Goal: Task Accomplishment & Management: Manage account settings

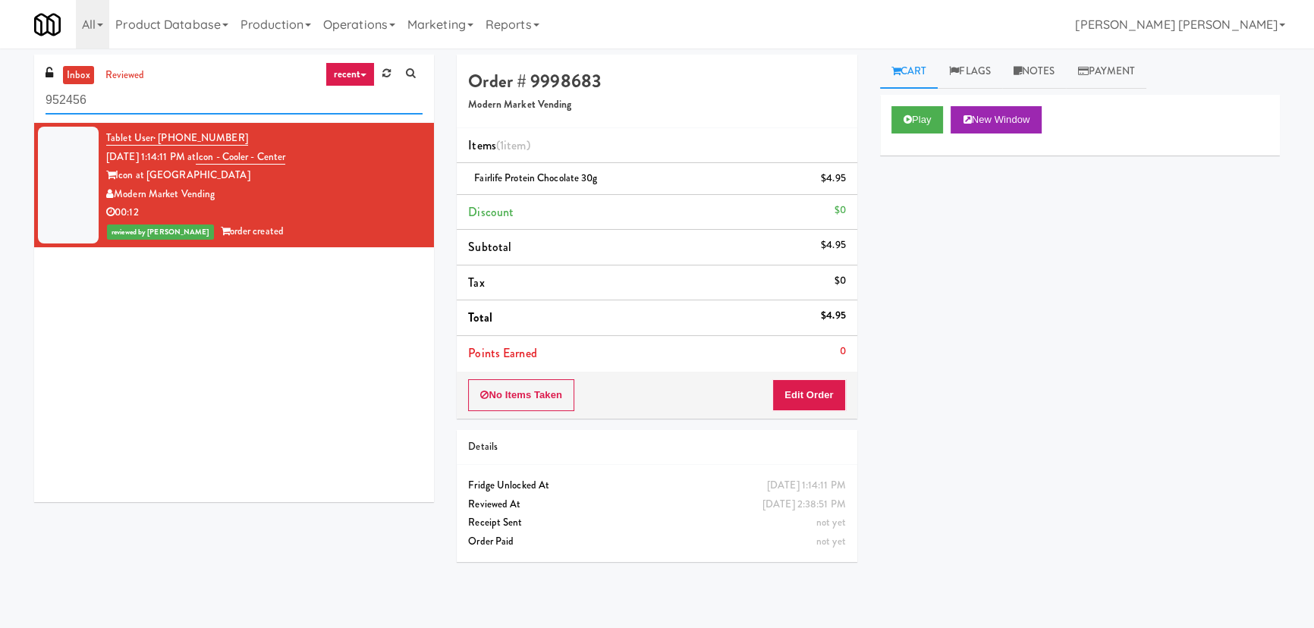
drag, startPoint x: 57, startPoint y: 111, endPoint x: -22, endPoint y: 114, distance: 79.0
click at [0, 114] on html "Are you sure you want to update this order? Okay Cancel Okay Are you sure you w…" at bounding box center [657, 314] width 1314 height 628
paste input "545 N McClurg- Left - Fridge"
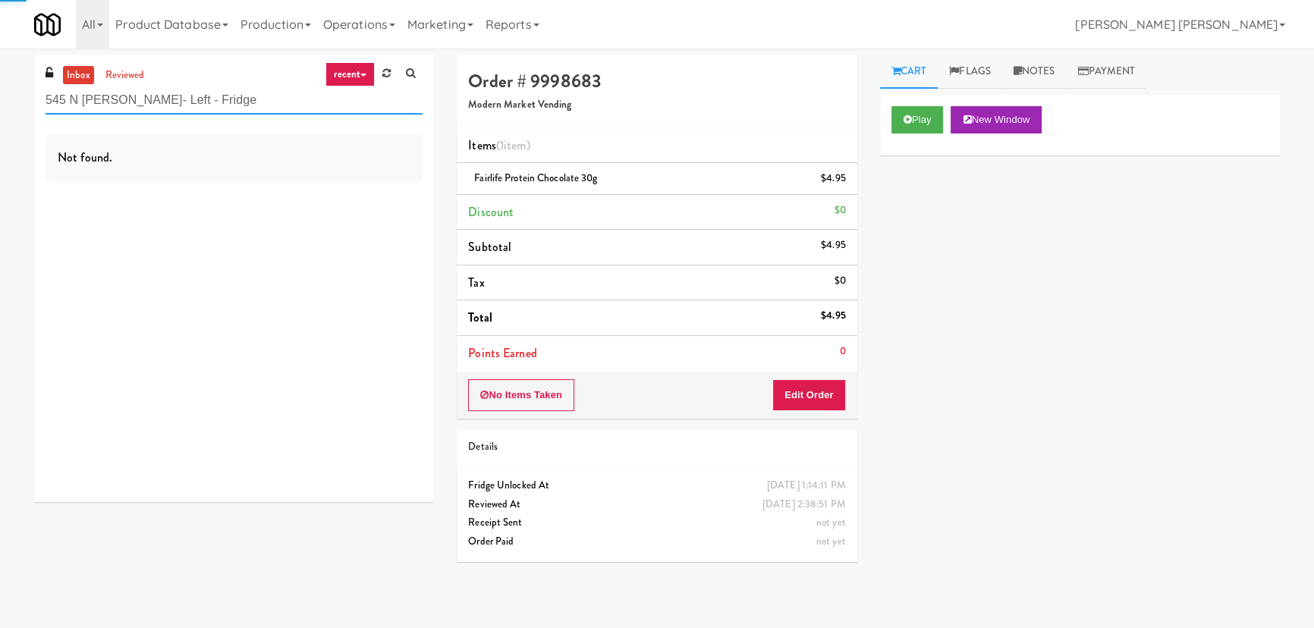
type input "545 N McClurg- Left - Fridge"
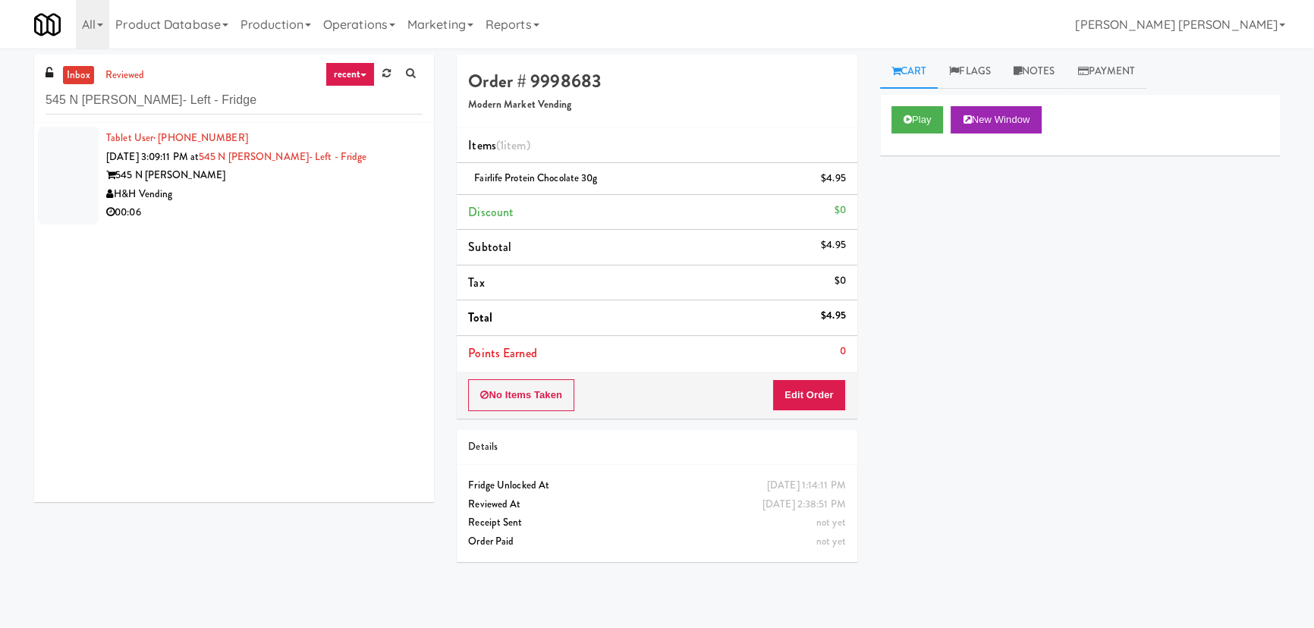
click at [290, 203] on div "00:06" at bounding box center [264, 212] width 316 height 19
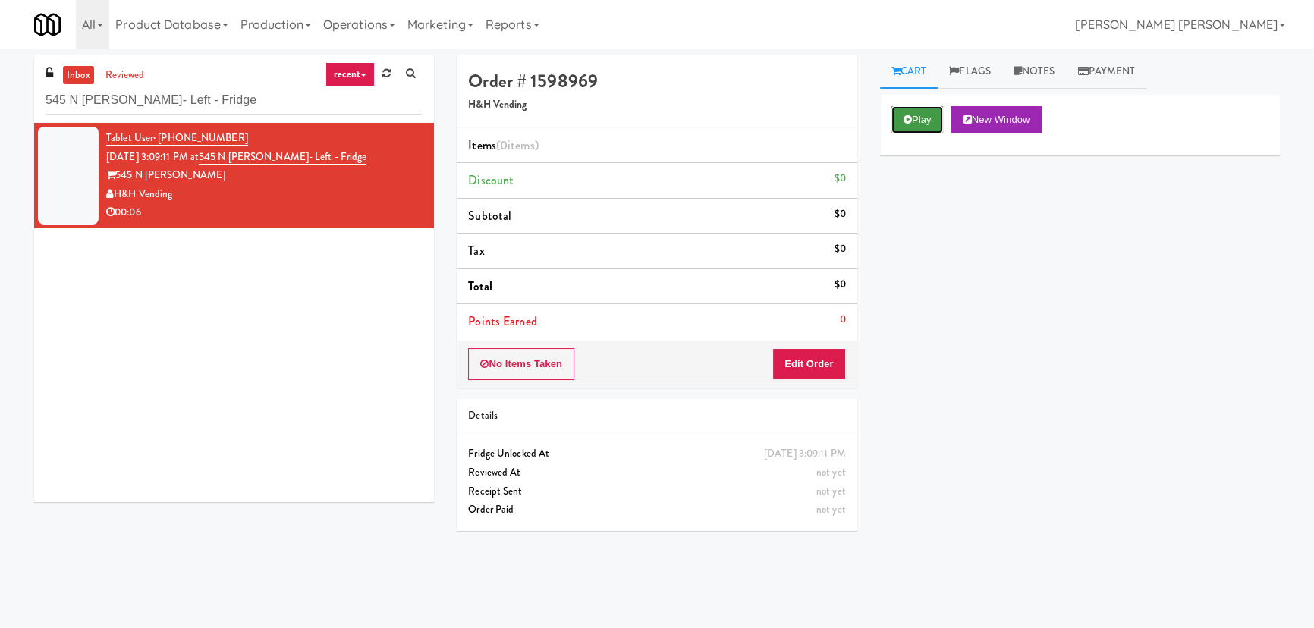
click at [909, 115] on icon at bounding box center [908, 120] width 8 height 10
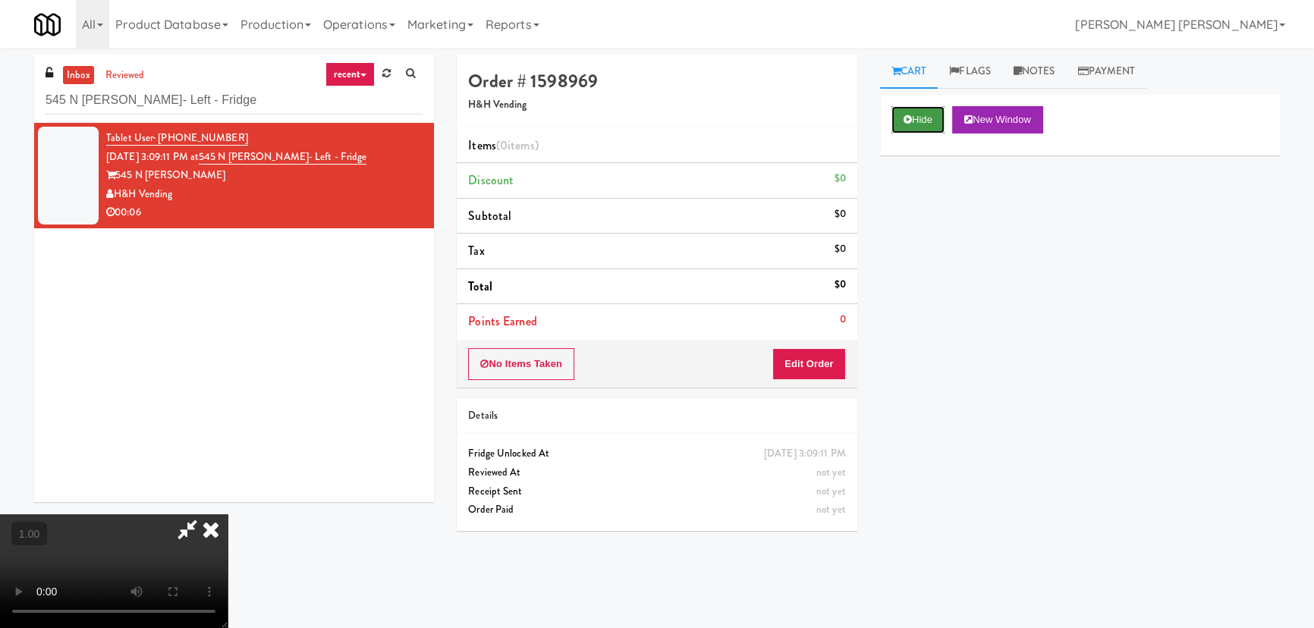
click at [929, 122] on button "Hide" at bounding box center [917, 119] width 53 height 27
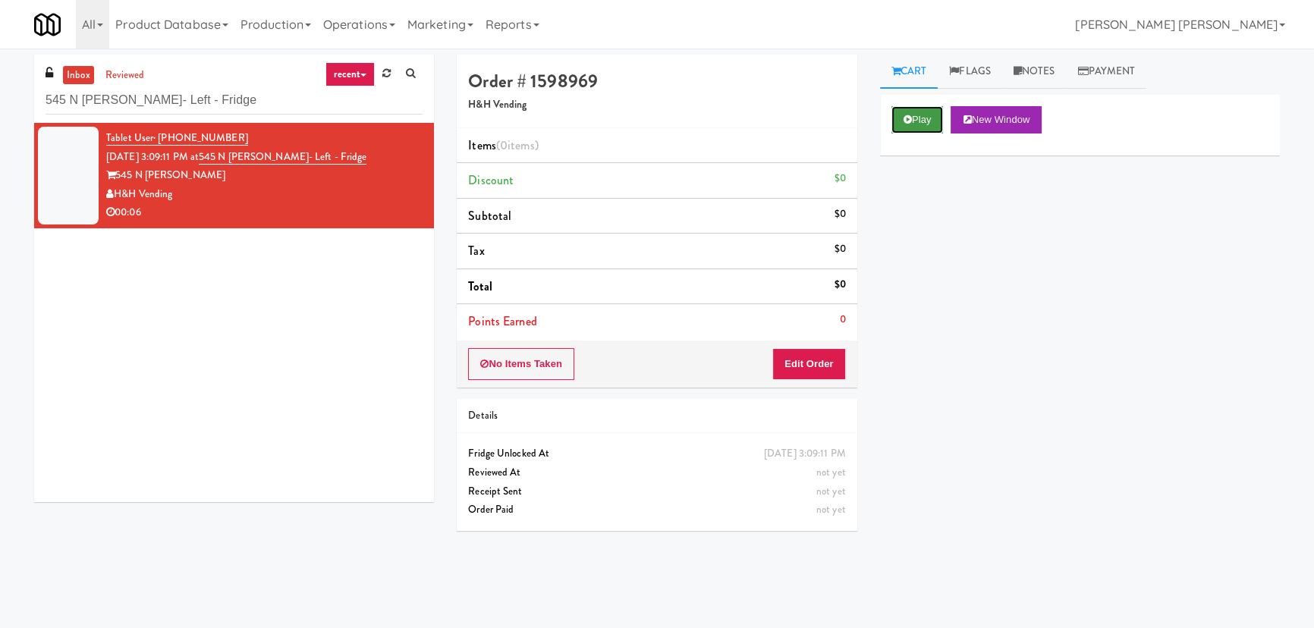
click at [921, 120] on button "Play" at bounding box center [917, 119] width 52 height 27
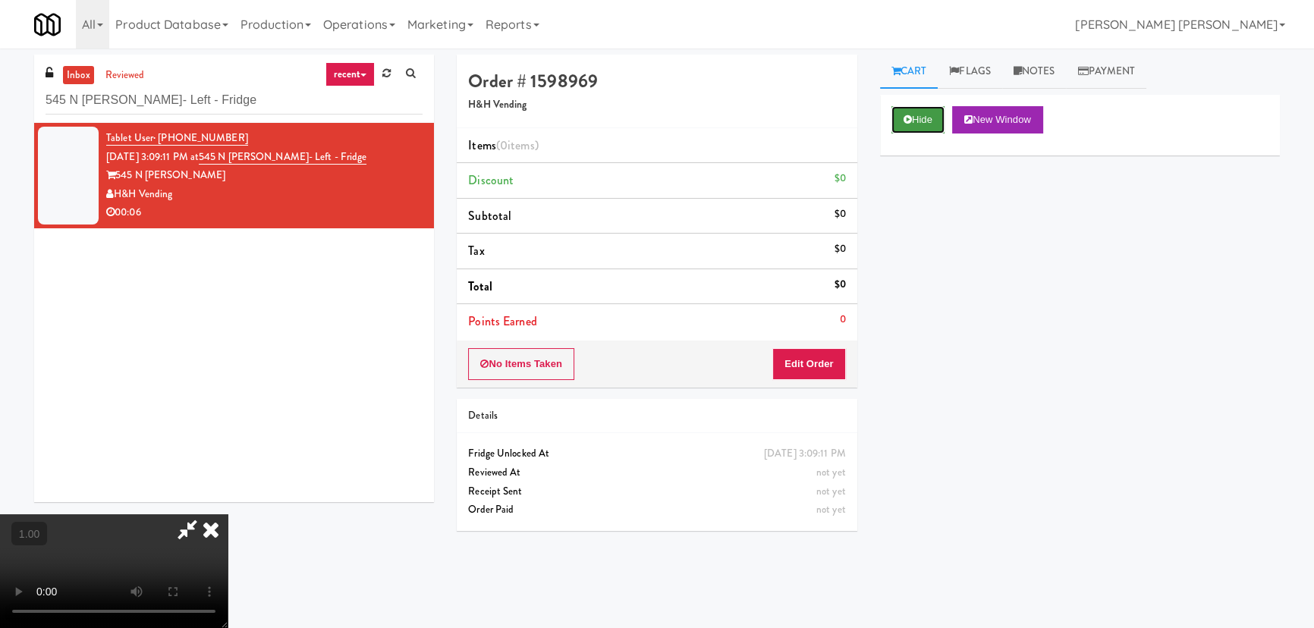
click at [912, 121] on button "Hide" at bounding box center [917, 119] width 53 height 27
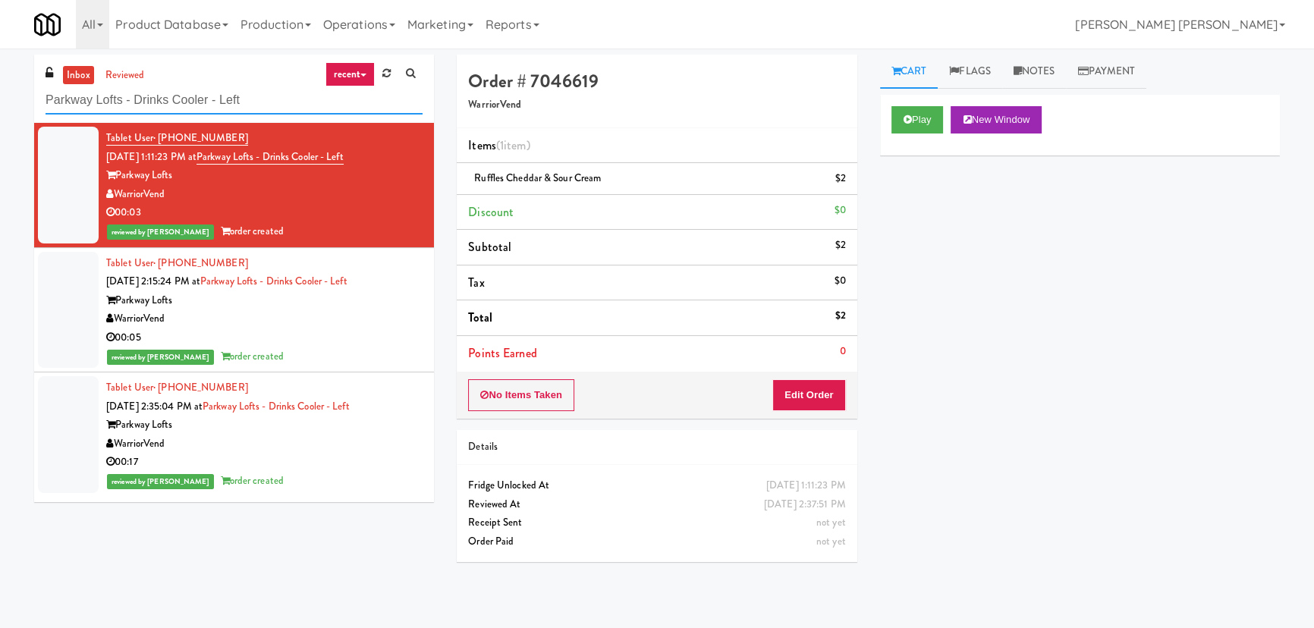
drag, startPoint x: 171, startPoint y: 99, endPoint x: -91, endPoint y: 118, distance: 263.1
click at [0, 118] on html "Are you sure you want to update this order? Okay Cancel Okay Are you sure you w…" at bounding box center [657, 314] width 1314 height 628
paste input "29 S LaSalle - Right - [GEOGRAPHIC_DATA]"
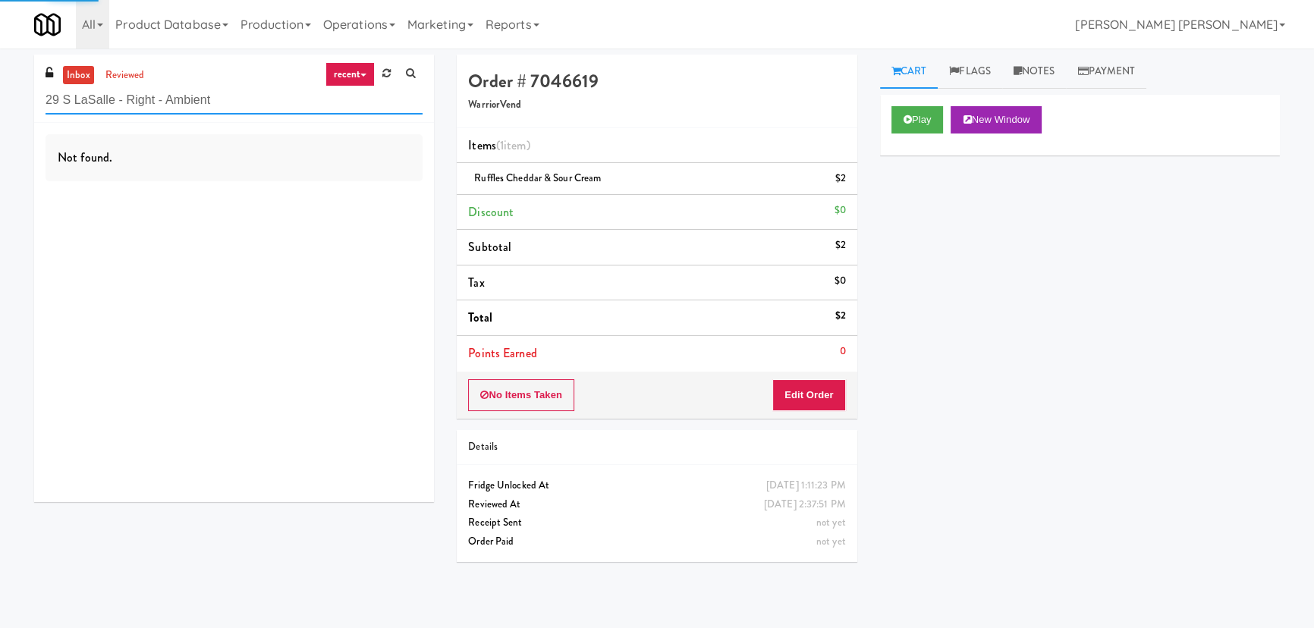
type input "29 S LaSalle - Right - Ambient"
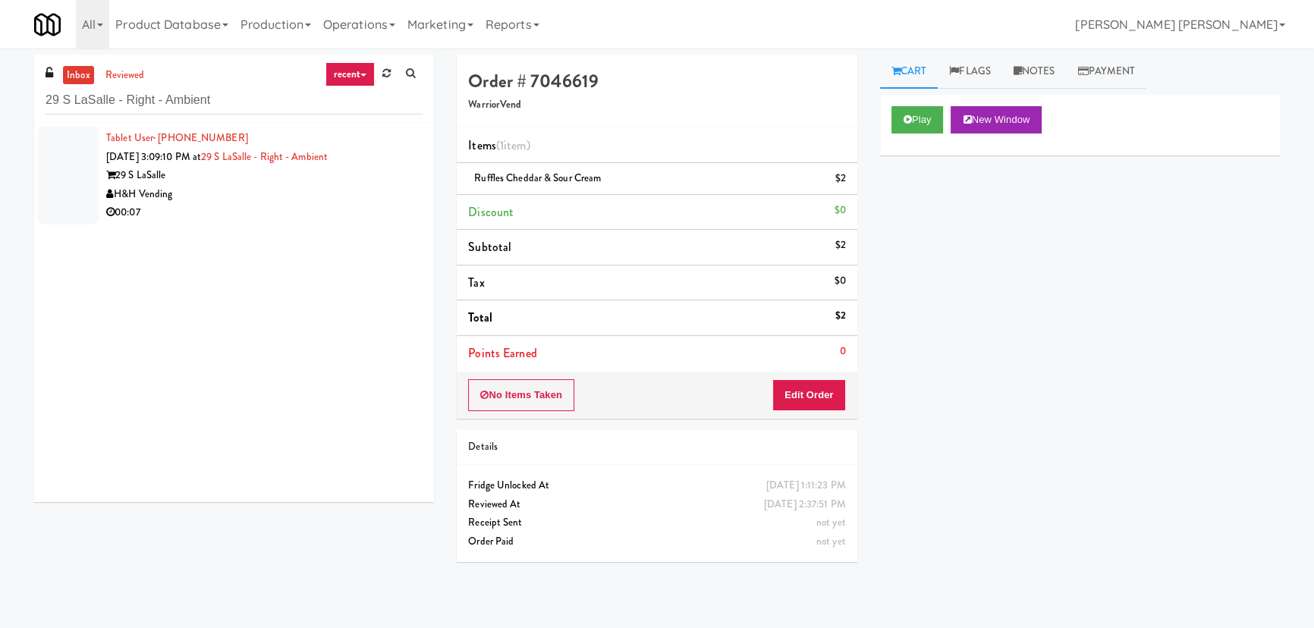
click at [298, 193] on div "H&H Vending" at bounding box center [264, 194] width 316 height 19
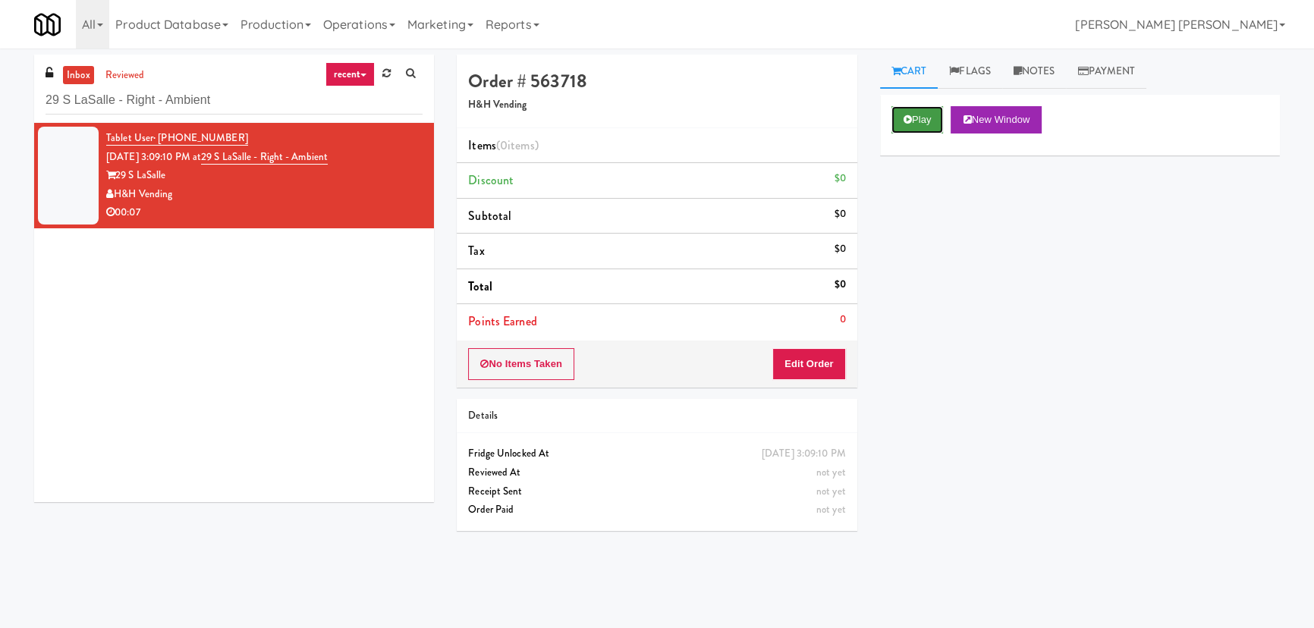
click at [920, 121] on button "Play" at bounding box center [917, 119] width 52 height 27
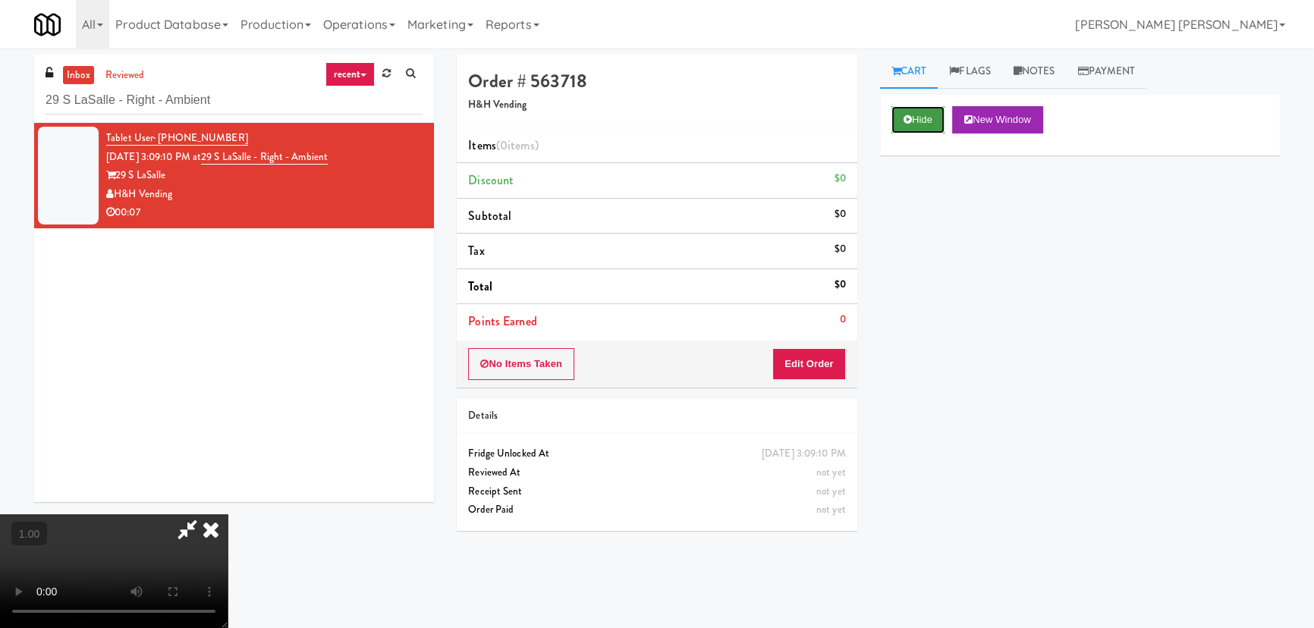
click at [921, 120] on button "Hide" at bounding box center [917, 119] width 53 height 27
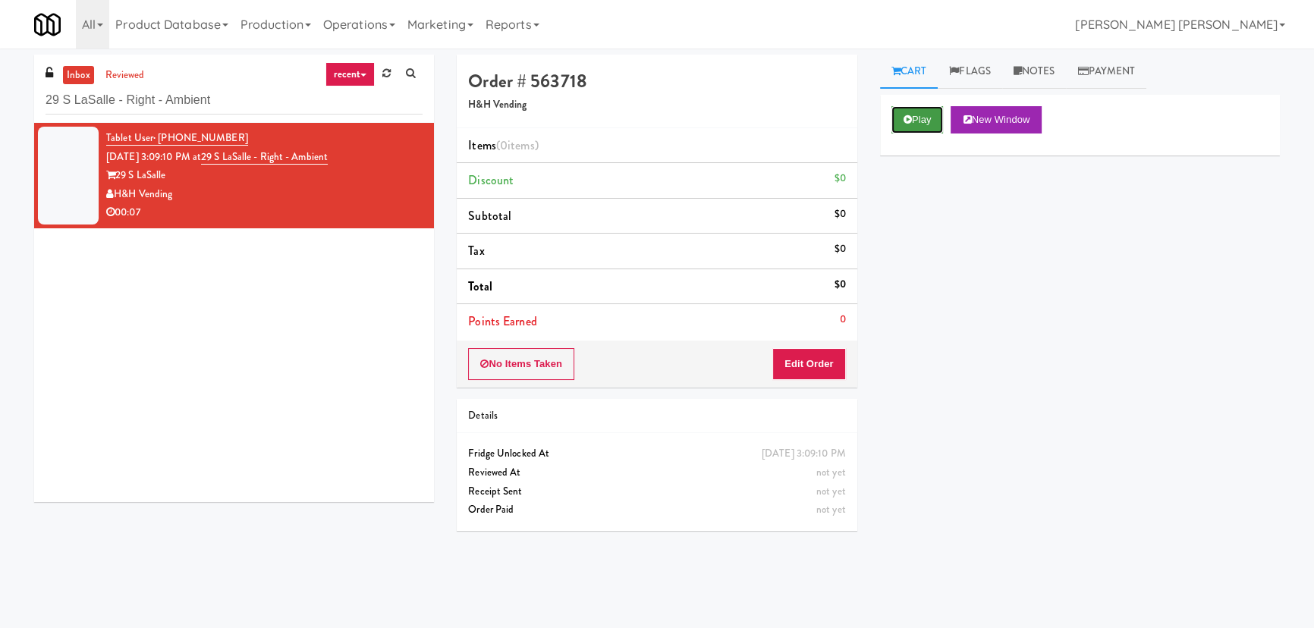
click at [928, 115] on button "Play" at bounding box center [917, 119] width 52 height 27
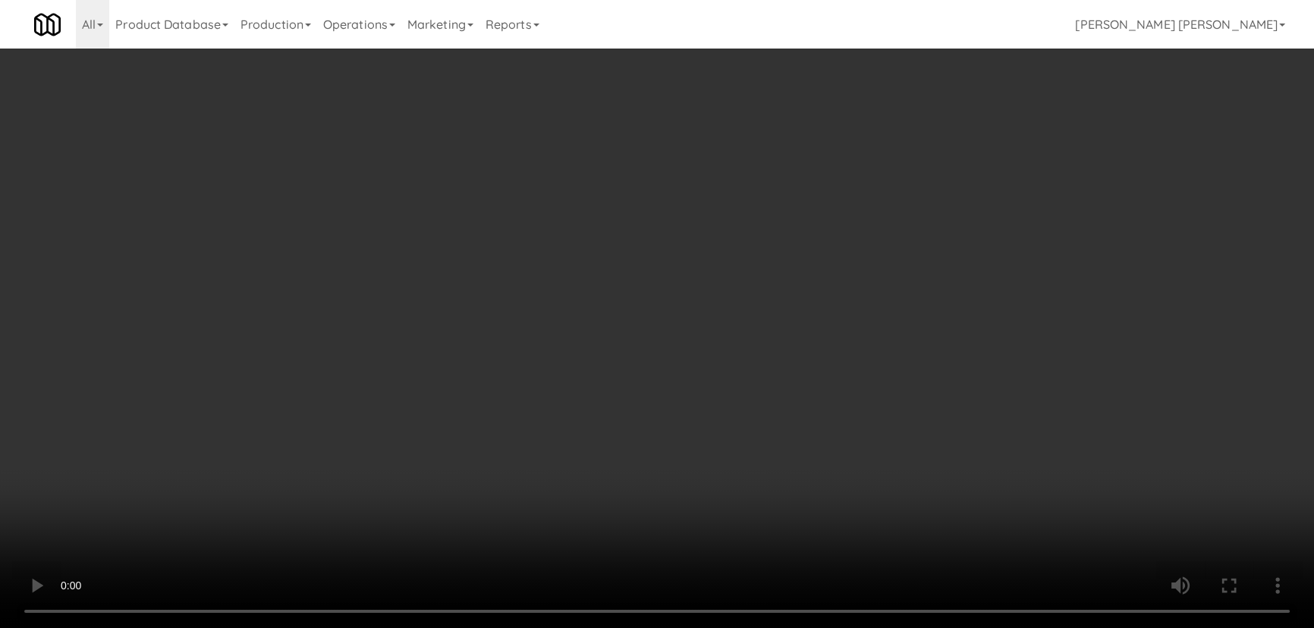
click at [753, 627] on video at bounding box center [657, 314] width 1314 height 628
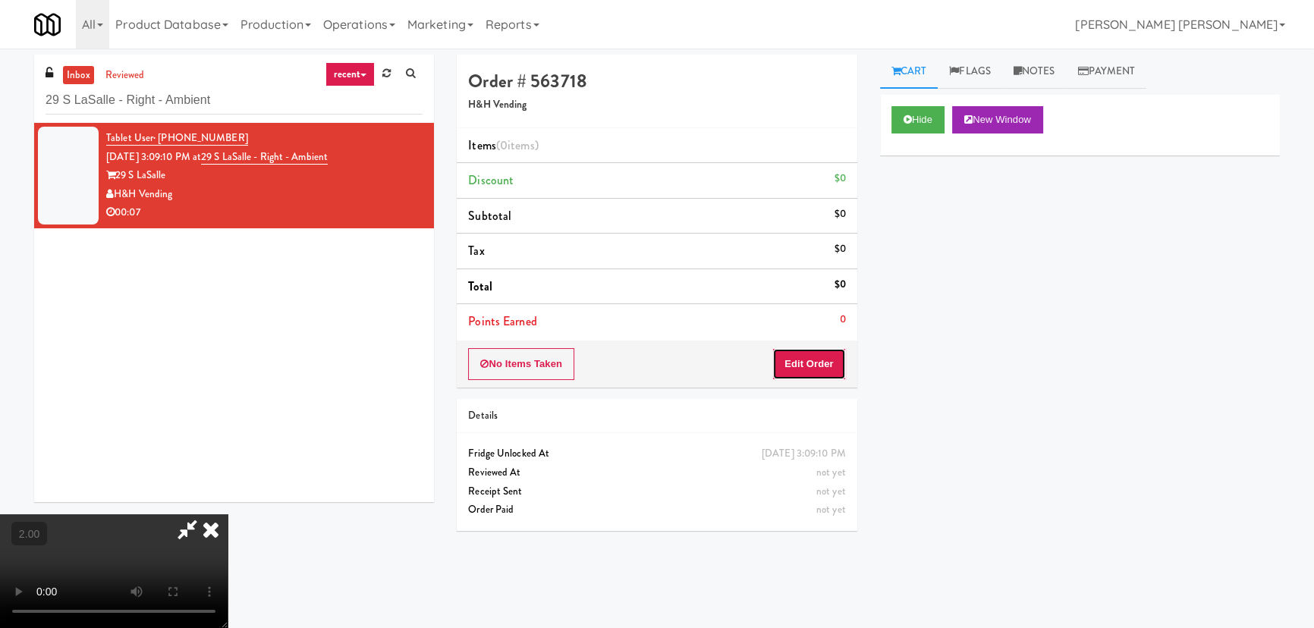
click at [819, 366] on button "Edit Order" at bounding box center [809, 364] width 74 height 32
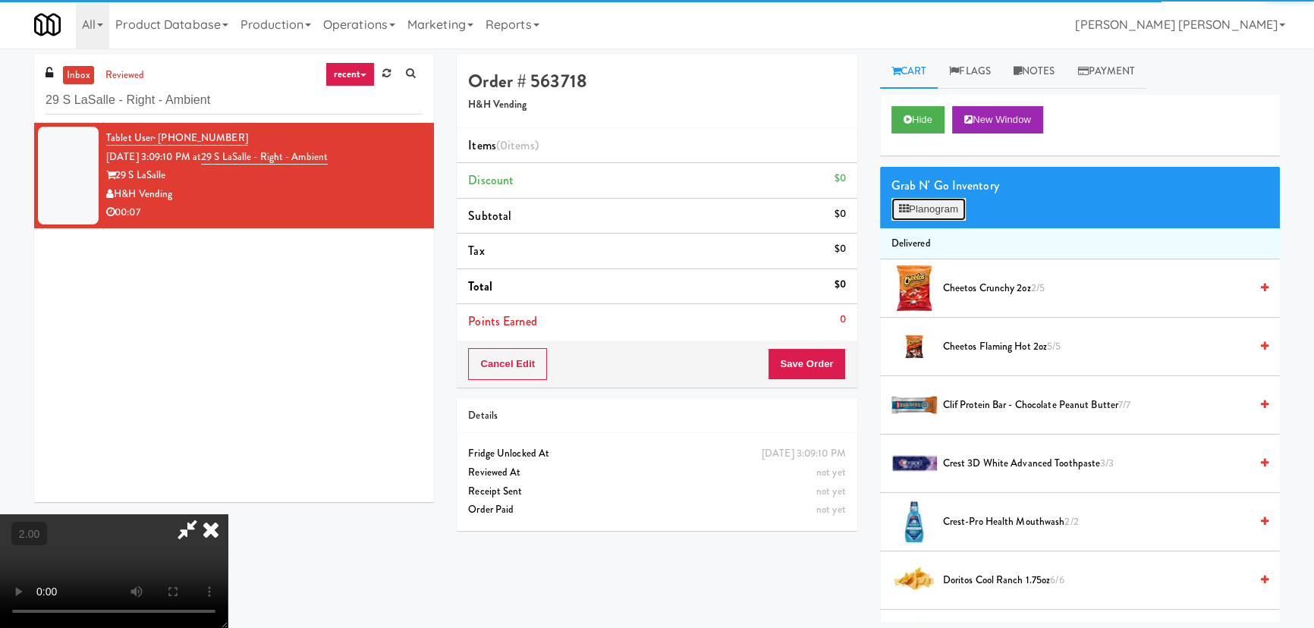
click at [913, 214] on button "Planogram" at bounding box center [928, 209] width 74 height 23
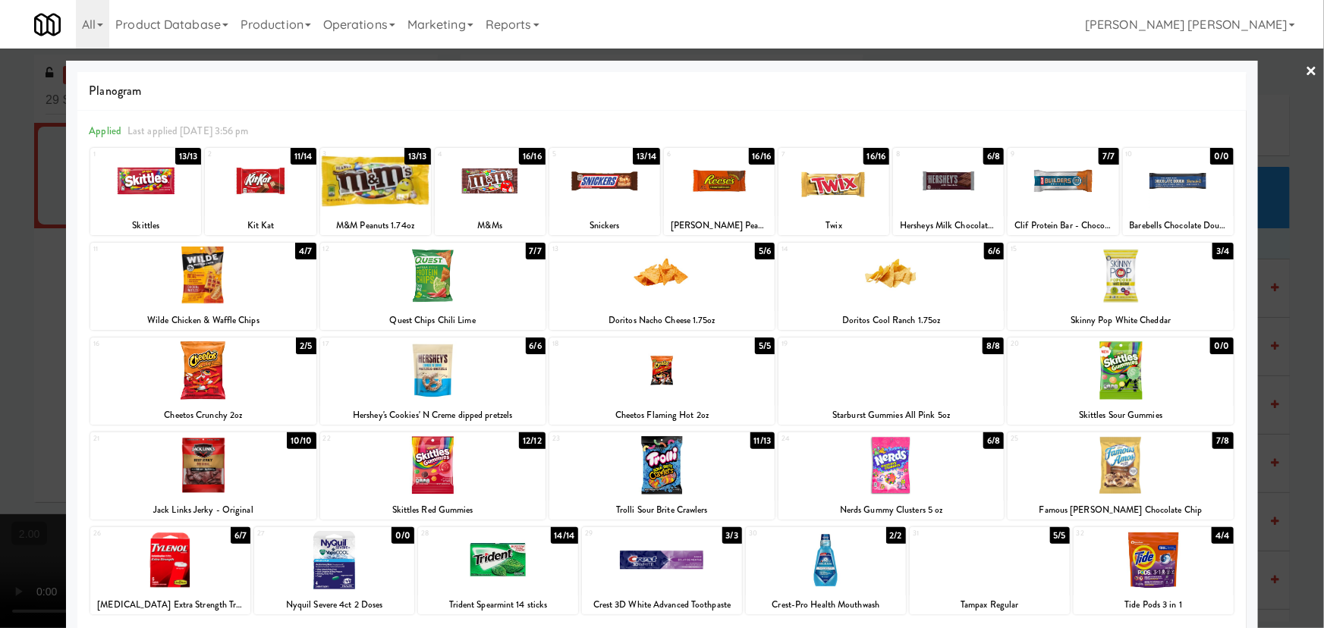
click at [662, 275] on div at bounding box center [661, 276] width 225 height 58
click at [1306, 70] on link "×" at bounding box center [1312, 72] width 12 height 47
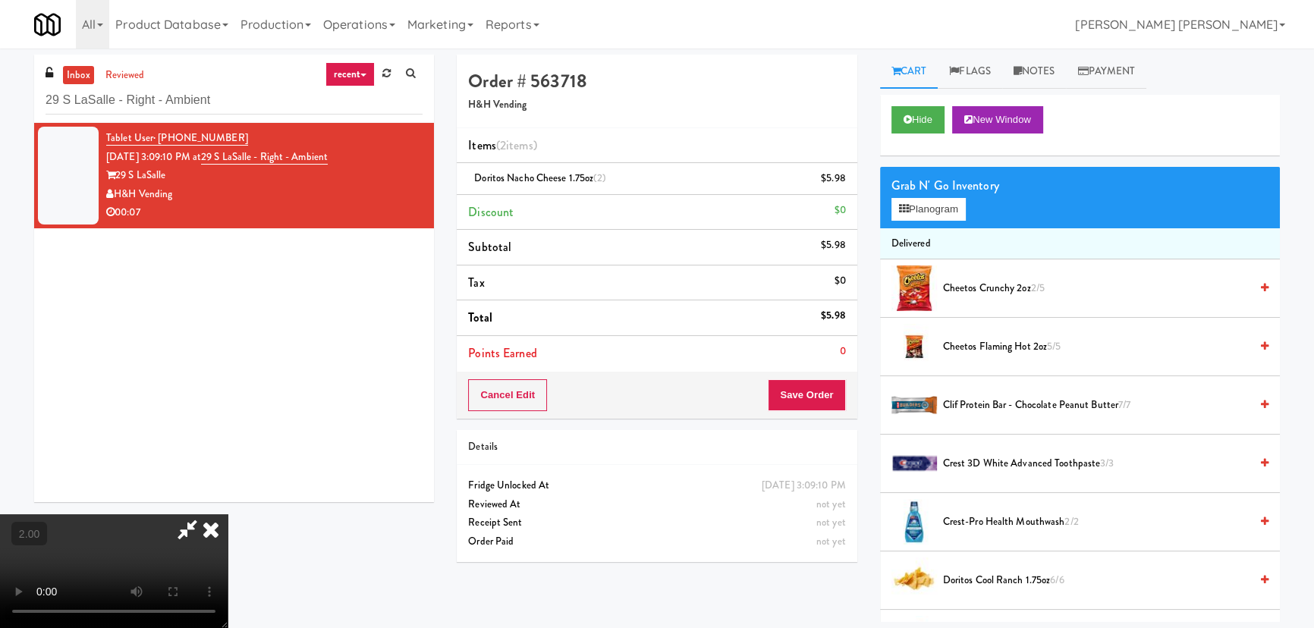
click at [228, 514] on video at bounding box center [114, 571] width 228 height 114
click at [228, 514] on icon at bounding box center [210, 529] width 33 height 30
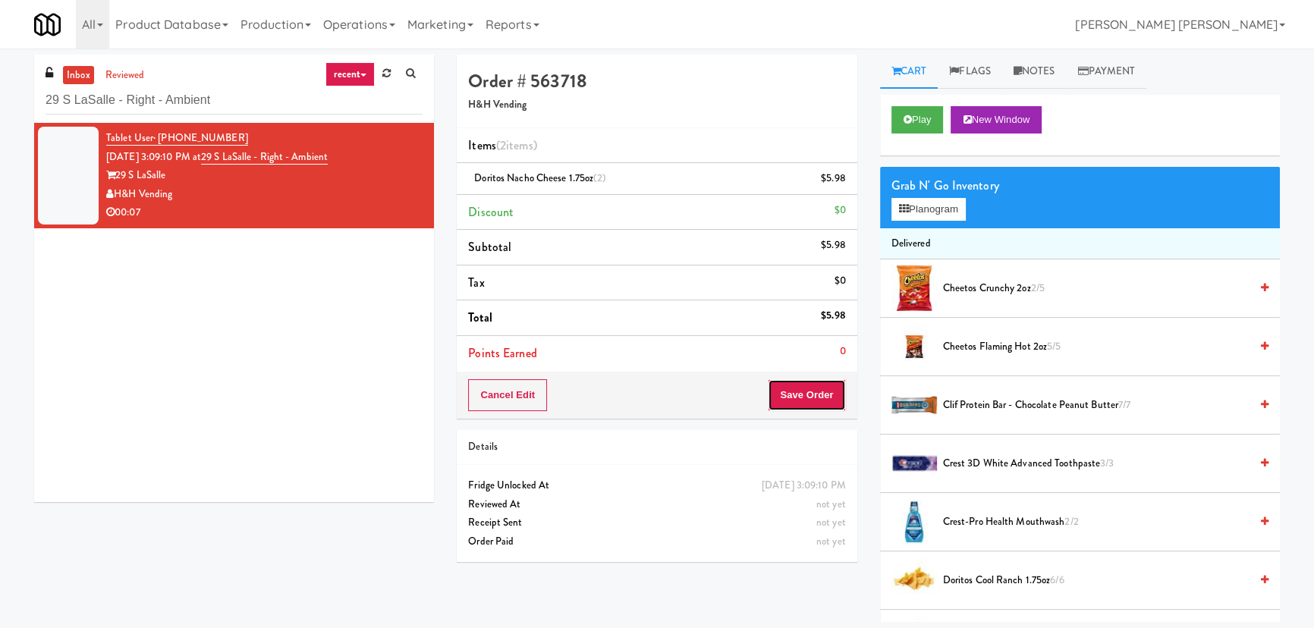
click at [807, 395] on button "Save Order" at bounding box center [806, 395] width 77 height 32
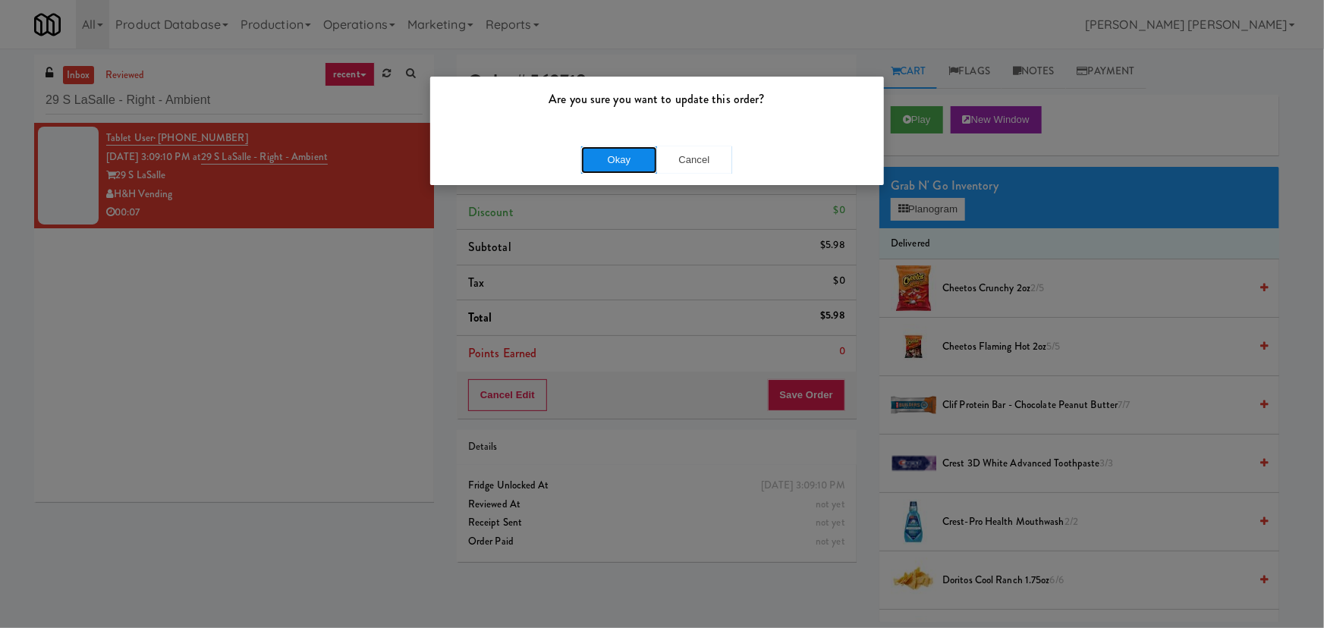
click at [634, 160] on button "Okay" at bounding box center [619, 159] width 76 height 27
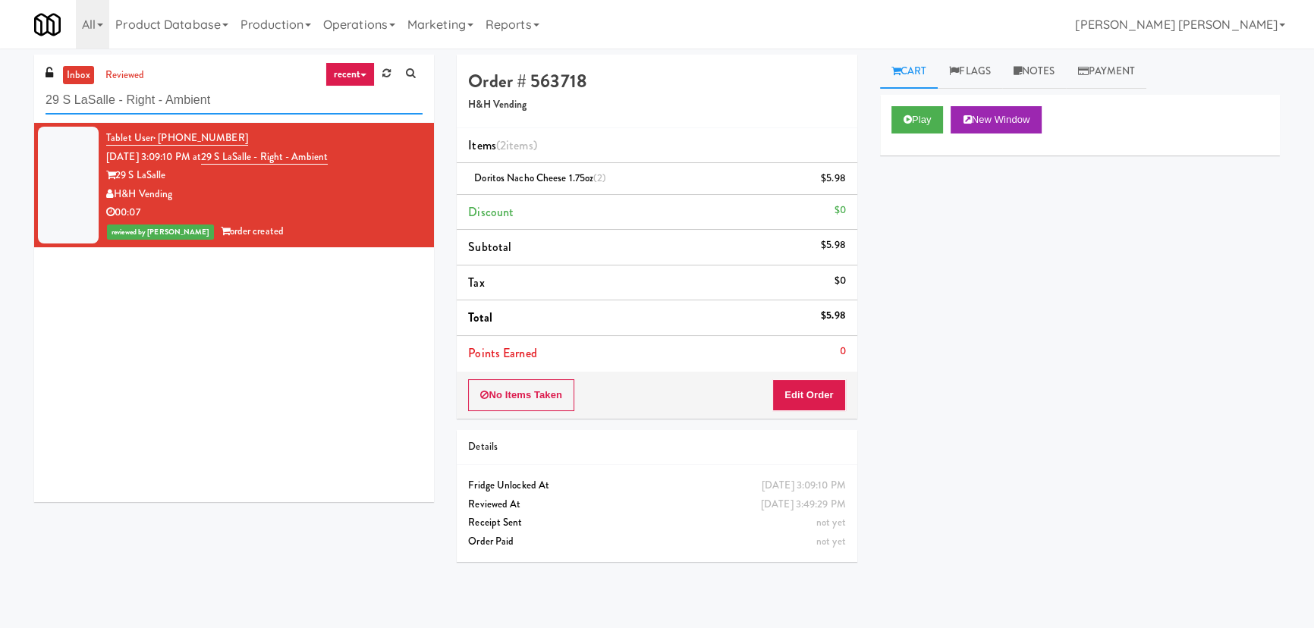
drag, startPoint x: 131, startPoint y: 103, endPoint x: 12, endPoint y: 103, distance: 119.1
click at [12, 103] on div "inbox reviewed recent all unclear take inventory issue suspicious failed recent…" at bounding box center [657, 338] width 1314 height 567
paste input "Capital Plaza - Combo"
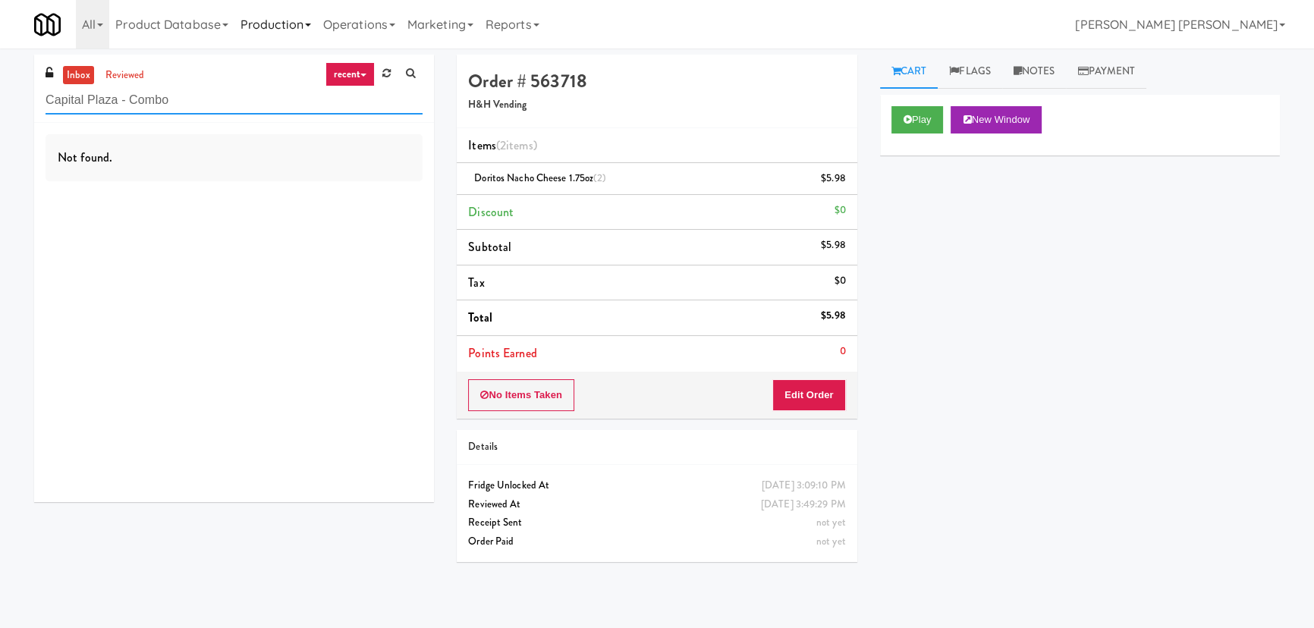
type input "Capital Plaza - Combo"
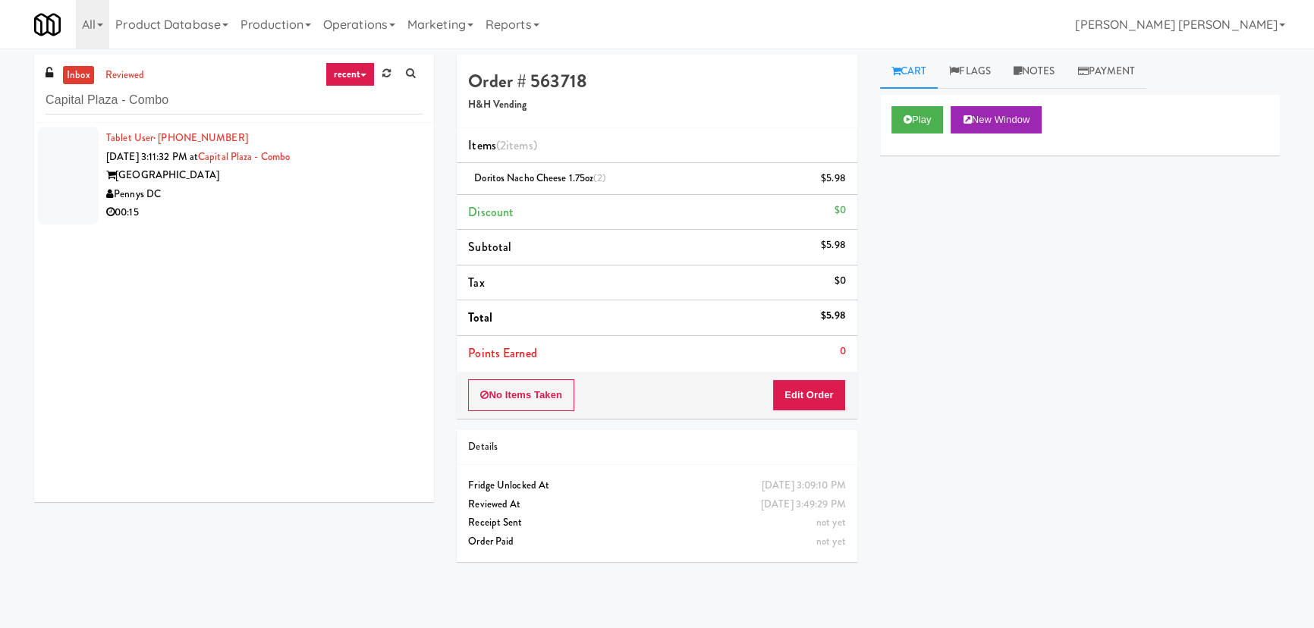
click at [266, 193] on div "Pennys DC" at bounding box center [264, 194] width 316 height 19
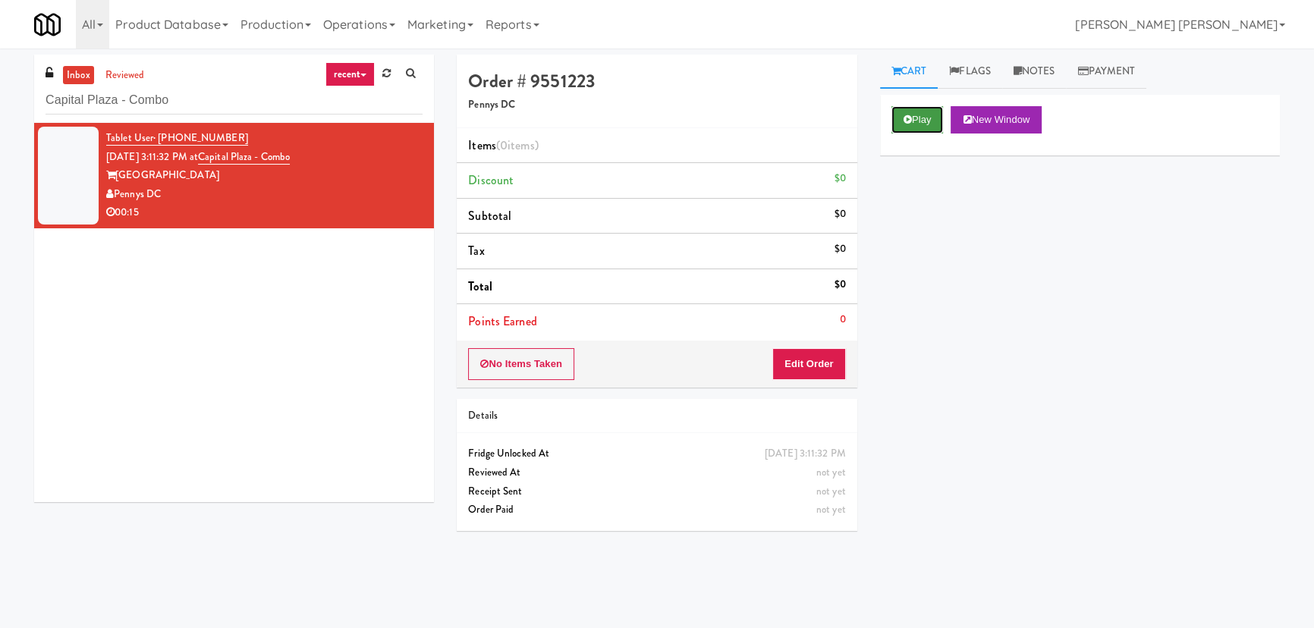
click at [911, 118] on button "Play" at bounding box center [917, 119] width 52 height 27
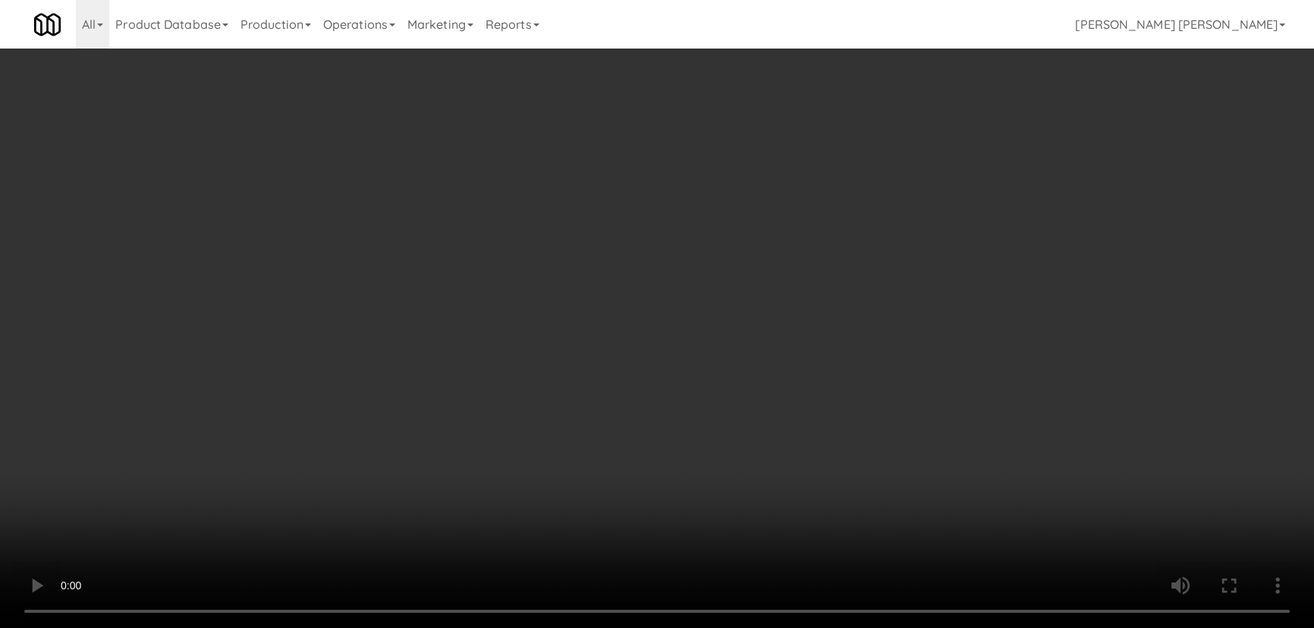
drag, startPoint x: 743, startPoint y: 671, endPoint x: 813, endPoint y: 652, distance: 73.1
click at [780, 627] on video at bounding box center [657, 314] width 1314 height 628
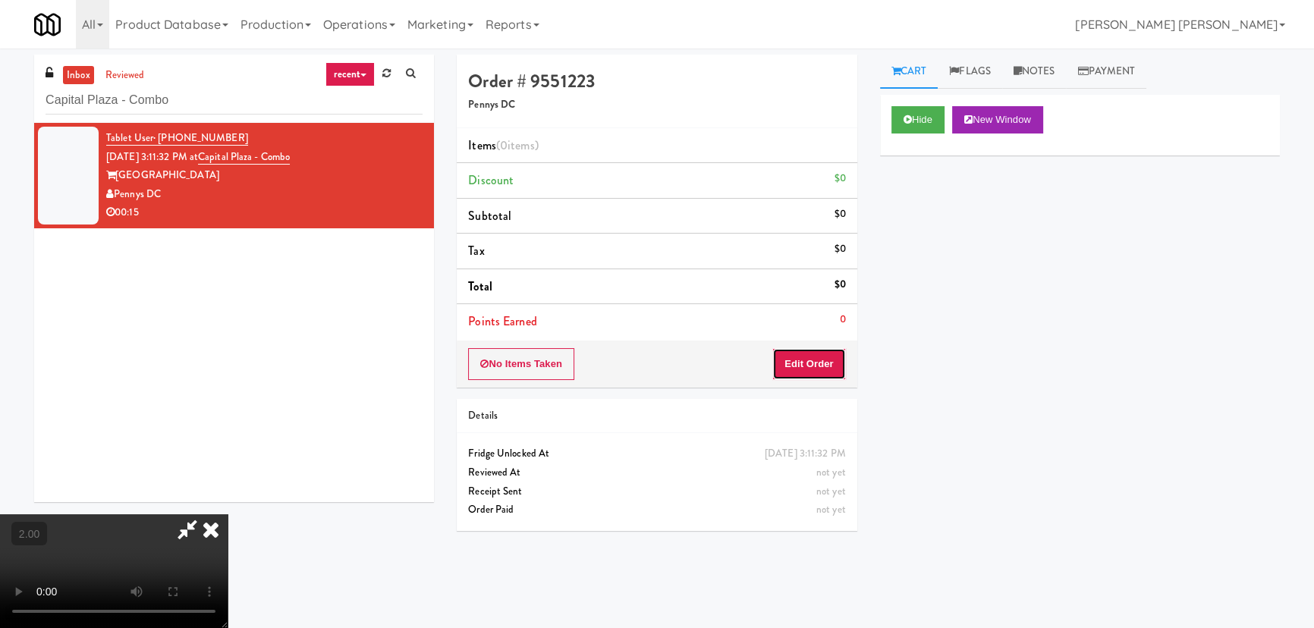
click at [801, 363] on button "Edit Order" at bounding box center [809, 364] width 74 height 32
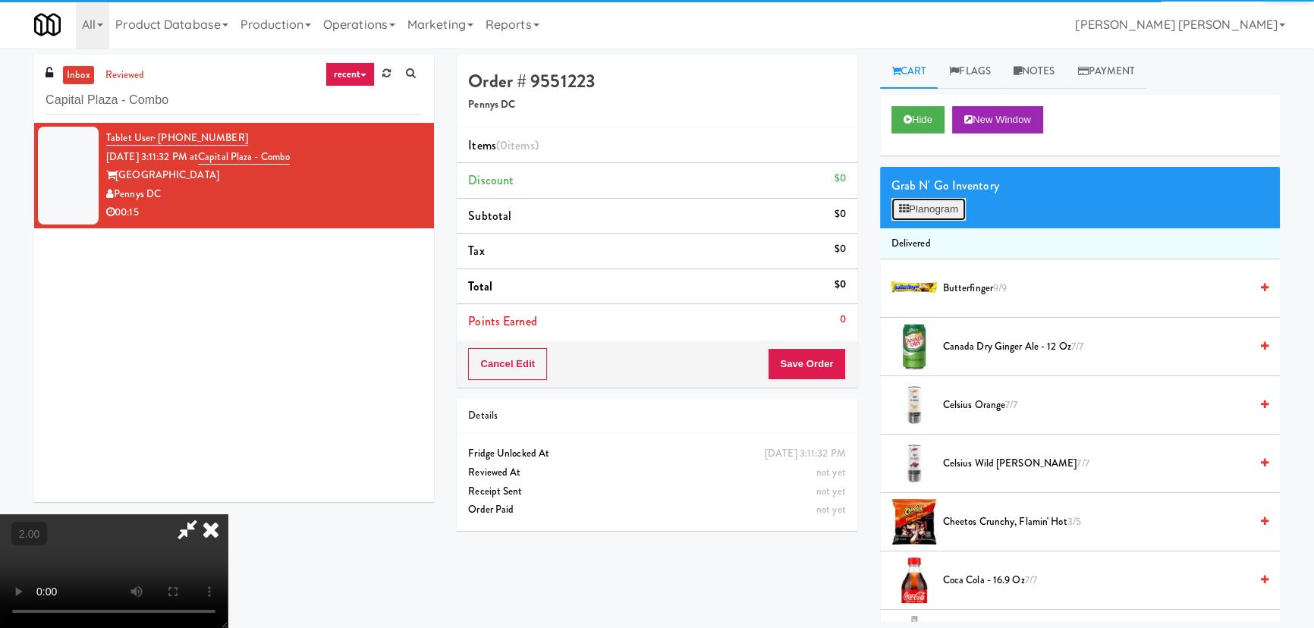
click at [940, 218] on button "Planogram" at bounding box center [928, 209] width 74 height 23
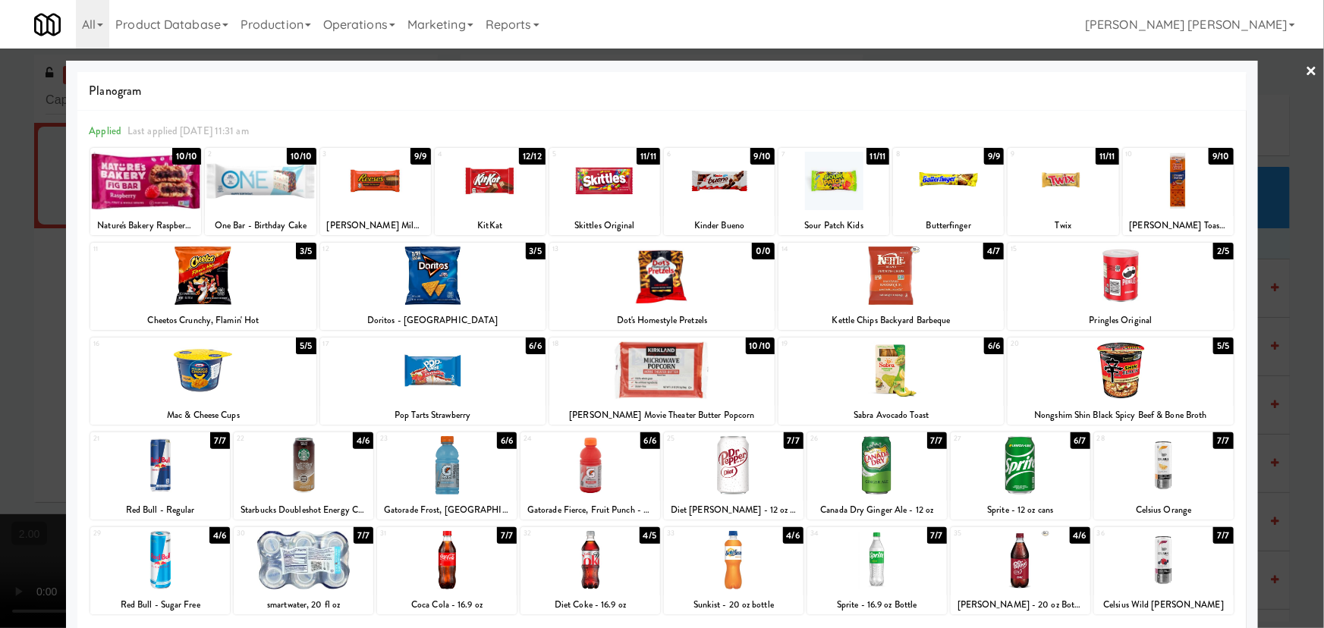
click at [879, 276] on div at bounding box center [890, 276] width 225 height 58
click at [725, 470] on div at bounding box center [734, 465] width 140 height 58
click at [1308, 66] on div at bounding box center [662, 314] width 1324 height 628
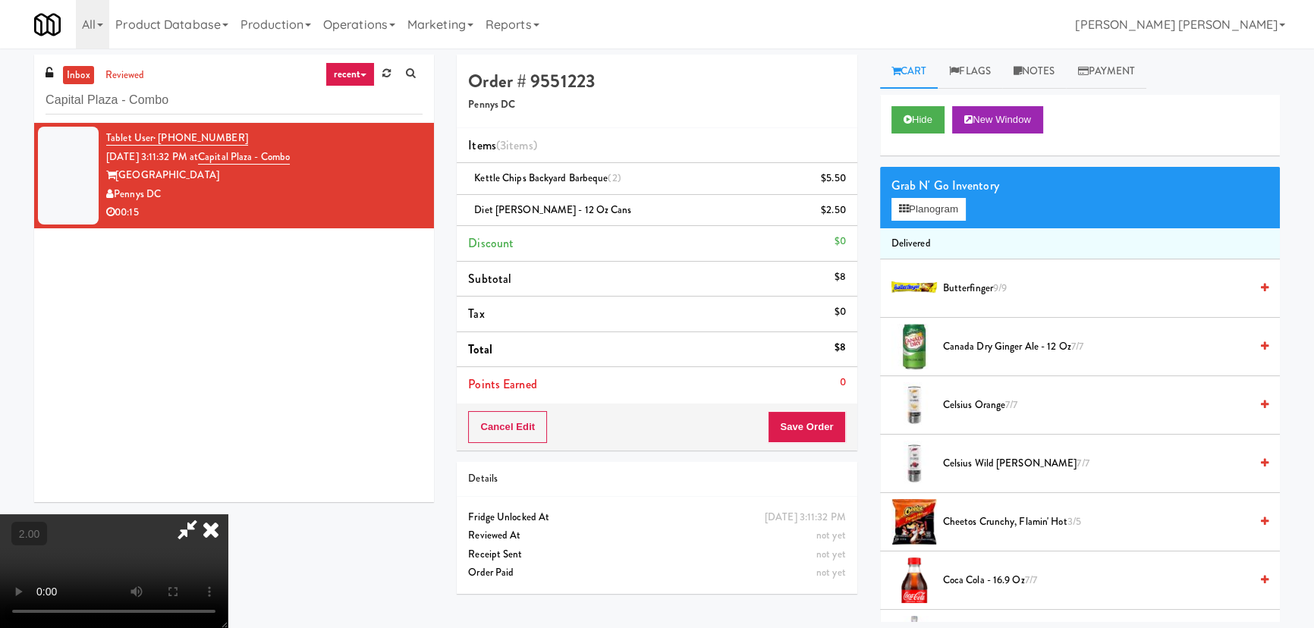
click at [228, 514] on icon at bounding box center [210, 529] width 33 height 30
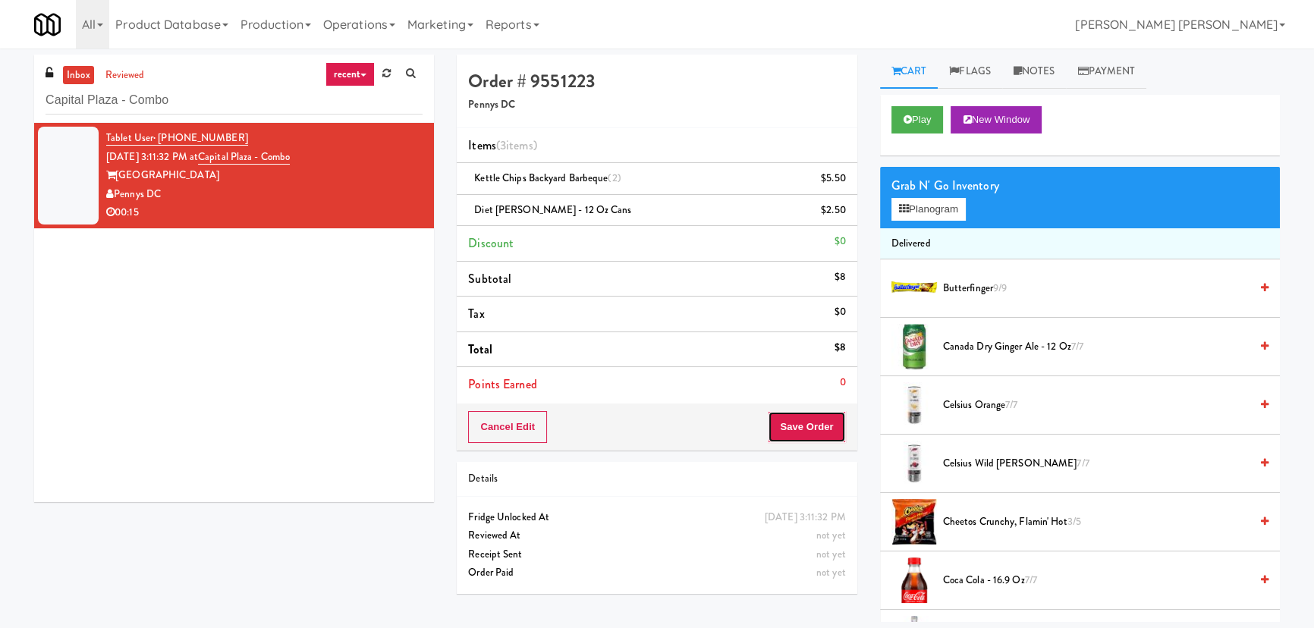
click at [802, 432] on button "Save Order" at bounding box center [806, 427] width 77 height 32
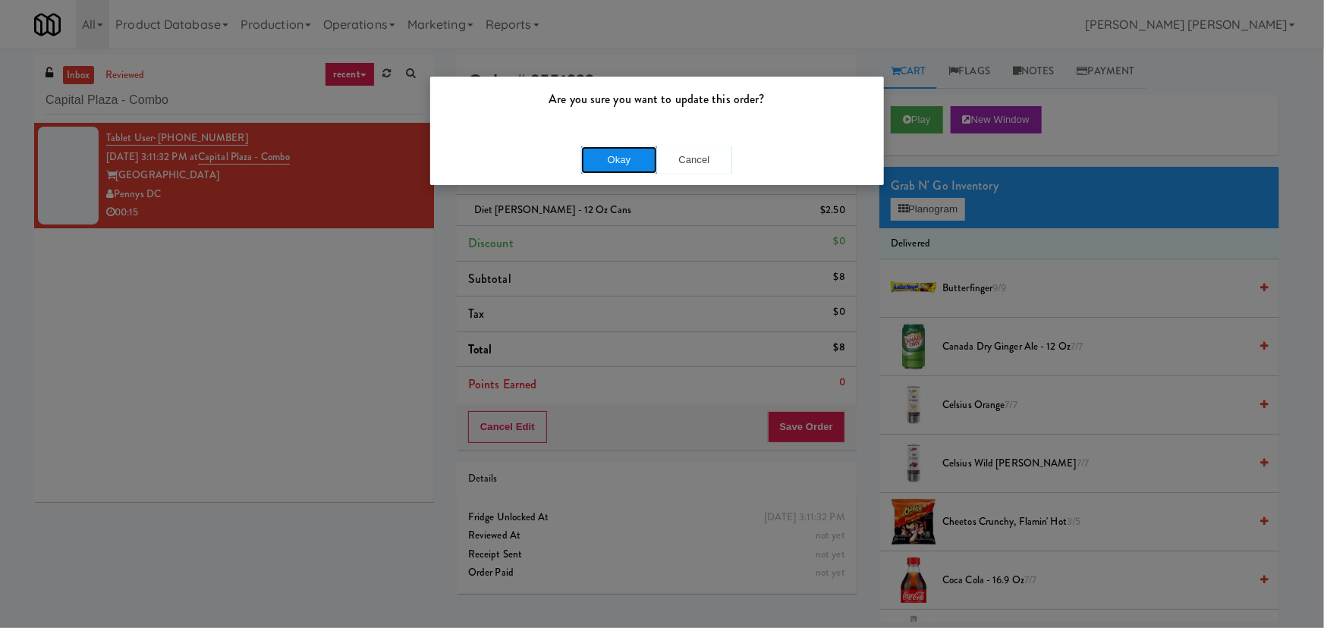
click at [629, 166] on button "Okay" at bounding box center [619, 159] width 76 height 27
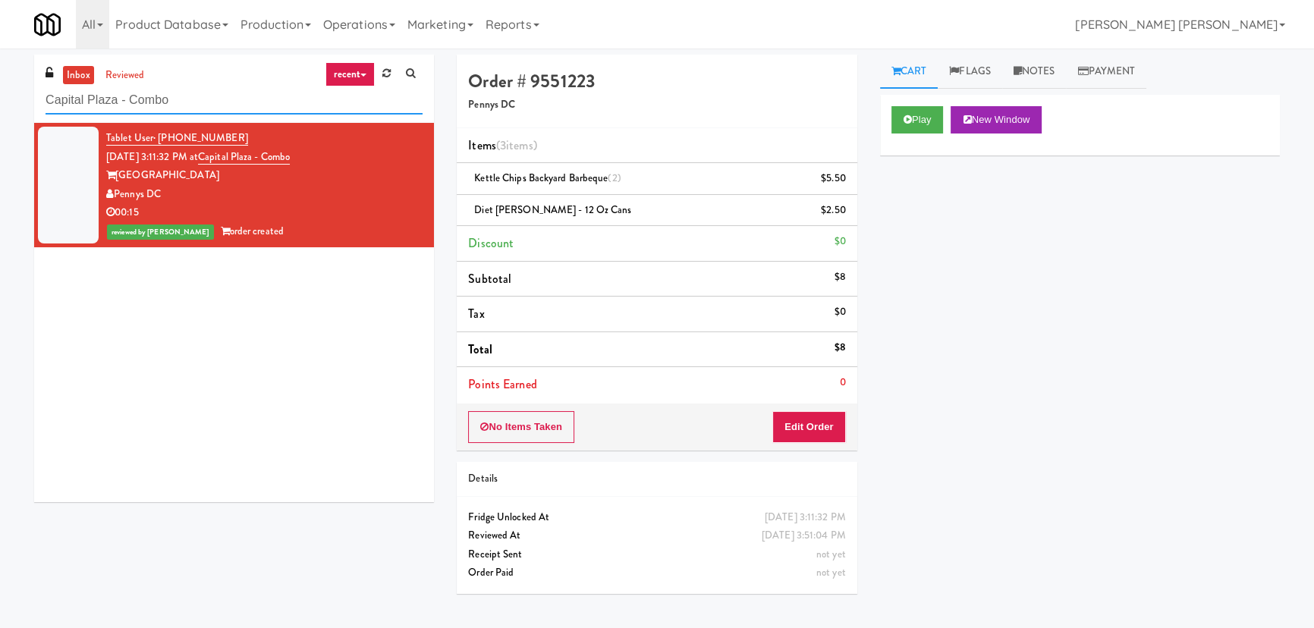
drag, startPoint x: 189, startPoint y: 100, endPoint x: 31, endPoint y: 114, distance: 158.4
click at [31, 114] on div "inbox reviewed recent all unclear take inventory issue suspicious failed recent…" at bounding box center [234, 284] width 423 height 459
paste input "Willamette - Combo Cooler"
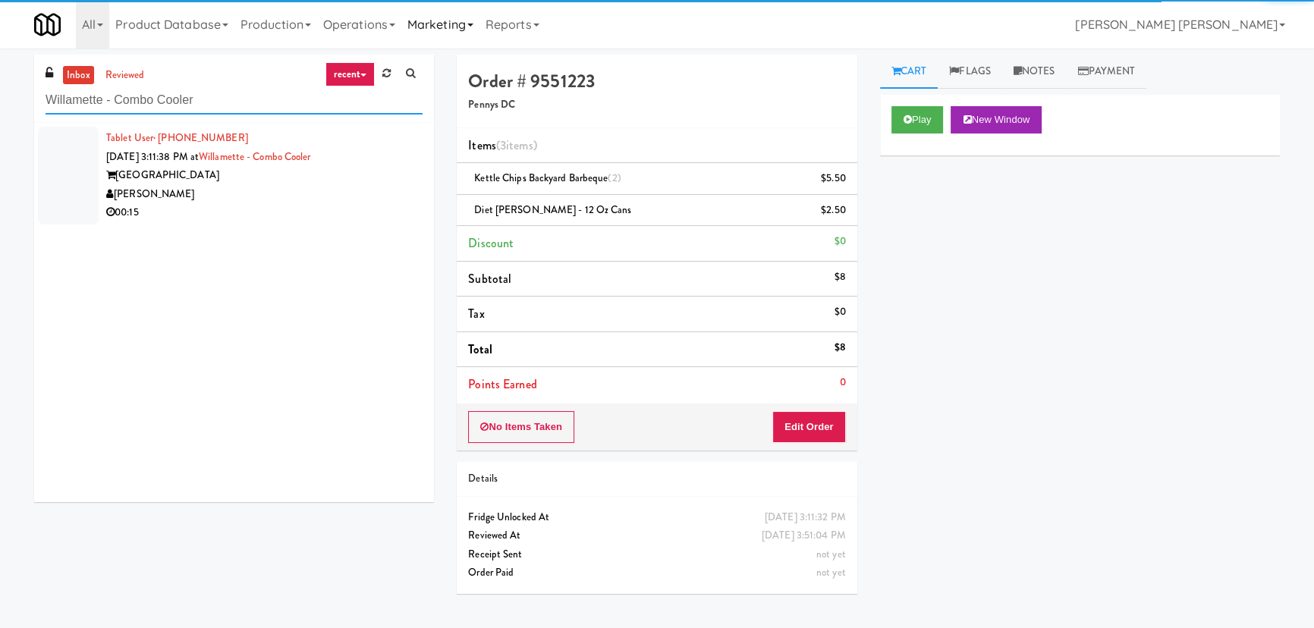
type input "Willamette - Combo Cooler"
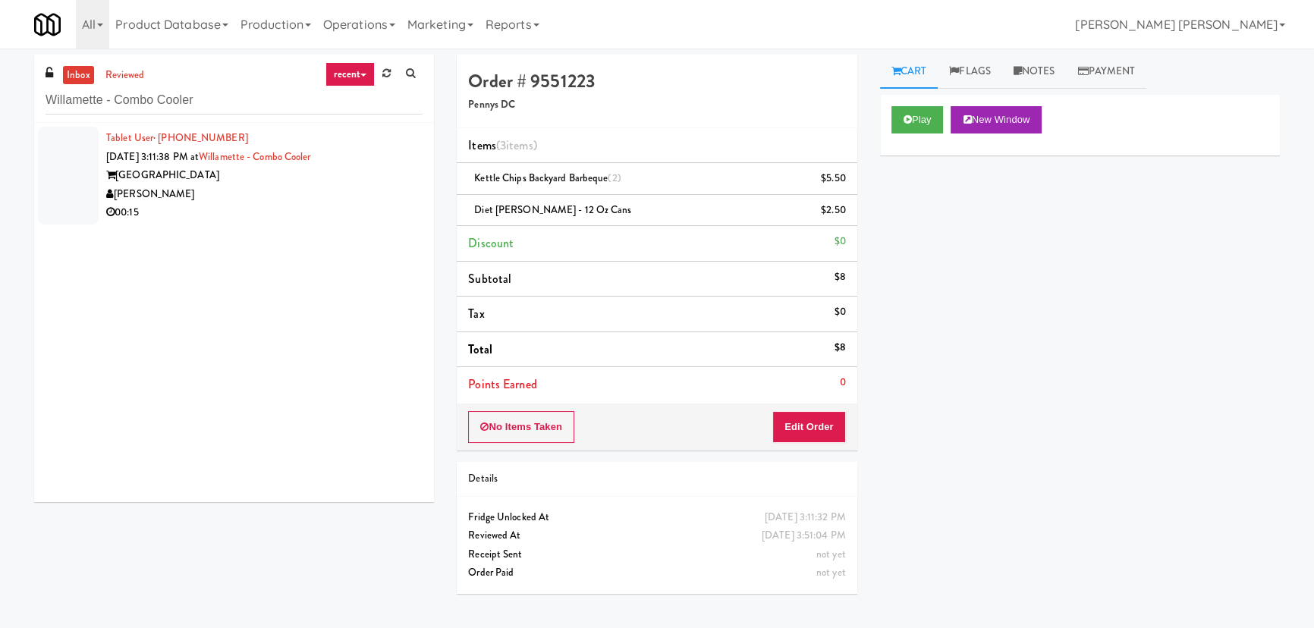
click at [253, 180] on div "Willamette Tower" at bounding box center [264, 175] width 316 height 19
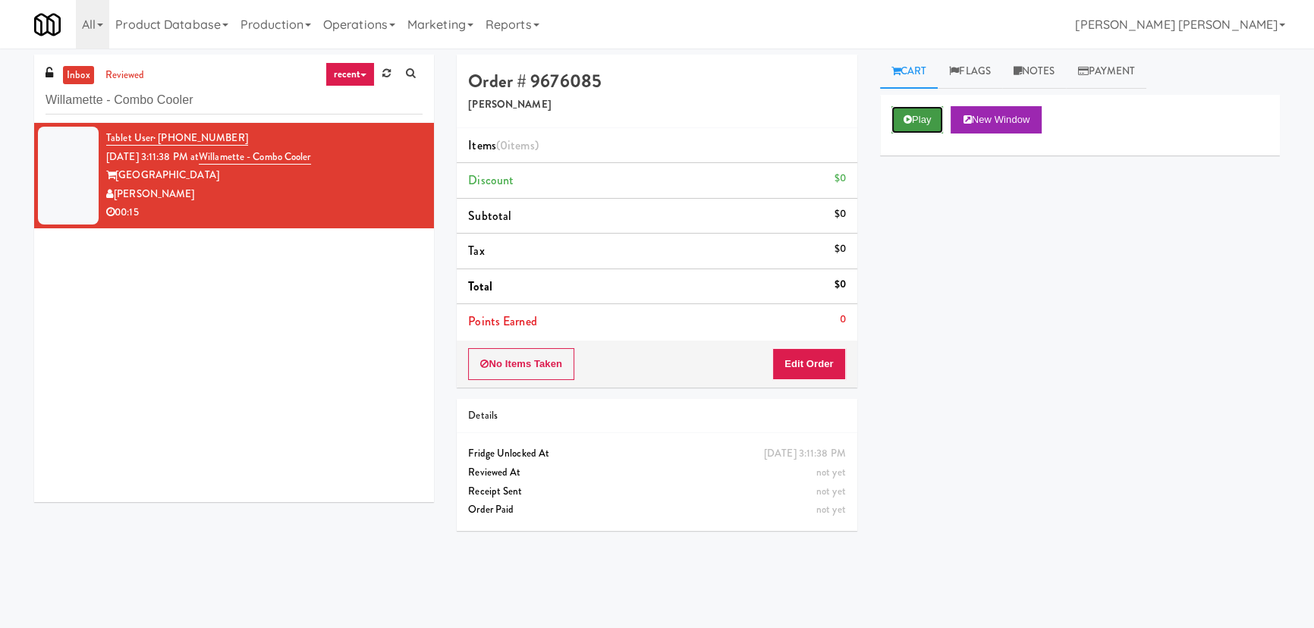
click at [929, 112] on button "Play" at bounding box center [917, 119] width 52 height 27
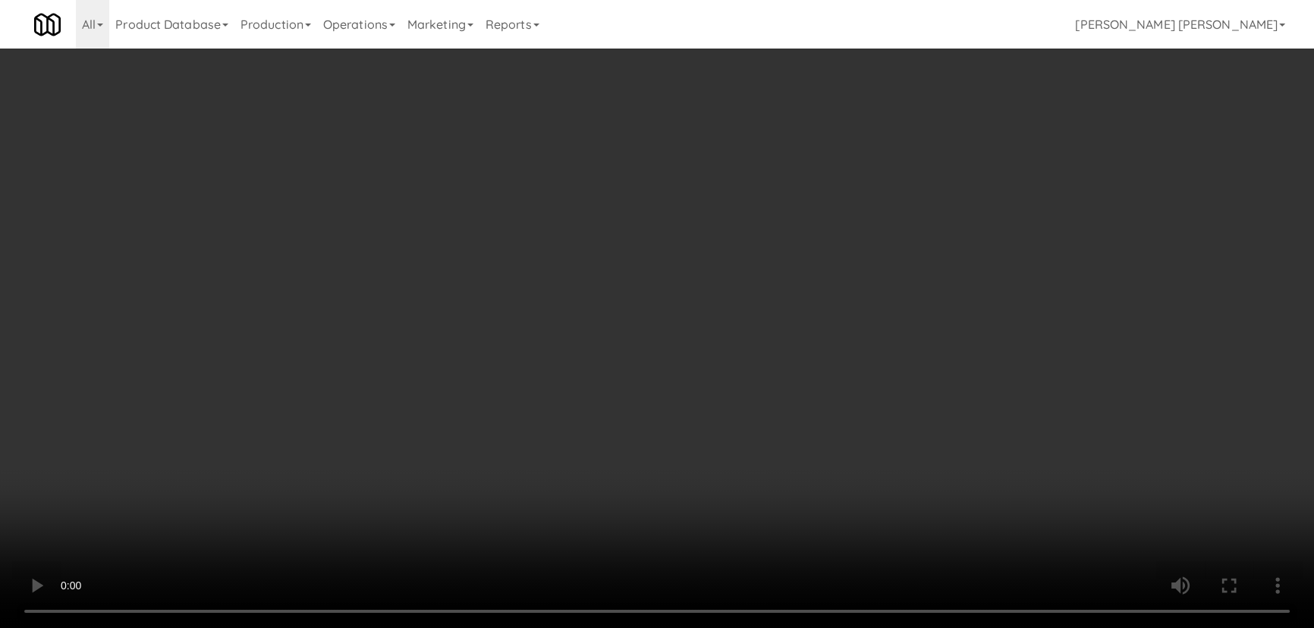
click at [842, 627] on video at bounding box center [657, 314] width 1314 height 628
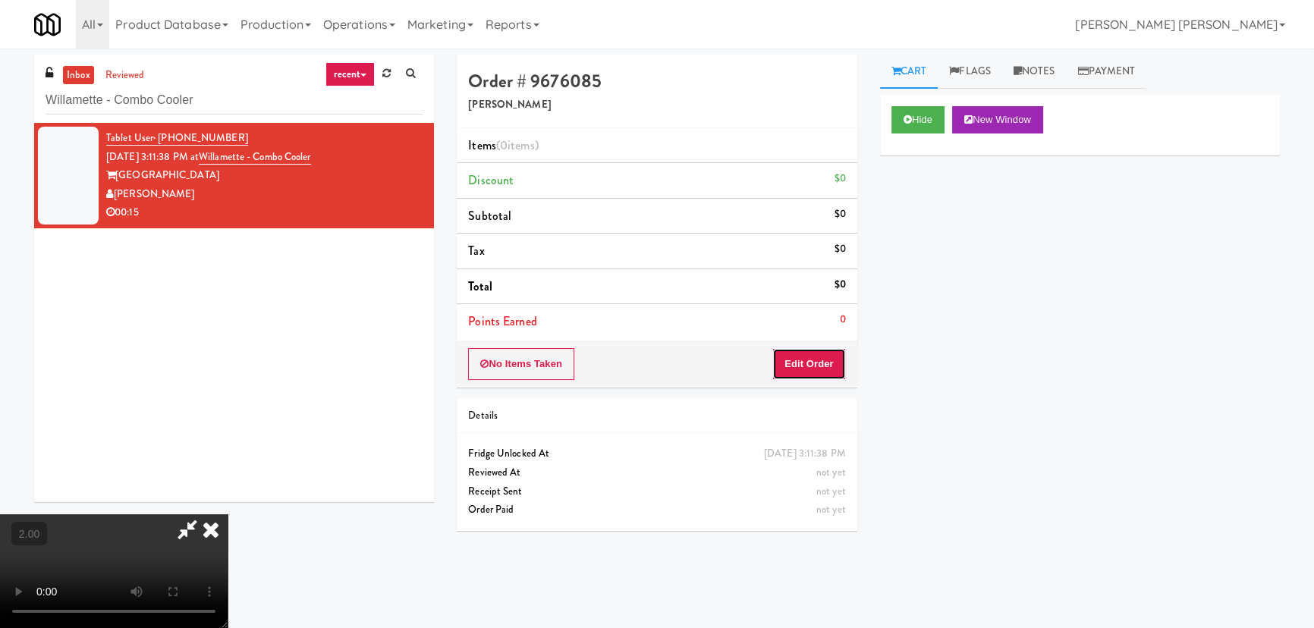
click at [824, 365] on button "Edit Order" at bounding box center [809, 364] width 74 height 32
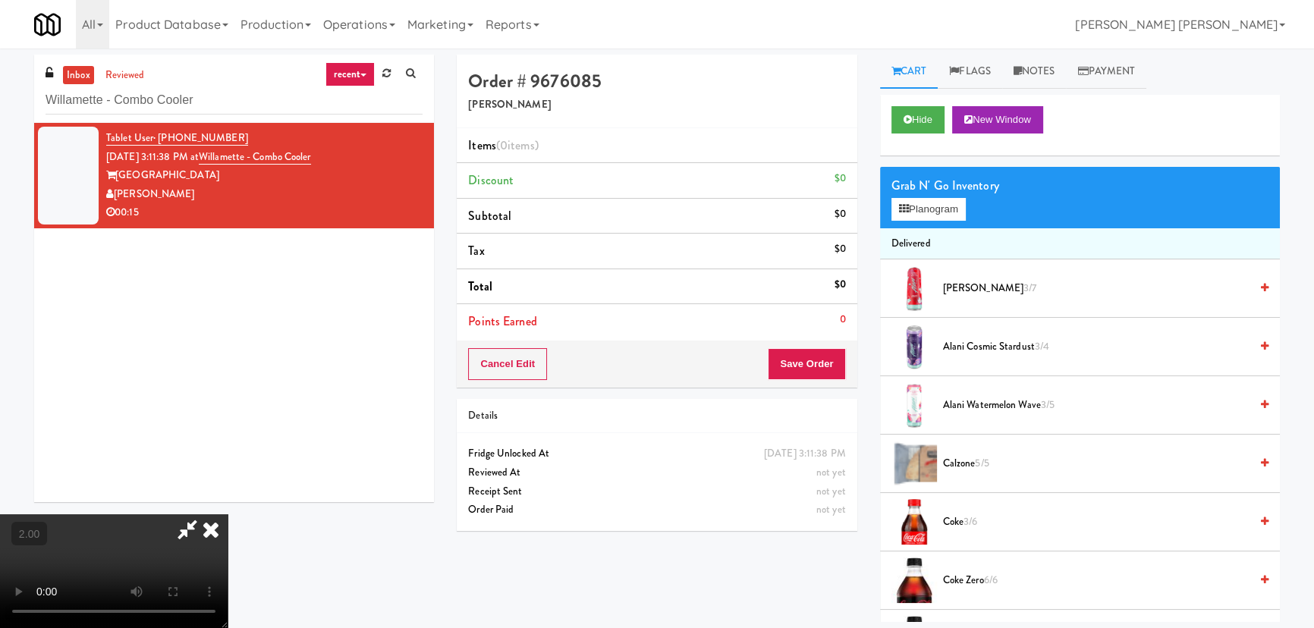
click at [952, 293] on span "Alani Cherry Slush 3/7" at bounding box center [1096, 288] width 307 height 19
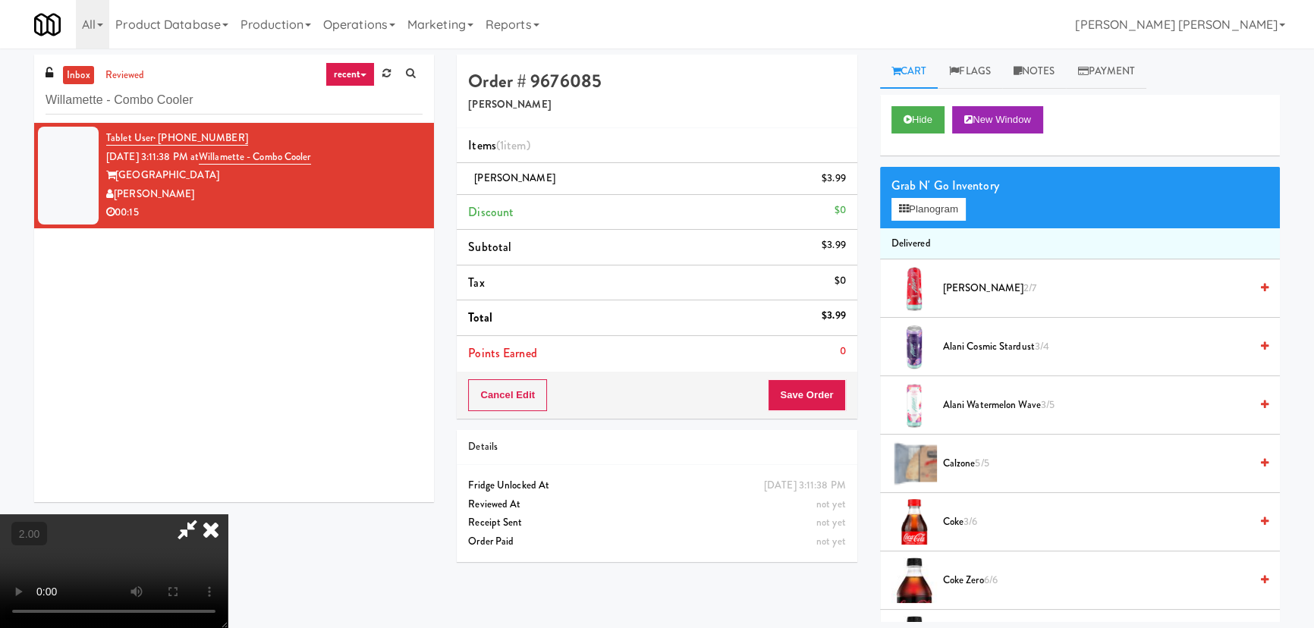
drag, startPoint x: 776, startPoint y: 192, endPoint x: 814, endPoint y: 360, distance: 171.9
click at [228, 514] on icon at bounding box center [210, 529] width 33 height 30
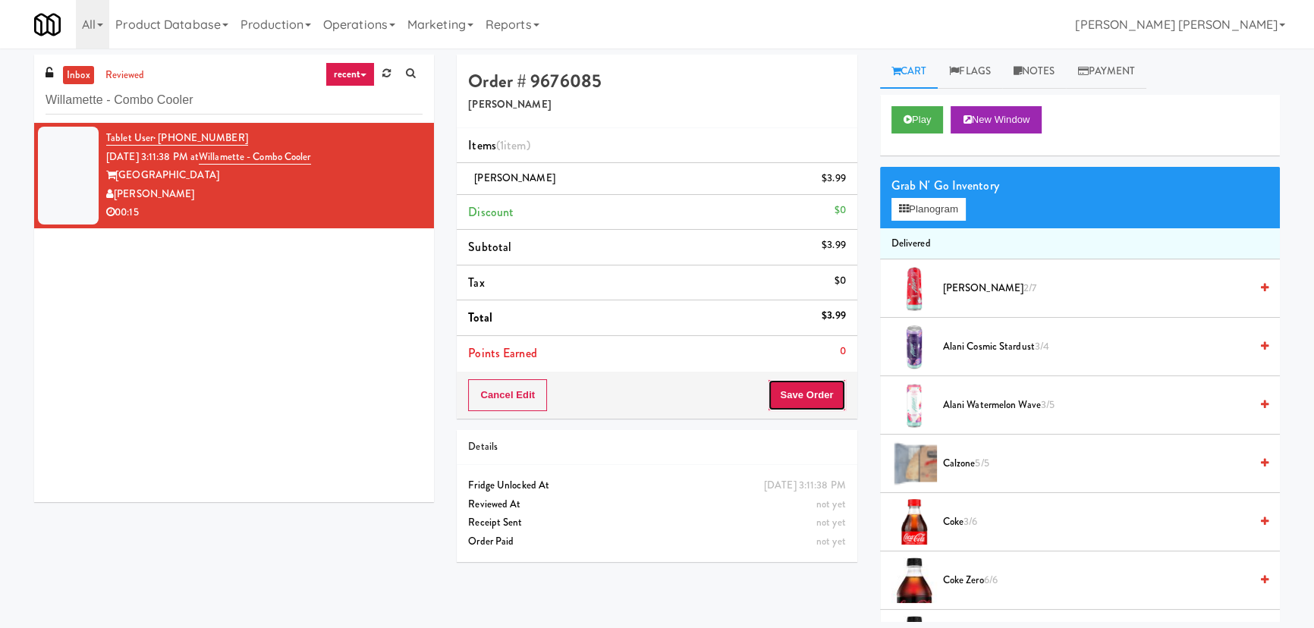
click at [815, 401] on button "Save Order" at bounding box center [806, 395] width 77 height 32
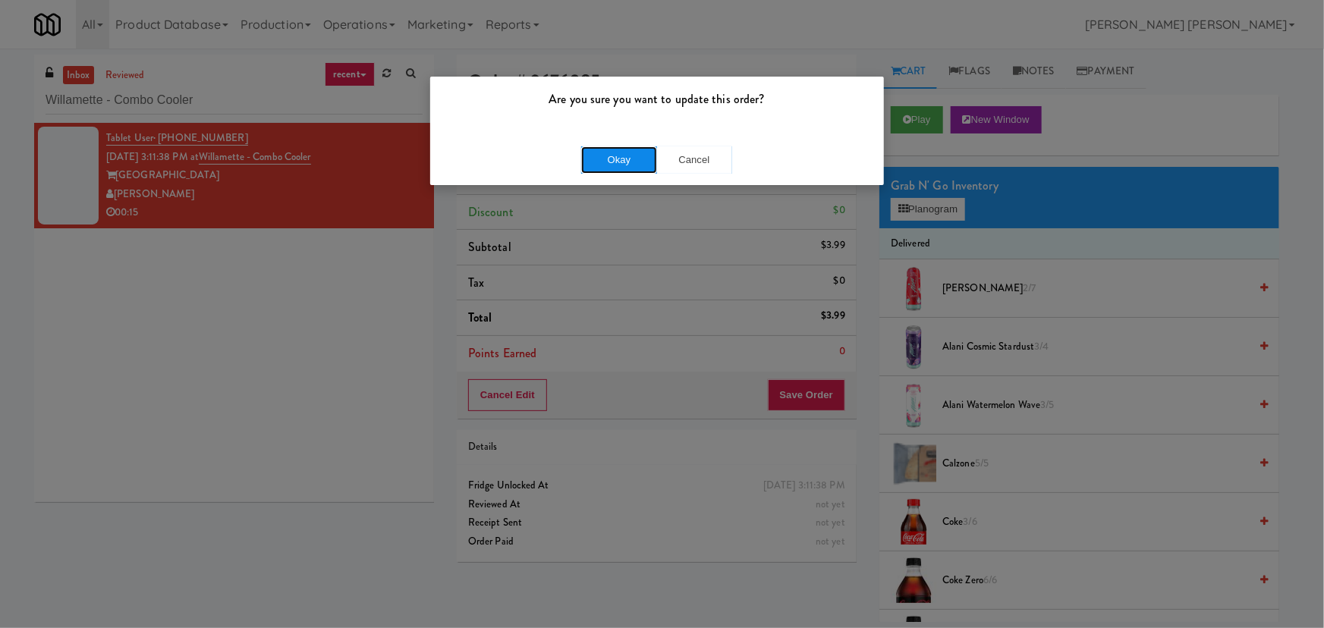
click at [633, 147] on button "Okay" at bounding box center [619, 159] width 76 height 27
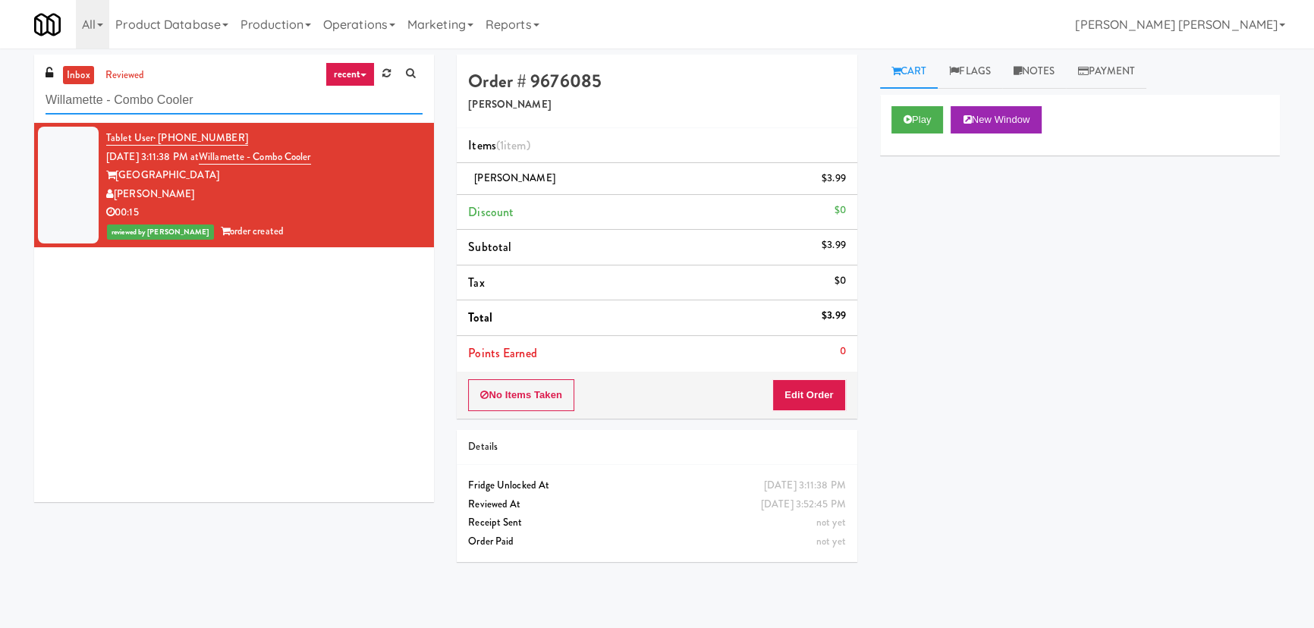
drag, startPoint x: 237, startPoint y: 99, endPoint x: 20, endPoint y: 100, distance: 217.0
click at [20, 100] on div "inbox reviewed recent all unclear take inventory issue suspicious failed recent…" at bounding box center [657, 338] width 1314 height 567
paste input "Dakota Aggregates #1"
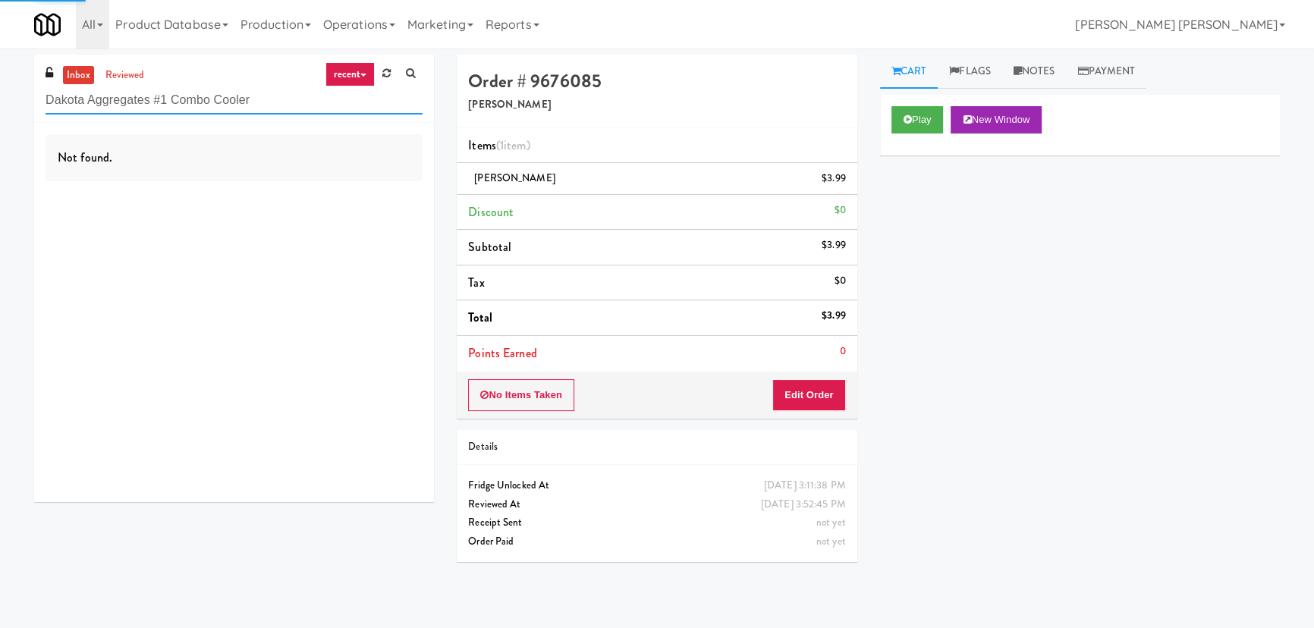
type input "Dakota Aggregates #1 Combo Cooler"
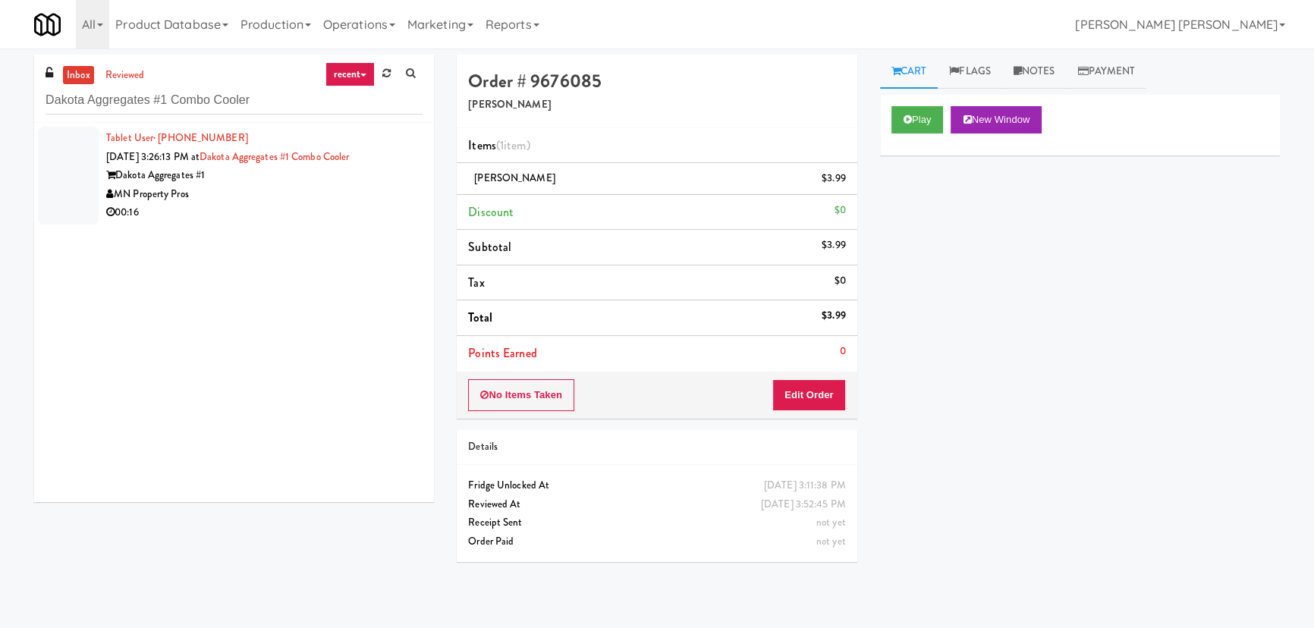
click at [253, 185] on div "MN Property Pros" at bounding box center [264, 194] width 316 height 19
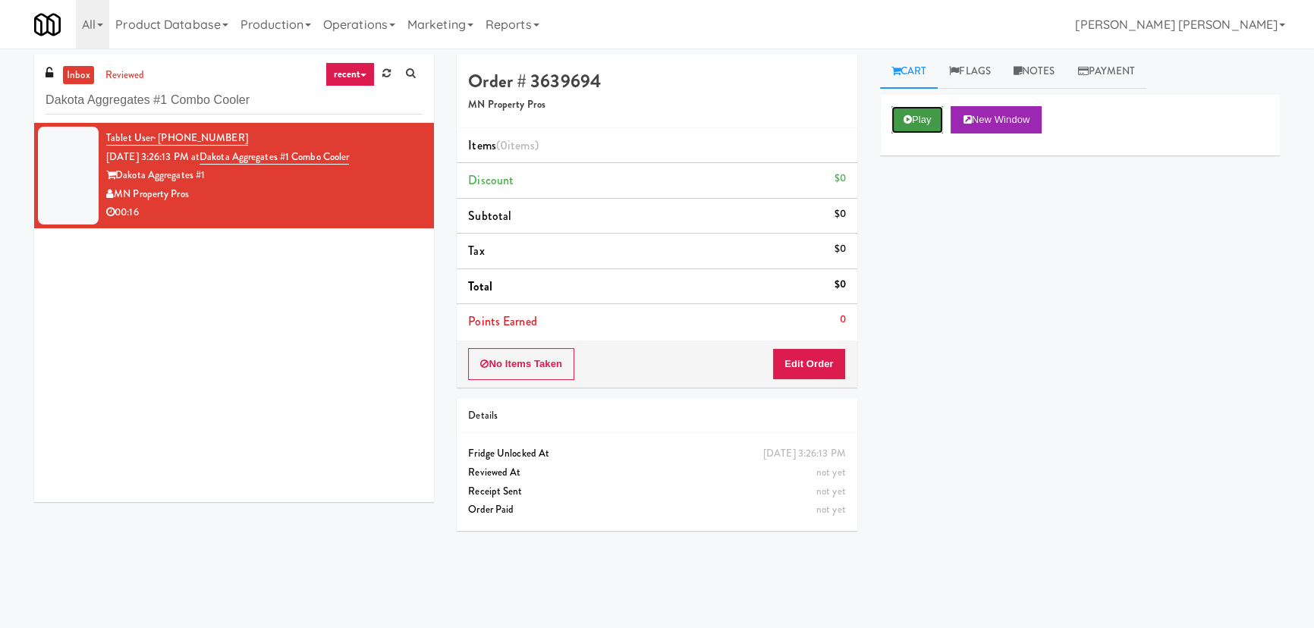
click at [920, 117] on button "Play" at bounding box center [917, 119] width 52 height 27
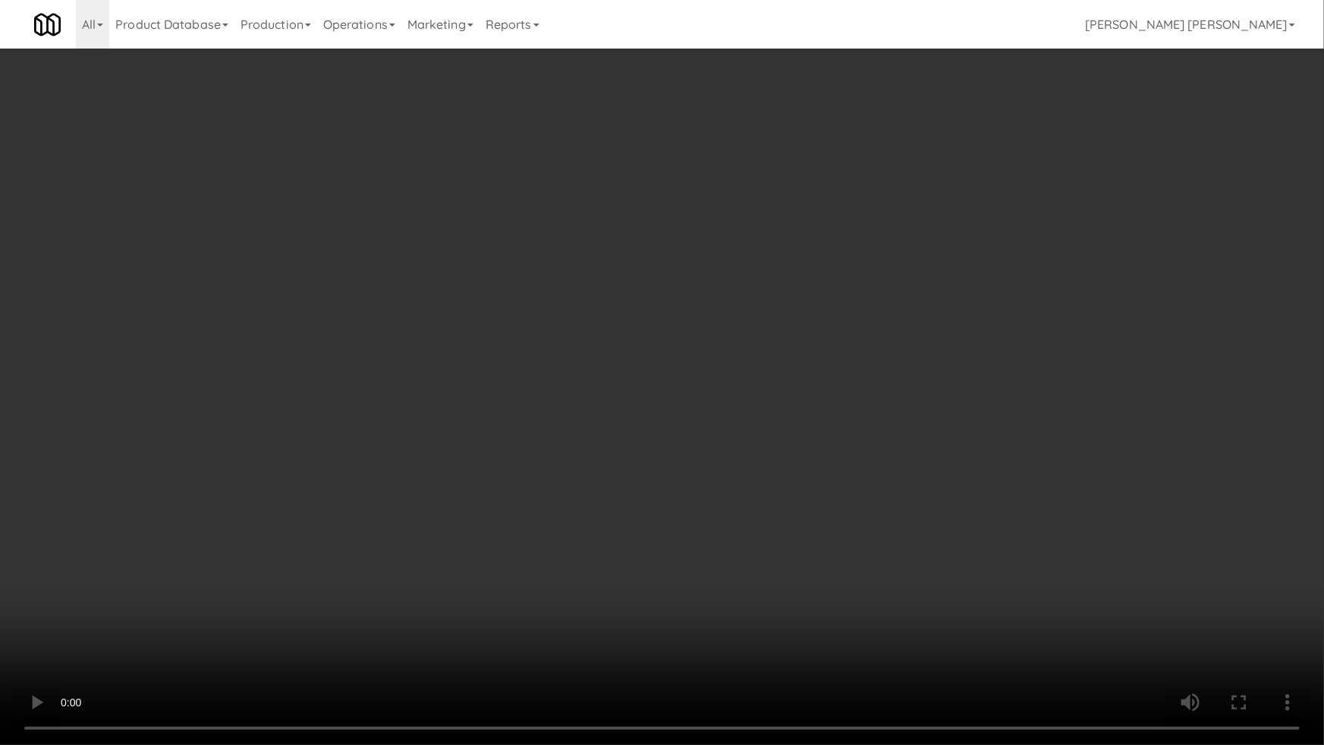
click at [762, 627] on video at bounding box center [662, 372] width 1324 height 745
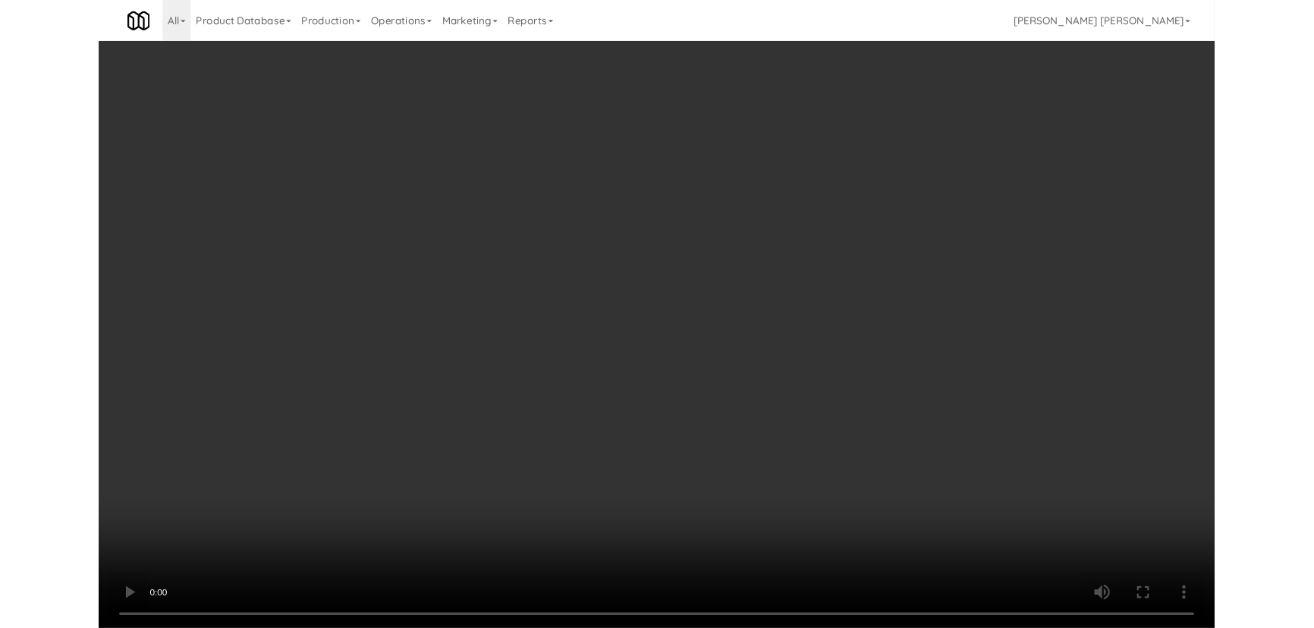
scroll to position [31, 0]
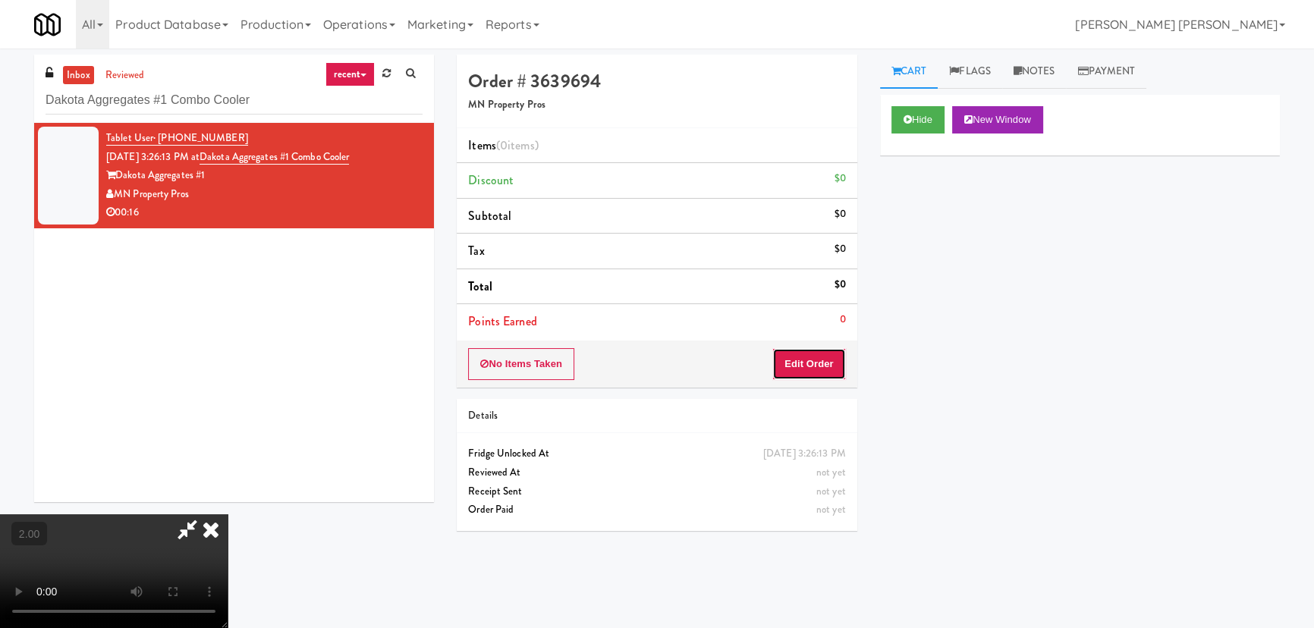
click at [816, 358] on button "Edit Order" at bounding box center [809, 364] width 74 height 32
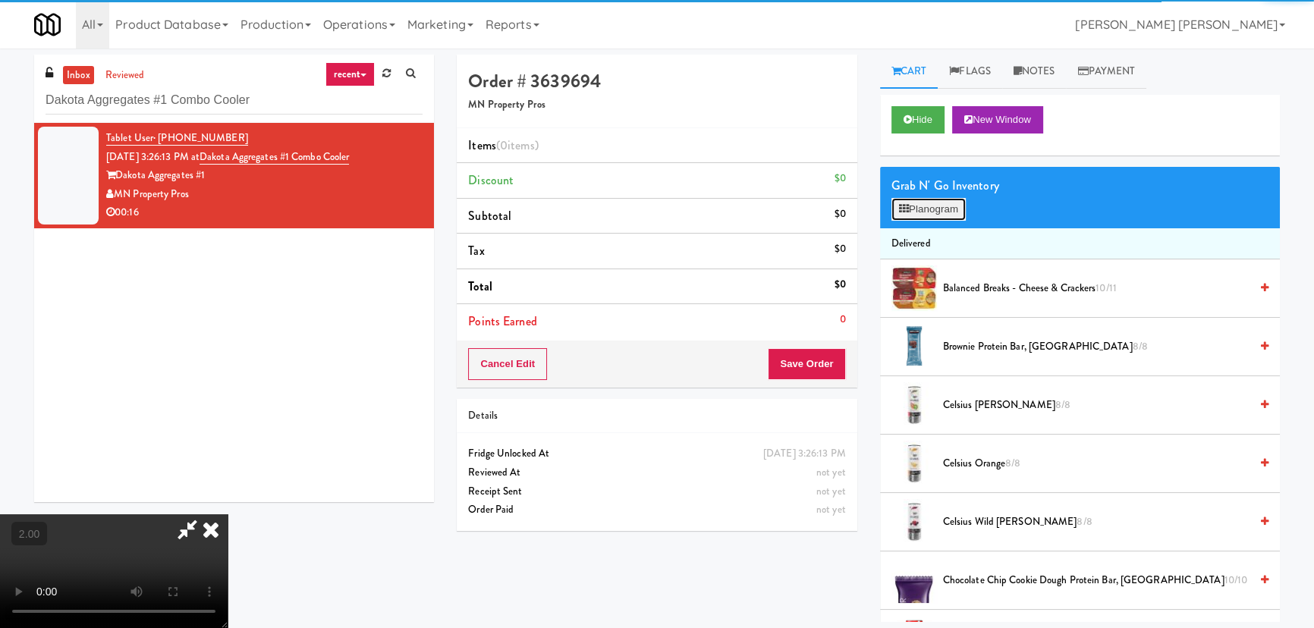
click at [918, 207] on button "Planogram" at bounding box center [928, 209] width 74 height 23
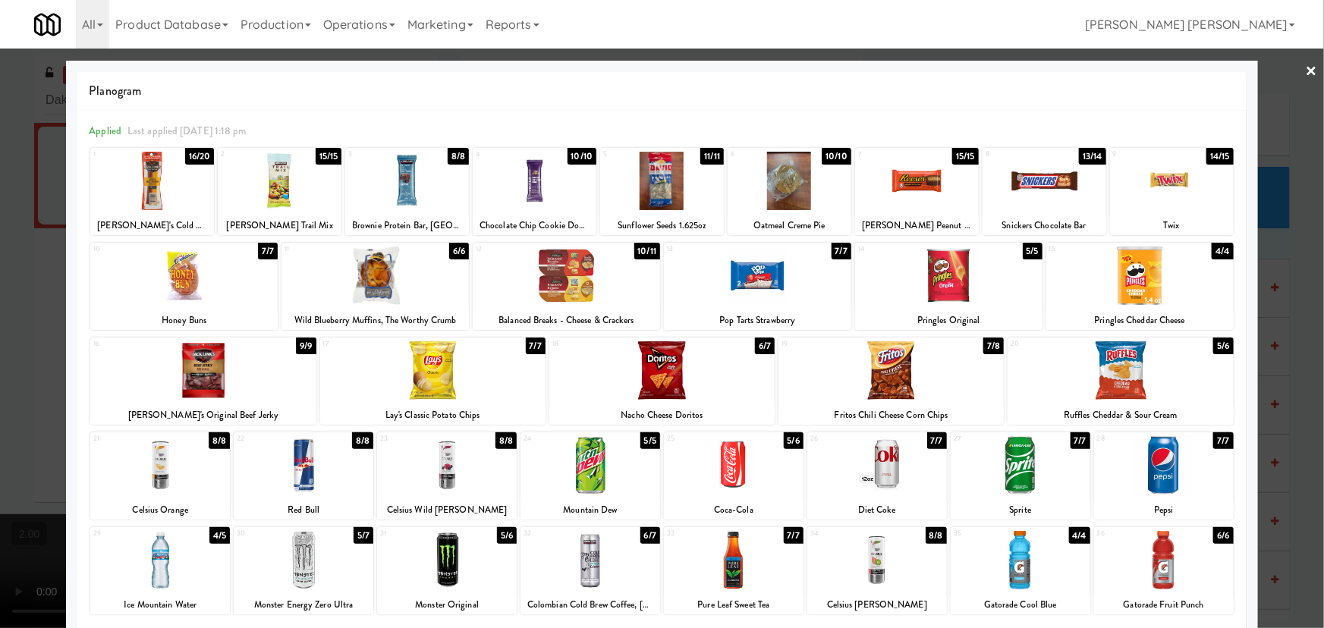
click at [590, 486] on div at bounding box center [590, 465] width 140 height 58
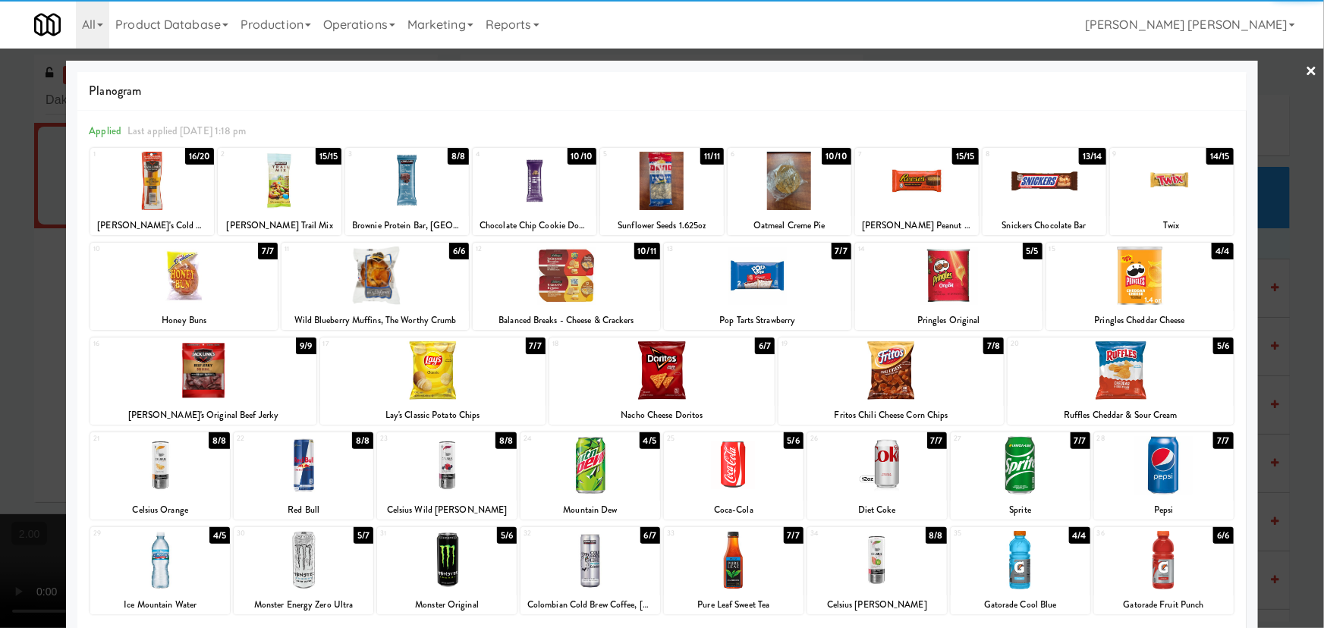
click at [1153, 189] on div at bounding box center [1172, 181] width 124 height 58
click at [1306, 68] on link "×" at bounding box center [1312, 72] width 12 height 47
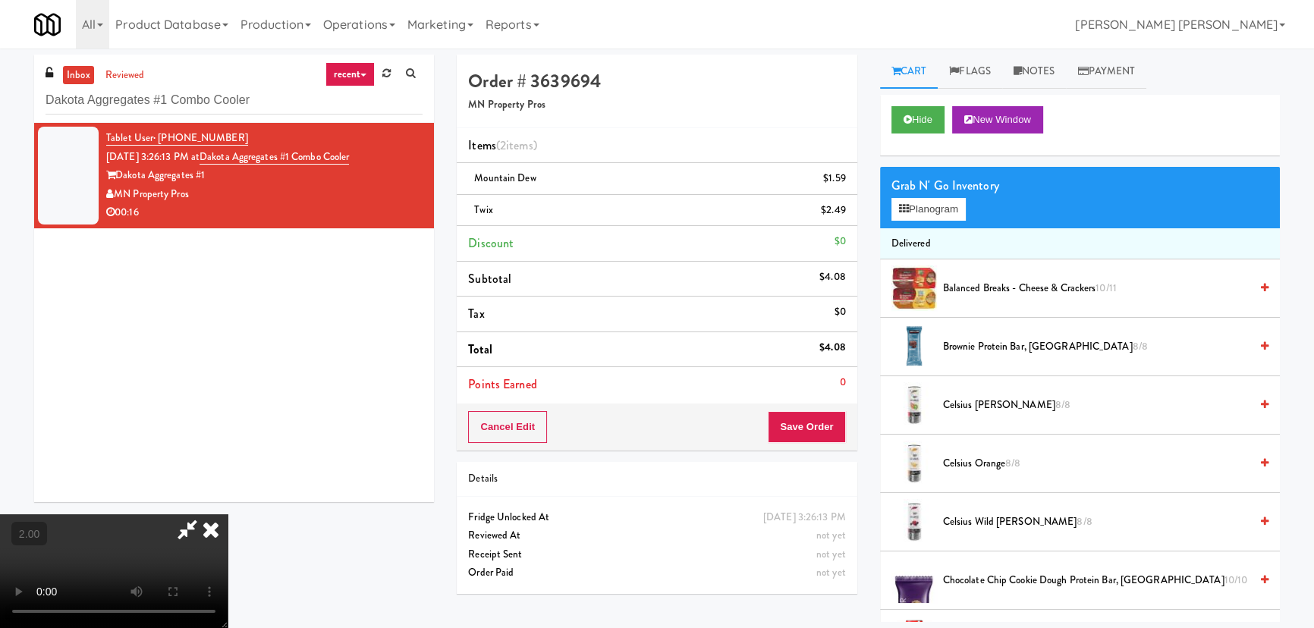
drag, startPoint x: 753, startPoint y: 63, endPoint x: 830, endPoint y: 378, distance: 324.0
click at [228, 514] on div at bounding box center [114, 571] width 228 height 114
click at [228, 514] on icon at bounding box center [210, 529] width 33 height 30
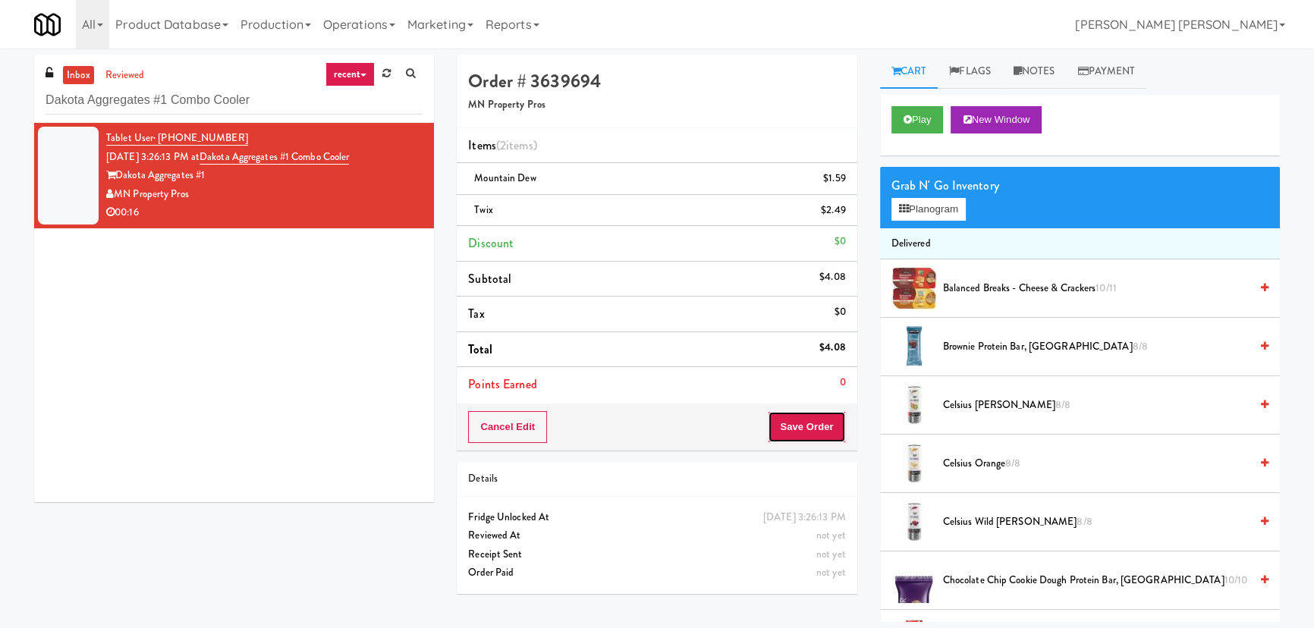
click at [827, 419] on button "Save Order" at bounding box center [806, 427] width 77 height 32
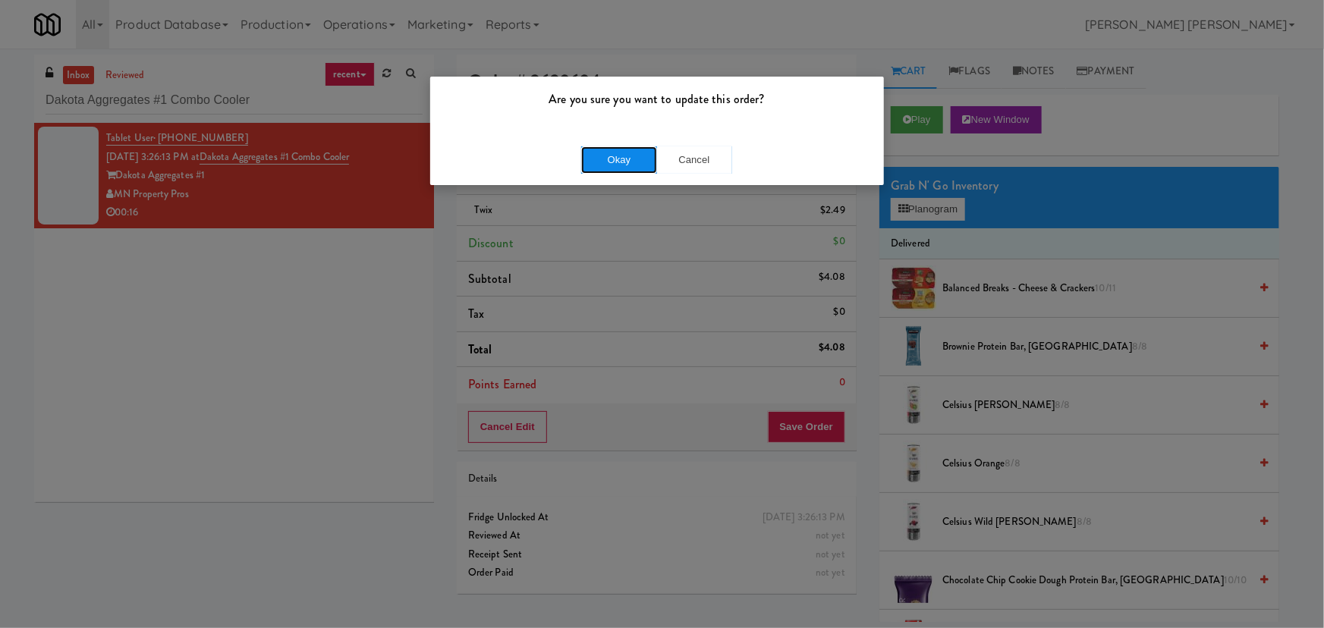
click at [626, 167] on button "Okay" at bounding box center [619, 159] width 76 height 27
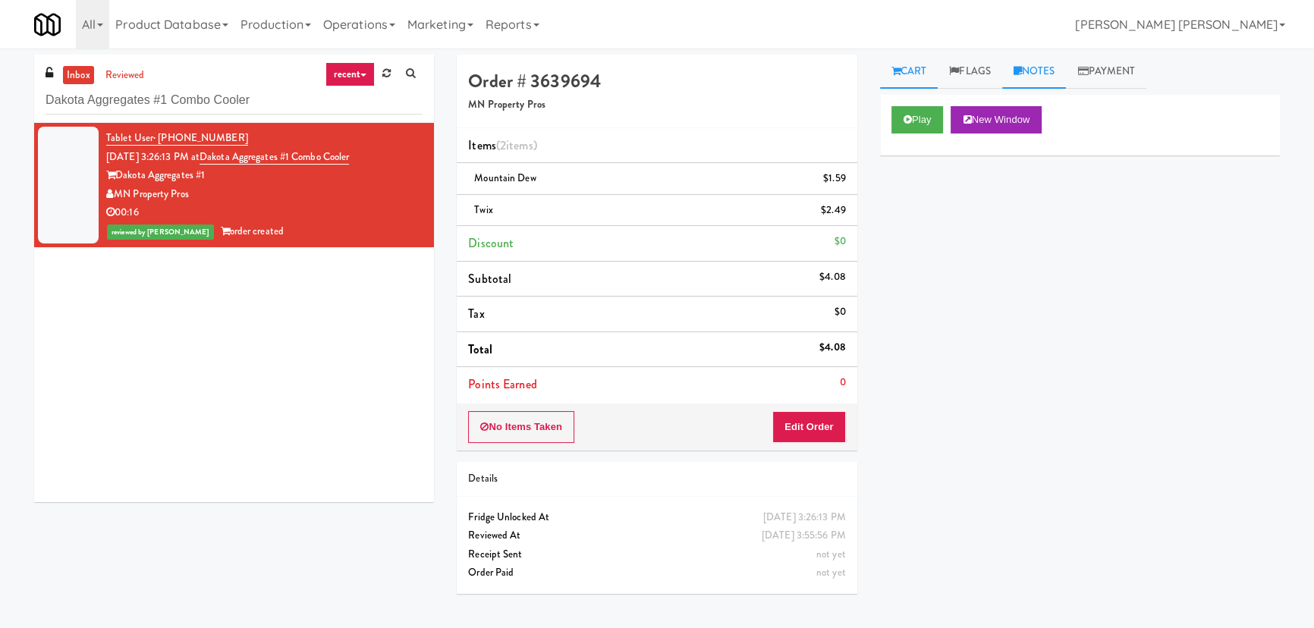
click at [1047, 76] on link "Notes" at bounding box center [1034, 72] width 64 height 34
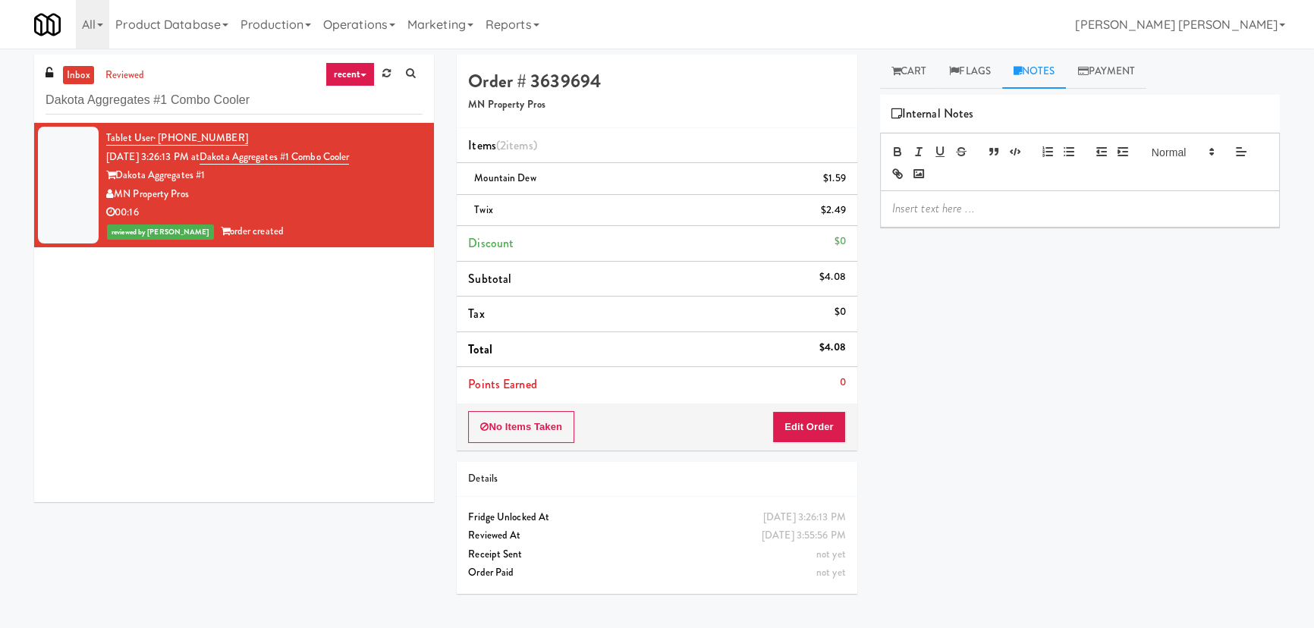
click at [979, 203] on p at bounding box center [1080, 208] width 376 height 17
drag, startPoint x: 1020, startPoint y: 208, endPoint x: 1055, endPoint y: 209, distance: 34.9
click at [1055, 209] on p "Erick- #DisabledCamera #BottomLeft" at bounding box center [1080, 208] width 376 height 17
drag, startPoint x: 277, startPoint y: 97, endPoint x: 25, endPoint y: 98, distance: 251.9
click at [25, 98] on div "inbox reviewed recent all unclear take inventory issue suspicious failed recent…" at bounding box center [234, 284] width 423 height 459
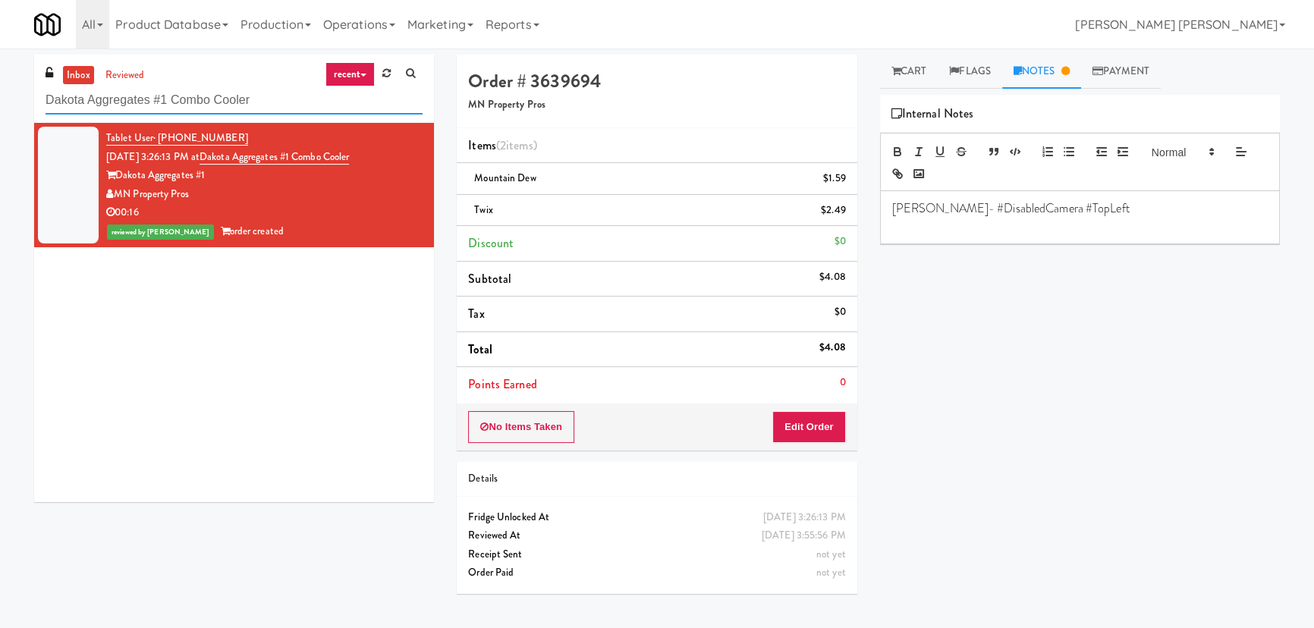
paste input "Rowan - Ambient - Right"
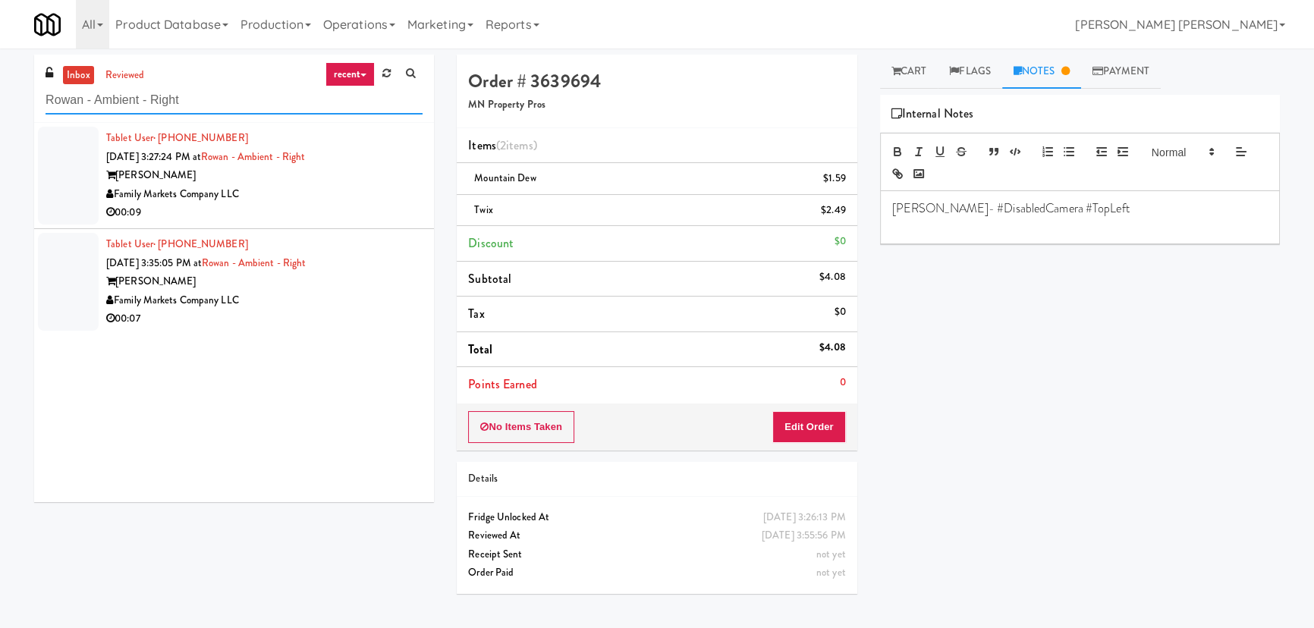
type input "Rowan - Ambient - Right"
click at [339, 298] on div "Family Markets Company LLC" at bounding box center [264, 300] width 316 height 19
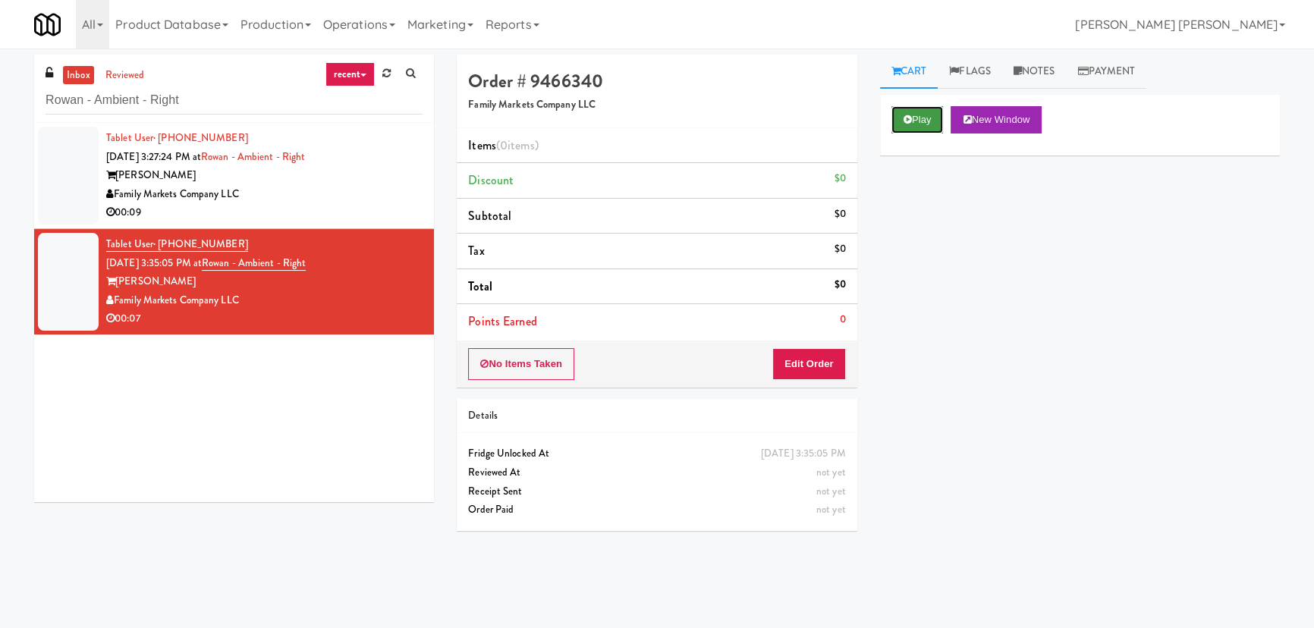
click at [932, 121] on button "Play" at bounding box center [917, 119] width 52 height 27
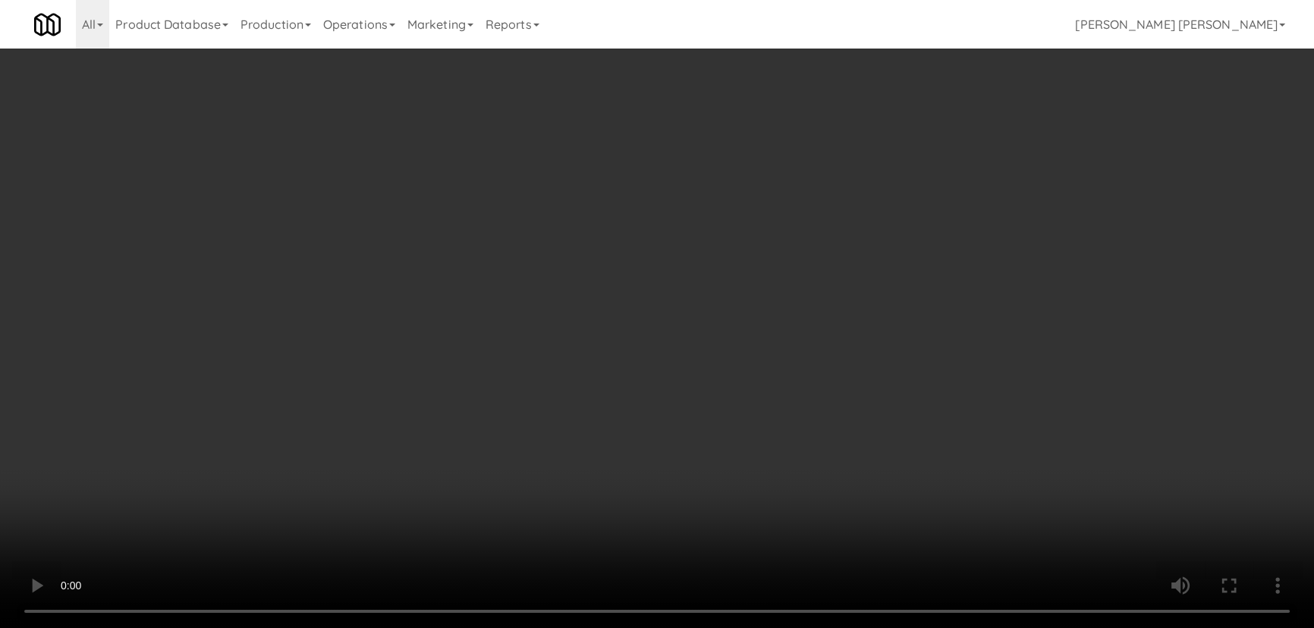
click at [780, 627] on video at bounding box center [657, 314] width 1314 height 628
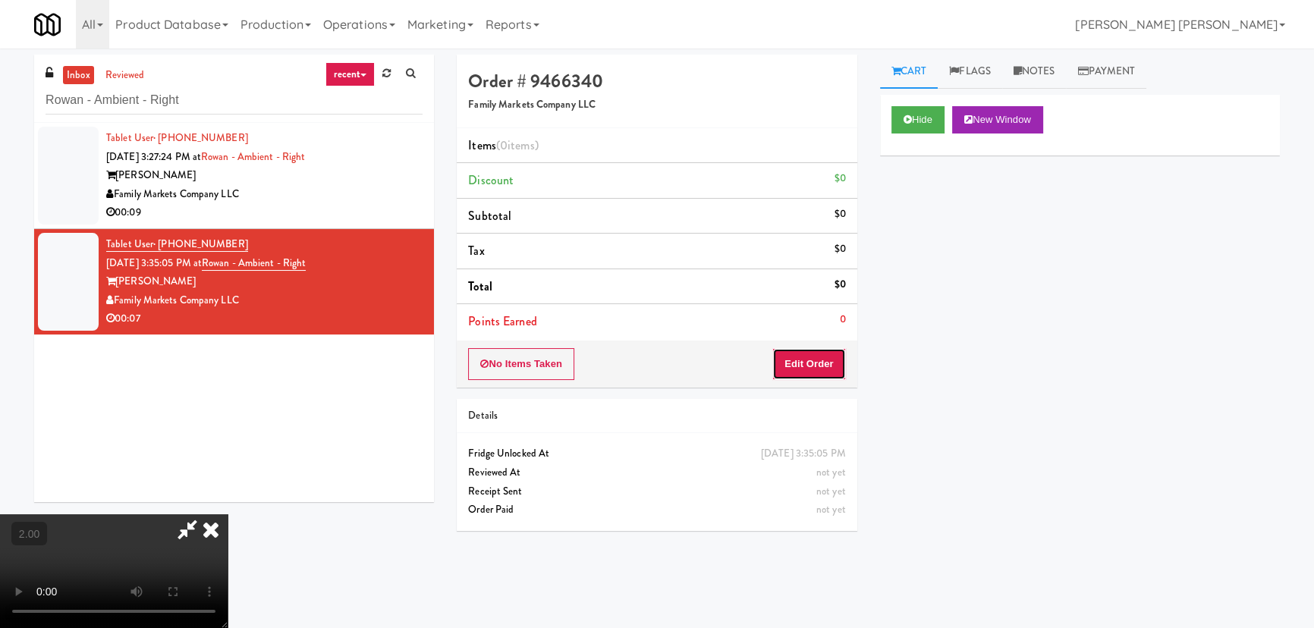
click at [813, 363] on button "Edit Order" at bounding box center [809, 364] width 74 height 32
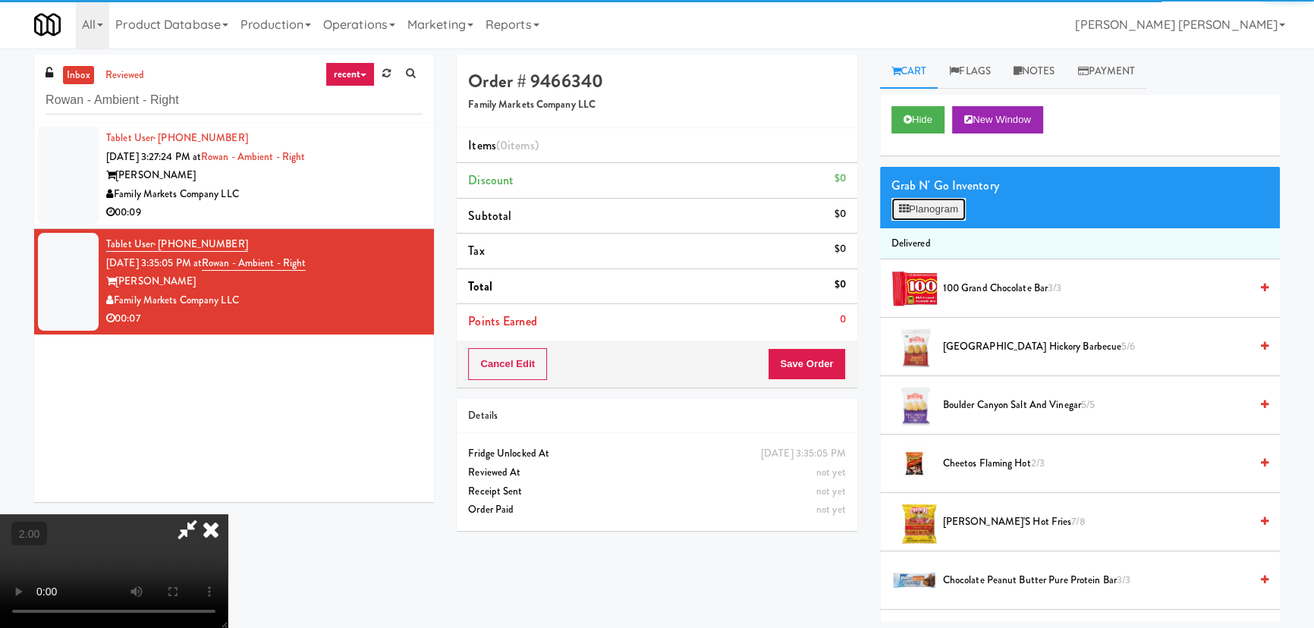
click at [904, 208] on icon at bounding box center [904, 209] width 10 height 10
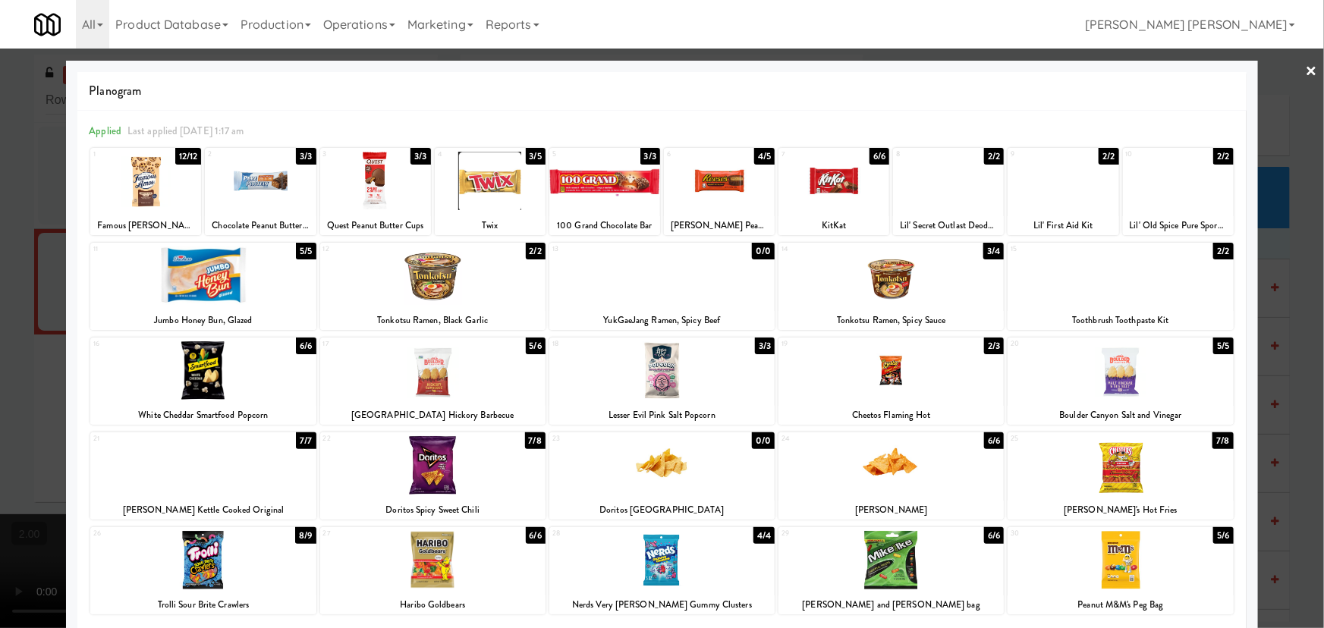
click at [1114, 373] on div at bounding box center [1120, 370] width 225 height 58
click at [141, 177] on div at bounding box center [145, 181] width 111 height 58
click at [1306, 73] on link "×" at bounding box center [1312, 72] width 12 height 47
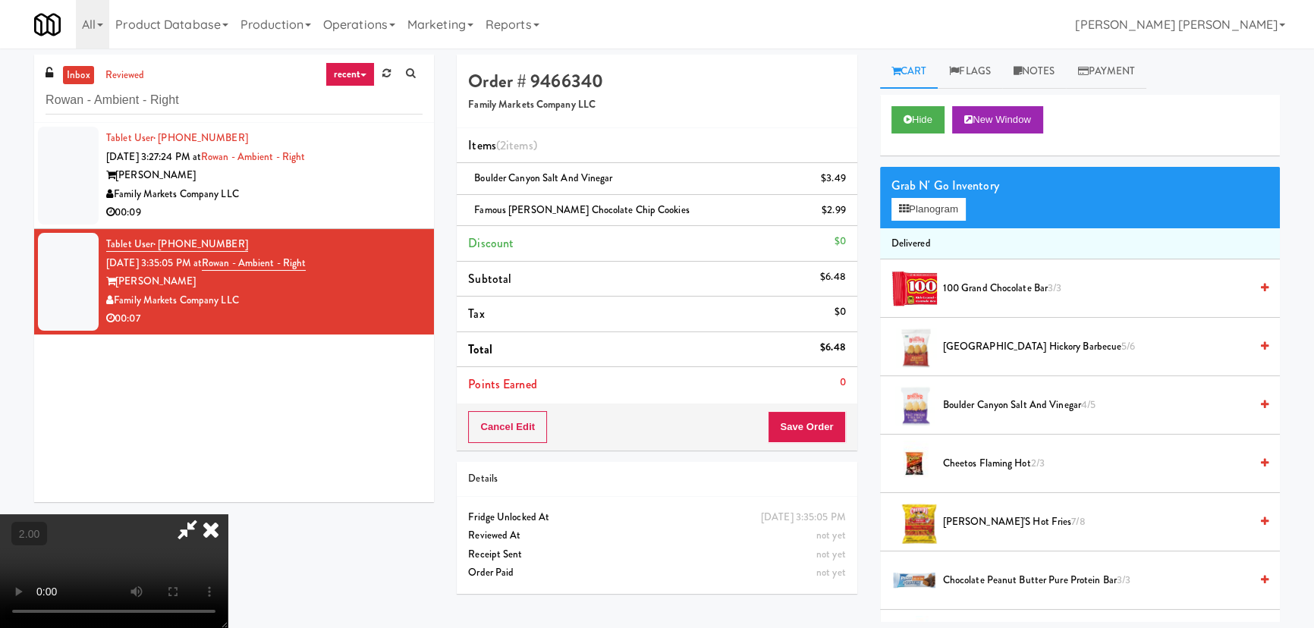
click at [205, 514] on icon at bounding box center [187, 529] width 35 height 30
click at [844, 184] on icon at bounding box center [848, 184] width 8 height 10
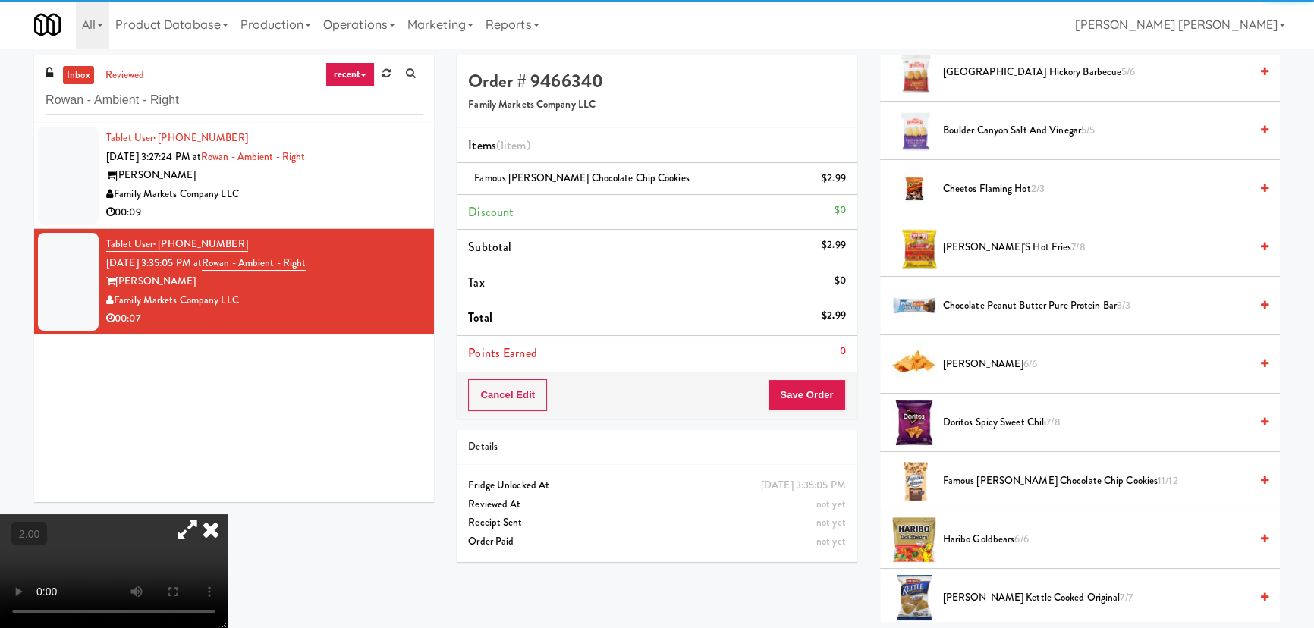
scroll to position [344, 0]
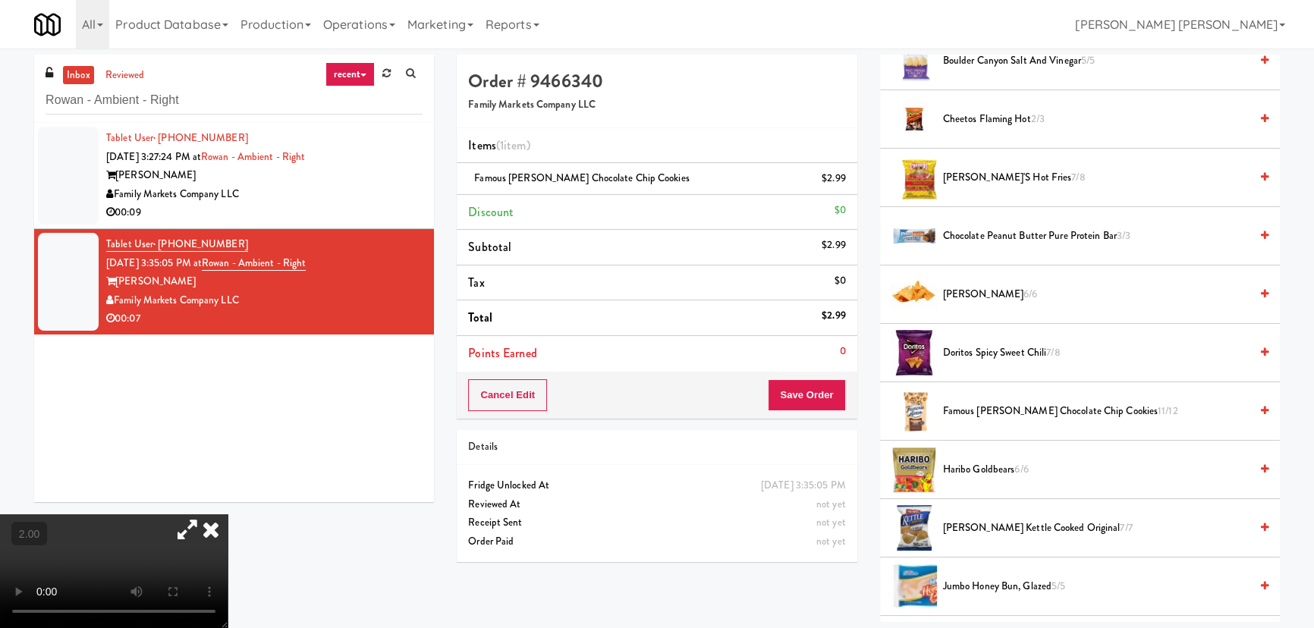
click at [1004, 353] on span "Doritos Spicy Sweet Chili 7/8" at bounding box center [1096, 353] width 307 height 19
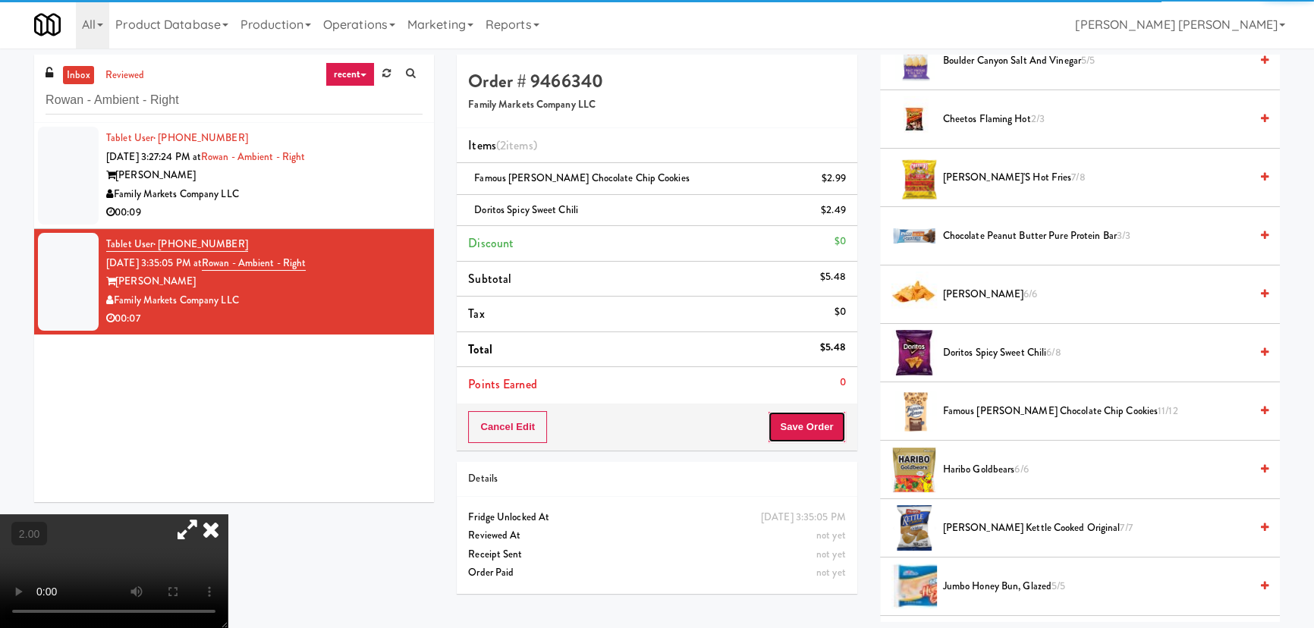
click at [815, 428] on button "Save Order" at bounding box center [806, 427] width 77 height 32
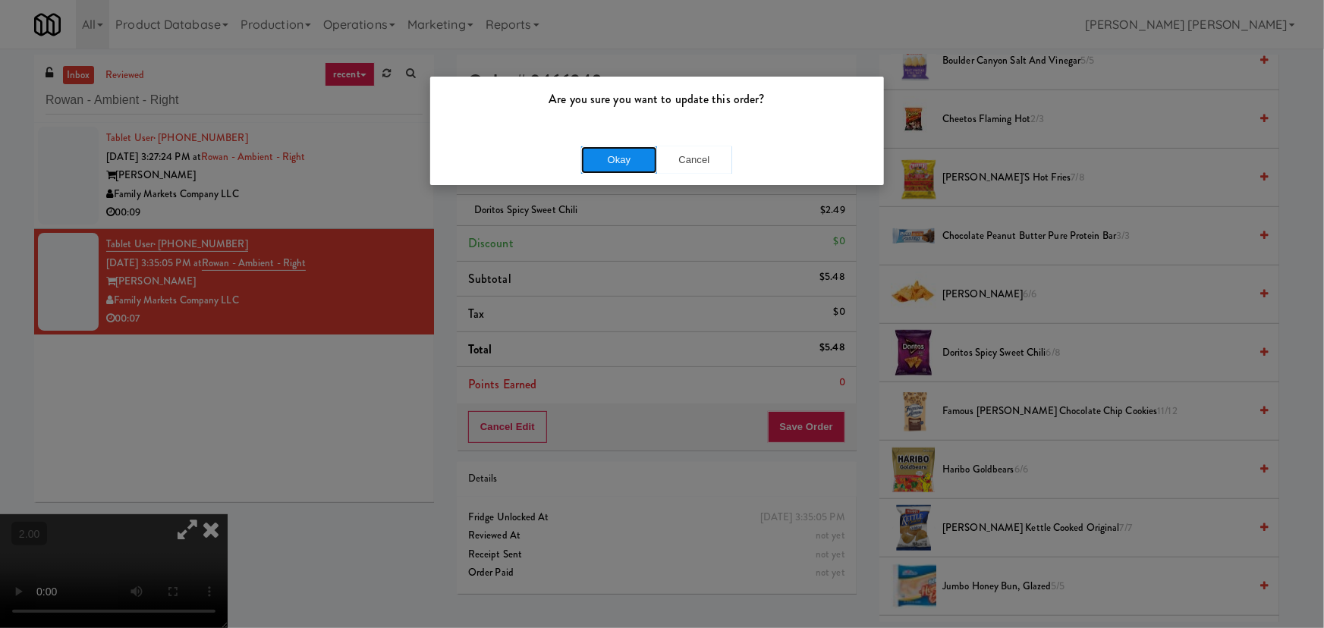
click at [602, 165] on button "Okay" at bounding box center [619, 159] width 76 height 27
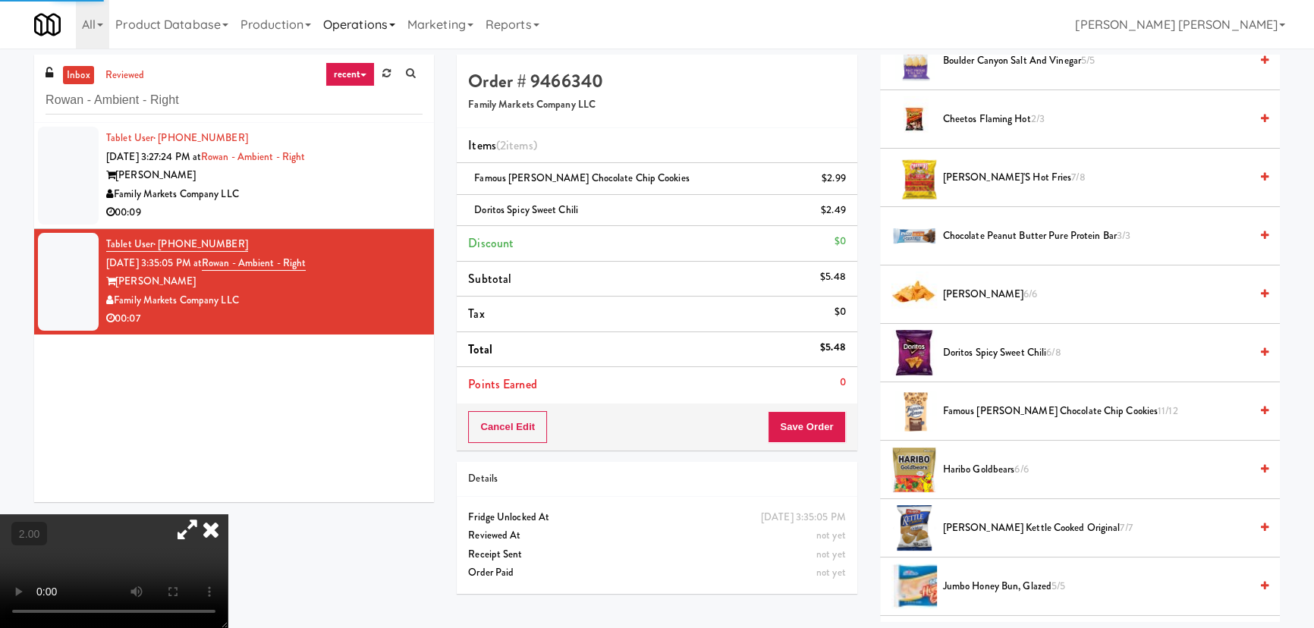
scroll to position [41, 0]
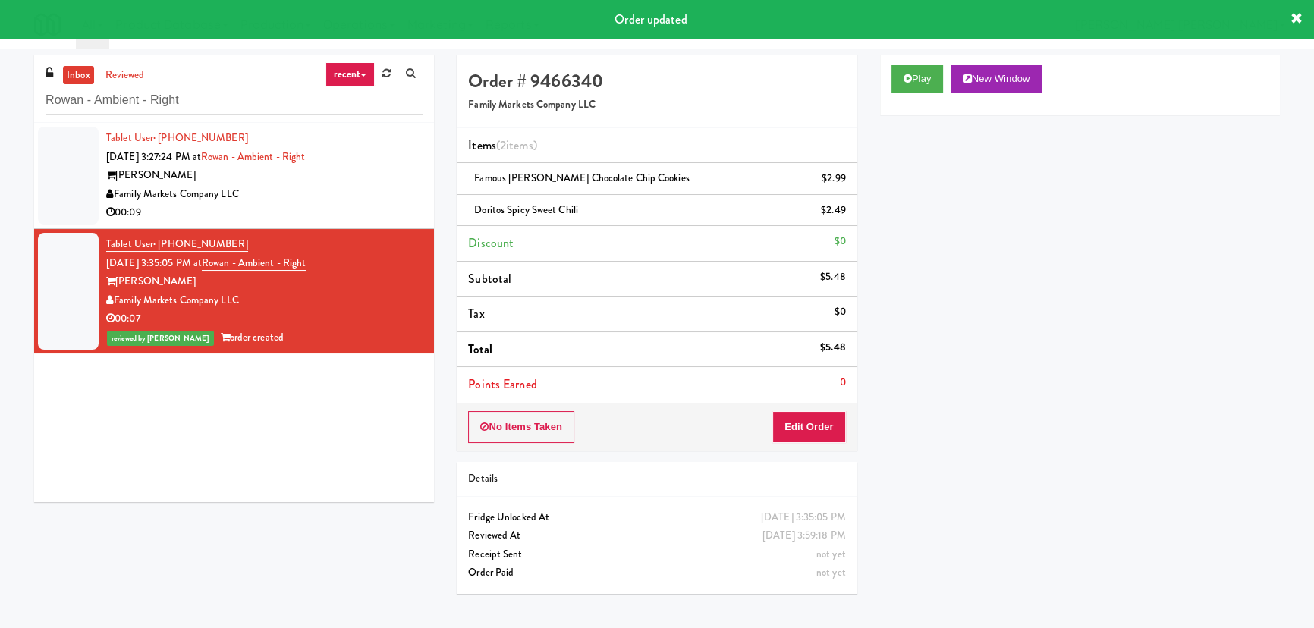
click at [357, 202] on div "Family Markets Company LLC" at bounding box center [264, 194] width 316 height 19
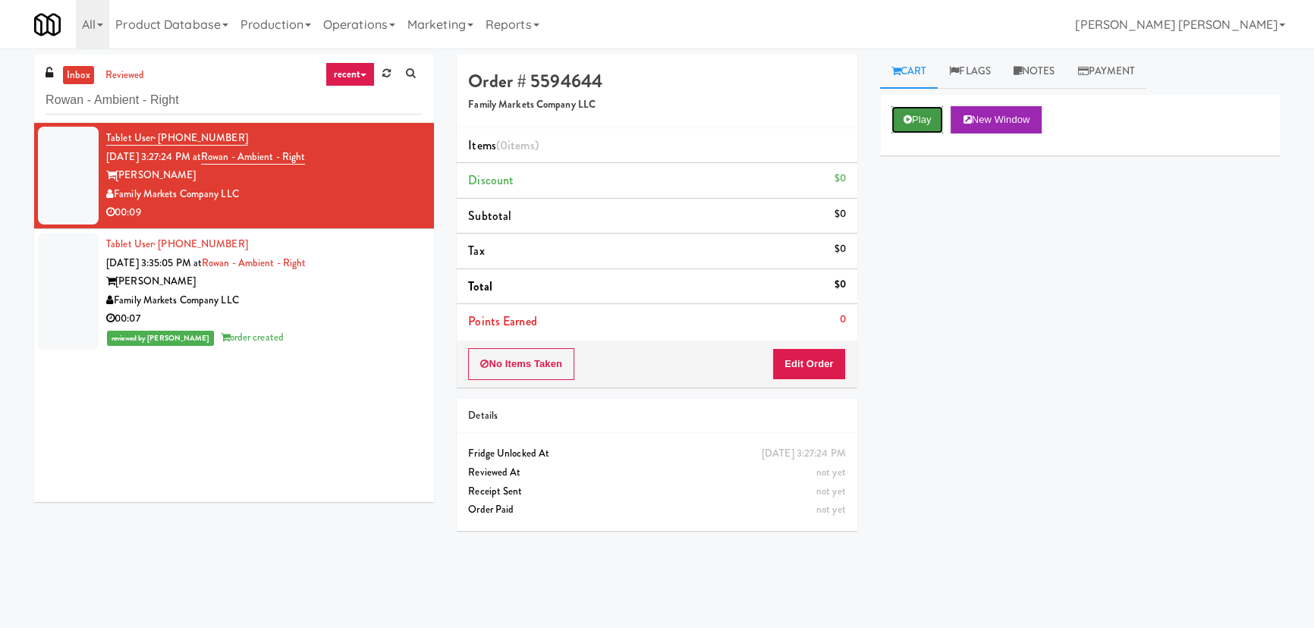
click at [931, 116] on button "Play" at bounding box center [917, 119] width 52 height 27
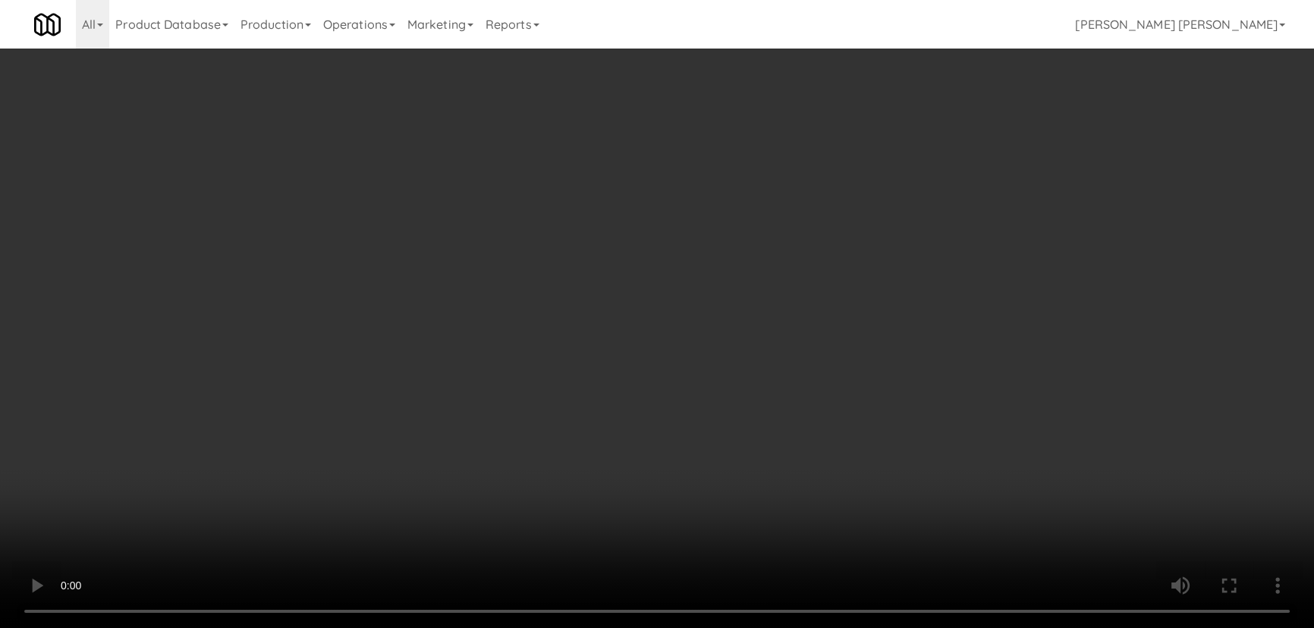
click at [806, 627] on video at bounding box center [657, 314] width 1314 height 628
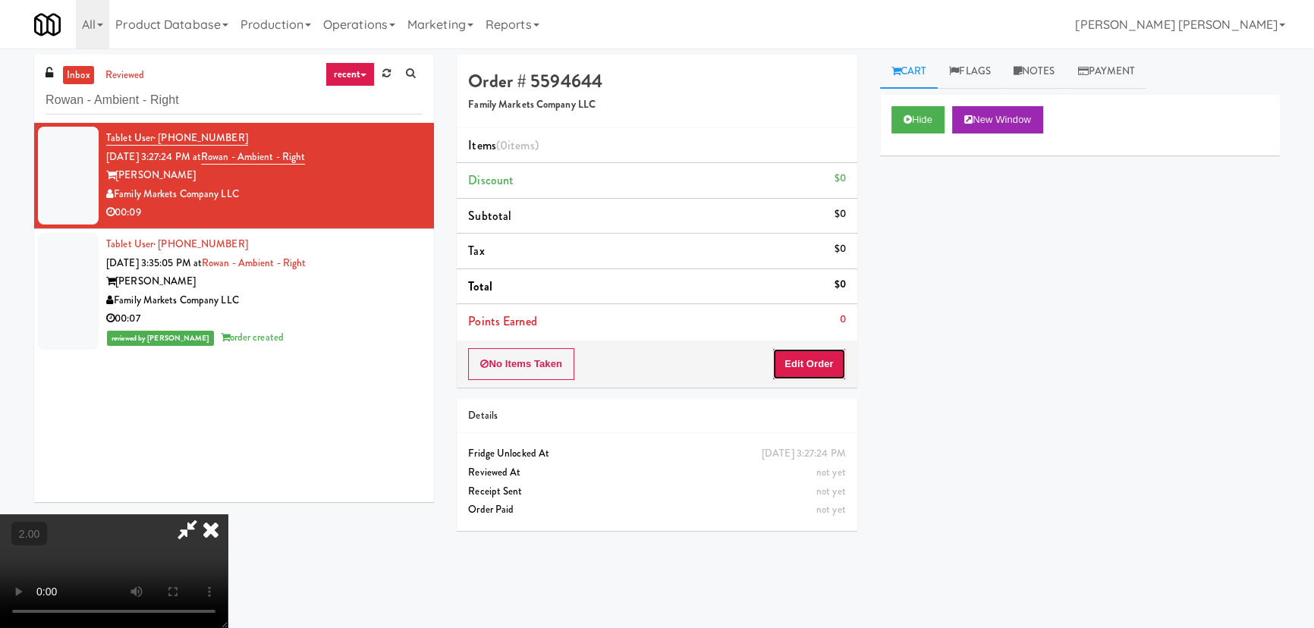
click at [812, 368] on button "Edit Order" at bounding box center [809, 364] width 74 height 32
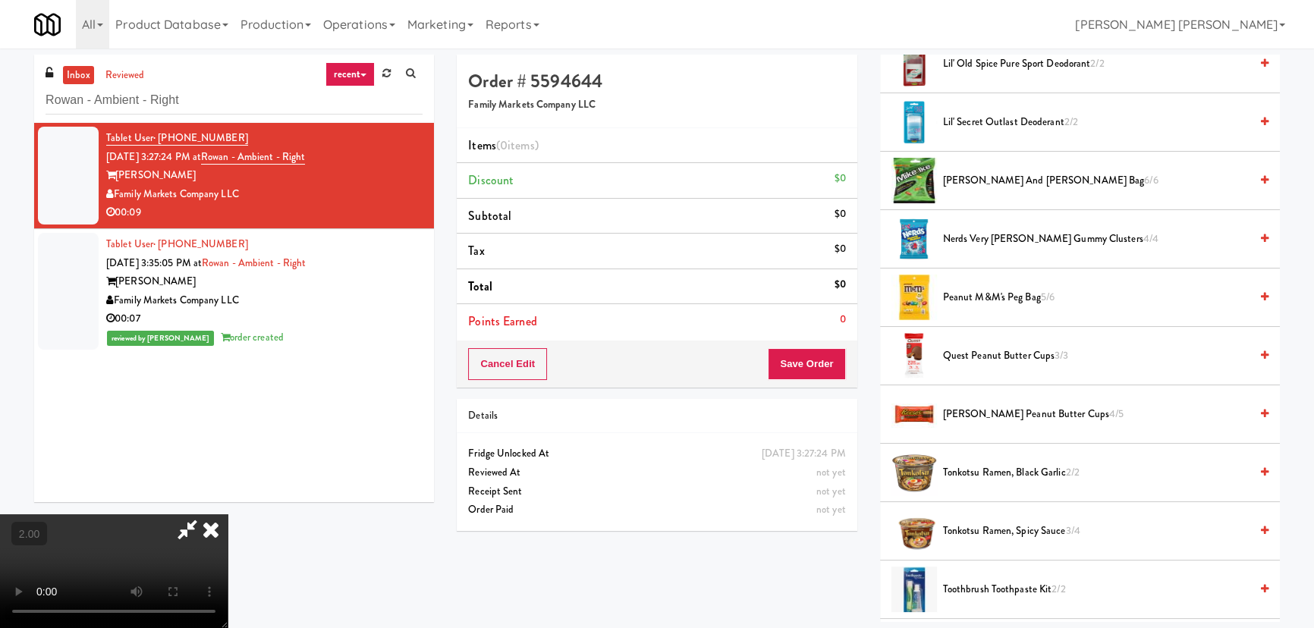
scroll to position [1032, 0]
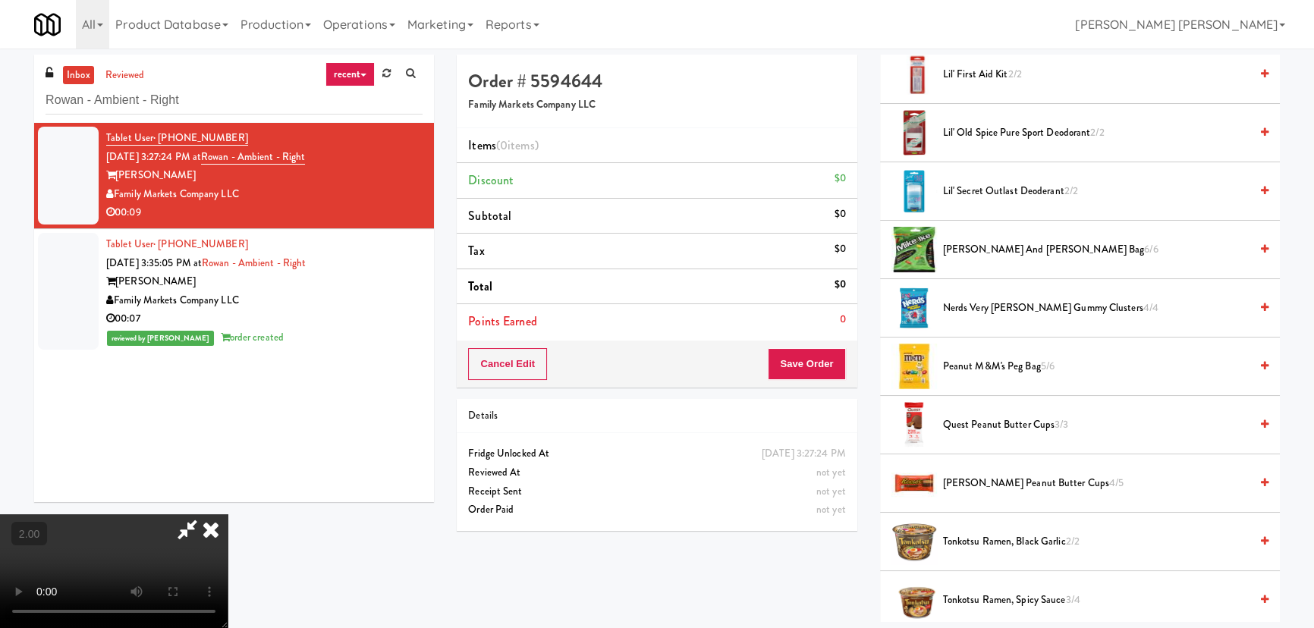
click at [964, 311] on span "Nerds Very Berry Gummy Clusters 4/4" at bounding box center [1096, 308] width 307 height 19
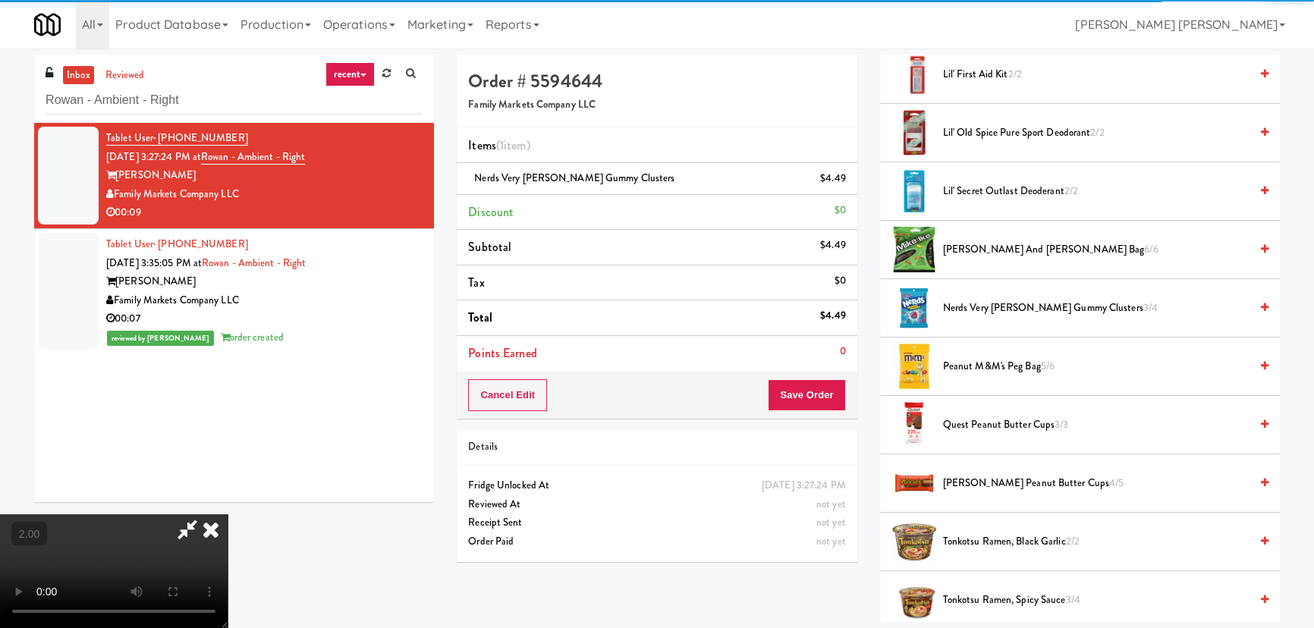
drag, startPoint x: 832, startPoint y: 373, endPoint x: 828, endPoint y: 381, distance: 9.5
click at [832, 374] on div "Cancel Edit Save Order" at bounding box center [657, 395] width 400 height 47
click at [826, 386] on button "Save Order" at bounding box center [806, 395] width 77 height 32
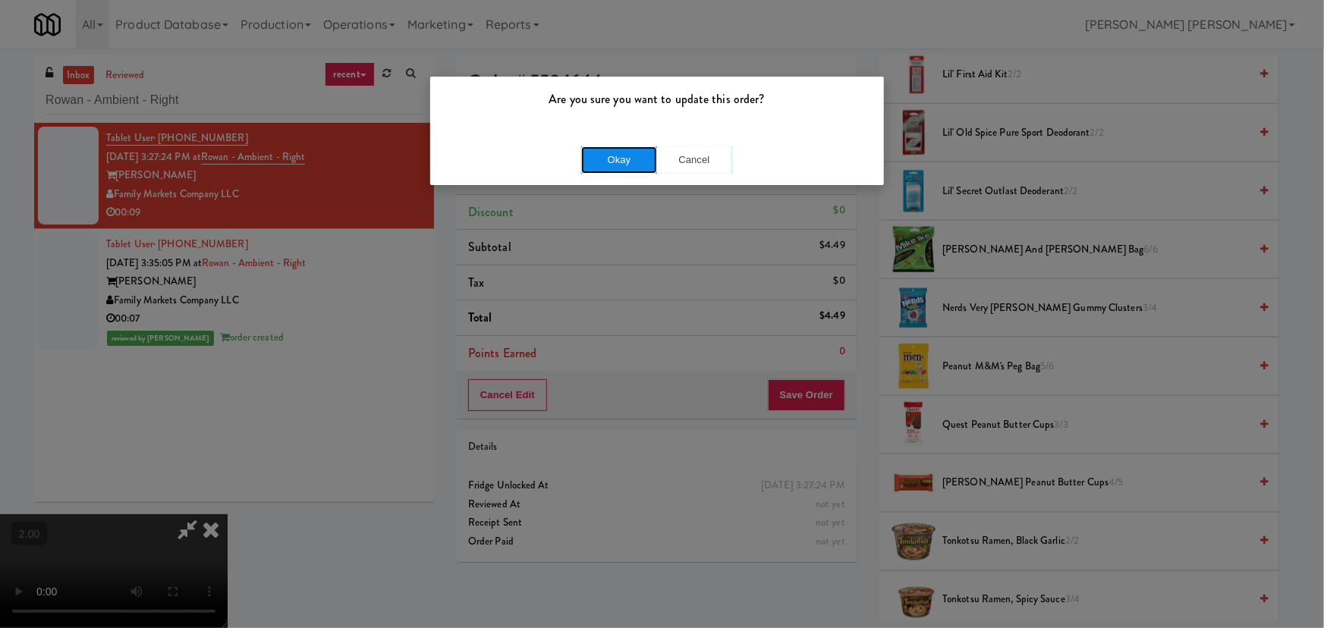
click at [600, 159] on button "Okay" at bounding box center [619, 159] width 76 height 27
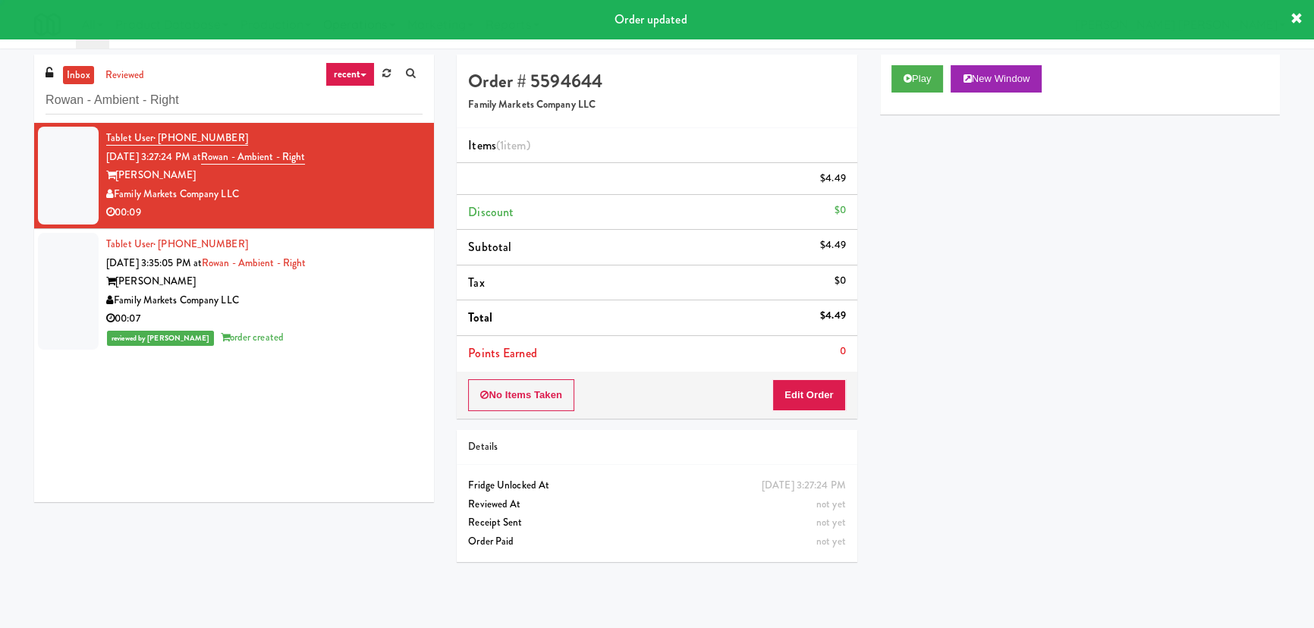
scroll to position [0, 0]
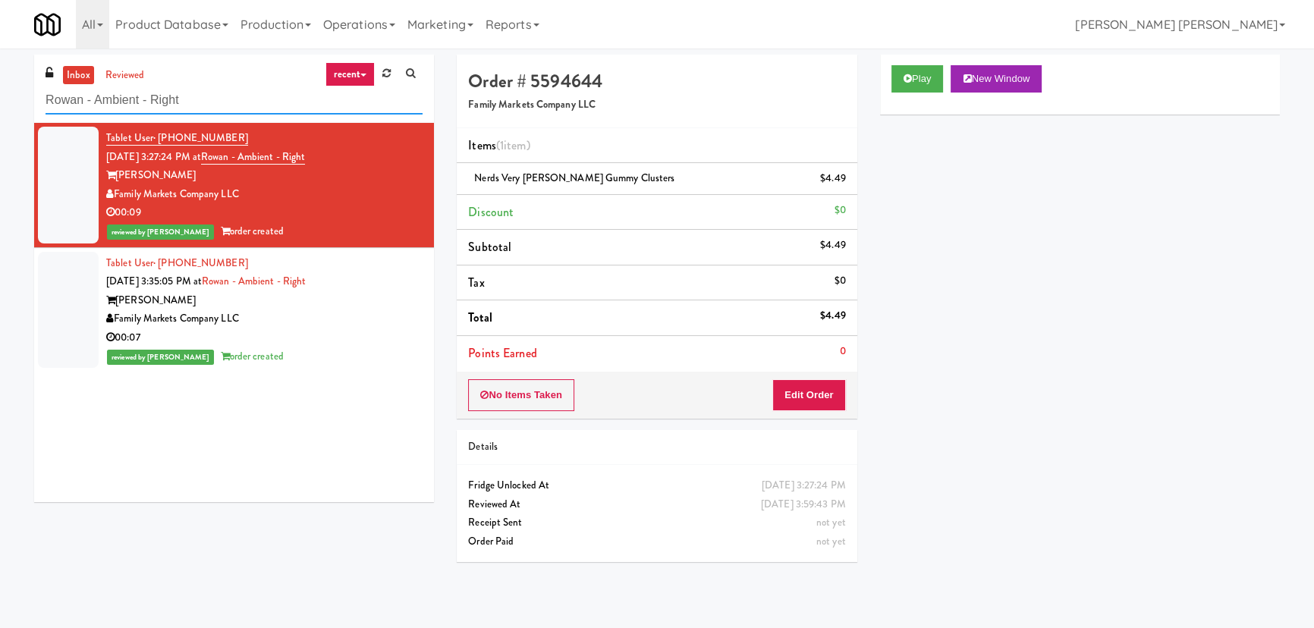
drag, startPoint x: 225, startPoint y: 104, endPoint x: -228, endPoint y: 125, distance: 453.4
click at [0, 125] on html "Are you sure you want to update this order? Okay Cancel Okay Are you sure you w…" at bounding box center [657, 314] width 1314 height 628
paste input "Scarborough General Hospital - Tower Wing Entrance"
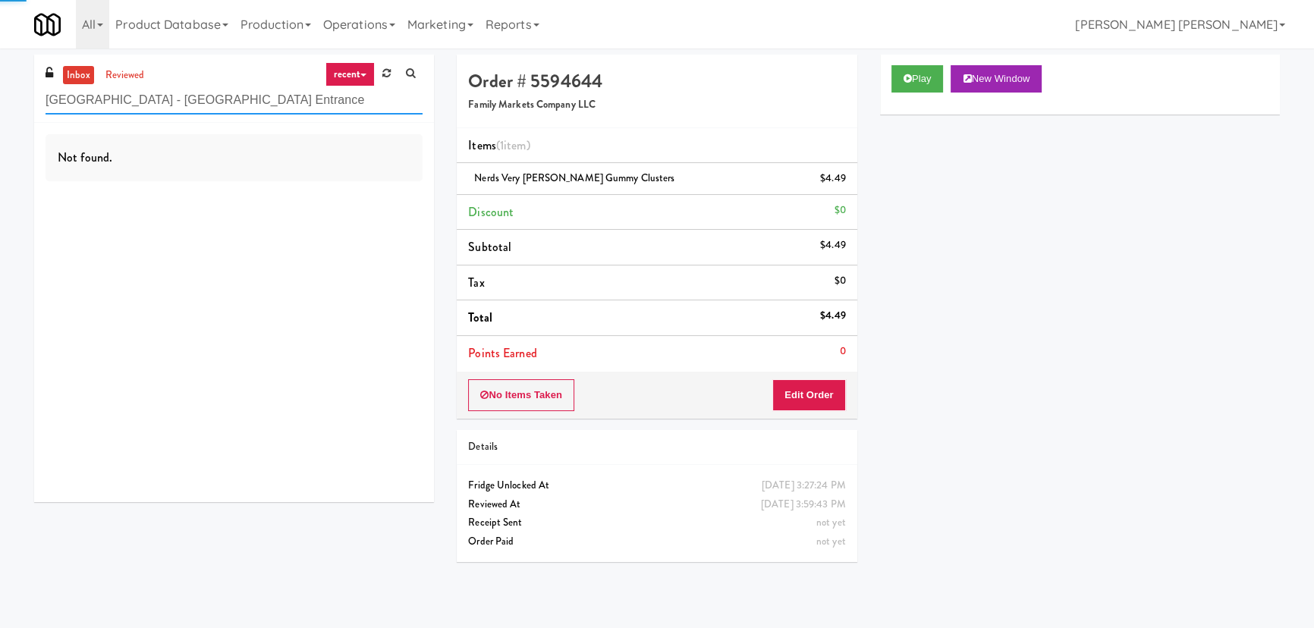
type input "Scarborough General Hospital - Tower Wing Entrance"
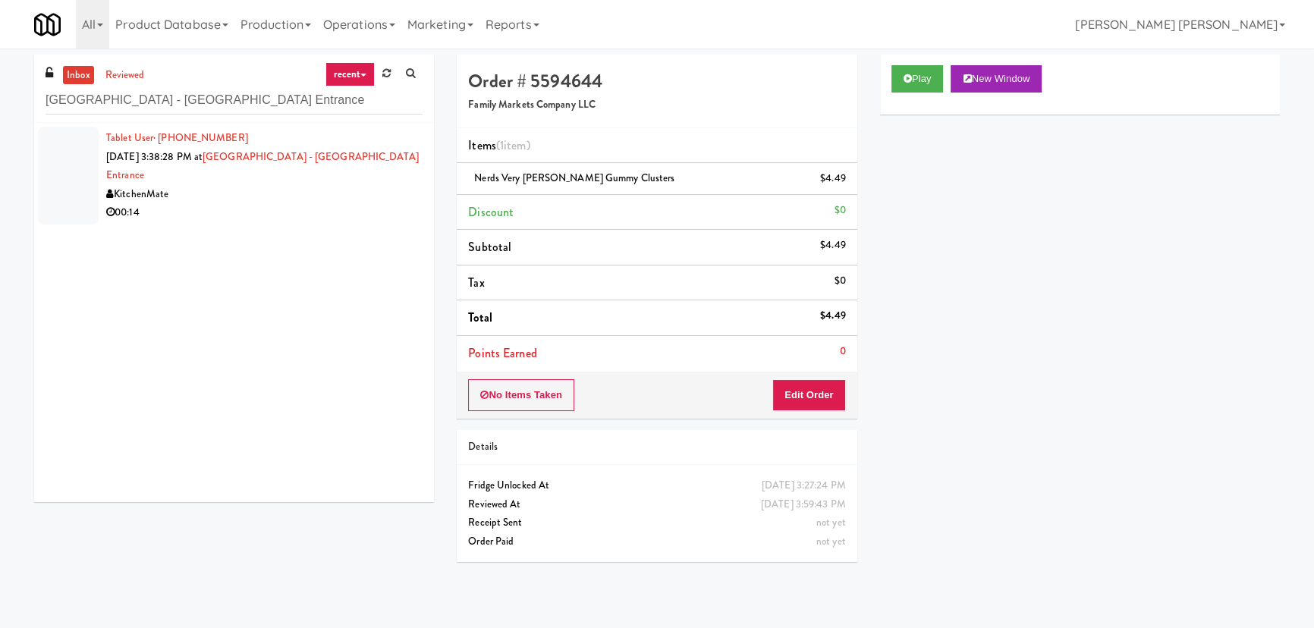
click at [287, 206] on div "00:14" at bounding box center [264, 212] width 316 height 19
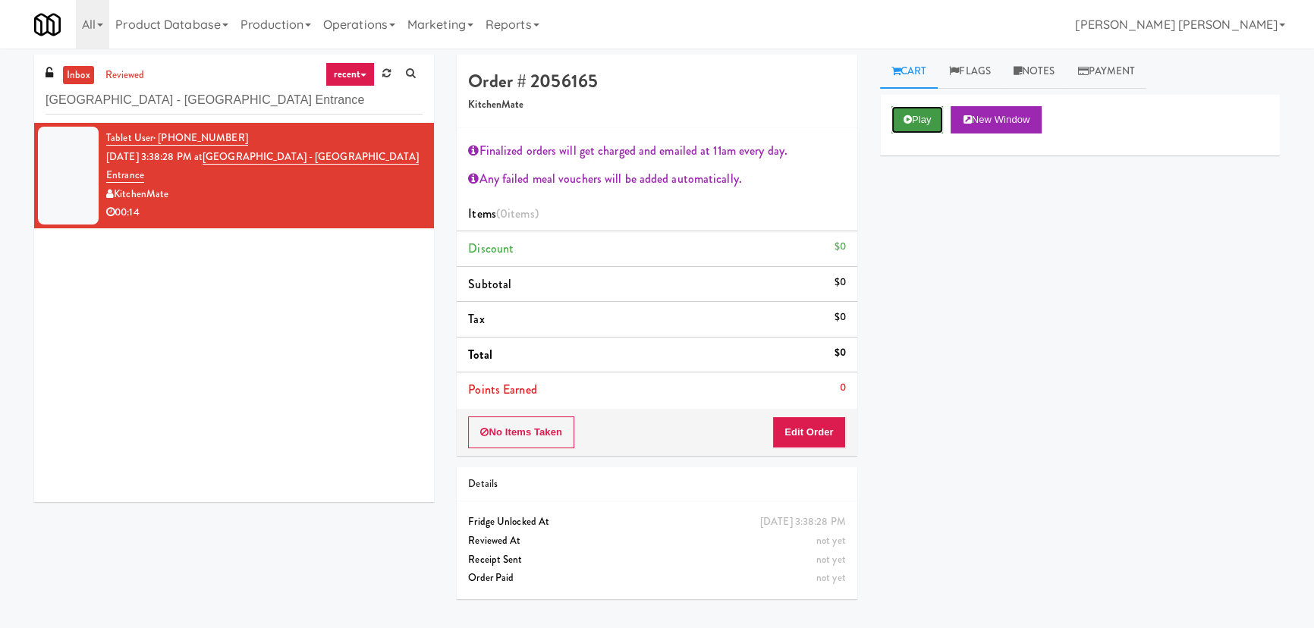
click at [914, 130] on button "Play" at bounding box center [917, 119] width 52 height 27
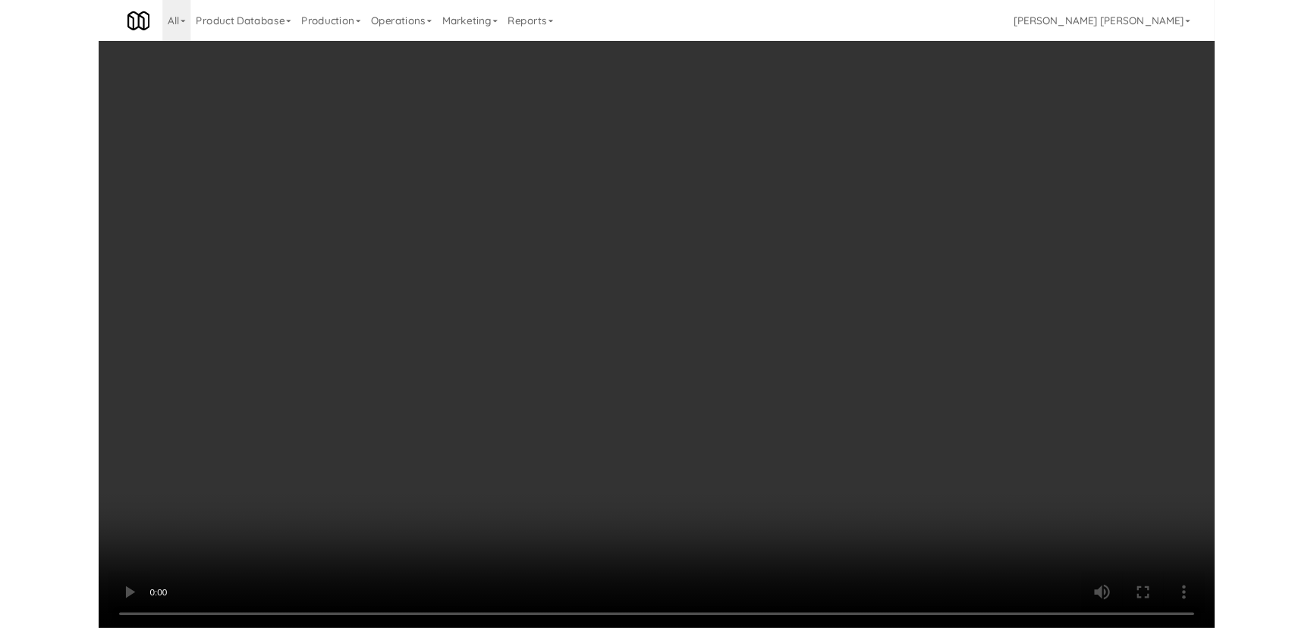
scroll to position [31, 0]
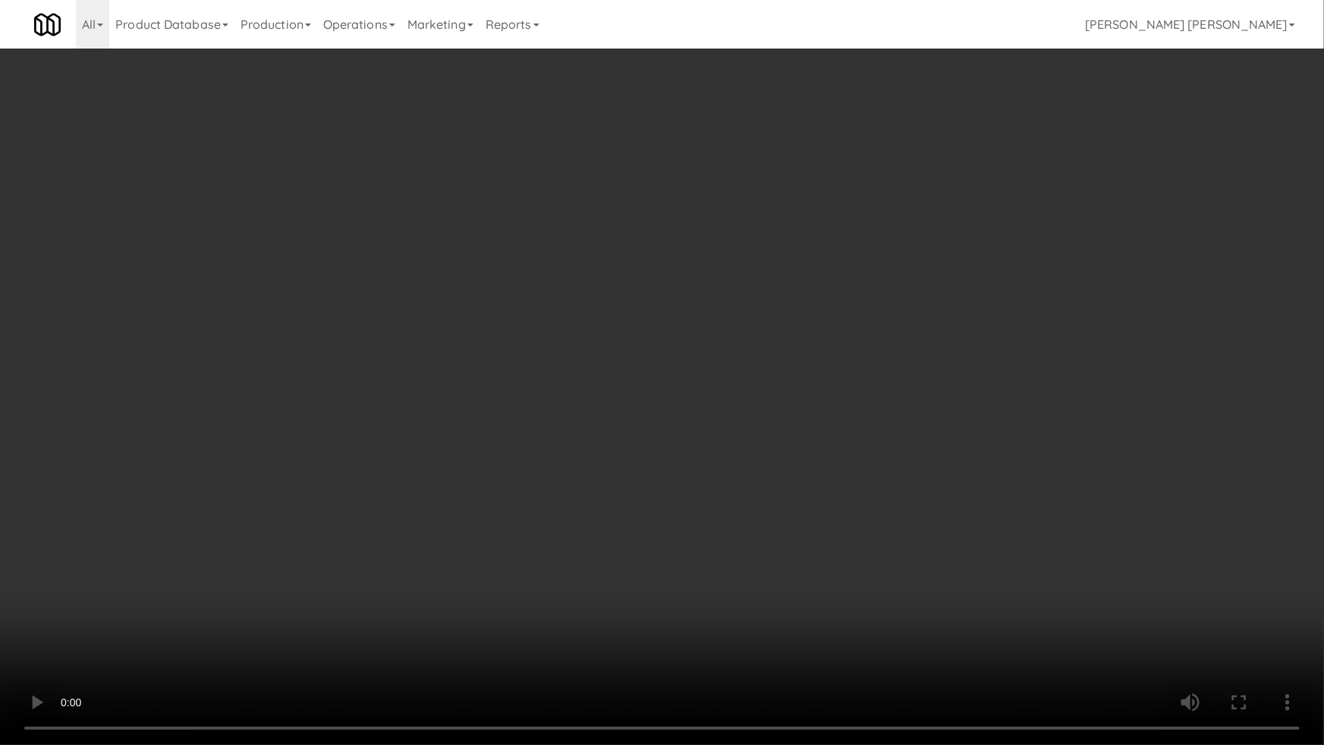
click at [728, 627] on video at bounding box center [662, 372] width 1324 height 745
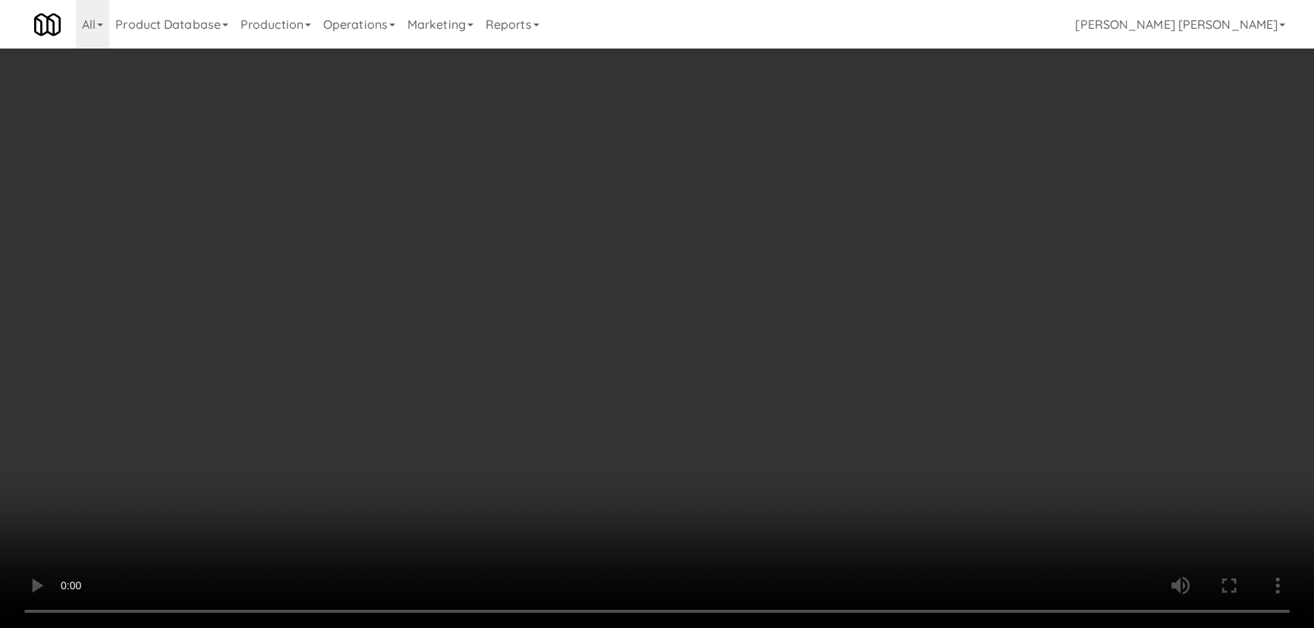
scroll to position [0, 0]
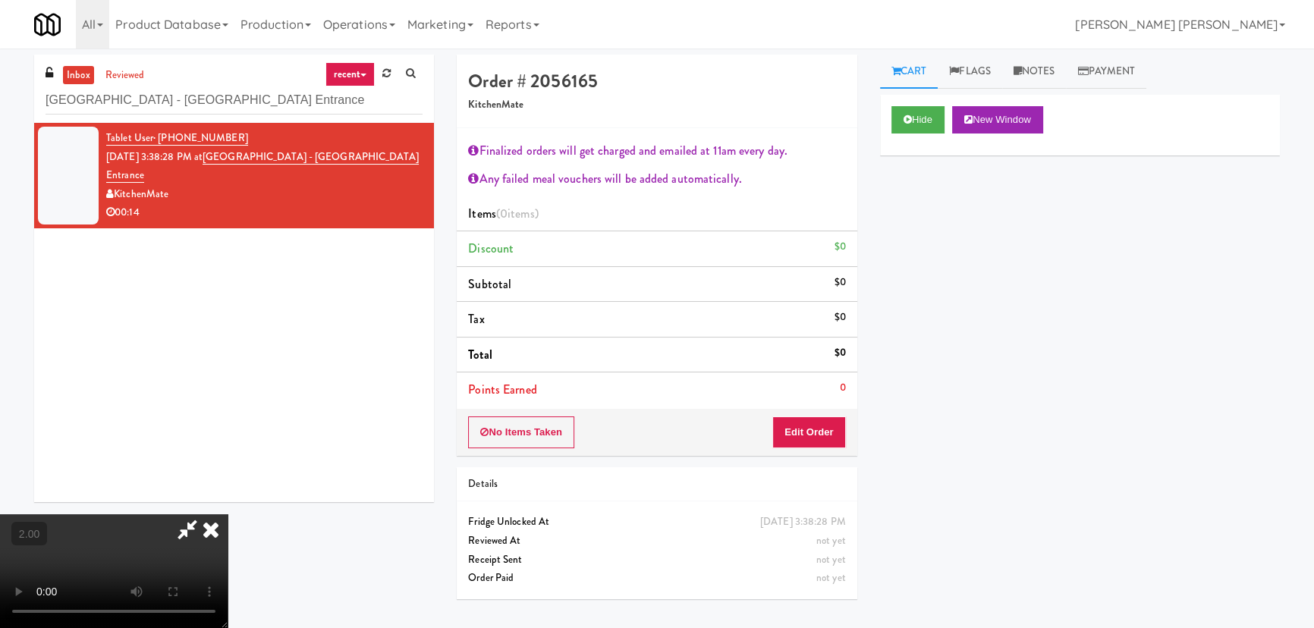
click at [228, 514] on icon at bounding box center [210, 529] width 33 height 30
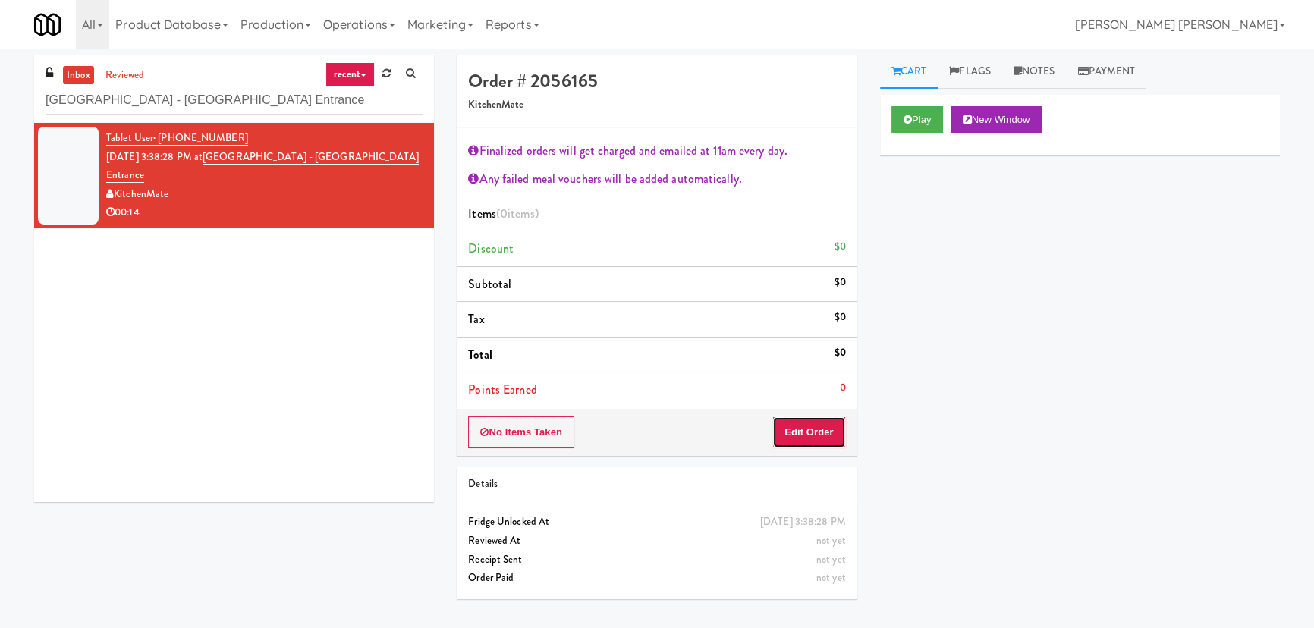
click at [816, 434] on button "Edit Order" at bounding box center [809, 433] width 74 height 32
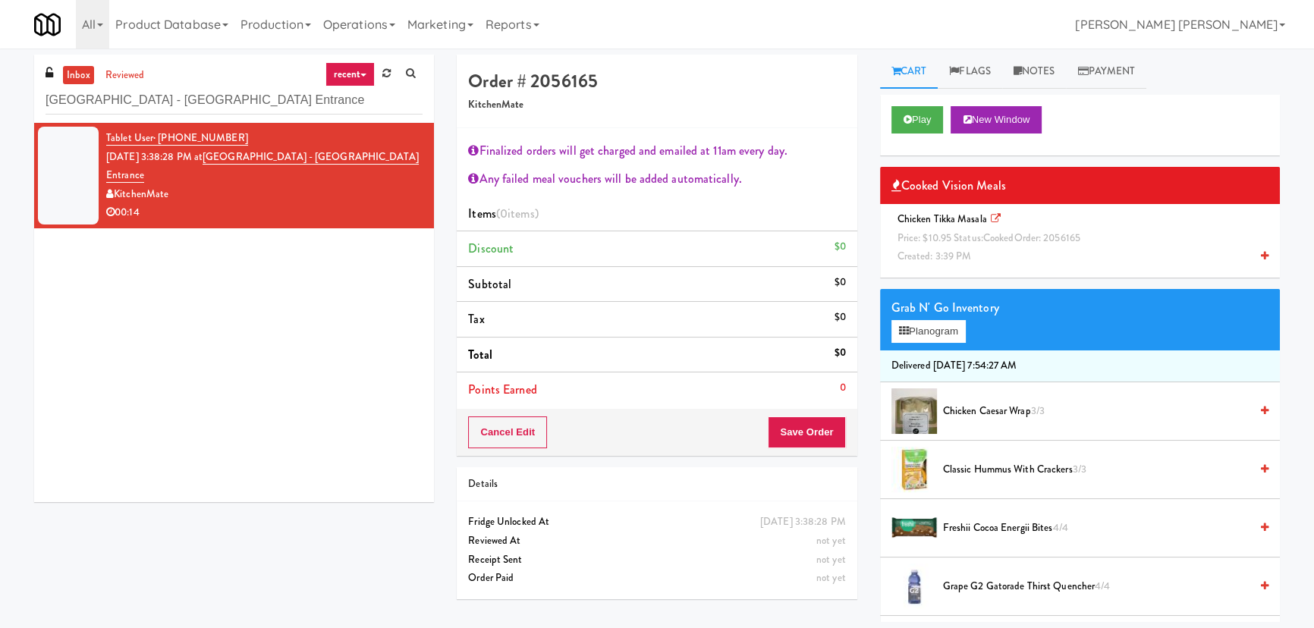
click at [979, 247] on div "Chicken Tikka Masala Price: $10.95 Status: cooked Order: 2056165 Created: 3:39 …" at bounding box center [1079, 238] width 377 height 56
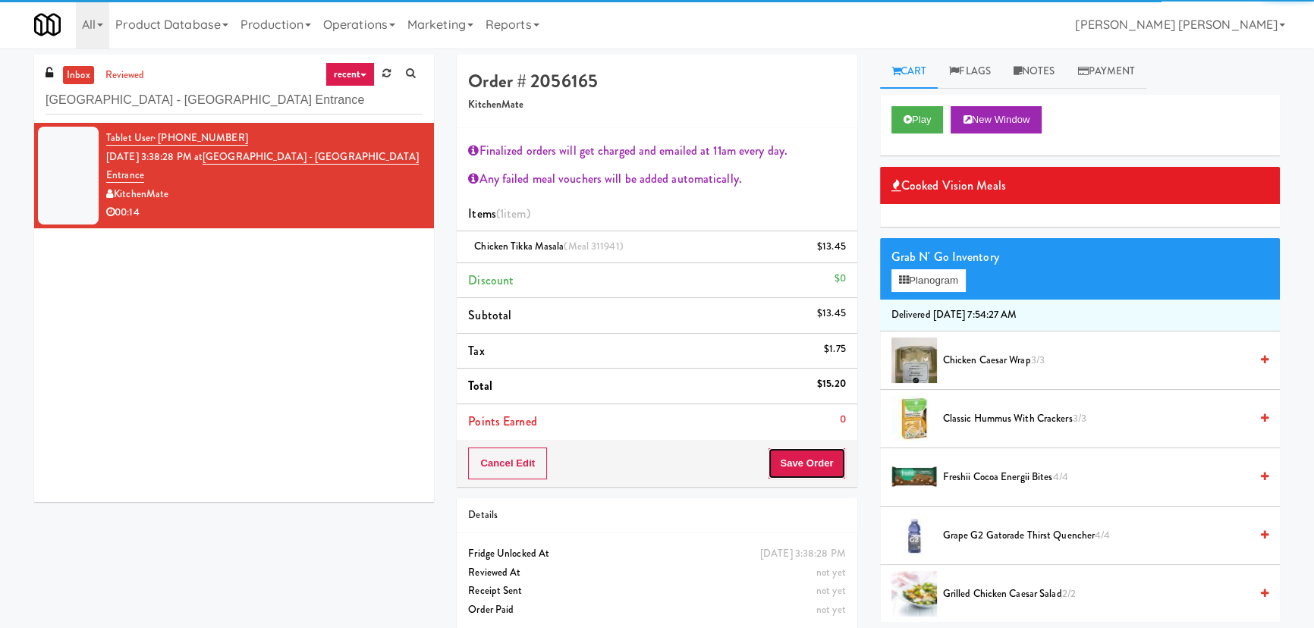
click at [825, 467] on button "Save Order" at bounding box center [806, 464] width 77 height 32
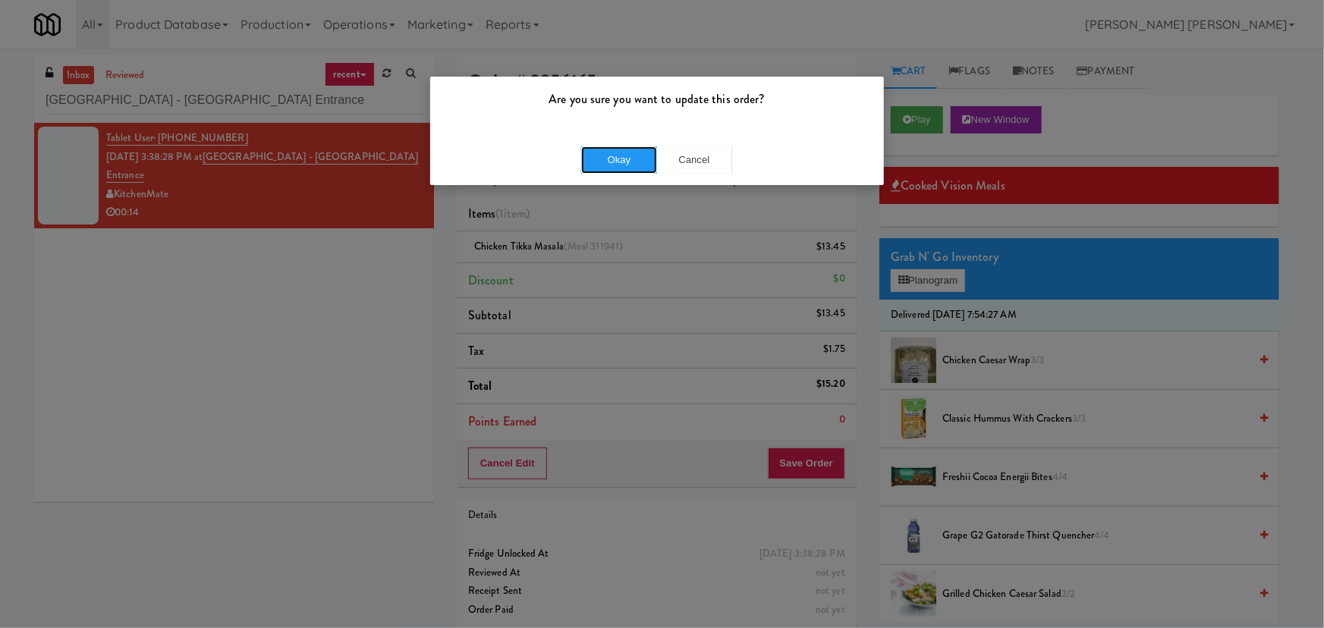
drag, startPoint x: 631, startPoint y: 156, endPoint x: 569, endPoint y: 111, distance: 77.1
click at [631, 157] on button "Okay" at bounding box center [619, 159] width 76 height 27
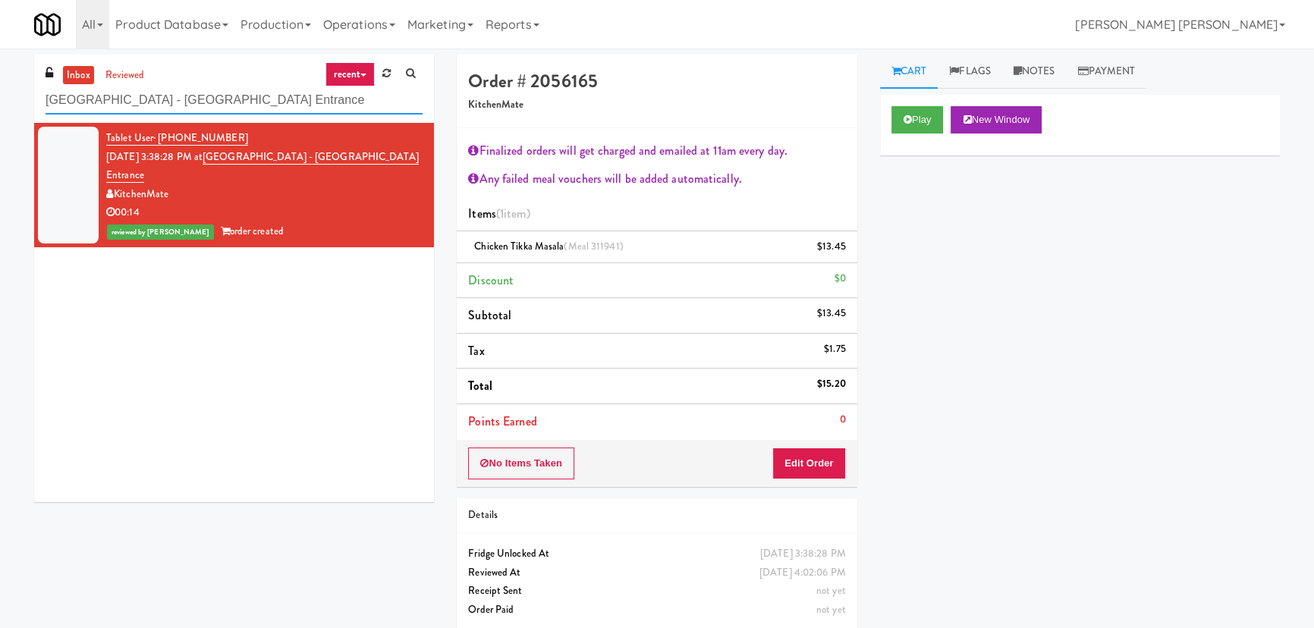
drag, startPoint x: 376, startPoint y: 102, endPoint x: -18, endPoint y: 86, distance: 394.8
click at [0, 86] on html "Are you sure you want to update this order? Okay Cancel Okay Are you sure you w…" at bounding box center [657, 314] width 1314 height 628
paste input "Peabody - Ambien"
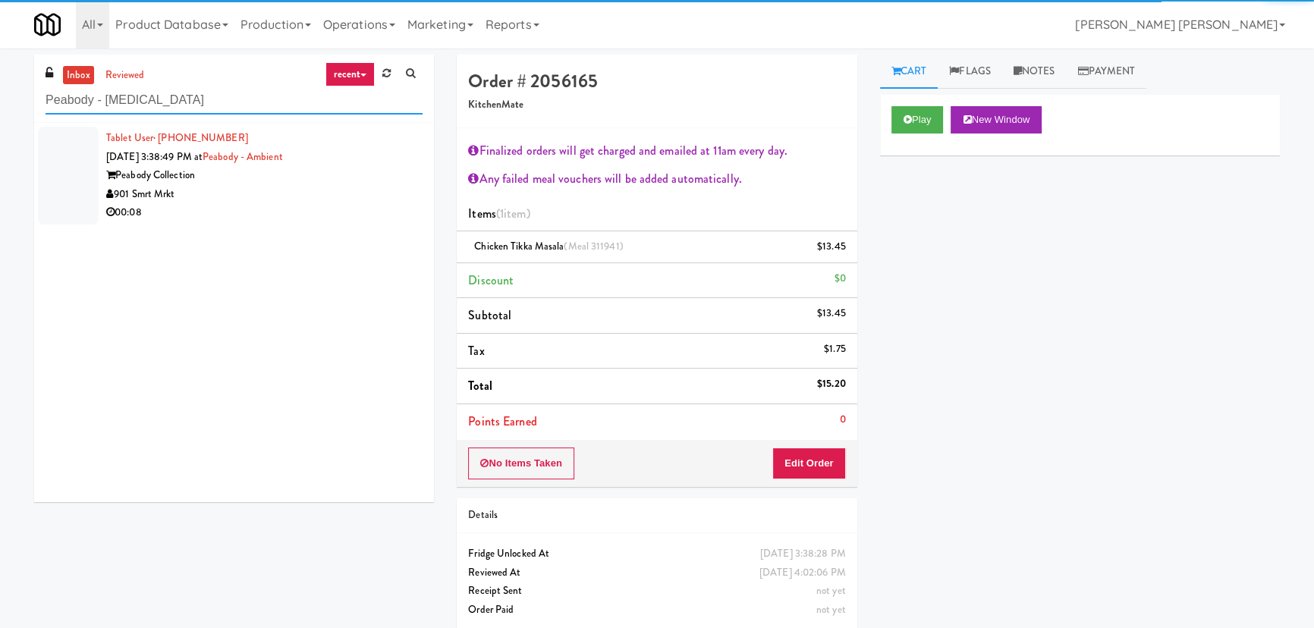
type input "Peabody - Ambien"
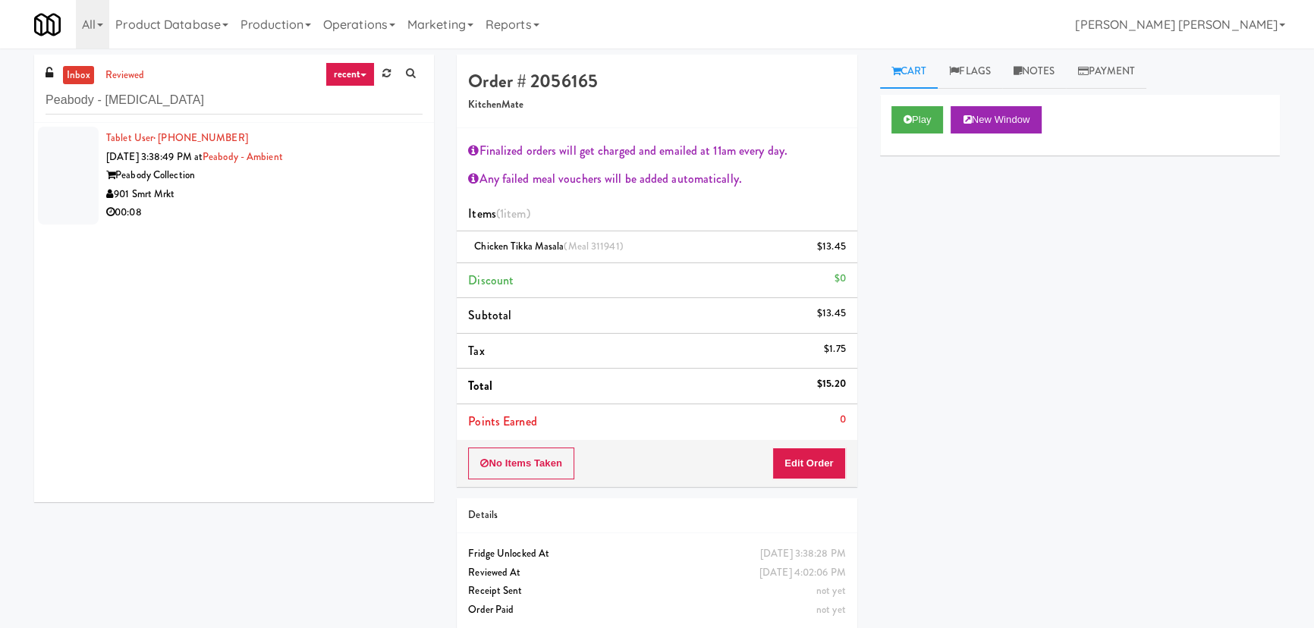
click at [272, 206] on div "00:08" at bounding box center [264, 212] width 316 height 19
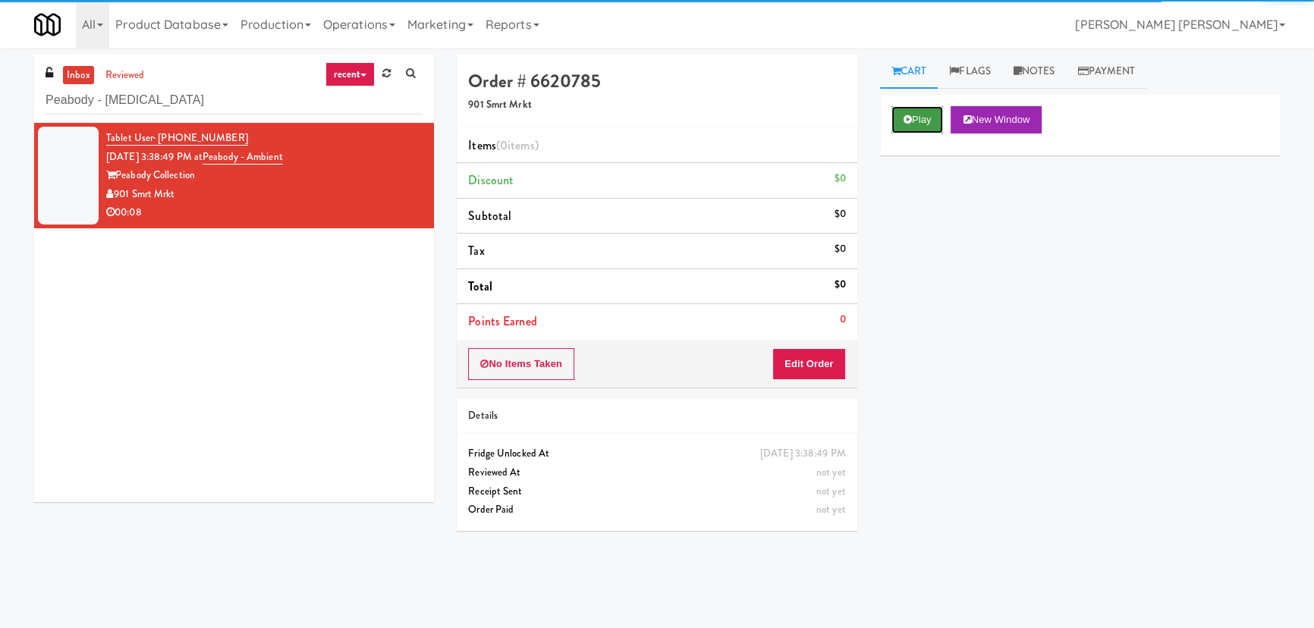
click at [926, 127] on button "Play" at bounding box center [917, 119] width 52 height 27
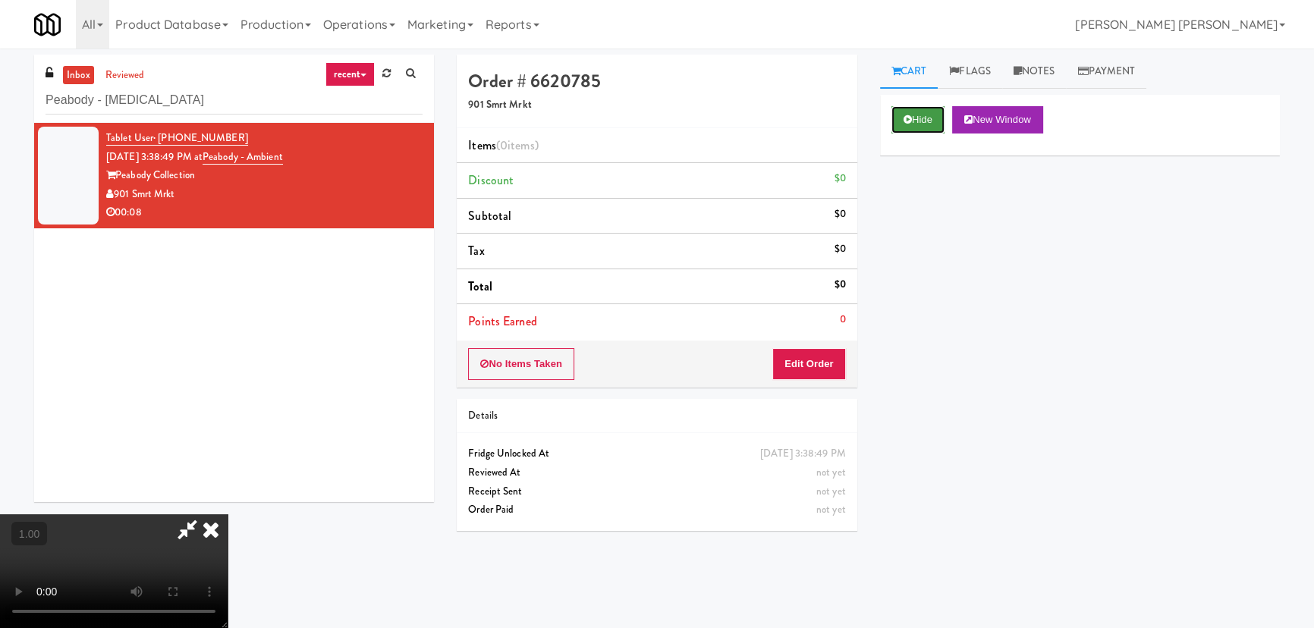
click at [905, 118] on icon at bounding box center [908, 120] width 8 height 10
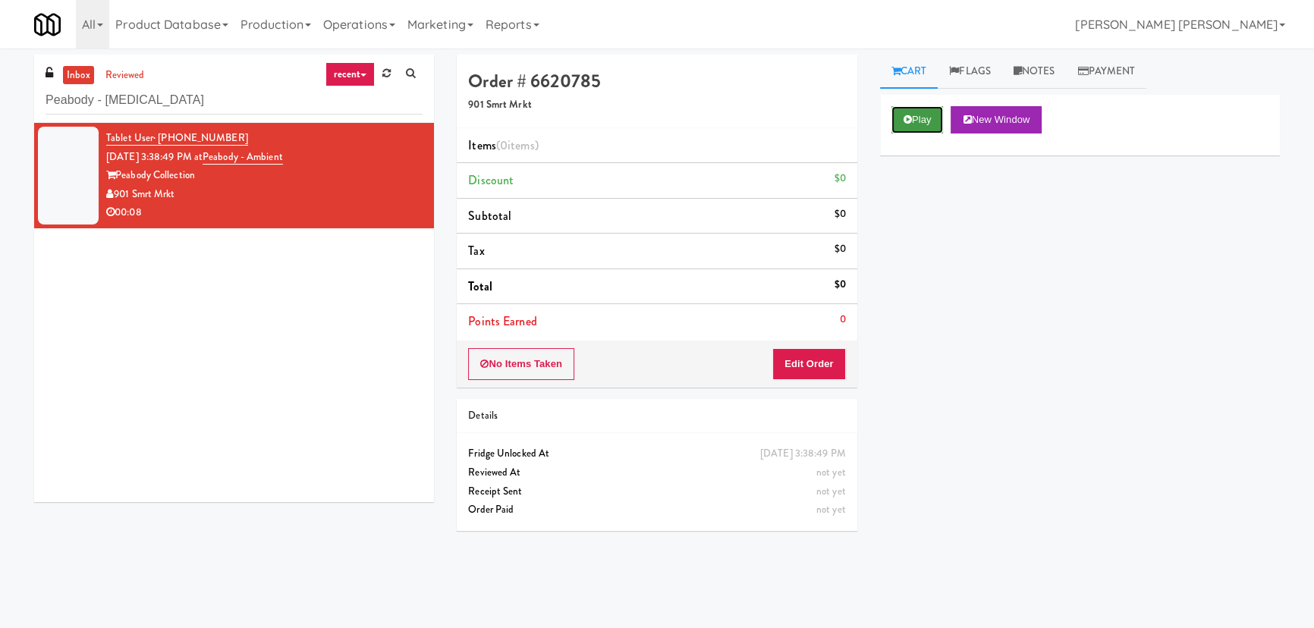
click at [907, 119] on icon at bounding box center [908, 120] width 8 height 10
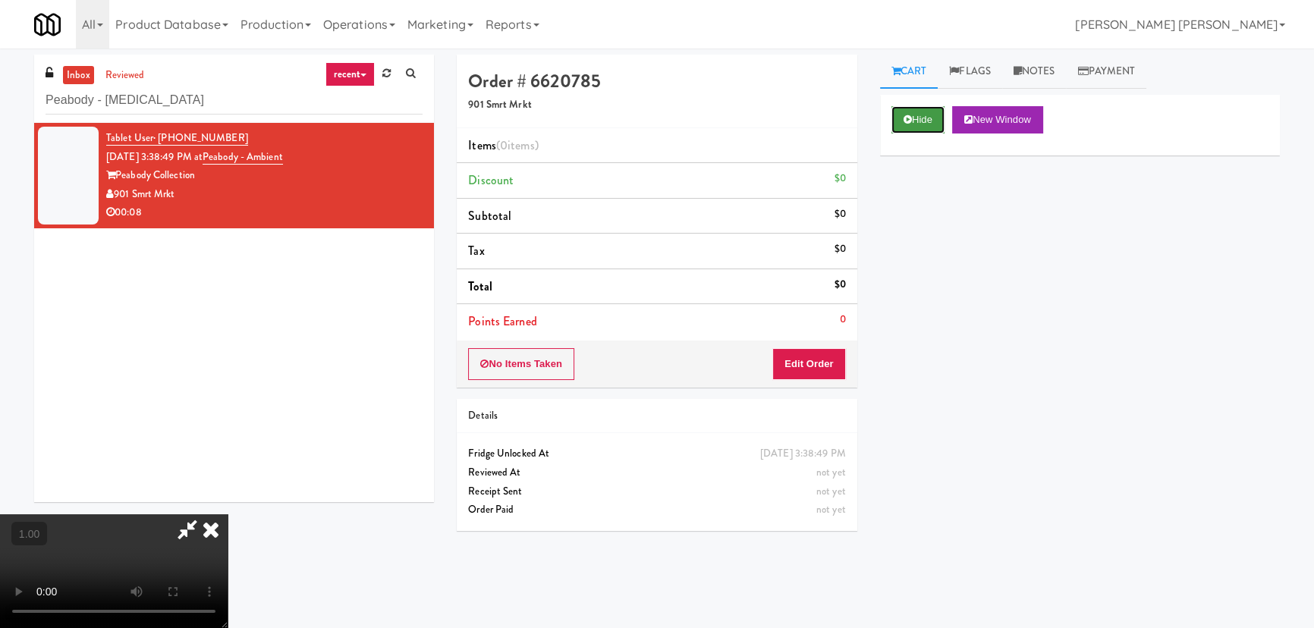
click at [920, 116] on button "Hide" at bounding box center [917, 119] width 53 height 27
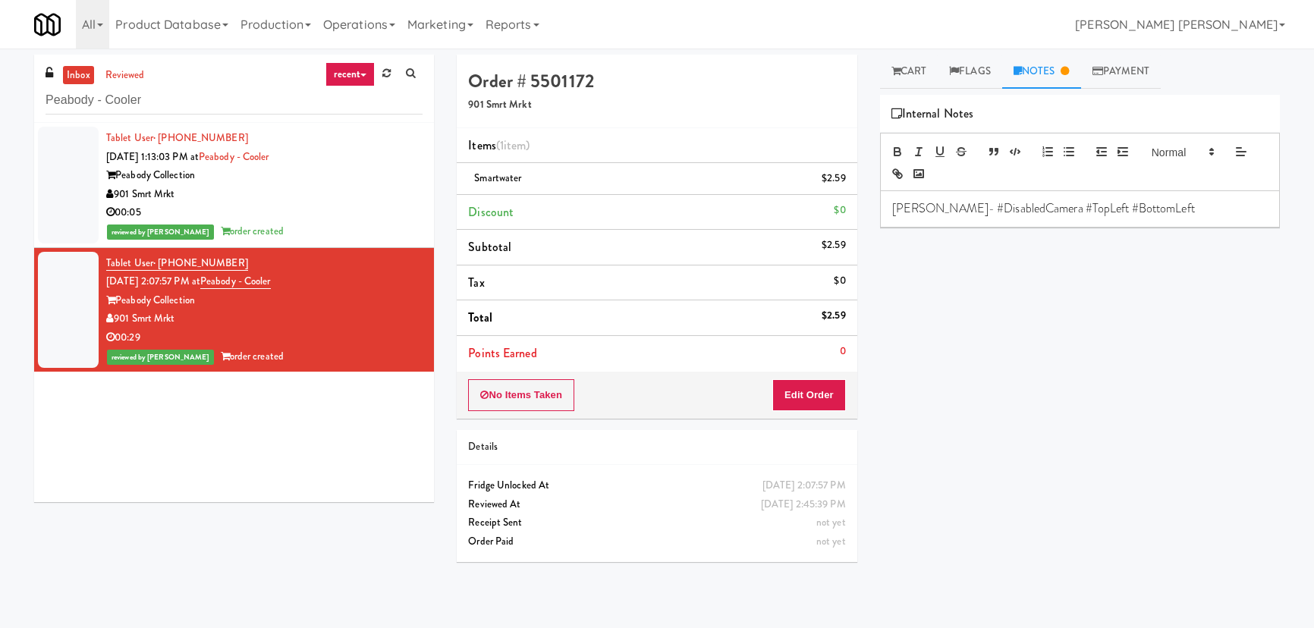
click at [0, 110] on html "Are you sure you want to update this order? Okay Cancel Okay Are you sure you w…" at bounding box center [657, 314] width 1314 height 628
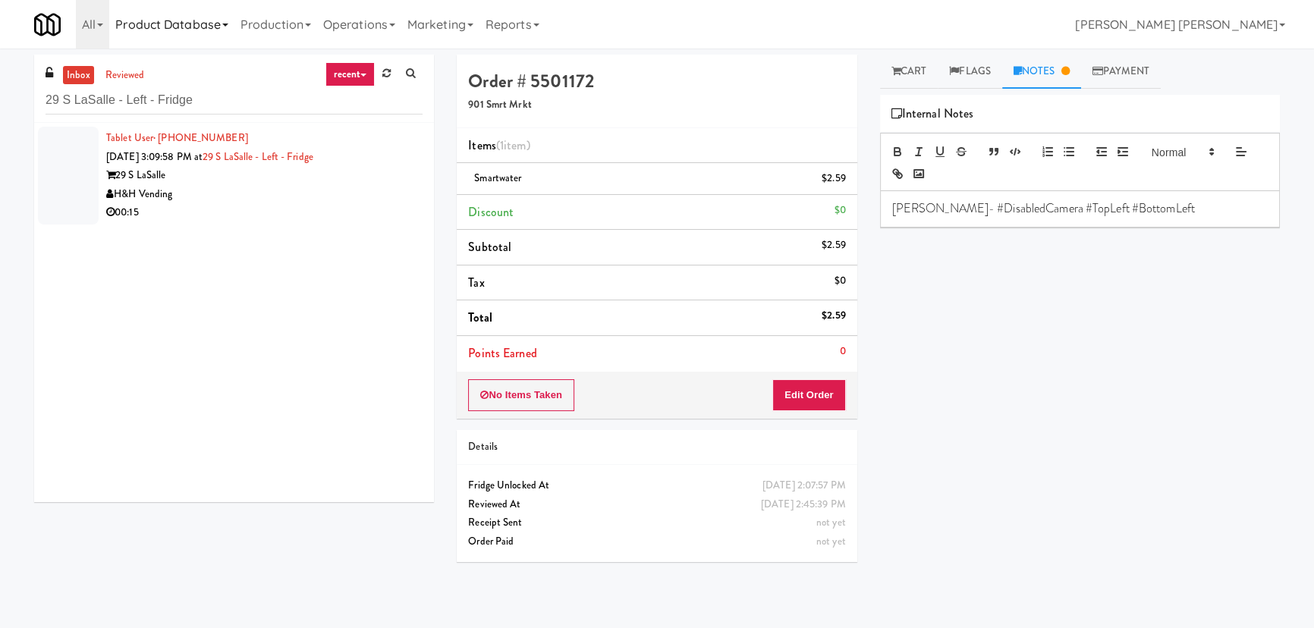
type input "29 S LaSalle - Left - Fridge"
click at [291, 195] on div "H&H Vending" at bounding box center [264, 194] width 316 height 19
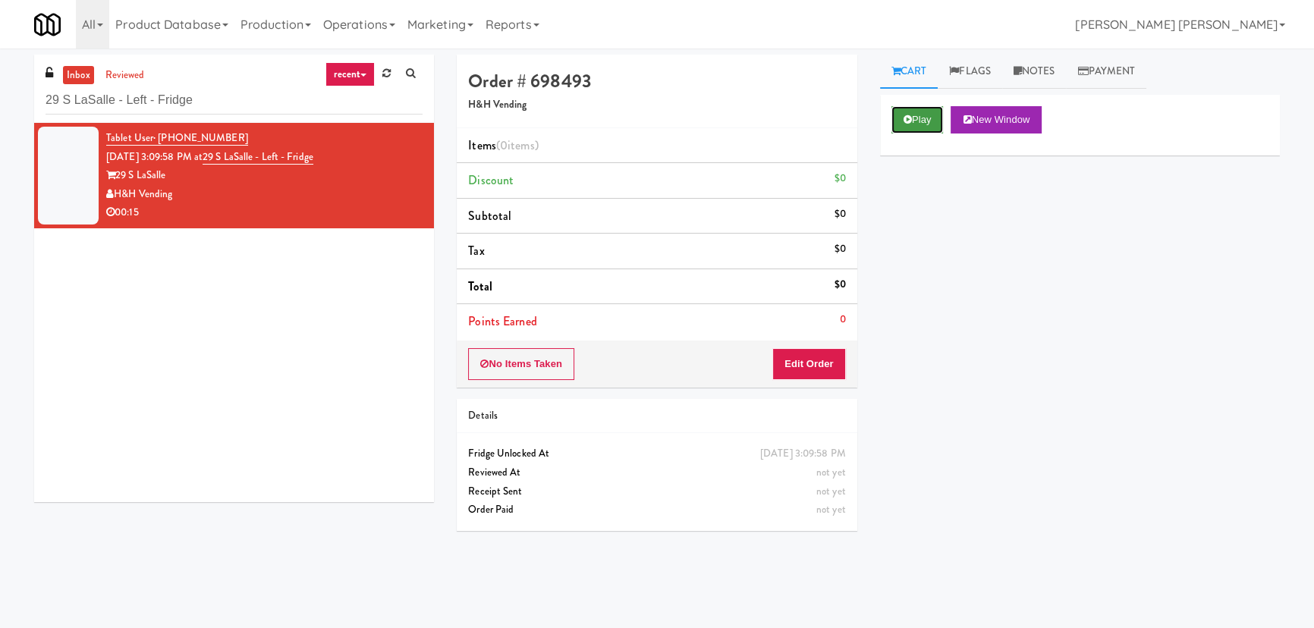
click at [914, 119] on button "Play" at bounding box center [917, 119] width 52 height 27
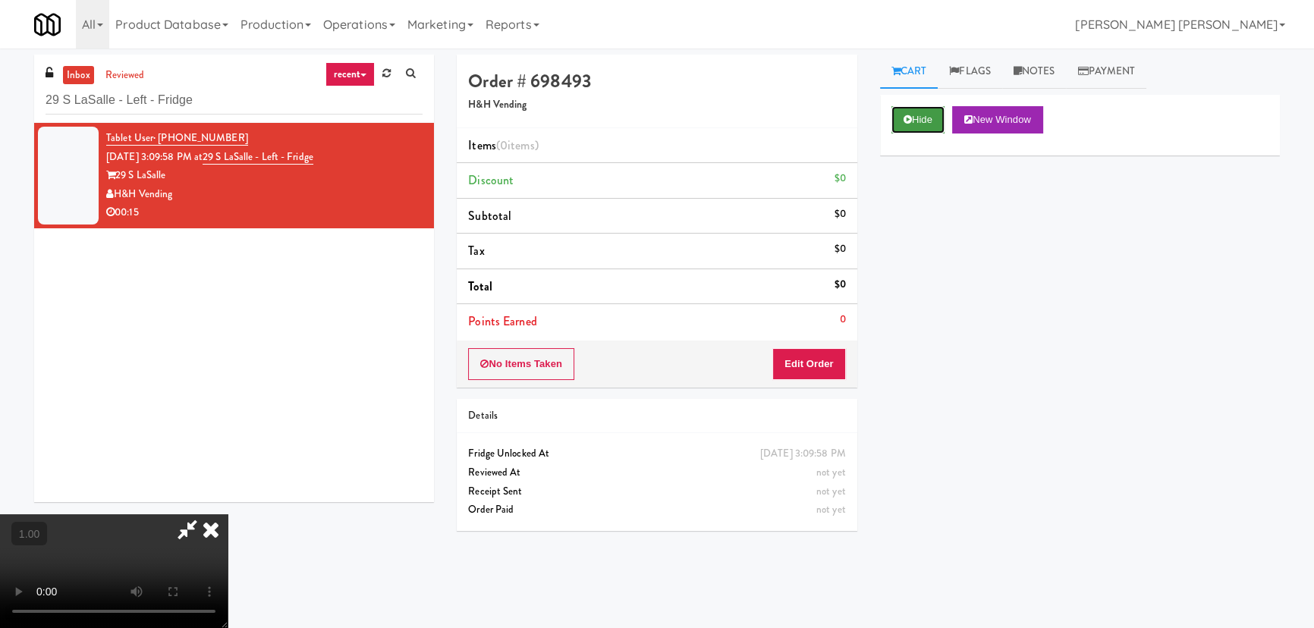
click at [900, 121] on button "Hide" at bounding box center [917, 119] width 53 height 27
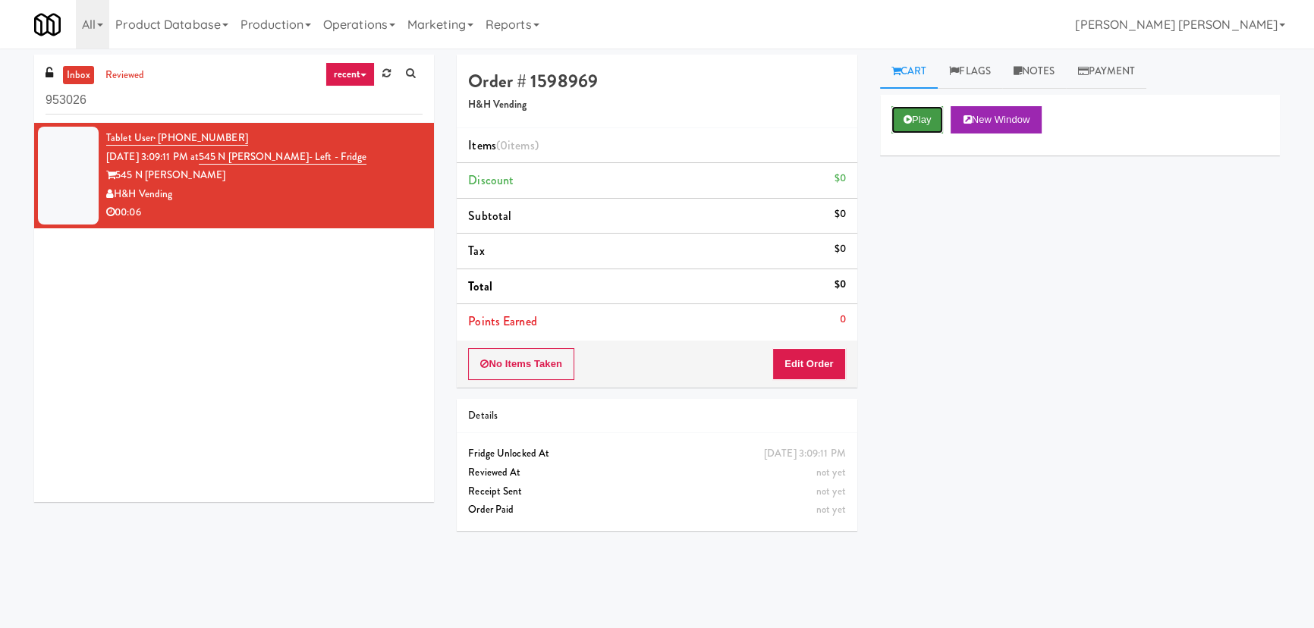
click at [912, 125] on button "Play" at bounding box center [917, 119] width 52 height 27
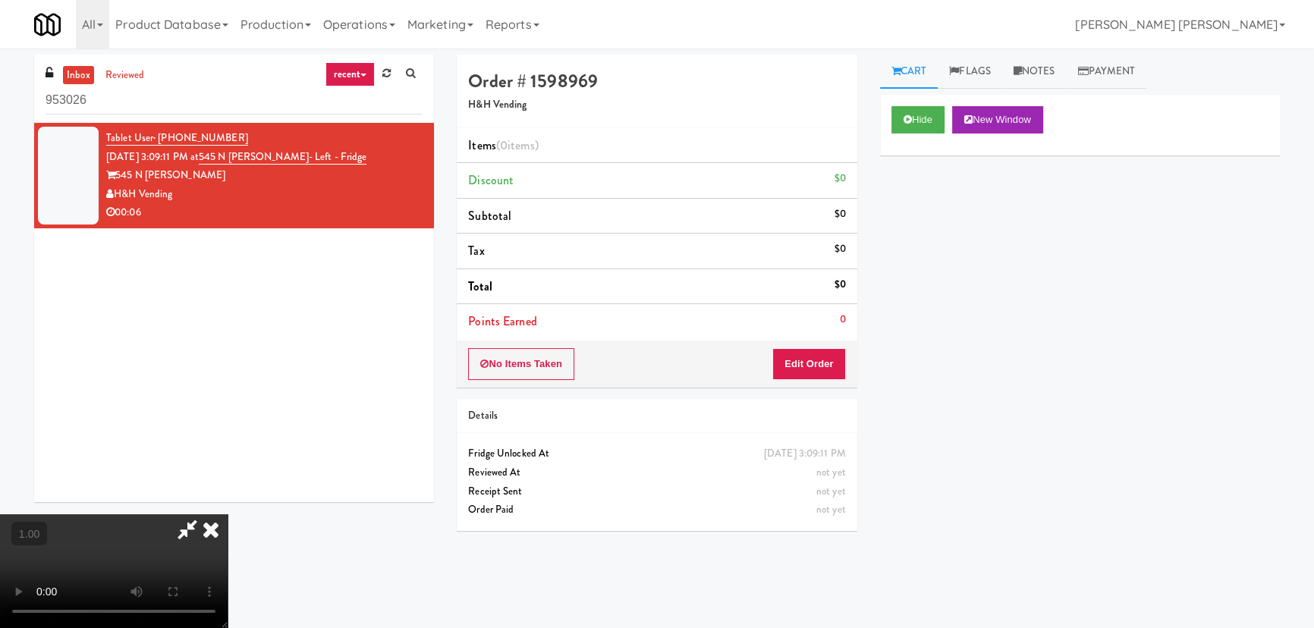
scroll to position [31, 0]
click at [822, 359] on button "Edit Order" at bounding box center [809, 364] width 74 height 32
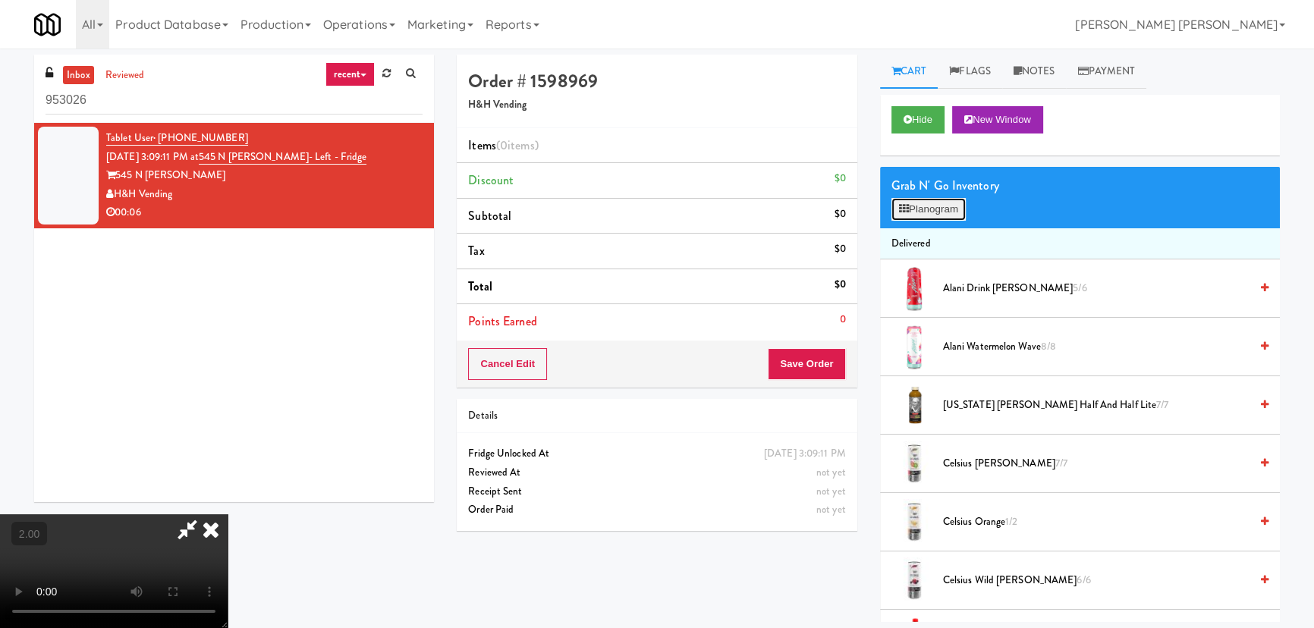
click at [948, 212] on button "Planogram" at bounding box center [928, 209] width 74 height 23
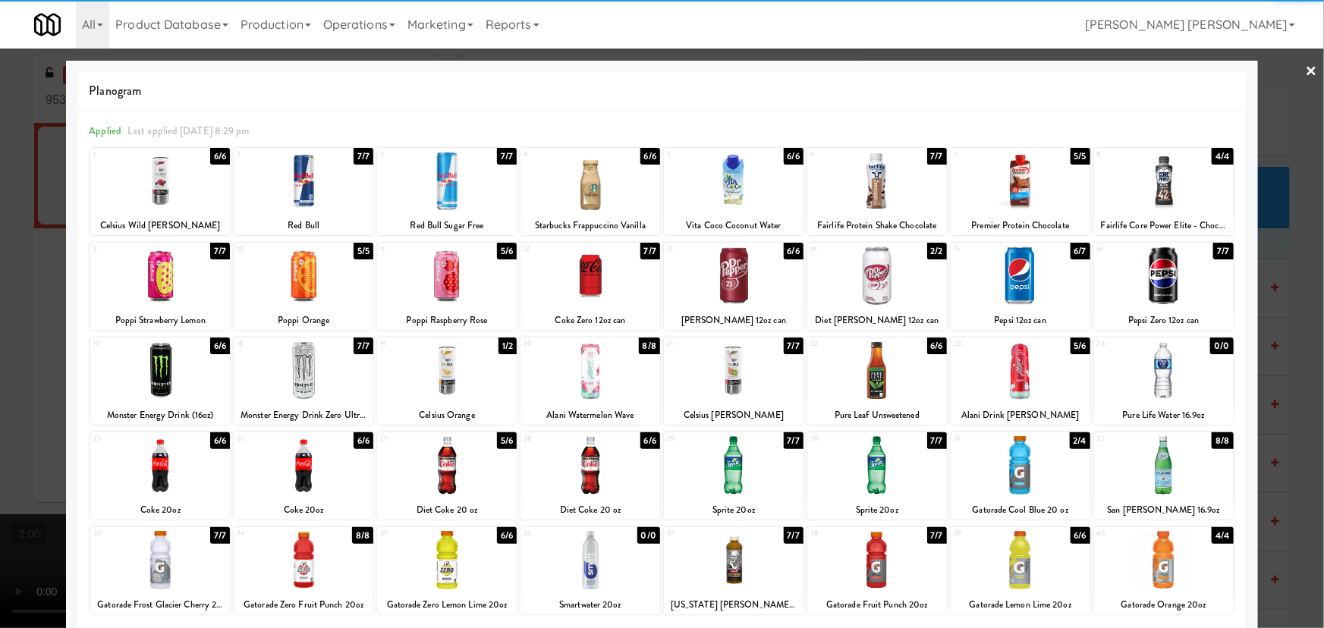
click at [866, 284] on div at bounding box center [877, 276] width 140 height 58
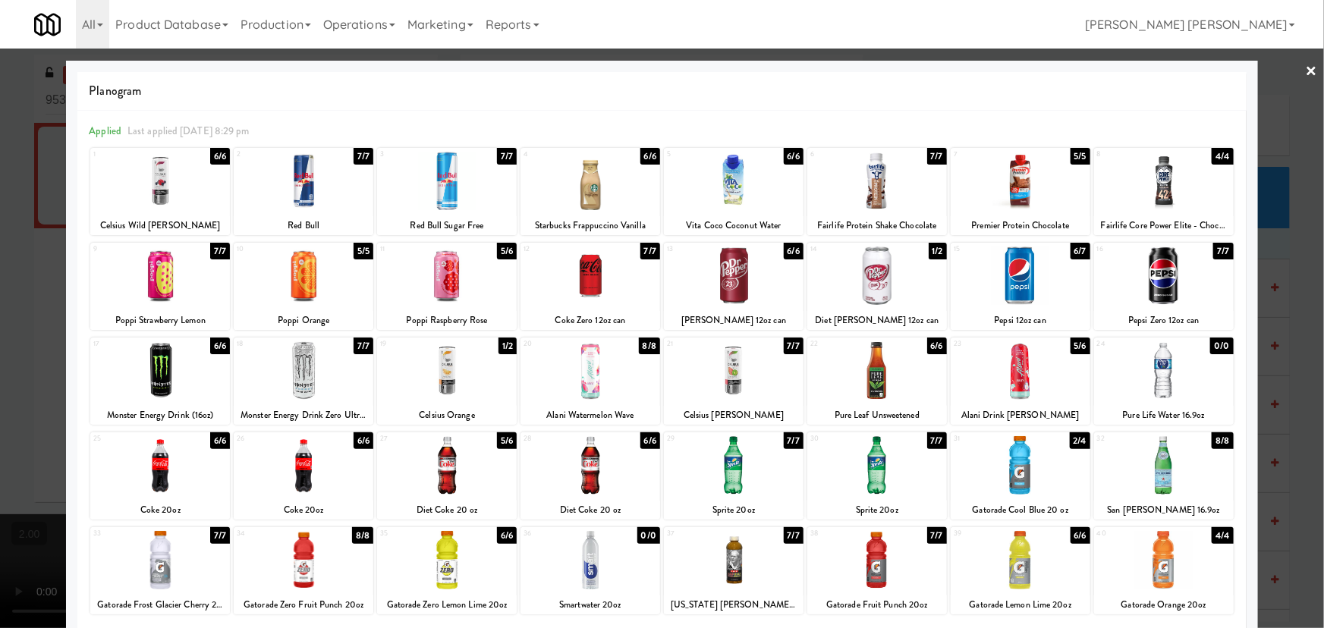
drag, startPoint x: 1300, startPoint y: 62, endPoint x: 772, endPoint y: 110, distance: 530.9
click at [1306, 62] on link "×" at bounding box center [1312, 72] width 12 height 47
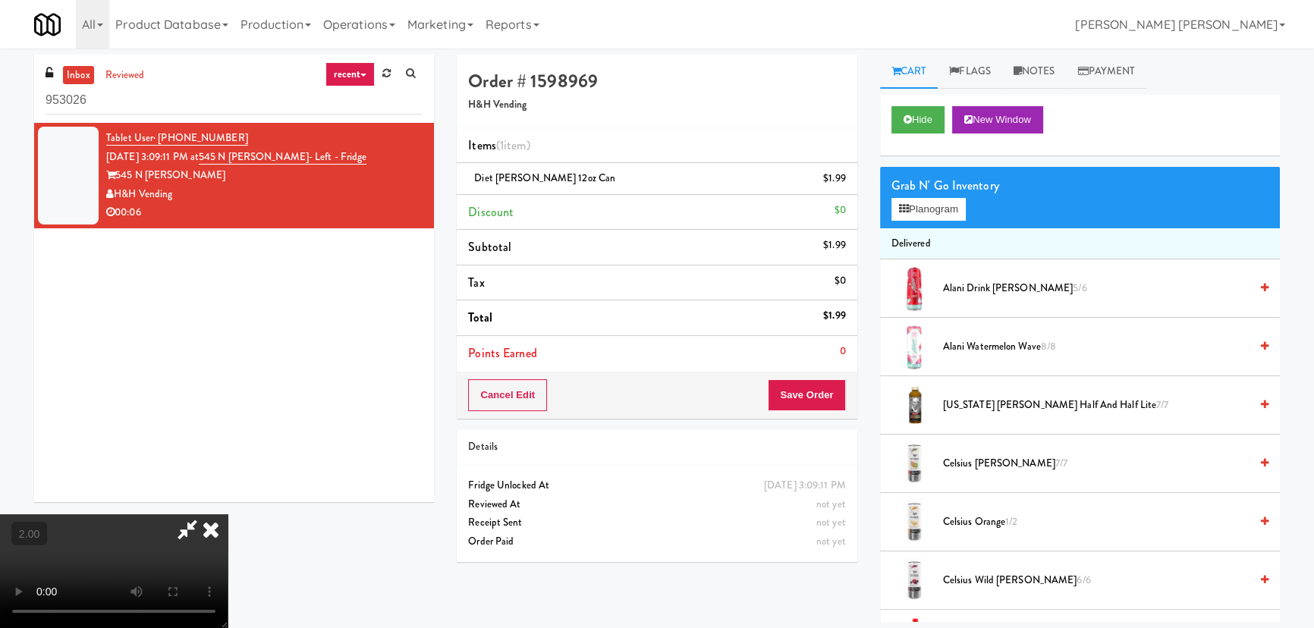
drag, startPoint x: 759, startPoint y: 65, endPoint x: 813, endPoint y: 326, distance: 266.3
click at [228, 514] on icon at bounding box center [210, 529] width 33 height 30
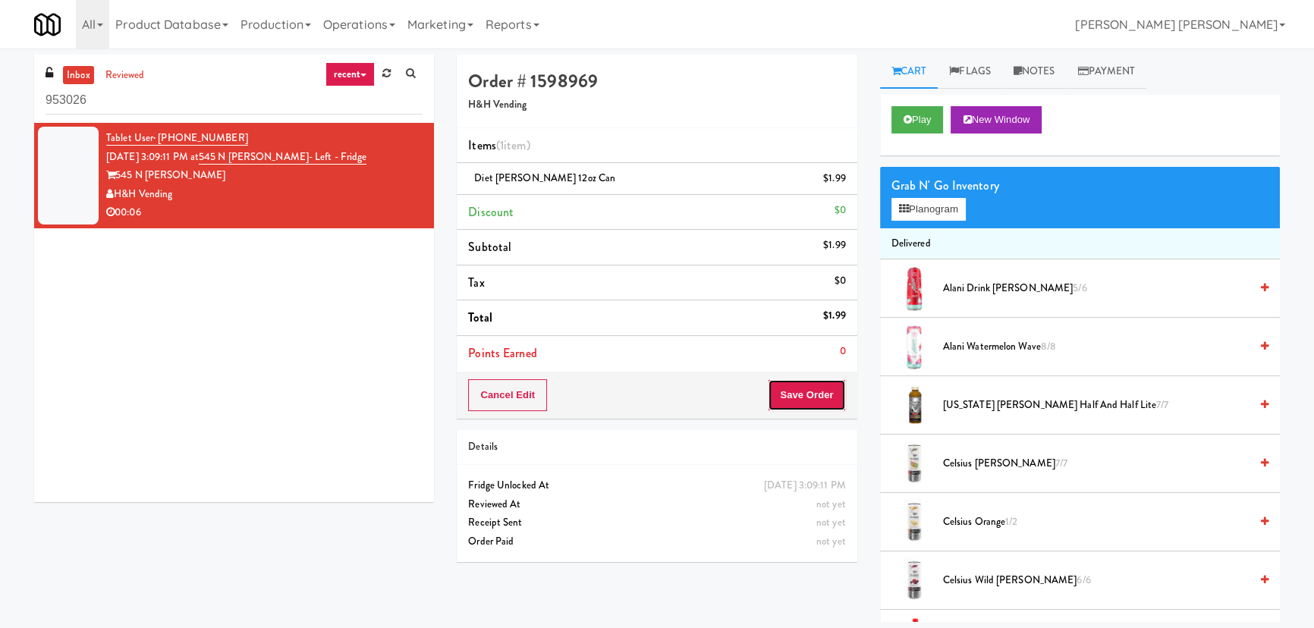
click at [819, 391] on button "Save Order" at bounding box center [806, 395] width 77 height 32
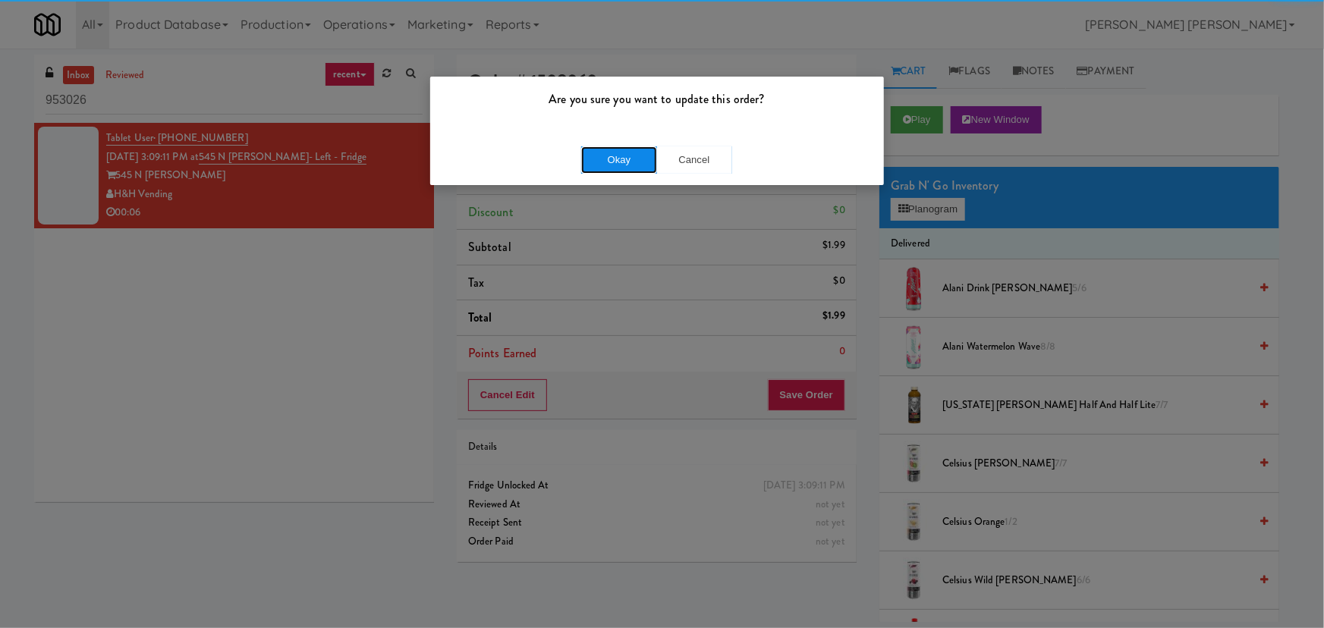
click at [635, 155] on button "Okay" at bounding box center [619, 159] width 76 height 27
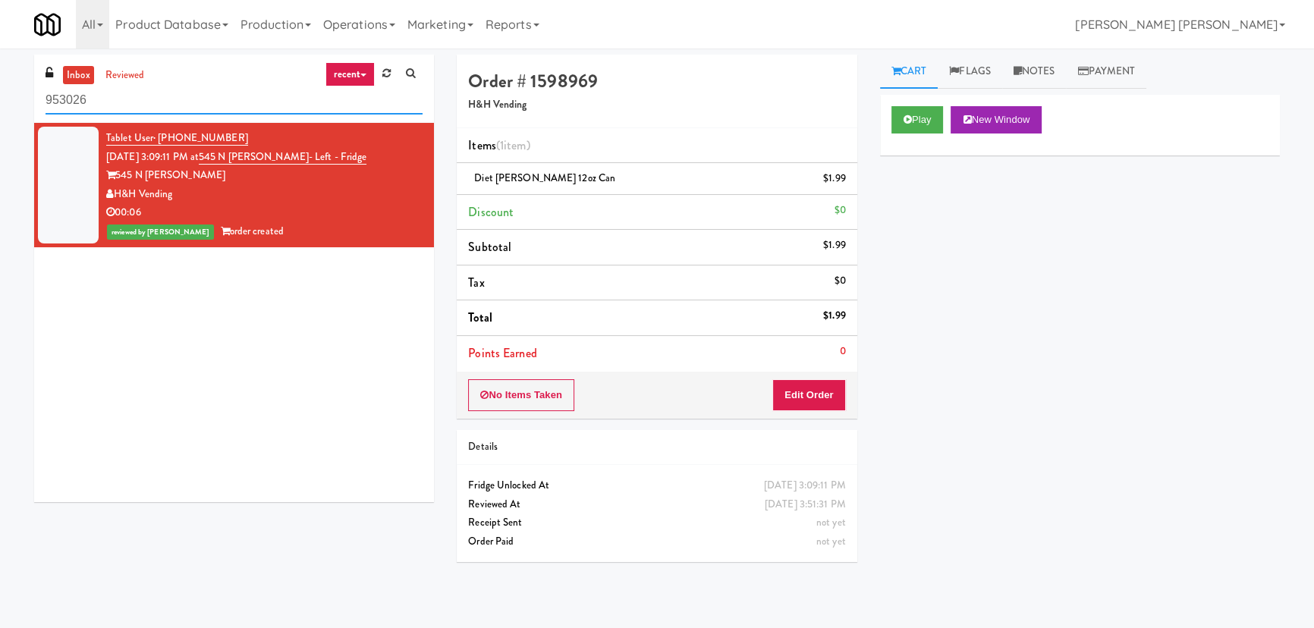
drag, startPoint x: 232, startPoint y: 96, endPoint x: 1, endPoint y: 99, distance: 231.4
click at [13, 108] on div "inbox reviewed recent all unclear take inventory issue suspicious failed recent…" at bounding box center [657, 338] width 1314 height 567
paste input "808 S Michigan - Left- Fridge"
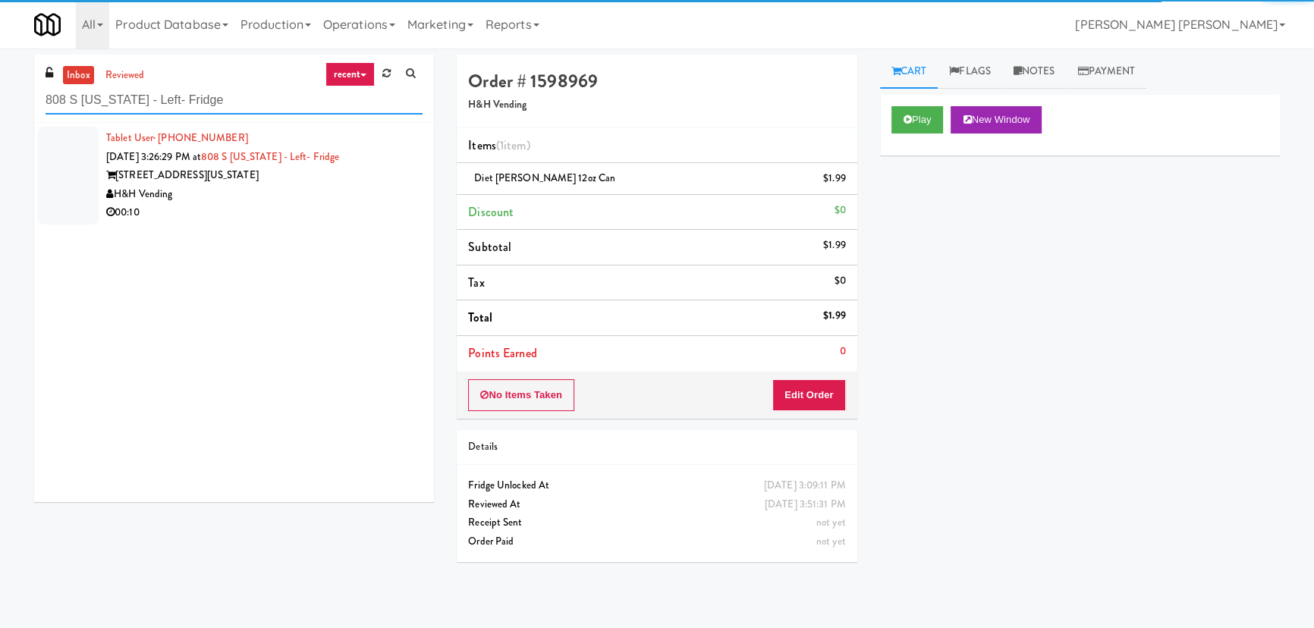
type input "808 S Michigan - Left- Fridge"
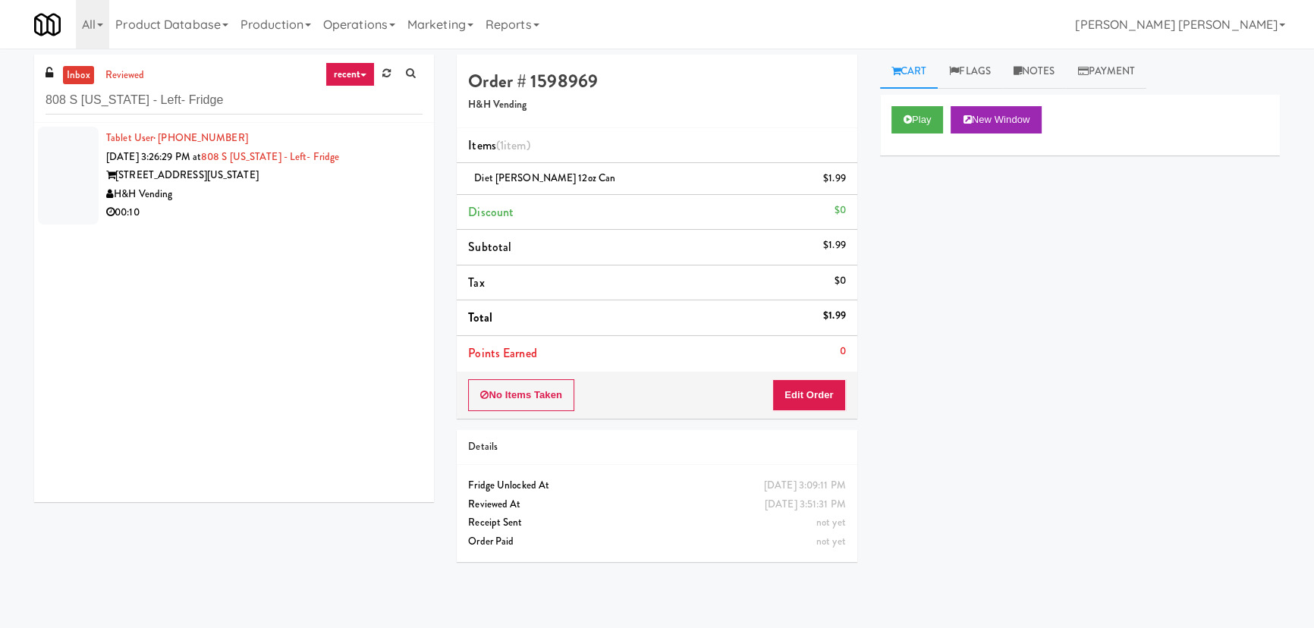
click at [328, 198] on div "H&H Vending" at bounding box center [264, 194] width 316 height 19
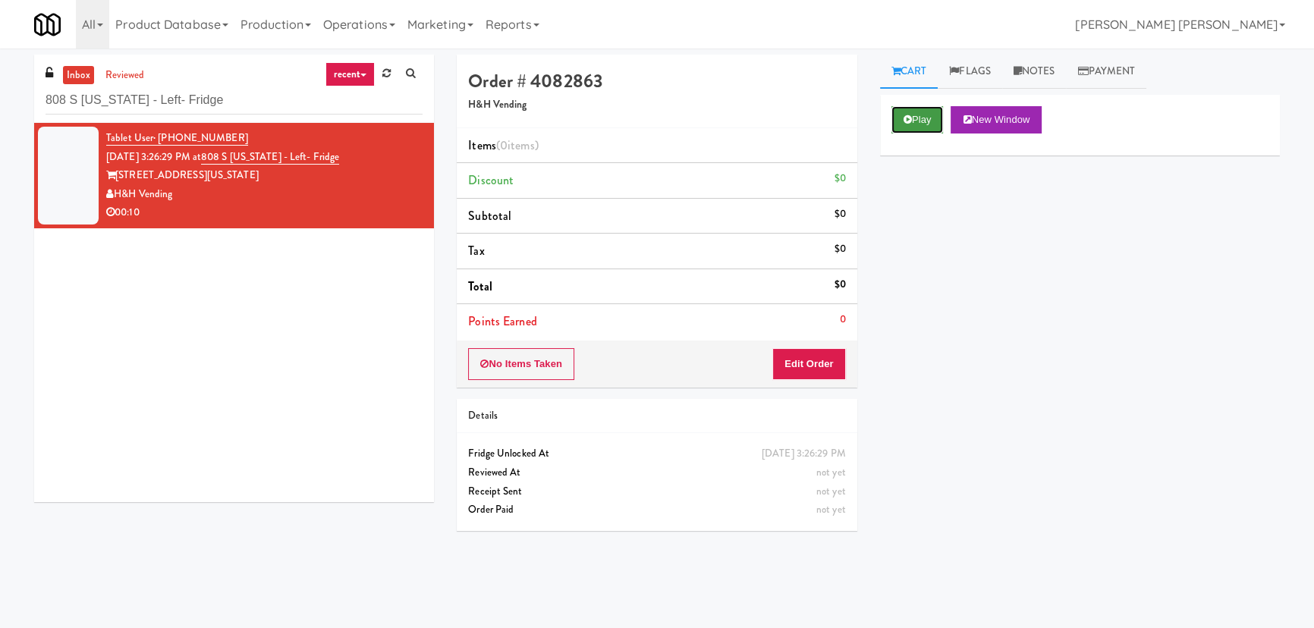
click at [913, 114] on button "Play" at bounding box center [917, 119] width 52 height 27
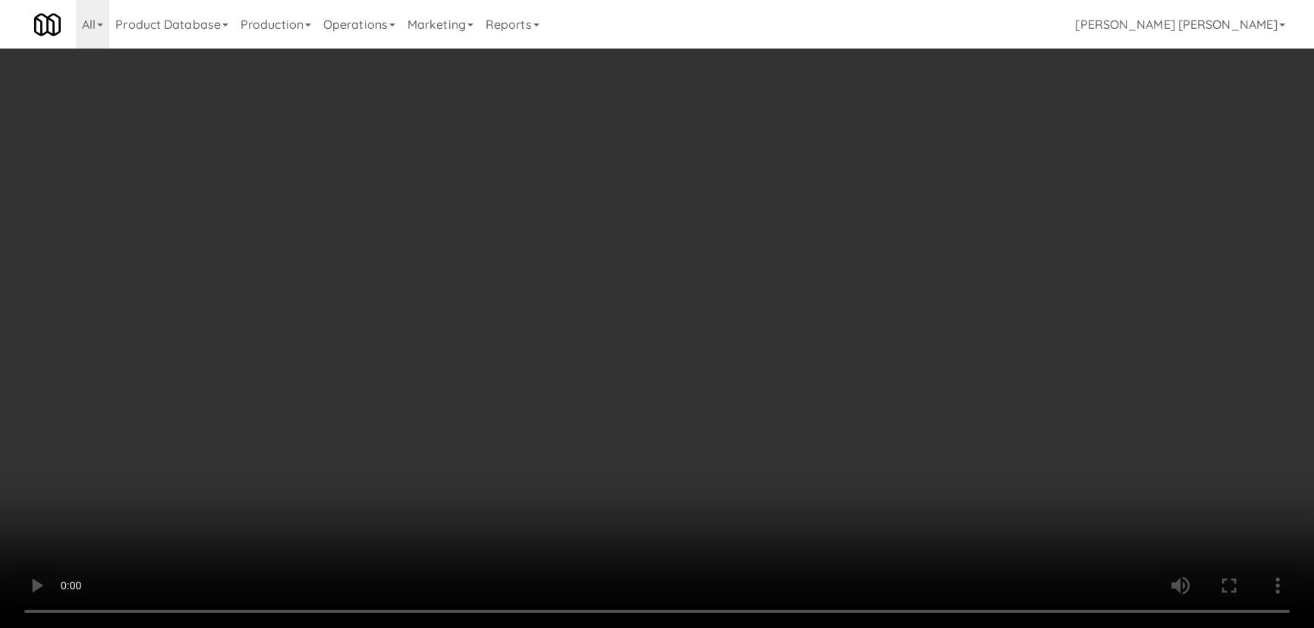
click at [747, 627] on video at bounding box center [657, 314] width 1314 height 628
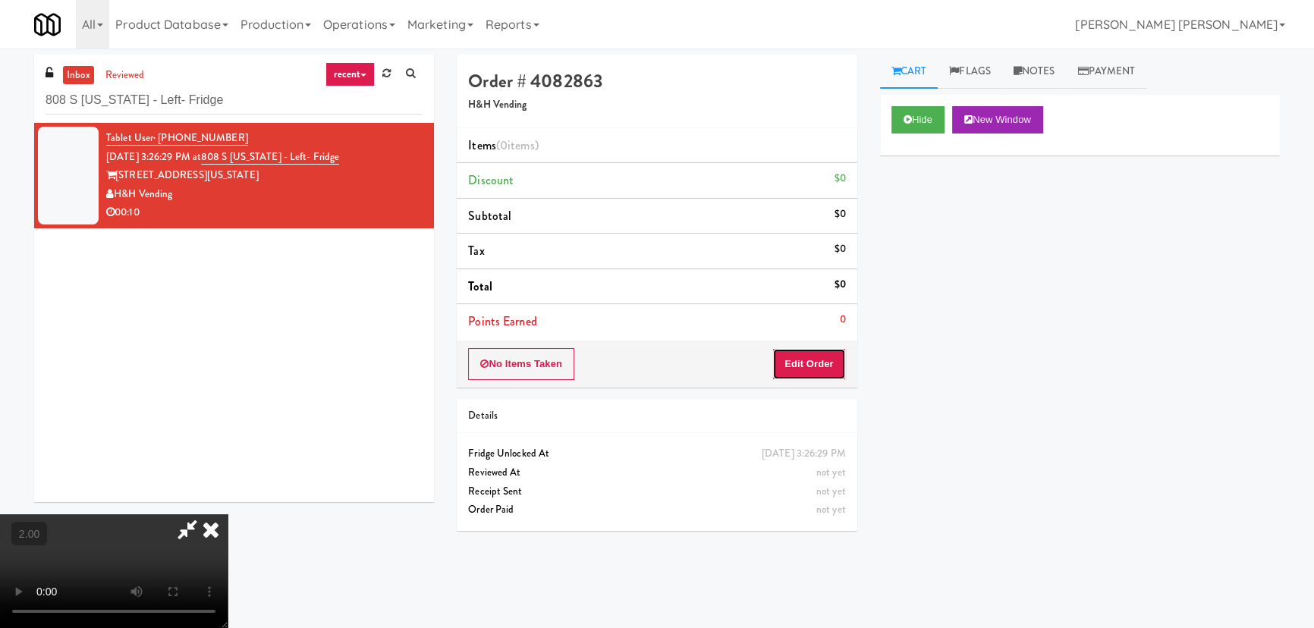
click at [832, 371] on button "Edit Order" at bounding box center [809, 364] width 74 height 32
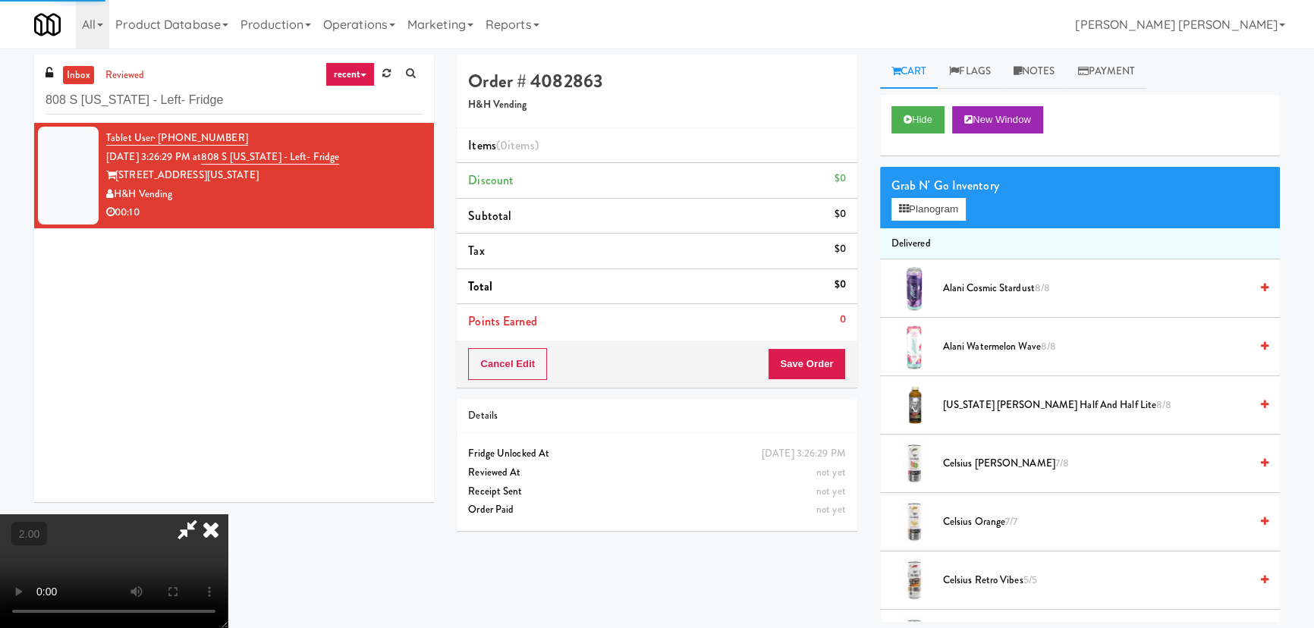
click at [913, 193] on div "Grab N' Go Inventory" at bounding box center [1079, 185] width 377 height 23
click at [912, 205] on button "Planogram" at bounding box center [928, 209] width 74 height 23
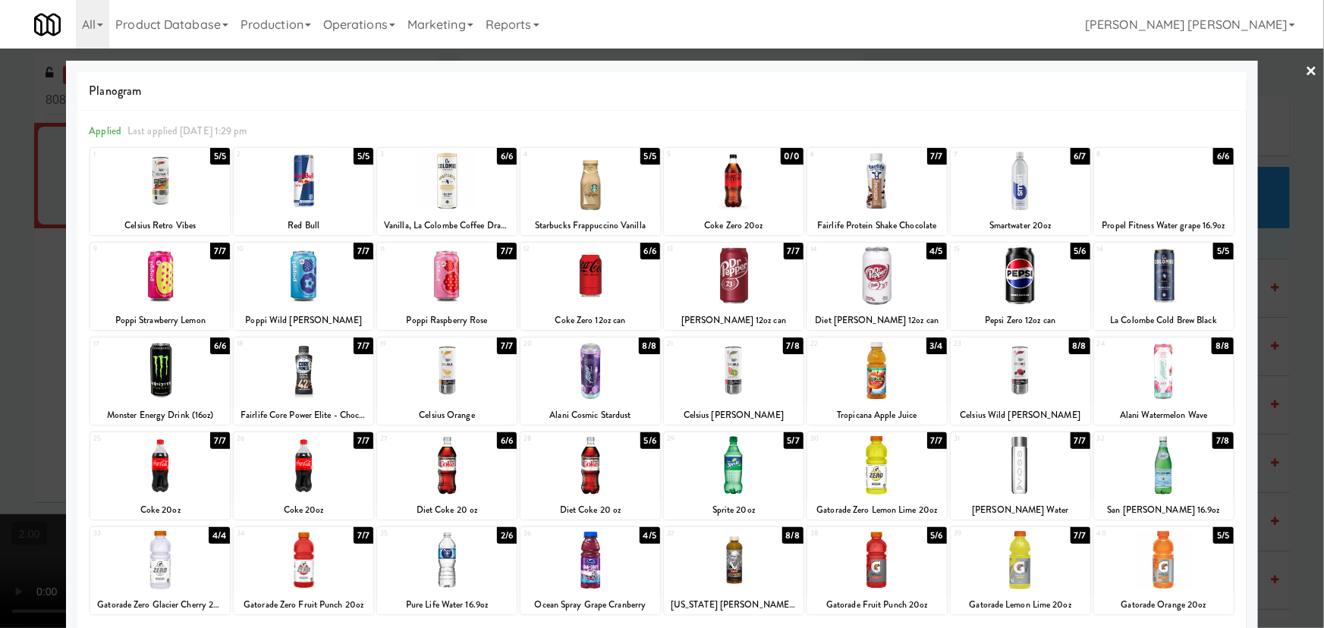
click at [309, 371] on div at bounding box center [304, 370] width 140 height 58
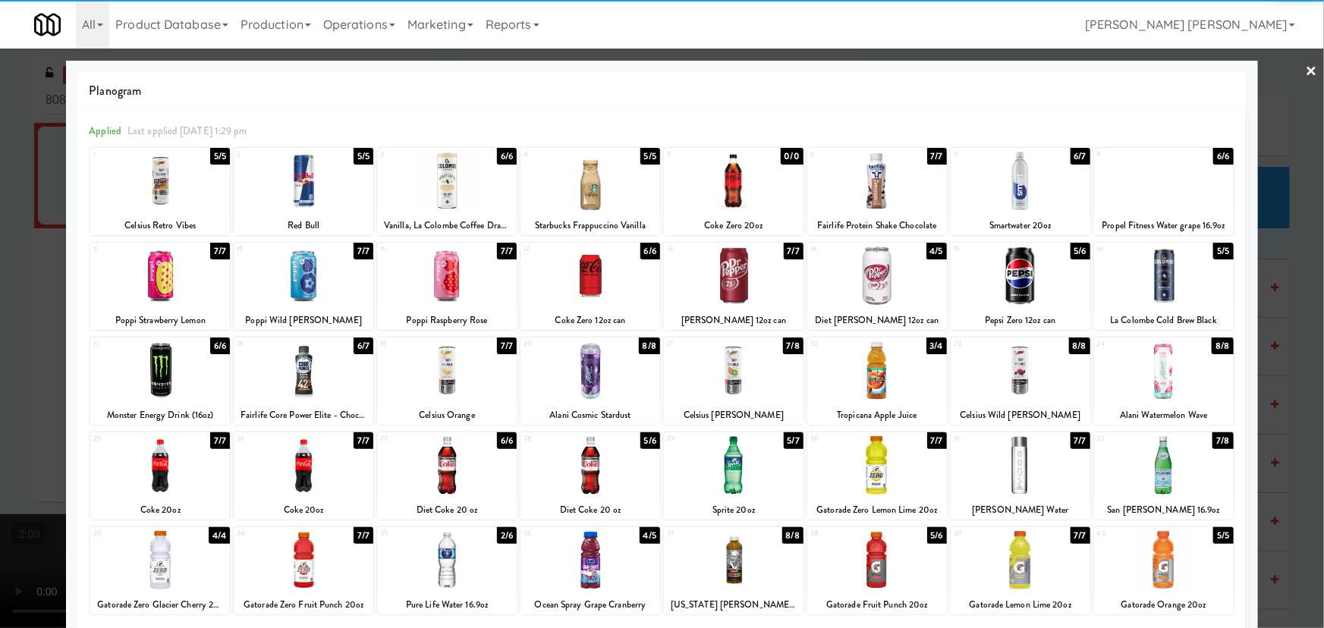
click at [289, 264] on div at bounding box center [304, 276] width 140 height 58
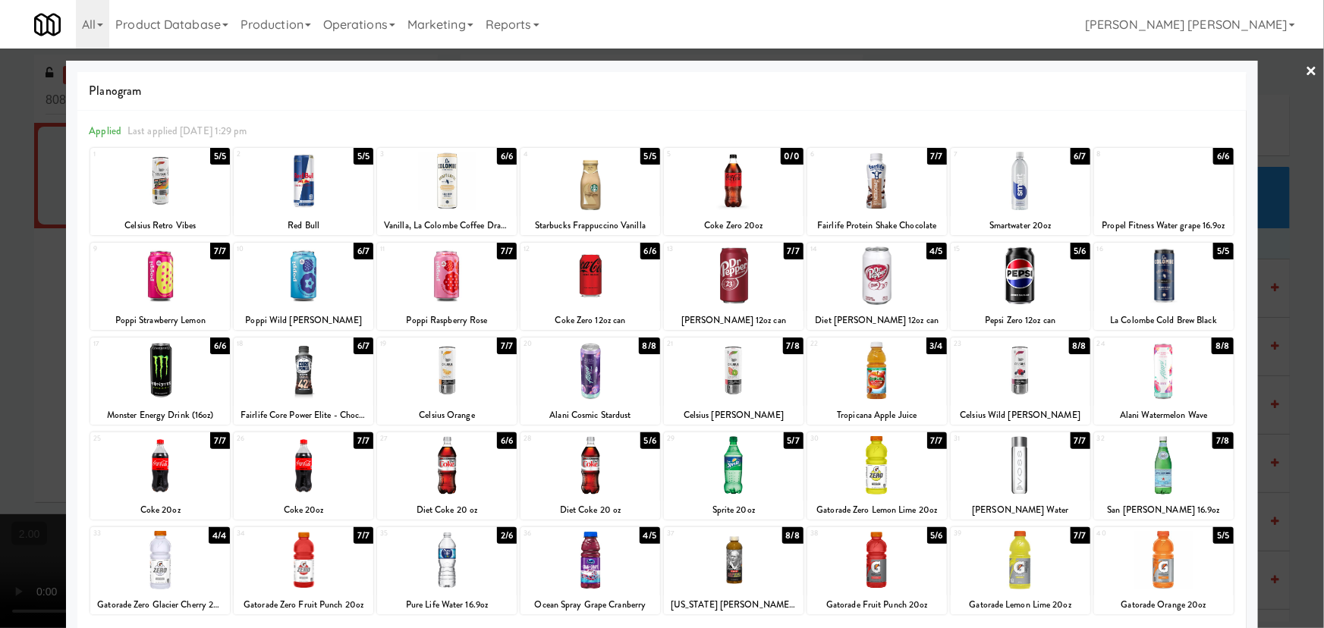
click at [1306, 69] on link "×" at bounding box center [1312, 72] width 12 height 47
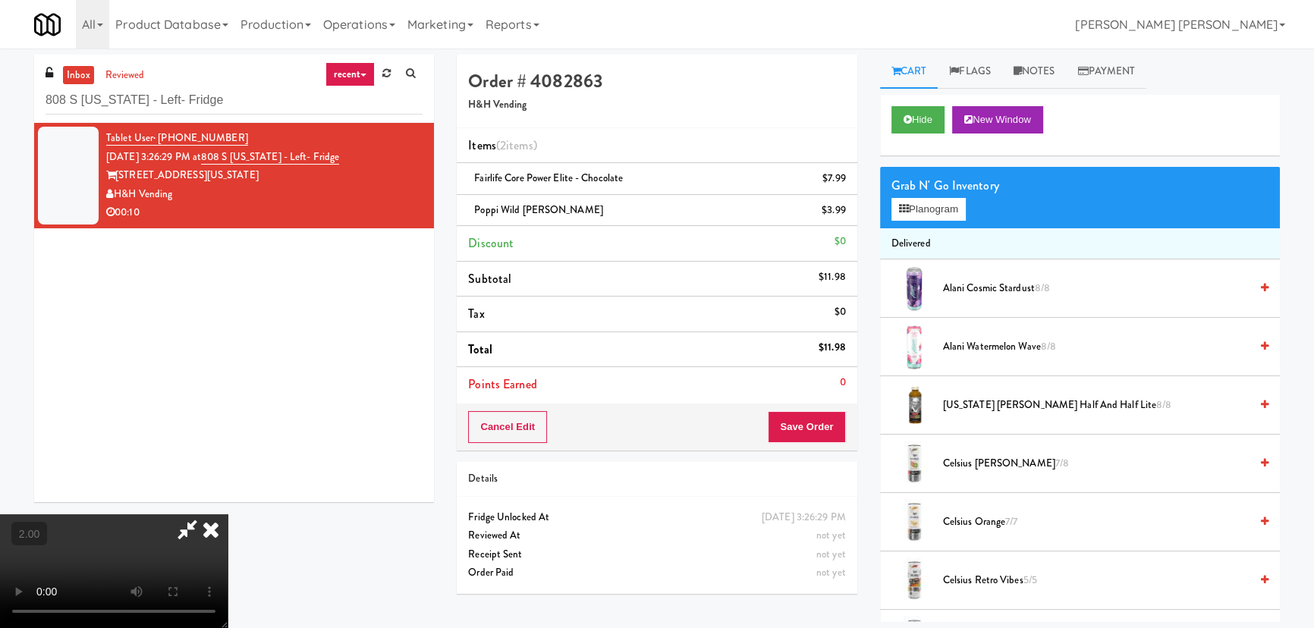
drag, startPoint x: 762, startPoint y: 62, endPoint x: 795, endPoint y: 402, distance: 341.5
click at [228, 514] on icon at bounding box center [210, 529] width 33 height 30
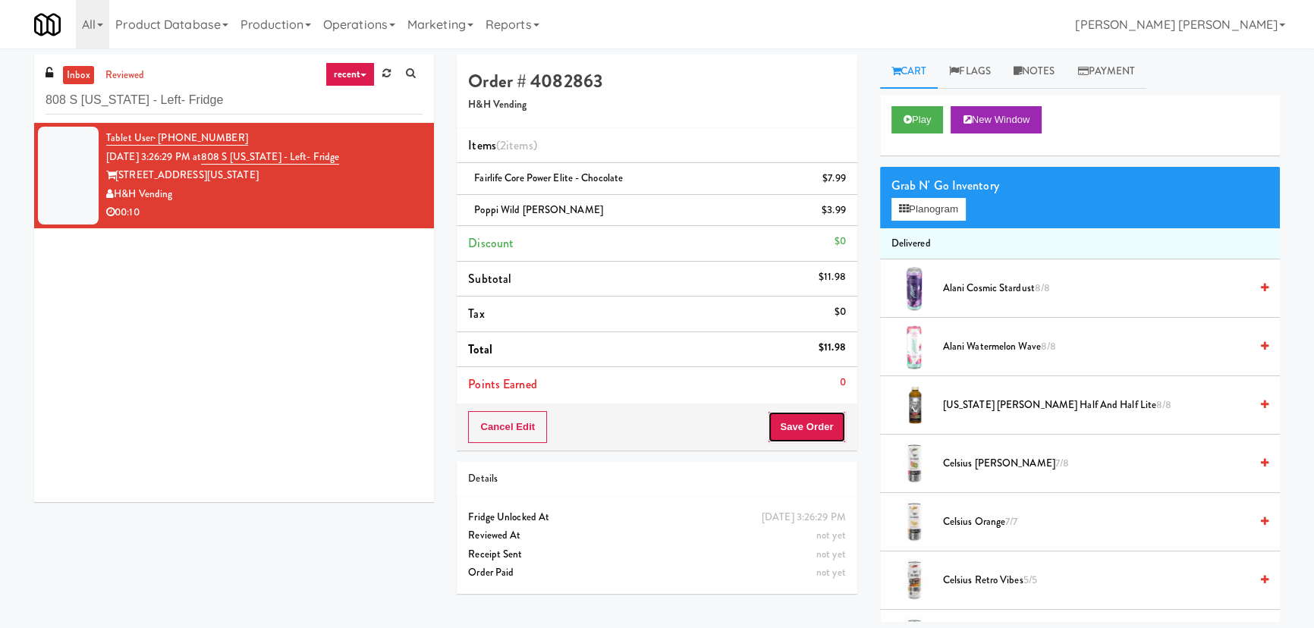
click at [806, 429] on button "Save Order" at bounding box center [806, 427] width 77 height 32
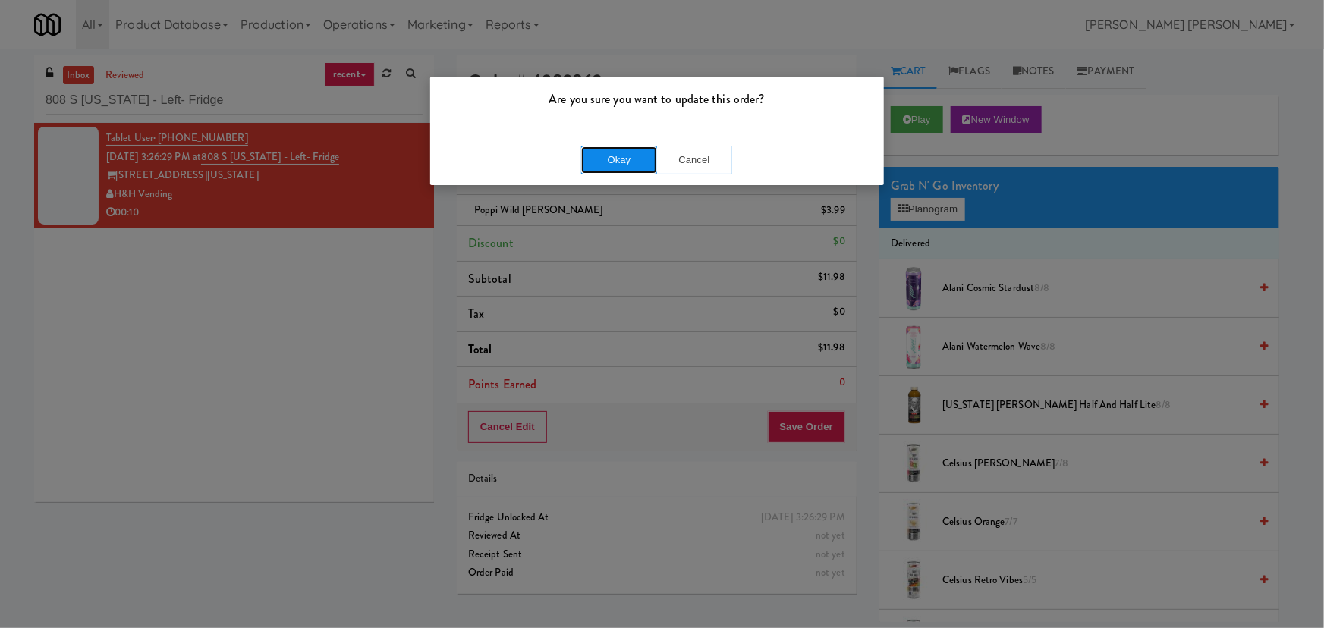
click at [618, 159] on button "Okay" at bounding box center [619, 159] width 76 height 27
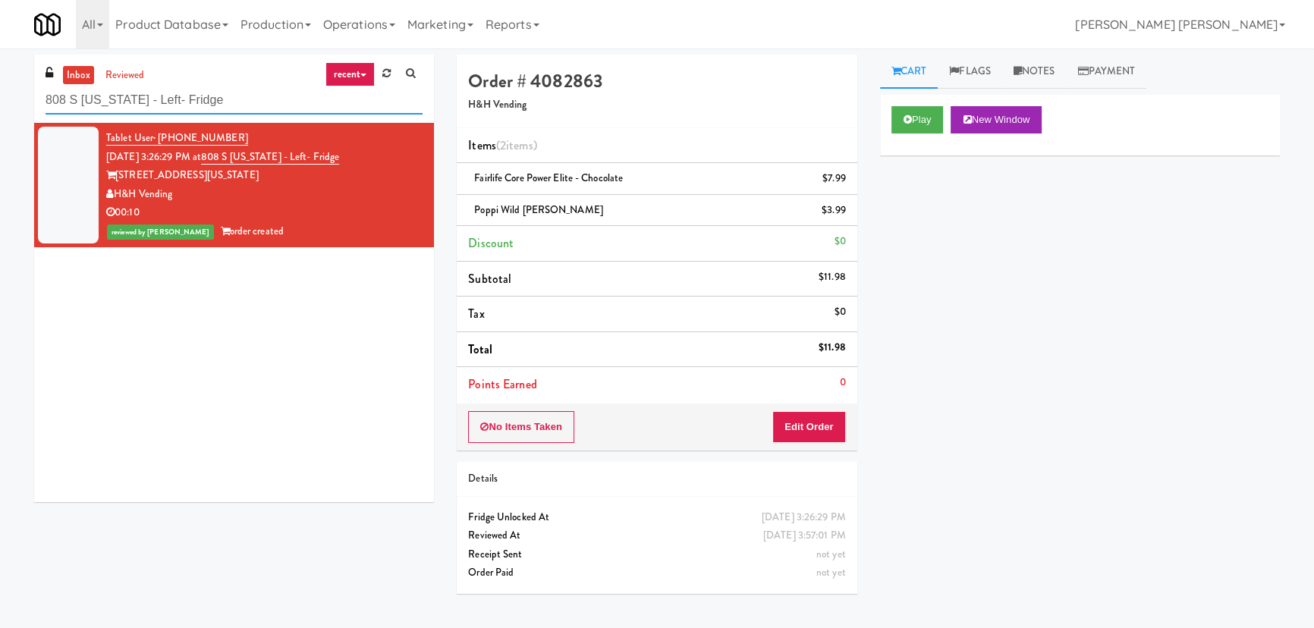
drag, startPoint x: 227, startPoint y: 108, endPoint x: -72, endPoint y: 110, distance: 298.9
click at [0, 110] on html "Are you sure you want to update this order? Okay Cancel Okay Are you sure you w…" at bounding box center [657, 314] width 1314 height 628
paste input "The Whitmore - Pantry - Left"
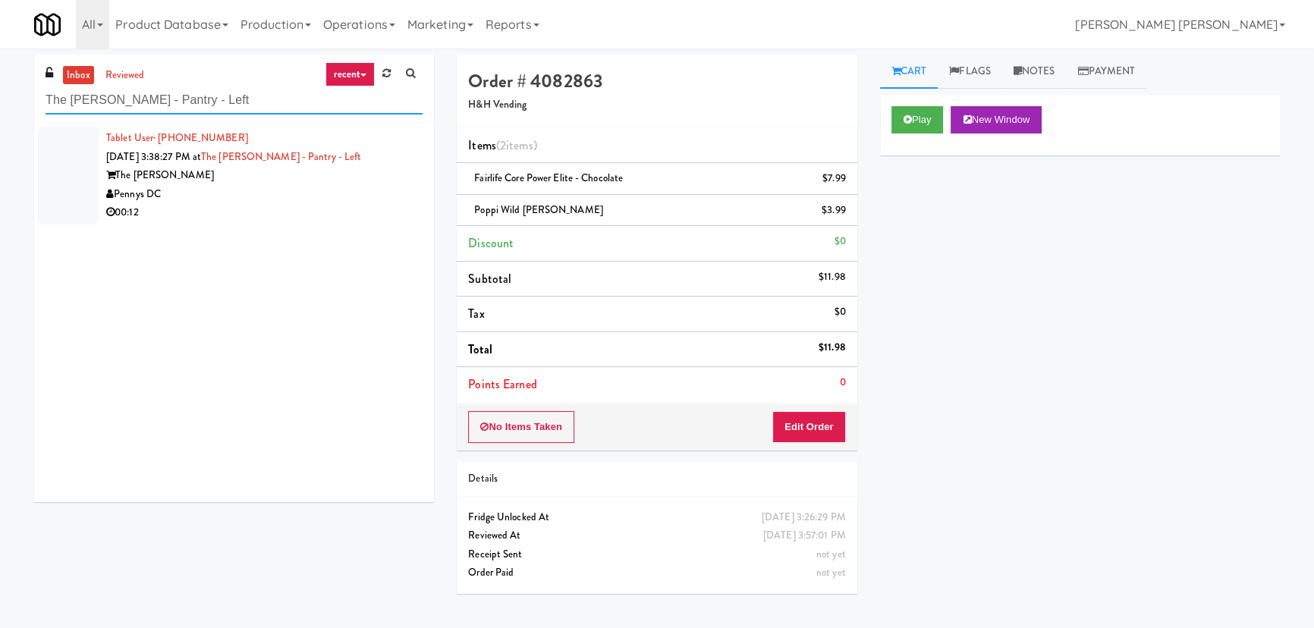
type input "The Whitmore - Pantry - Left"
click at [254, 211] on div "00:12" at bounding box center [264, 212] width 316 height 19
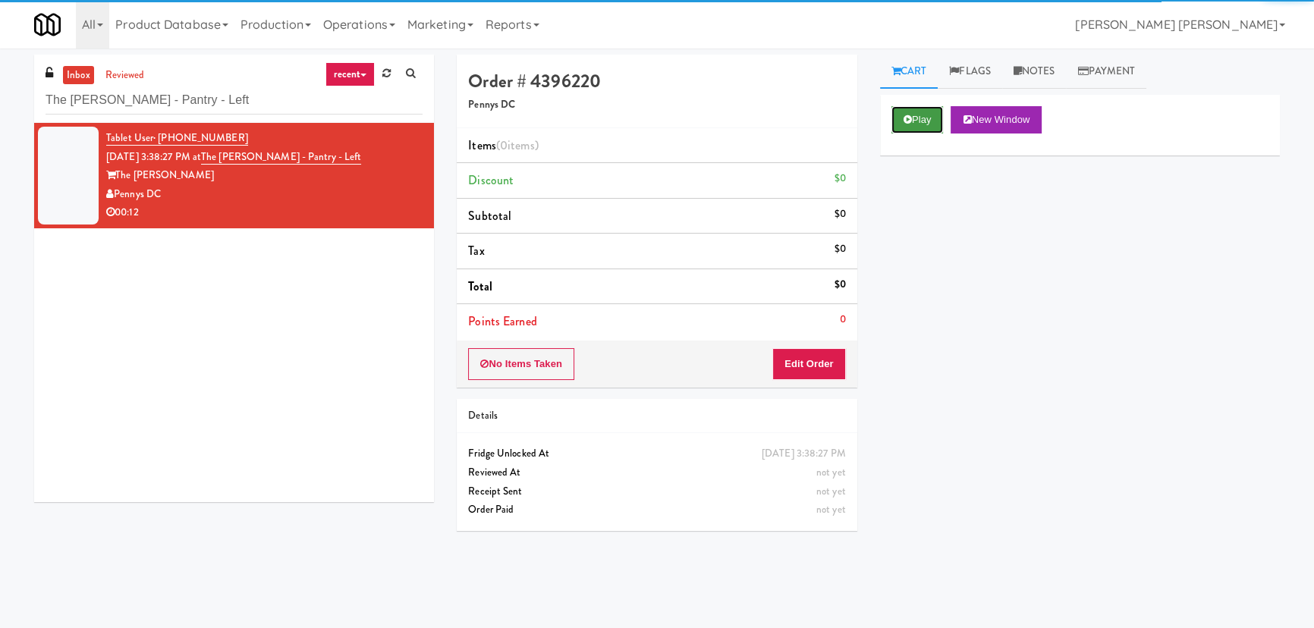
click at [911, 119] on button "Play" at bounding box center [917, 119] width 52 height 27
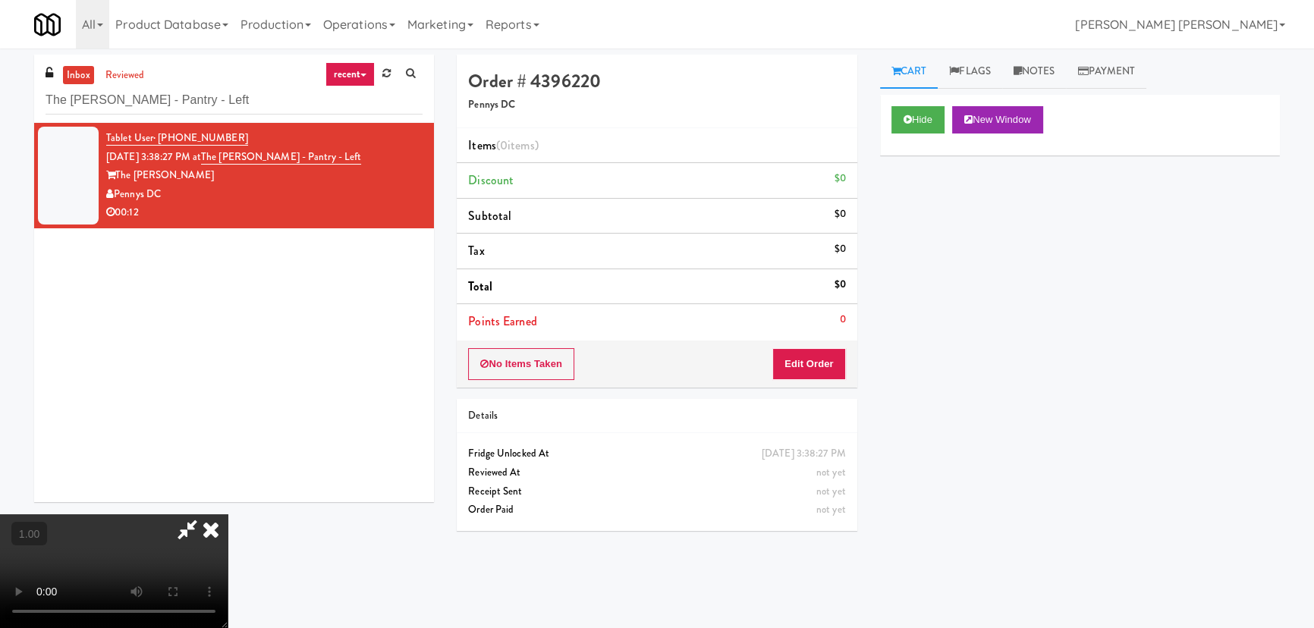
scroll to position [31, 0]
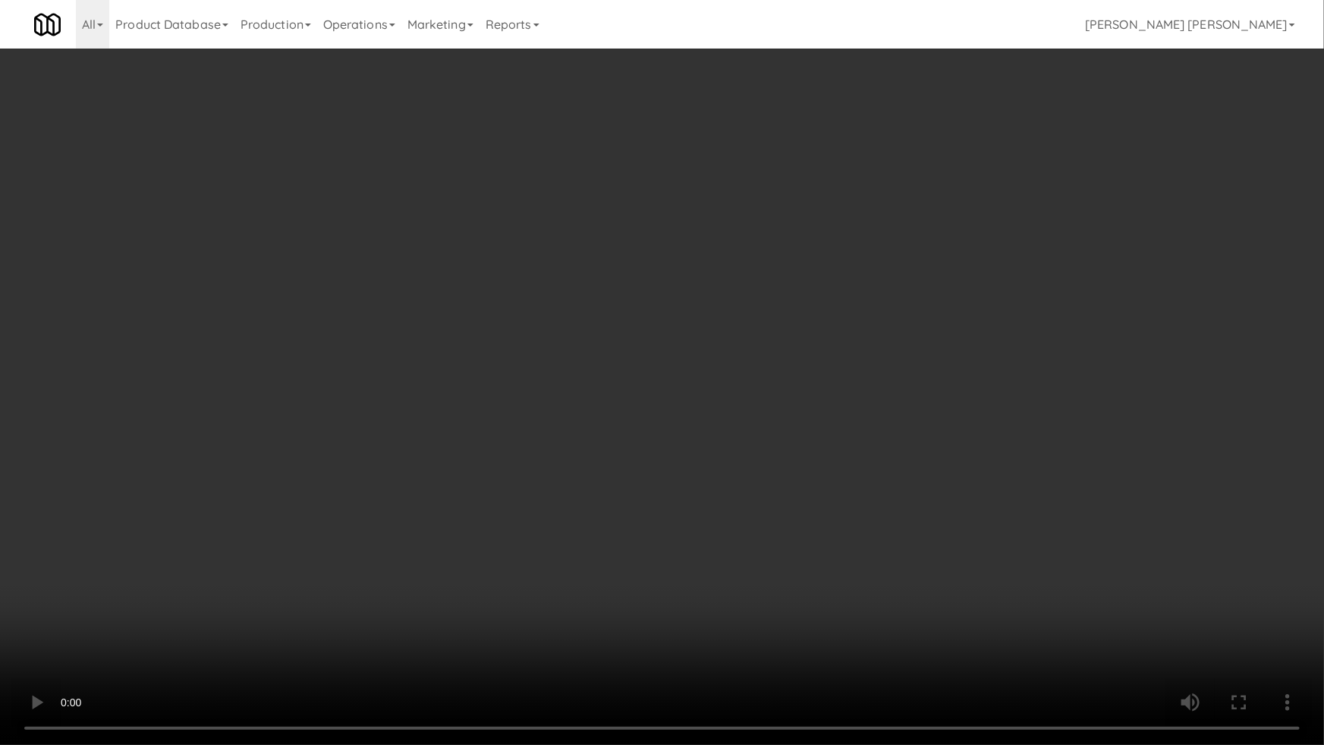
drag, startPoint x: 1006, startPoint y: 619, endPoint x: 486, endPoint y: 554, distance: 524.5
click at [1003, 618] on video at bounding box center [662, 372] width 1324 height 745
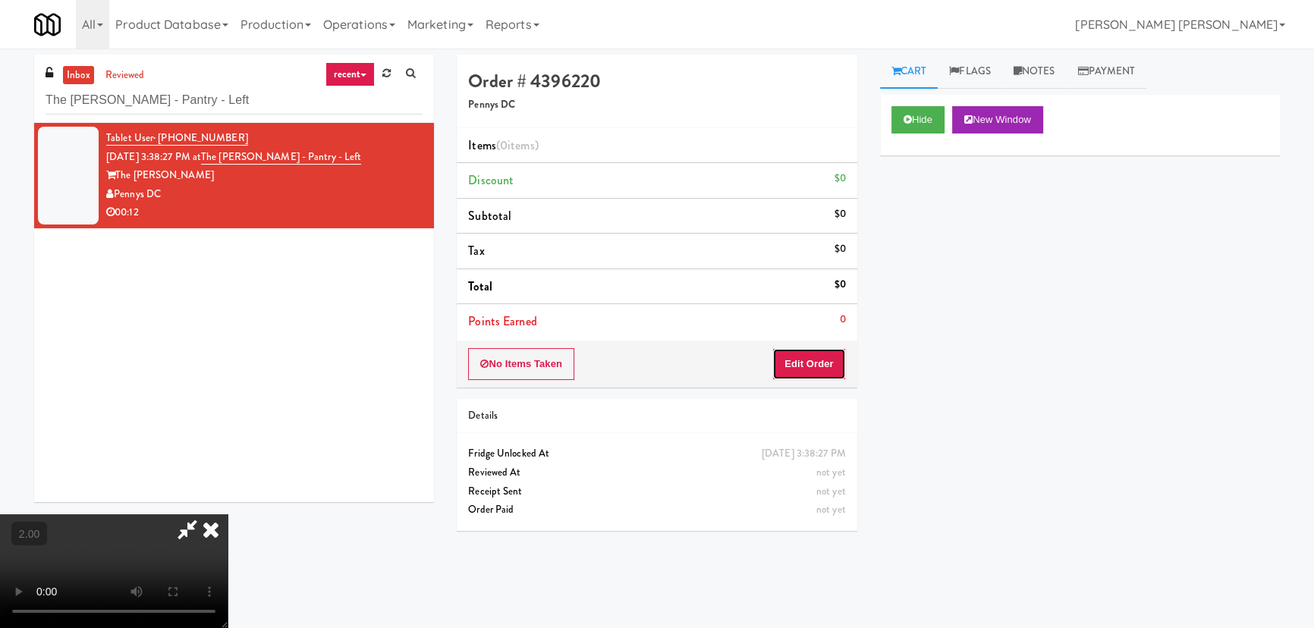
click at [806, 369] on button "Edit Order" at bounding box center [809, 364] width 74 height 32
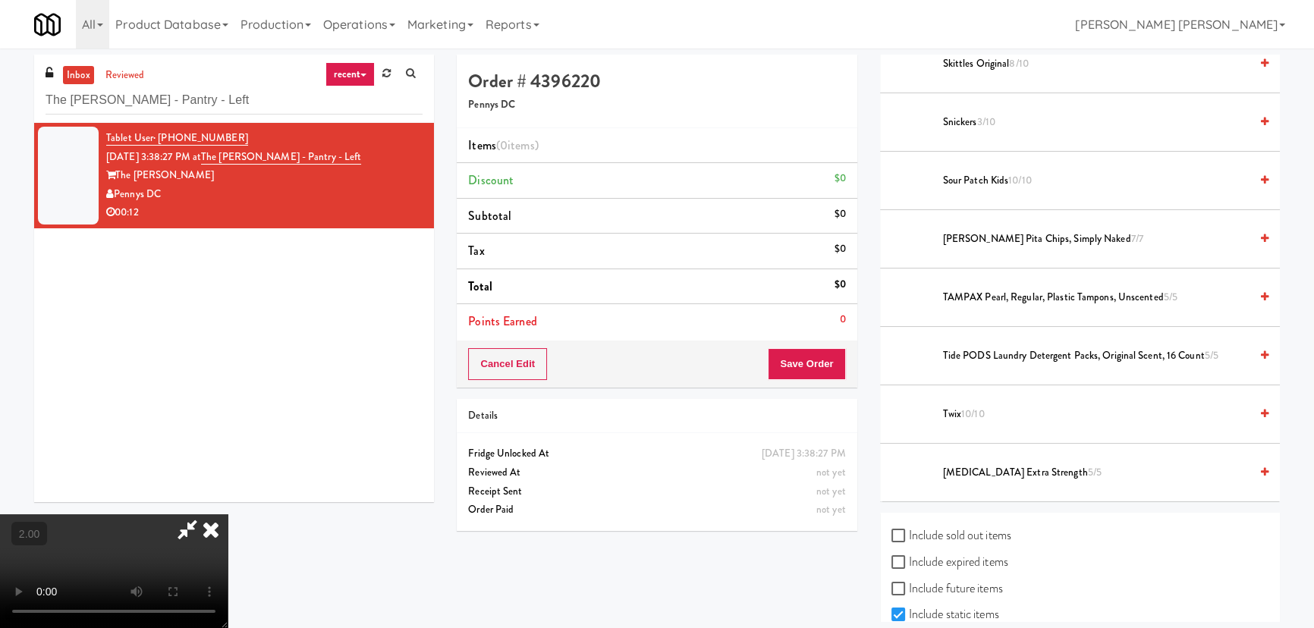
scroll to position [1796, 0]
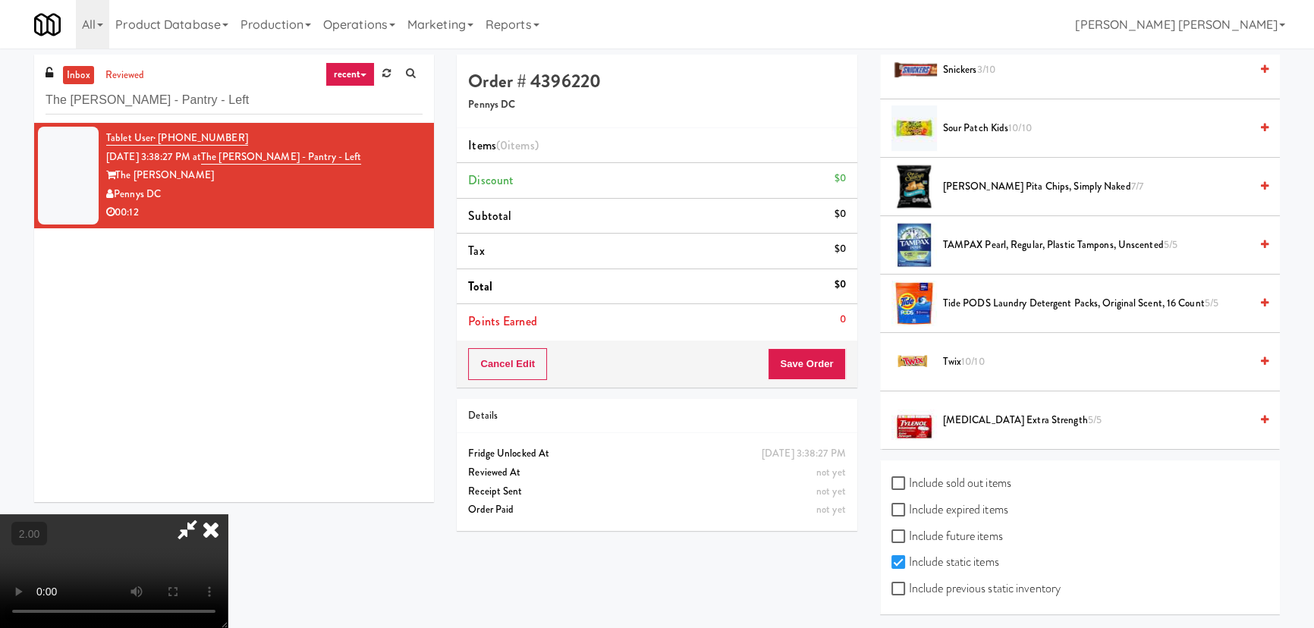
click at [943, 361] on span "Twix 10/10" at bounding box center [1096, 362] width 307 height 19
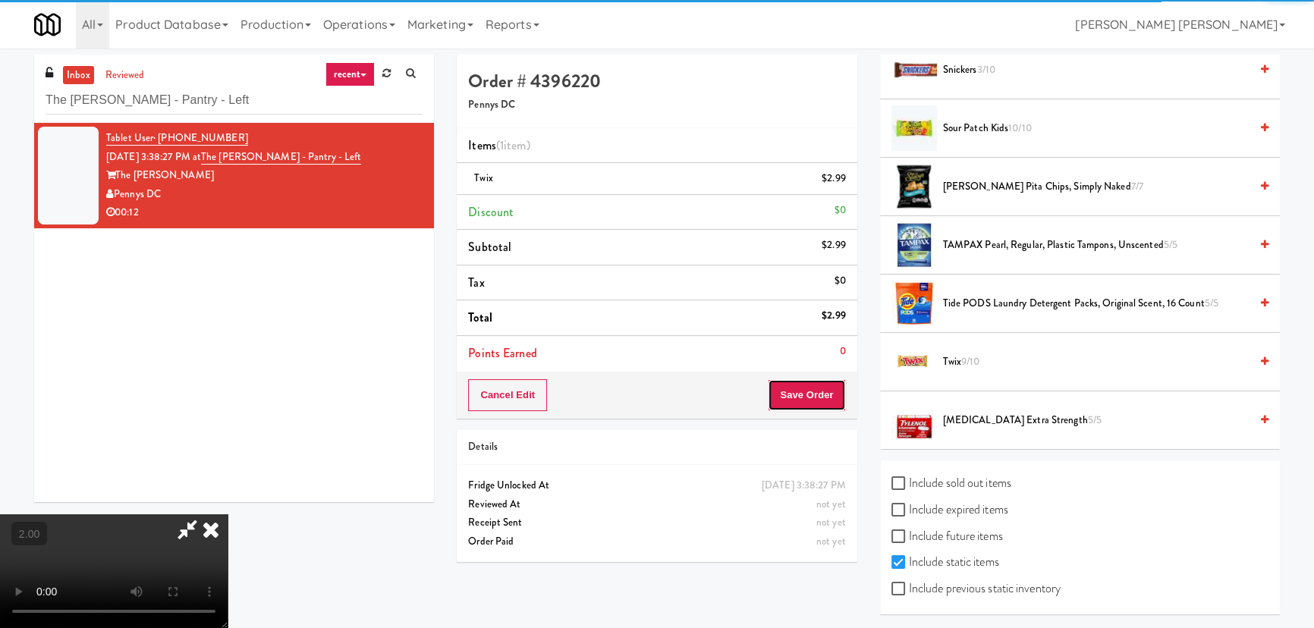
click at [819, 397] on button "Save Order" at bounding box center [806, 395] width 77 height 32
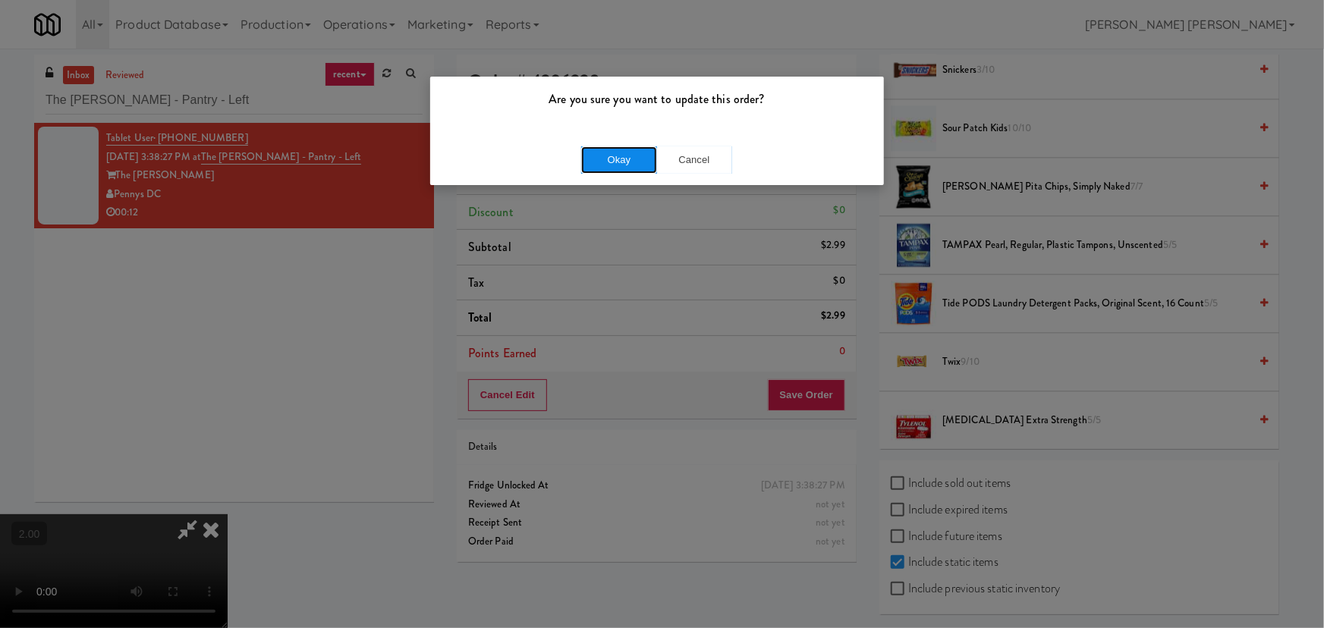
click at [640, 171] on button "Okay" at bounding box center [619, 159] width 76 height 27
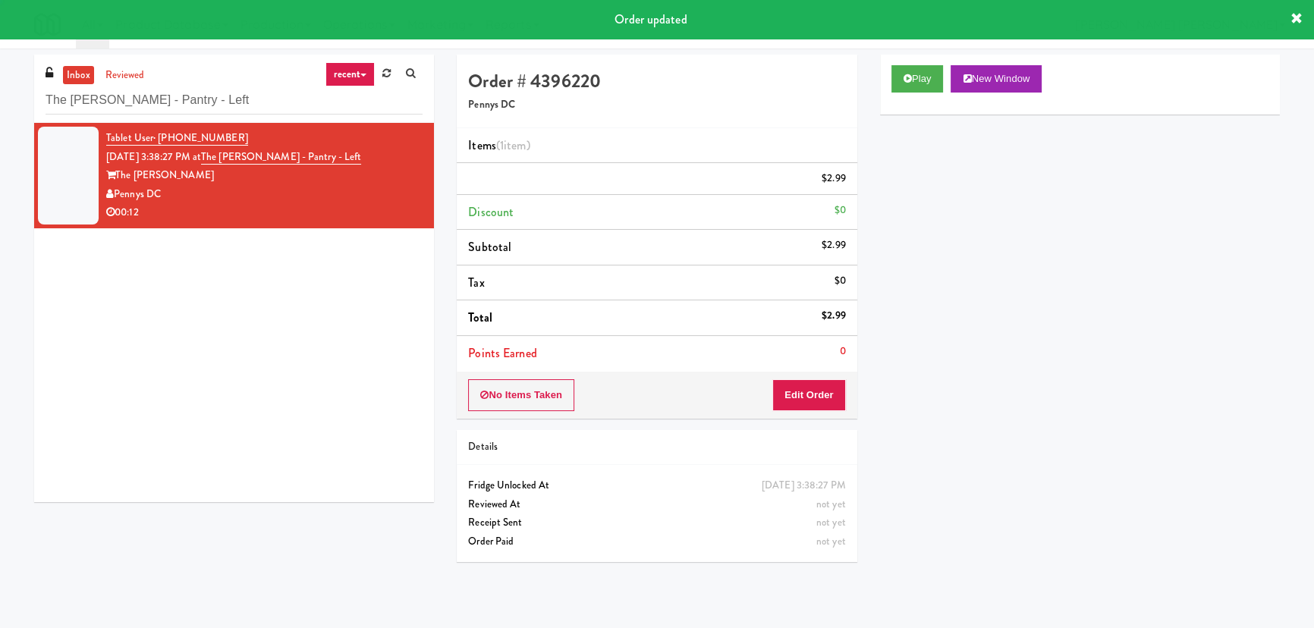
scroll to position [0, 0]
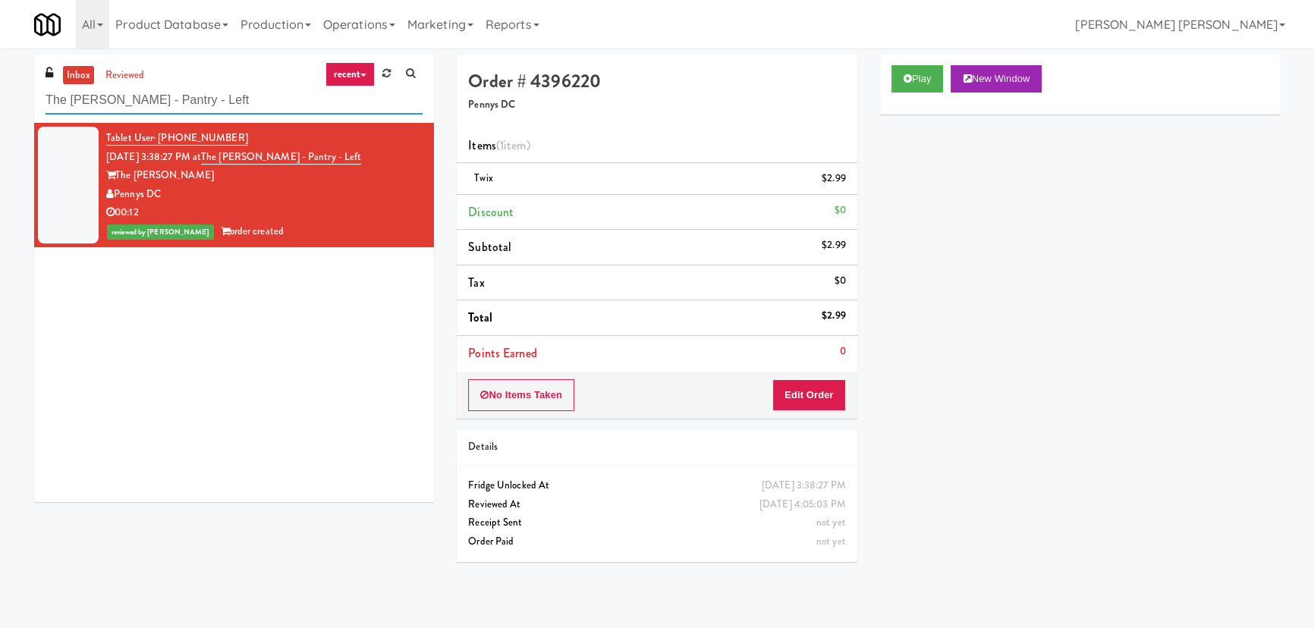
drag, startPoint x: 228, startPoint y: 100, endPoint x: -3, endPoint y: 103, distance: 230.7
click at [0, 103] on html "Are you sure you want to update this order? Okay Cancel Okay Are you sure you w…" at bounding box center [657, 314] width 1314 height 628
paste input "MG - Cooler"
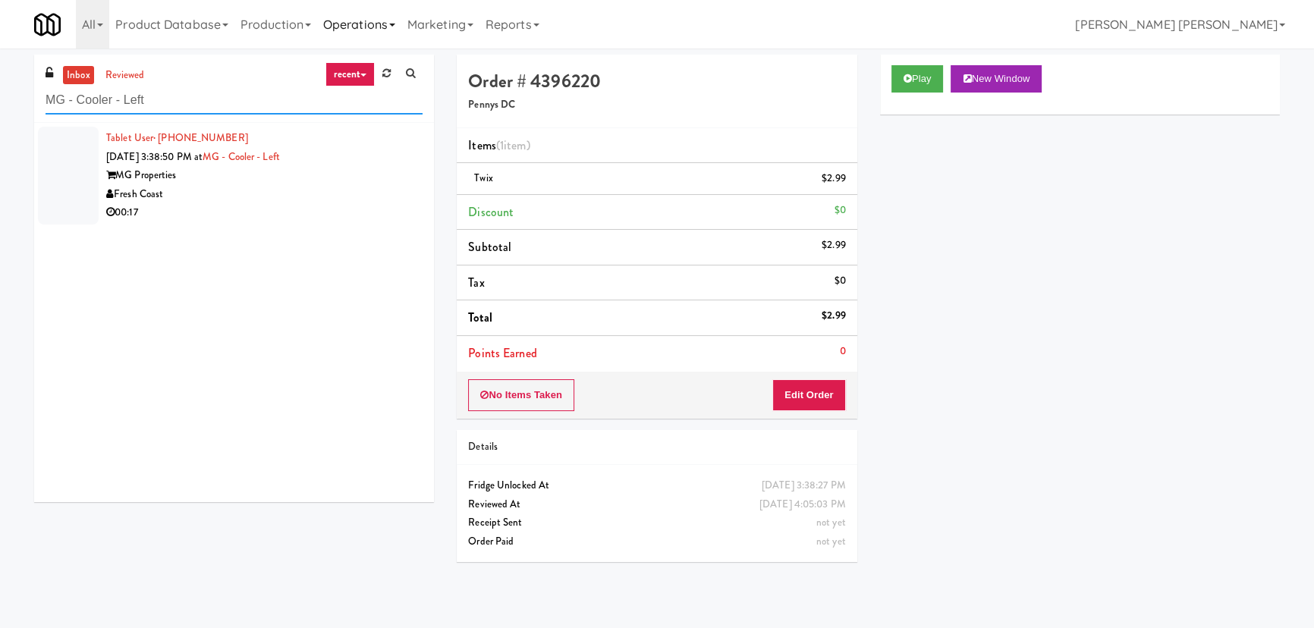
type input "MG - Cooler - Left"
click at [296, 190] on div "Fresh Coast" at bounding box center [264, 194] width 316 height 19
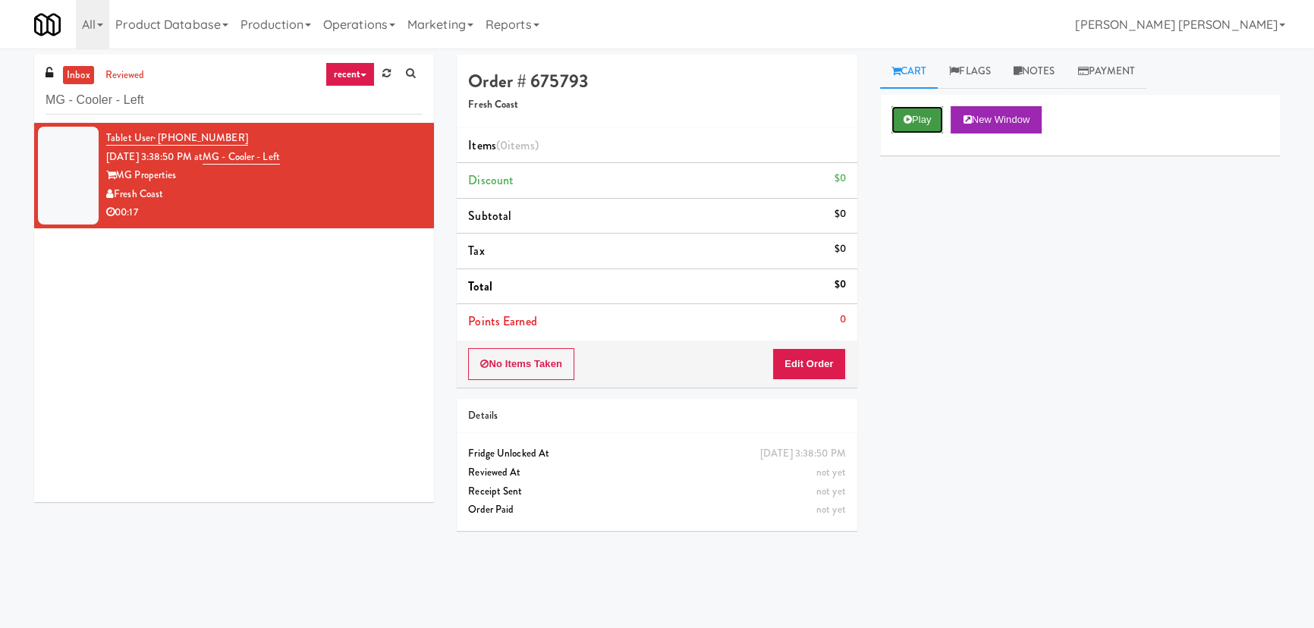
click at [937, 121] on button "Play" at bounding box center [917, 119] width 52 height 27
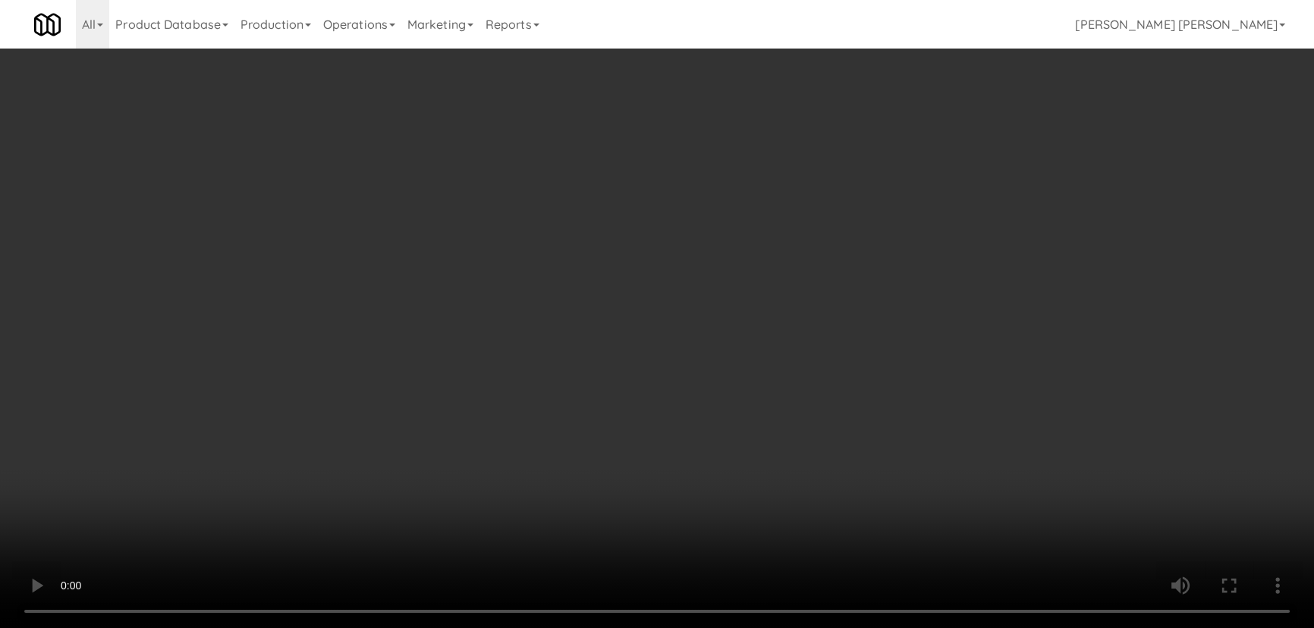
click at [791, 627] on video at bounding box center [657, 314] width 1314 height 628
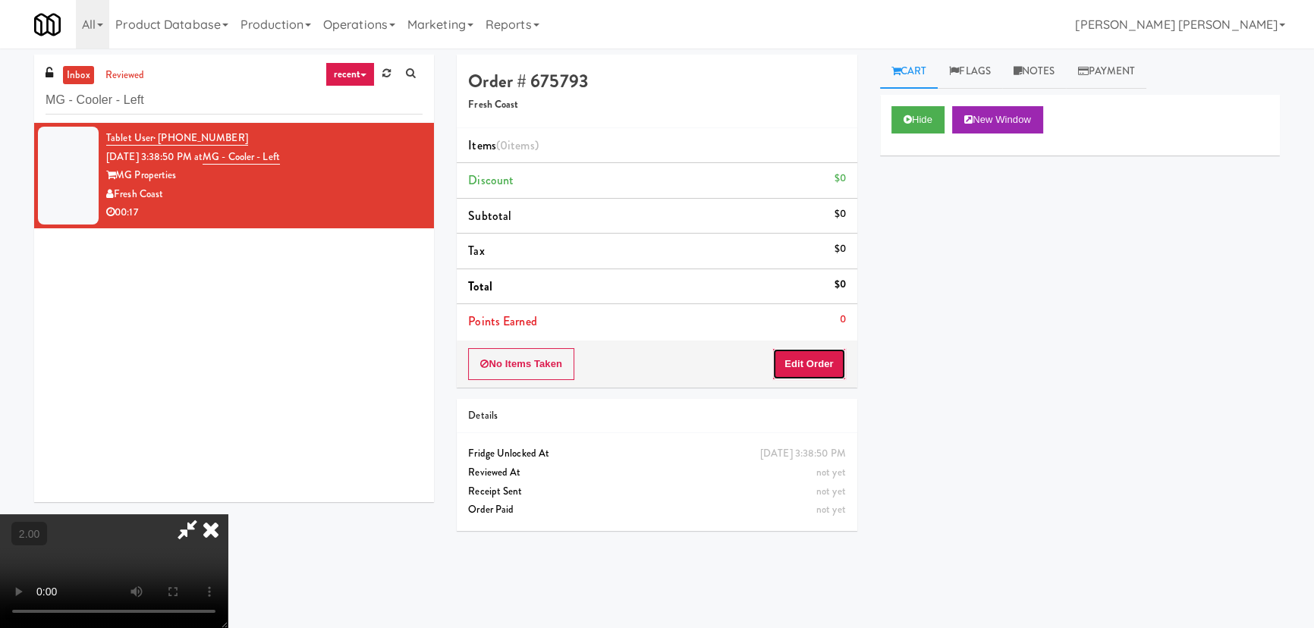
click at [835, 356] on button "Edit Order" at bounding box center [809, 364] width 74 height 32
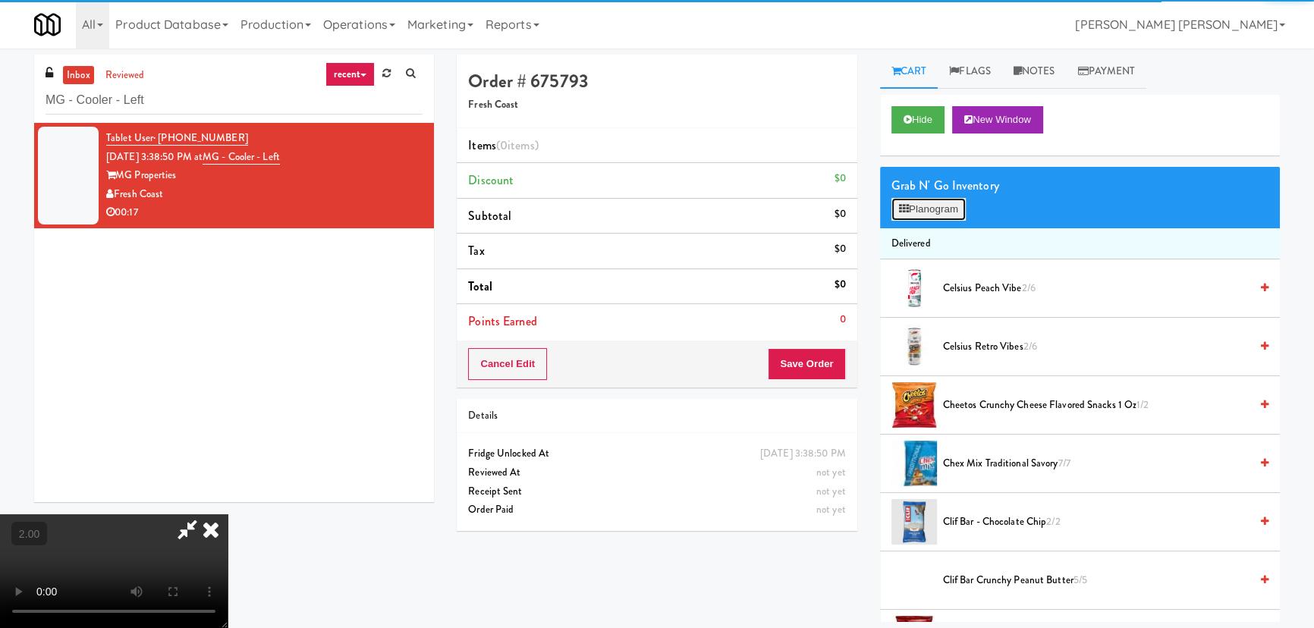
click at [932, 208] on button "Planogram" at bounding box center [928, 209] width 74 height 23
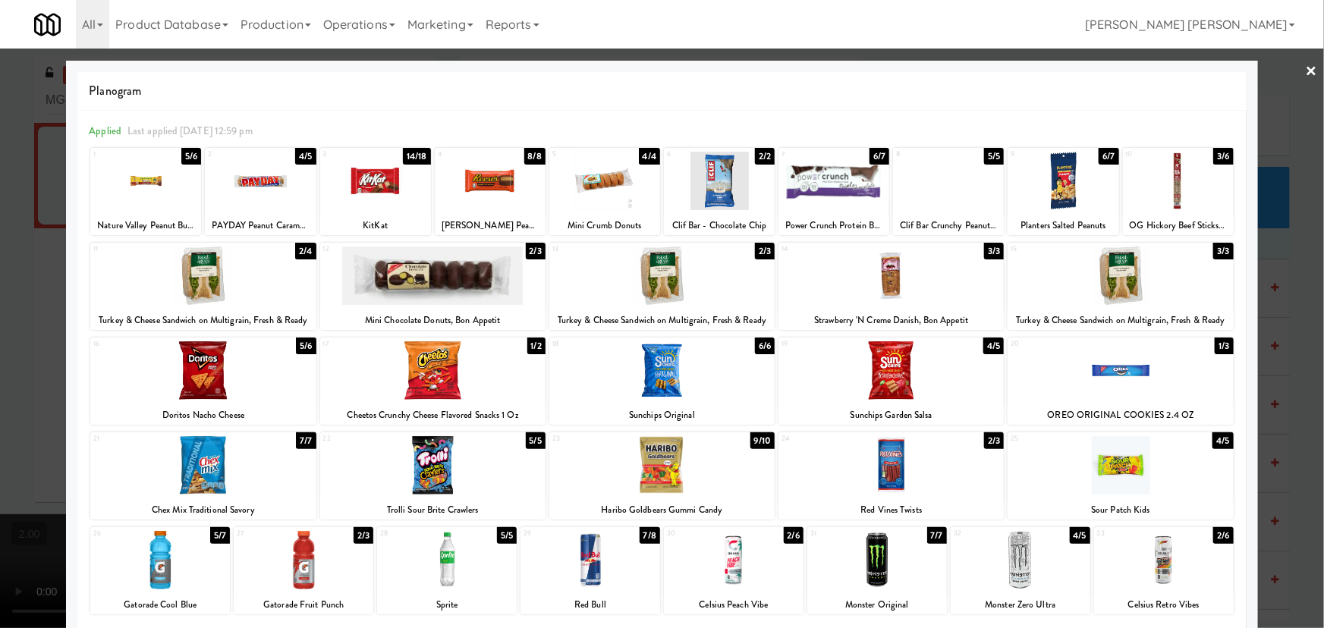
click at [265, 180] on div at bounding box center [260, 181] width 111 height 58
click at [655, 273] on div at bounding box center [661, 276] width 225 height 58
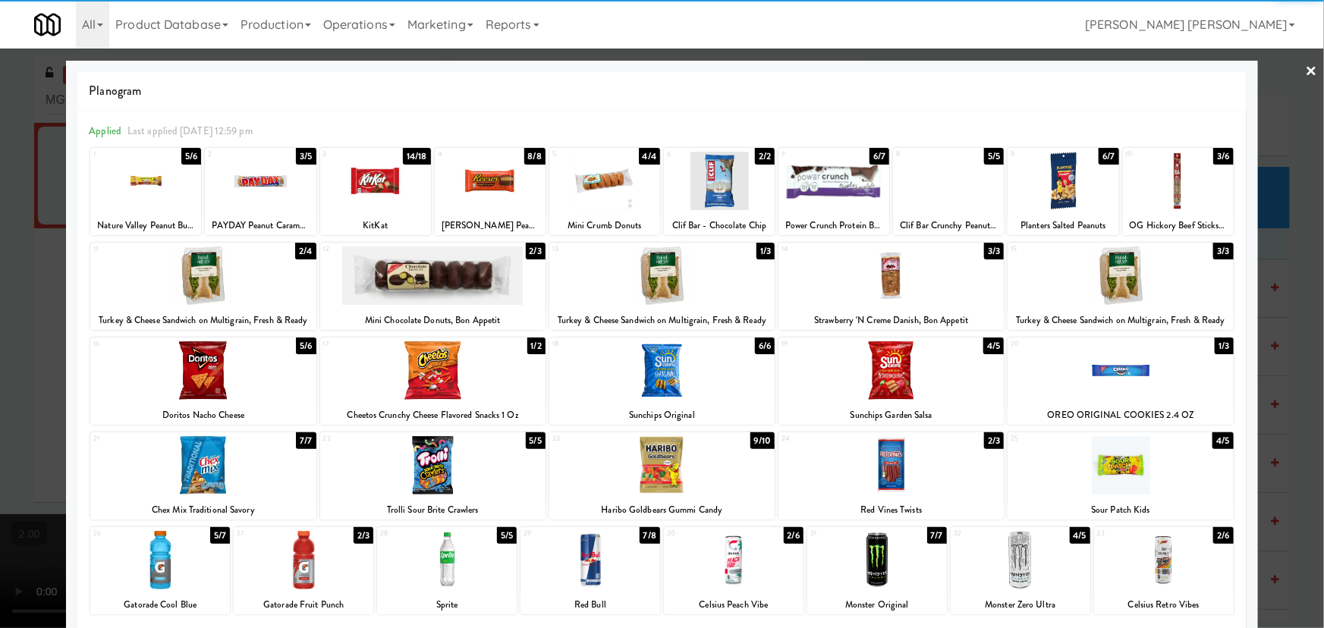
click at [1306, 68] on link "×" at bounding box center [1312, 72] width 12 height 47
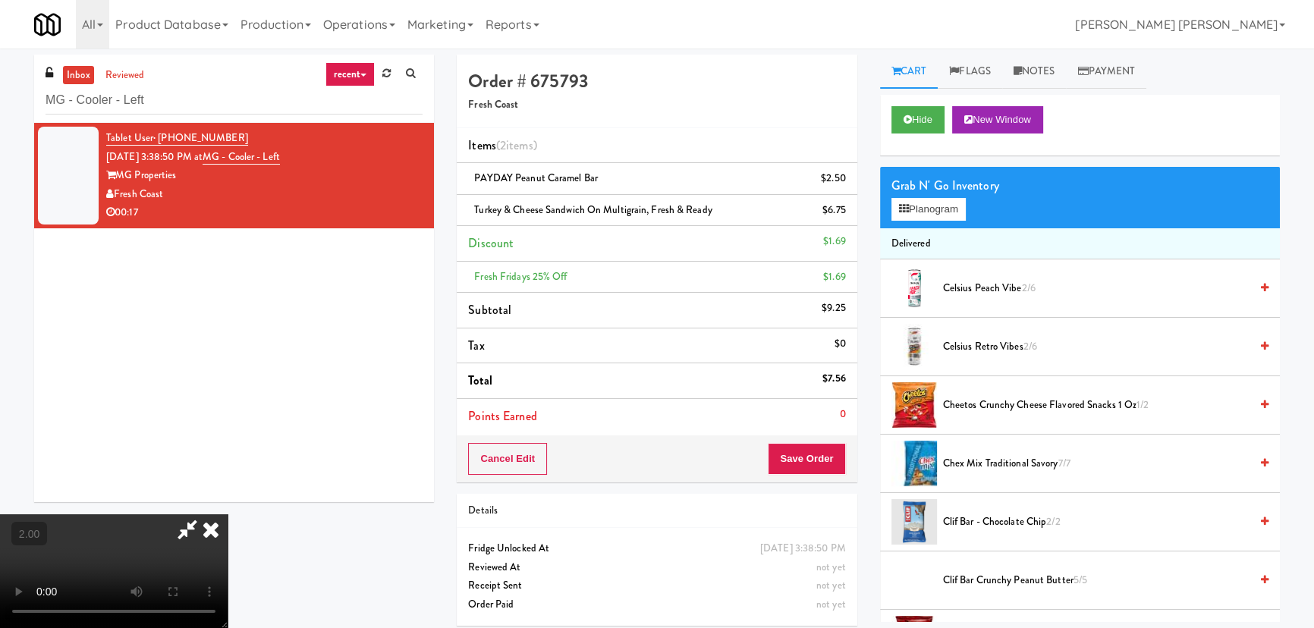
click at [228, 514] on video at bounding box center [114, 571] width 228 height 114
click at [228, 514] on icon at bounding box center [210, 529] width 33 height 30
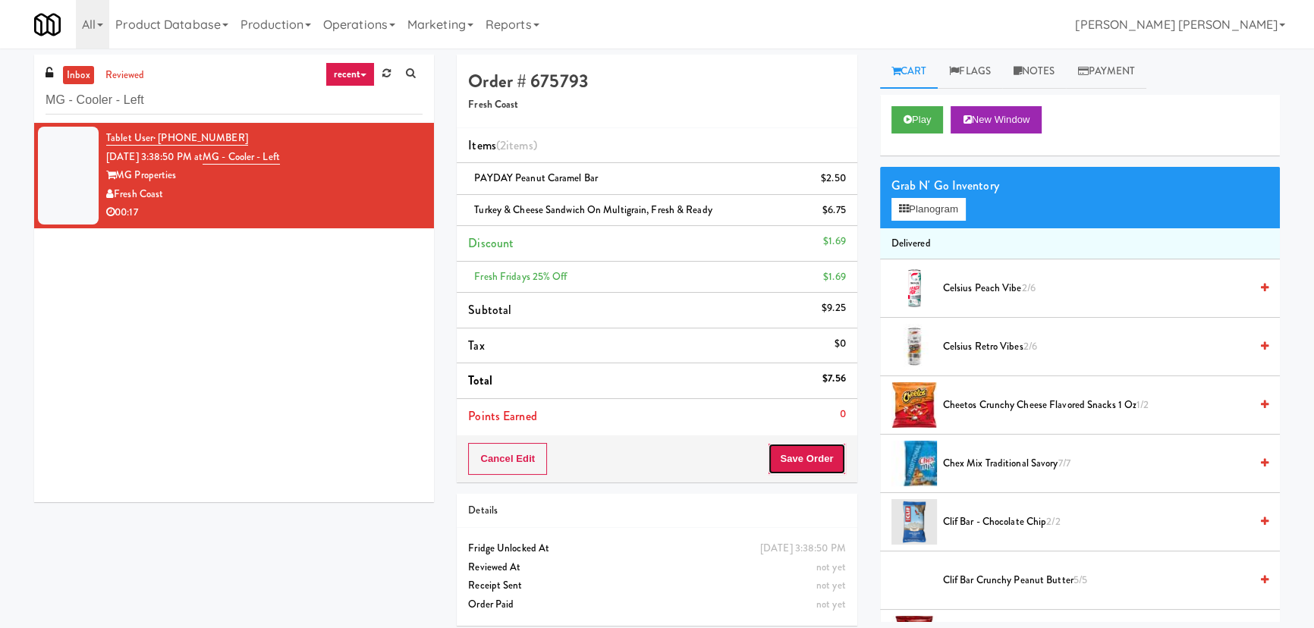
click at [813, 453] on button "Save Order" at bounding box center [806, 459] width 77 height 32
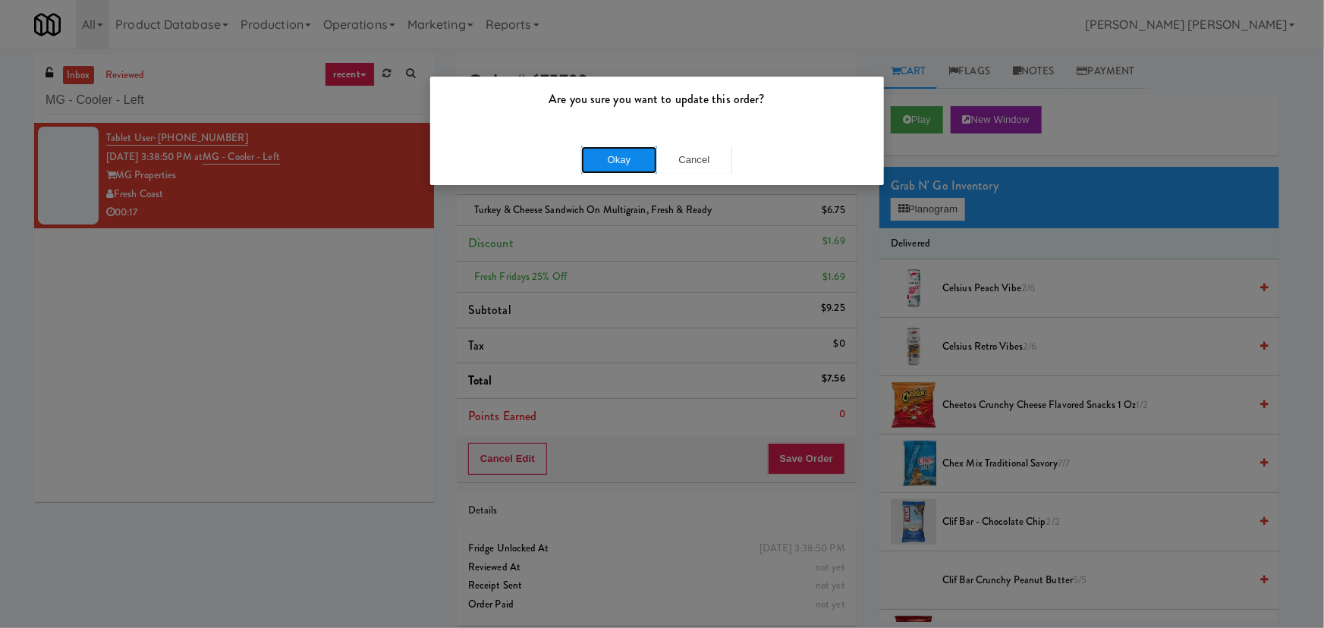
click at [631, 162] on button "Okay" at bounding box center [619, 159] width 76 height 27
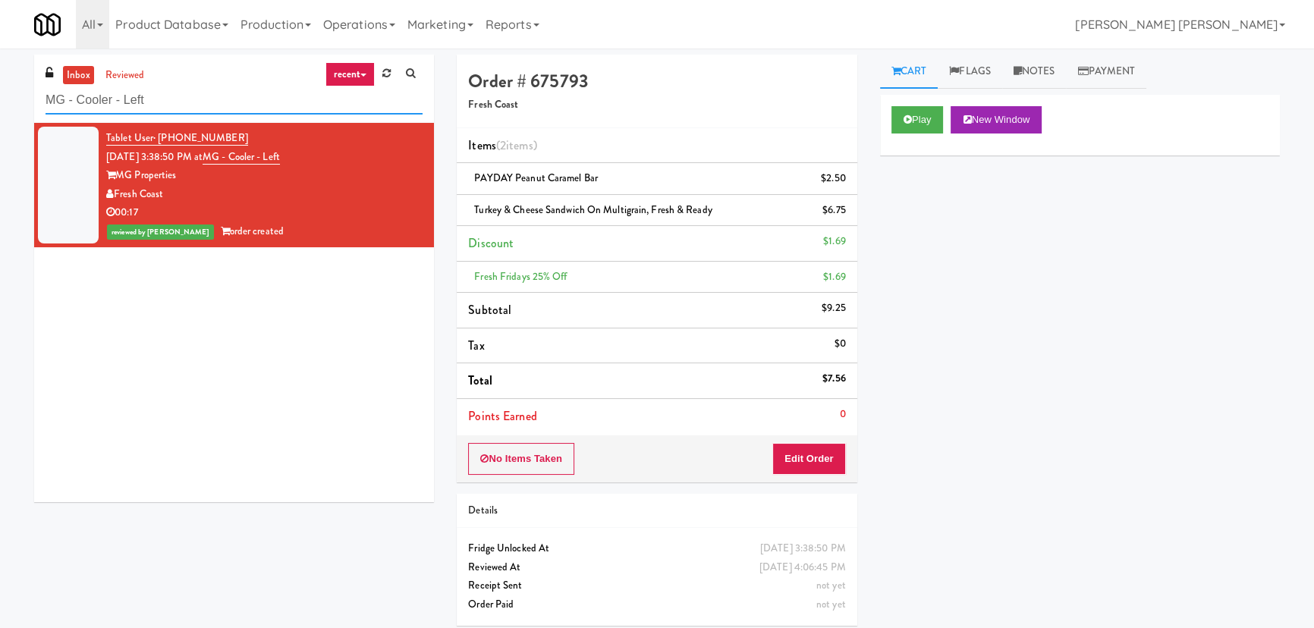
drag, startPoint x: 193, startPoint y: 100, endPoint x: -230, endPoint y: 99, distance: 423.3
click at [0, 99] on html "Are you sure you want to update this order? Okay Cancel Okay Are you sure you w…" at bounding box center [657, 314] width 1314 height 628
paste input "The Glenn - Cooler - Righ"
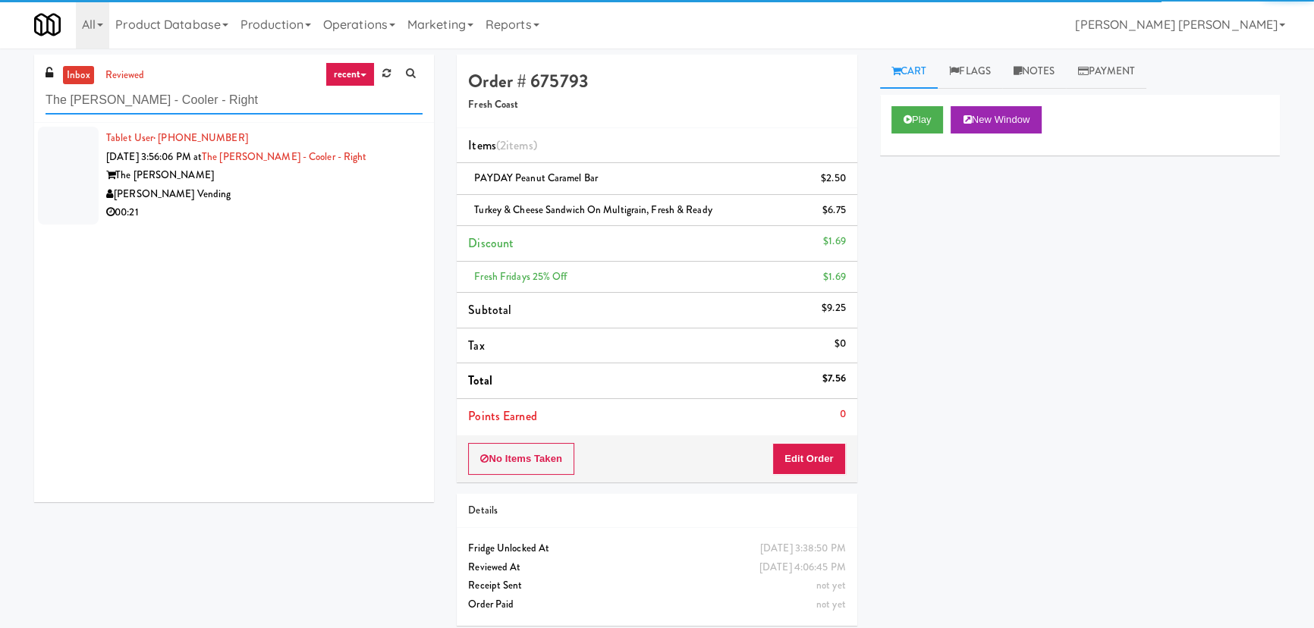
type input "The Glenn - Cooler - Right"
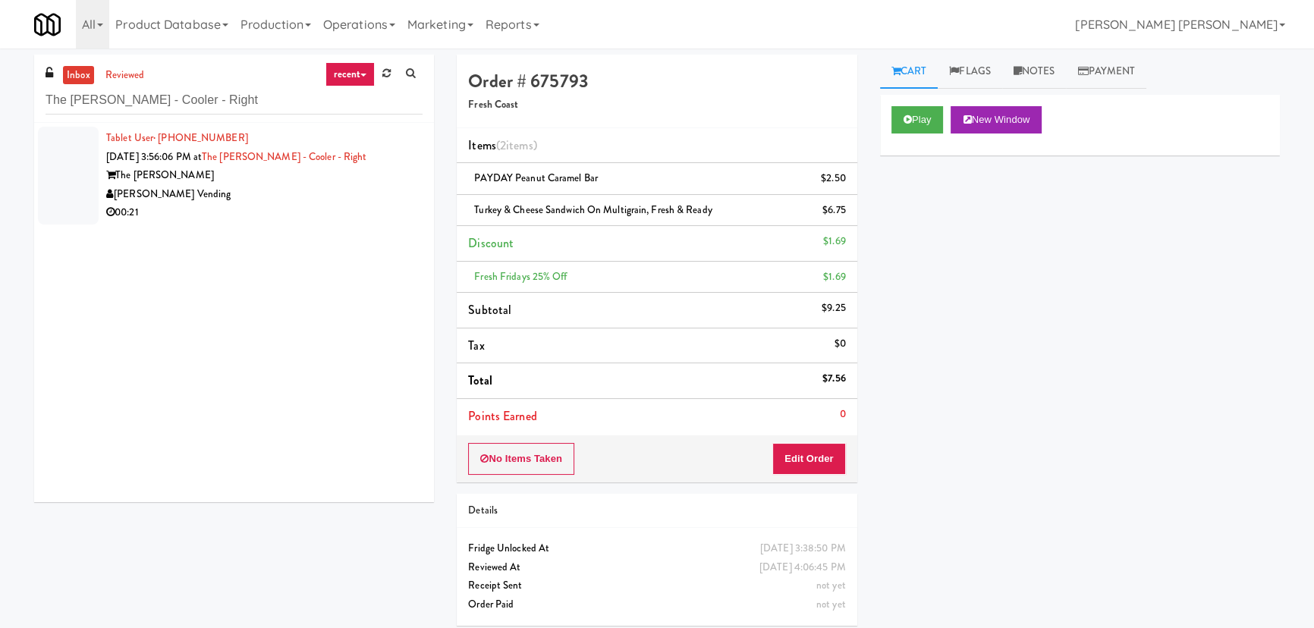
click at [237, 183] on div "The Glenn" at bounding box center [264, 175] width 316 height 19
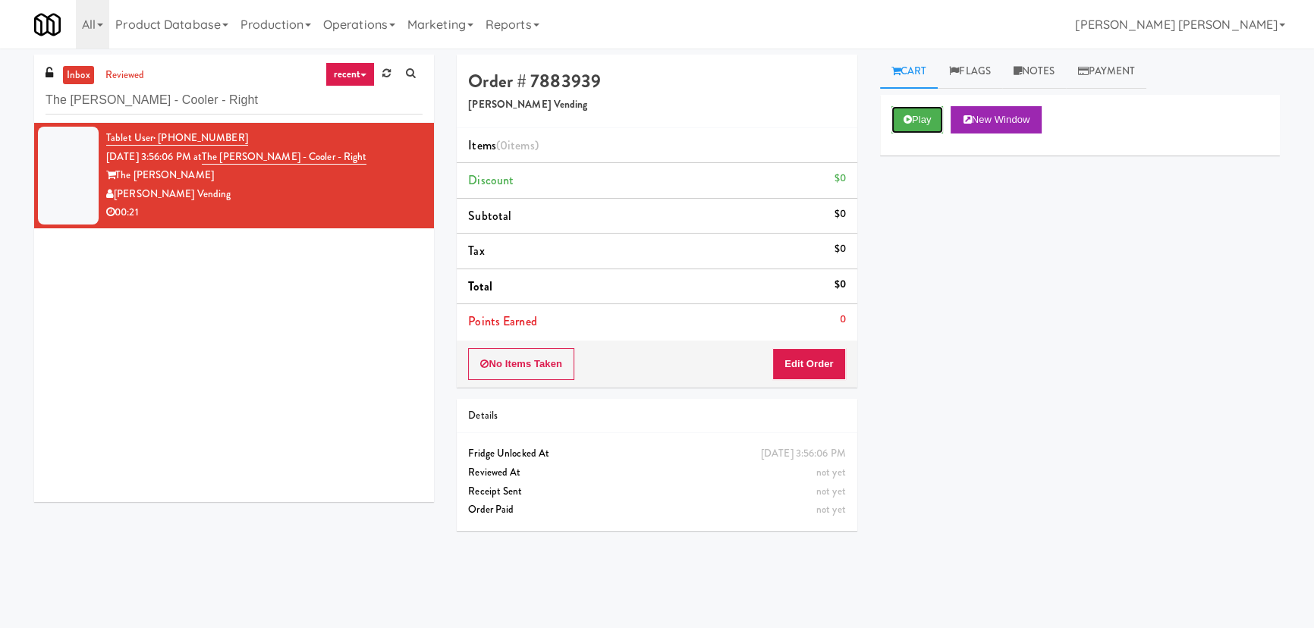
click at [908, 118] on icon at bounding box center [908, 120] width 8 height 10
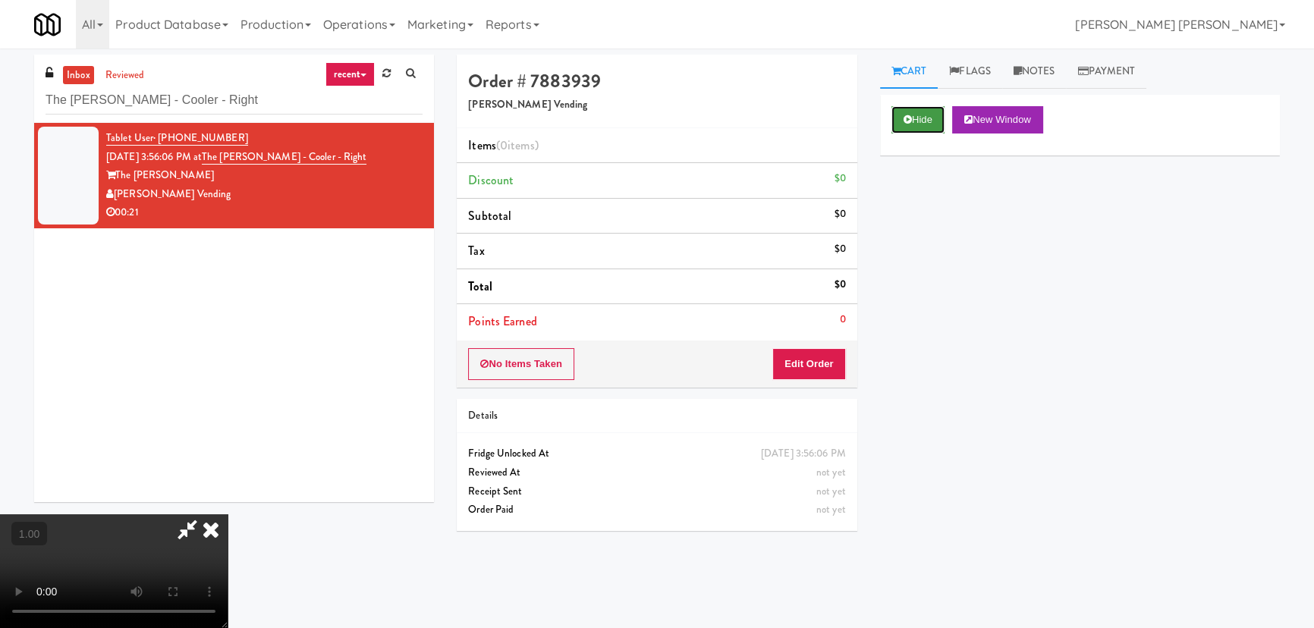
click at [920, 121] on button "Hide" at bounding box center [917, 119] width 53 height 27
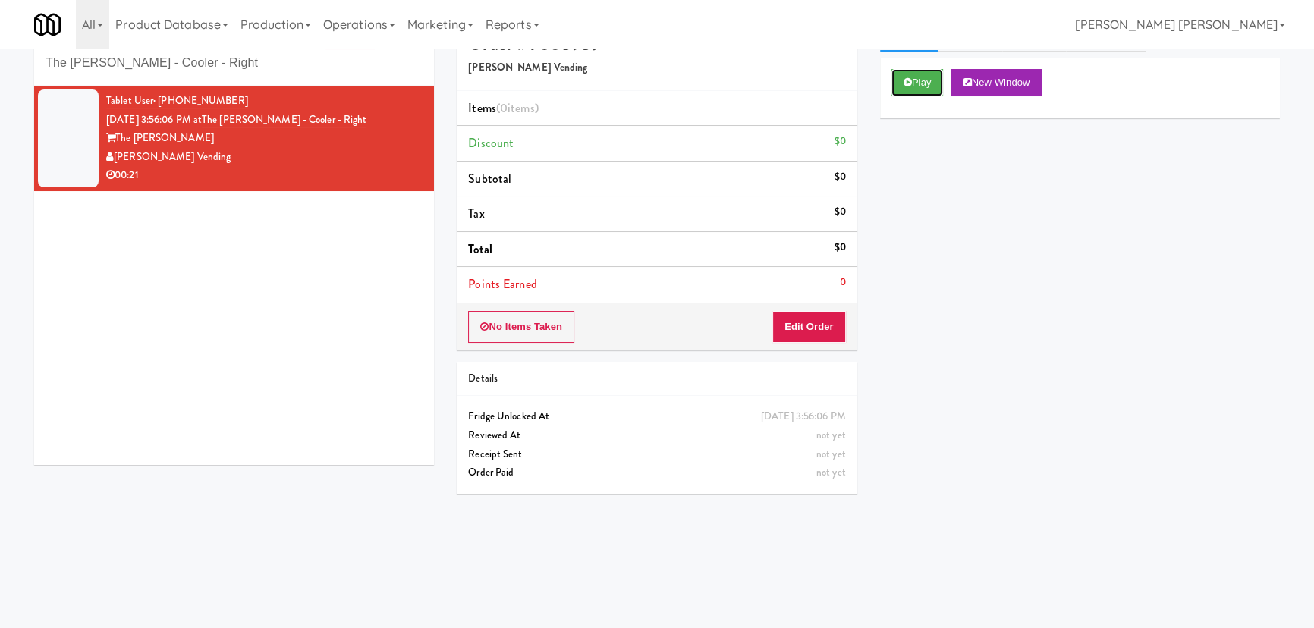
scroll to position [48, 0]
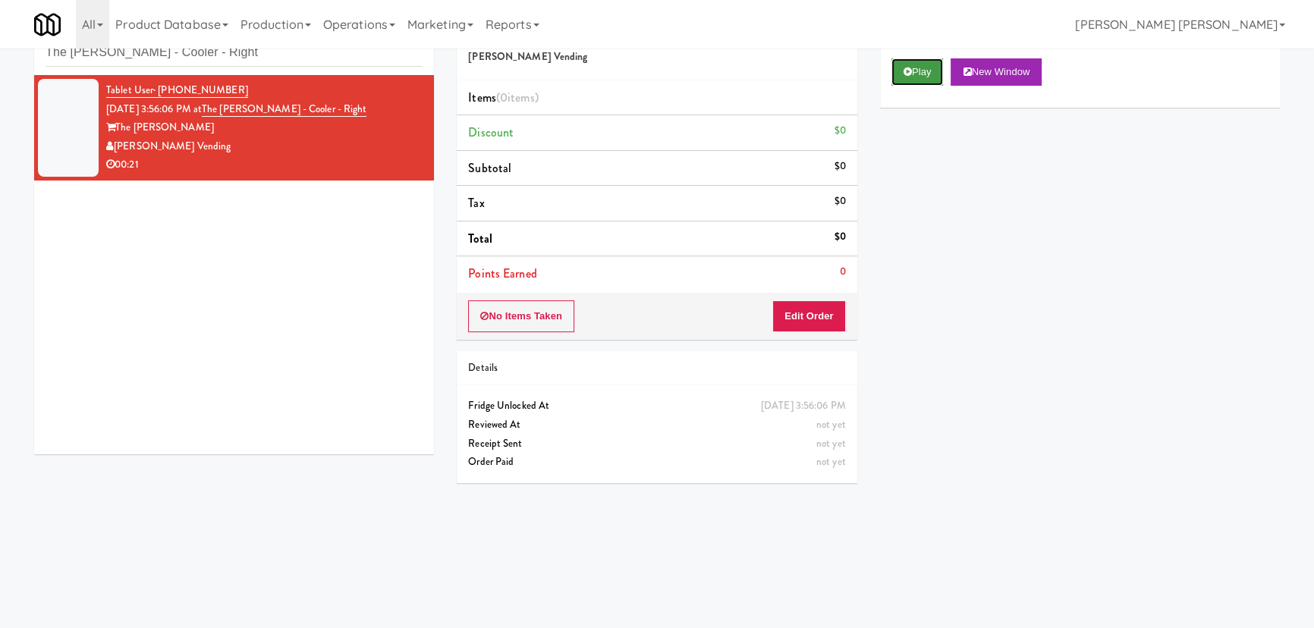
click at [923, 80] on button "Play" at bounding box center [917, 71] width 52 height 27
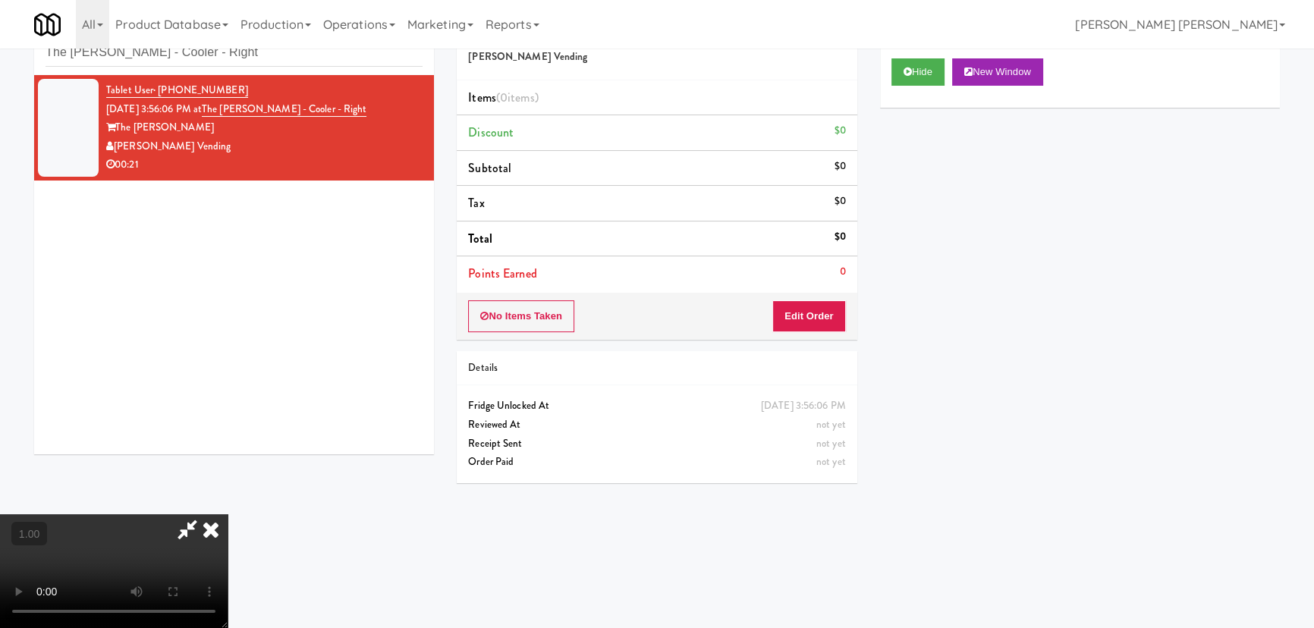
scroll to position [0, 0]
click at [926, 70] on button "Hide" at bounding box center [917, 71] width 53 height 27
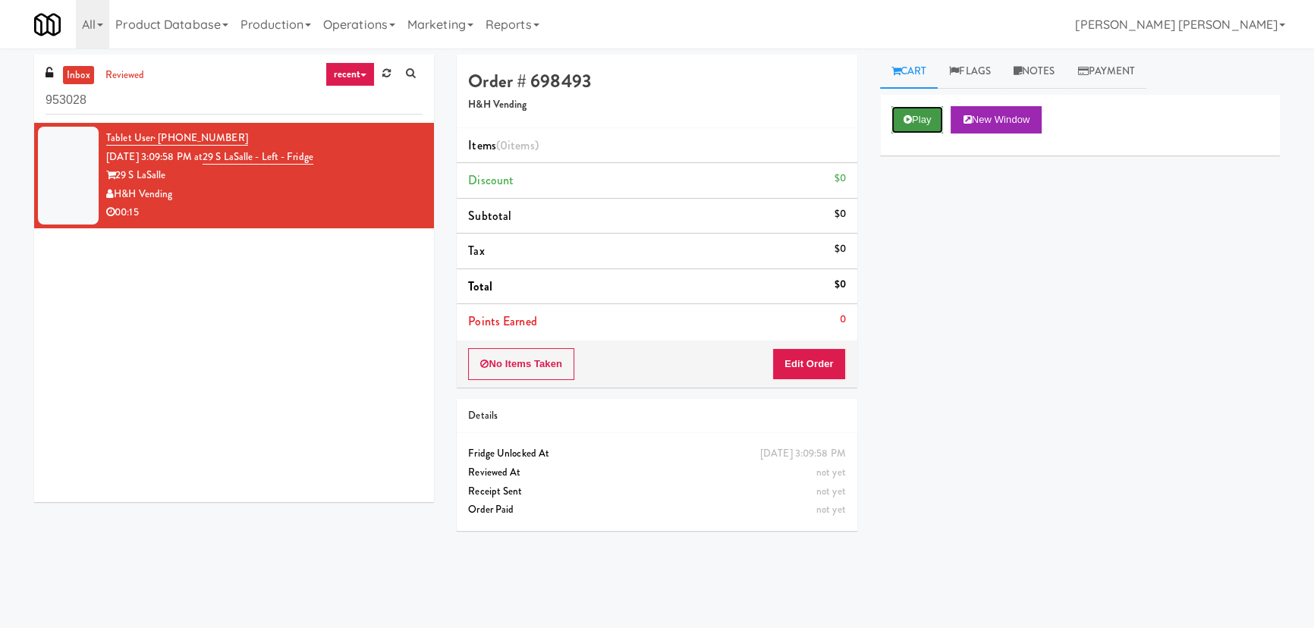
click at [922, 115] on button "Play" at bounding box center [917, 119] width 52 height 27
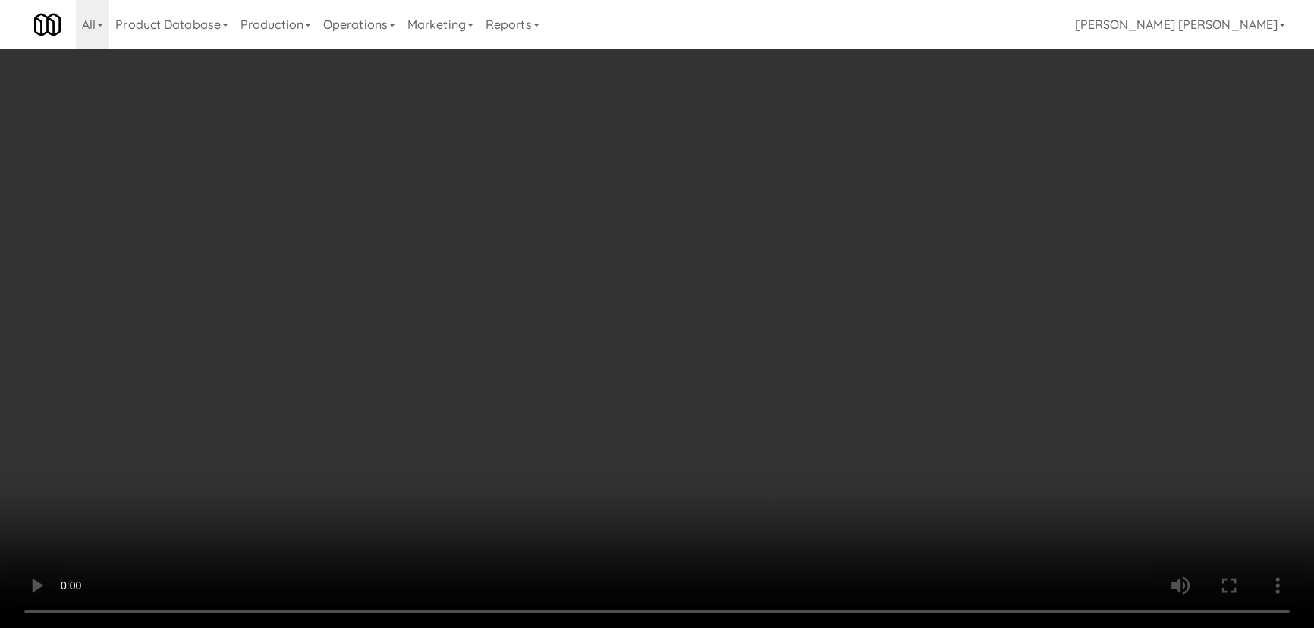
click at [755, 627] on video at bounding box center [657, 314] width 1314 height 628
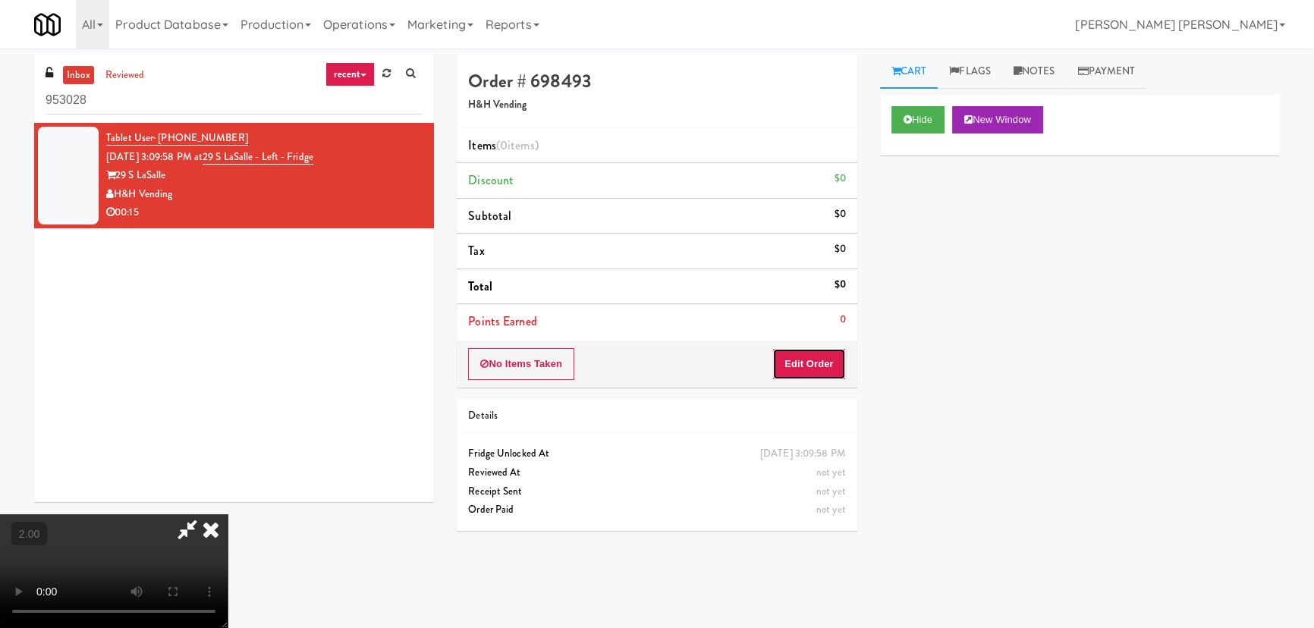
click at [819, 357] on button "Edit Order" at bounding box center [809, 364] width 74 height 32
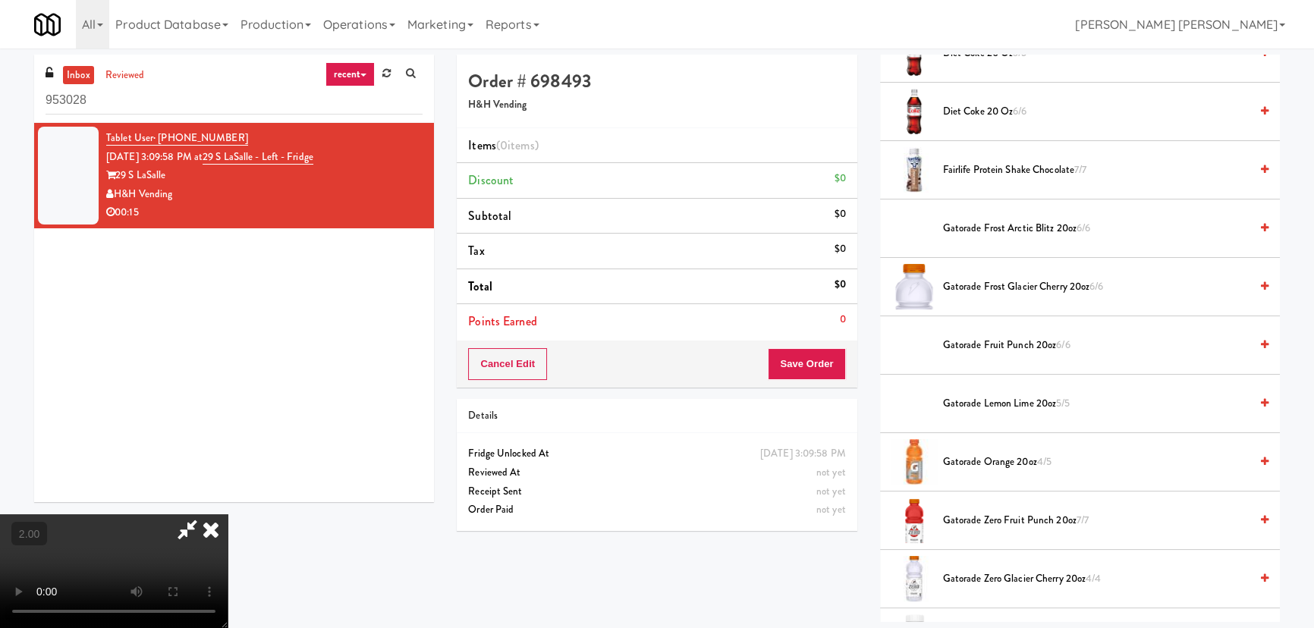
scroll to position [896, 0]
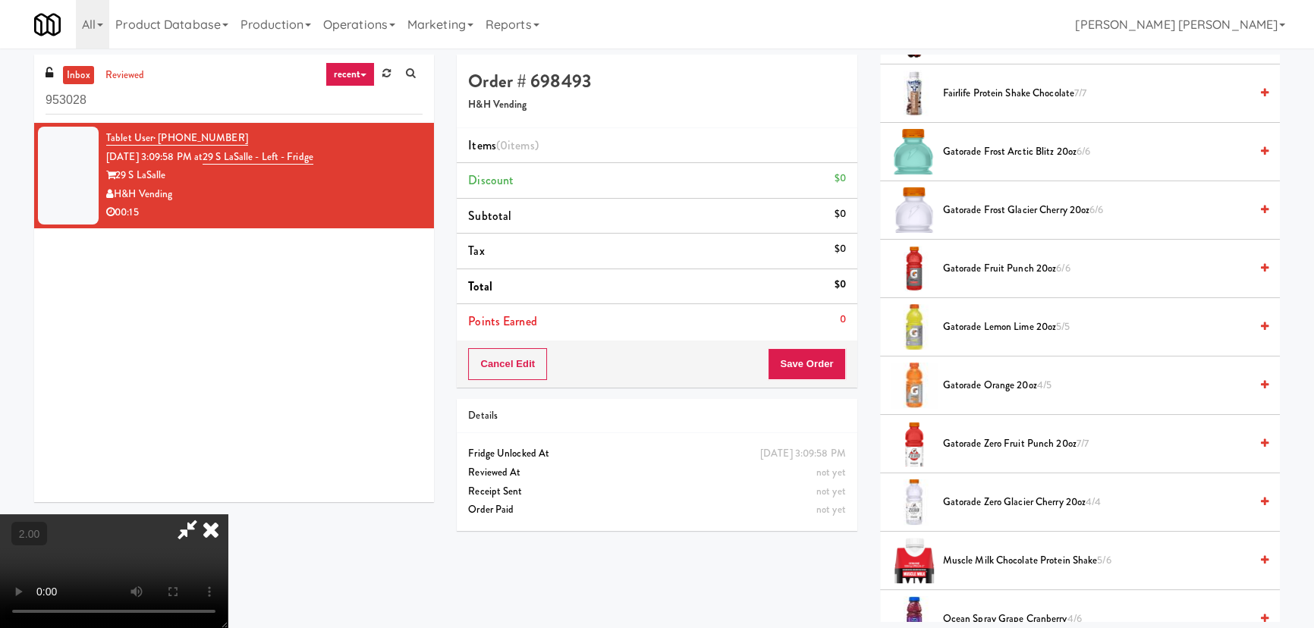
click at [228, 531] on video at bounding box center [114, 571] width 228 height 114
click at [974, 501] on span "Gatorade Zero Glacier Cherry 20oz 4/4" at bounding box center [1096, 502] width 307 height 19
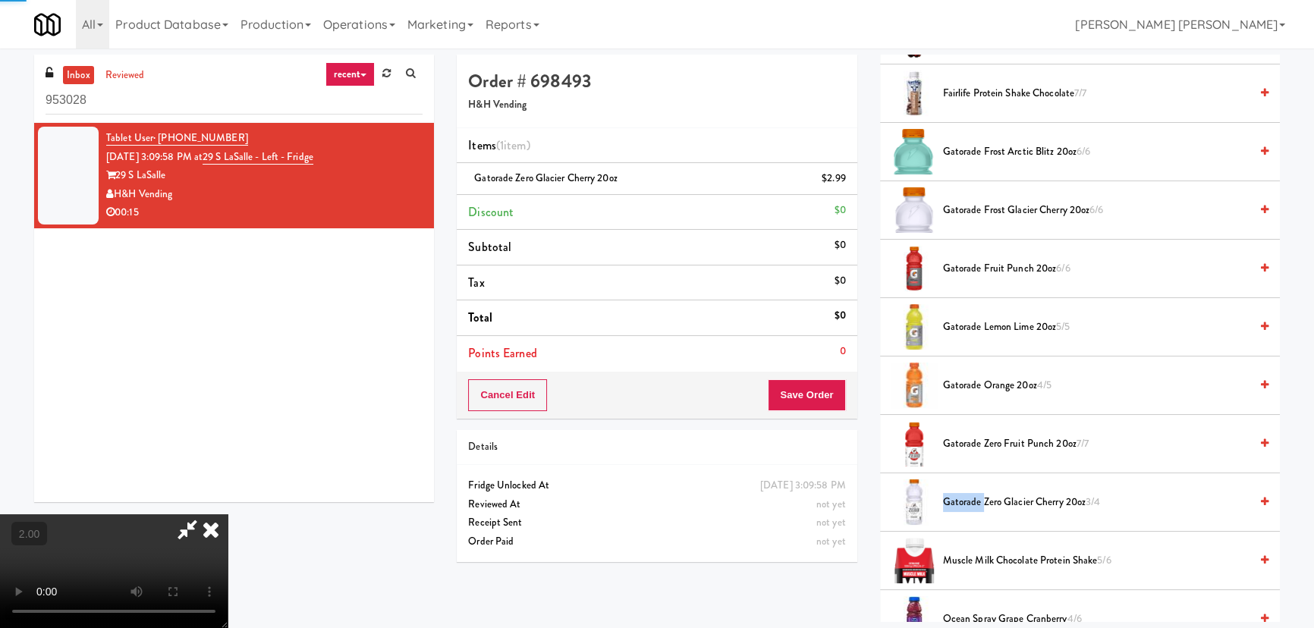
click at [974, 501] on span "Gatorade Zero Glacier Cherry 20oz 3/4" at bounding box center [1096, 502] width 307 height 19
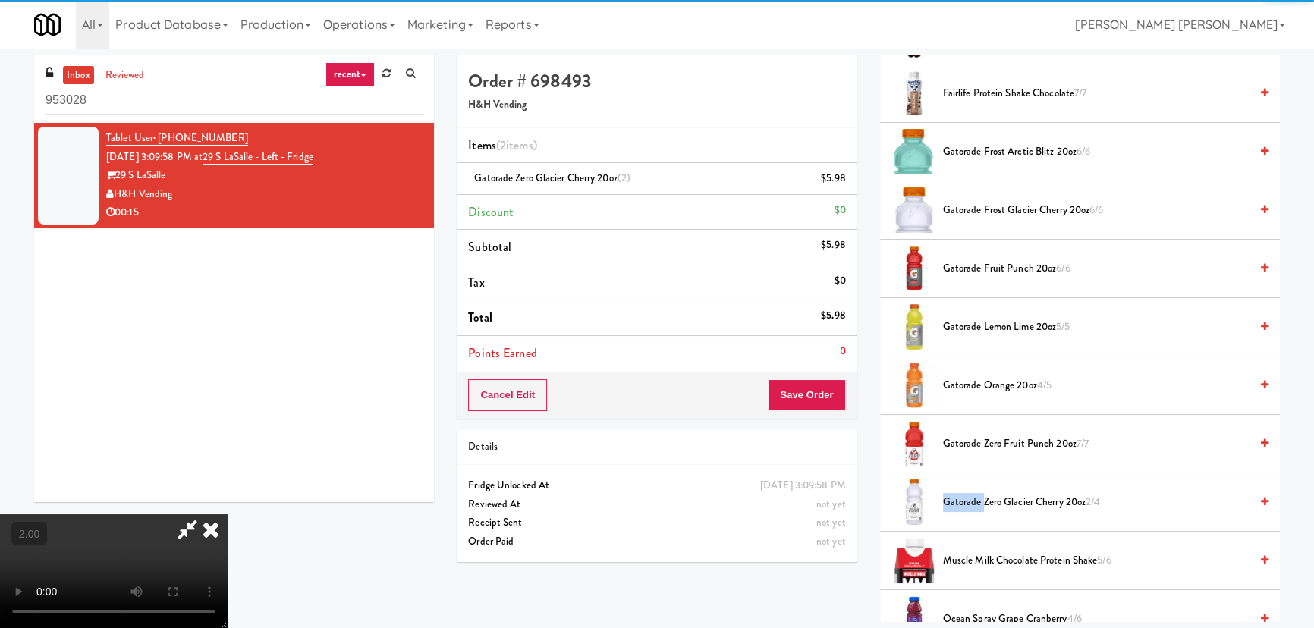
scroll to position [0, 0]
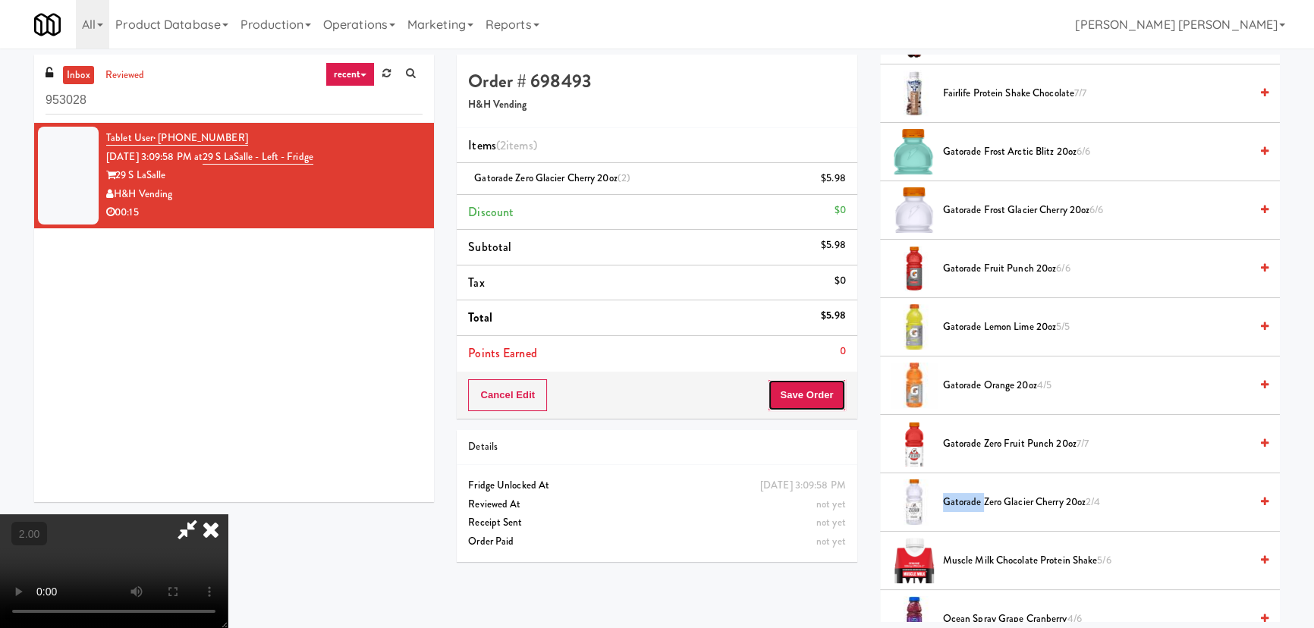
click at [832, 404] on button "Save Order" at bounding box center [806, 395] width 77 height 32
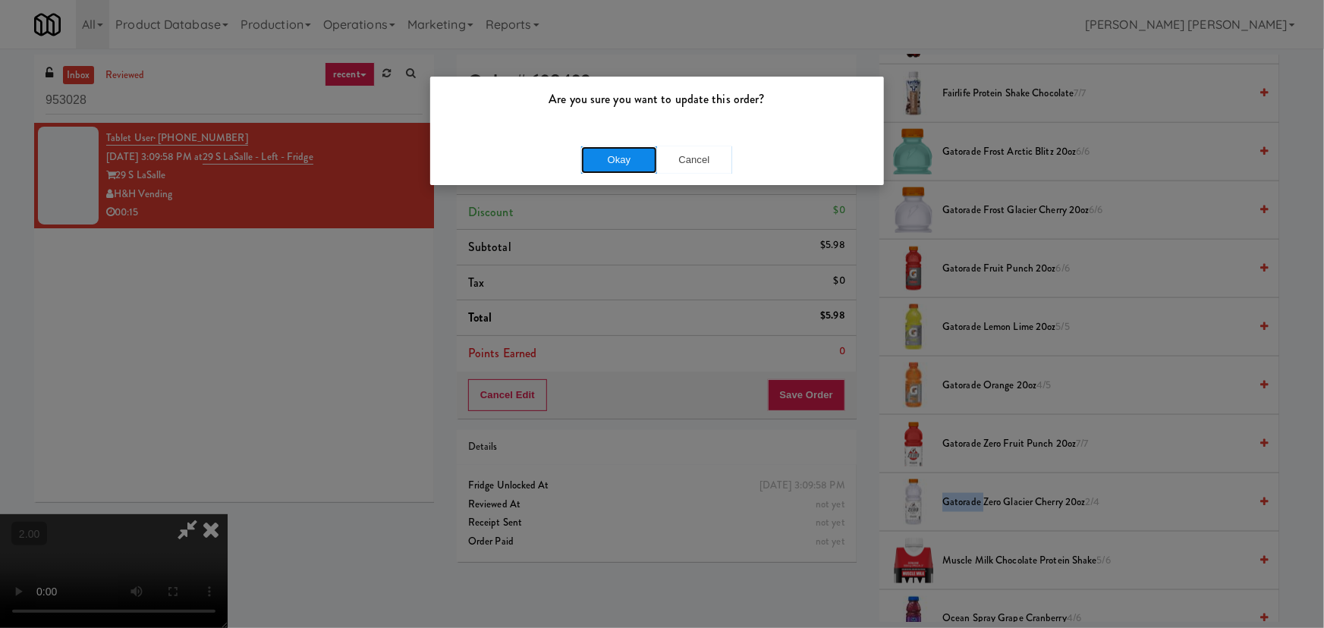
click at [627, 156] on button "Okay" at bounding box center [619, 159] width 76 height 27
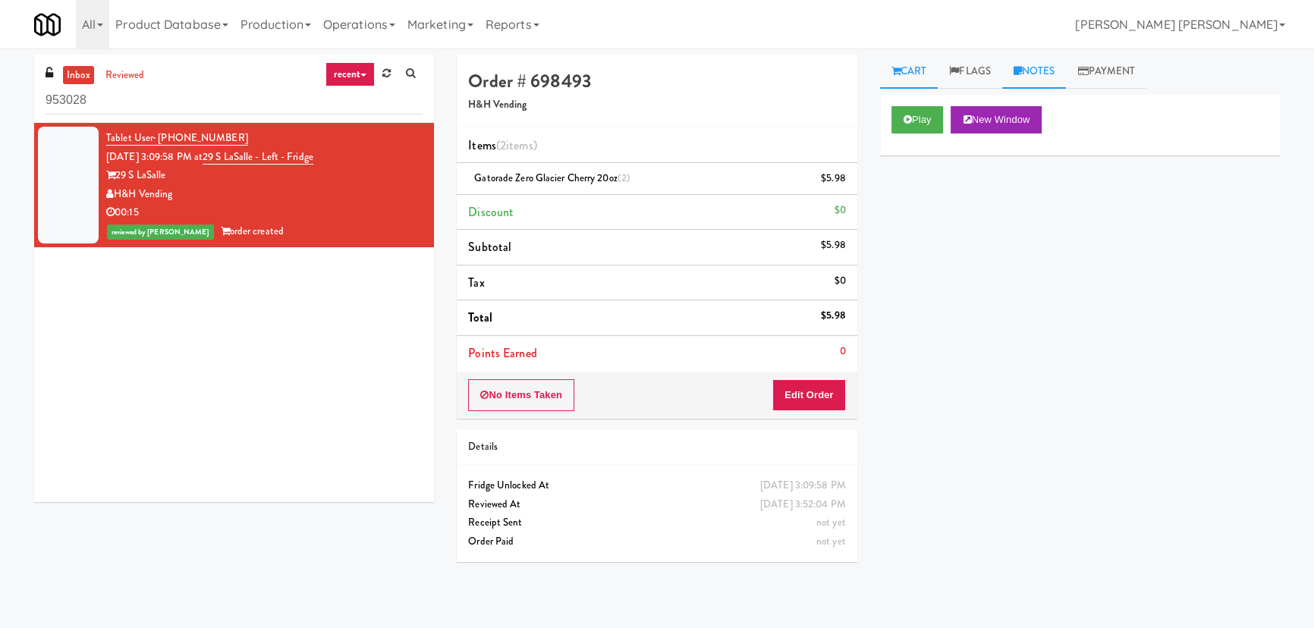
drag, startPoint x: 1055, startPoint y: 77, endPoint x: 1051, endPoint y: 86, distance: 9.9
click at [1055, 77] on link "Notes" at bounding box center [1034, 72] width 64 height 34
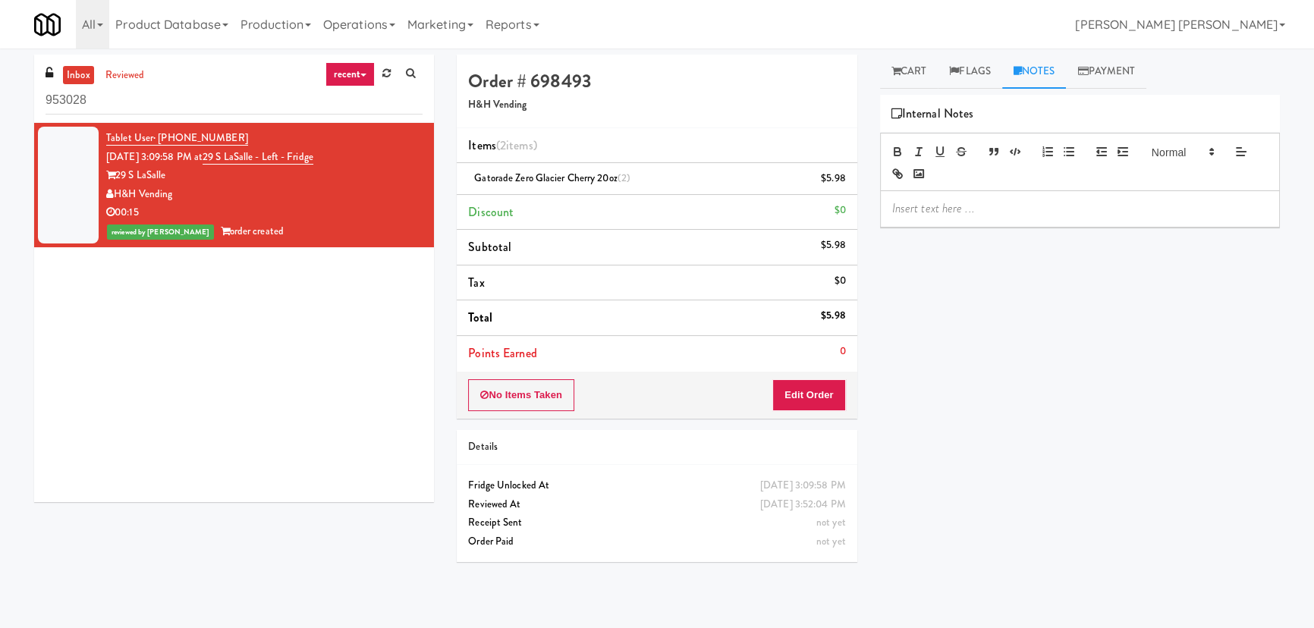
click at [989, 208] on p at bounding box center [1080, 208] width 376 height 17
drag, startPoint x: 1022, startPoint y: 206, endPoint x: 1091, endPoint y: 204, distance: 69.1
click at [1091, 204] on p "Erick- #DisabledCamera #BottomLeft" at bounding box center [1080, 208] width 376 height 17
drag, startPoint x: 269, startPoint y: 102, endPoint x: 16, endPoint y: 99, distance: 253.4
click at [16, 99] on div "inbox reviewed recent all unclear take inventory issue suspicious failed recent…" at bounding box center [657, 338] width 1314 height 567
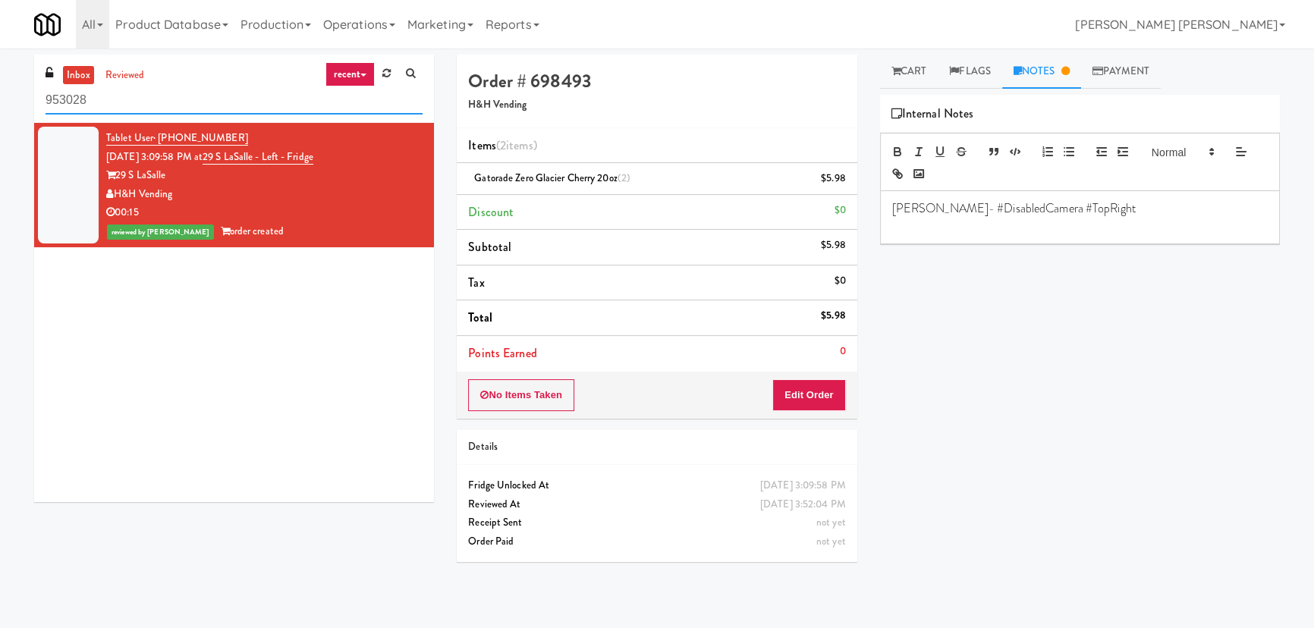
paste input "Sachs-Pantry-Left"
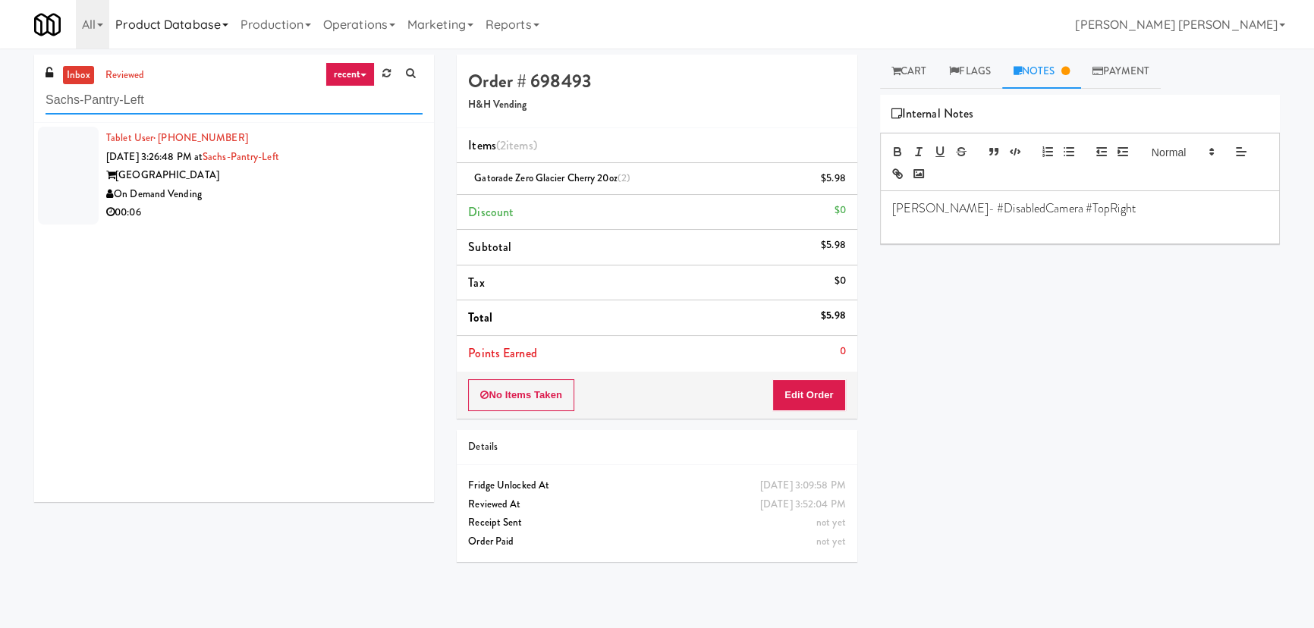
type input "Sachs-Pantry-Left"
click at [291, 205] on div "00:06" at bounding box center [264, 212] width 316 height 19
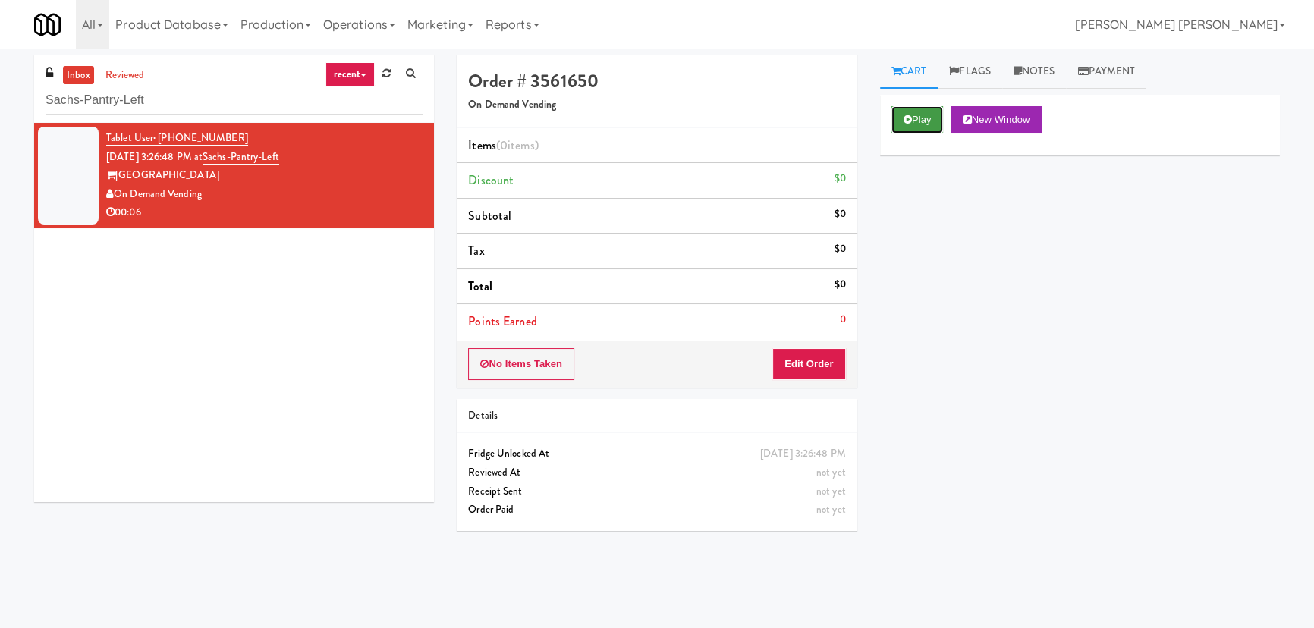
click at [909, 125] on button "Play" at bounding box center [917, 119] width 52 height 27
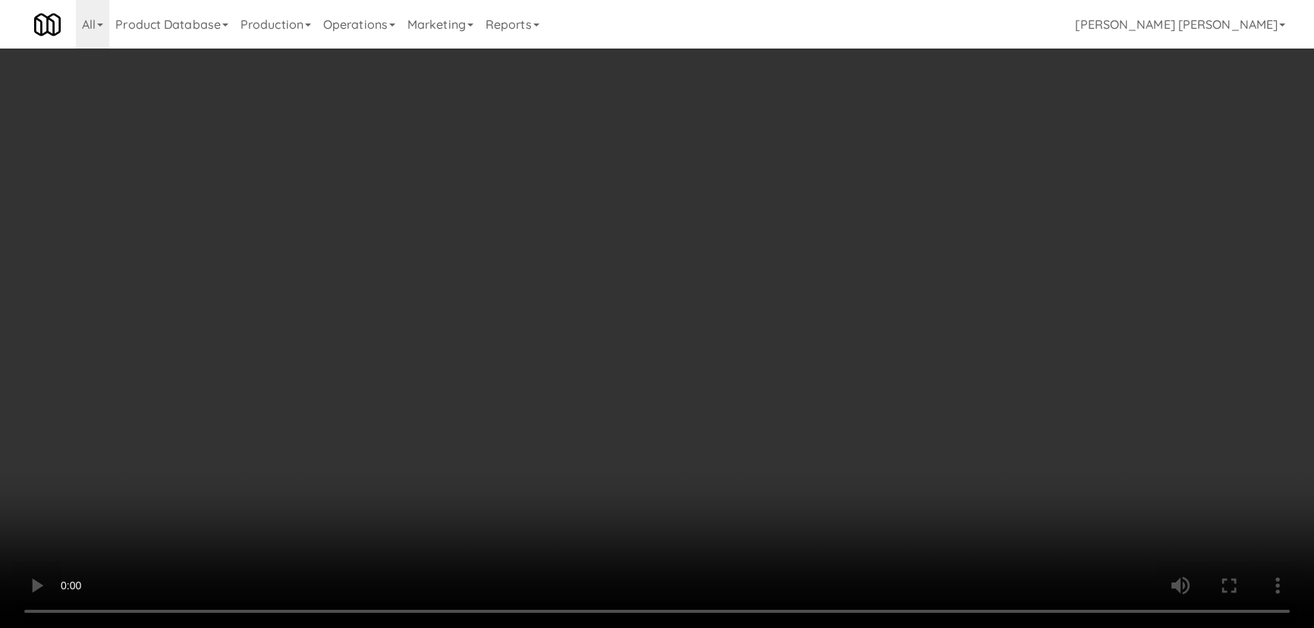
click at [760, 627] on video at bounding box center [657, 314] width 1314 height 628
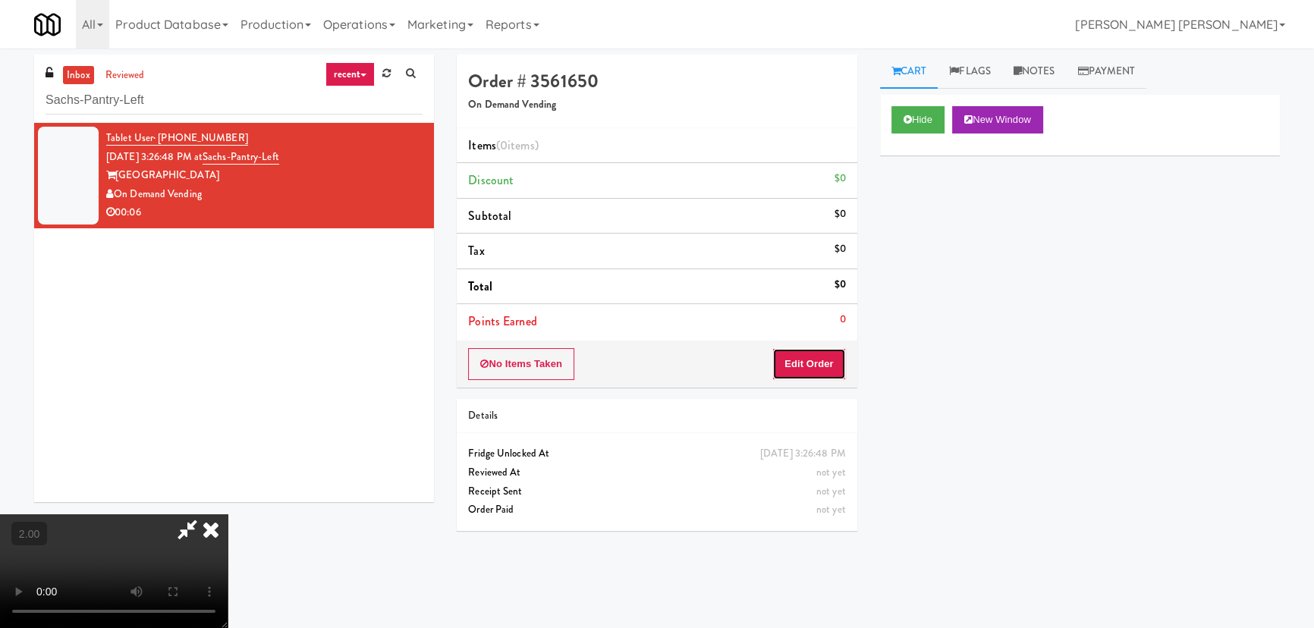
click at [820, 360] on button "Edit Order" at bounding box center [809, 364] width 74 height 32
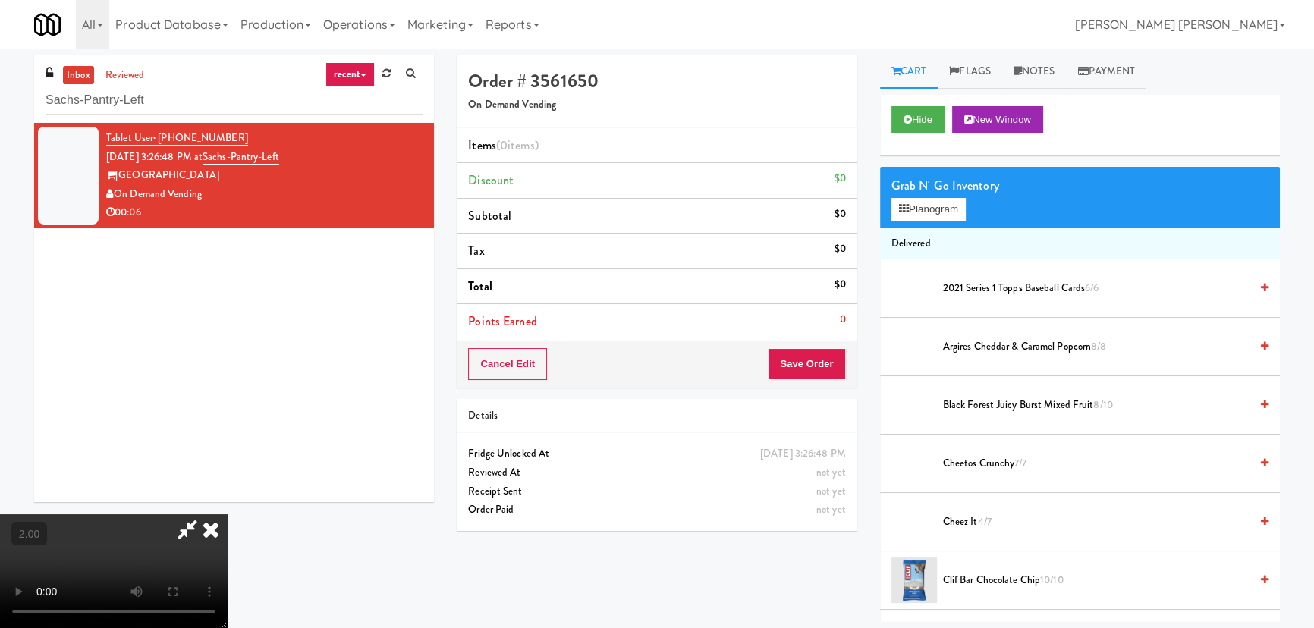
scroll to position [344, 0]
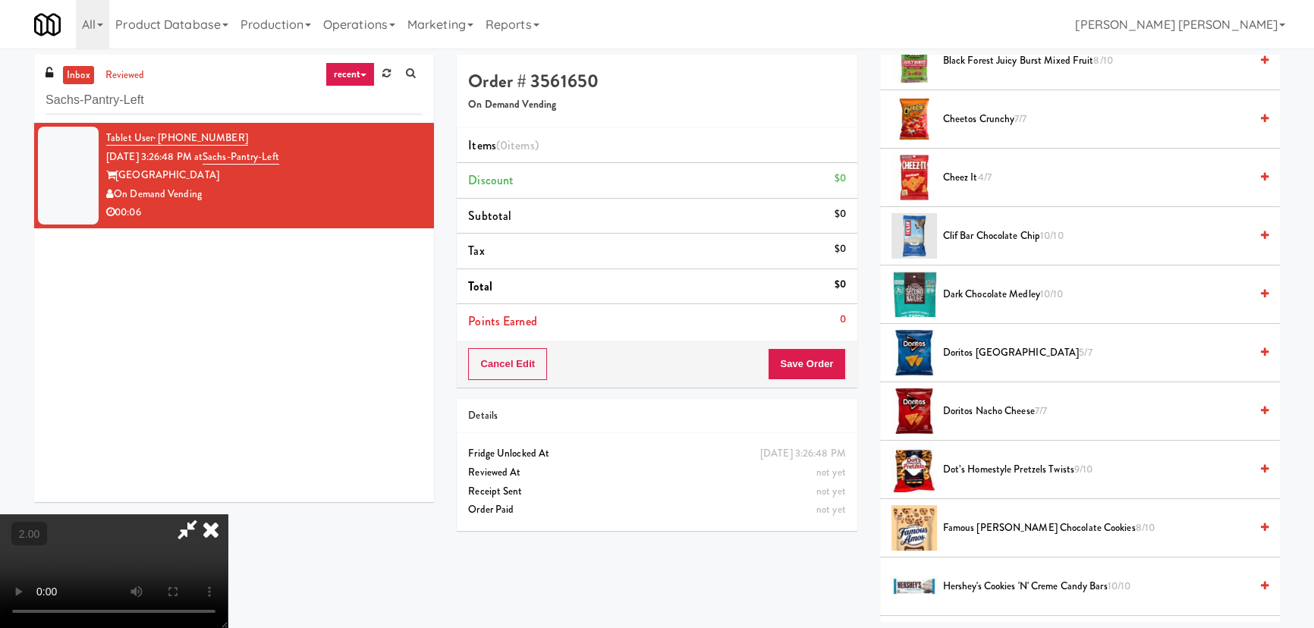
click at [985, 522] on span "Famous Amos Chocolate Cookies 8/10" at bounding box center [1096, 528] width 307 height 19
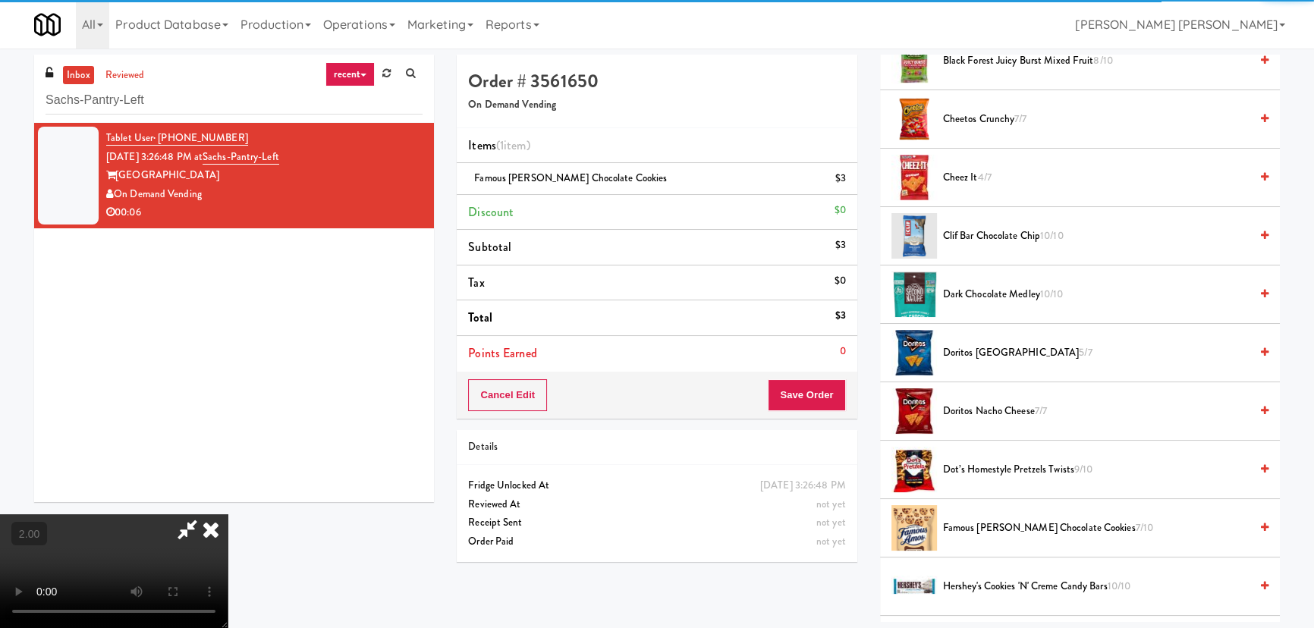
click at [228, 514] on icon at bounding box center [210, 529] width 33 height 30
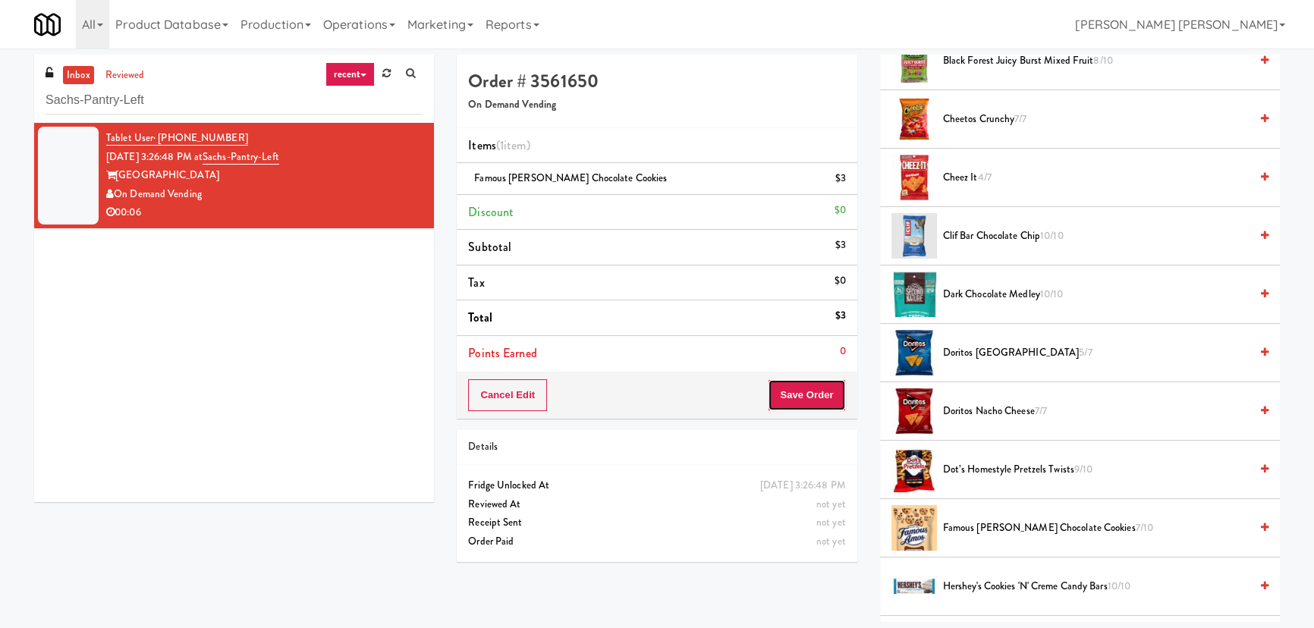
click at [797, 407] on button "Save Order" at bounding box center [806, 395] width 77 height 32
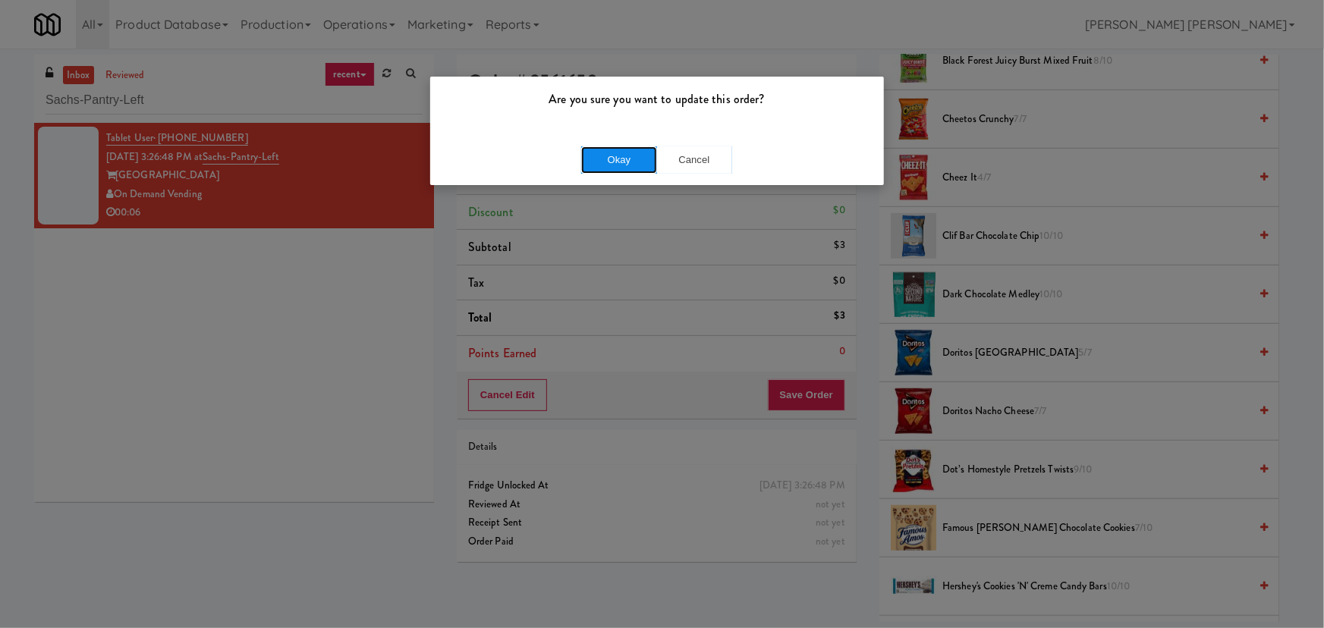
click at [628, 173] on button "Okay" at bounding box center [619, 159] width 76 height 27
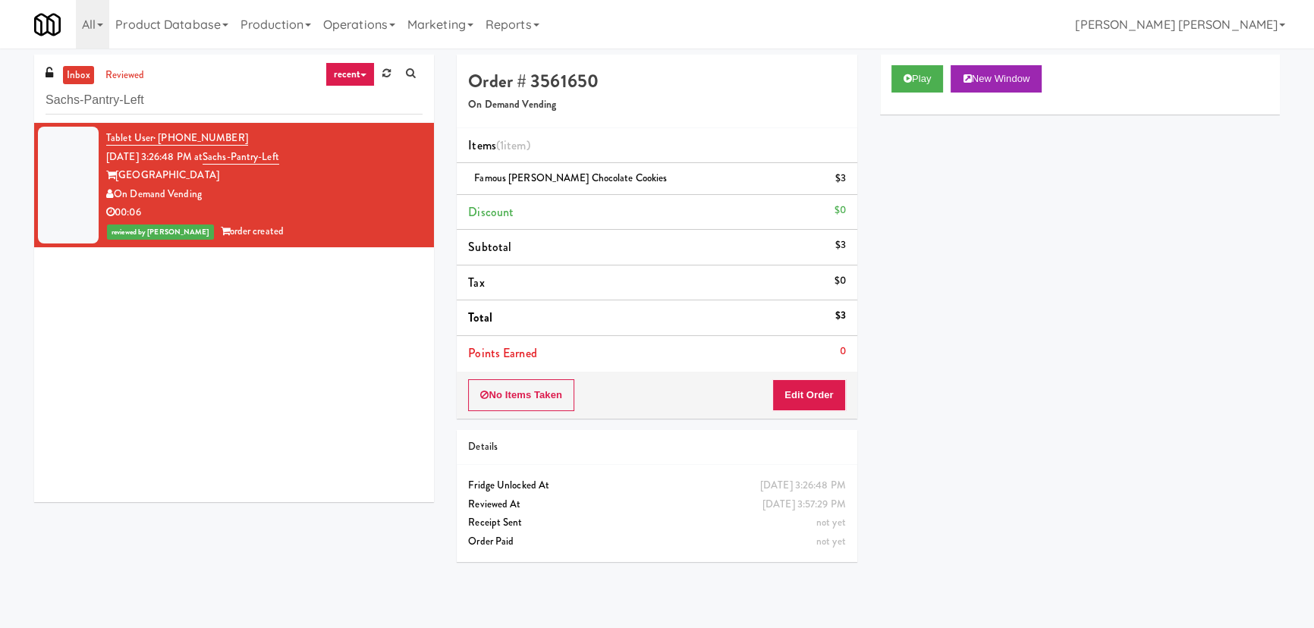
scroll to position [0, 0]
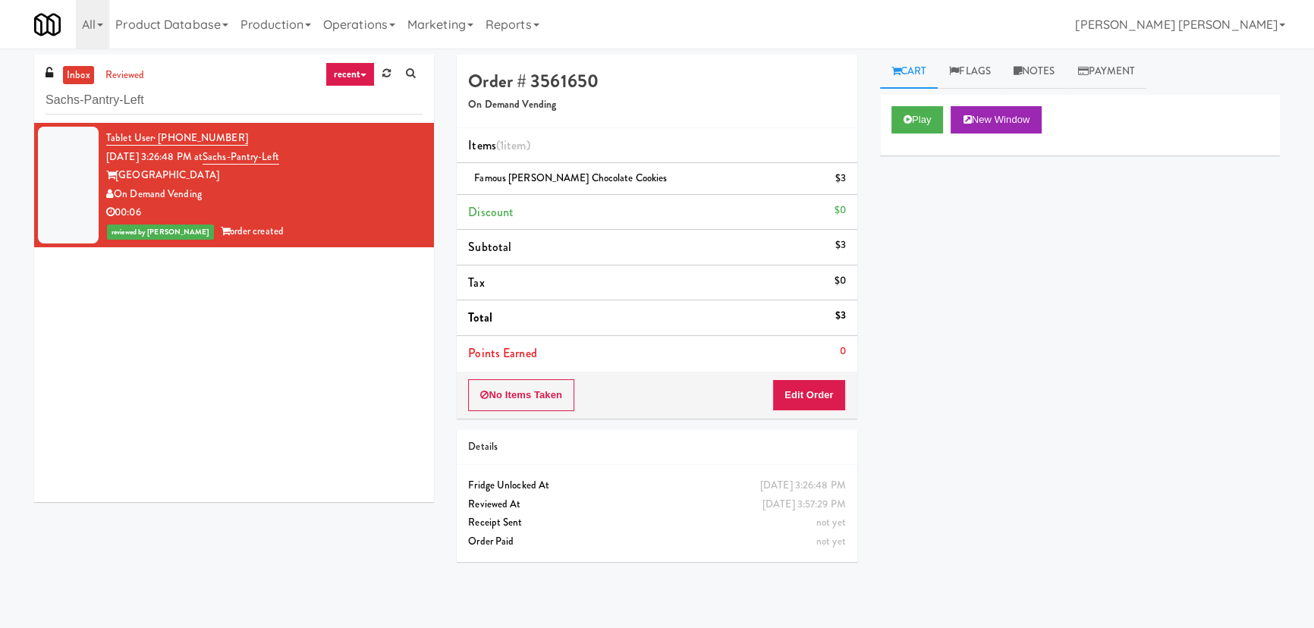
drag, startPoint x: 1036, startPoint y: 61, endPoint x: 1035, endPoint y: 93, distance: 31.9
click at [1036, 61] on link "Notes" at bounding box center [1034, 72] width 64 height 34
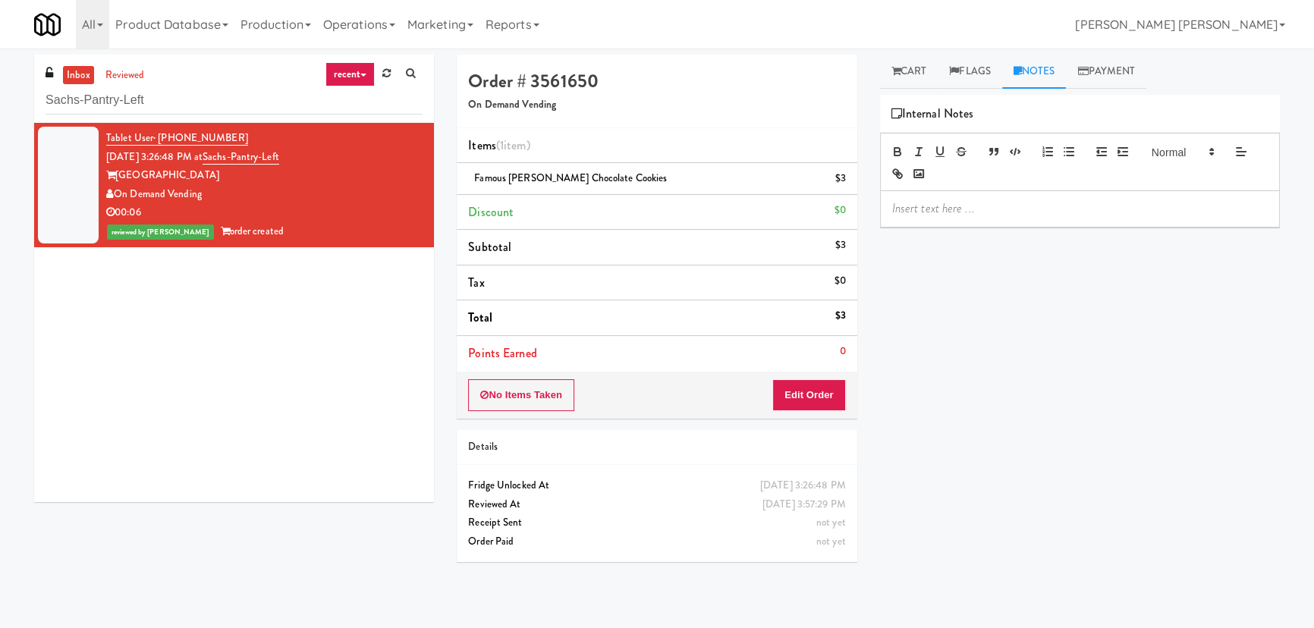
click at [1004, 198] on div at bounding box center [1080, 208] width 398 height 35
drag, startPoint x: 188, startPoint y: 100, endPoint x: 28, endPoint y: 107, distance: 160.2
click at [28, 107] on div "inbox reviewed recent all unclear take inventory issue suspicious failed recent…" at bounding box center [234, 284] width 423 height 459
paste input "Evans Ave (L) - Steam Whistle"
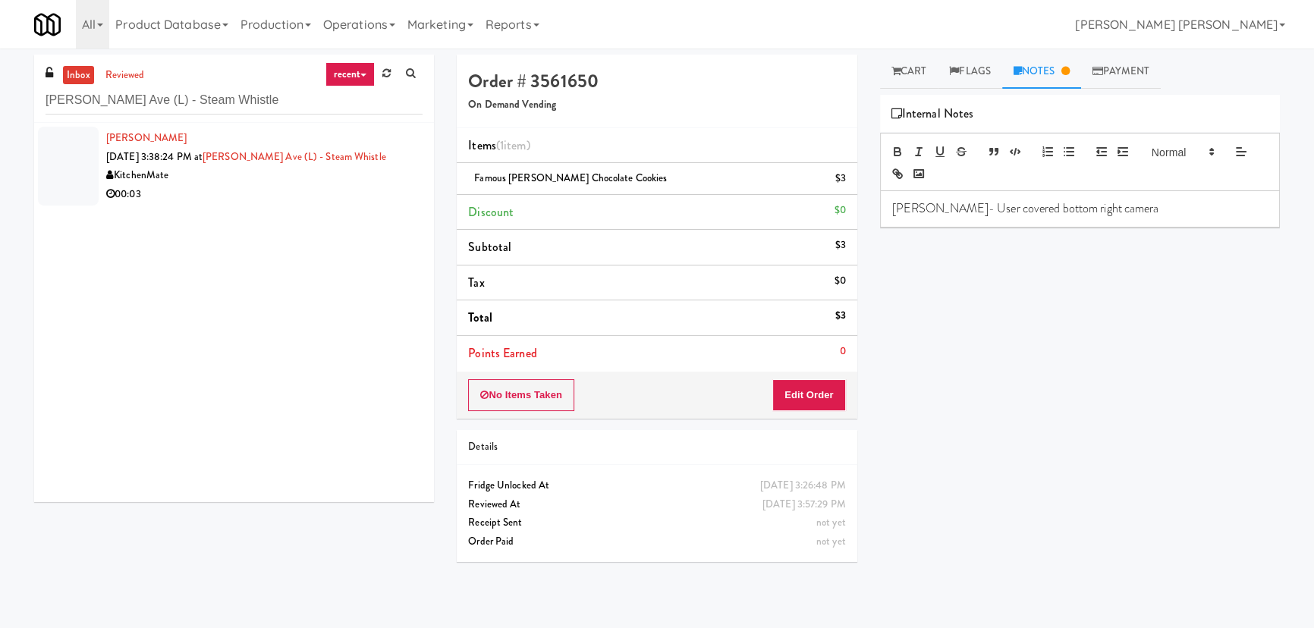
click at [297, 198] on div "00:03" at bounding box center [264, 194] width 316 height 19
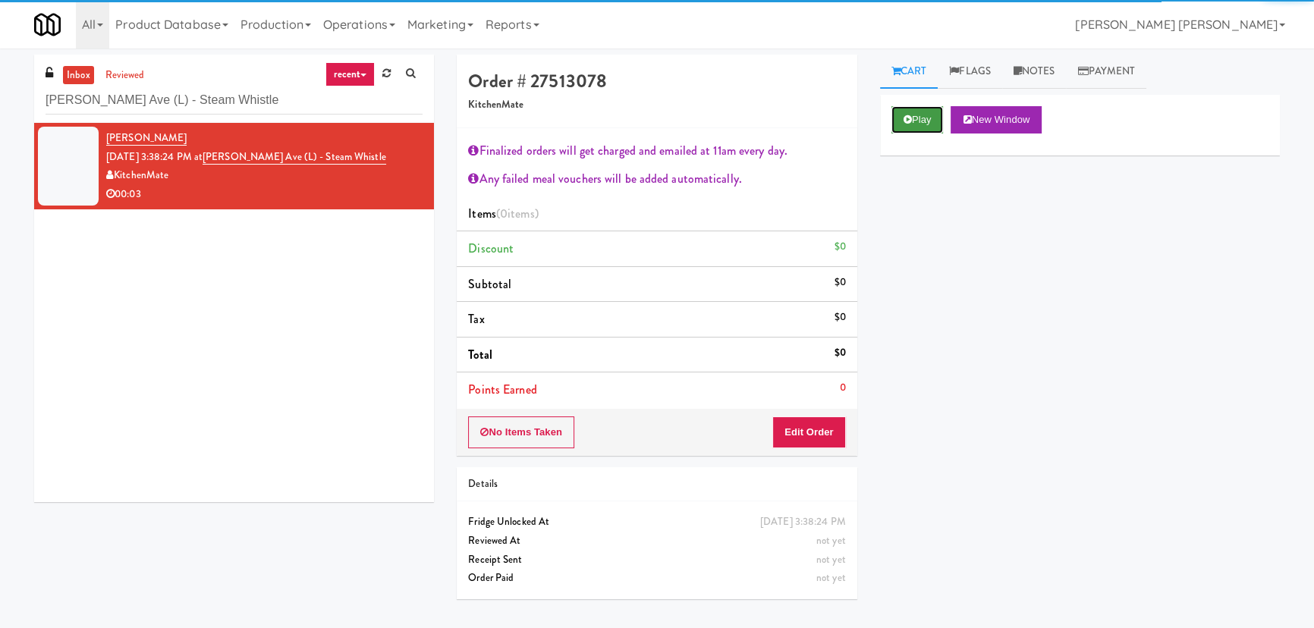
click at [922, 118] on button "Play" at bounding box center [917, 119] width 52 height 27
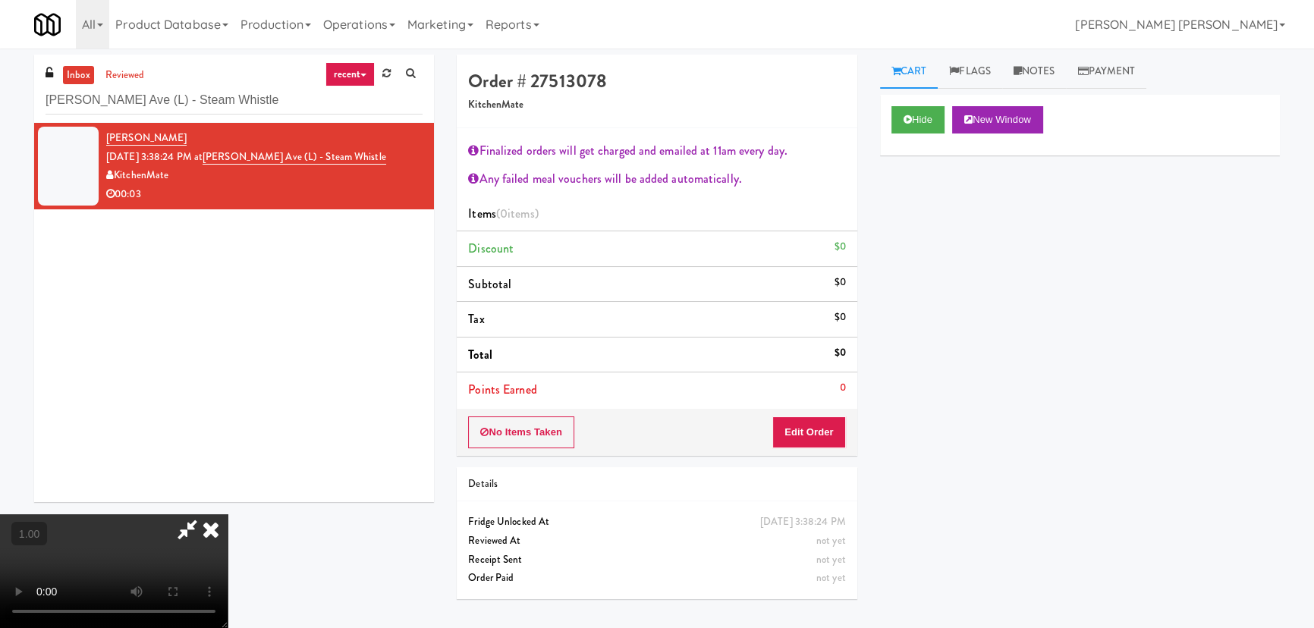
scroll to position [31, 0]
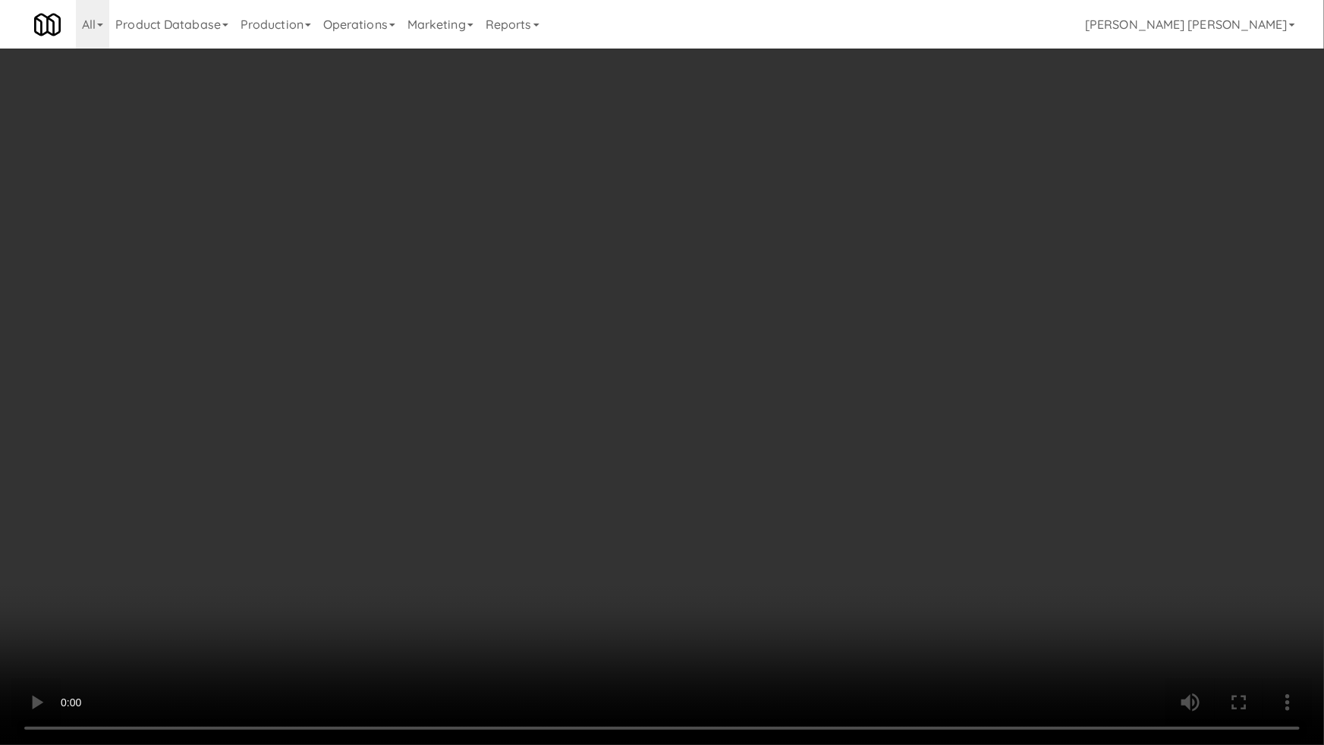
click at [574, 621] on video at bounding box center [662, 372] width 1324 height 745
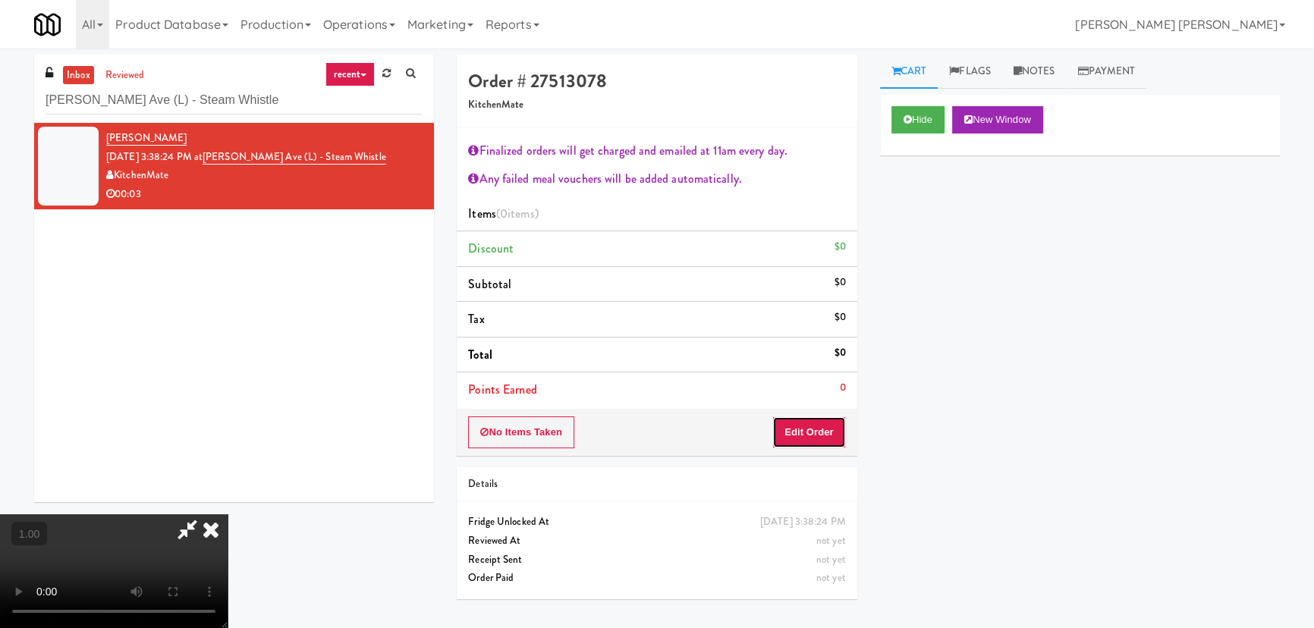
click at [803, 429] on button "Edit Order" at bounding box center [809, 433] width 74 height 32
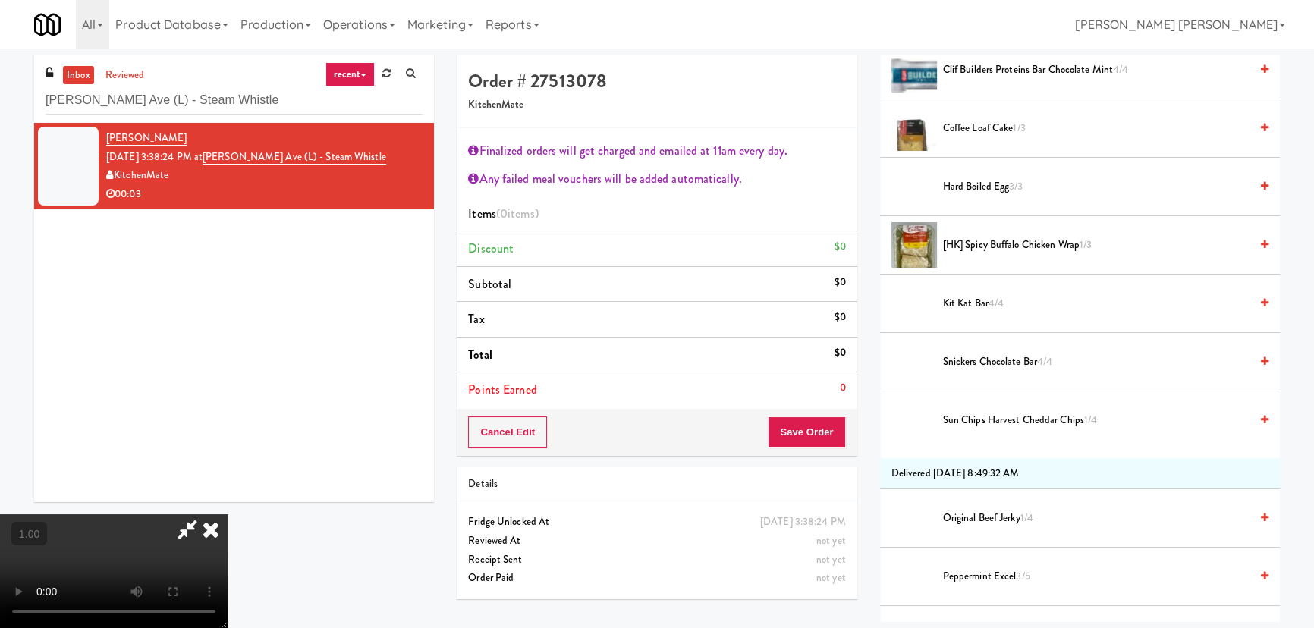
scroll to position [206, 0]
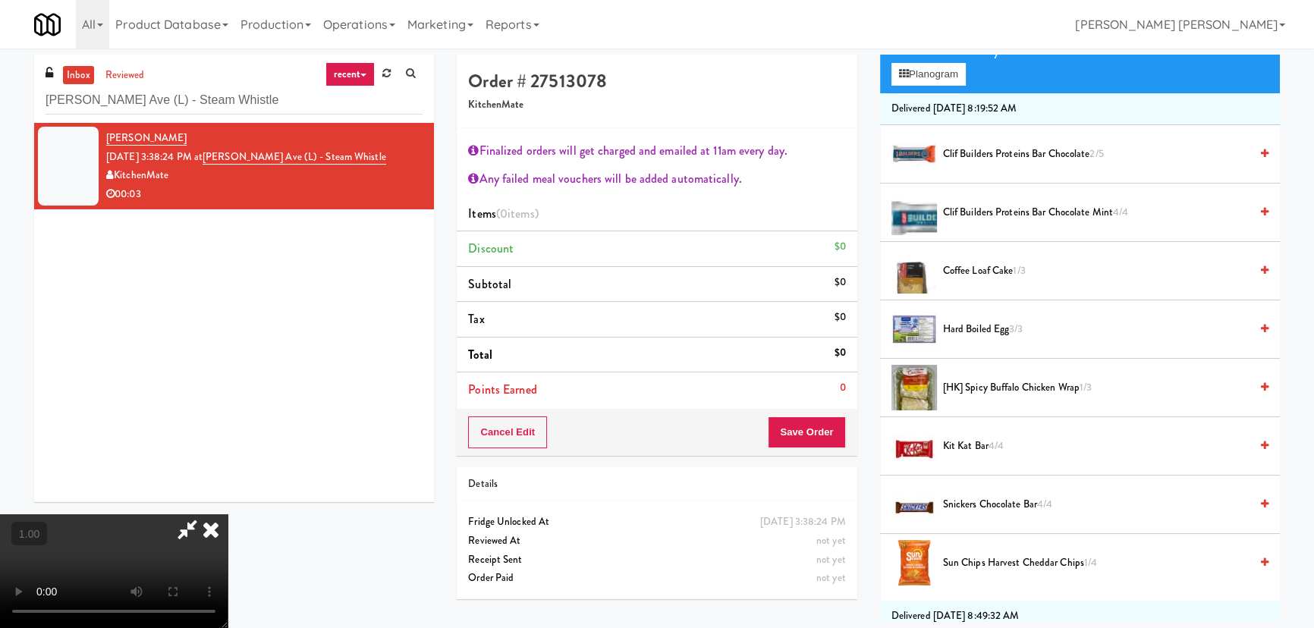
click at [993, 274] on span "Coffee Loaf Cake 1/3" at bounding box center [1096, 271] width 307 height 19
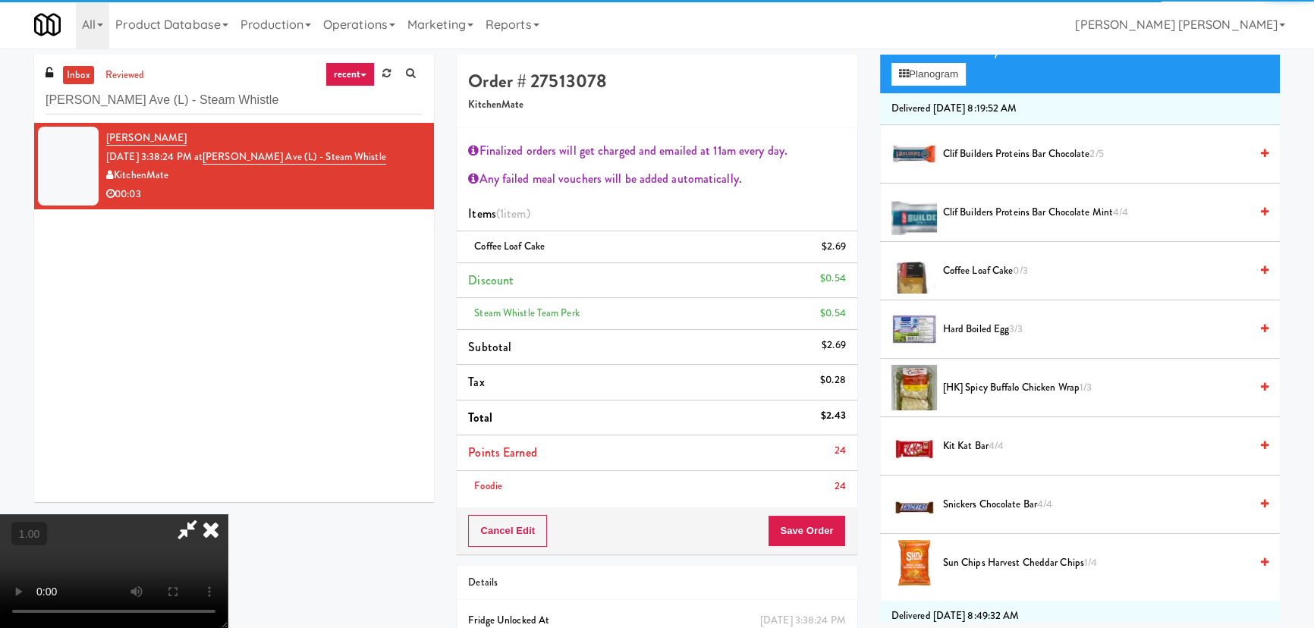
scroll to position [0, 0]
click at [228, 514] on icon at bounding box center [210, 529] width 33 height 30
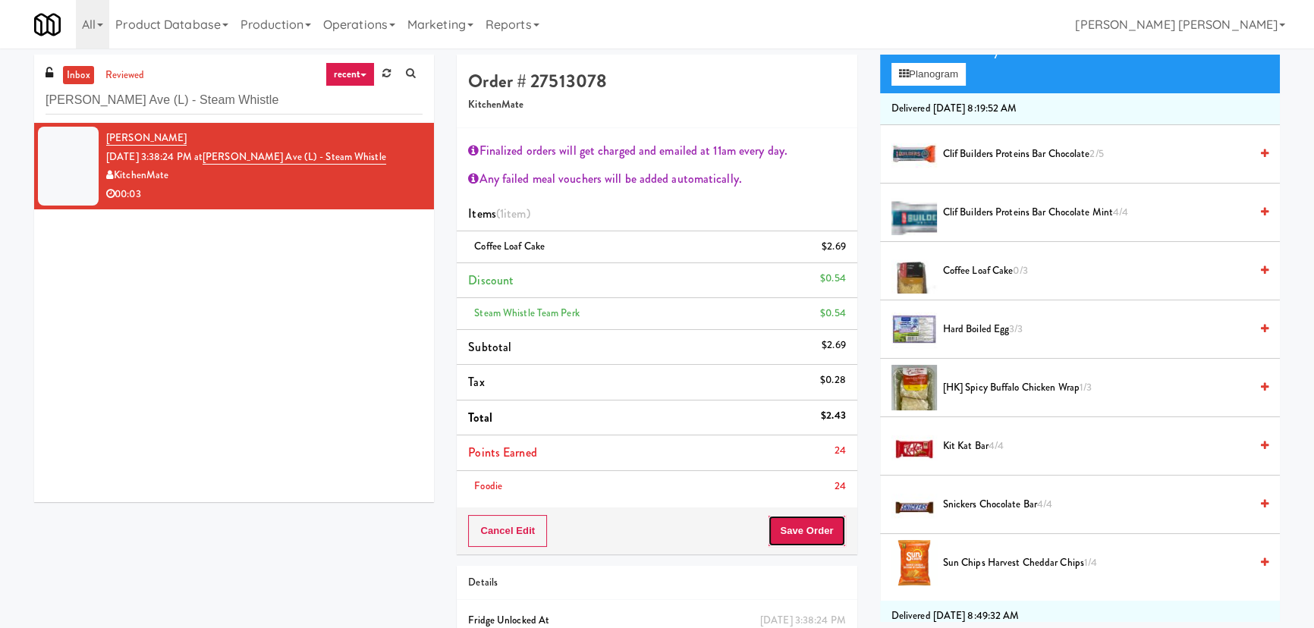
click at [810, 539] on button "Save Order" at bounding box center [806, 531] width 77 height 32
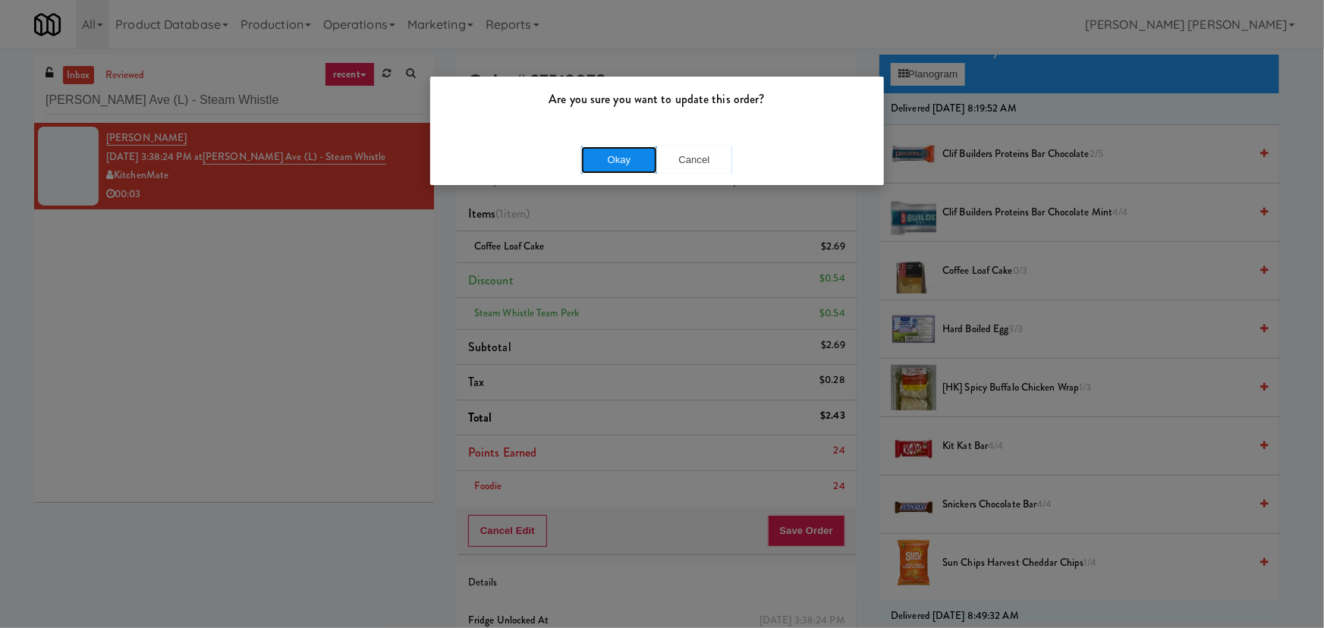
click at [630, 152] on button "Okay" at bounding box center [619, 159] width 76 height 27
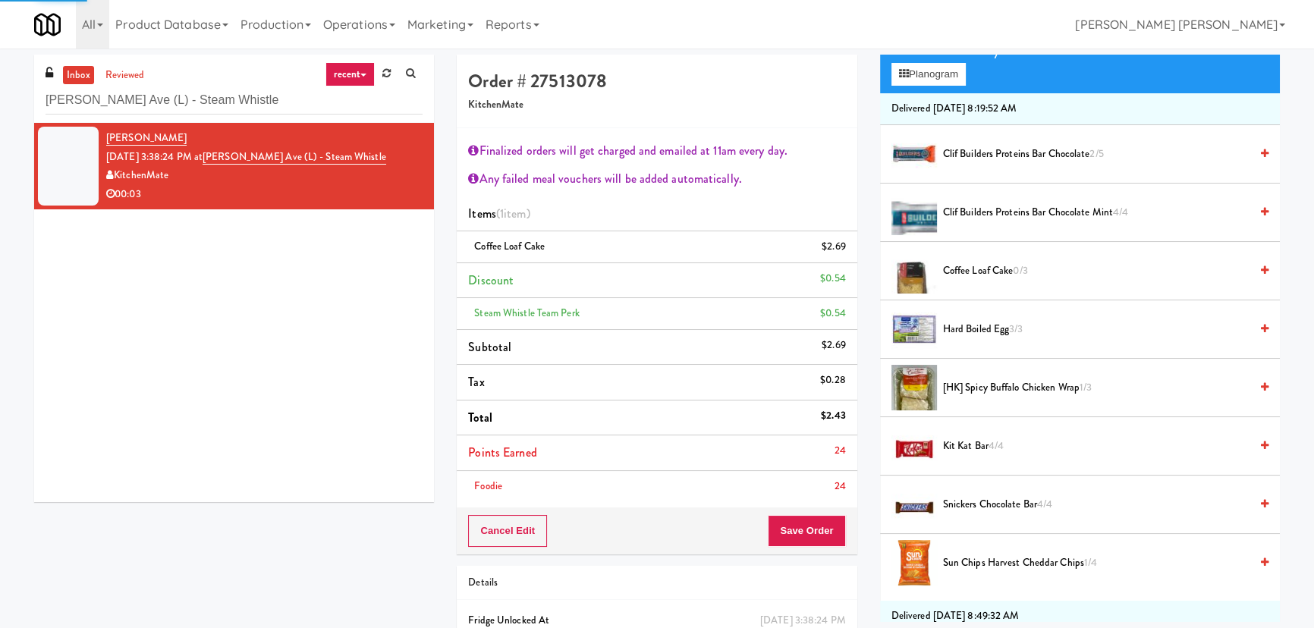
scroll to position [41, 0]
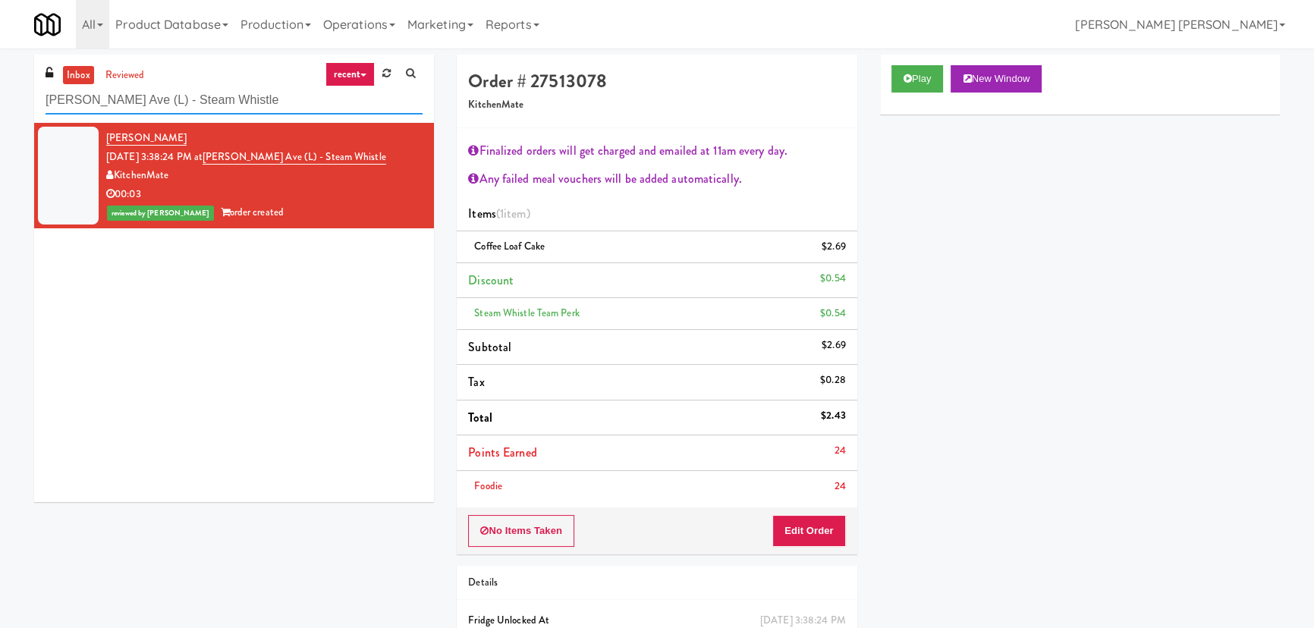
drag, startPoint x: 267, startPoint y: 103, endPoint x: -268, endPoint y: 102, distance: 534.9
click at [0, 102] on html "Are you sure you want to update this order? Okay Cancel Okay Are you sure you w…" at bounding box center [657, 314] width 1314 height 628
paste input "Spaces - 15th"
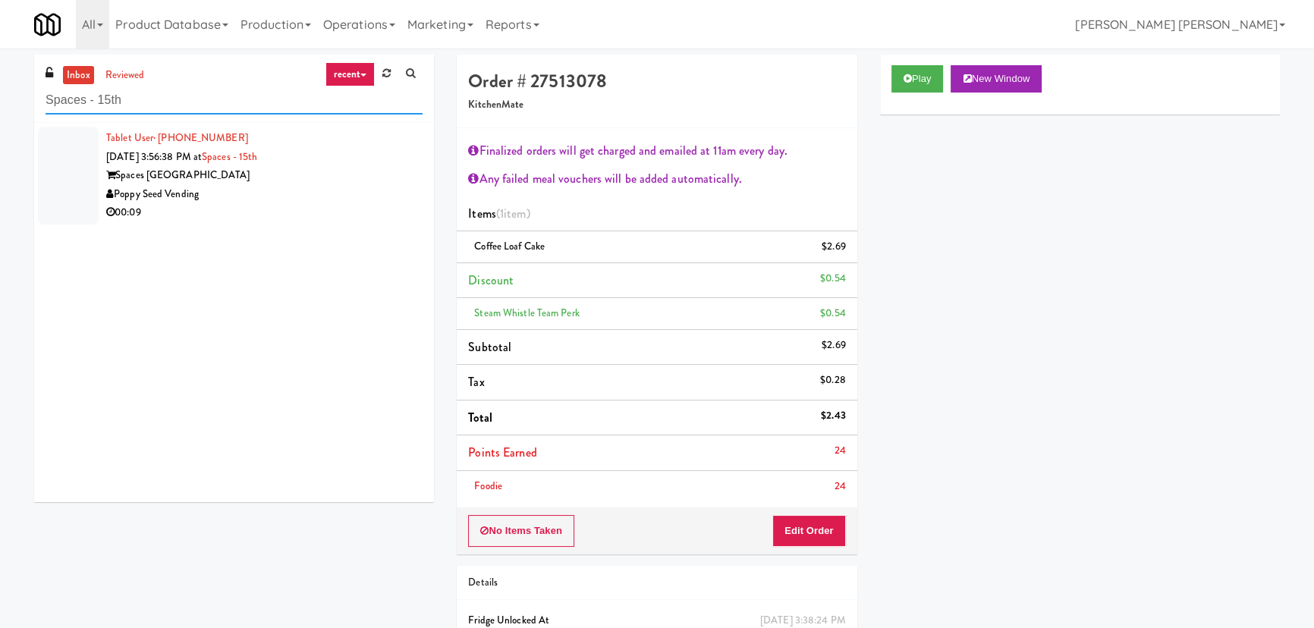
type input "Spaces - 15th"
click at [338, 189] on div "Poppy Seed Vending" at bounding box center [264, 194] width 316 height 19
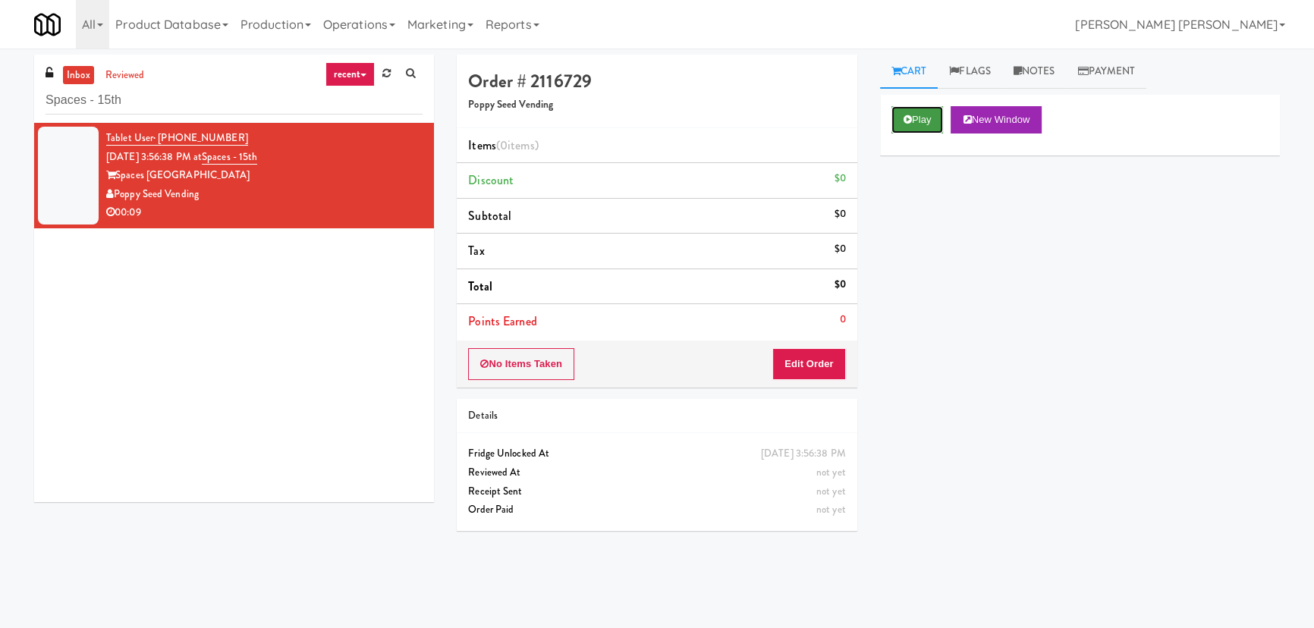
click at [924, 127] on button "Play" at bounding box center [917, 119] width 52 height 27
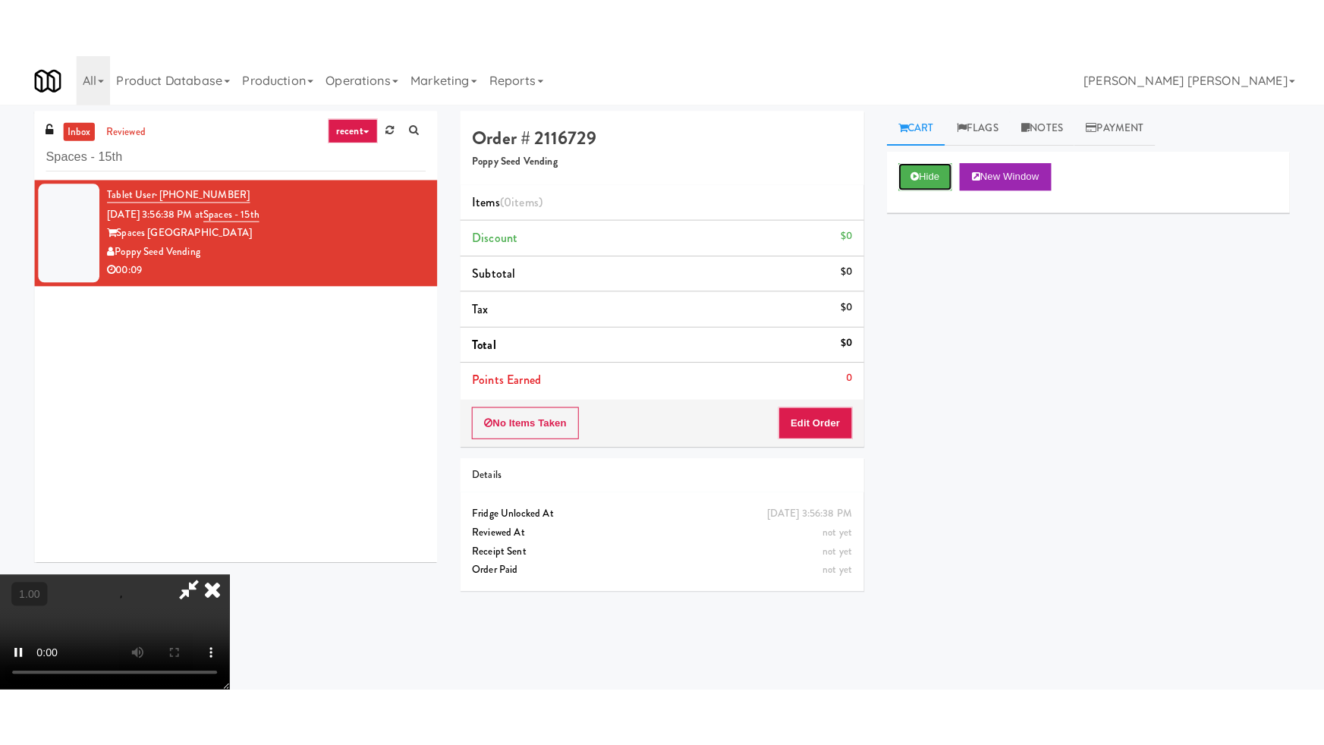
scroll to position [241, 0]
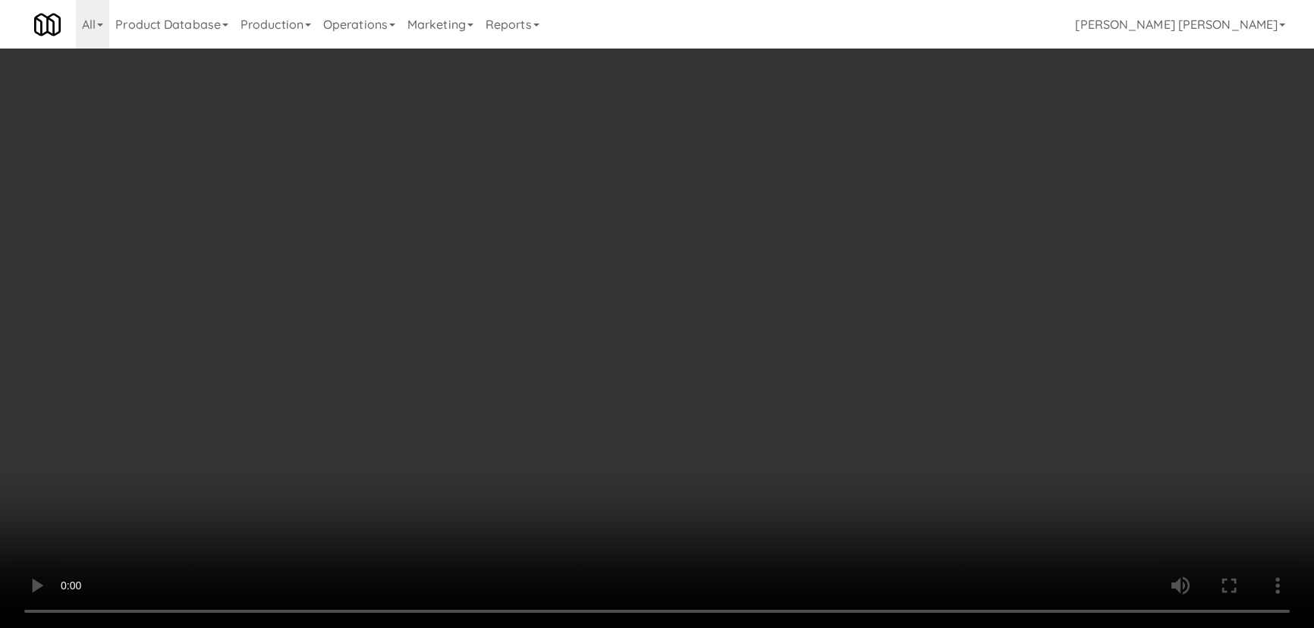
drag, startPoint x: 721, startPoint y: 671, endPoint x: 1025, endPoint y: 627, distance: 306.6
click at [797, 627] on video at bounding box center [657, 314] width 1314 height 628
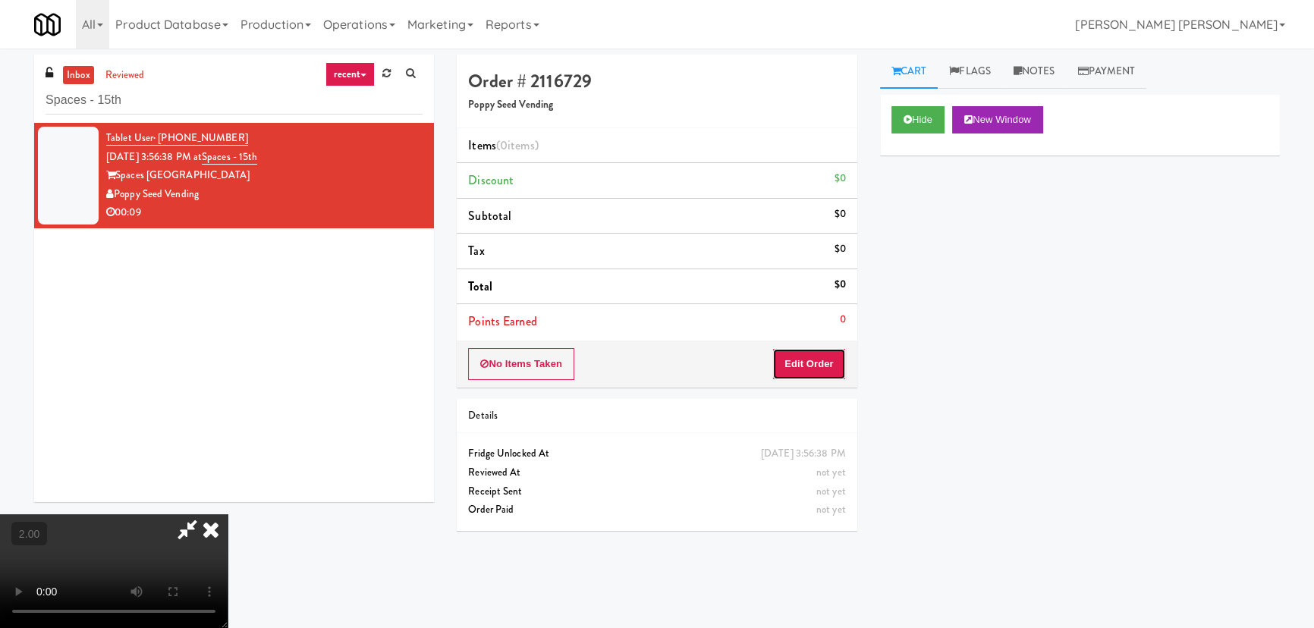
click at [819, 356] on button "Edit Order" at bounding box center [809, 364] width 74 height 32
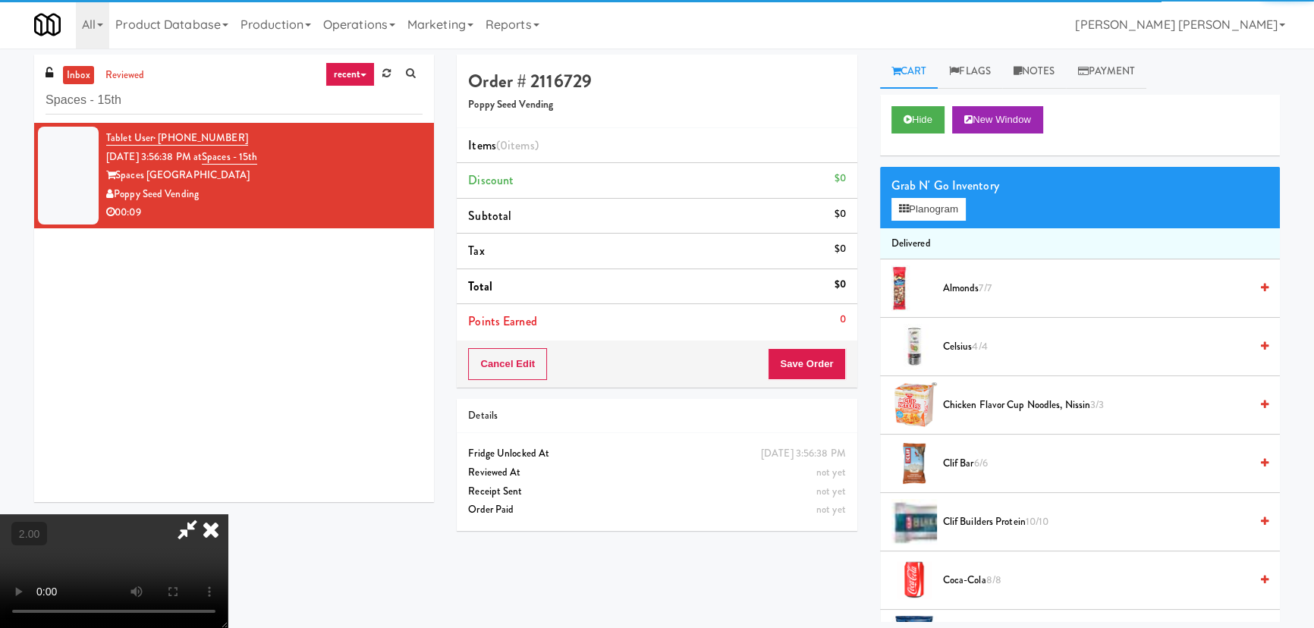
click at [951, 189] on div "Grab N' Go Inventory" at bounding box center [1079, 185] width 377 height 23
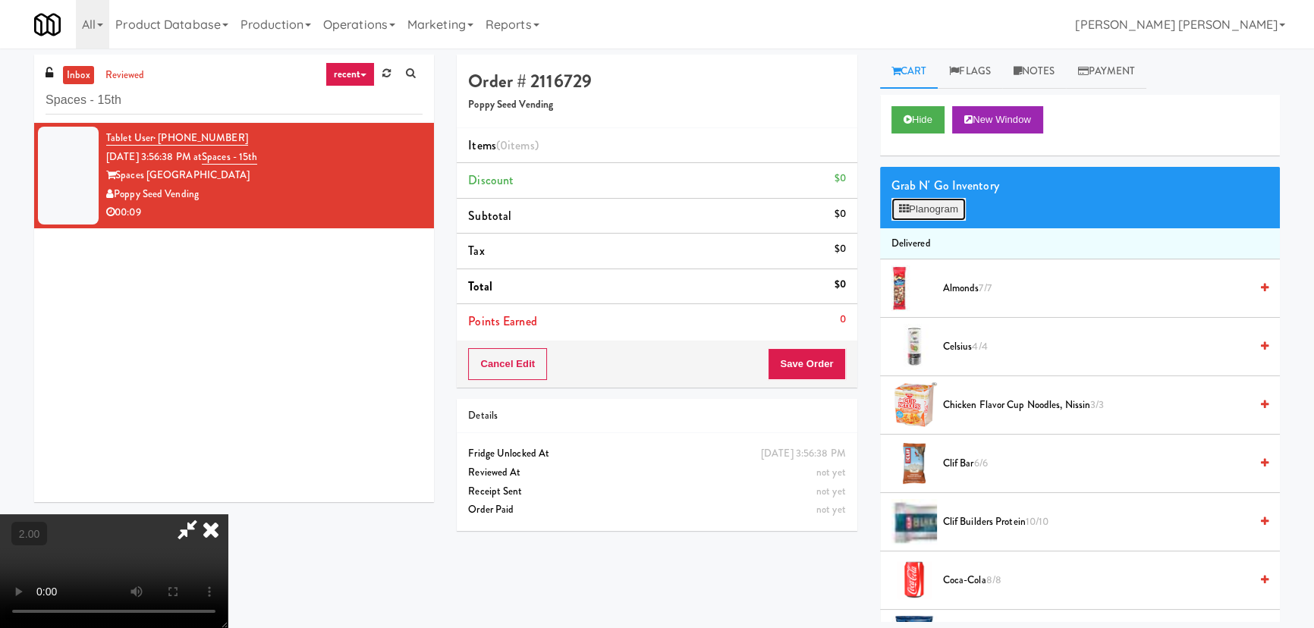
click at [942, 206] on button "Planogram" at bounding box center [928, 209] width 74 height 23
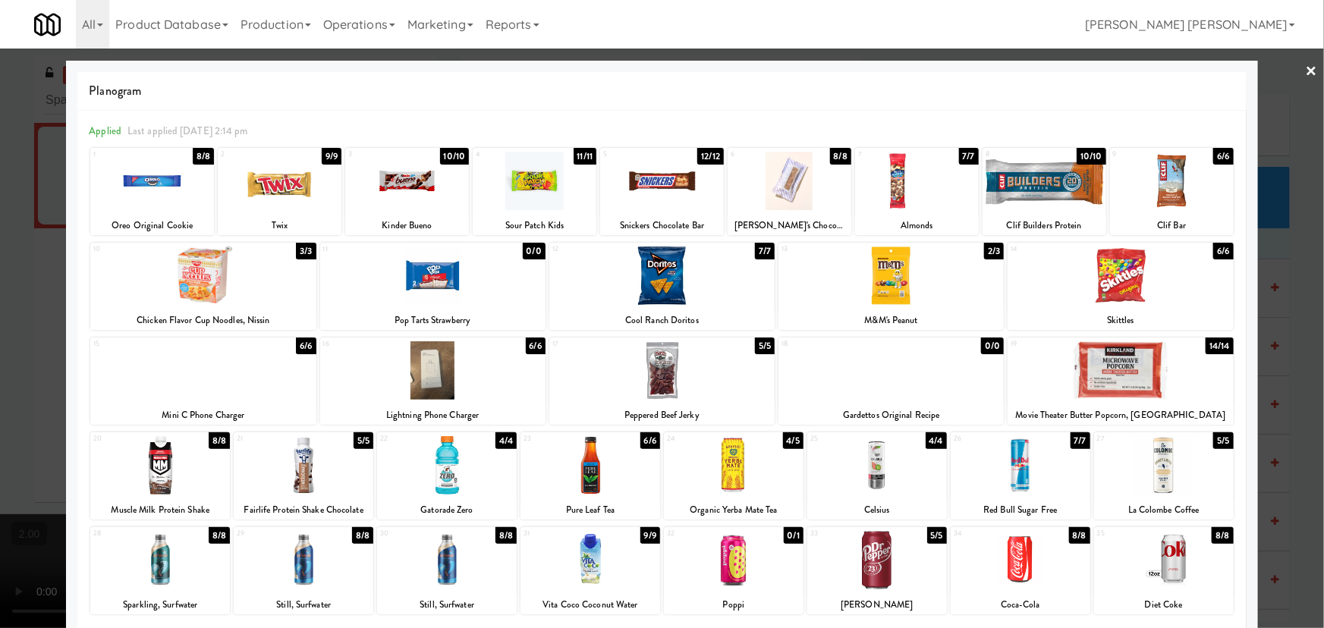
drag, startPoint x: 721, startPoint y: 468, endPoint x: 1062, endPoint y: 385, distance: 350.7
click at [721, 470] on div at bounding box center [734, 465] width 140 height 58
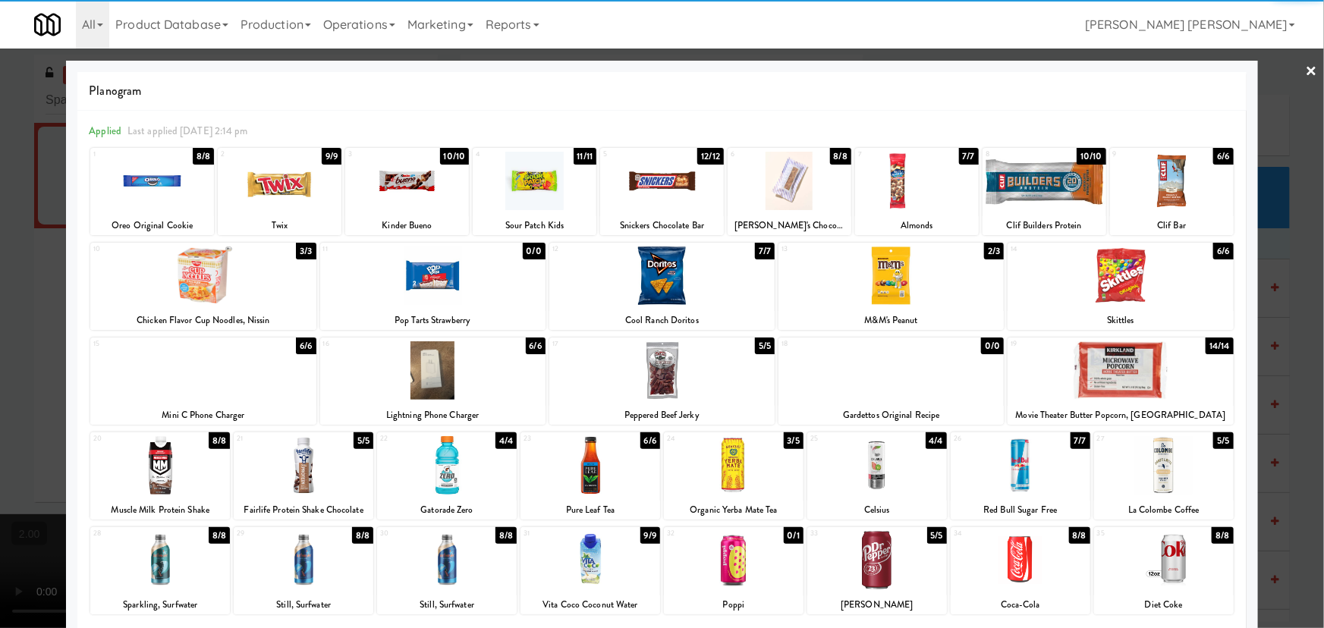
click at [1306, 65] on link "×" at bounding box center [1312, 72] width 12 height 47
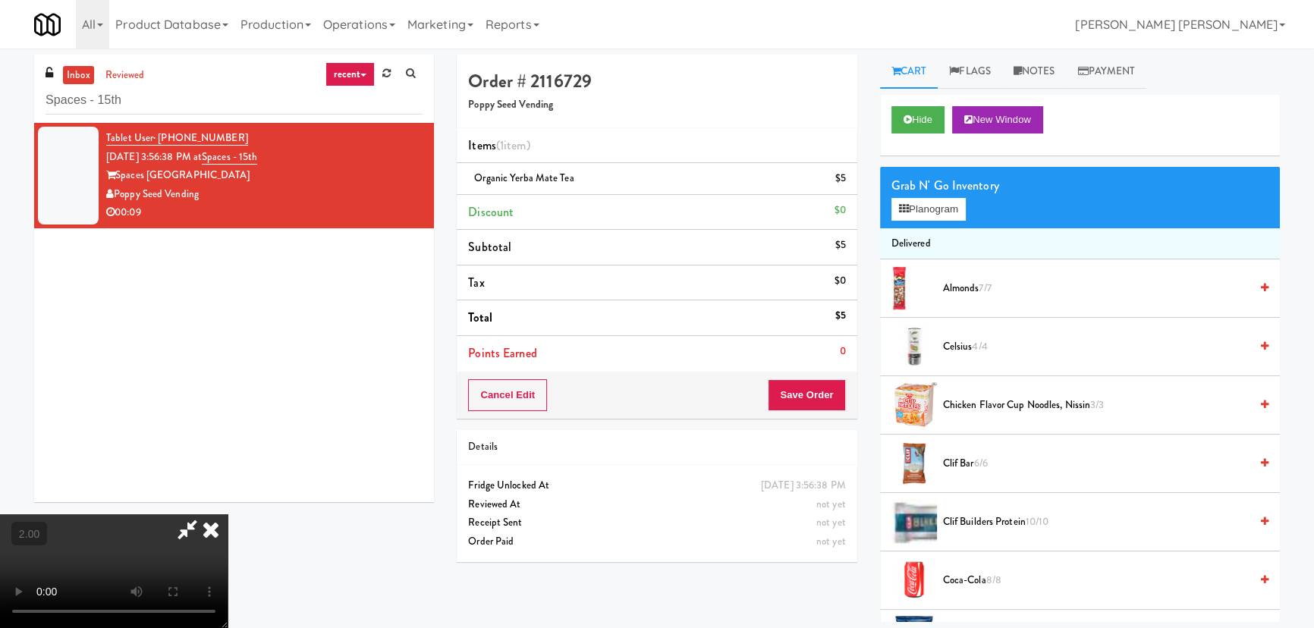
click at [228, 514] on icon at bounding box center [210, 529] width 33 height 30
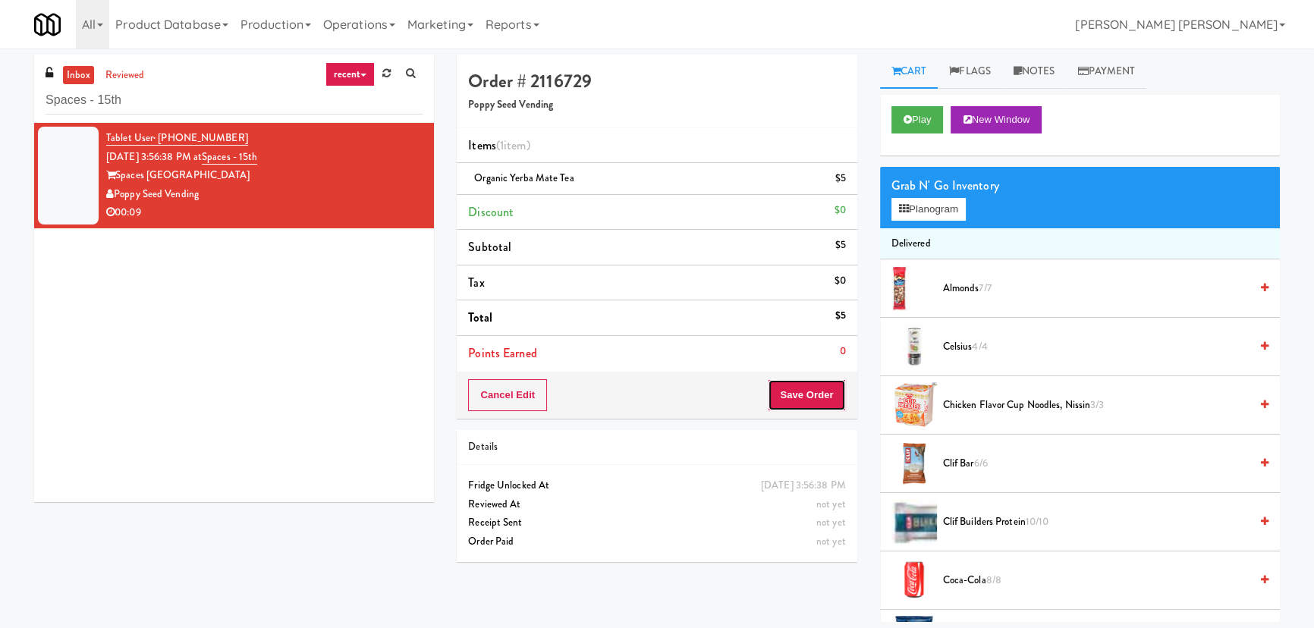
click at [803, 391] on button "Save Order" at bounding box center [806, 395] width 77 height 32
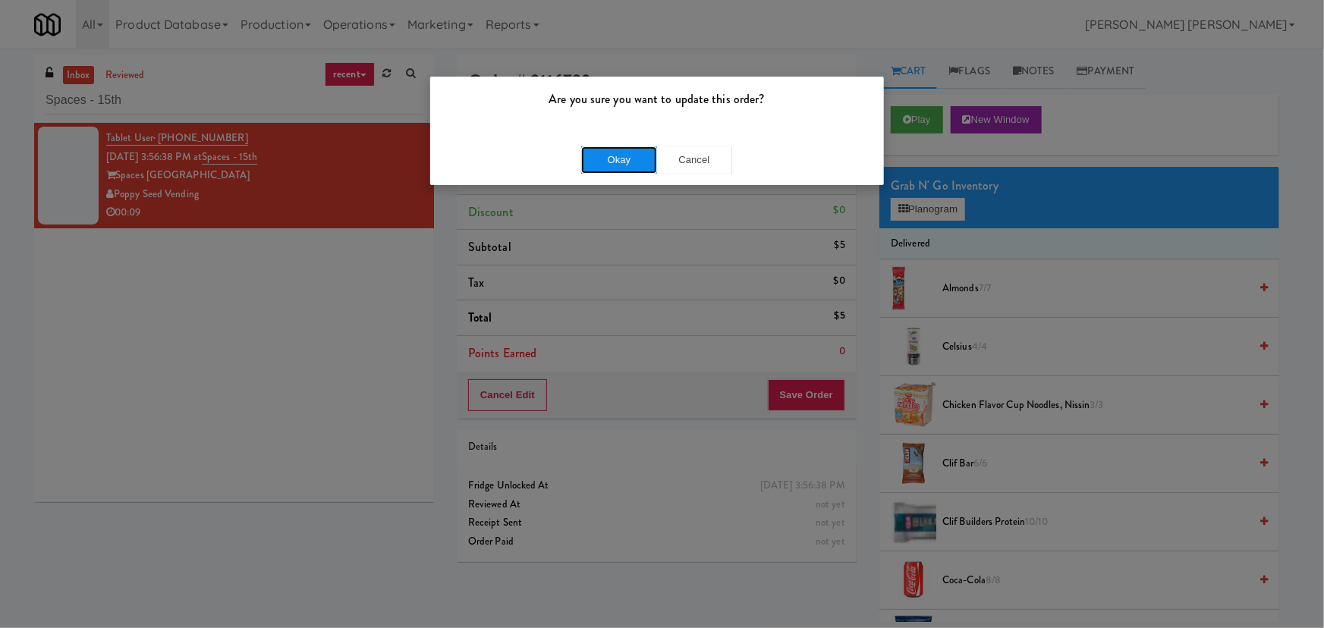
click at [620, 163] on button "Okay" at bounding box center [619, 159] width 76 height 27
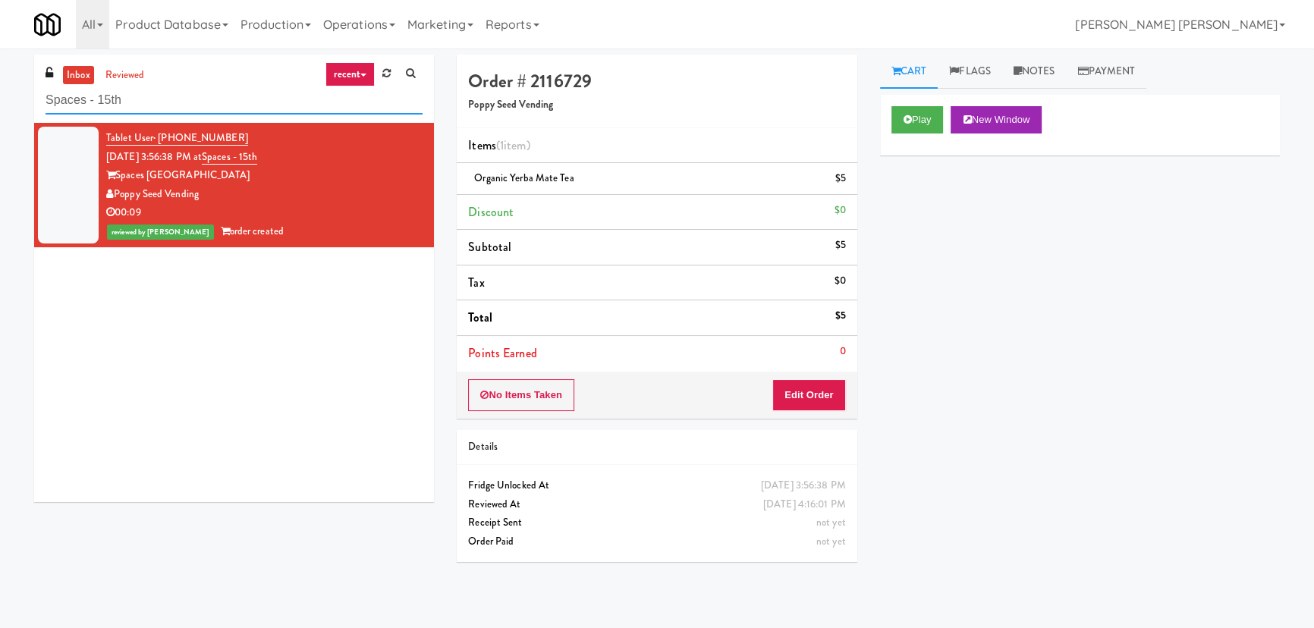
drag, startPoint x: 146, startPoint y: 91, endPoint x: -85, endPoint y: 92, distance: 231.4
click at [0, 92] on html "Are you sure you want to update this order? Okay Cancel Okay Are you sure you w…" at bounding box center [657, 314] width 1314 height 628
paste input "Home Depot - 10th Flr Cafe Left"
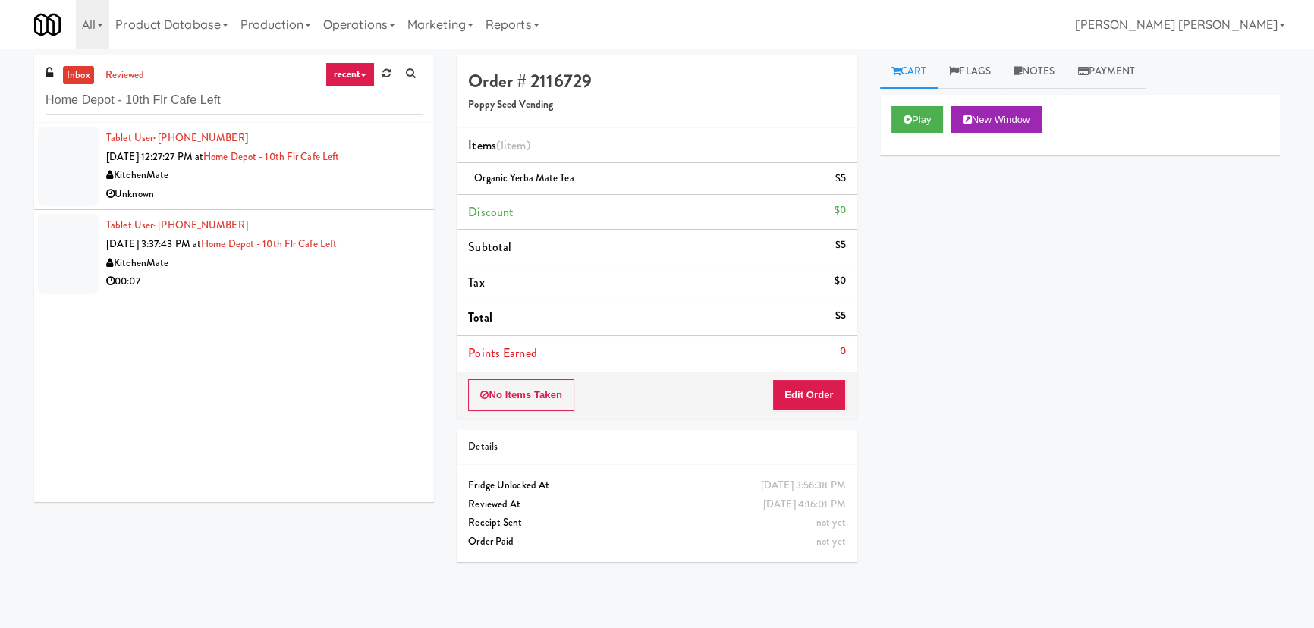
click at [304, 194] on div "Unknown" at bounding box center [264, 194] width 316 height 19
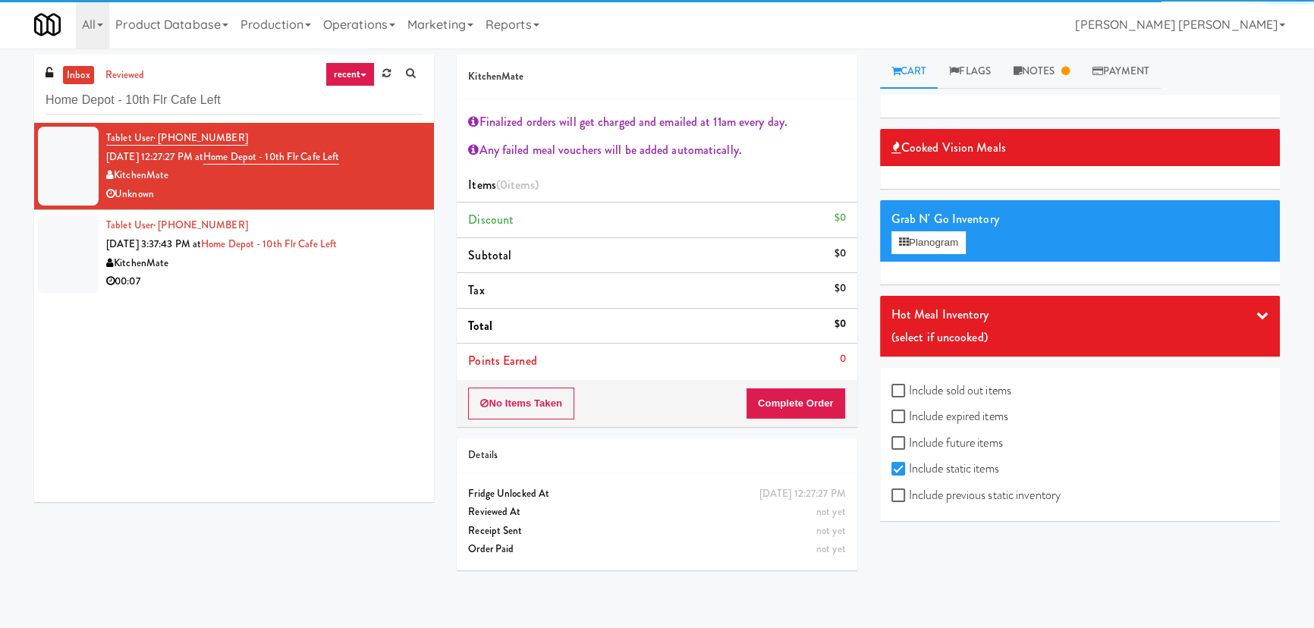
click at [285, 288] on div "00:07" at bounding box center [264, 281] width 316 height 19
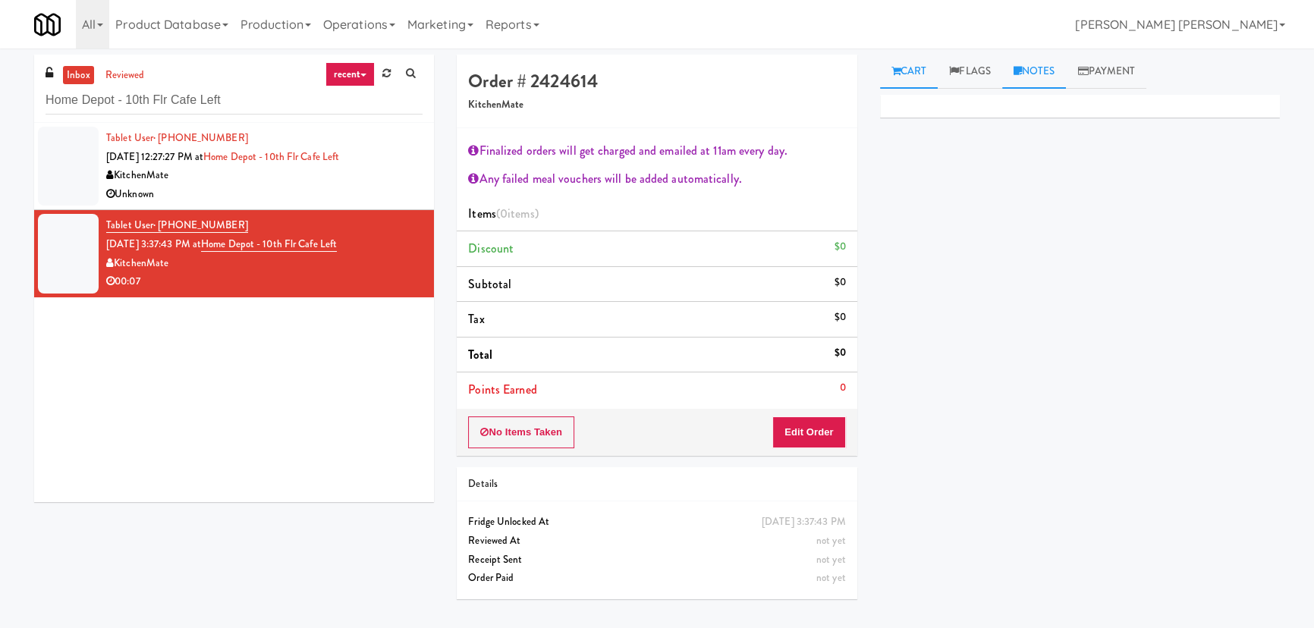
click at [1042, 71] on link "Notes" at bounding box center [1034, 72] width 64 height 34
drag, startPoint x: 185, startPoint y: 104, endPoint x: -167, endPoint y: 87, distance: 352.4
click at [0, 87] on html "Are you sure you want to update this order? Okay Cancel Okay Are you sure you w…" at bounding box center [657, 314] width 1314 height 628
paste input "CC1 Drinks Cooler"
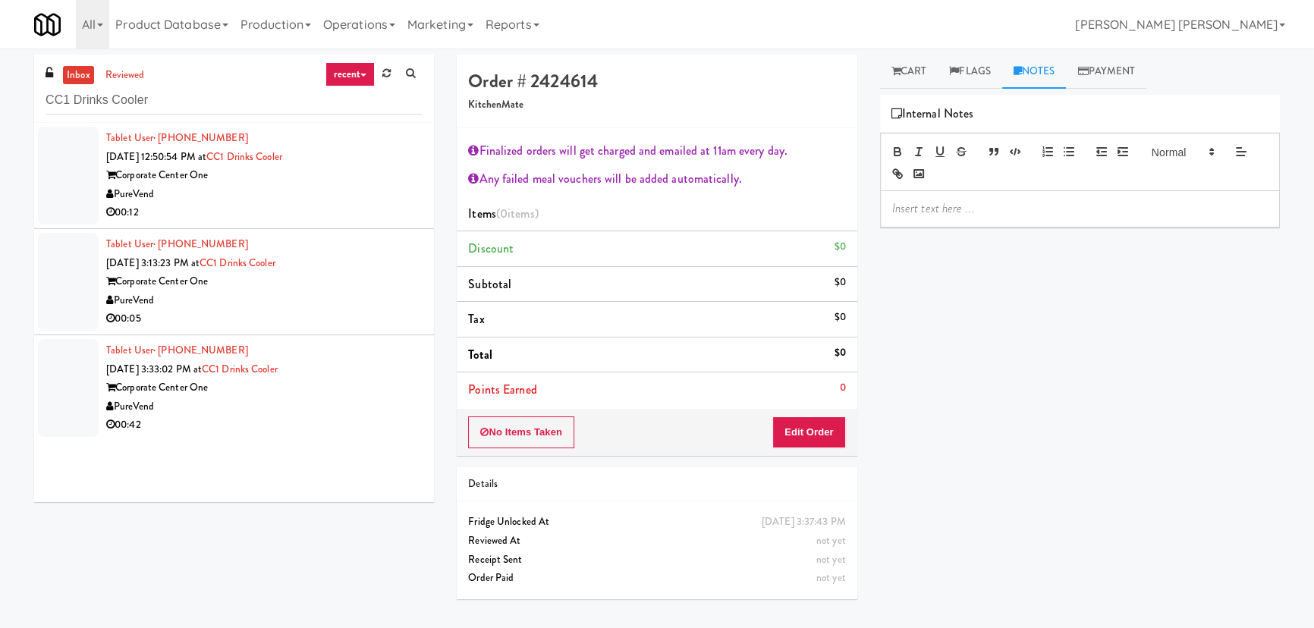
click at [301, 195] on div "PureVend" at bounding box center [264, 194] width 316 height 19
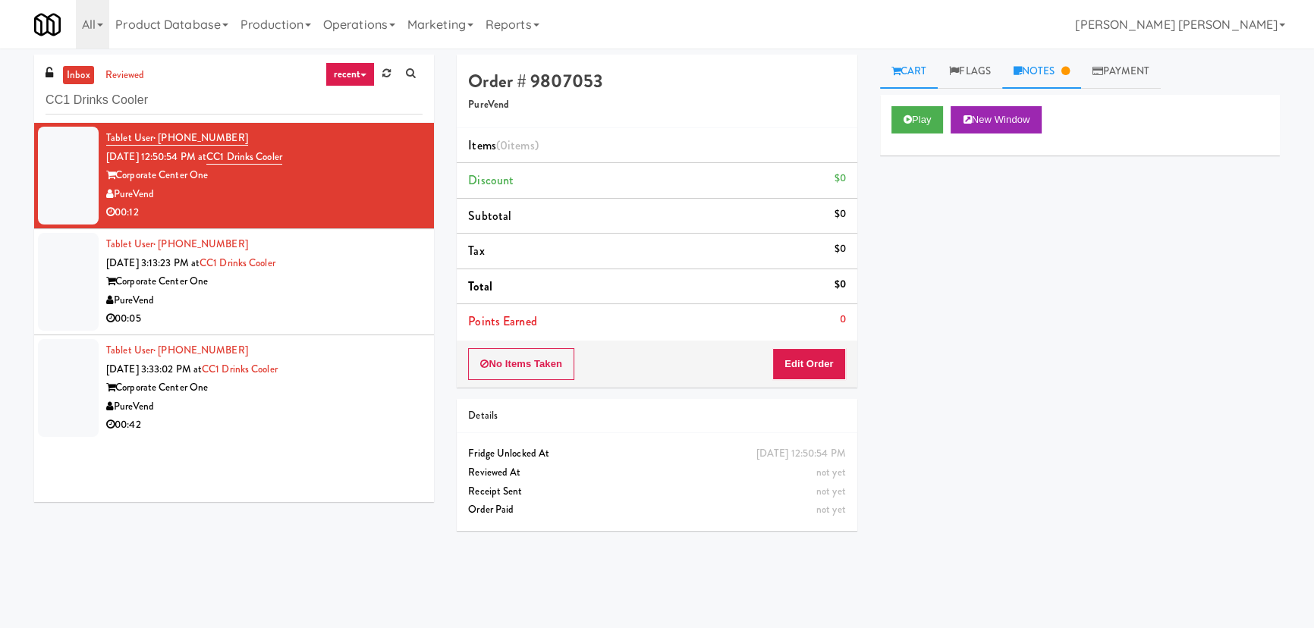
click at [1054, 67] on link "Notes" at bounding box center [1041, 72] width 79 height 34
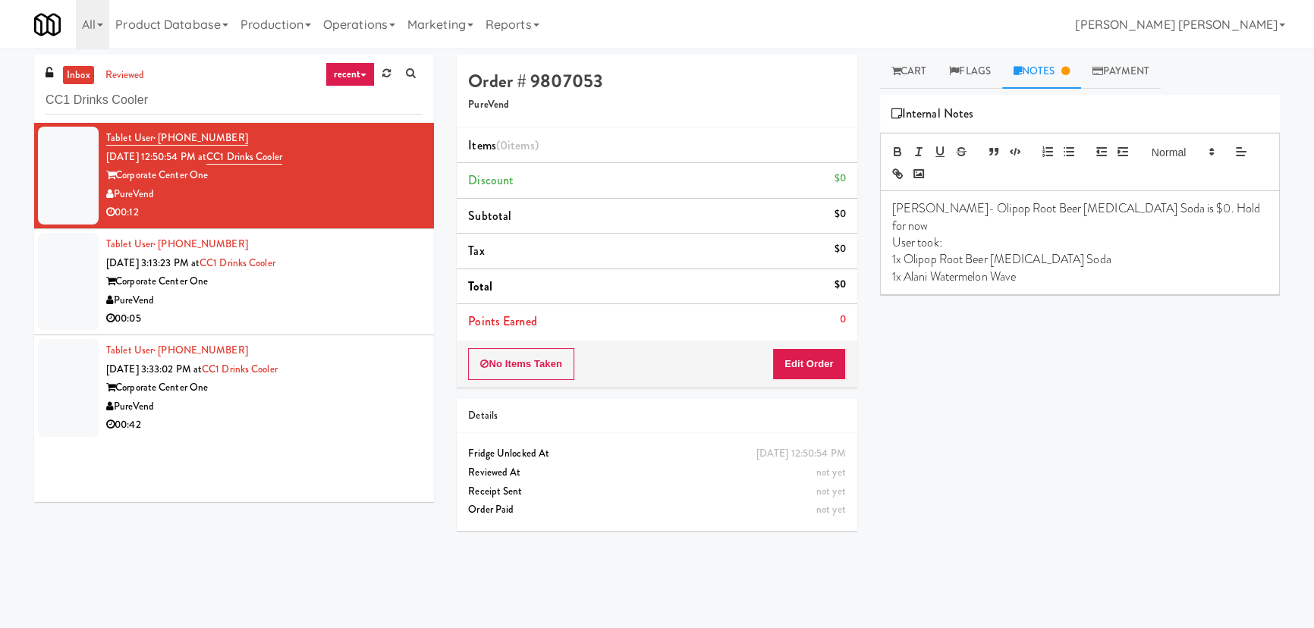
click at [337, 295] on div "PureVend" at bounding box center [264, 300] width 316 height 19
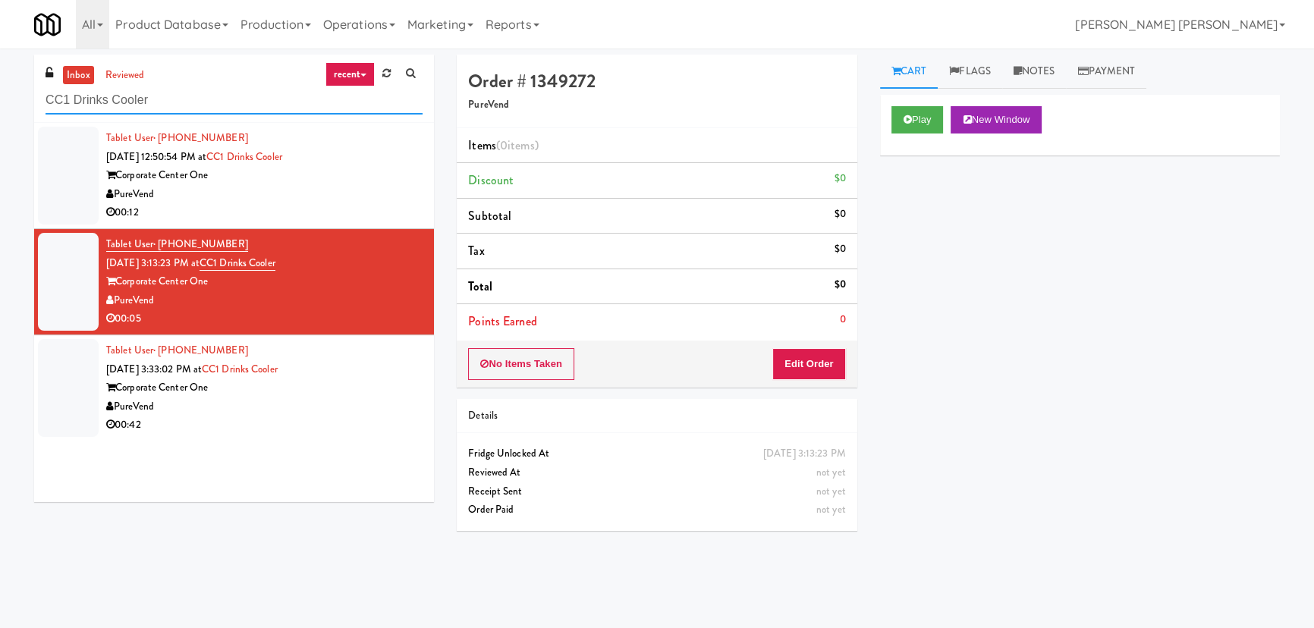
drag, startPoint x: 129, startPoint y: 102, endPoint x: -199, endPoint y: 116, distance: 328.0
click at [0, 116] on html "Are you sure you want to update this order? Okay Cancel Okay Are you sure you w…" at bounding box center [657, 314] width 1314 height 628
paste input "Notre Dame -"
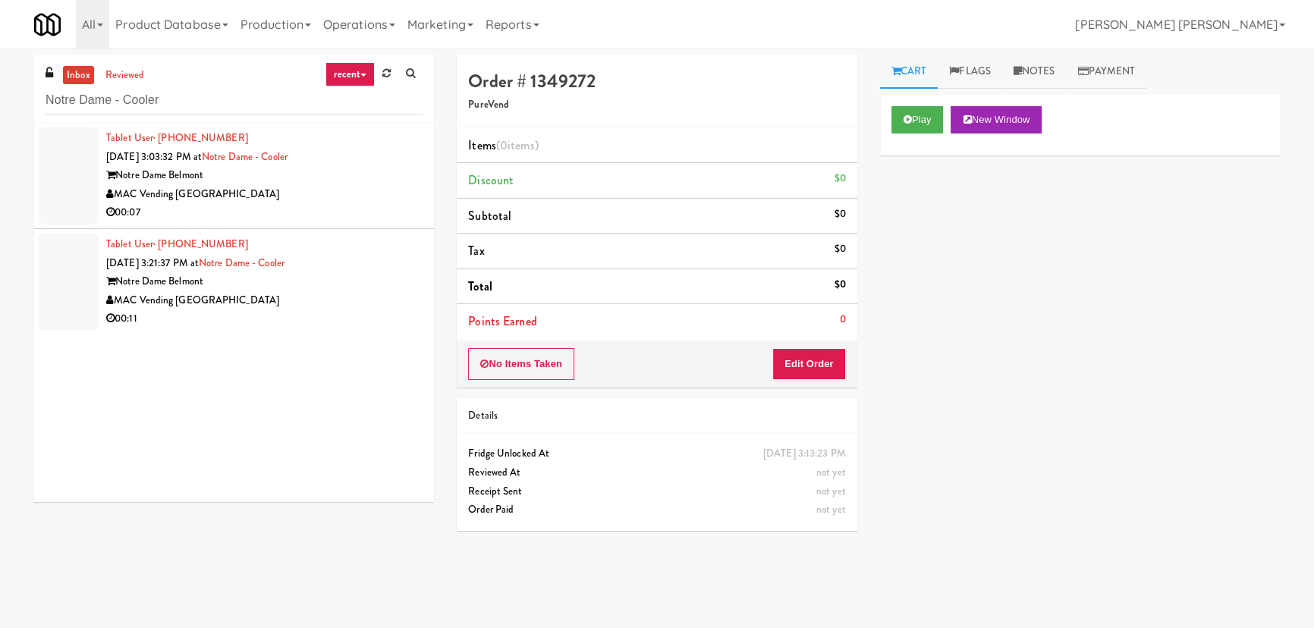
click at [347, 216] on div "00:07" at bounding box center [264, 212] width 316 height 19
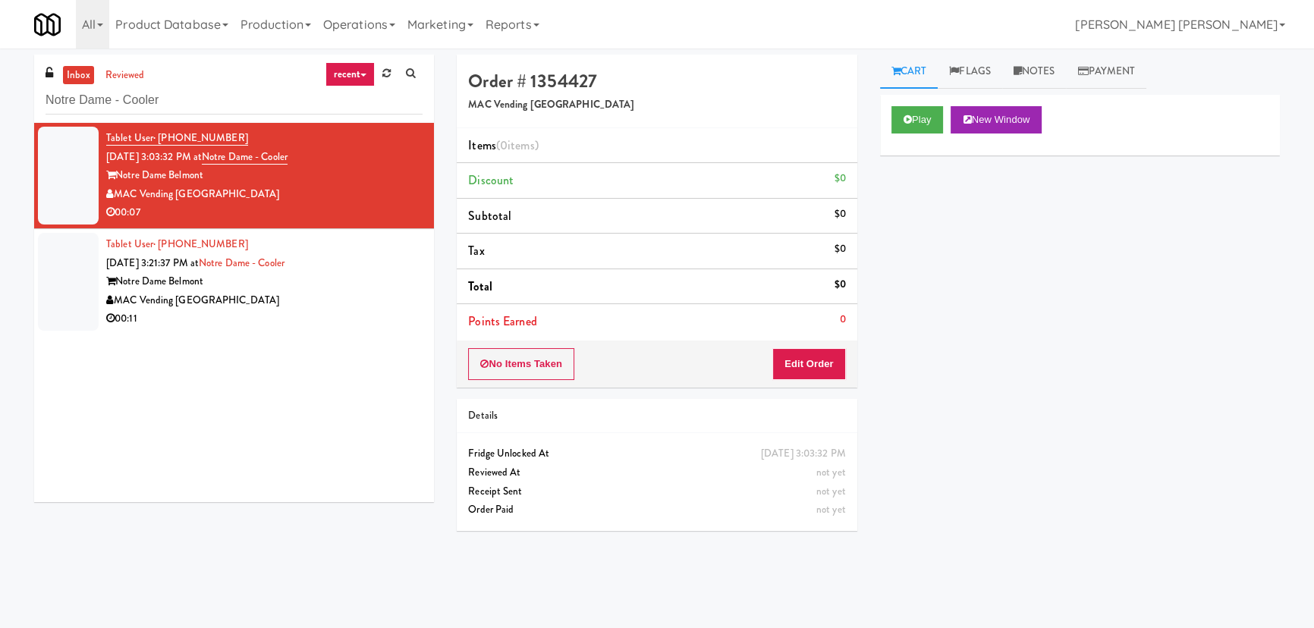
click at [348, 303] on div "MAC Vending [GEOGRAPHIC_DATA]" at bounding box center [264, 300] width 316 height 19
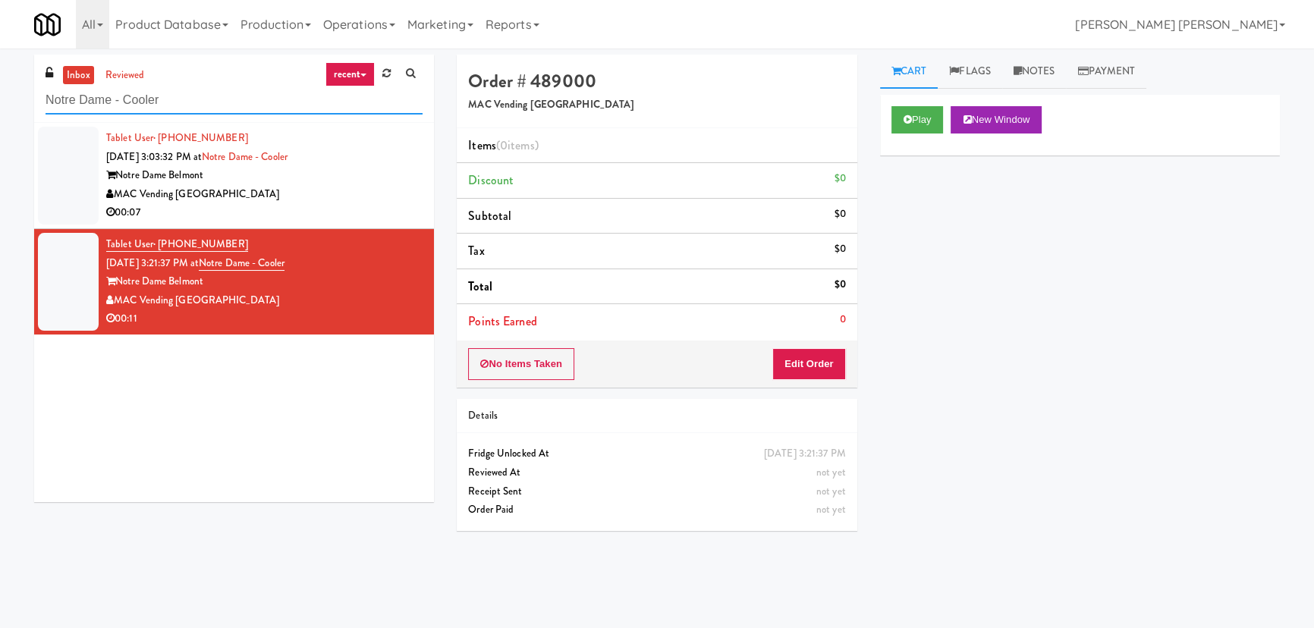
drag, startPoint x: 191, startPoint y: 105, endPoint x: -210, endPoint y: 99, distance: 401.4
click at [0, 99] on html "Are you sure you want to update this order? Okay Cancel Okay Are you sure you w…" at bounding box center [657, 314] width 1314 height 628
paste input "Woodlands - Combo"
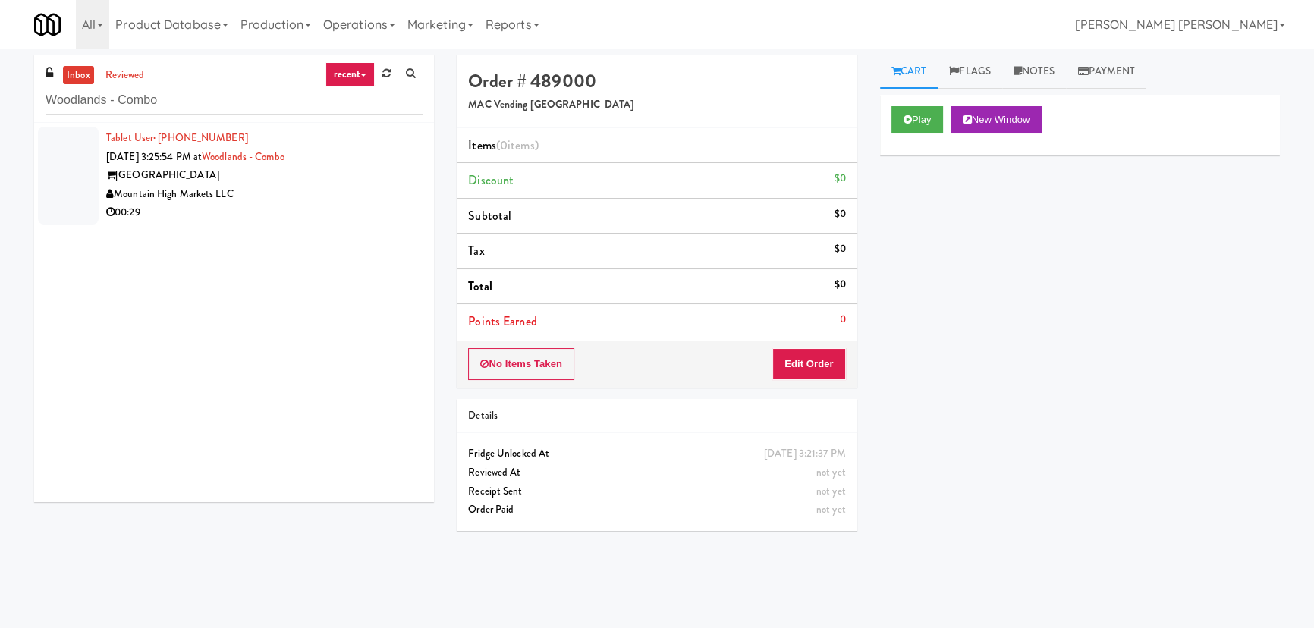
click at [313, 210] on div "00:29" at bounding box center [264, 212] width 316 height 19
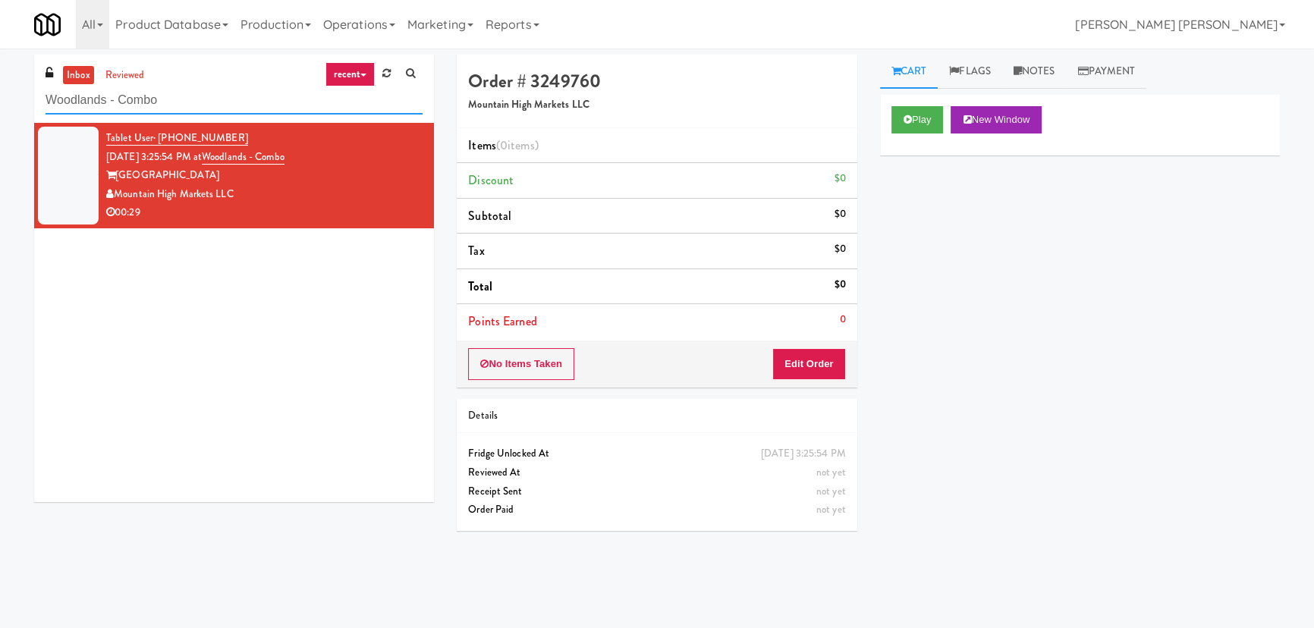
drag, startPoint x: 190, startPoint y: 103, endPoint x: -95, endPoint y: 122, distance: 285.9
click at [0, 122] on html "Are you sure you want to update this order? Okay Cancel Okay Are you sure you w…" at bounding box center [657, 314] width 1314 height 628
paste input "Applewood - Cooler - Right"
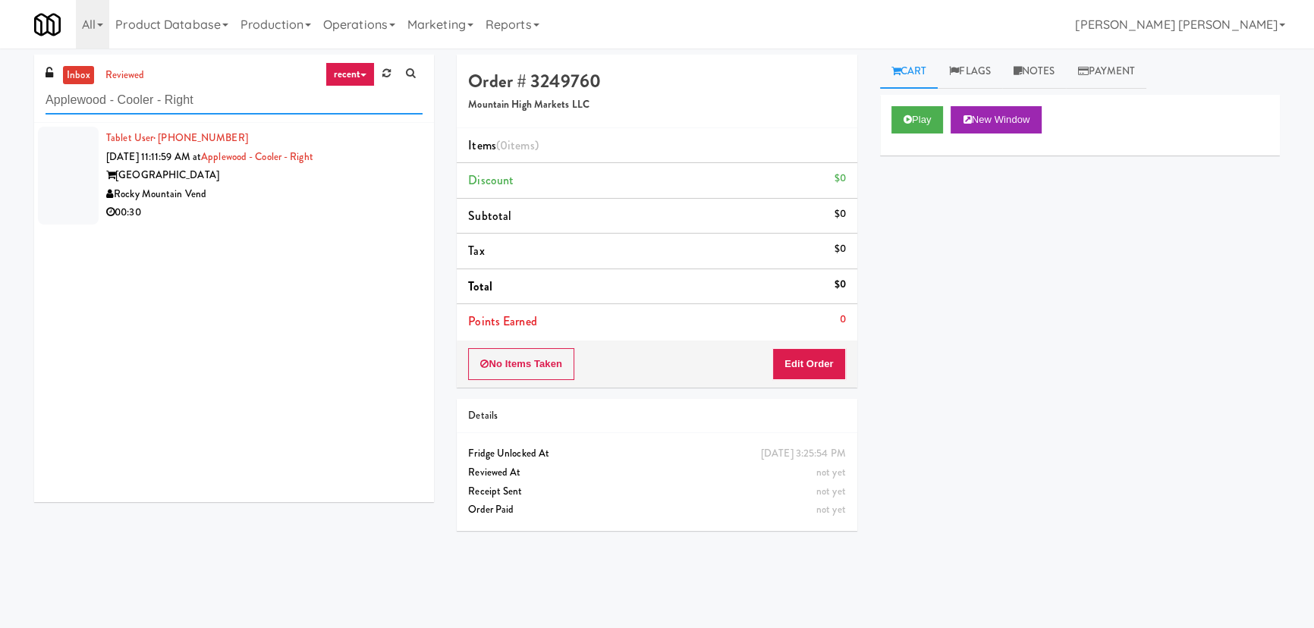
drag, startPoint x: -166, startPoint y: 96, endPoint x: -179, endPoint y: 96, distance: 12.9
click at [0, 96] on html "Are you sure you want to update this order? Okay Cancel Okay Are you sure you w…" at bounding box center [657, 314] width 1314 height 628
paste input "Twelve12 - Cooler - Lef"
click at [329, 203] on div "00:09" at bounding box center [264, 212] width 316 height 19
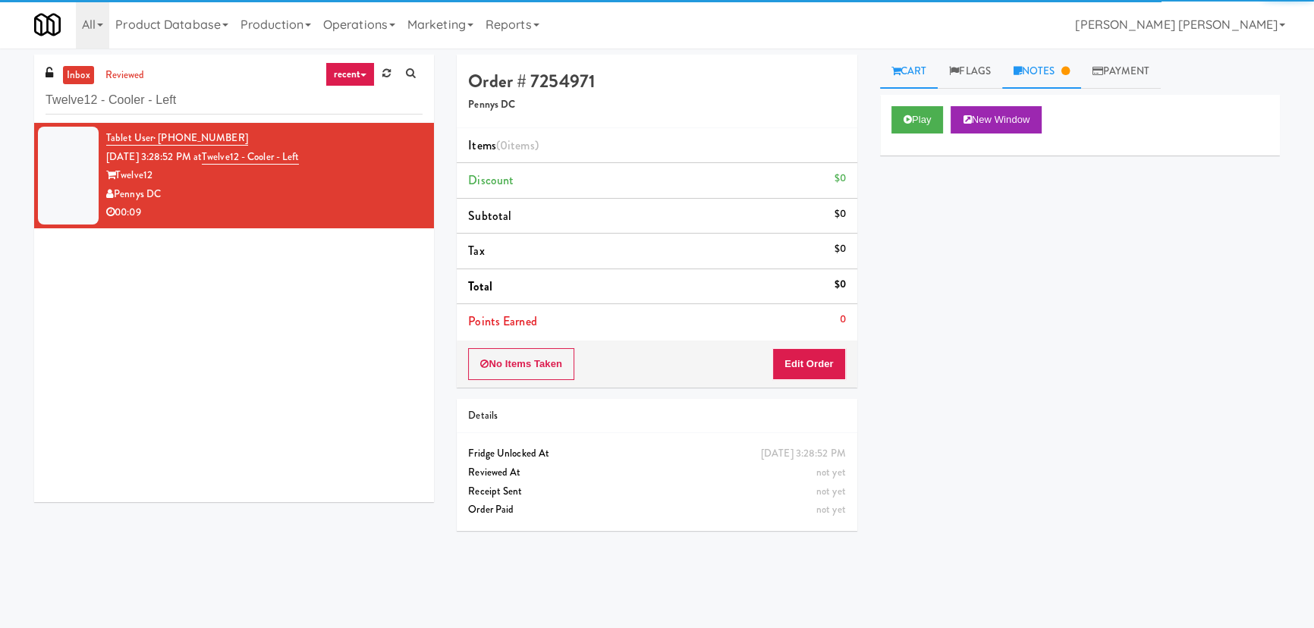
click at [1047, 61] on link "Notes" at bounding box center [1041, 72] width 79 height 34
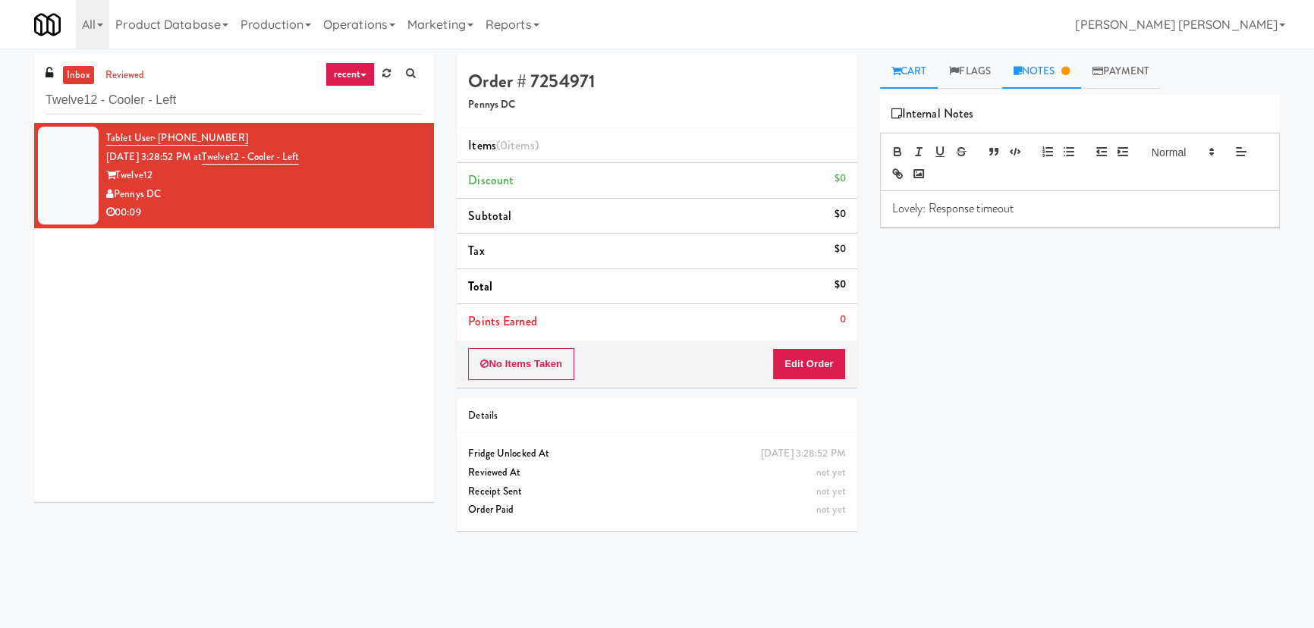
click at [911, 74] on link "Cart" at bounding box center [909, 72] width 58 height 34
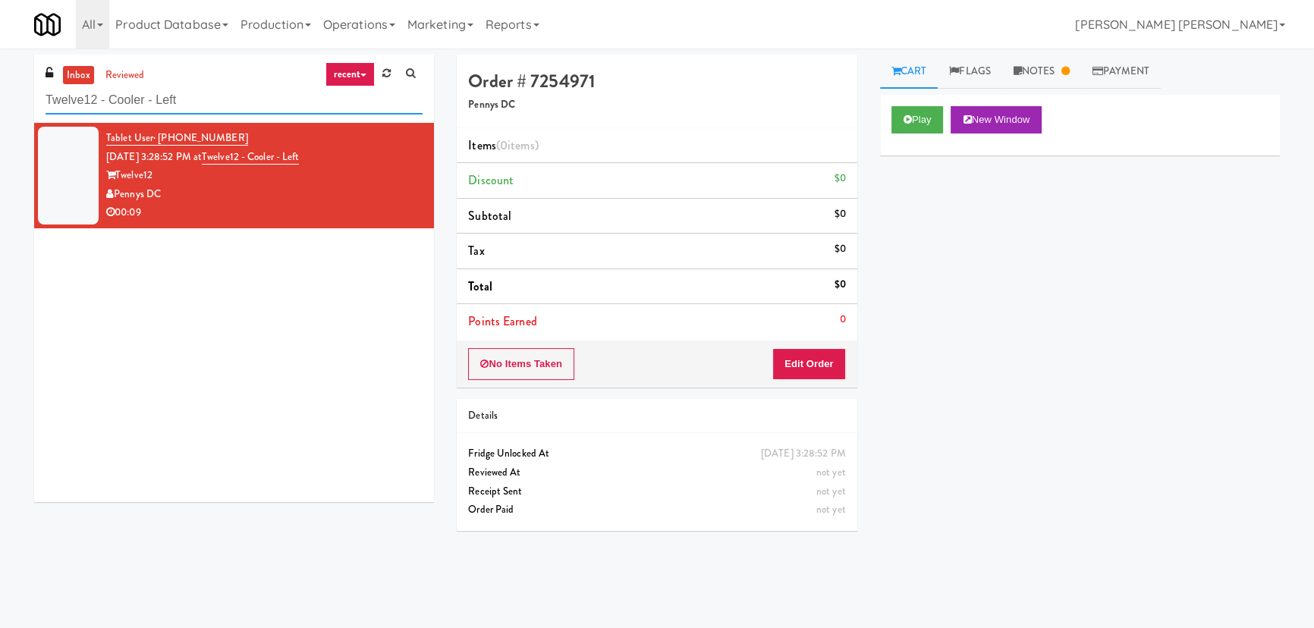
drag, startPoint x: 235, startPoint y: 102, endPoint x: -139, endPoint y: 106, distance: 374.1
click at [0, 106] on html "Are you sure you want to update this order? Okay Cancel Okay Are you sure you w…" at bounding box center [657, 314] width 1314 height 628
paste input "Phase I - Drink Cooler"
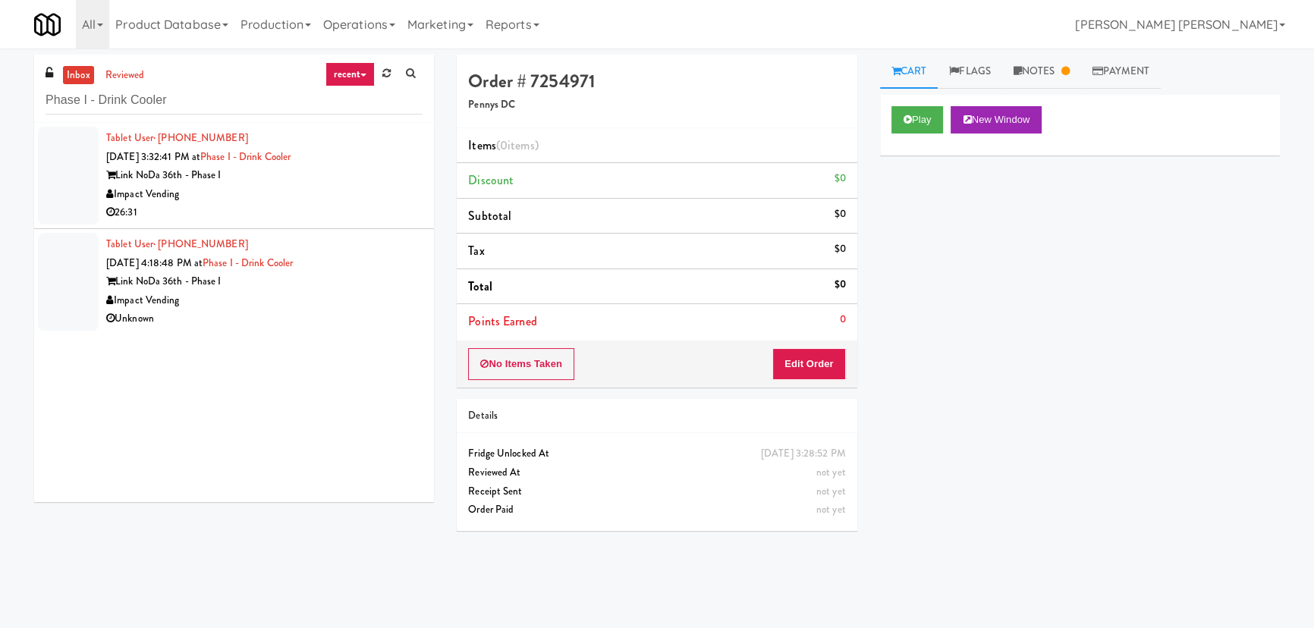
click at [328, 209] on div "26:31" at bounding box center [264, 212] width 316 height 19
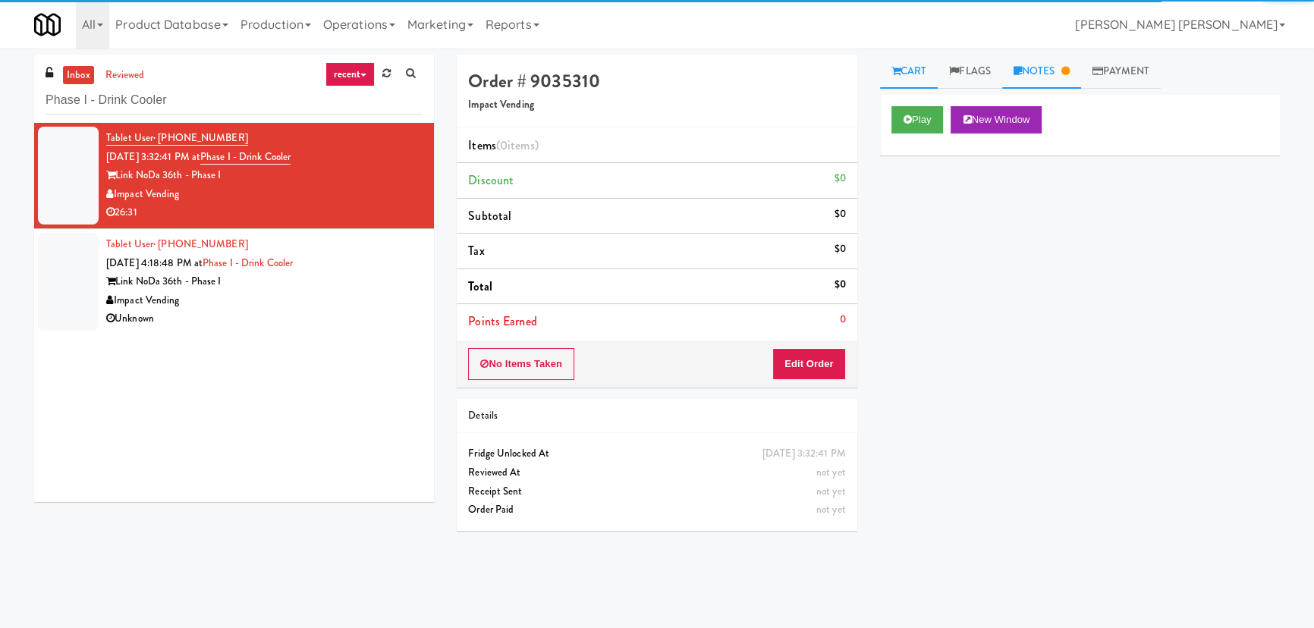
click at [1047, 65] on link "Notes" at bounding box center [1041, 72] width 79 height 34
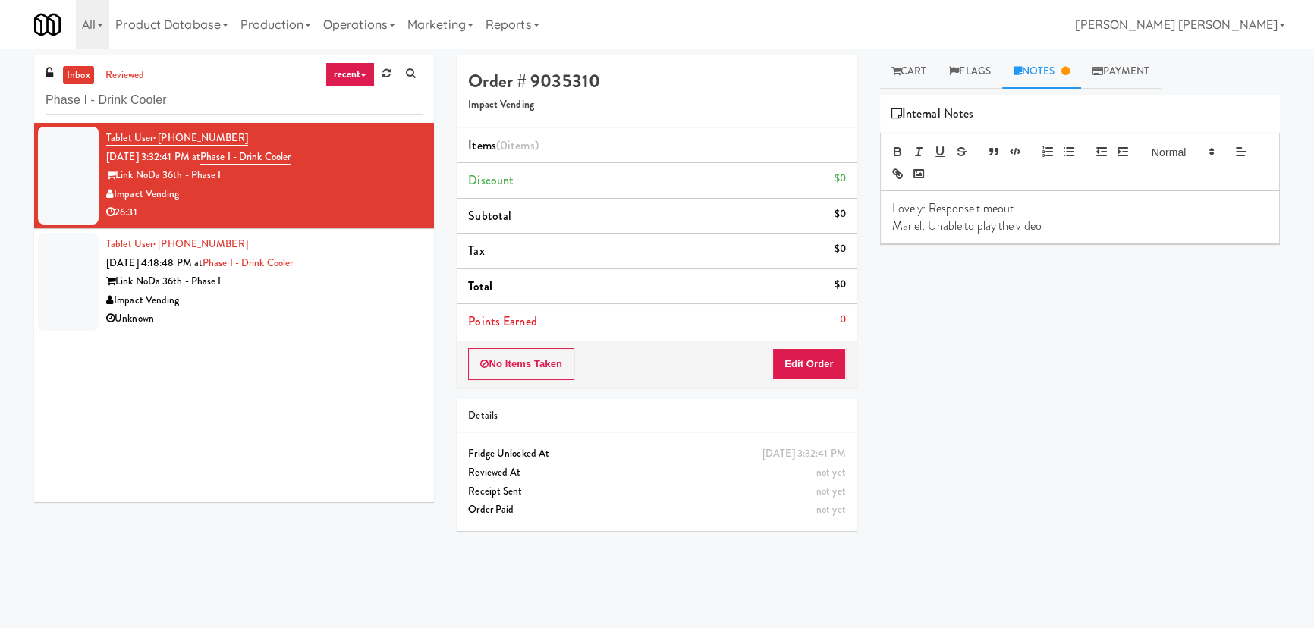
click at [356, 286] on div "Link NoDa 36th - Phase I" at bounding box center [264, 281] width 316 height 19
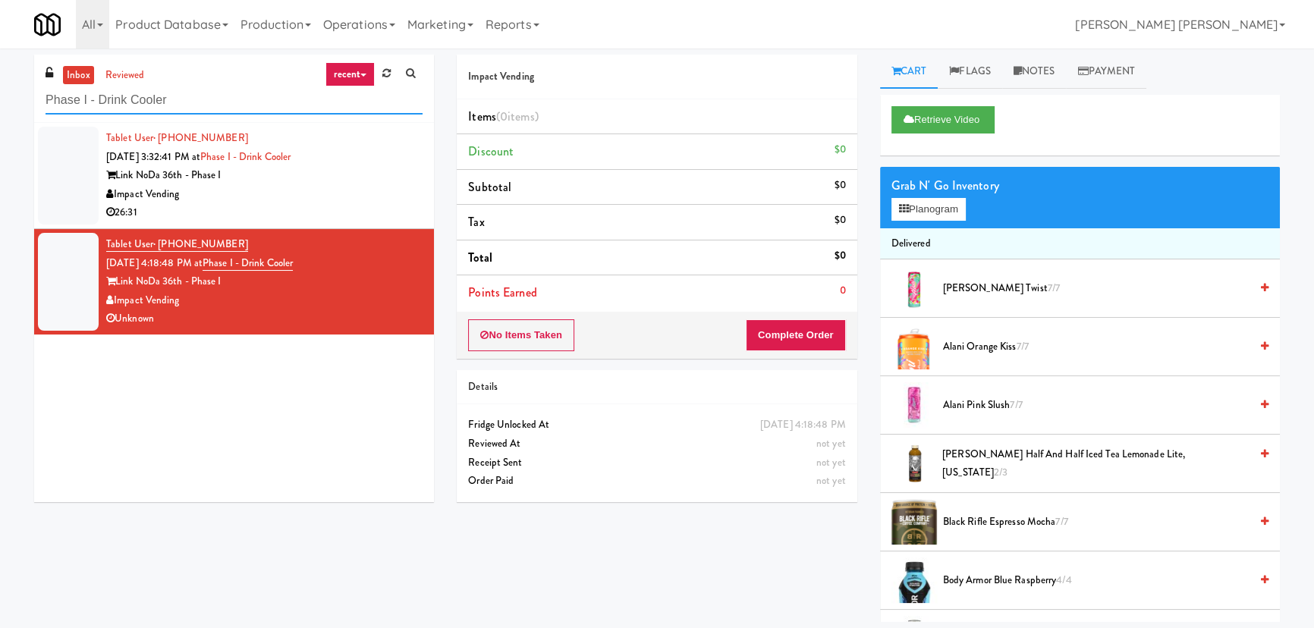
drag, startPoint x: 225, startPoint y: 96, endPoint x: -167, endPoint y: 80, distance: 392.6
click at [0, 80] on html "Are you sure you want to update this order? Okay Cancel Okay Are you sure you w…" at bounding box center [657, 314] width 1314 height 628
paste input "aradox - Cooler - Right"
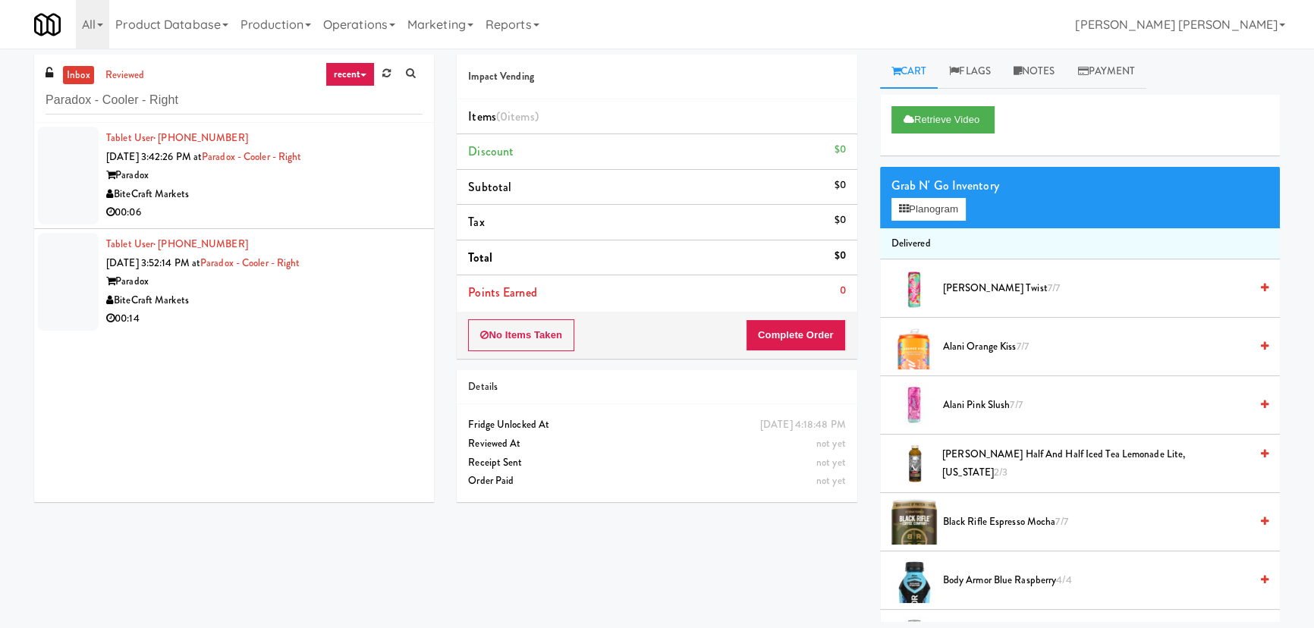
click at [313, 209] on div "00:06" at bounding box center [264, 212] width 316 height 19
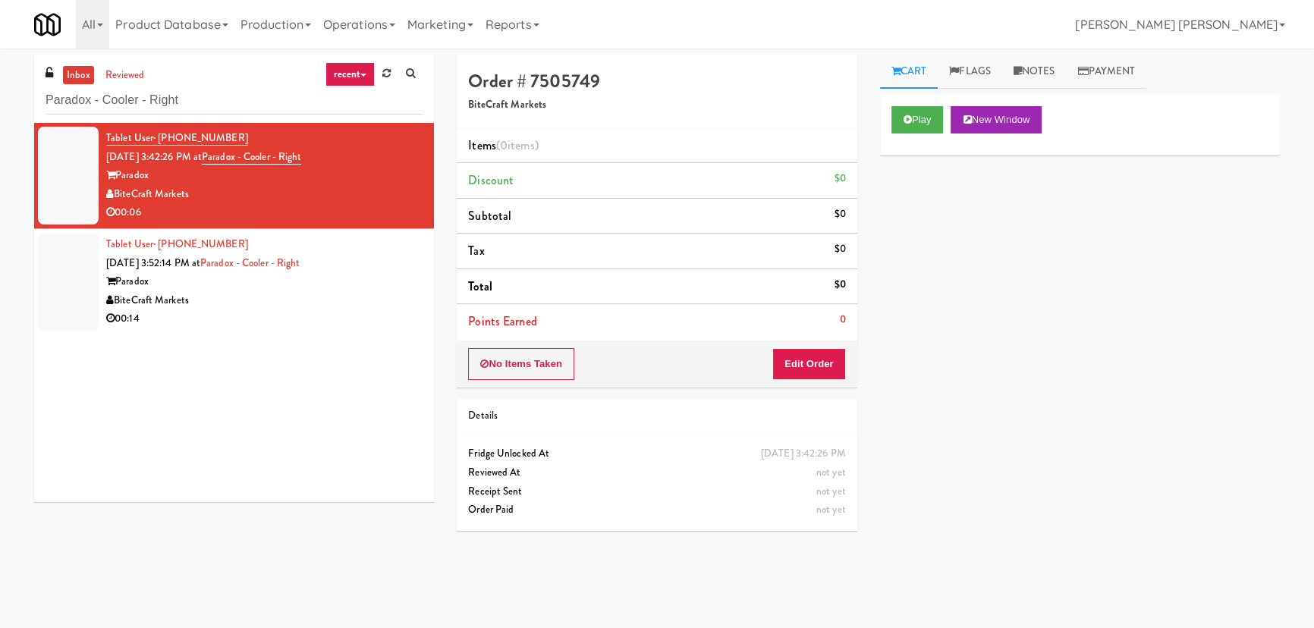
click at [281, 298] on div "BiteCraft Markets" at bounding box center [264, 300] width 316 height 19
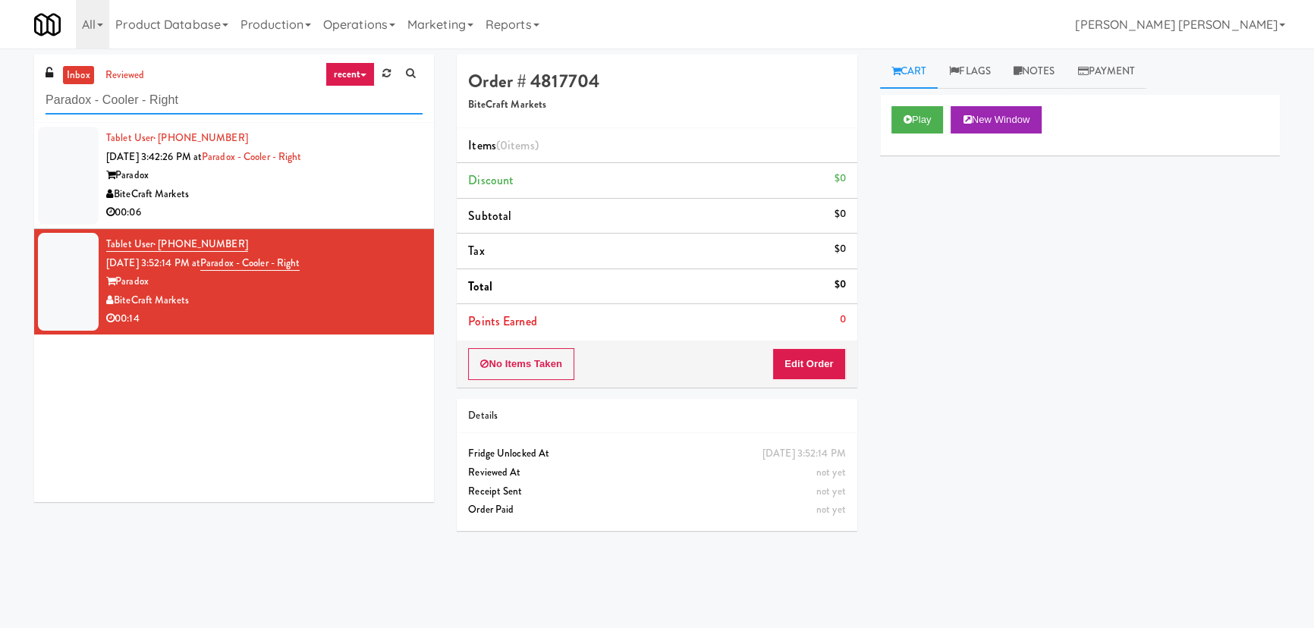
drag, startPoint x: 205, startPoint y: 89, endPoint x: 15, endPoint y: 98, distance: 189.9
click at [15, 98] on div "inbox reviewed recent all unclear take inventory issue suspicious failed recent…" at bounding box center [657, 338] width 1314 height 567
paste input "Centra - Main Floor"
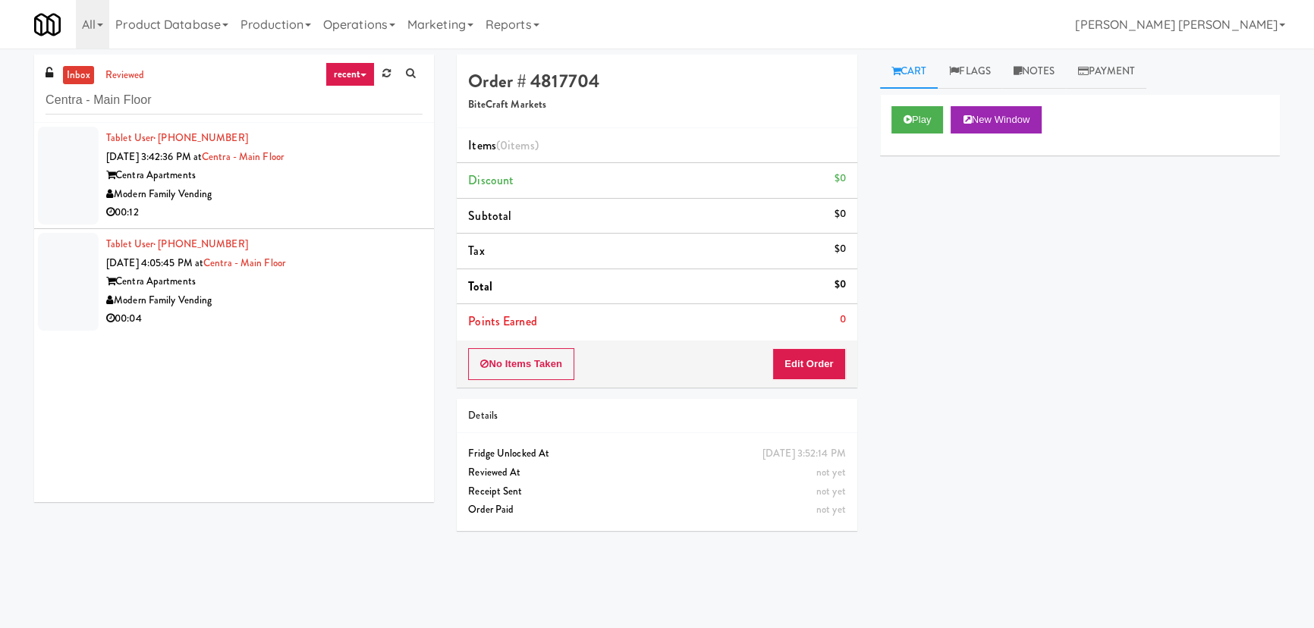
click at [300, 201] on div "Modern Family Vending" at bounding box center [264, 194] width 316 height 19
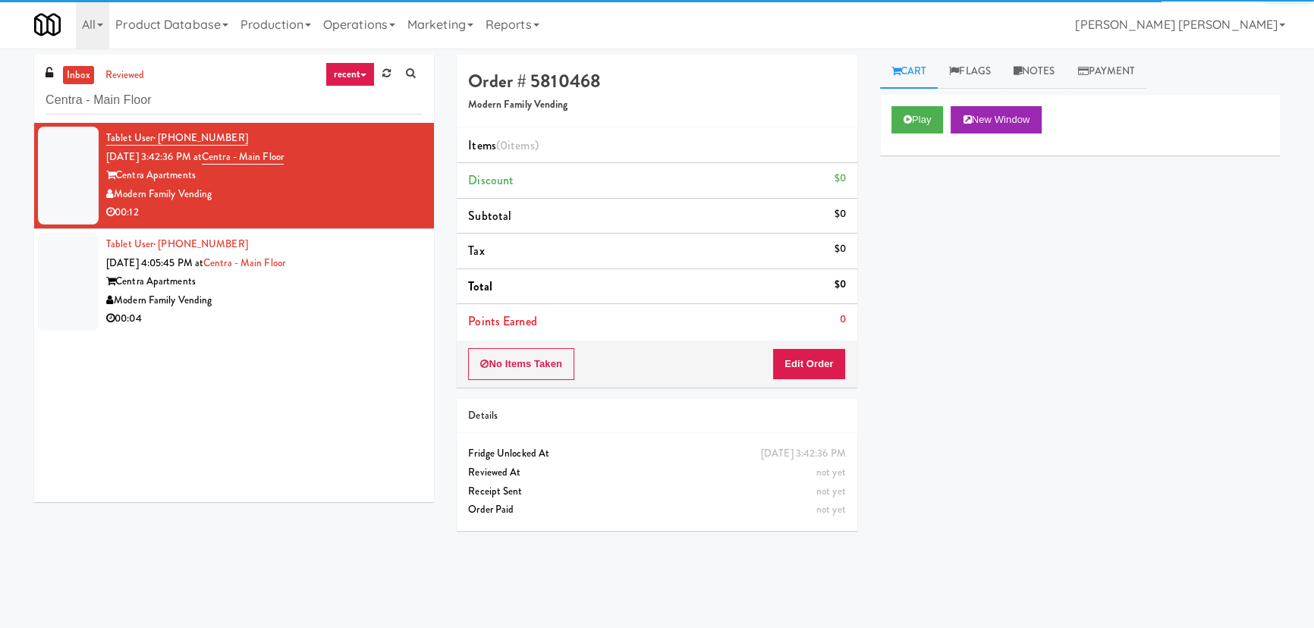
drag, startPoint x: 307, startPoint y: 294, endPoint x: 291, endPoint y: 302, distance: 17.3
click at [306, 295] on div "Modern Family Vending" at bounding box center [264, 300] width 316 height 19
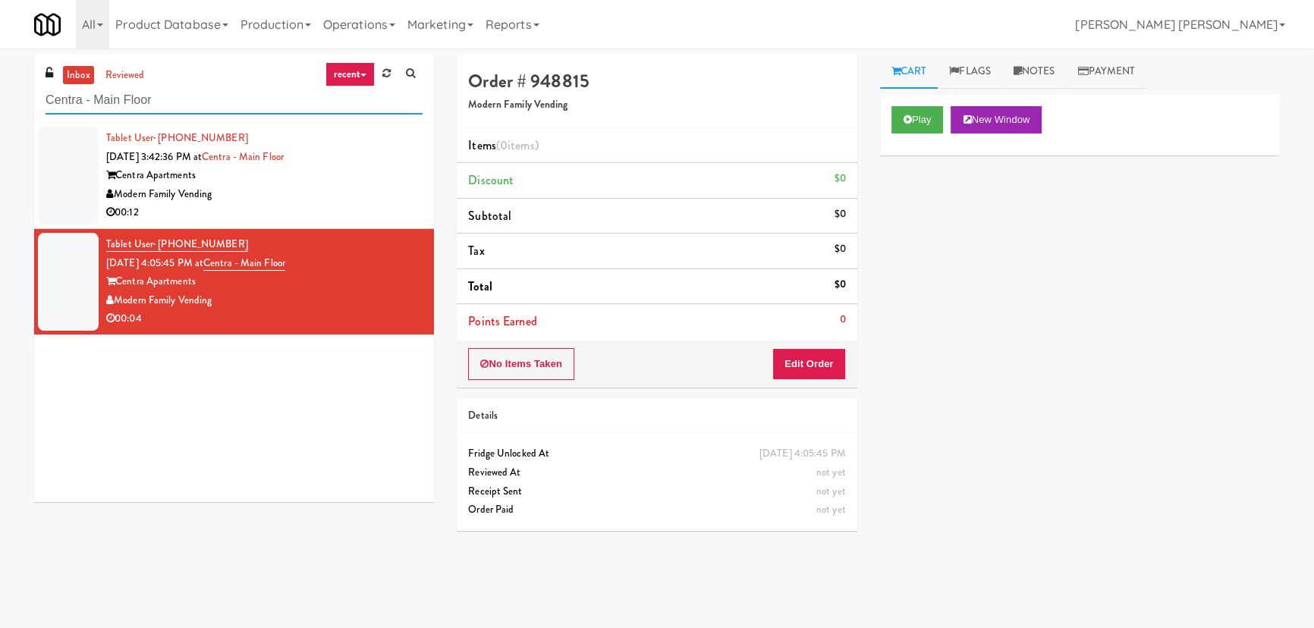
drag, startPoint x: 240, startPoint y: 102, endPoint x: -159, endPoint y: 118, distance: 400.1
click at [0, 118] on html "Are you sure you want to update this order? Okay Cancel Okay Are you sure you w…" at bounding box center [657, 314] width 1314 height 628
paste input "Atwater - Cooler - Left"
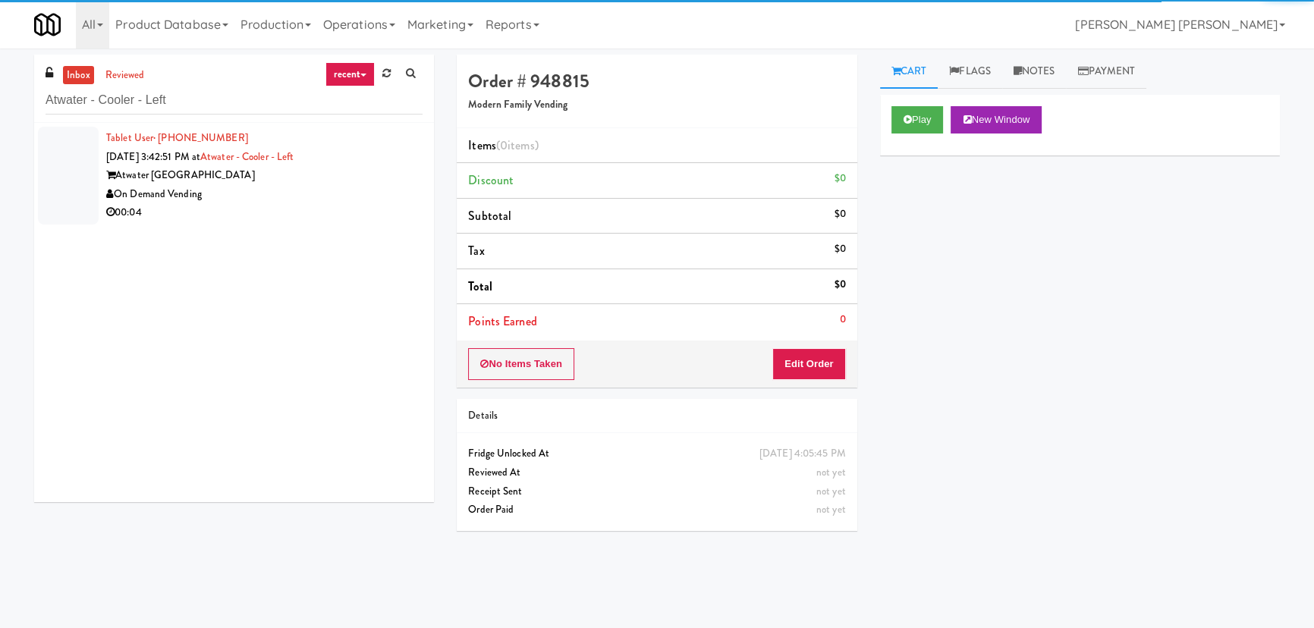
click at [296, 195] on div "On Demand Vending" at bounding box center [264, 194] width 316 height 19
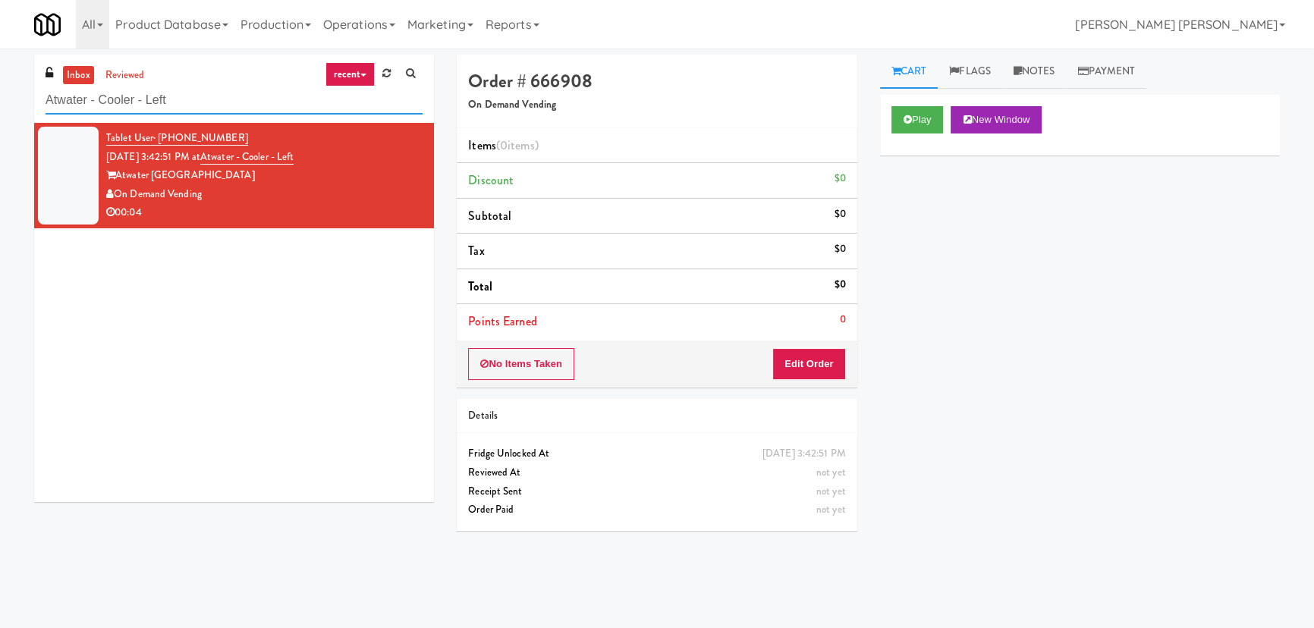
drag, startPoint x: 119, startPoint y: 104, endPoint x: -115, endPoint y: 115, distance: 234.7
click at [0, 115] on html "Are you sure you want to update this order? Okay Cancel Okay Are you sure you w…" at bounding box center [657, 314] width 1314 height 628
paste input "2200 Progress - Left - Fridge"
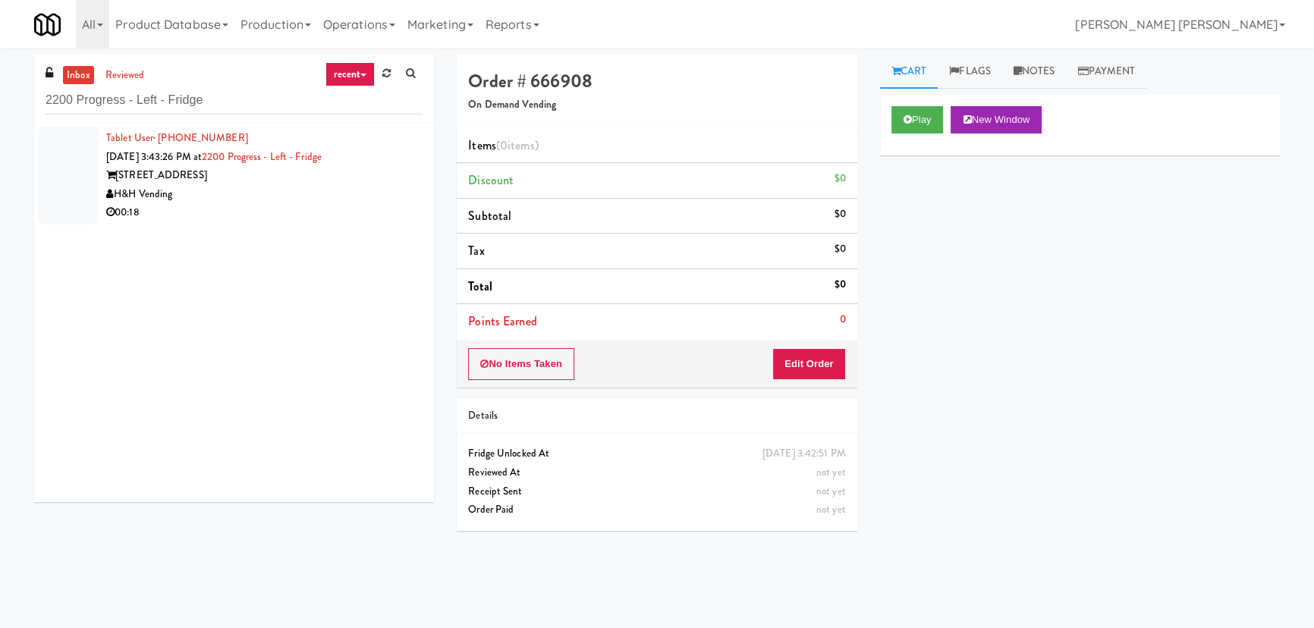
click at [306, 222] on div "00:18" at bounding box center [264, 212] width 316 height 19
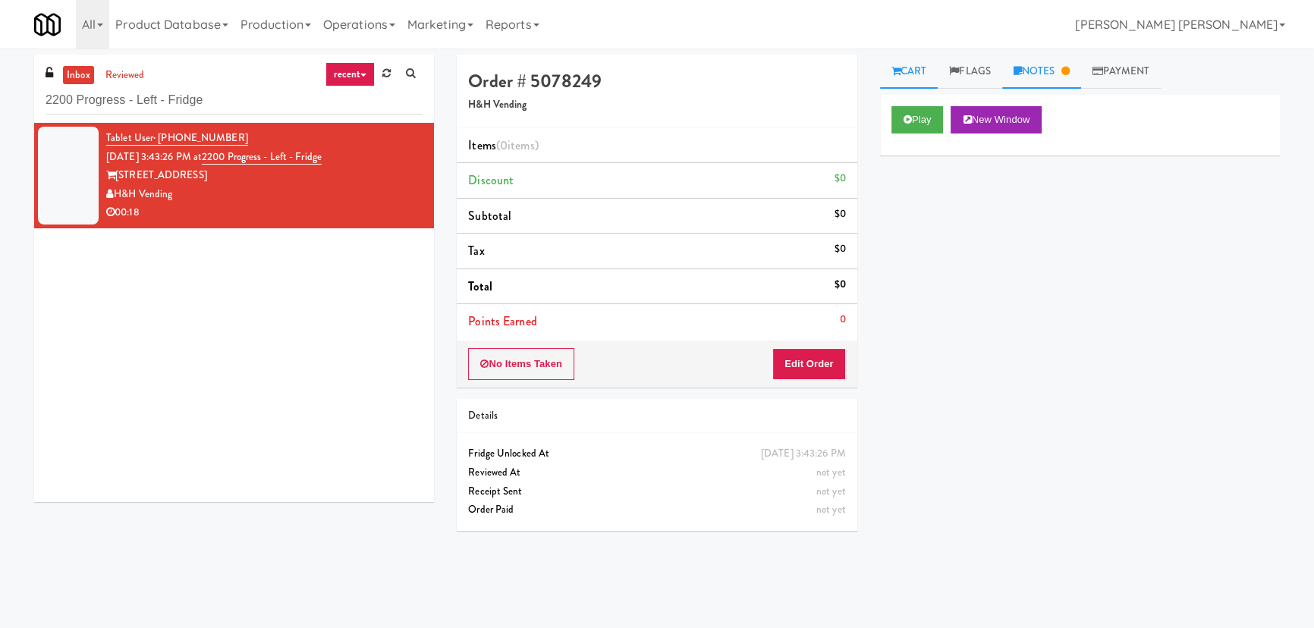
click at [1046, 71] on link "Notes" at bounding box center [1041, 72] width 79 height 34
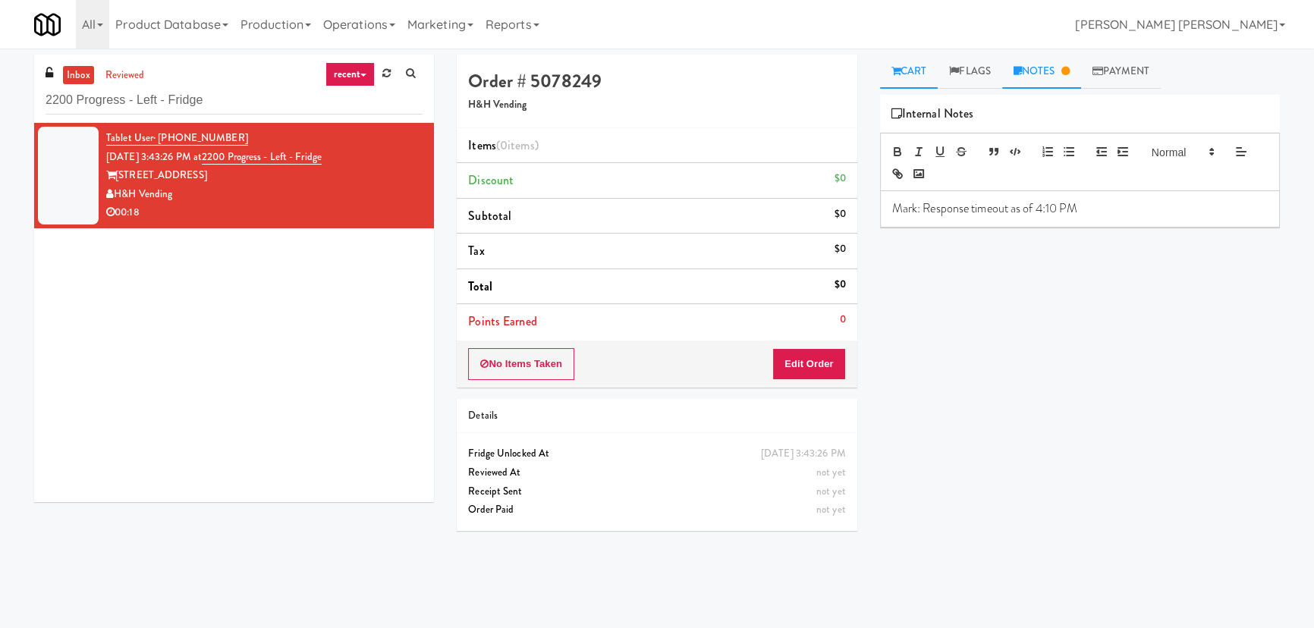
click at [909, 84] on link "Cart" at bounding box center [909, 72] width 58 height 34
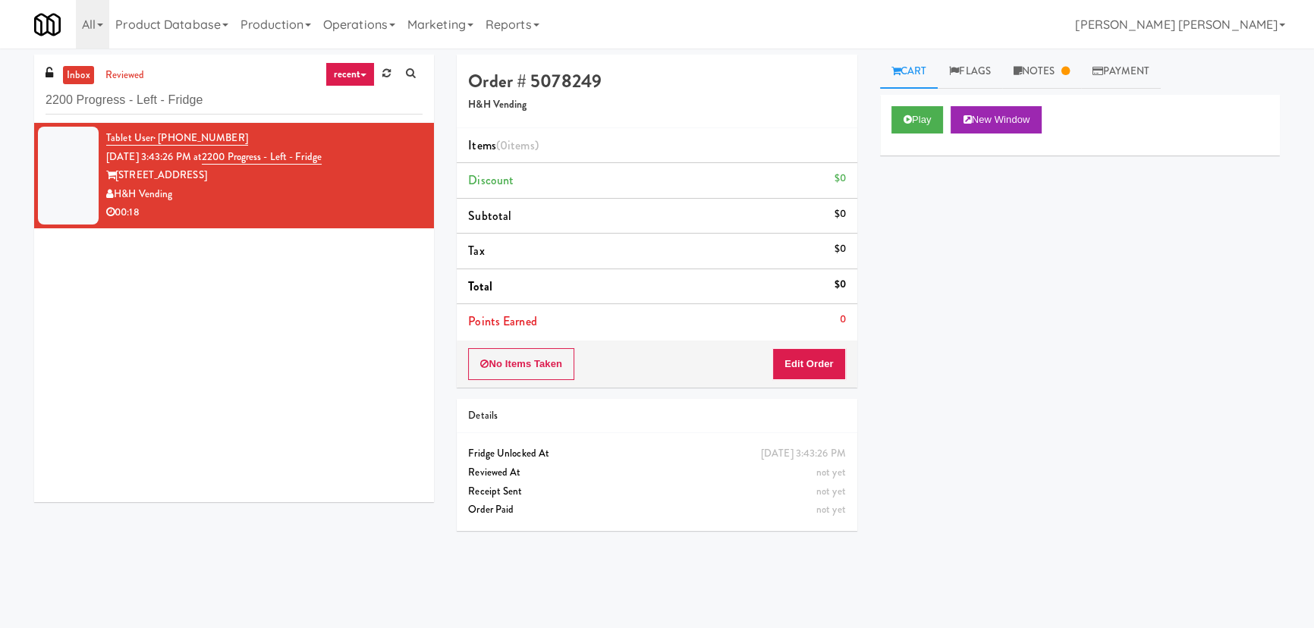
click at [76, 76] on link "inbox" at bounding box center [78, 75] width 31 height 19
click at [71, 76] on link "inbox" at bounding box center [78, 75] width 31 height 19
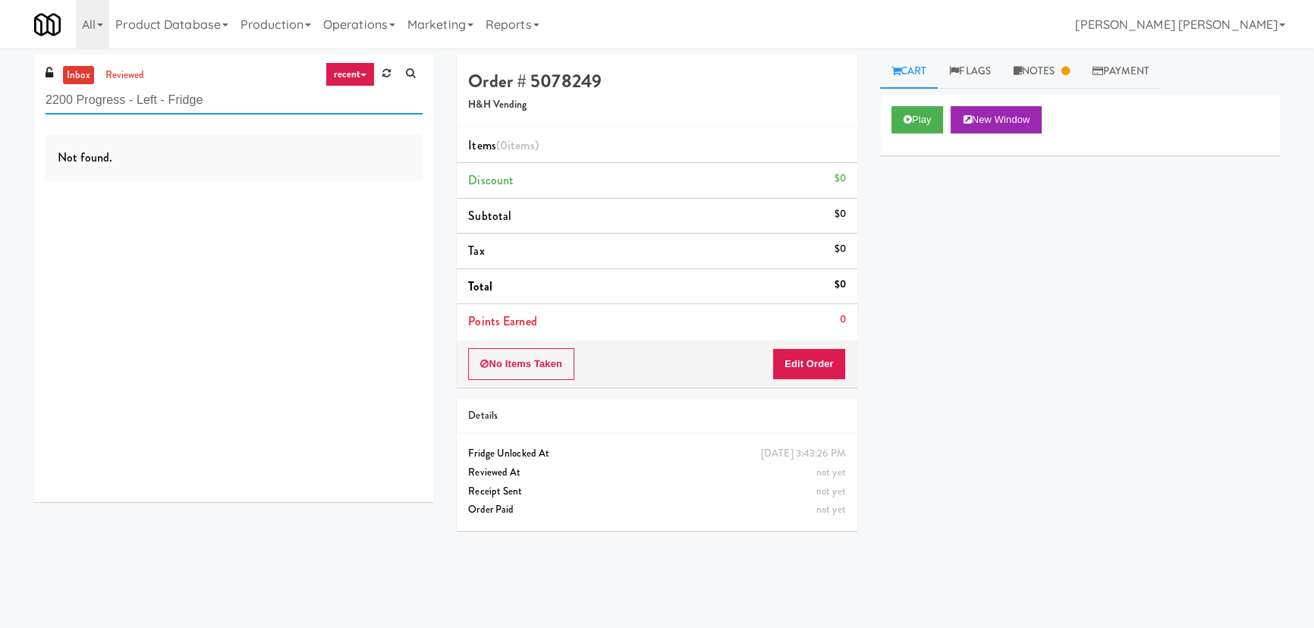
drag, startPoint x: 236, startPoint y: 103, endPoint x: -74, endPoint y: 116, distance: 309.8
click at [0, 116] on html "Are you sure you want to update this order? Okay Cancel Okay Are you sure you w…" at bounding box center [657, 314] width 1314 height 628
paste input "Roundhouse Staff Room - Steam Whistle"
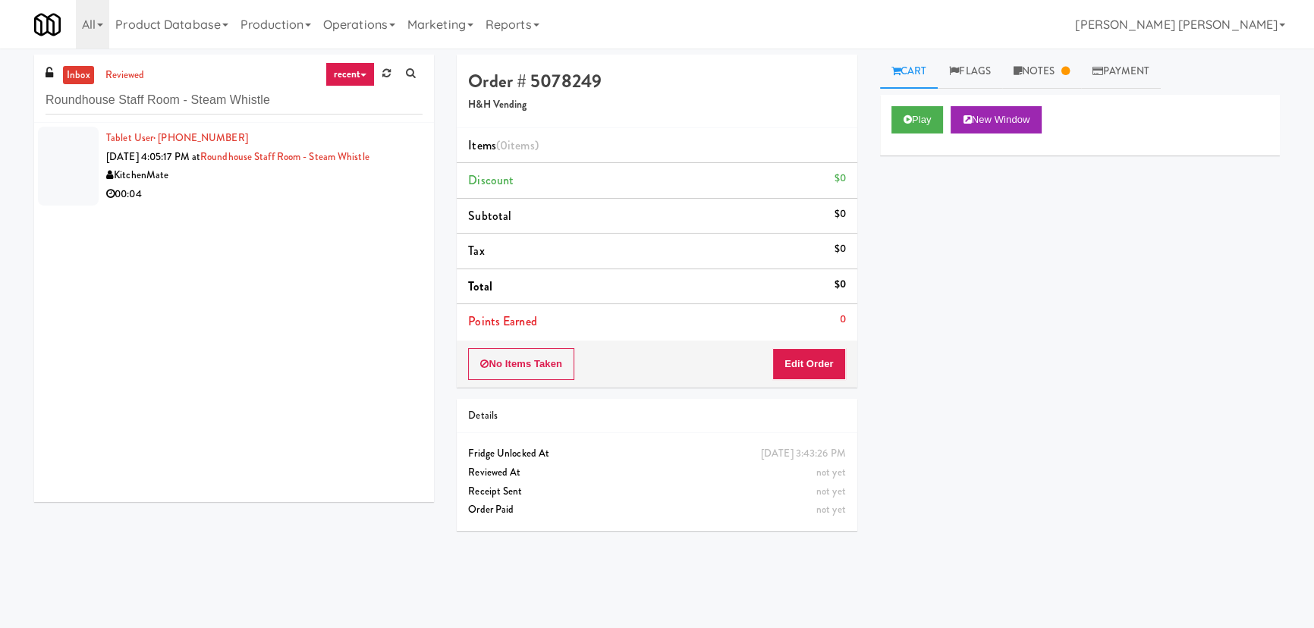
click at [256, 197] on div "00:04" at bounding box center [264, 194] width 316 height 19
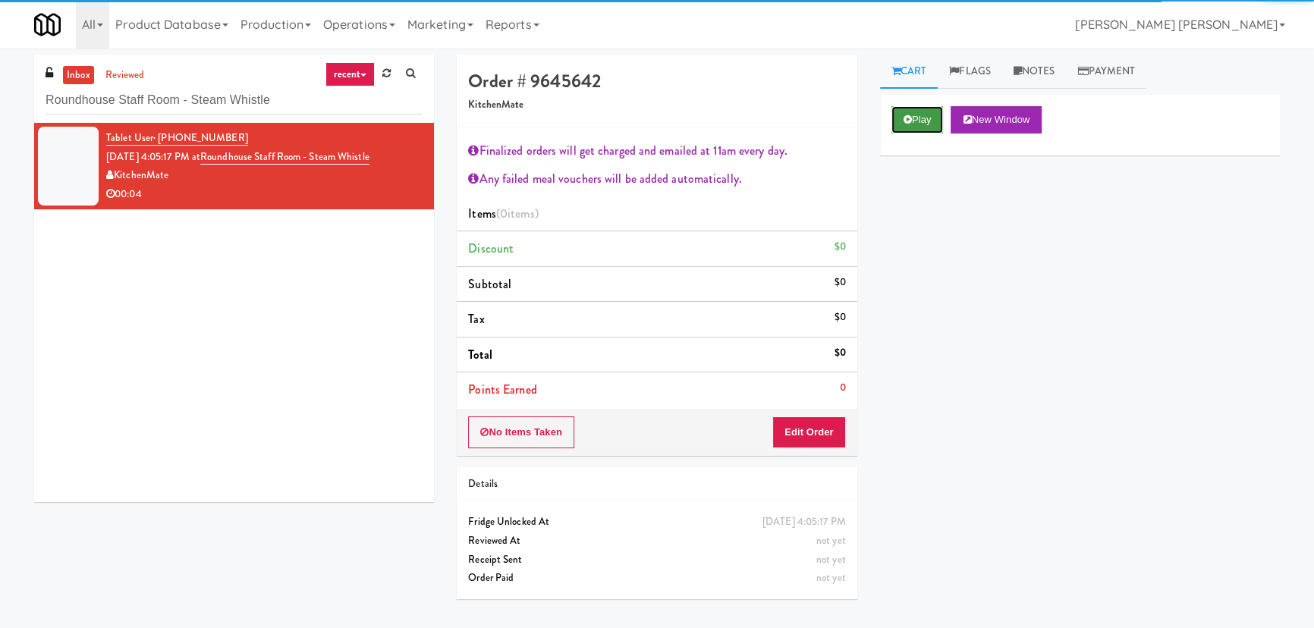
click at [923, 123] on button "Play" at bounding box center [917, 119] width 52 height 27
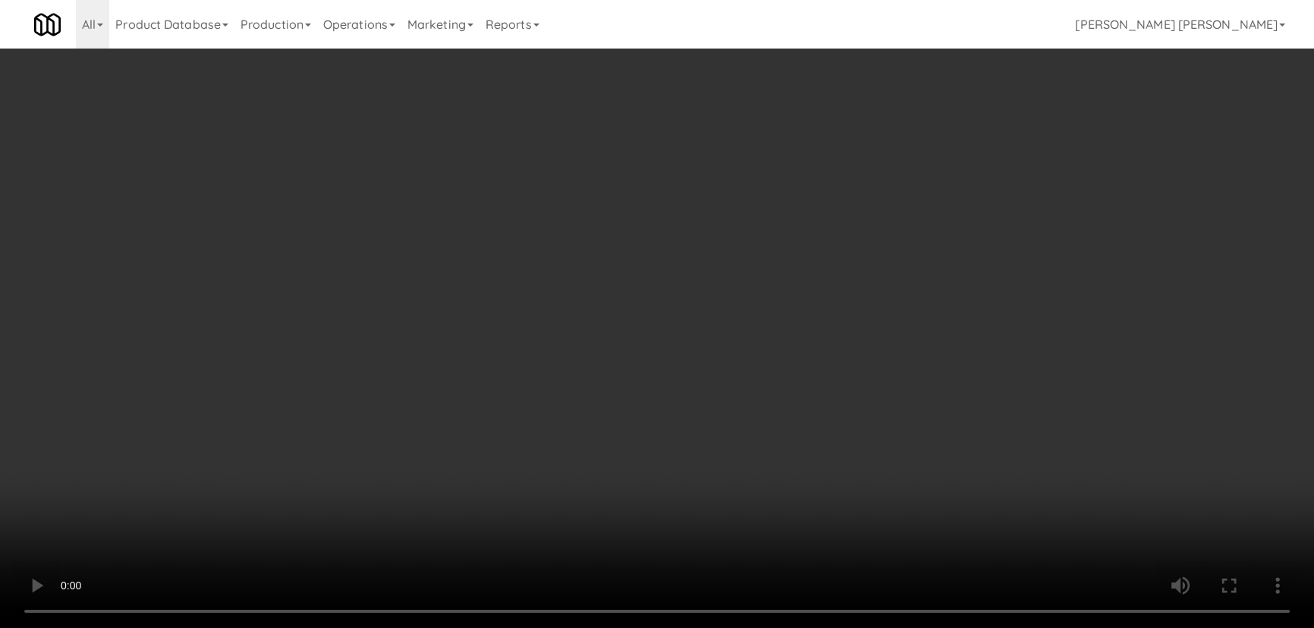
scroll to position [31, 0]
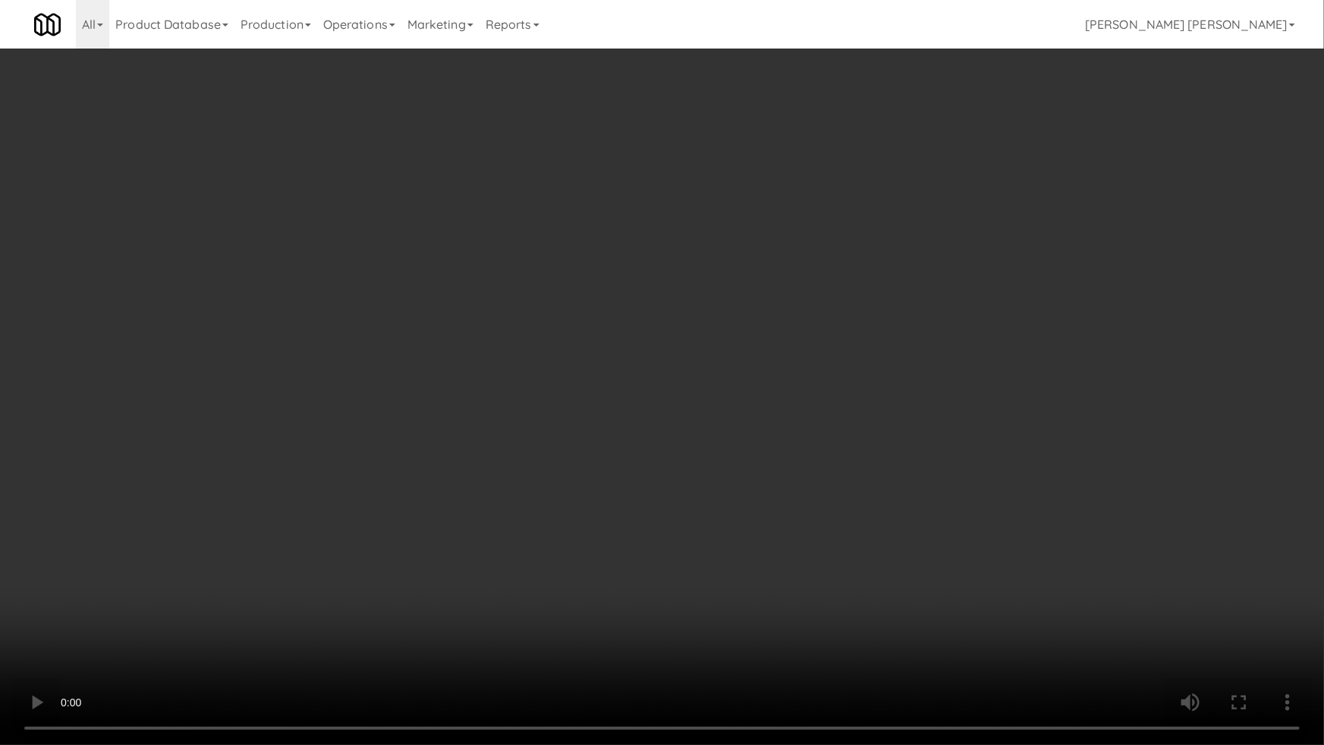
click at [696, 559] on video at bounding box center [662, 372] width 1324 height 745
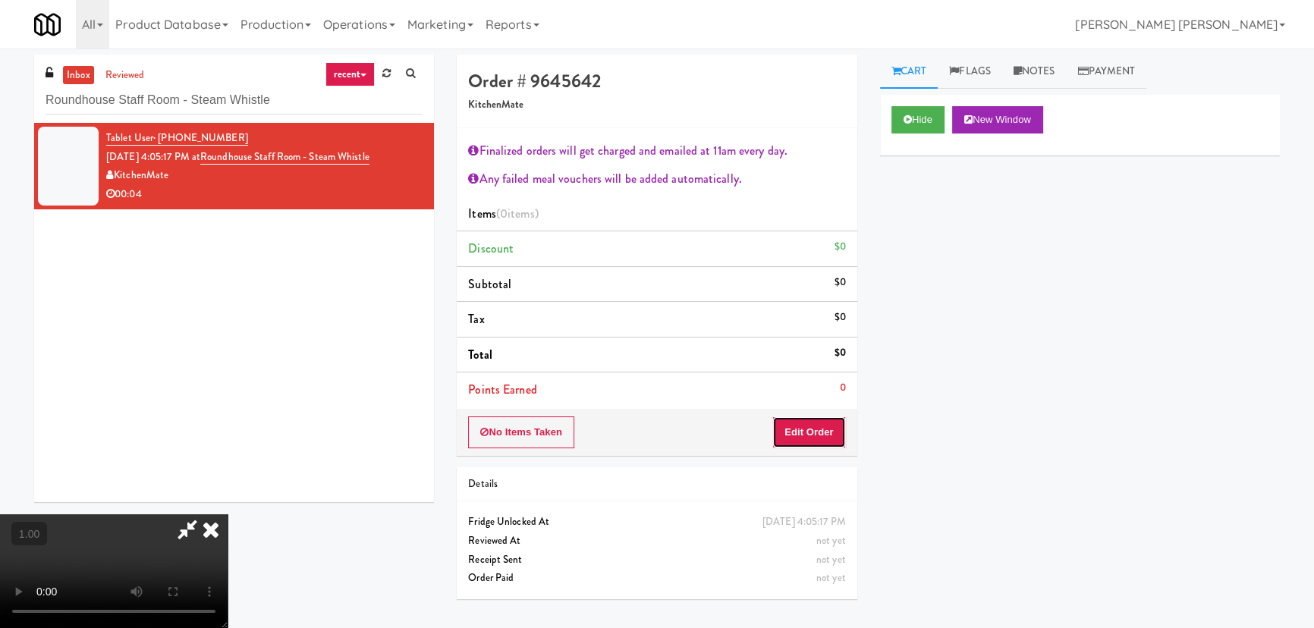
click at [835, 426] on button "Edit Order" at bounding box center [809, 433] width 74 height 32
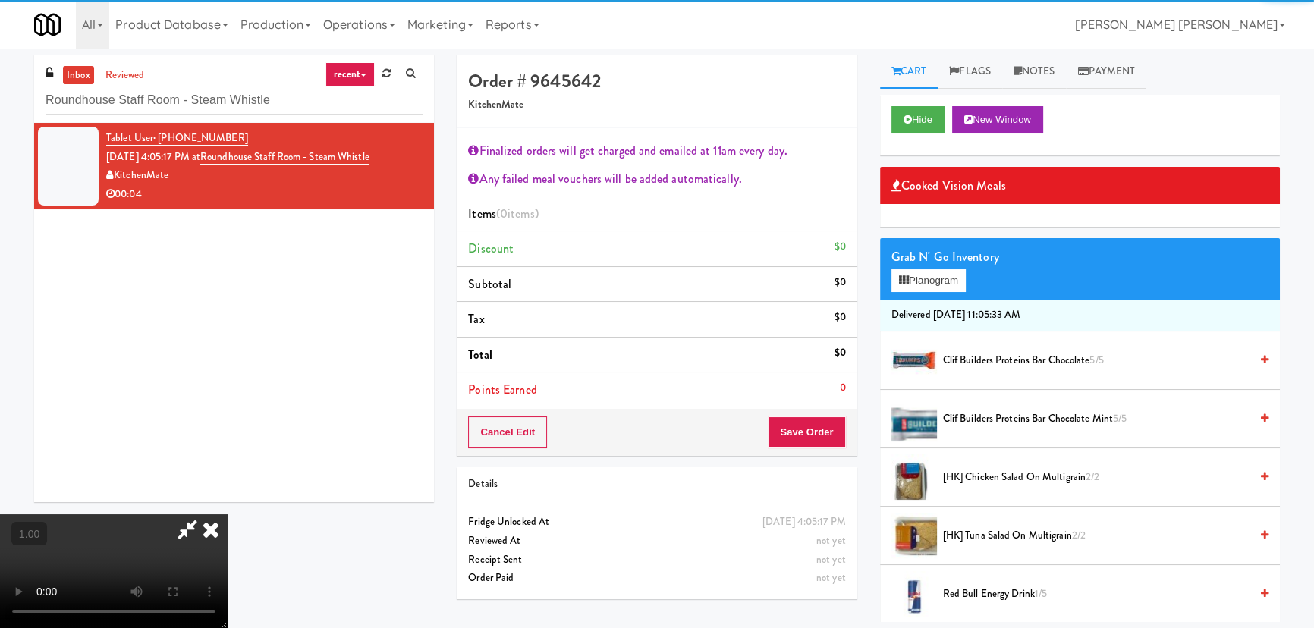
click at [964, 363] on span "Clif Builders proteins Bar Chocolate 5/5" at bounding box center [1096, 360] width 307 height 19
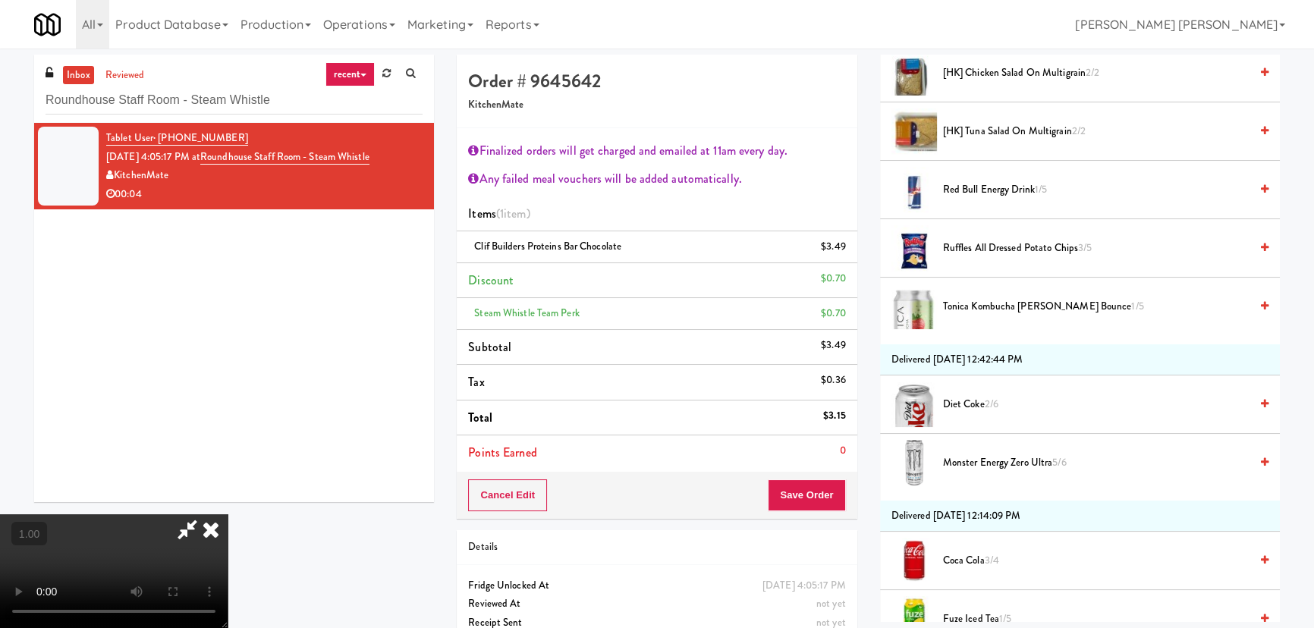
scroll to position [413, 0]
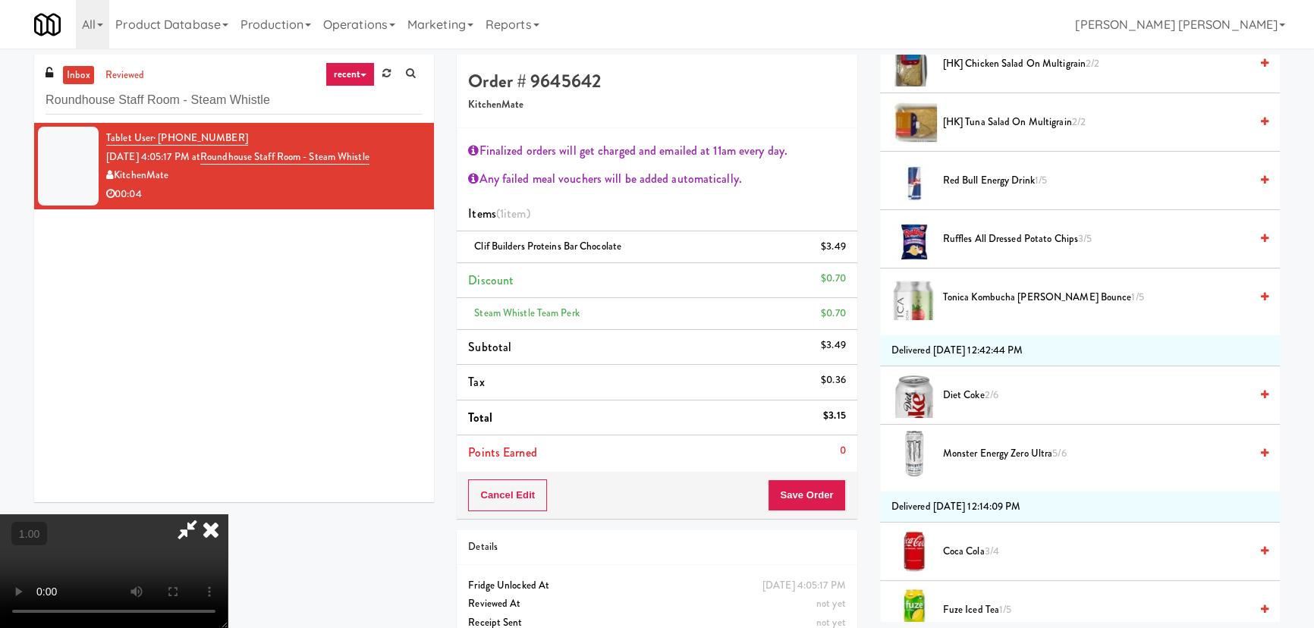
click at [974, 451] on span "Monster Energy Zero Ultra 5/6" at bounding box center [1096, 454] width 307 height 19
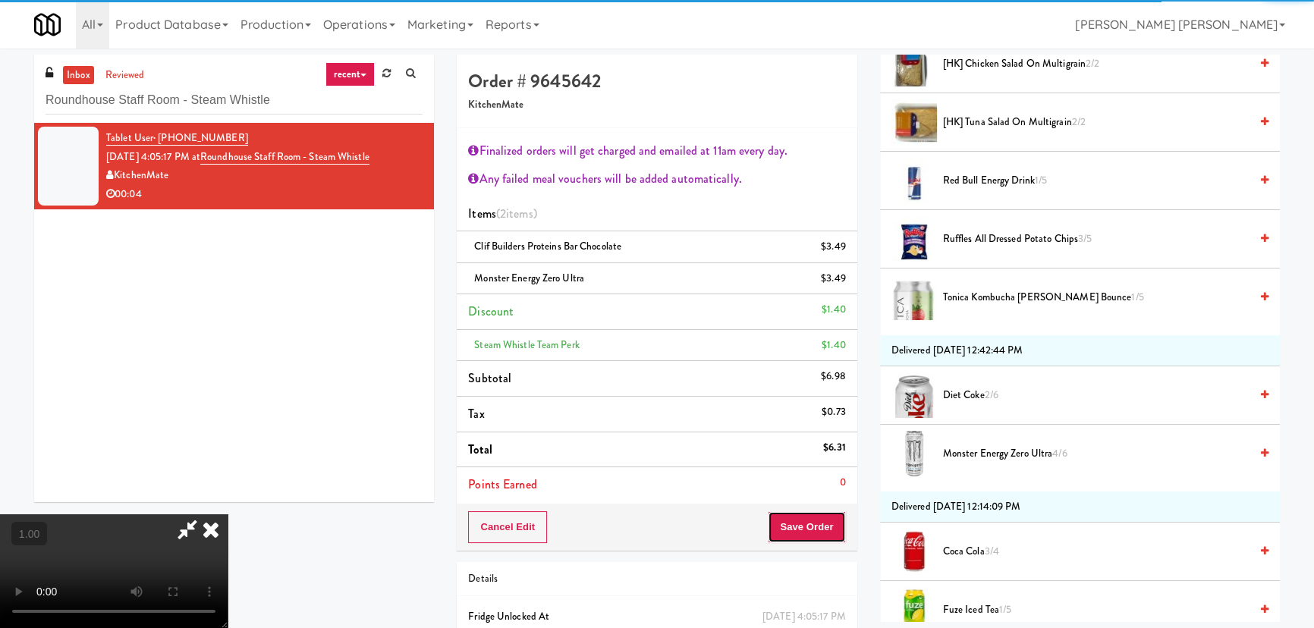
click at [834, 520] on button "Save Order" at bounding box center [806, 527] width 77 height 32
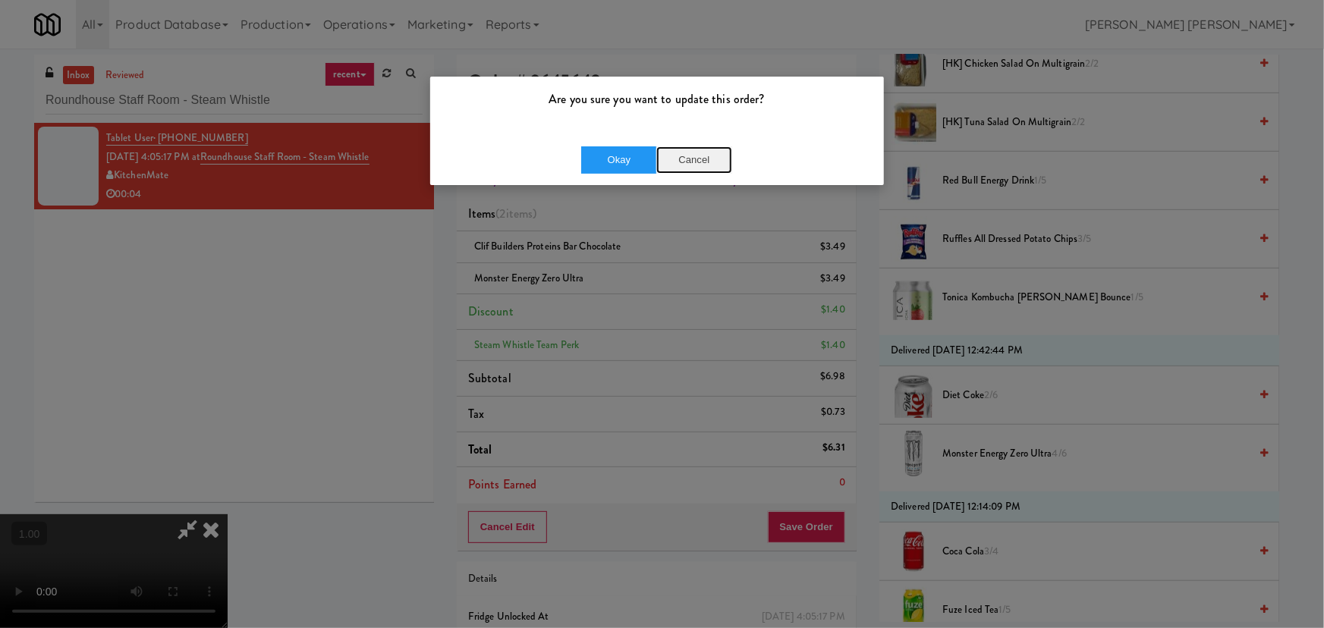
click at [658, 159] on button "Cancel" at bounding box center [694, 159] width 76 height 27
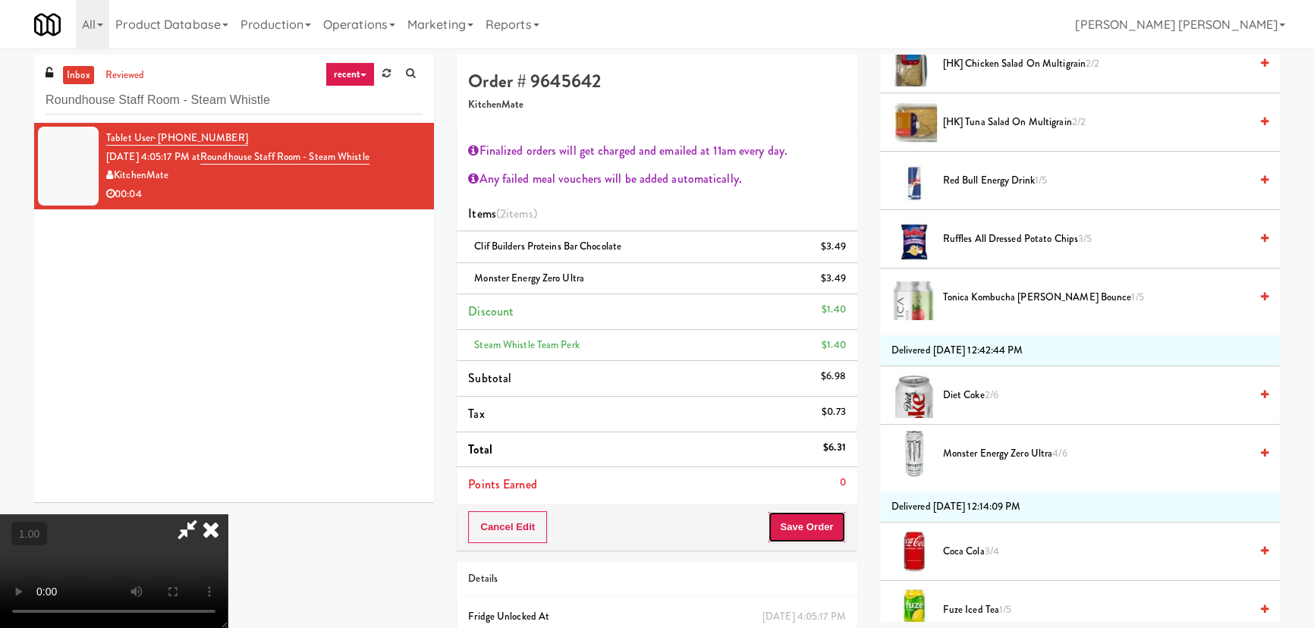
click at [813, 523] on button "Save Order" at bounding box center [806, 527] width 77 height 32
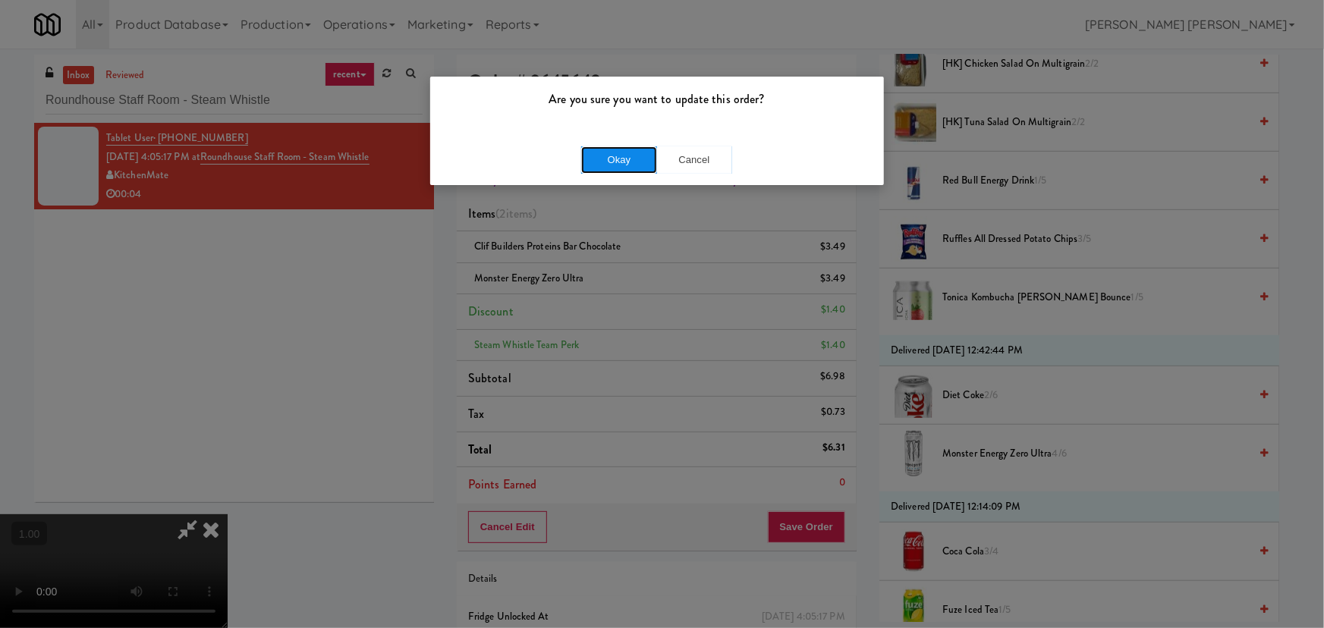
click at [605, 166] on button "Okay" at bounding box center [619, 159] width 76 height 27
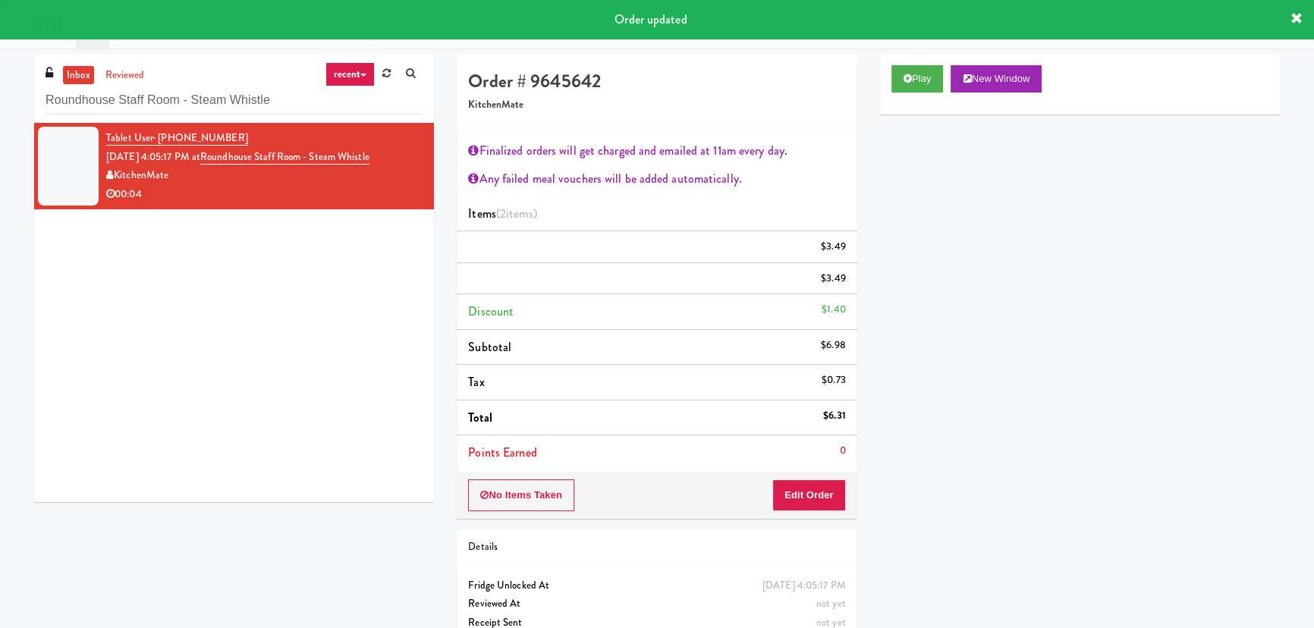
scroll to position [0, 0]
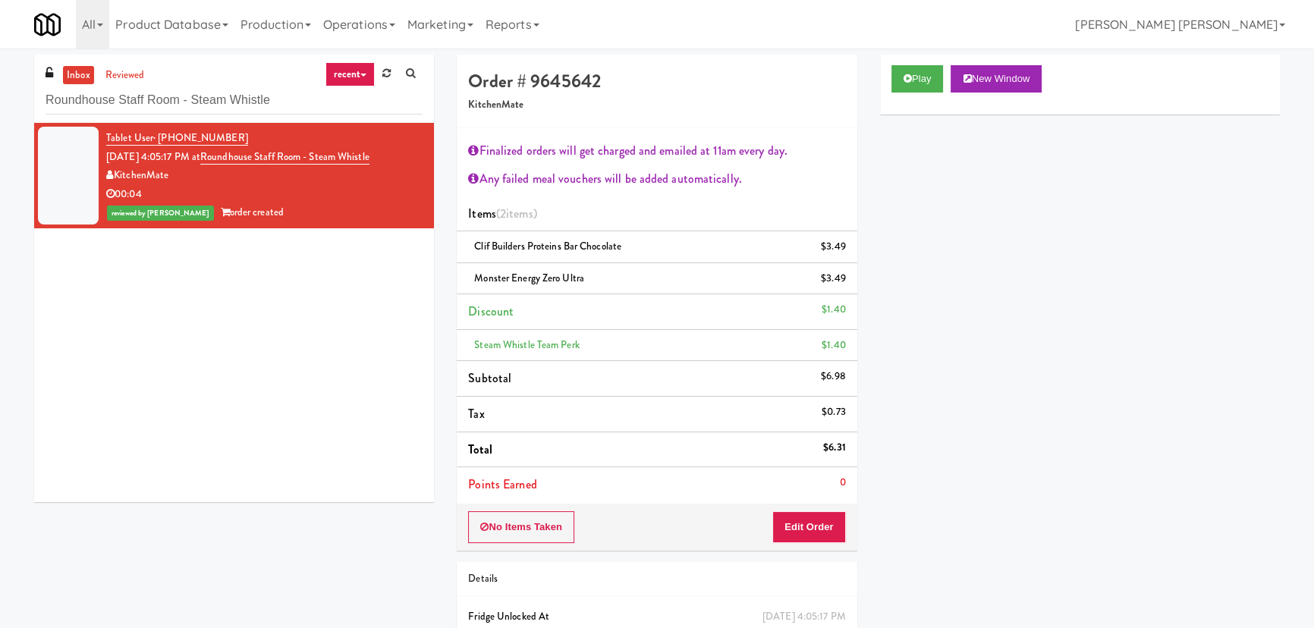
drag, startPoint x: 87, startPoint y: 74, endPoint x: 5, endPoint y: 76, distance: 82.0
click at [85, 75] on link "inbox" at bounding box center [78, 75] width 31 height 19
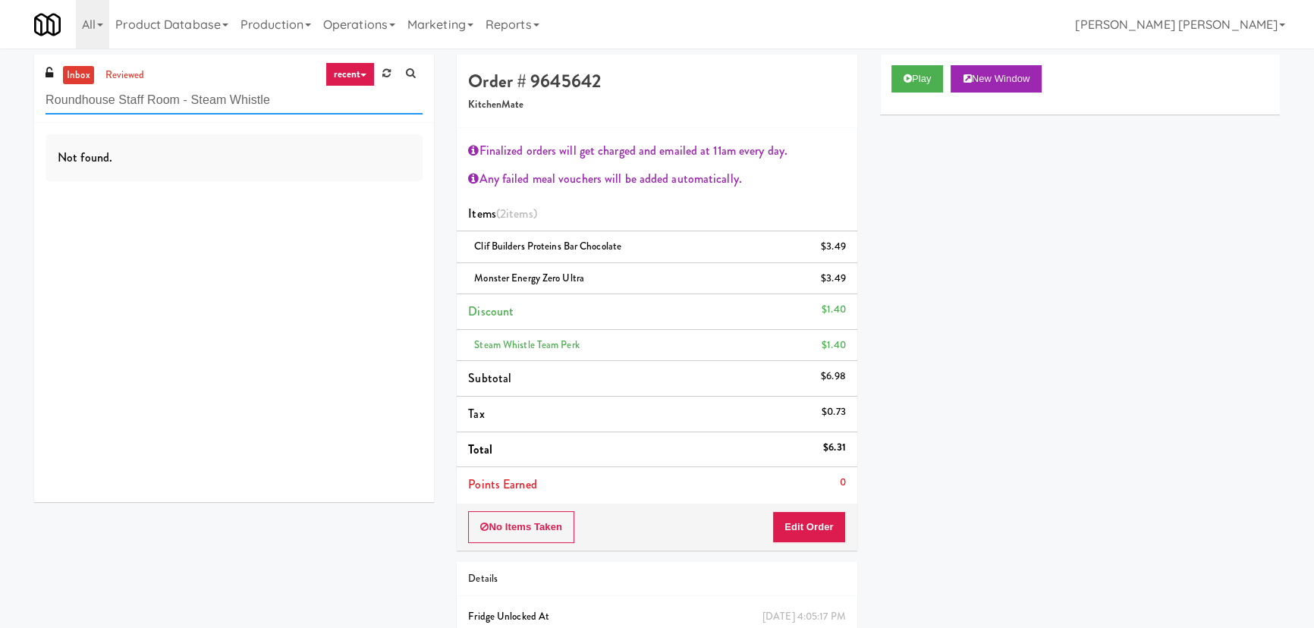
drag, startPoint x: 280, startPoint y: 102, endPoint x: 2, endPoint y: 97, distance: 278.5
click at [2, 97] on div "inbox reviewed recent all unclear take inventory issue suspicious failed recent…" at bounding box center [657, 380] width 1314 height 651
paste input "ailside-Pantry-Right"
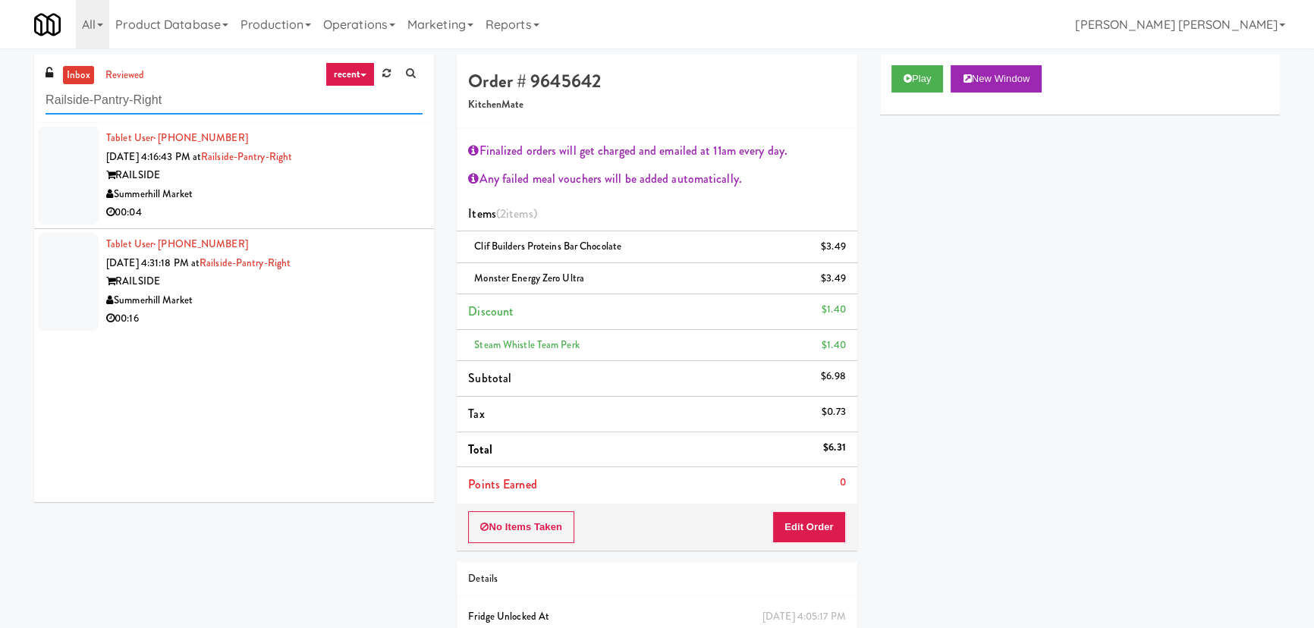
type input "Railside-Pantry-Right"
click at [351, 206] on div "00:04" at bounding box center [264, 212] width 316 height 19
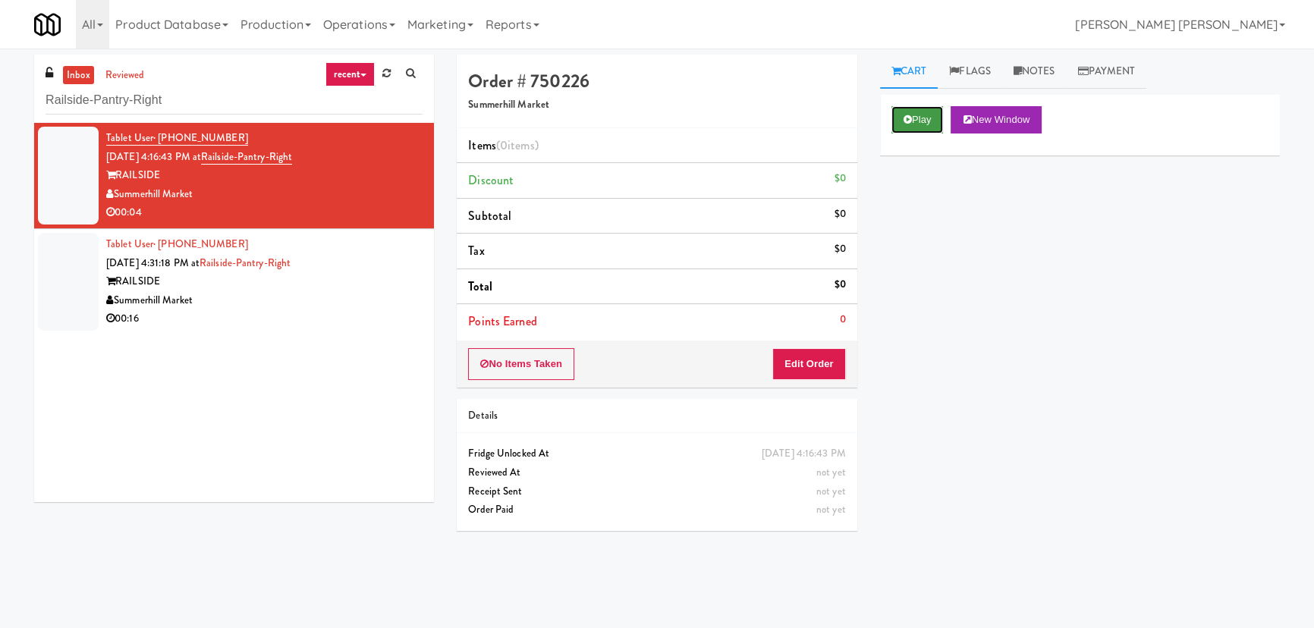
click at [926, 129] on button "Play" at bounding box center [917, 119] width 52 height 27
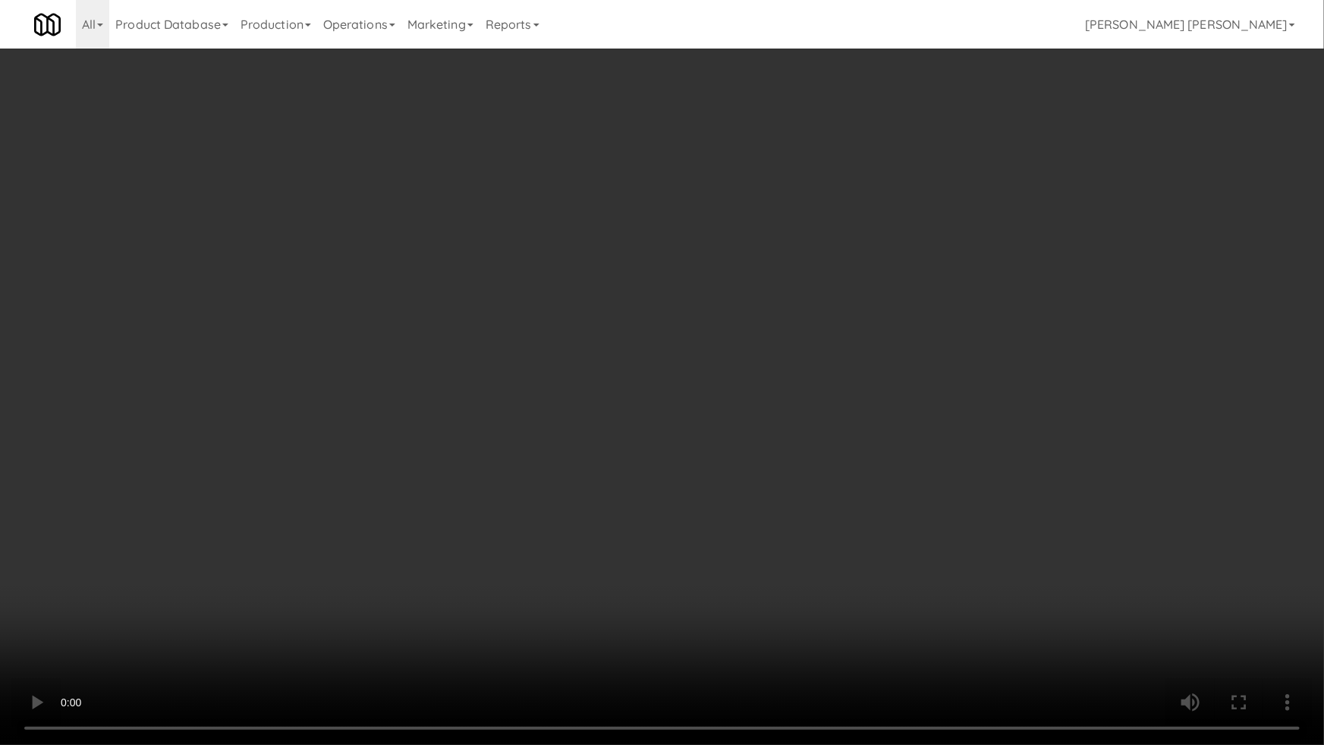
drag, startPoint x: 732, startPoint y: 674, endPoint x: 1323, endPoint y: 685, distance: 591.1
click at [775, 627] on video at bounding box center [662, 372] width 1324 height 745
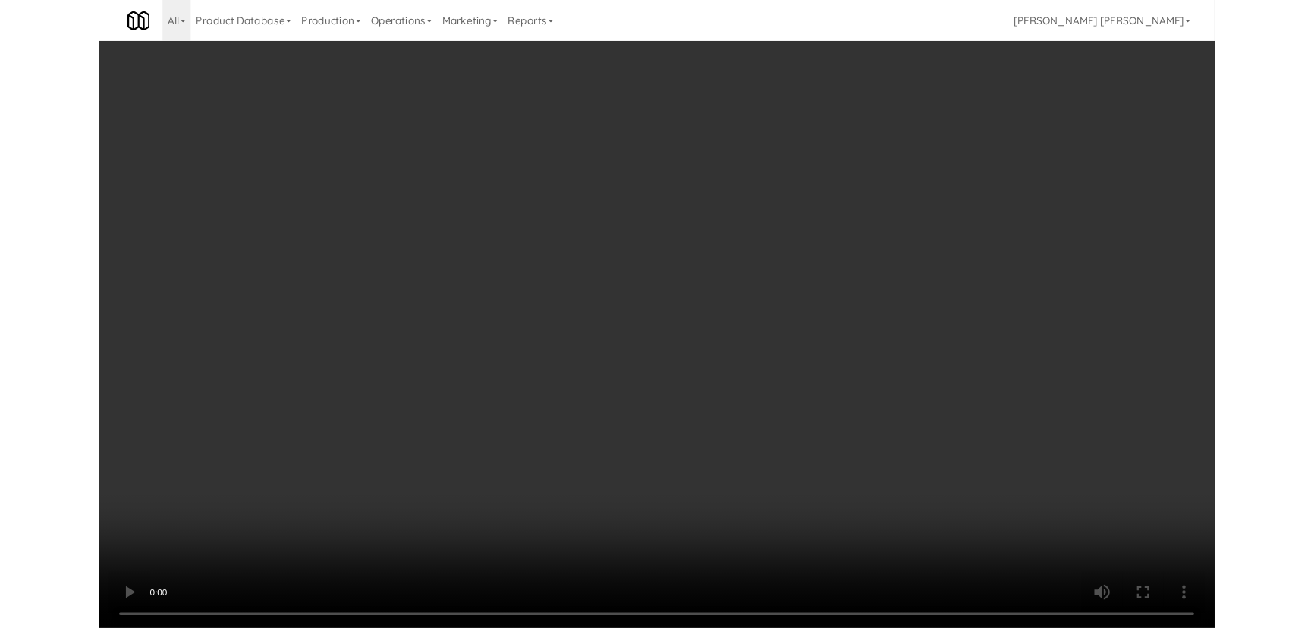
scroll to position [31, 0]
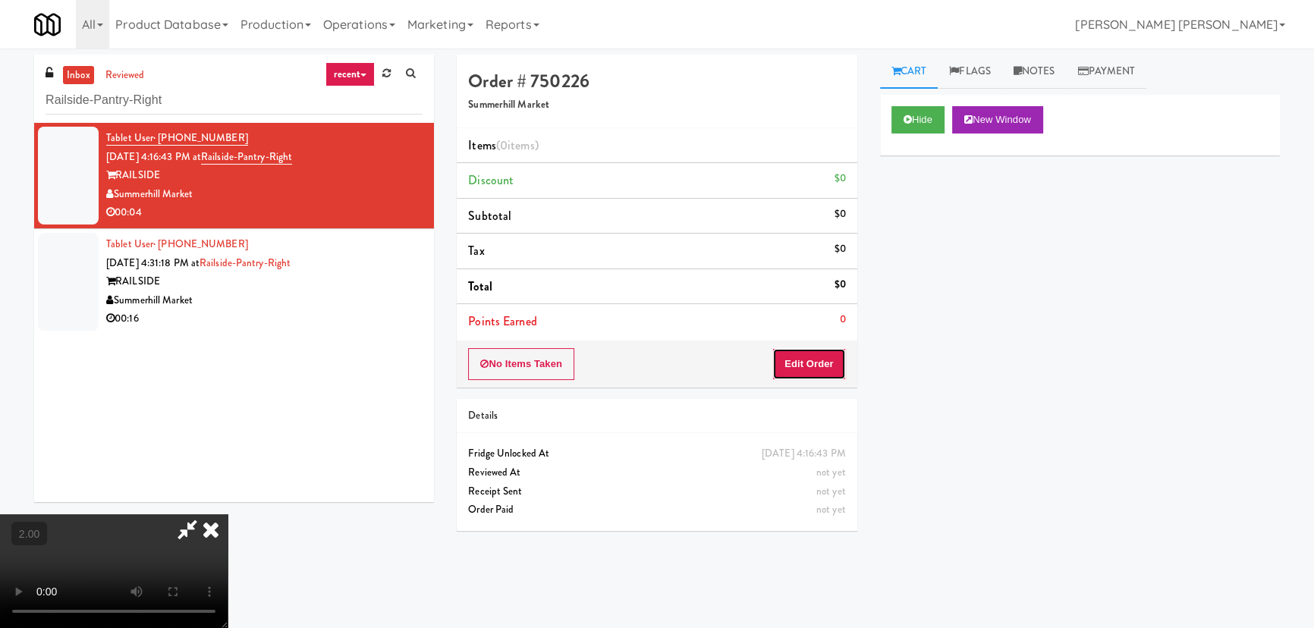
drag, startPoint x: 815, startPoint y: 366, endPoint x: 825, endPoint y: 361, distance: 11.2
click at [825, 361] on button "Edit Order" at bounding box center [809, 364] width 74 height 32
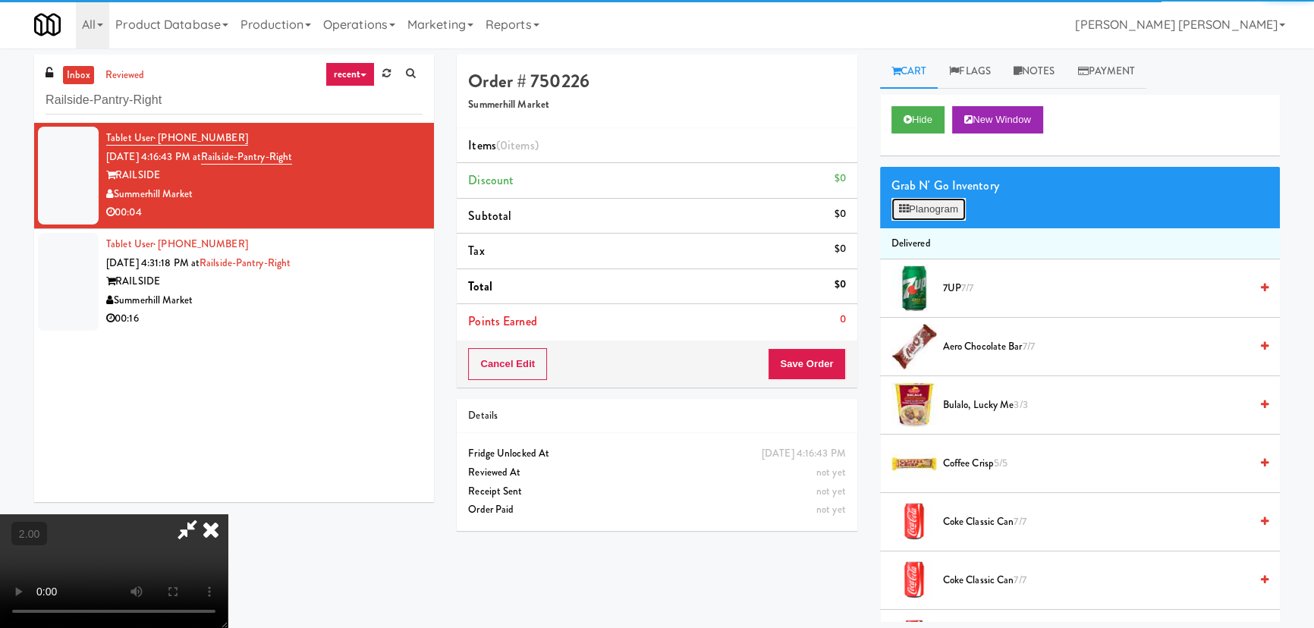
click at [926, 208] on button "Planogram" at bounding box center [928, 209] width 74 height 23
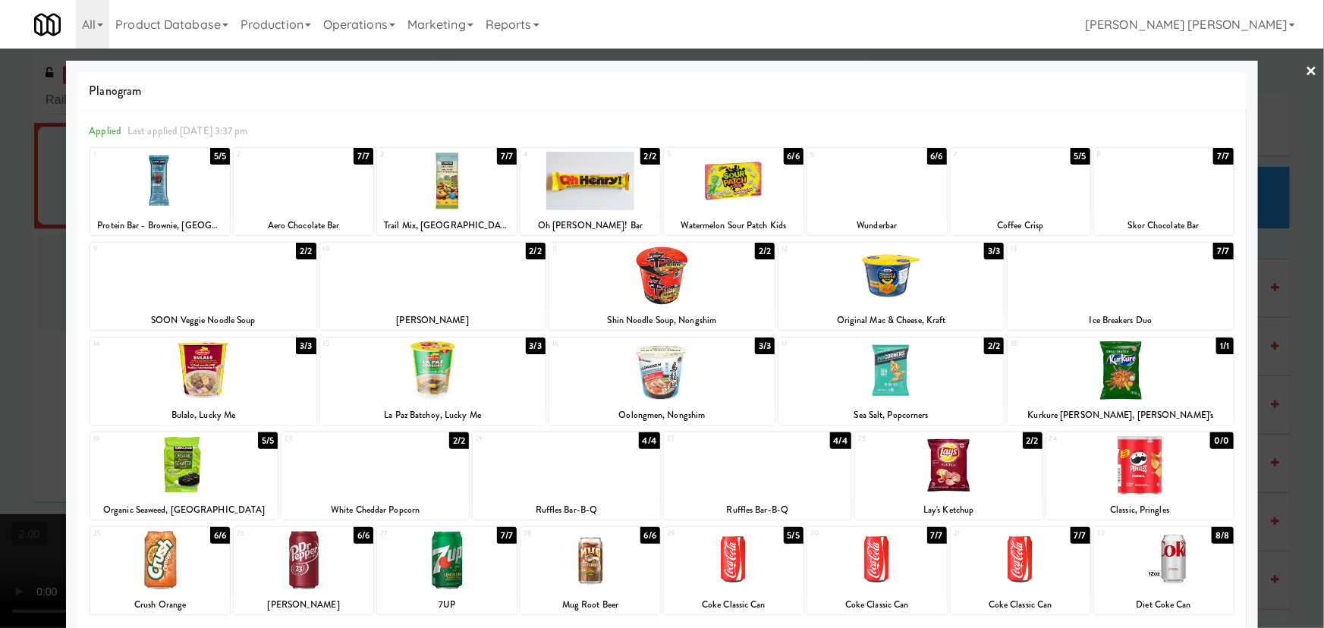
click at [864, 558] on div at bounding box center [877, 560] width 140 height 58
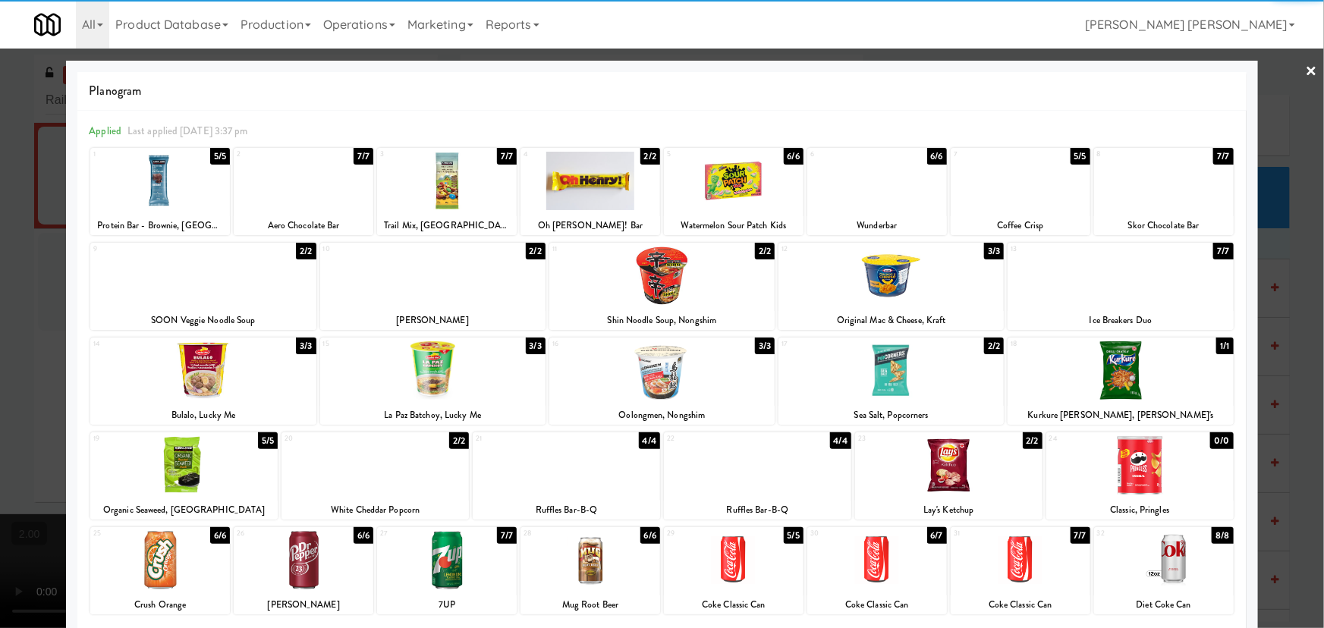
click at [1306, 68] on link "×" at bounding box center [1312, 72] width 12 height 47
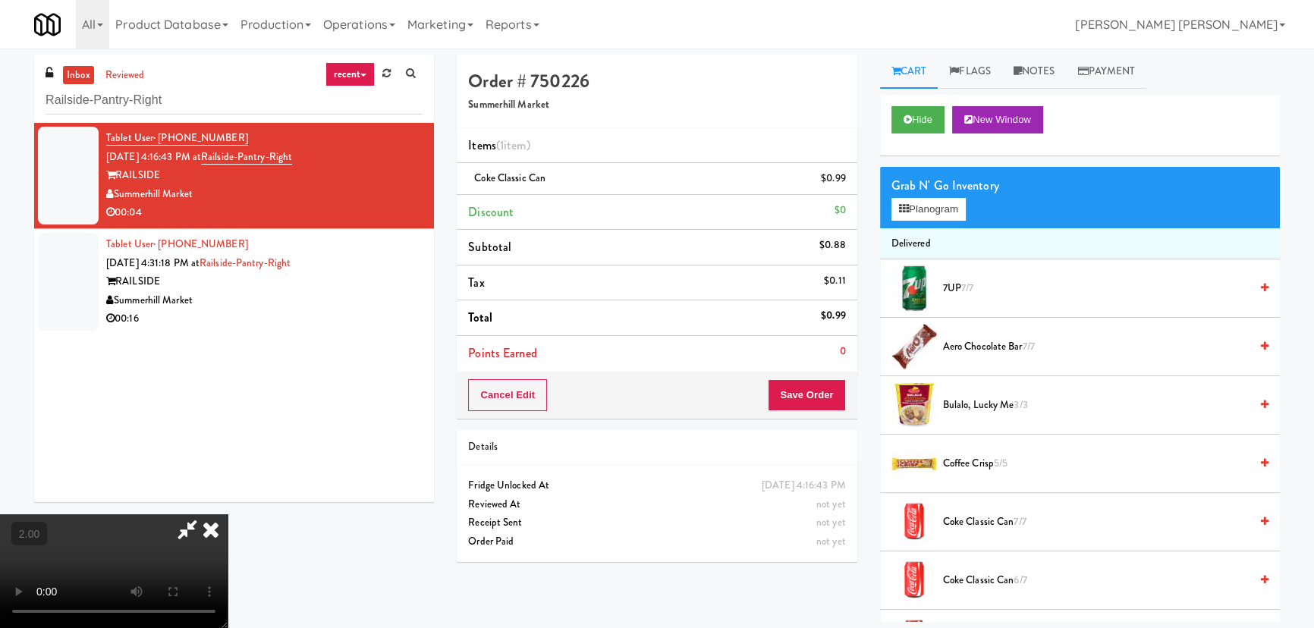
click at [228, 514] on icon at bounding box center [210, 529] width 33 height 30
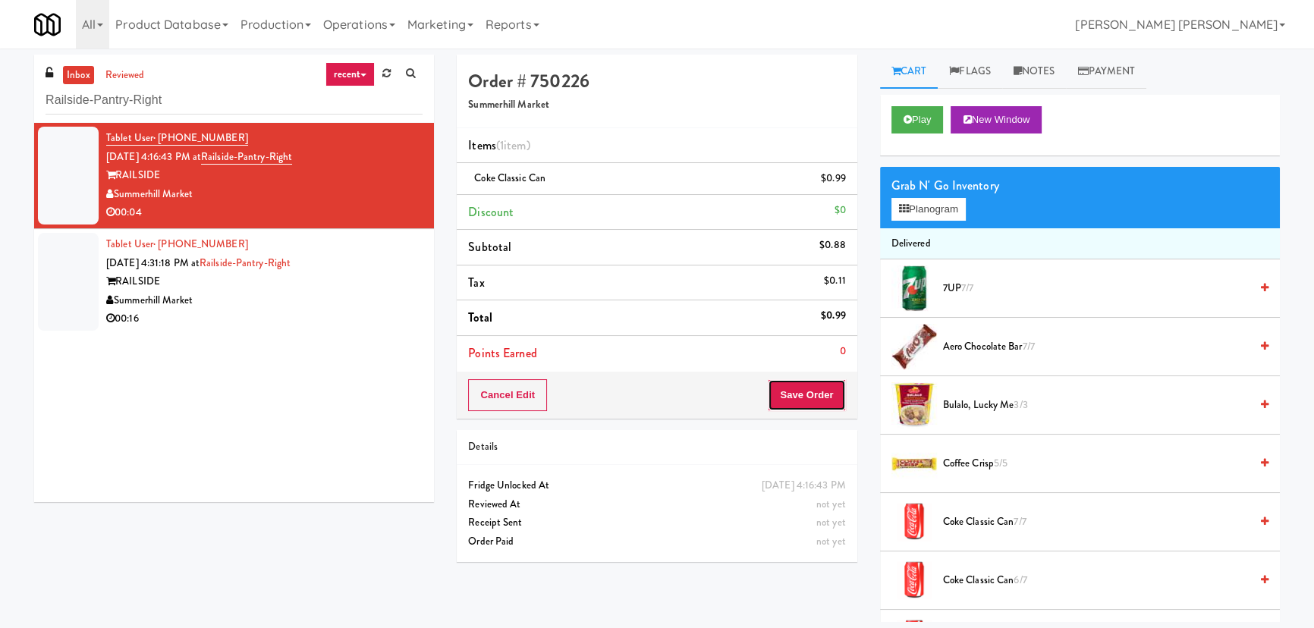
click at [822, 398] on button "Save Order" at bounding box center [806, 395] width 77 height 32
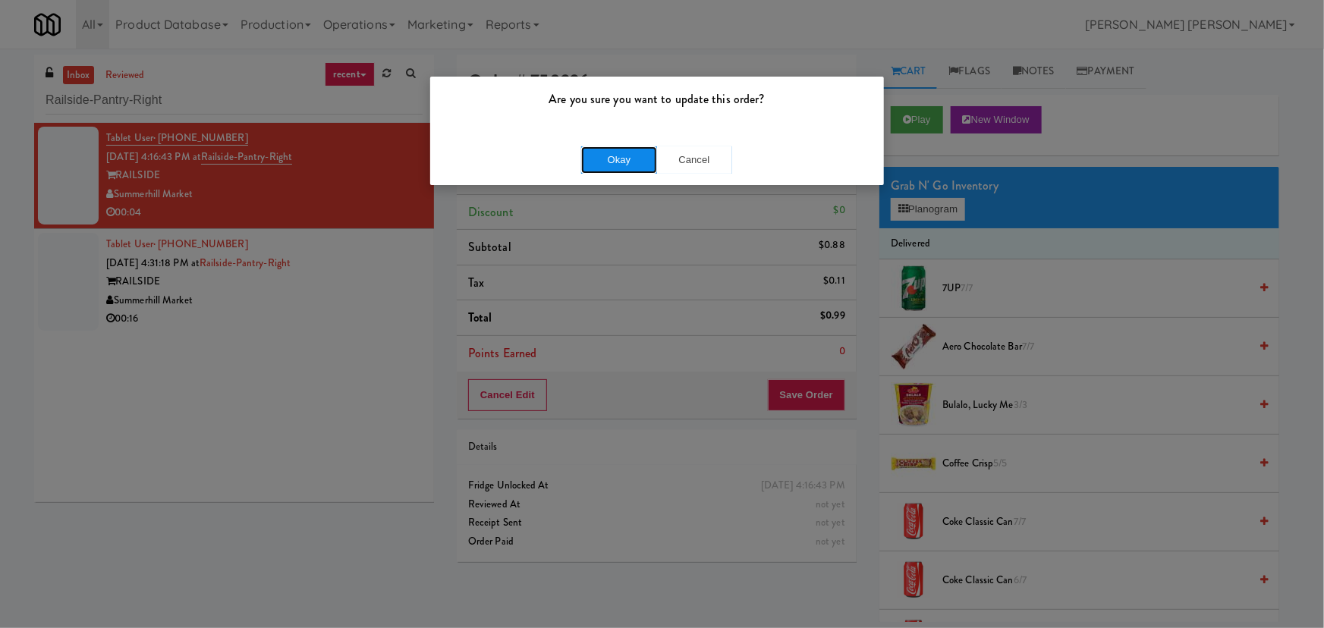
click at [608, 164] on button "Okay" at bounding box center [619, 159] width 76 height 27
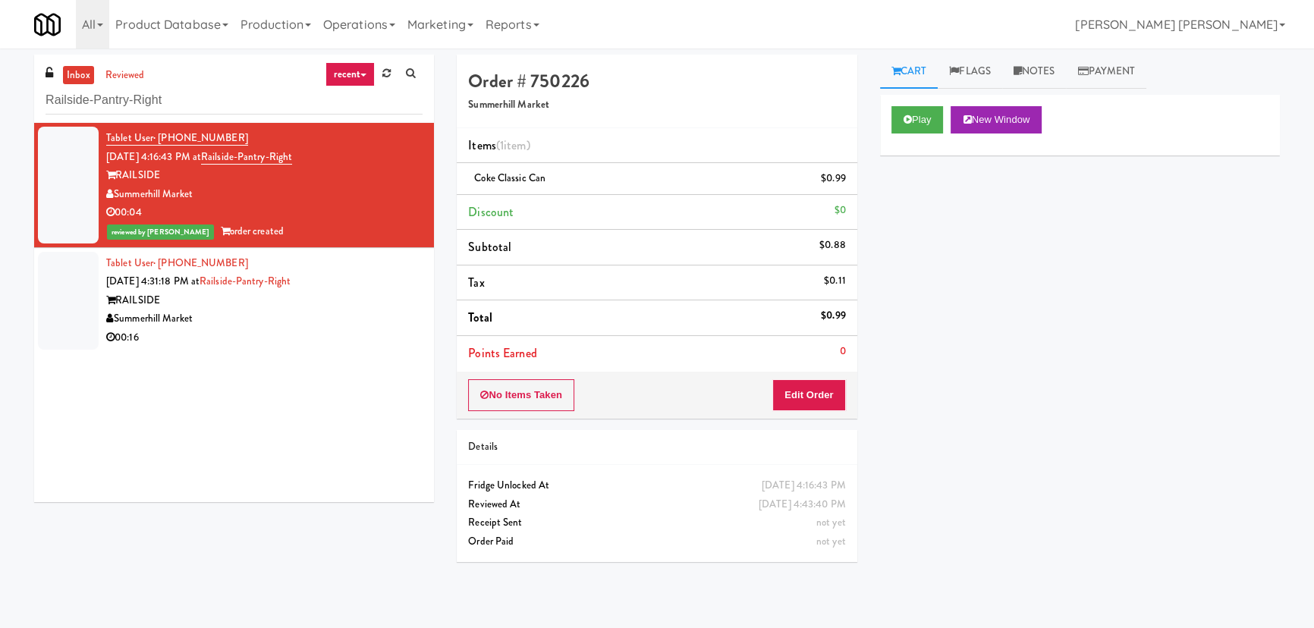
click at [330, 314] on div "Summerhill Market" at bounding box center [264, 319] width 316 height 19
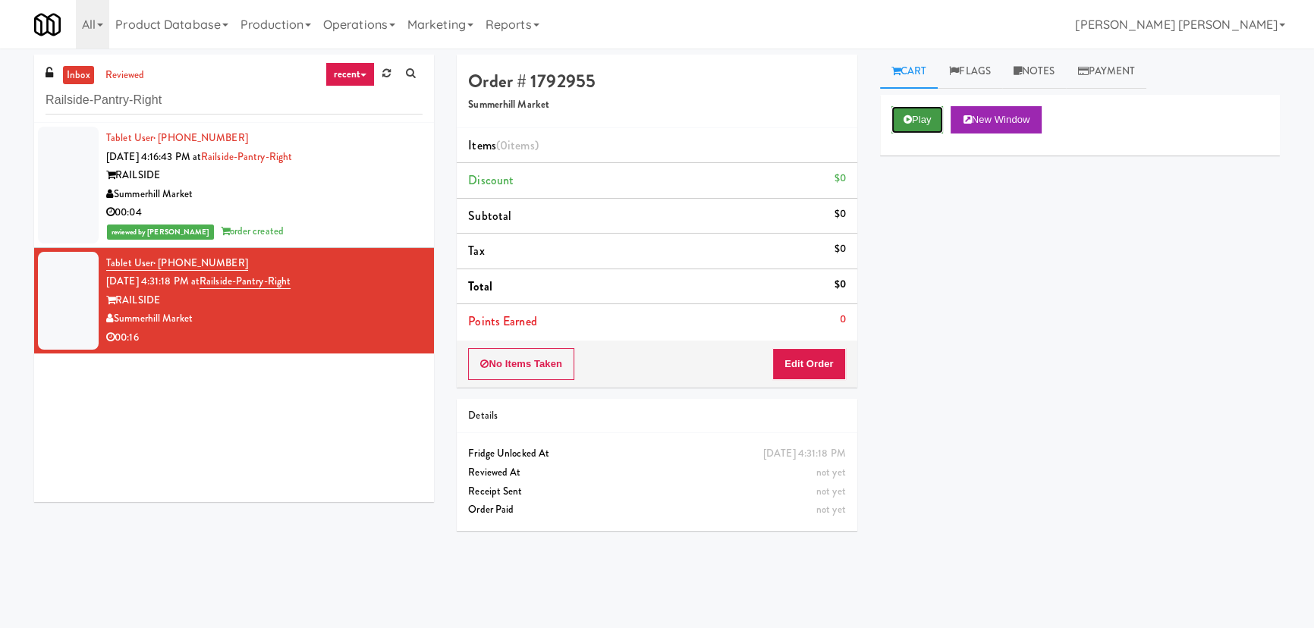
click at [919, 129] on button "Play" at bounding box center [917, 119] width 52 height 27
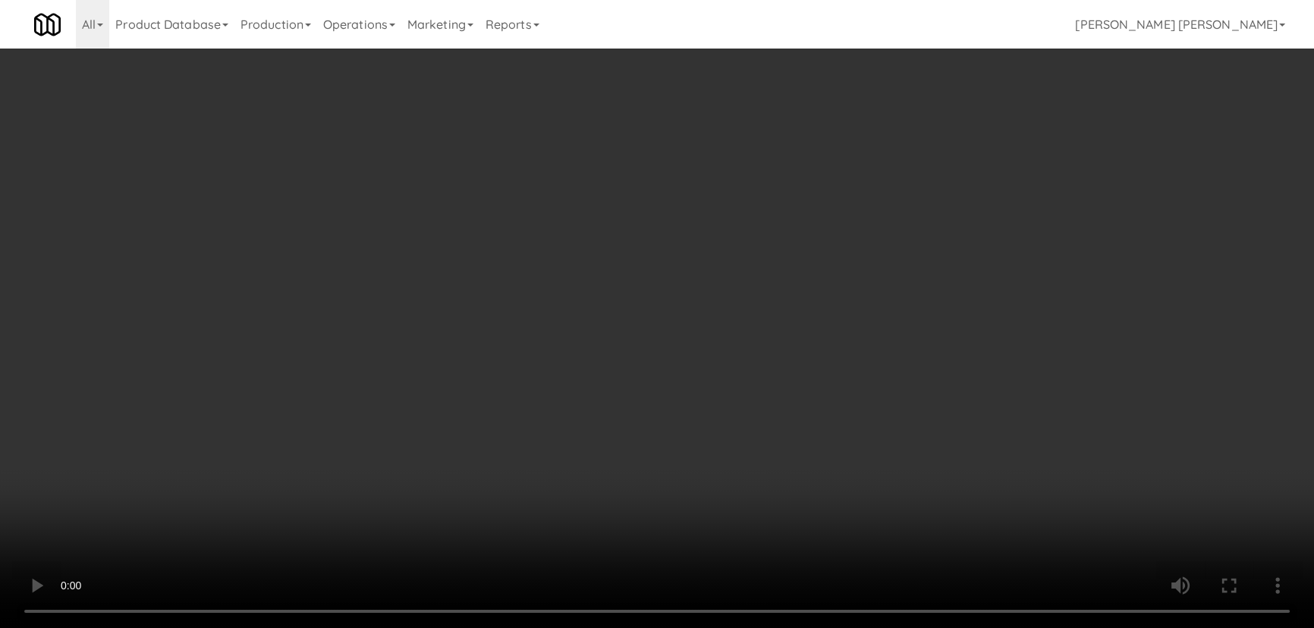
drag, startPoint x: 720, startPoint y: 664, endPoint x: 769, endPoint y: 659, distance: 49.6
click at [728, 627] on video at bounding box center [657, 314] width 1314 height 628
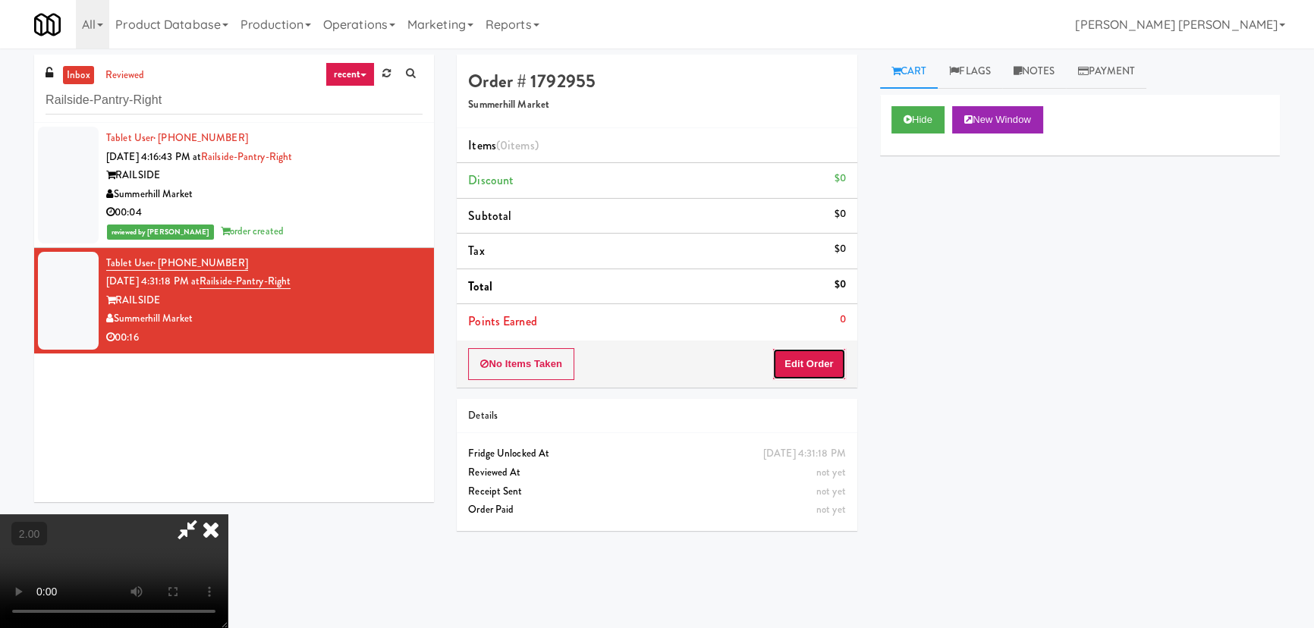
click at [828, 362] on button "Edit Order" at bounding box center [809, 364] width 74 height 32
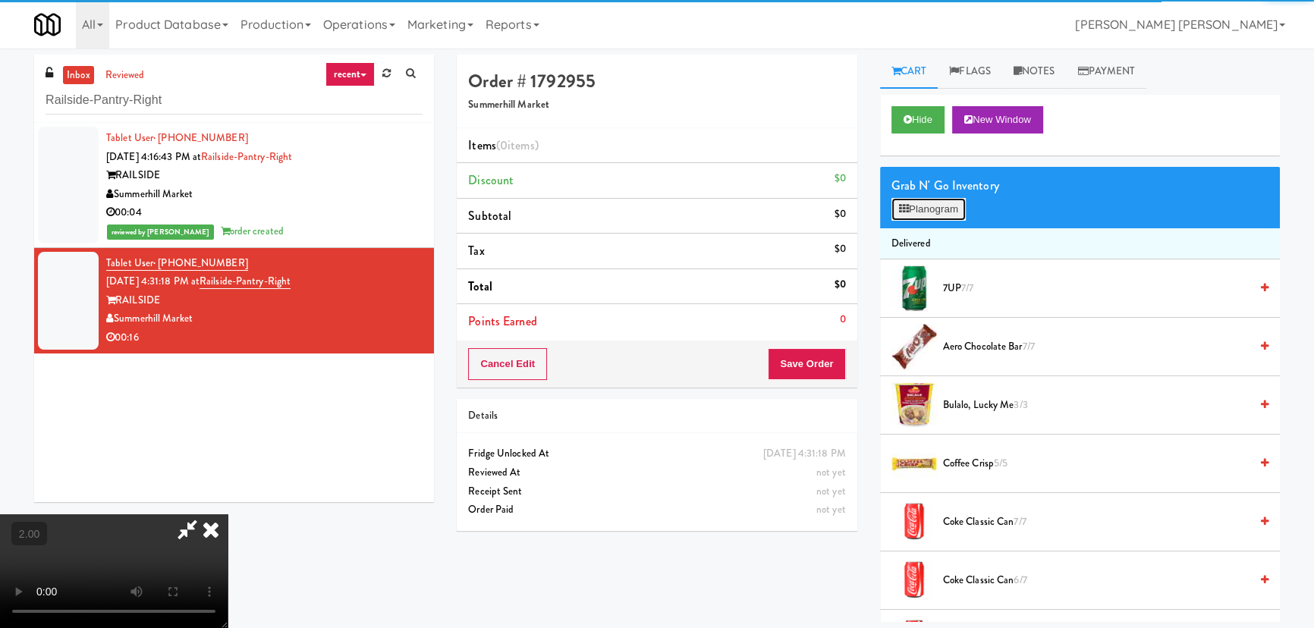
click at [918, 205] on button "Planogram" at bounding box center [928, 209] width 74 height 23
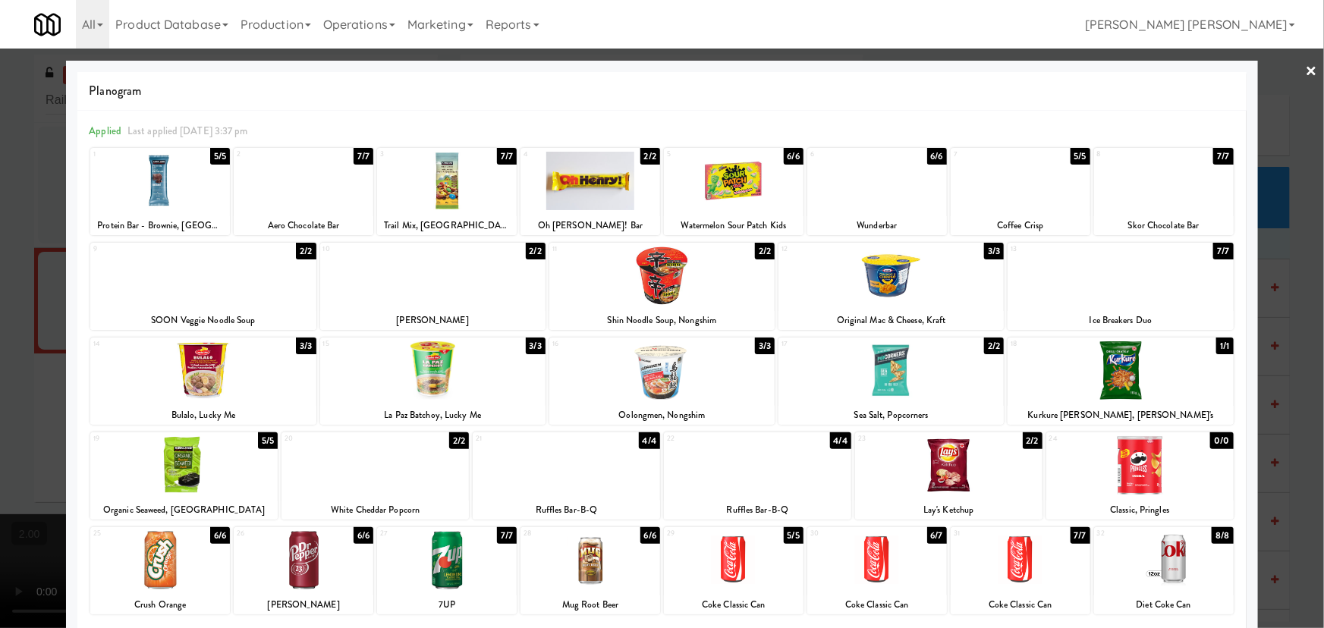
click at [580, 180] on div at bounding box center [590, 181] width 140 height 58
click at [155, 183] on div at bounding box center [160, 181] width 140 height 58
click at [1306, 69] on link "×" at bounding box center [1312, 72] width 12 height 47
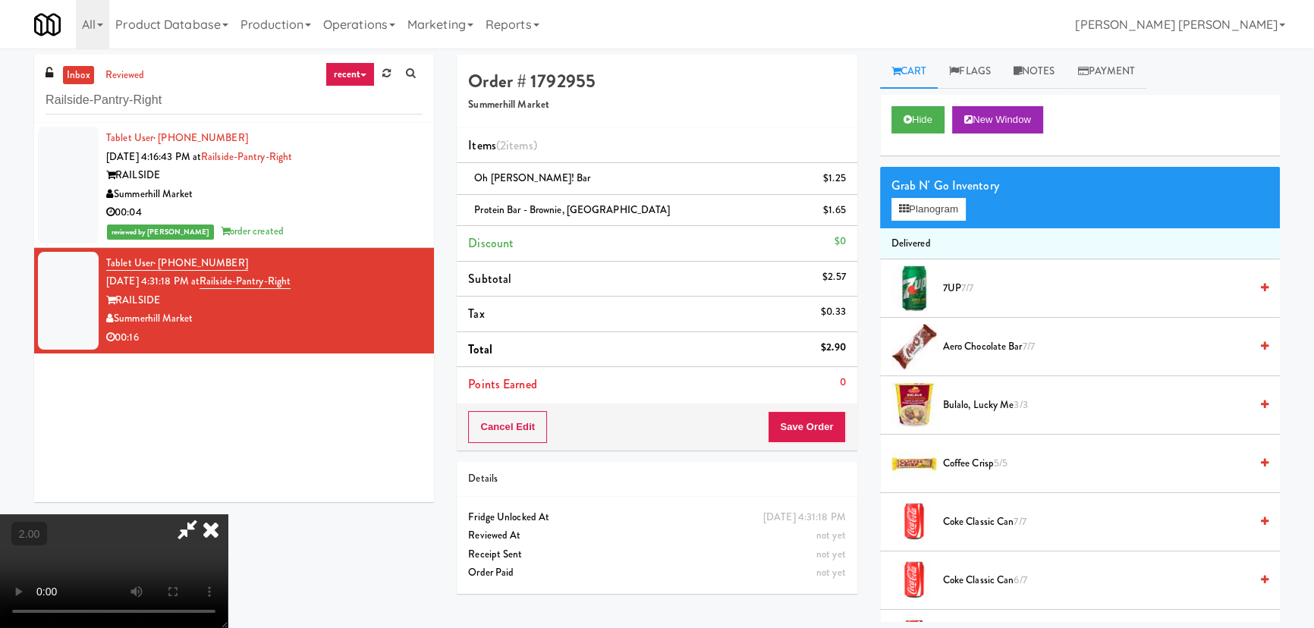
click at [228, 514] on icon at bounding box center [210, 529] width 33 height 30
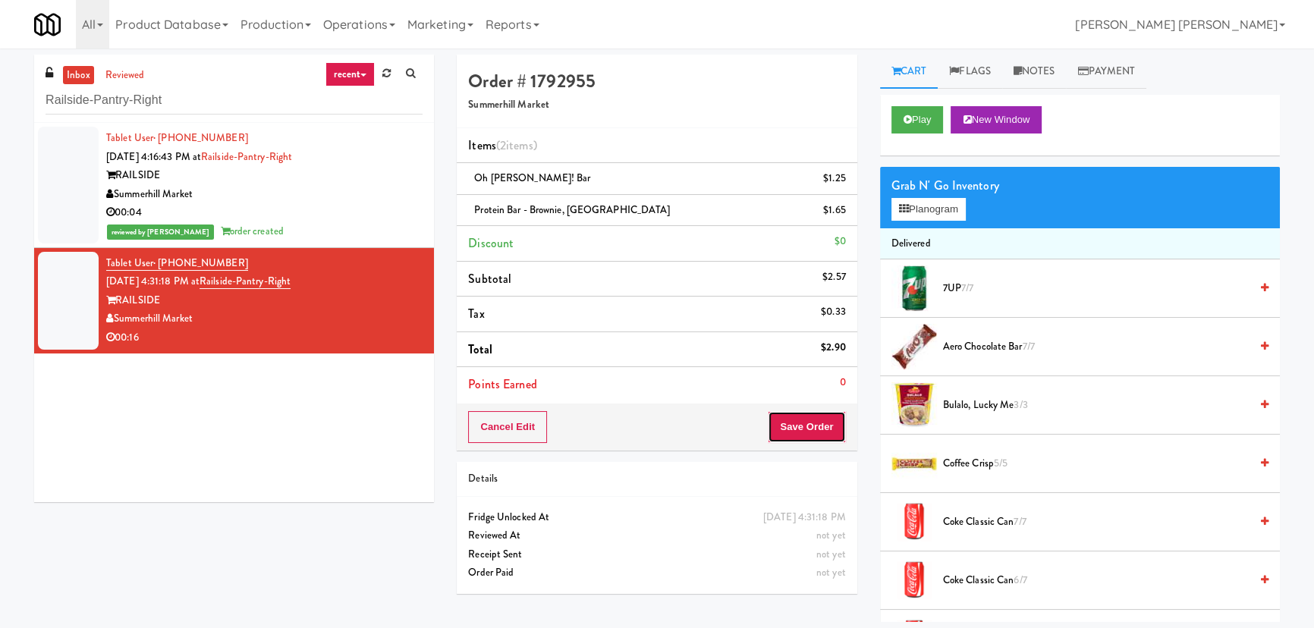
click at [828, 411] on button "Save Order" at bounding box center [806, 427] width 77 height 32
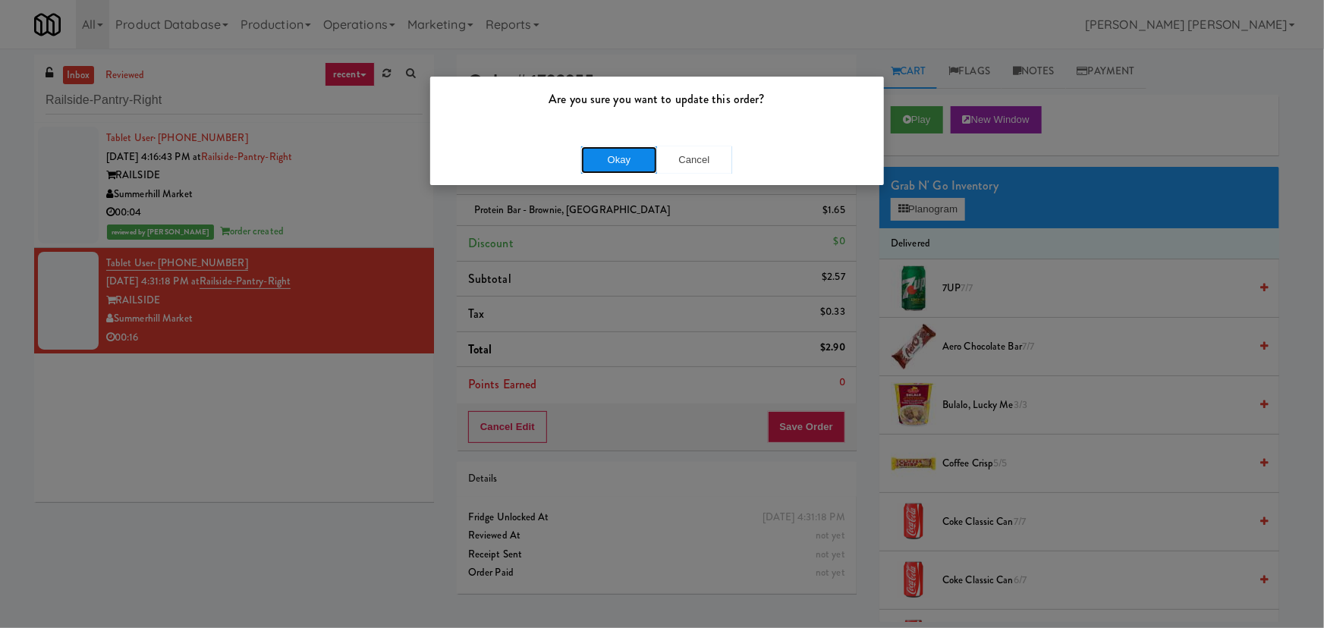
click at [641, 159] on button "Okay" at bounding box center [619, 159] width 76 height 27
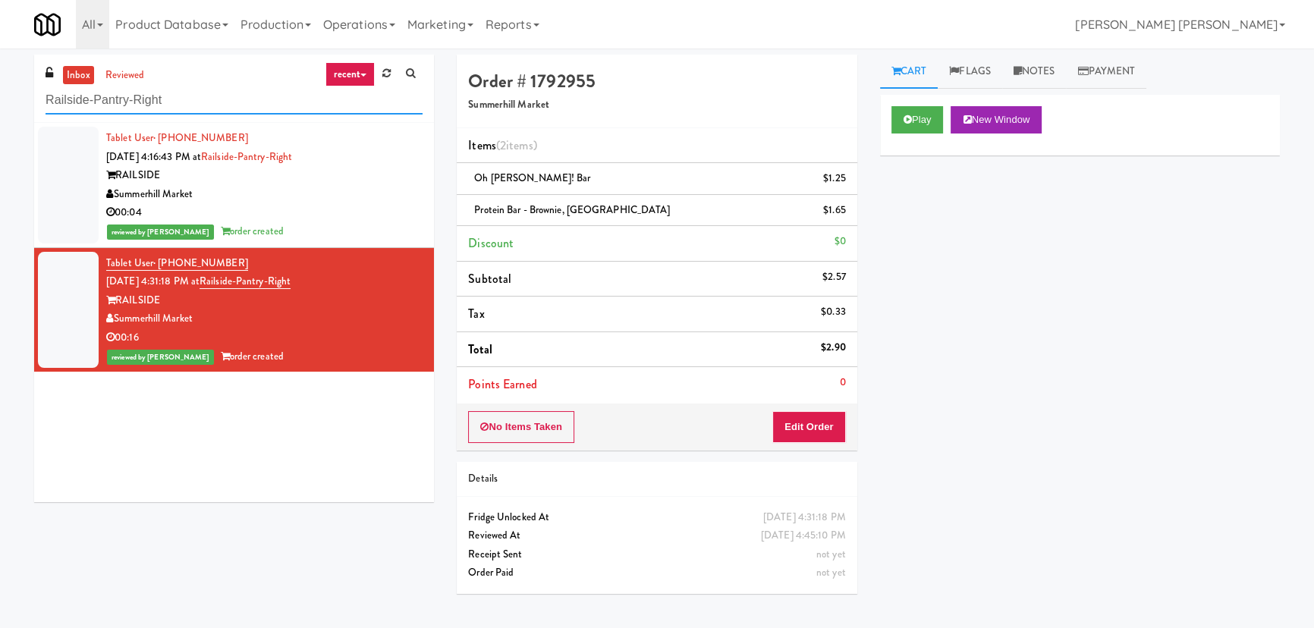
drag, startPoint x: 205, startPoint y: 100, endPoint x: 2, endPoint y: 110, distance: 202.8
click at [2, 110] on div "inbox reviewed recent all unclear take inventory issue suspicious failed recent…" at bounding box center [657, 338] width 1314 height 567
paste input "CoolRay"
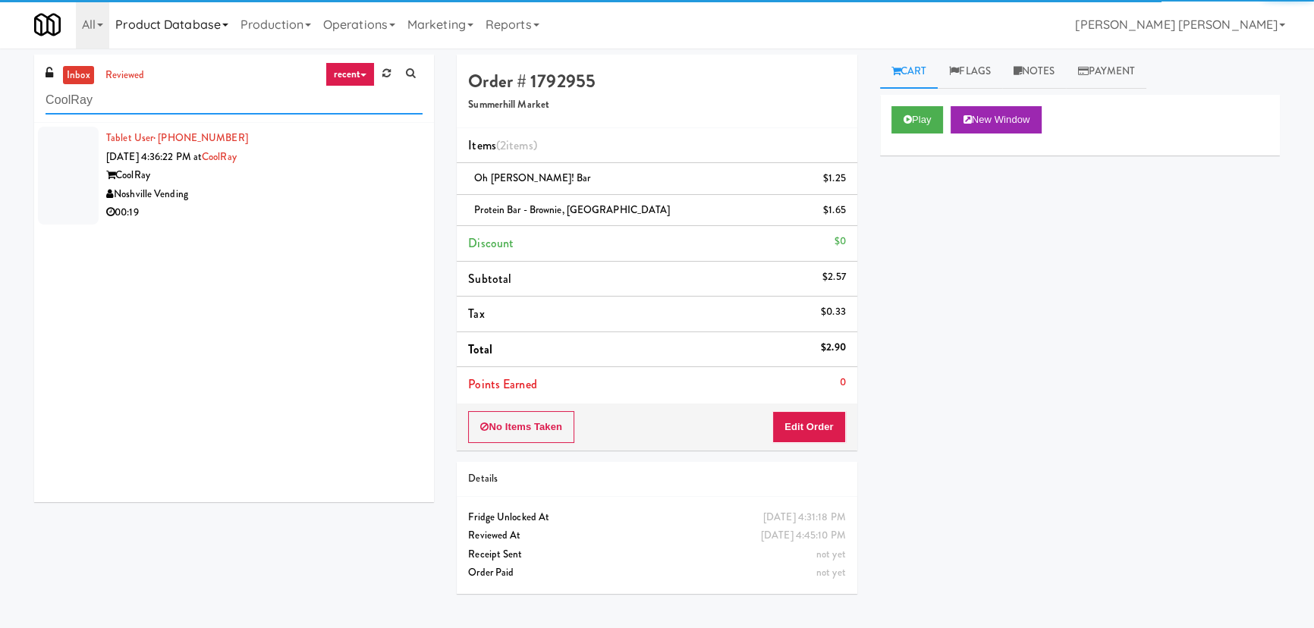
type input "CoolRay"
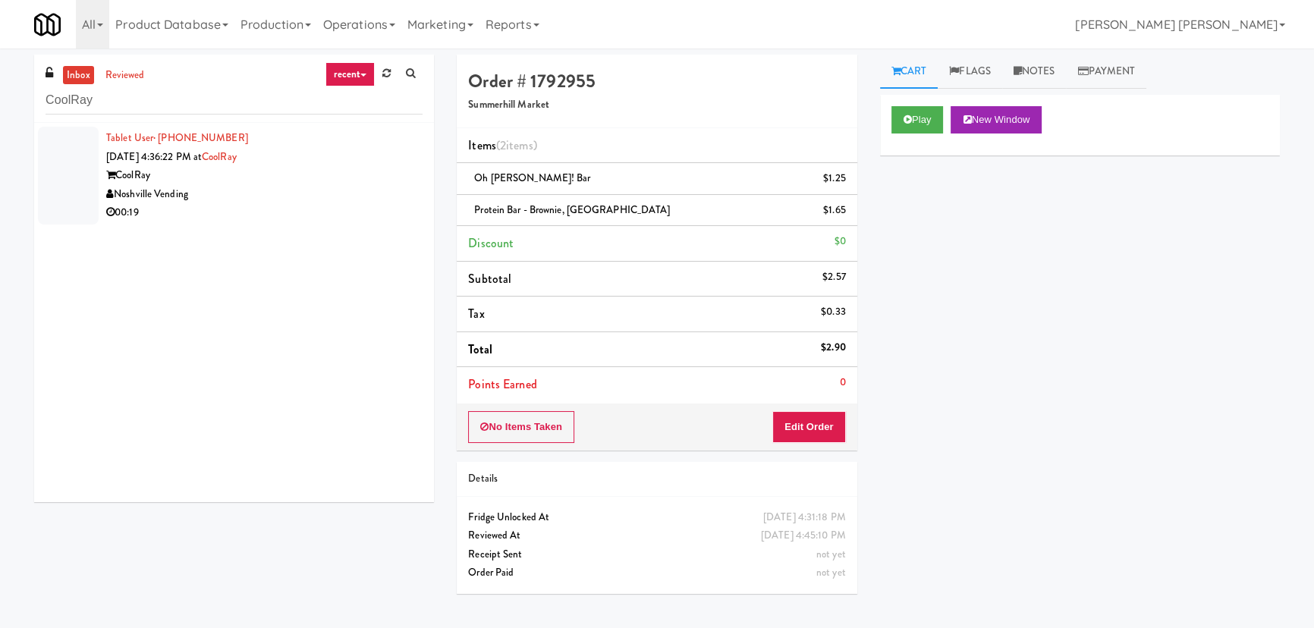
click at [331, 193] on div "Noshville Vending" at bounding box center [264, 194] width 316 height 19
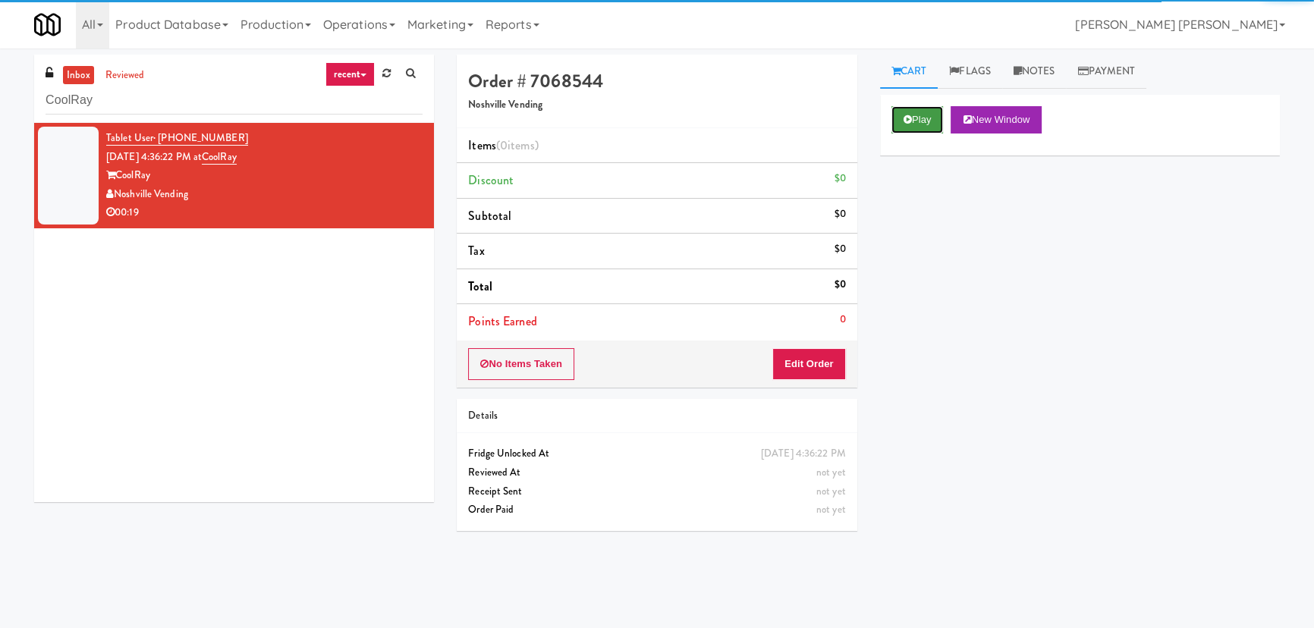
click at [900, 124] on button "Play" at bounding box center [917, 119] width 52 height 27
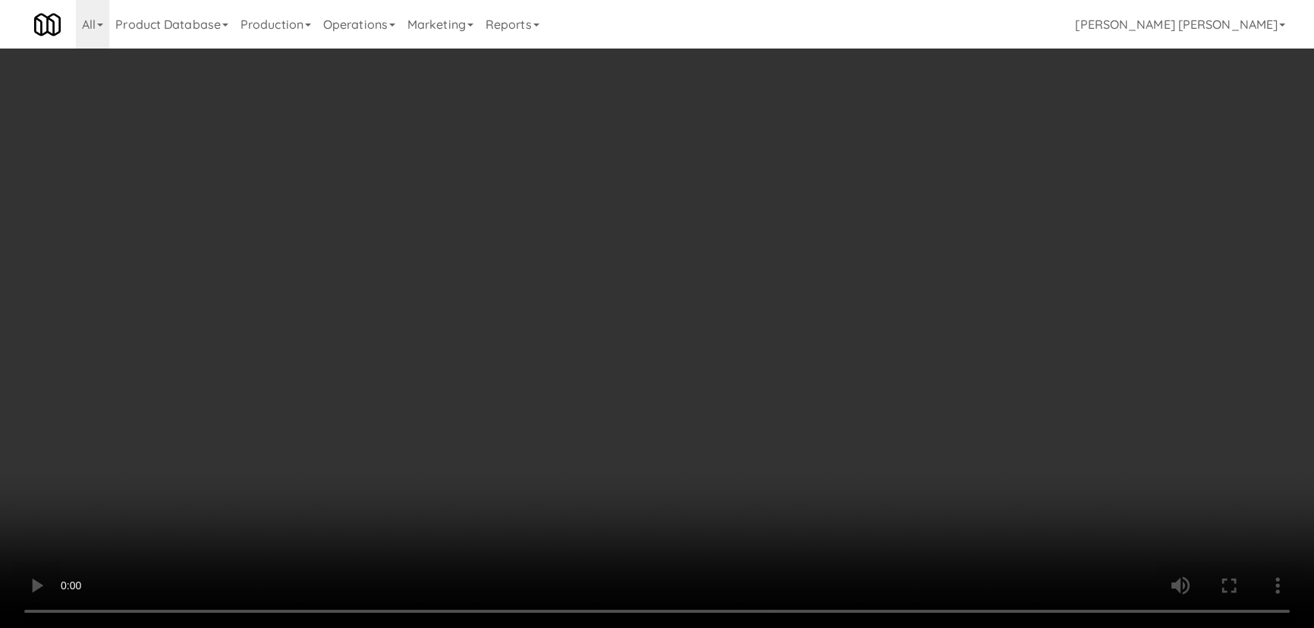
click at [773, 627] on video at bounding box center [657, 314] width 1314 height 628
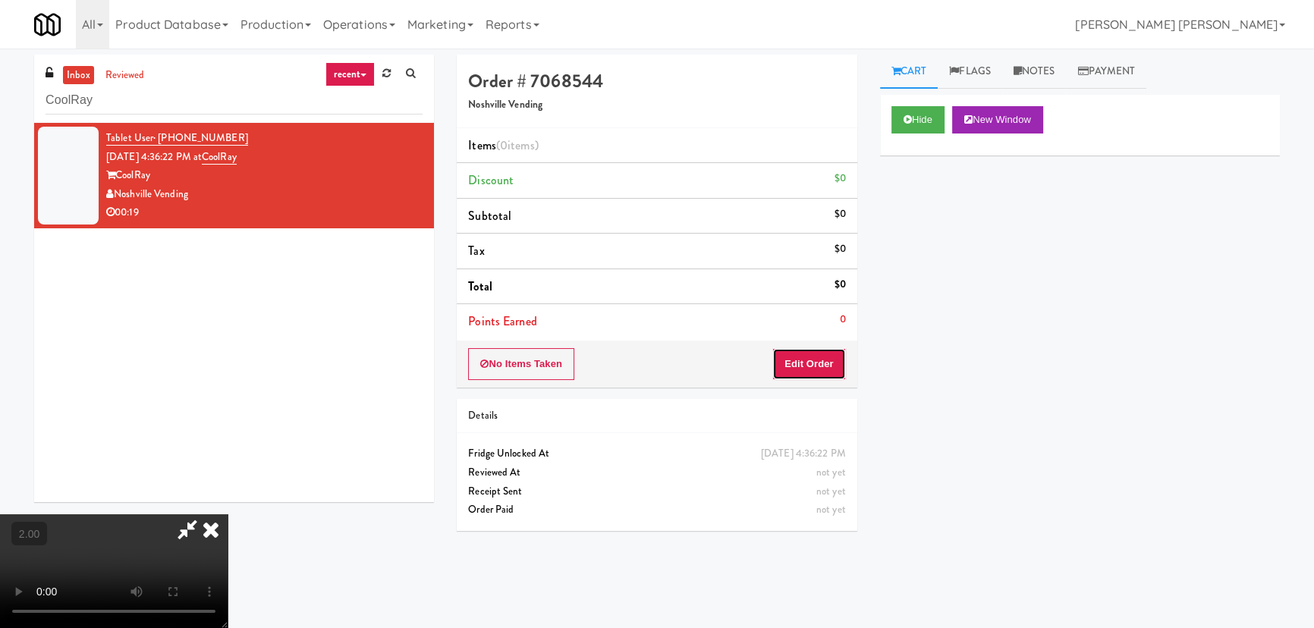
click at [814, 376] on button "Edit Order" at bounding box center [809, 364] width 74 height 32
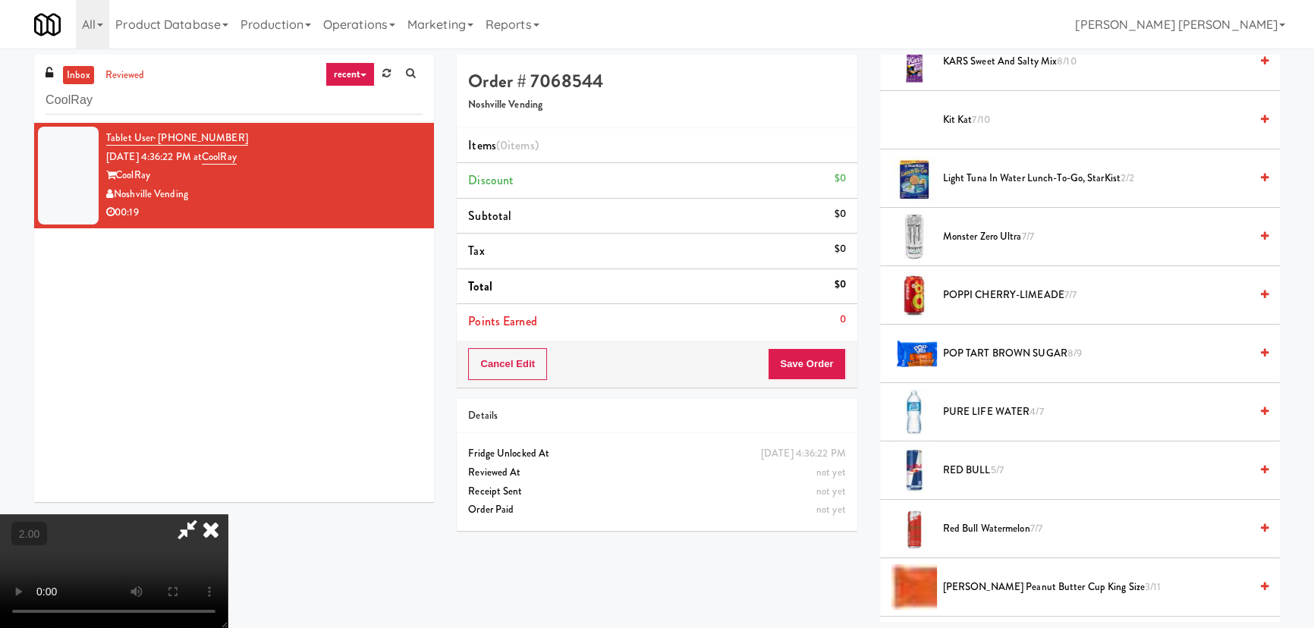
scroll to position [1310, 0]
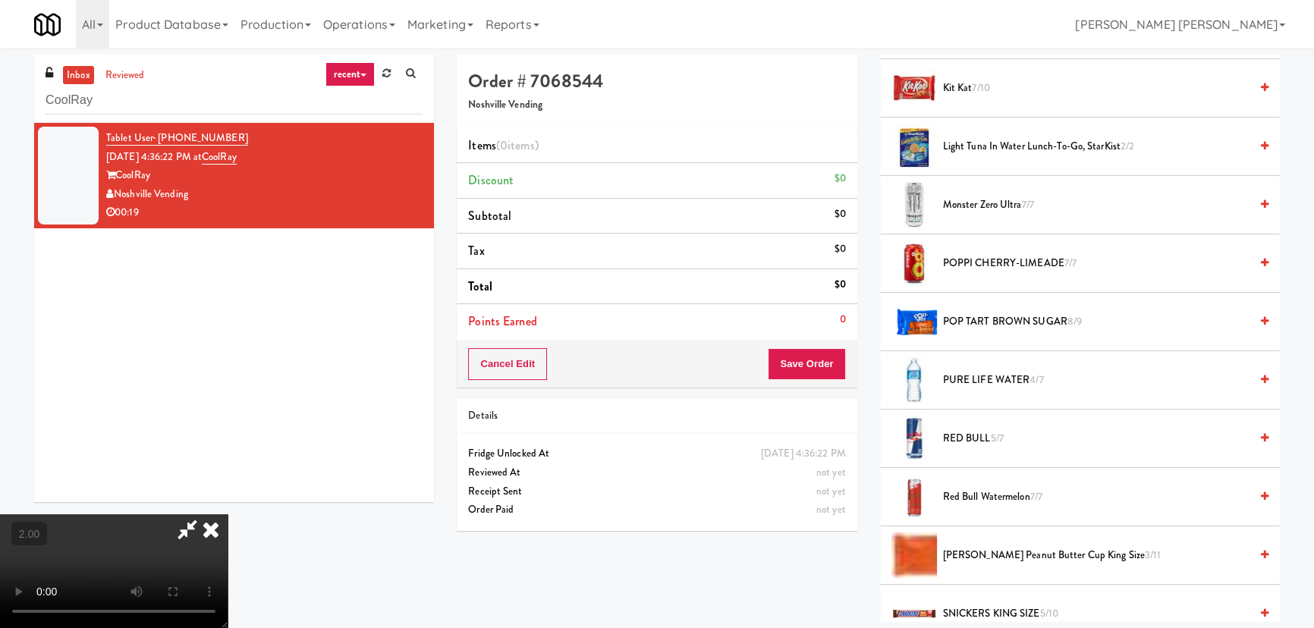
click at [980, 492] on span "Red Bull Watermelon 7/7" at bounding box center [1096, 497] width 307 height 19
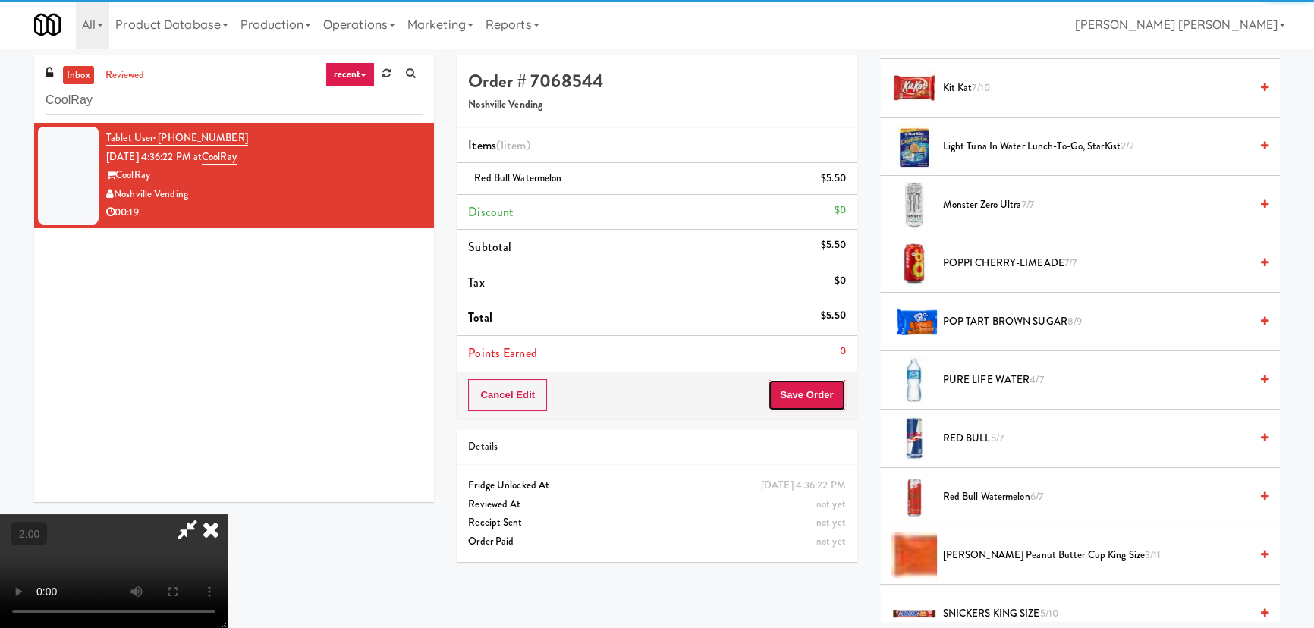
click at [803, 388] on button "Save Order" at bounding box center [806, 395] width 77 height 32
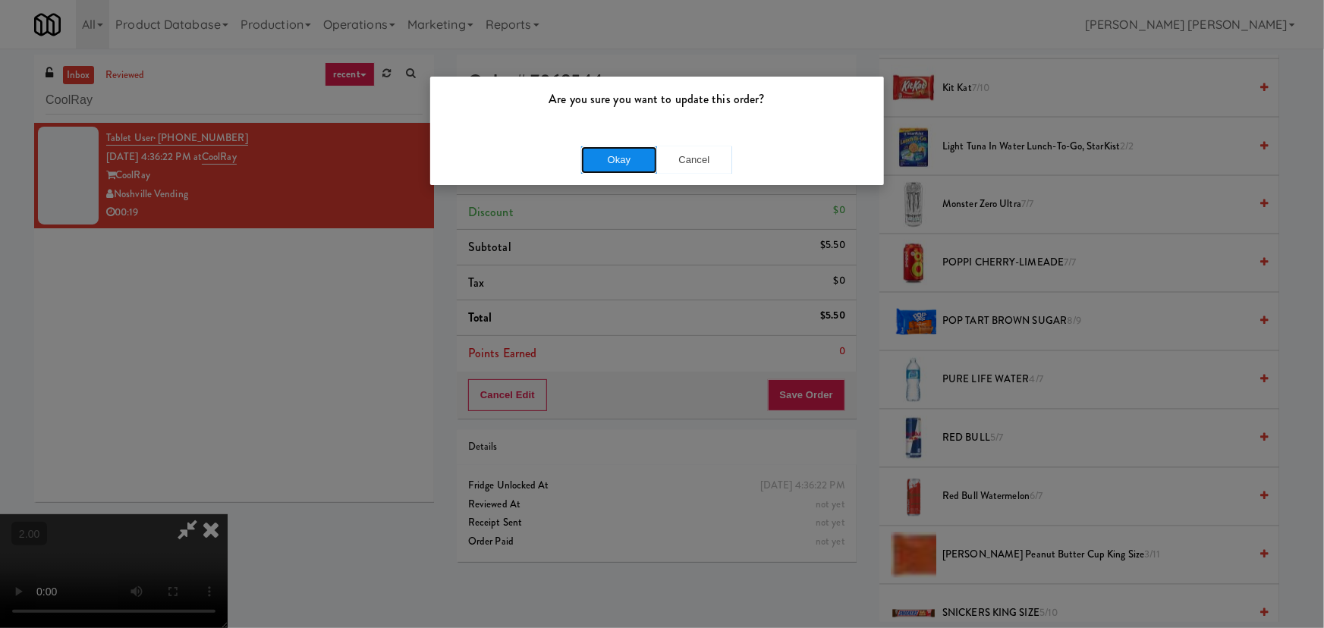
click at [633, 146] on button "Okay" at bounding box center [619, 159] width 76 height 27
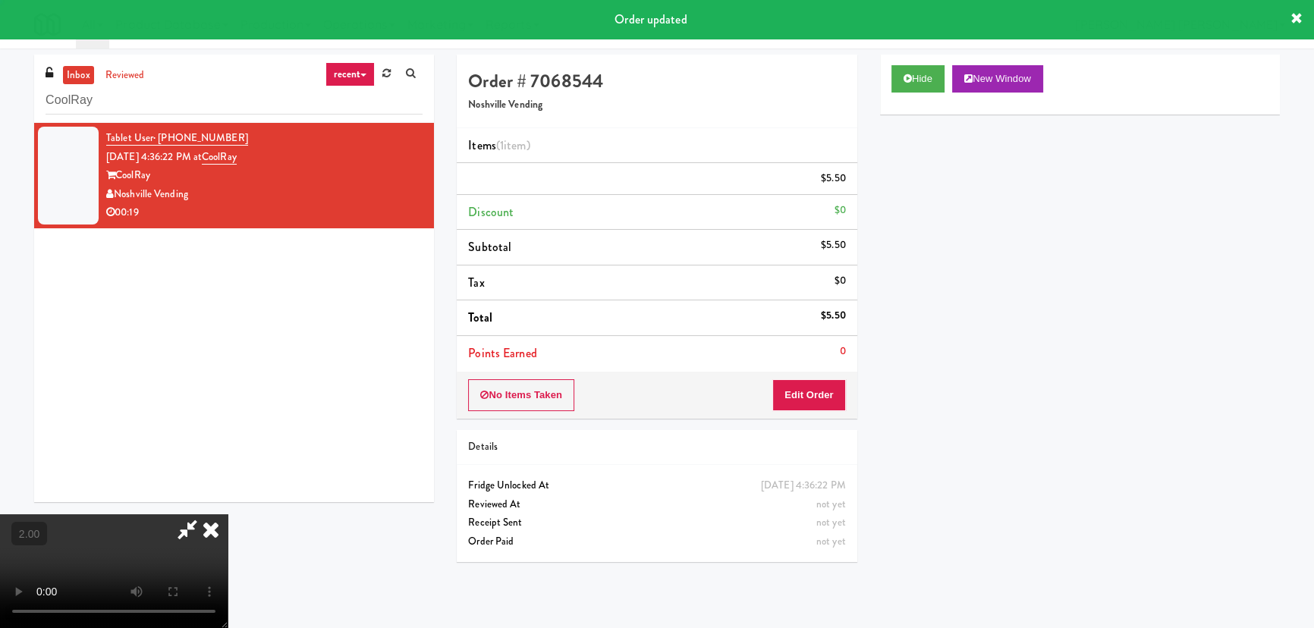
scroll to position [0, 0]
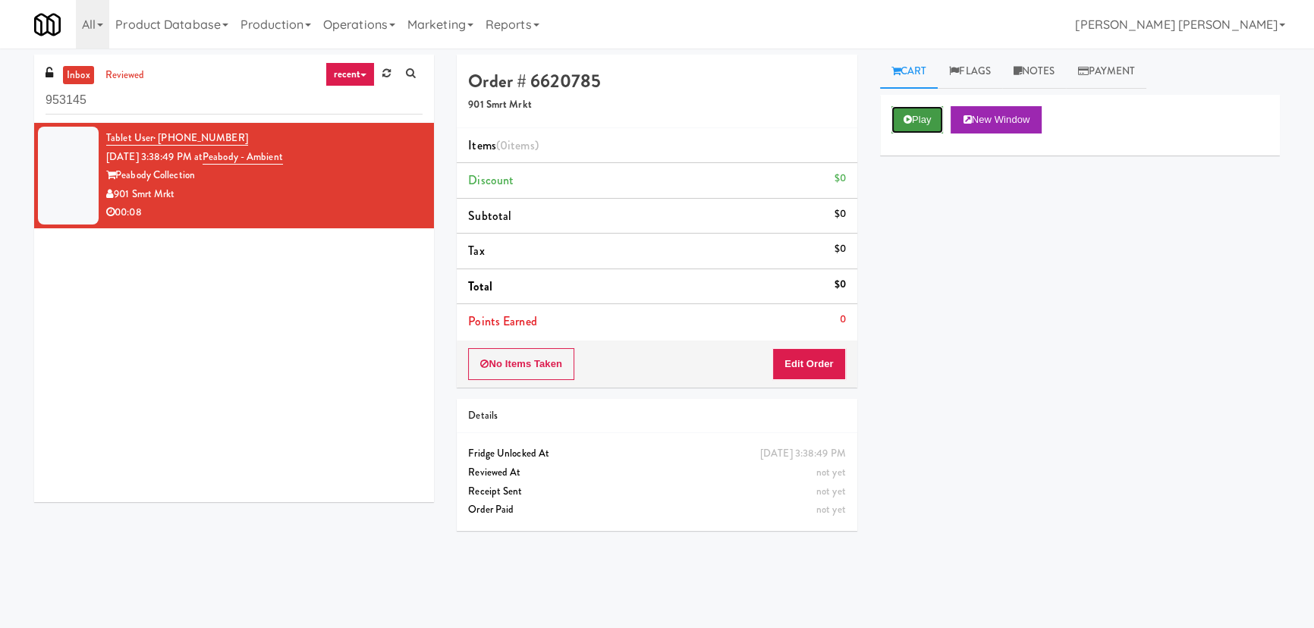
click at [911, 122] on button "Play" at bounding box center [917, 119] width 52 height 27
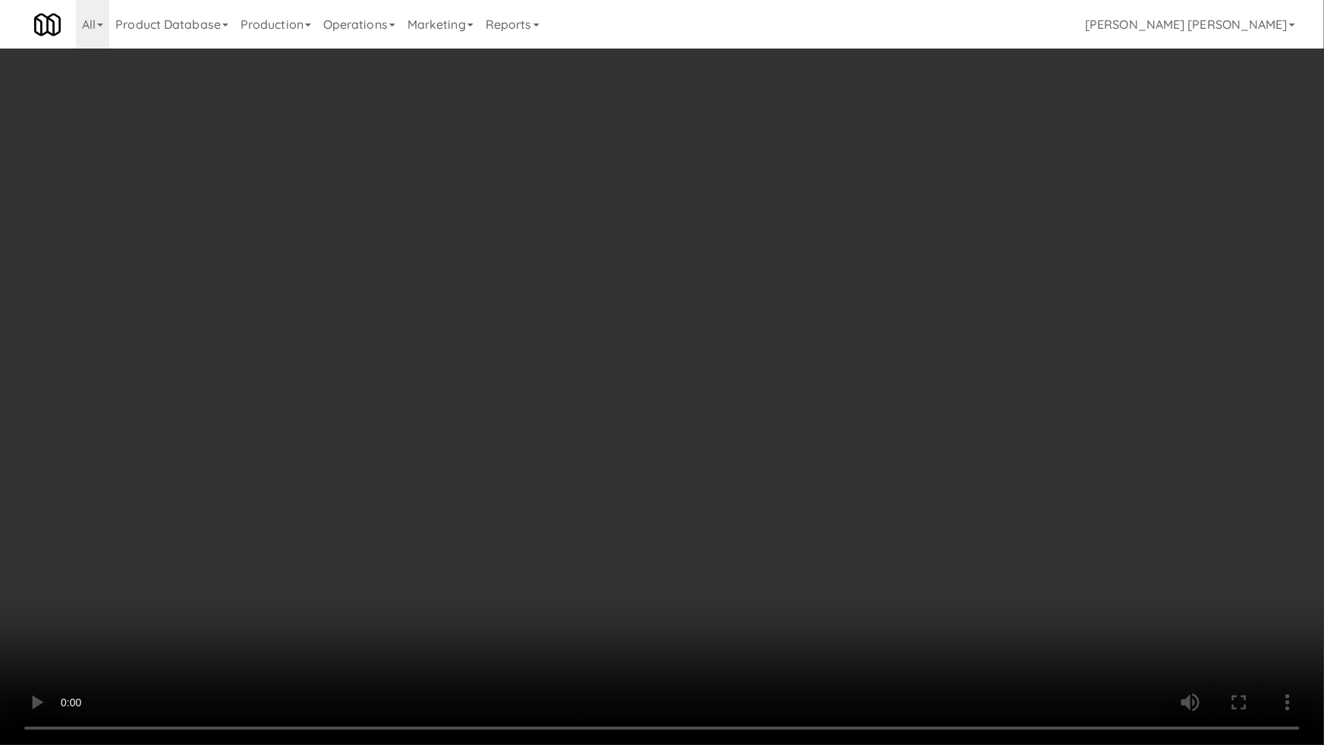
click at [849, 627] on video at bounding box center [662, 372] width 1324 height 745
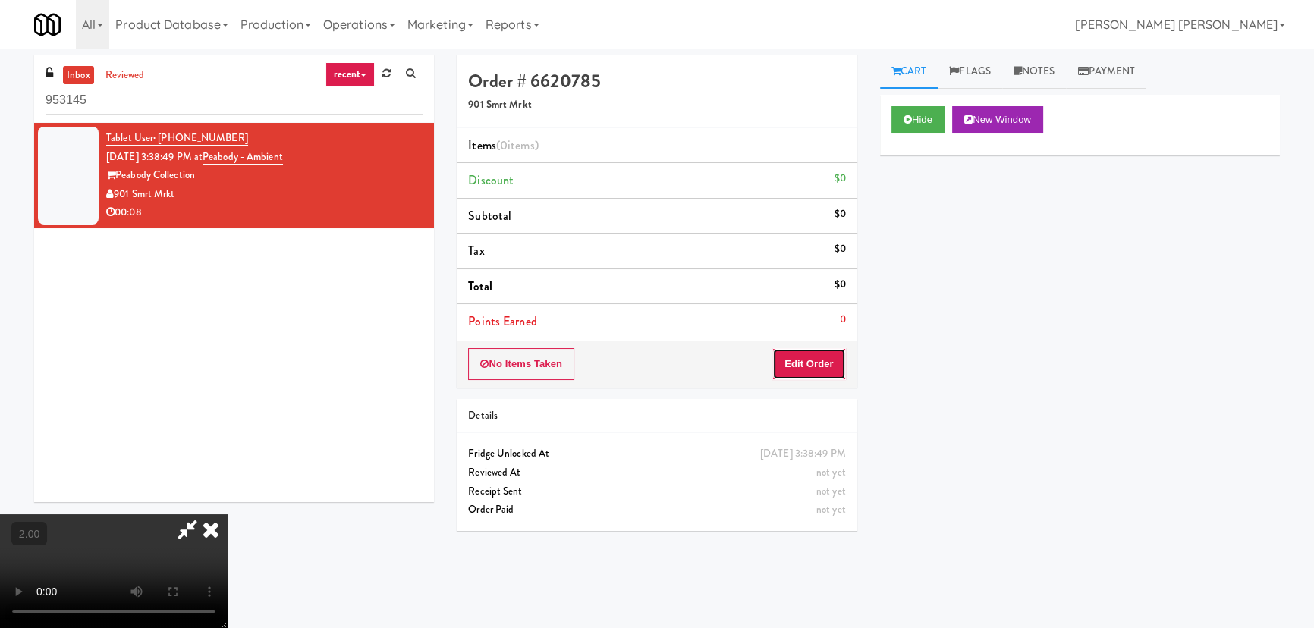
click at [822, 361] on button "Edit Order" at bounding box center [809, 364] width 74 height 32
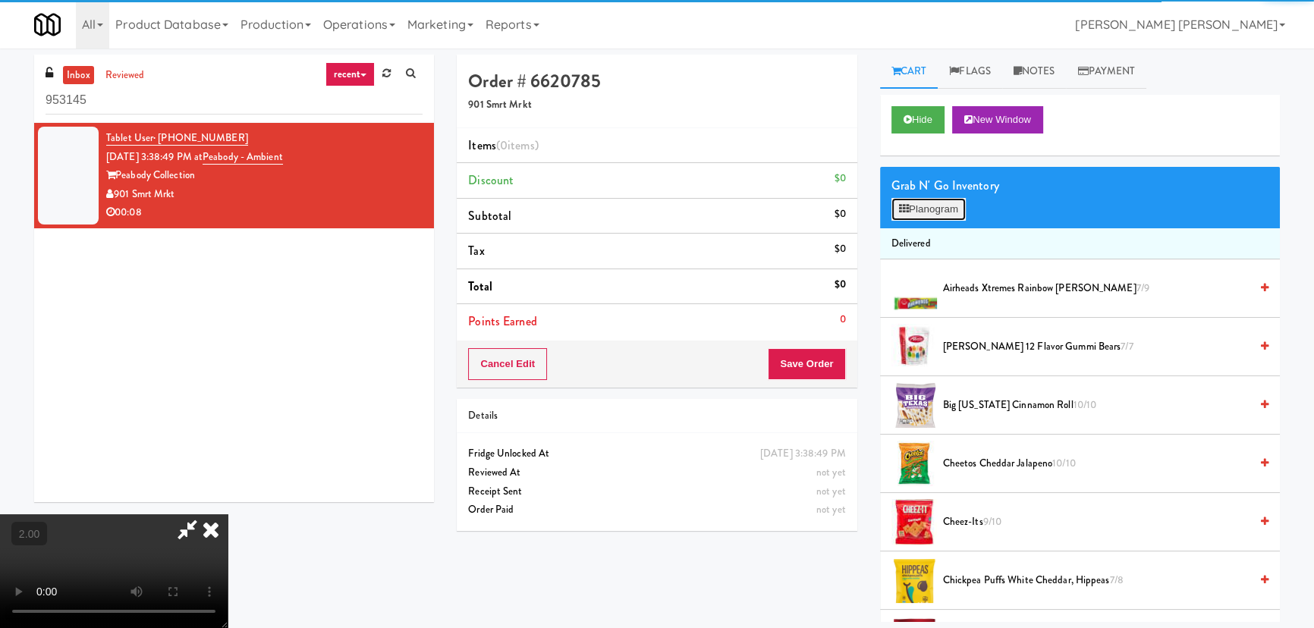
click at [939, 215] on button "Planogram" at bounding box center [928, 209] width 74 height 23
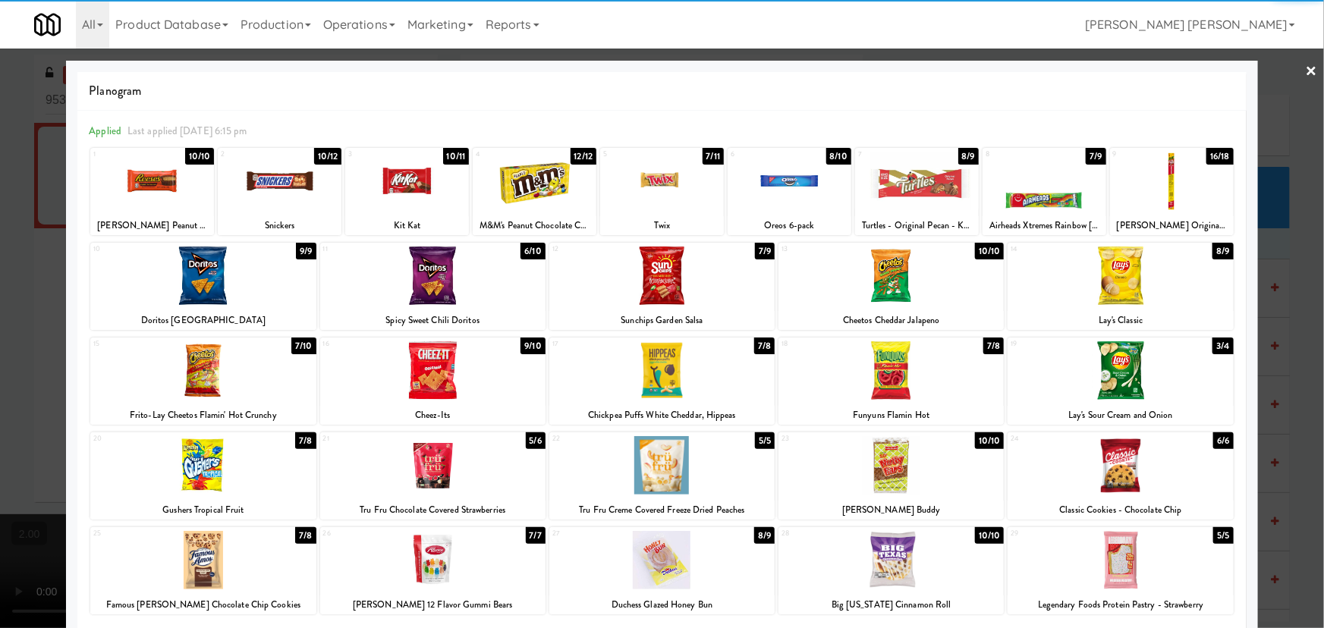
click at [442, 287] on div at bounding box center [432, 276] width 225 height 58
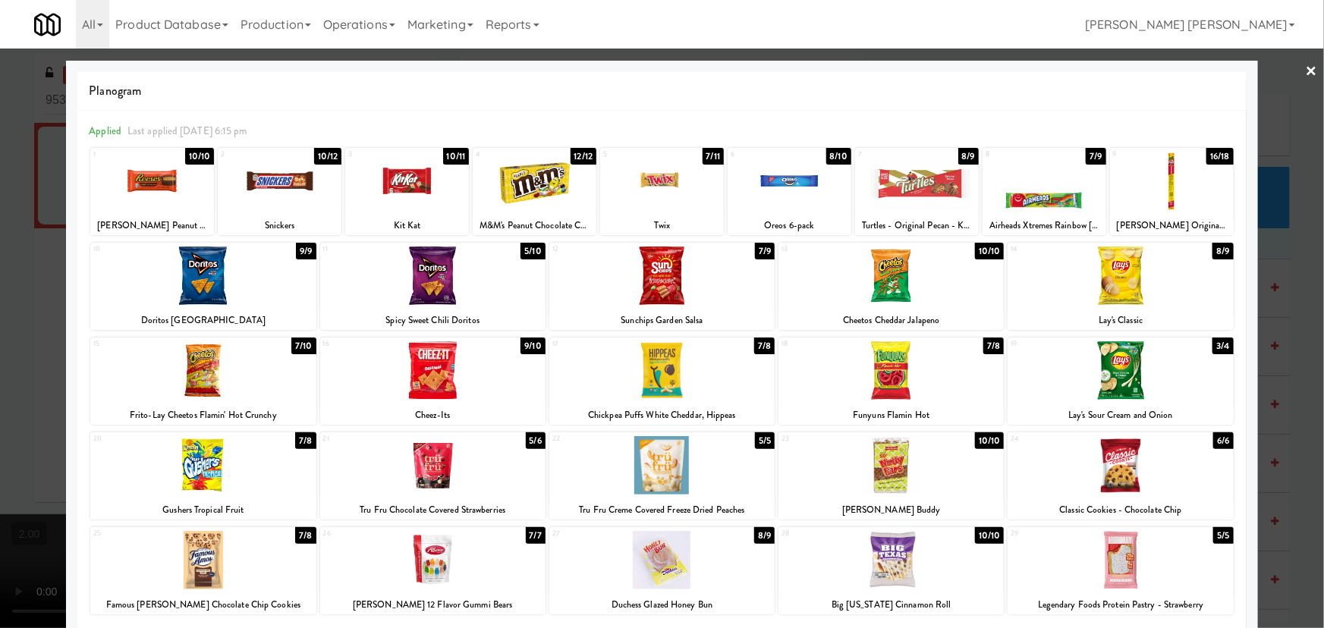
click at [664, 273] on div at bounding box center [661, 276] width 225 height 58
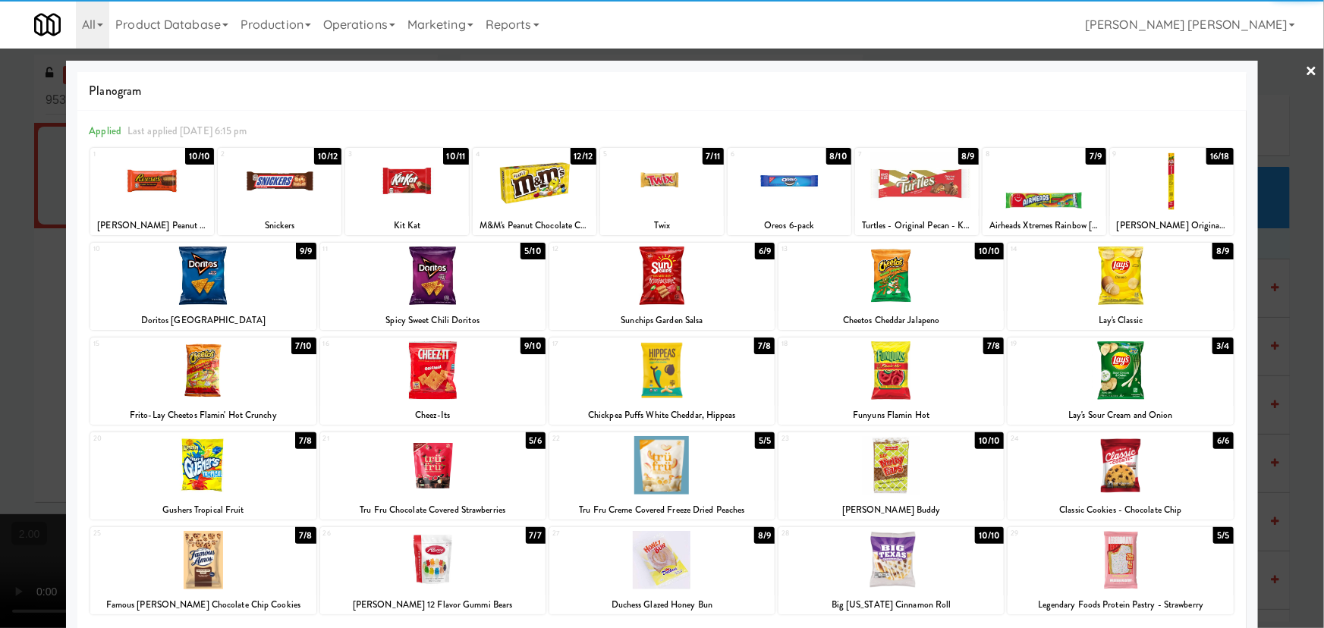
click at [1306, 72] on link "×" at bounding box center [1312, 72] width 12 height 47
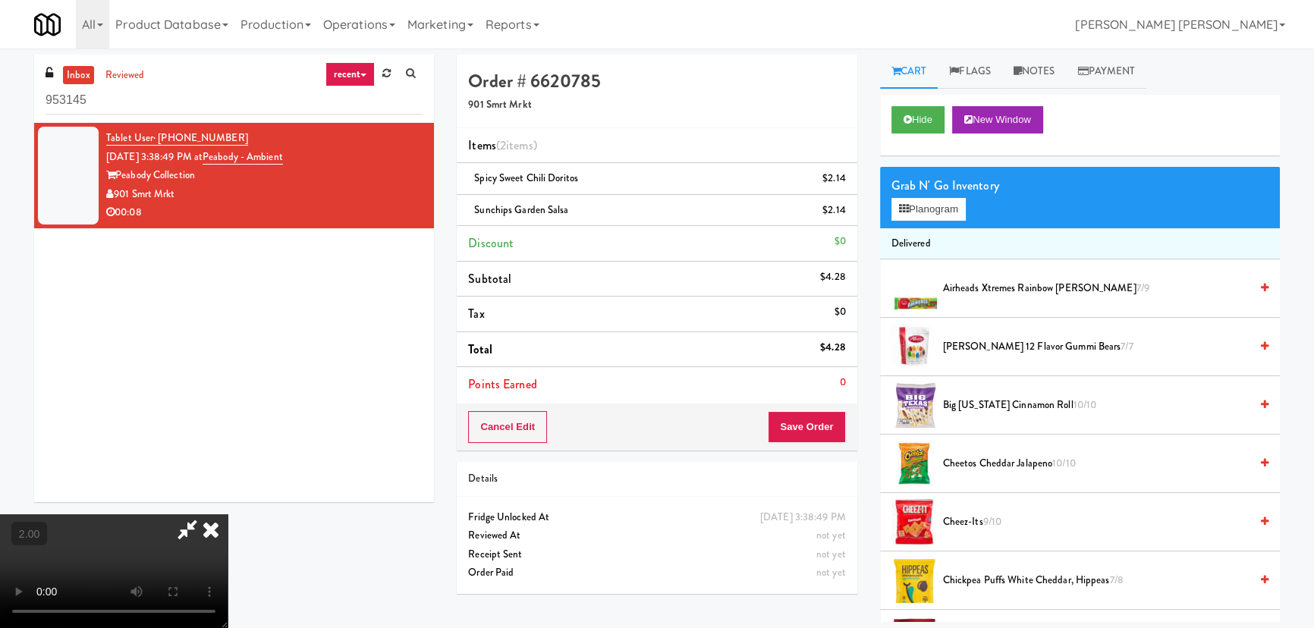
click at [228, 514] on icon at bounding box center [210, 529] width 33 height 30
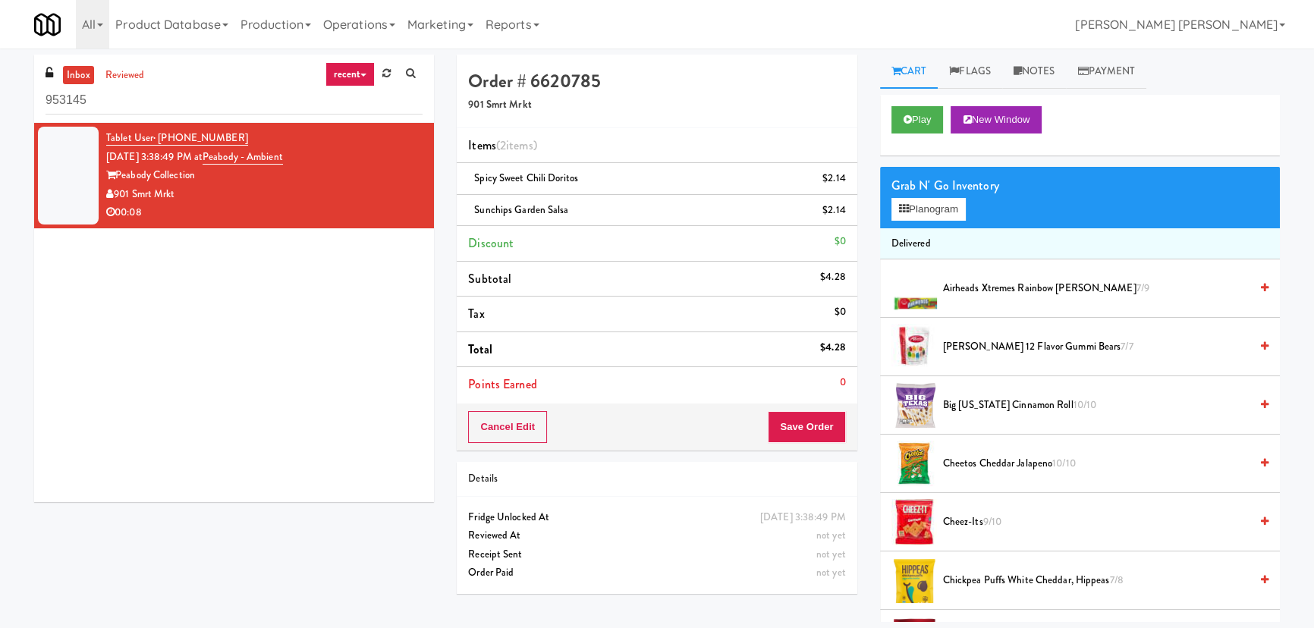
drag, startPoint x: 800, startPoint y: 394, endPoint x: 802, endPoint y: 407, distance: 13.8
click at [800, 396] on li "Points Earned 0" at bounding box center [657, 384] width 400 height 35
click at [804, 412] on button "Save Order" at bounding box center [806, 427] width 77 height 32
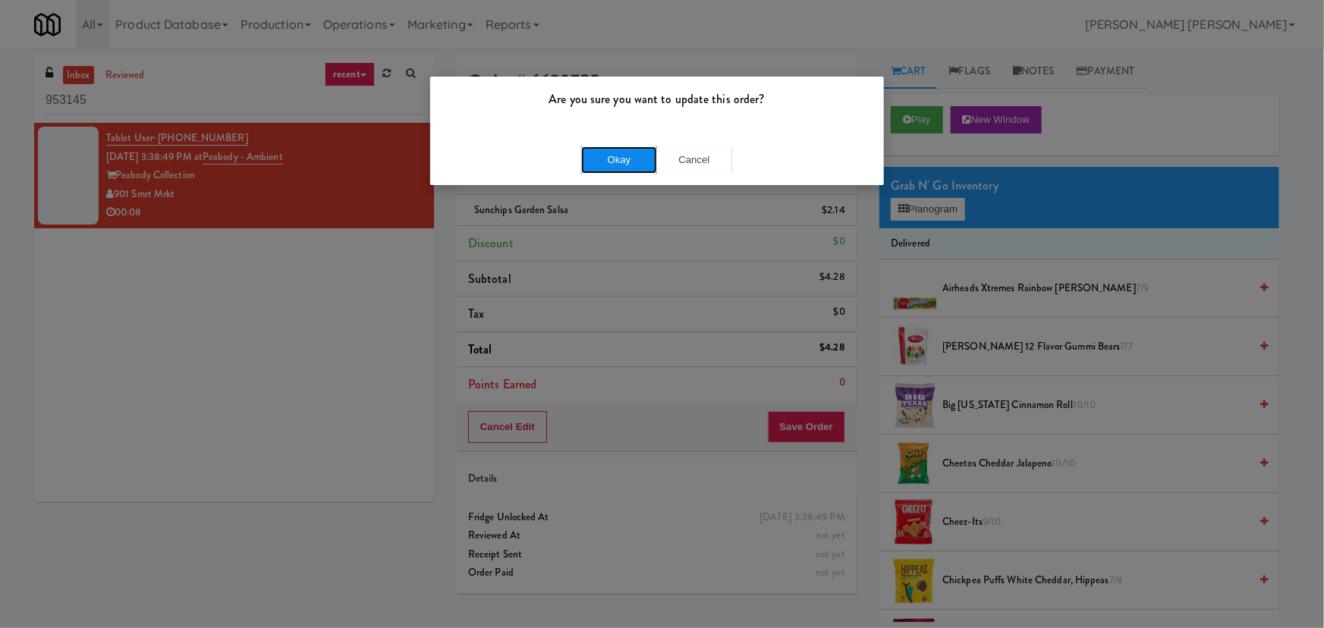
click at [640, 170] on button "Okay" at bounding box center [619, 159] width 76 height 27
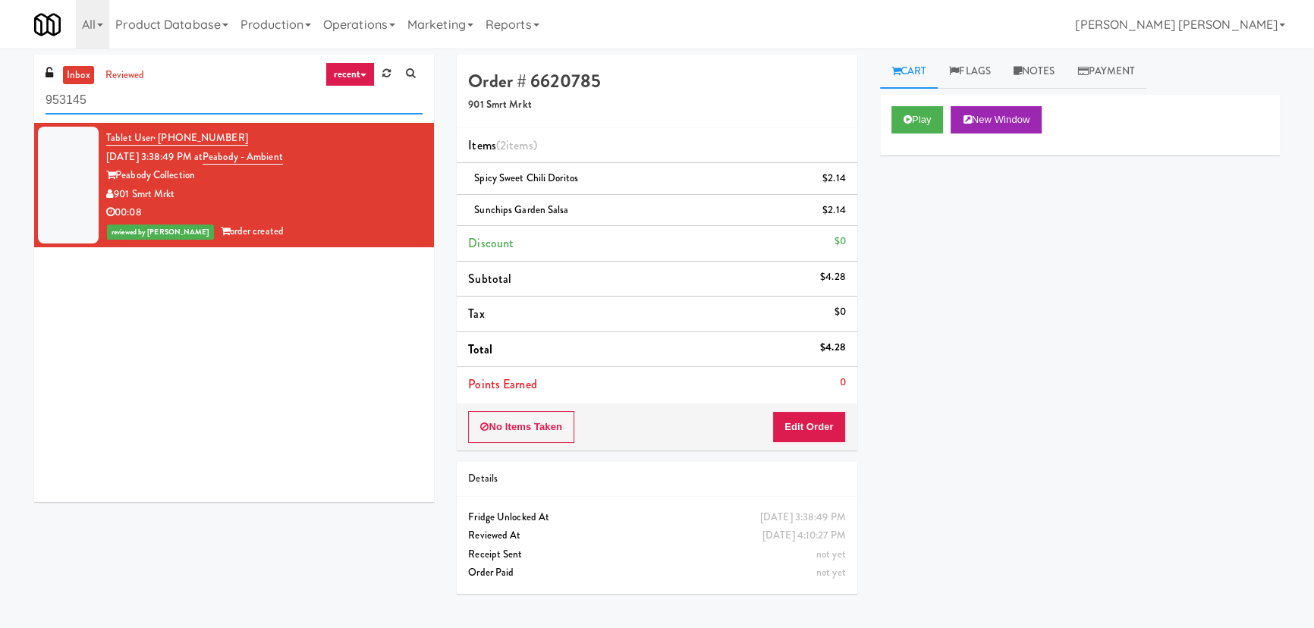
drag, startPoint x: 166, startPoint y: 97, endPoint x: -41, endPoint y: 118, distance: 208.2
click at [0, 118] on html "Are you sure you want to update this order? Okay Cancel Okay Are you sure you w…" at bounding box center [657, 314] width 1314 height 628
paste input "Pinnacle - Cooler M"
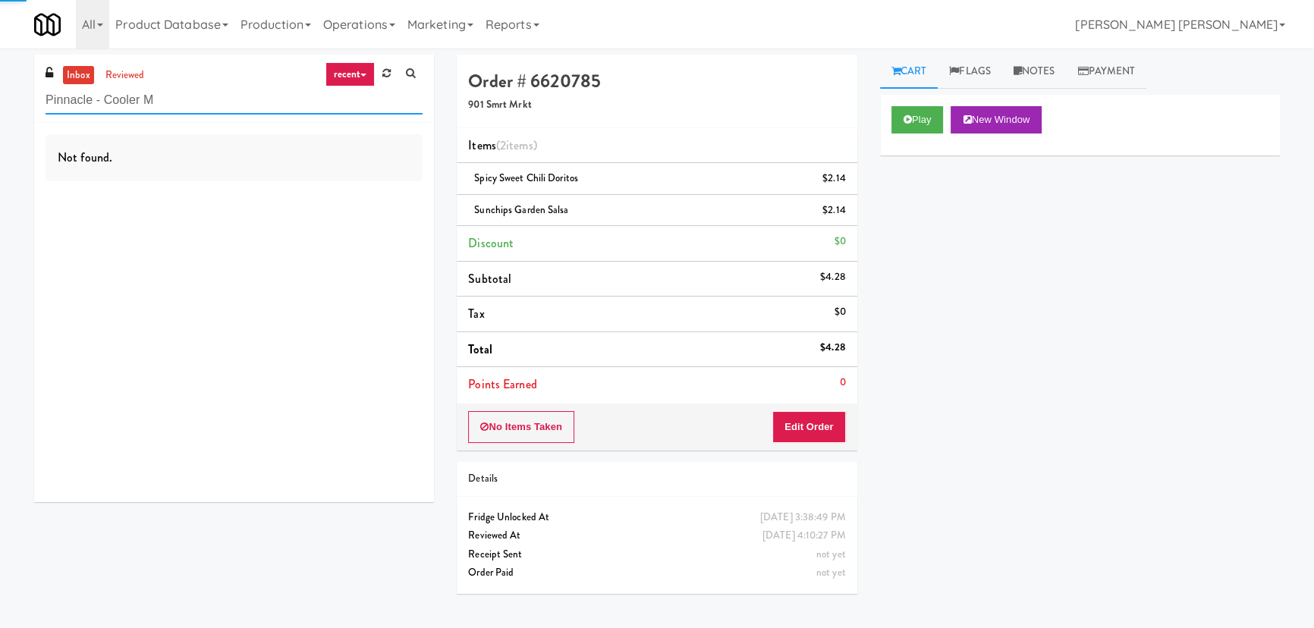
type input "Pinnacle - Cooler M"
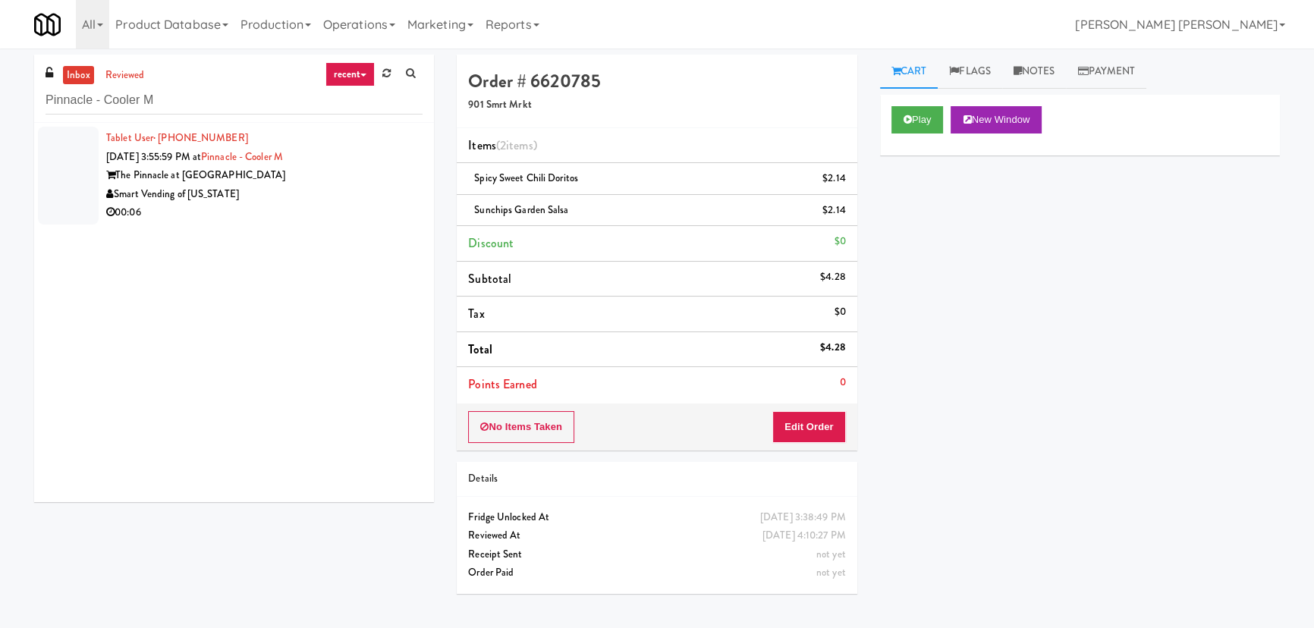
click at [289, 213] on div "00:06" at bounding box center [264, 212] width 316 height 19
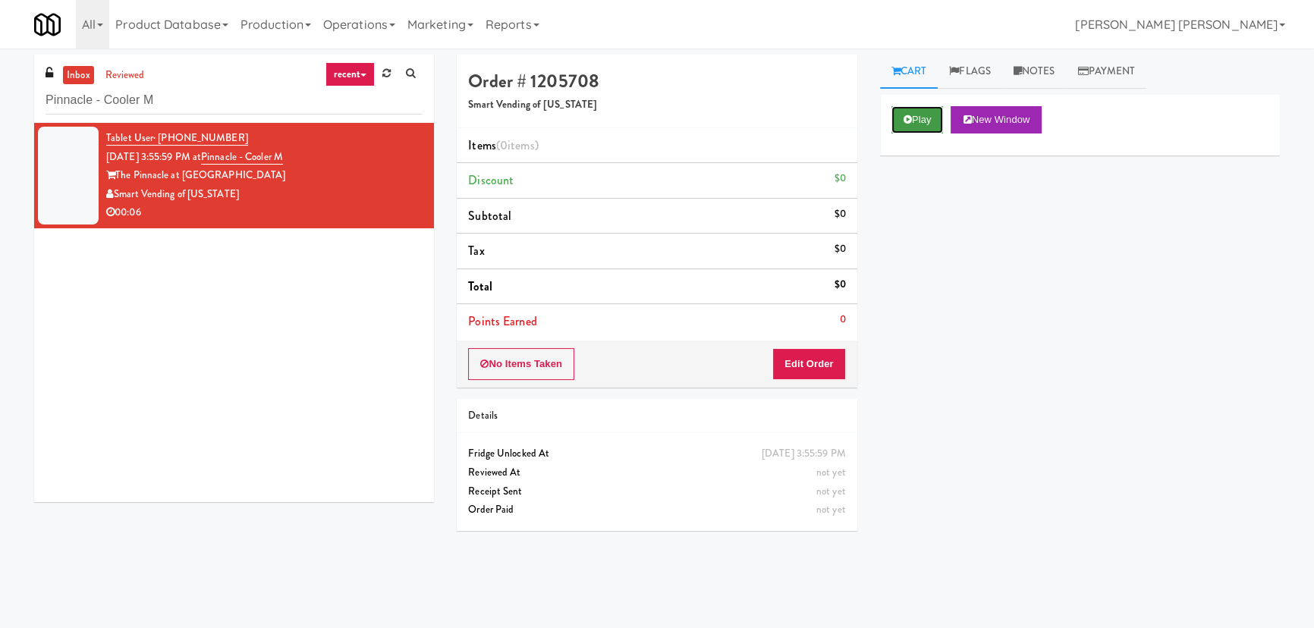
click at [922, 122] on button "Play" at bounding box center [917, 119] width 52 height 27
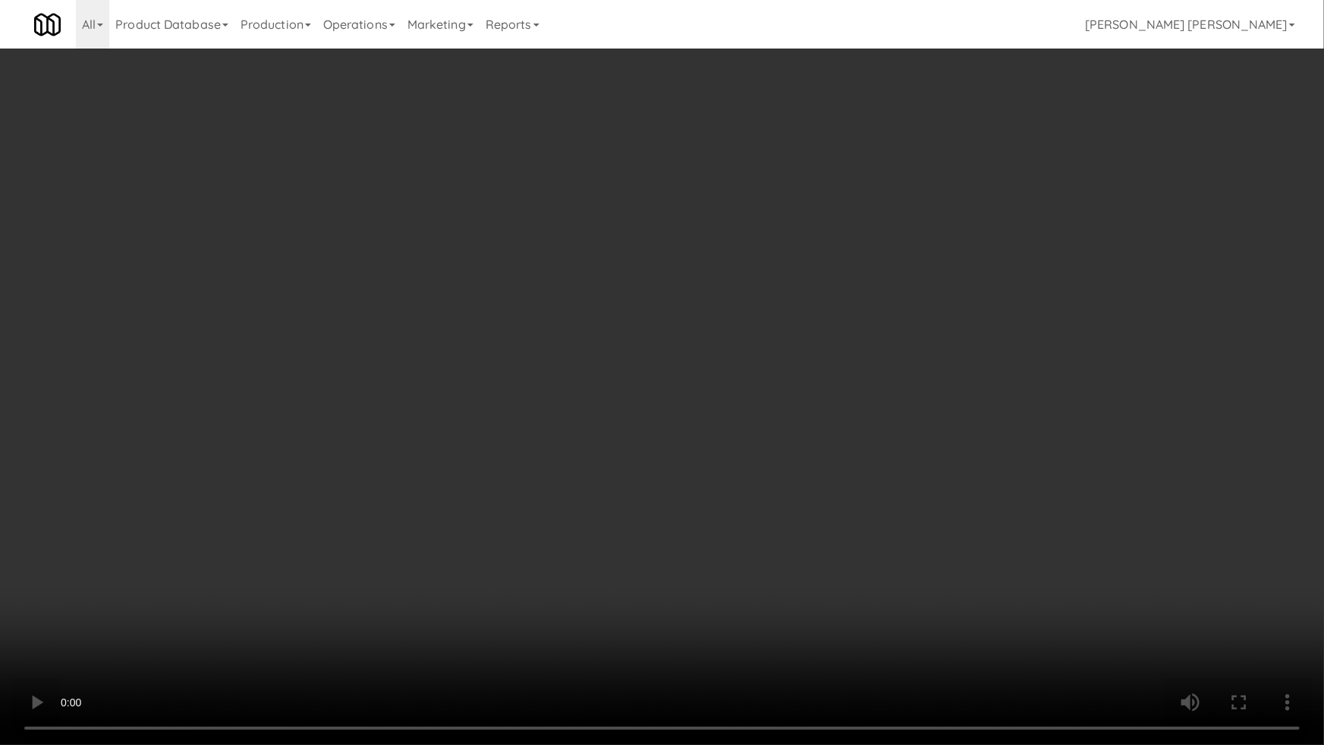
click at [773, 627] on video at bounding box center [662, 372] width 1324 height 745
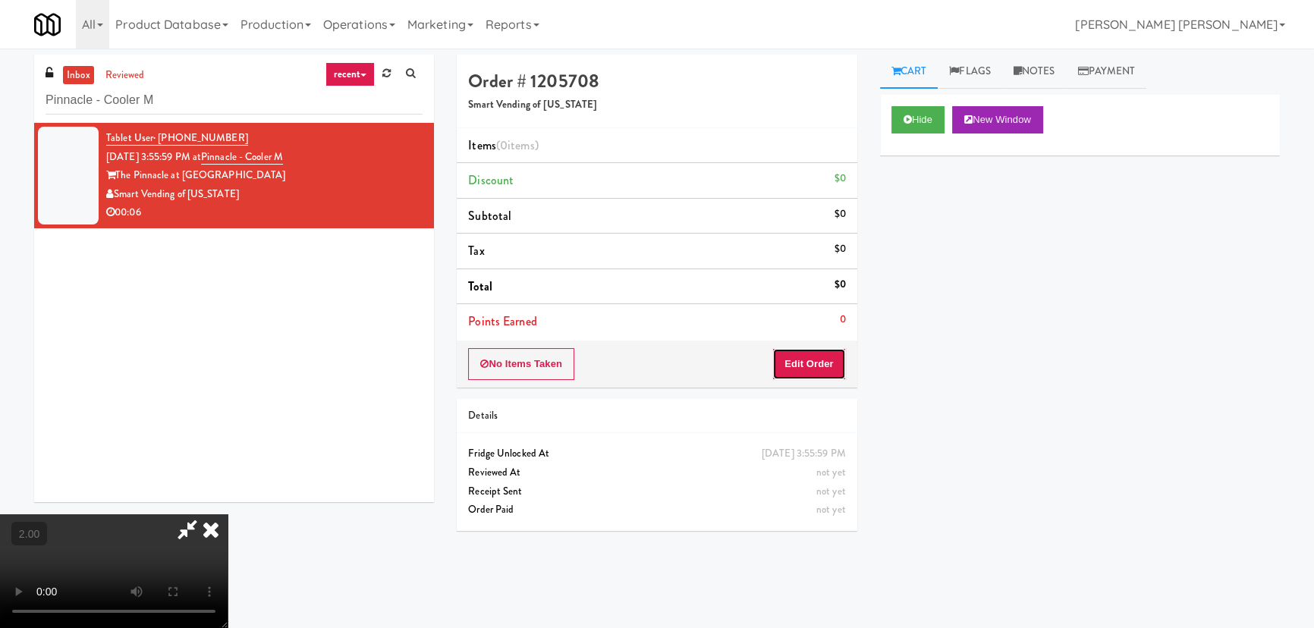
click at [844, 364] on button "Edit Order" at bounding box center [809, 364] width 74 height 32
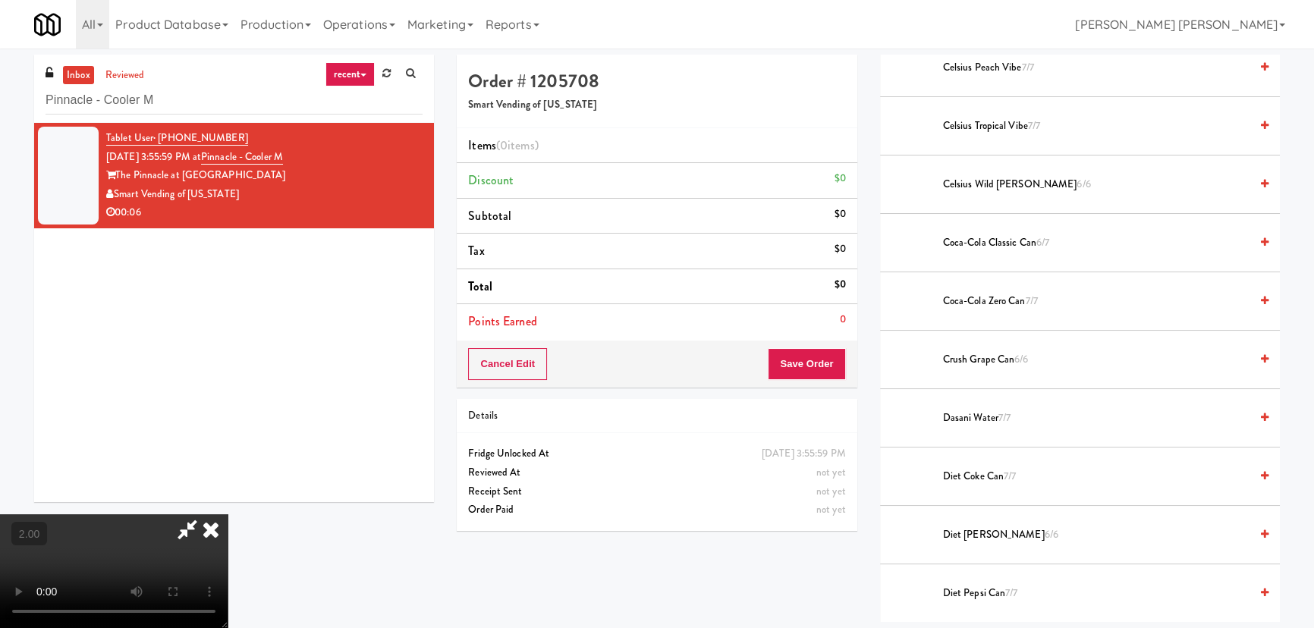
scroll to position [483, 0]
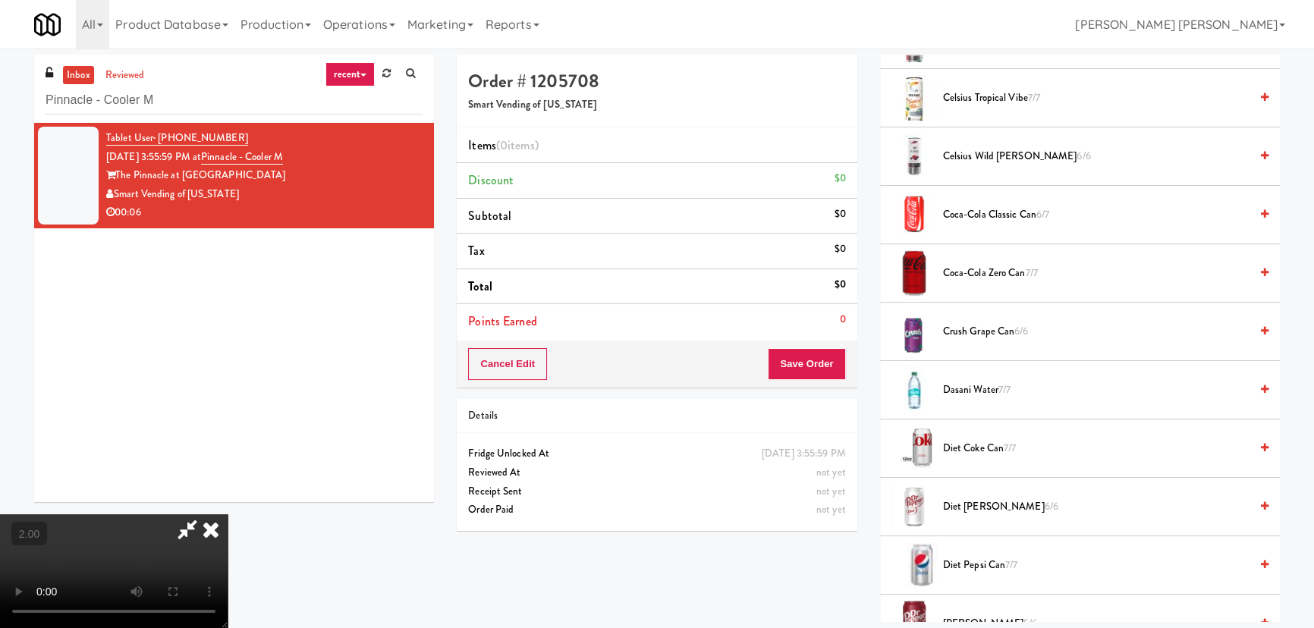
click at [978, 273] on span "Coca-Cola Zero Can 7/7" at bounding box center [1096, 273] width 307 height 19
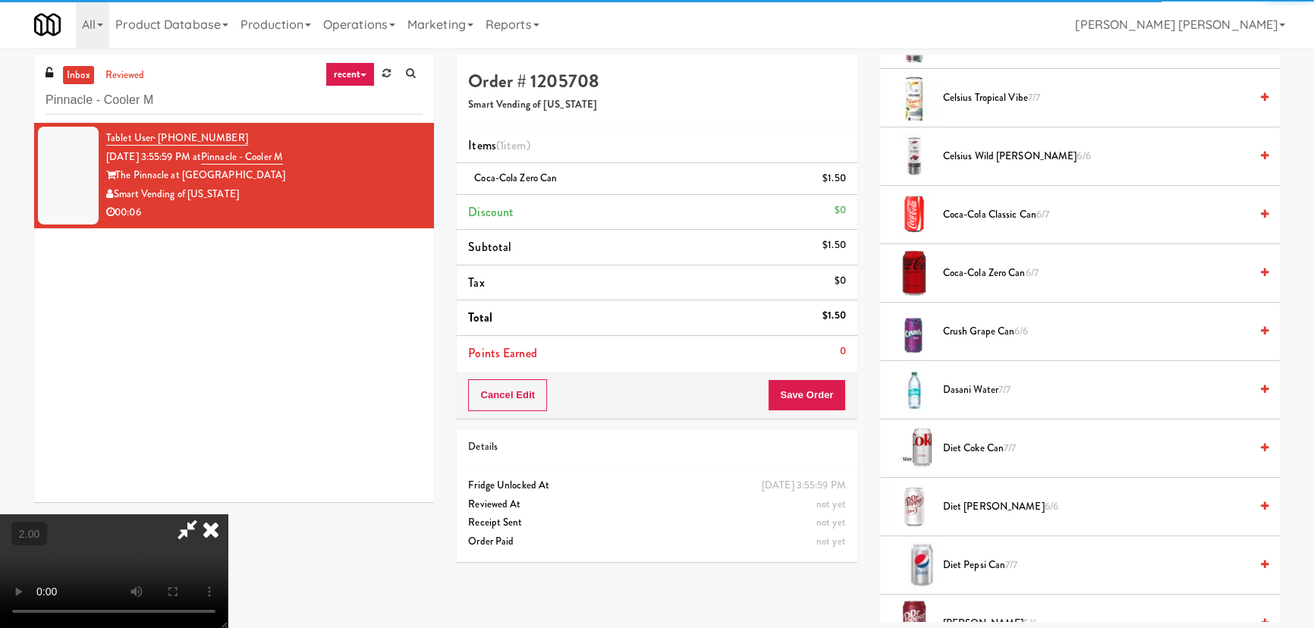
click at [228, 514] on icon at bounding box center [210, 529] width 33 height 30
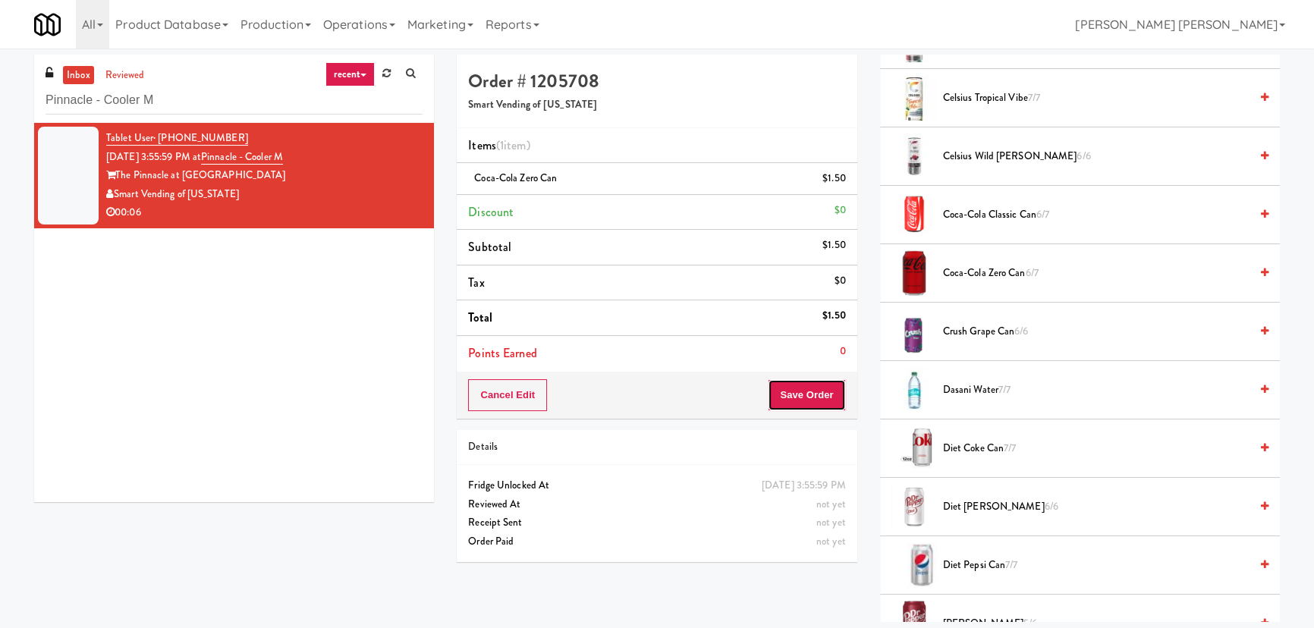
click at [796, 396] on button "Save Order" at bounding box center [806, 395] width 77 height 32
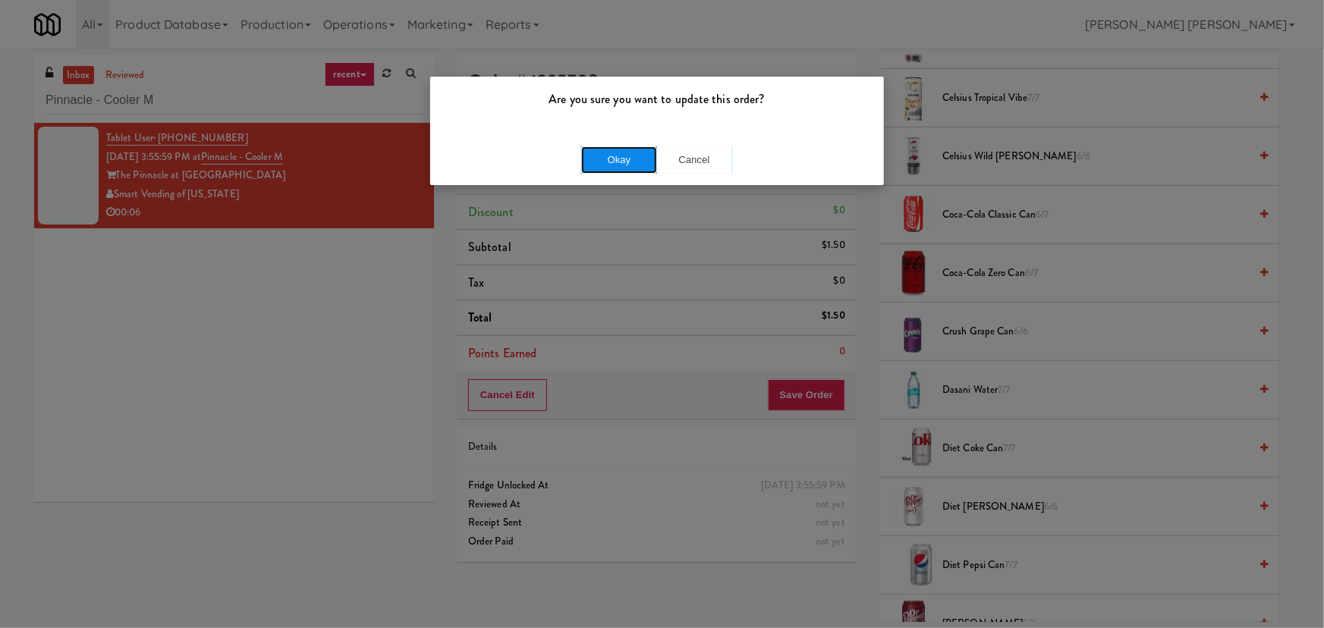
click at [644, 167] on button "Okay" at bounding box center [619, 159] width 76 height 27
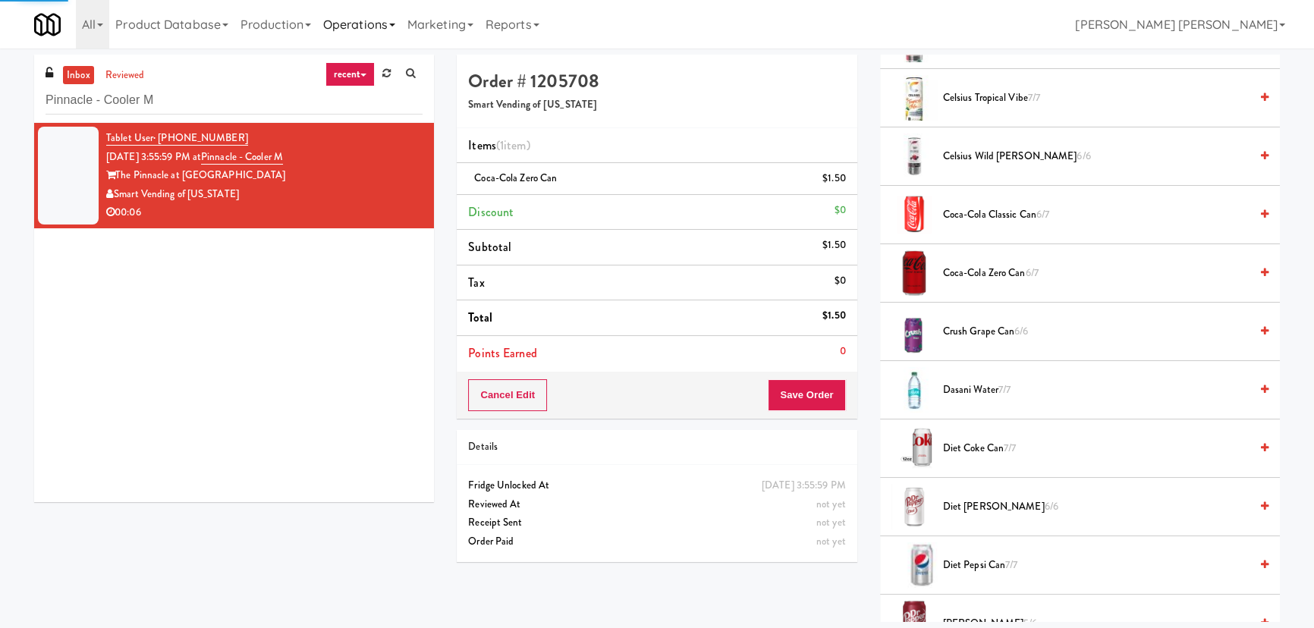
scroll to position [41, 0]
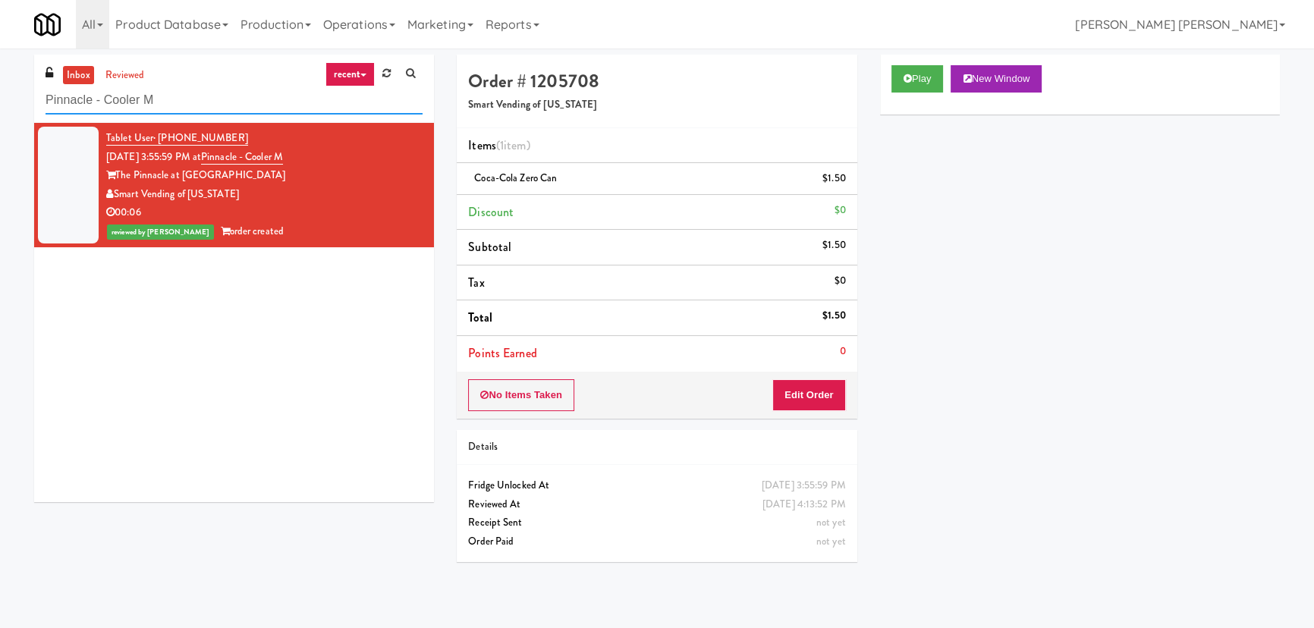
drag, startPoint x: 182, startPoint y: 101, endPoint x: 12, endPoint y: 102, distance: 169.9
click at [12, 102] on div "inbox reviewed recent all unclear take inventory issue suspicious failed recent…" at bounding box center [657, 338] width 1314 height 567
paste input "acifica HS - Cooler"
type input "Pacifica HS - Cooler"
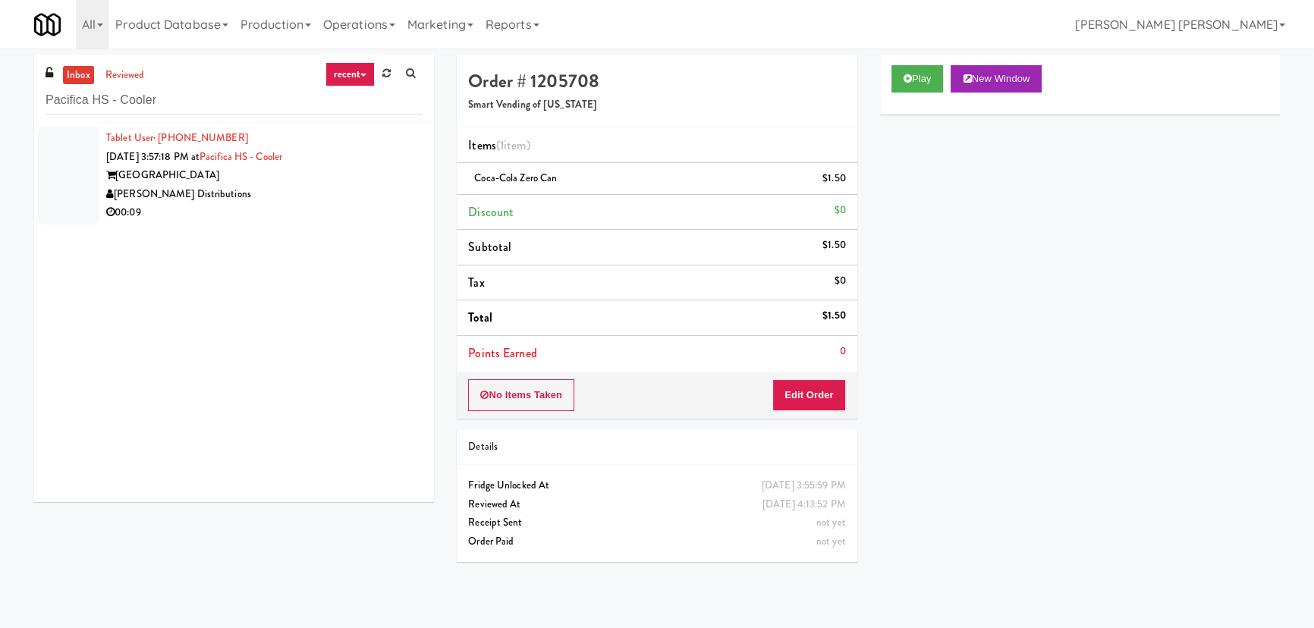
click at [299, 217] on div "00:09" at bounding box center [264, 212] width 316 height 19
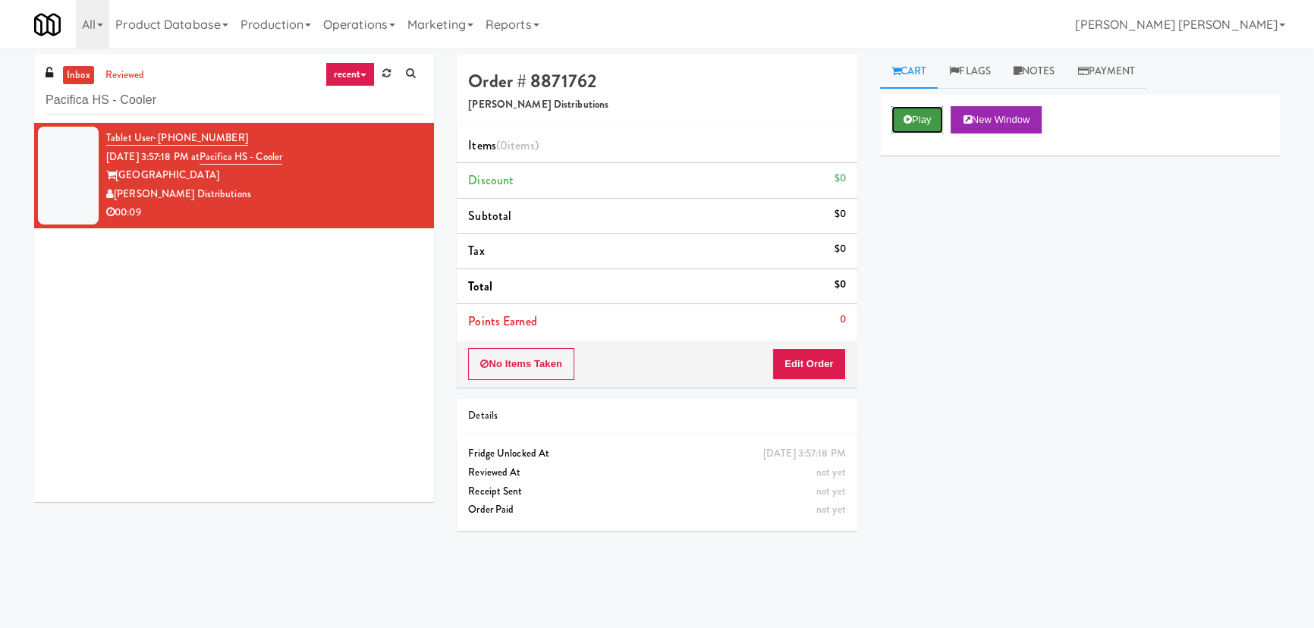
click at [929, 124] on button "Play" at bounding box center [917, 119] width 52 height 27
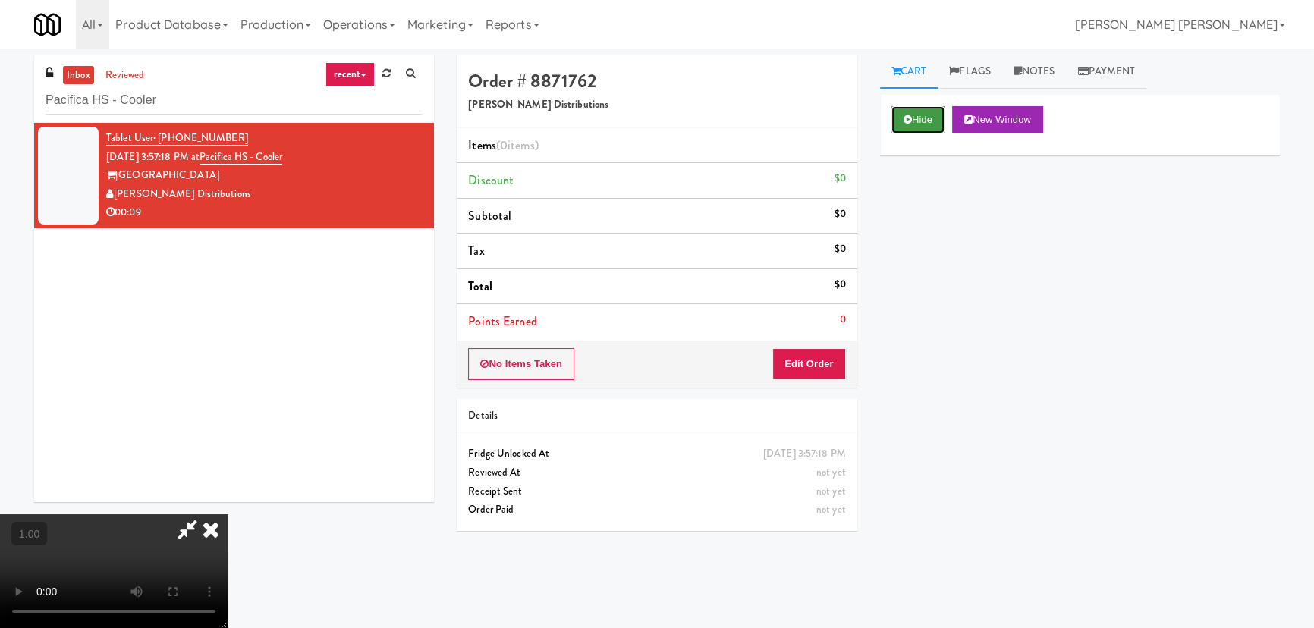
click at [914, 115] on button "Hide" at bounding box center [917, 119] width 53 height 27
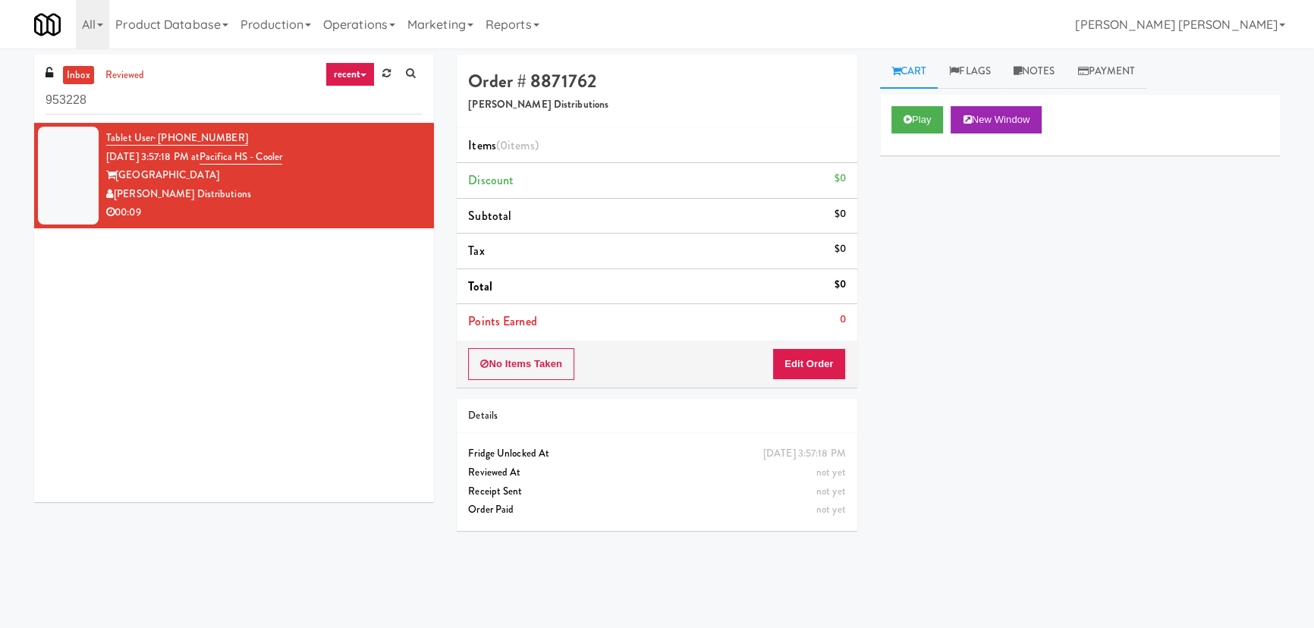
drag, startPoint x: 157, startPoint y: 83, endPoint x: -80, endPoint y: 102, distance: 237.5
click at [0, 102] on html "Okay Okay Select date: previous 2025-Aug next Su Mo Tu We Th Fr Sa 27 28 29 30 …" at bounding box center [657, 314] width 1314 height 628
drag, startPoint x: 124, startPoint y: 99, endPoint x: -1, endPoint y: 87, distance: 124.9
click at [0, 87] on html "Okay Okay Select date: previous 2025-Aug next Su Mo Tu We Th Fr Sa 27 28 29 30 …" at bounding box center [657, 314] width 1314 height 628
click at [918, 114] on button "Play" at bounding box center [917, 119] width 52 height 27
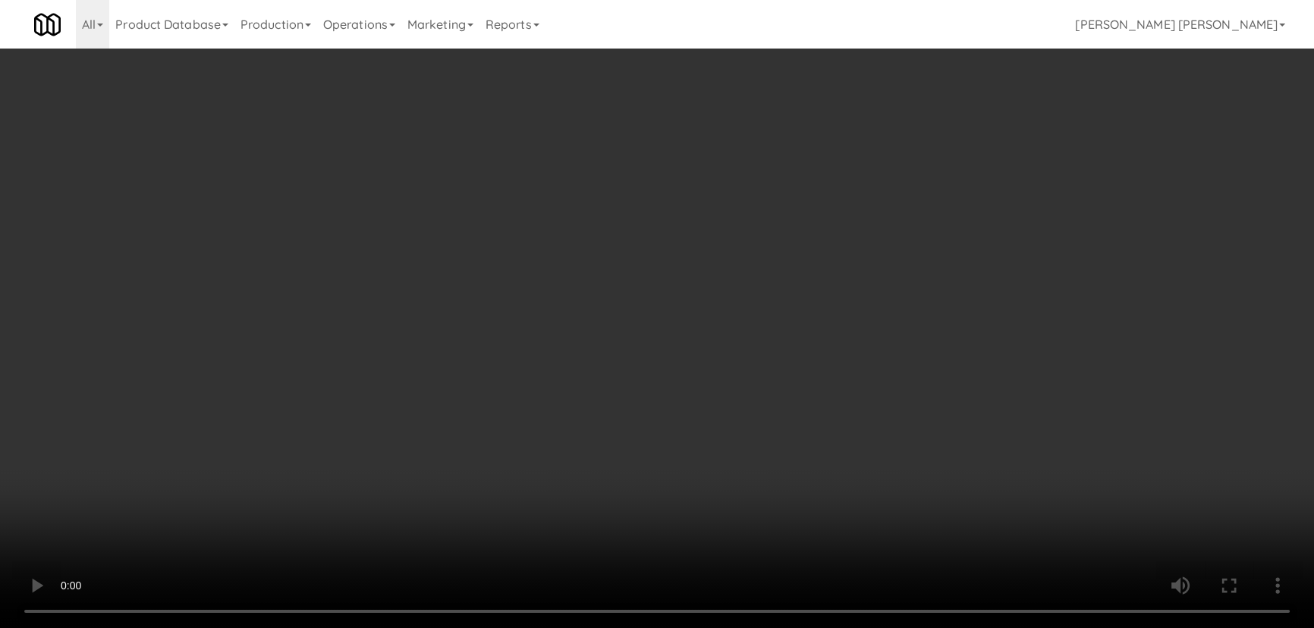
drag, startPoint x: 719, startPoint y: 675, endPoint x: 785, endPoint y: 660, distance: 67.7
click at [754, 627] on video at bounding box center [657, 314] width 1314 height 628
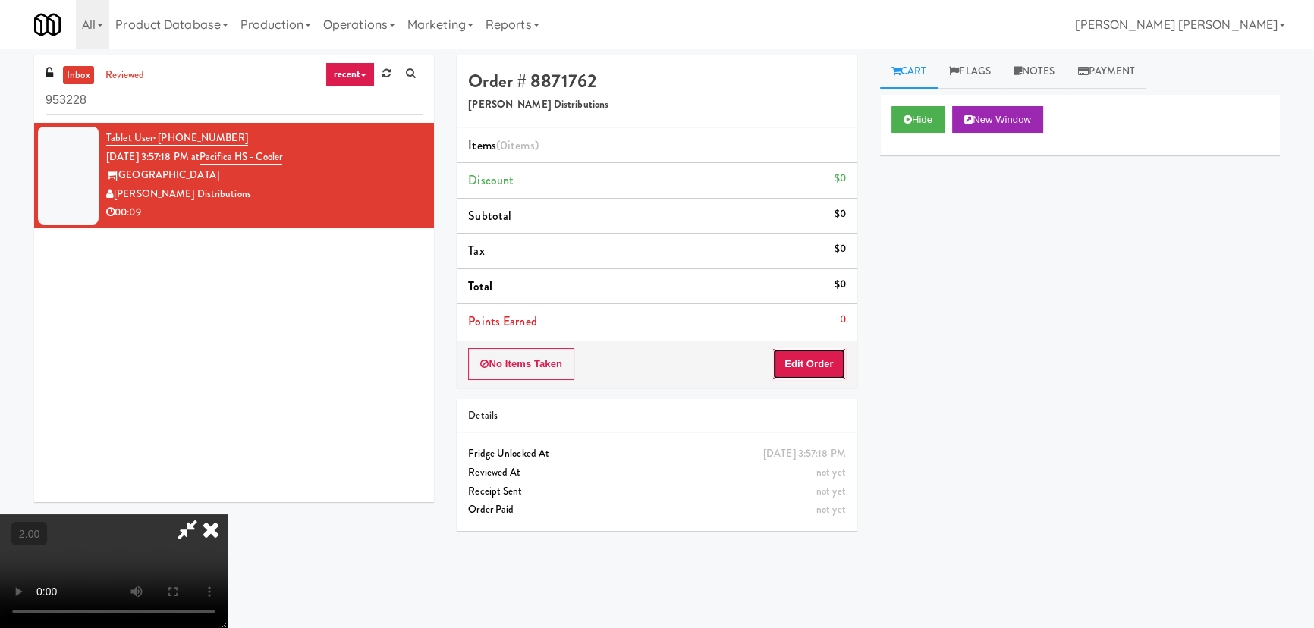
click at [828, 361] on button "Edit Order" at bounding box center [809, 364] width 74 height 32
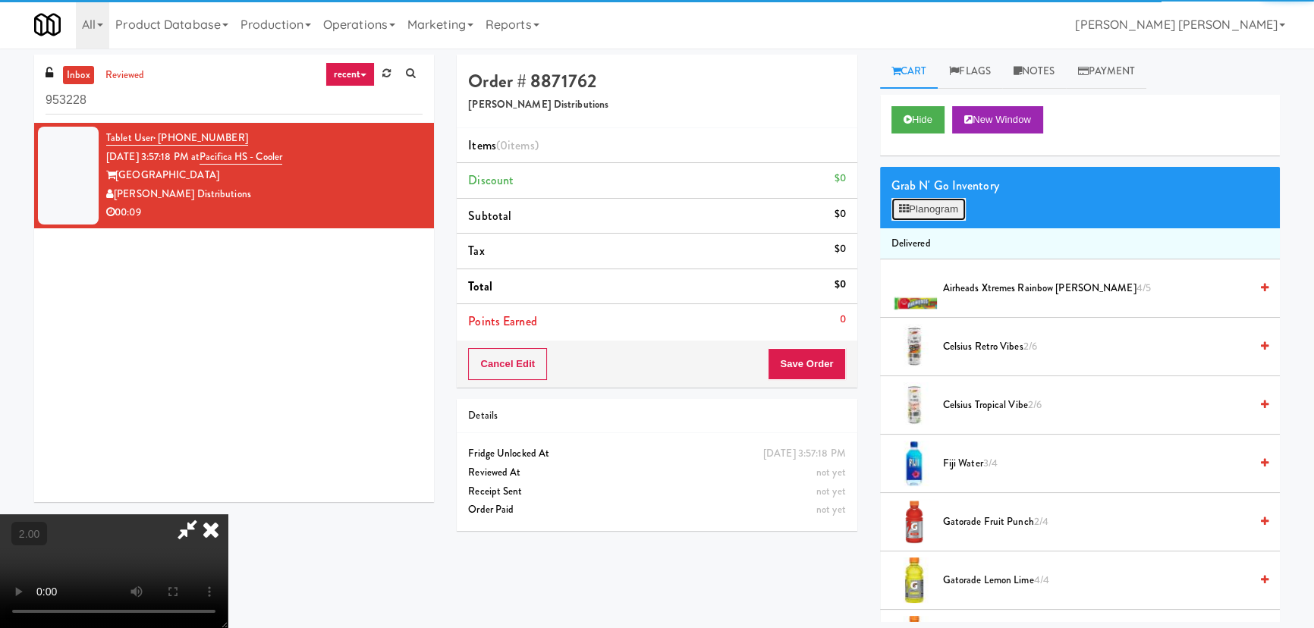
click at [939, 207] on button "Planogram" at bounding box center [928, 209] width 74 height 23
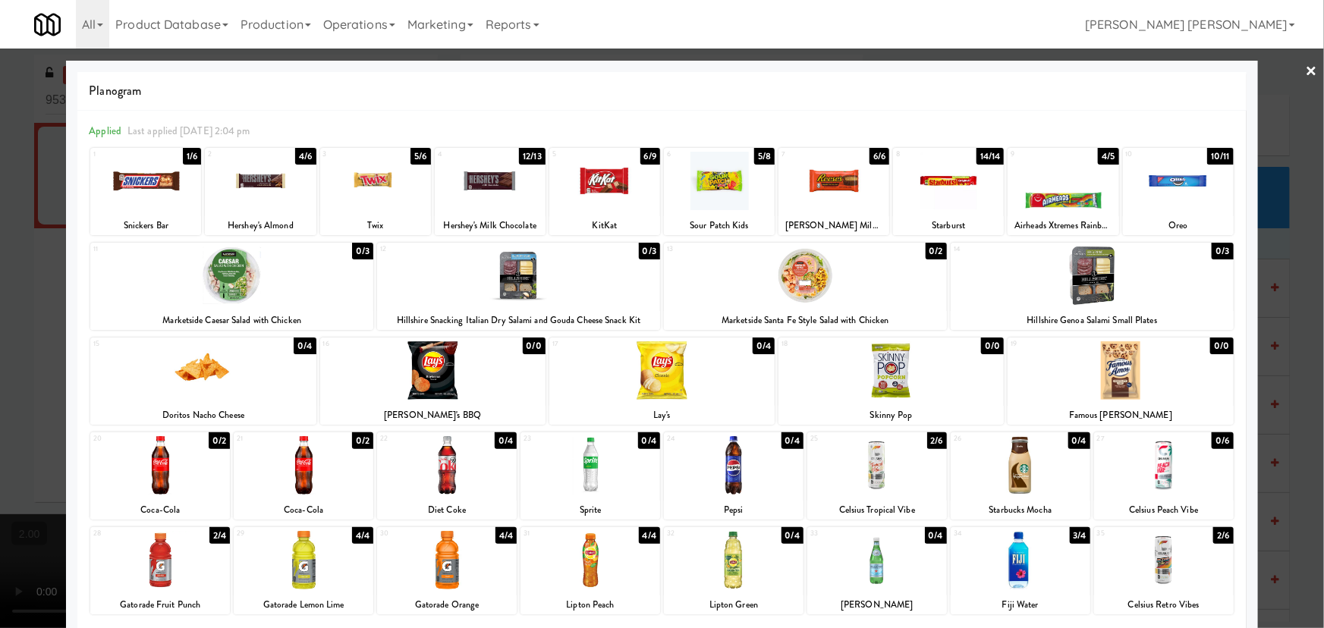
click at [1168, 578] on div at bounding box center [1164, 560] width 140 height 58
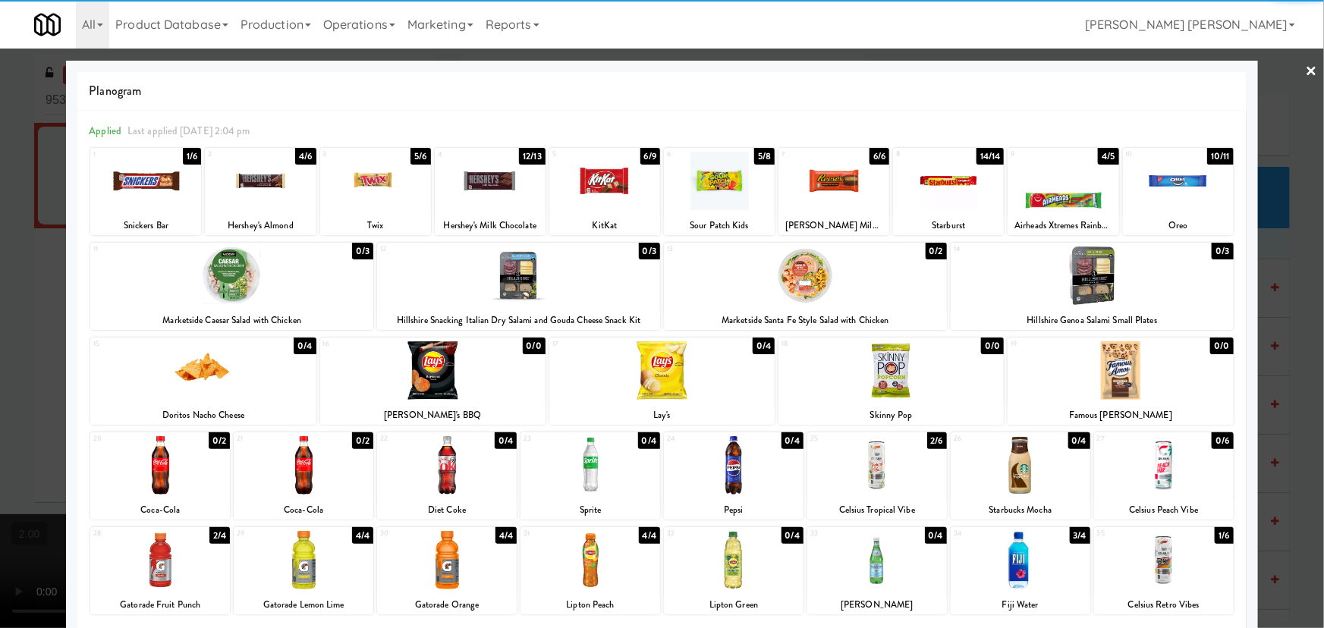
click at [678, 366] on div at bounding box center [661, 370] width 225 height 58
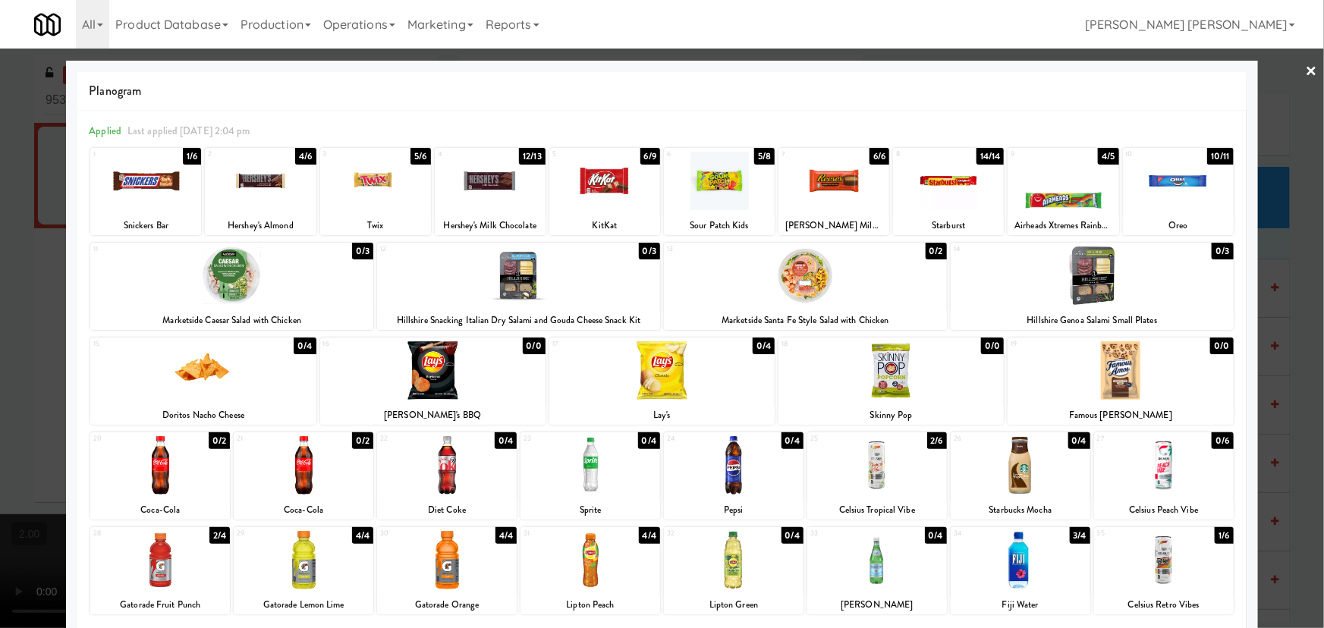
click at [1307, 68] on link "×" at bounding box center [1312, 72] width 12 height 47
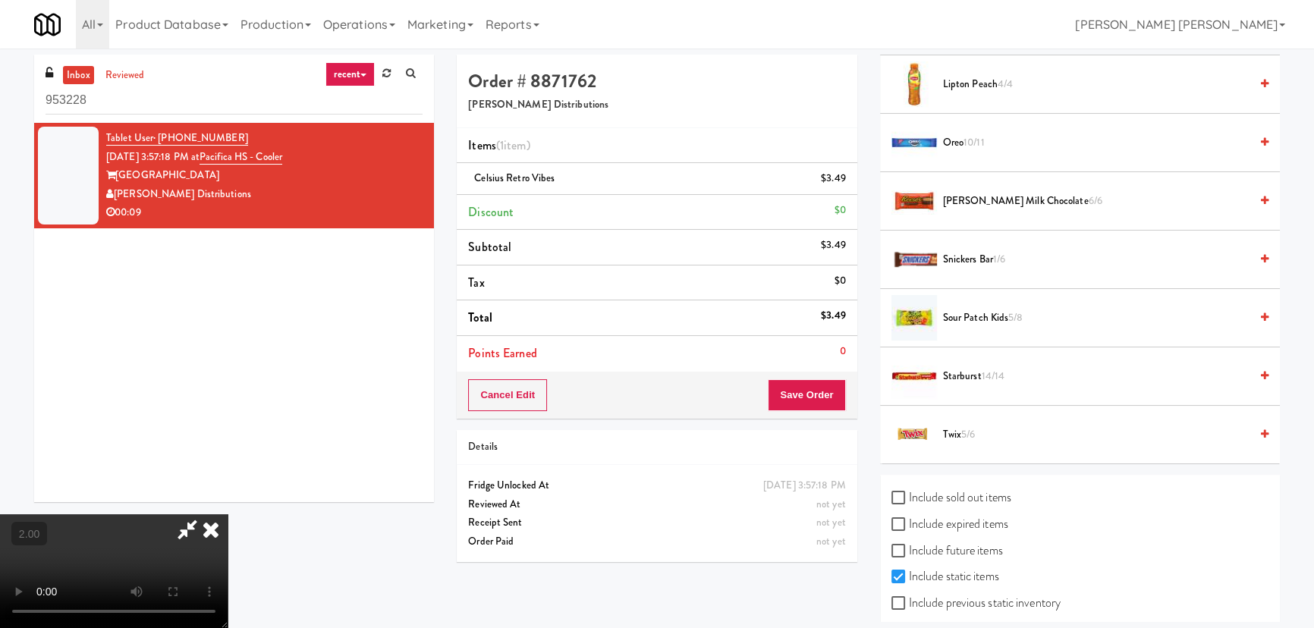
scroll to position [804, 0]
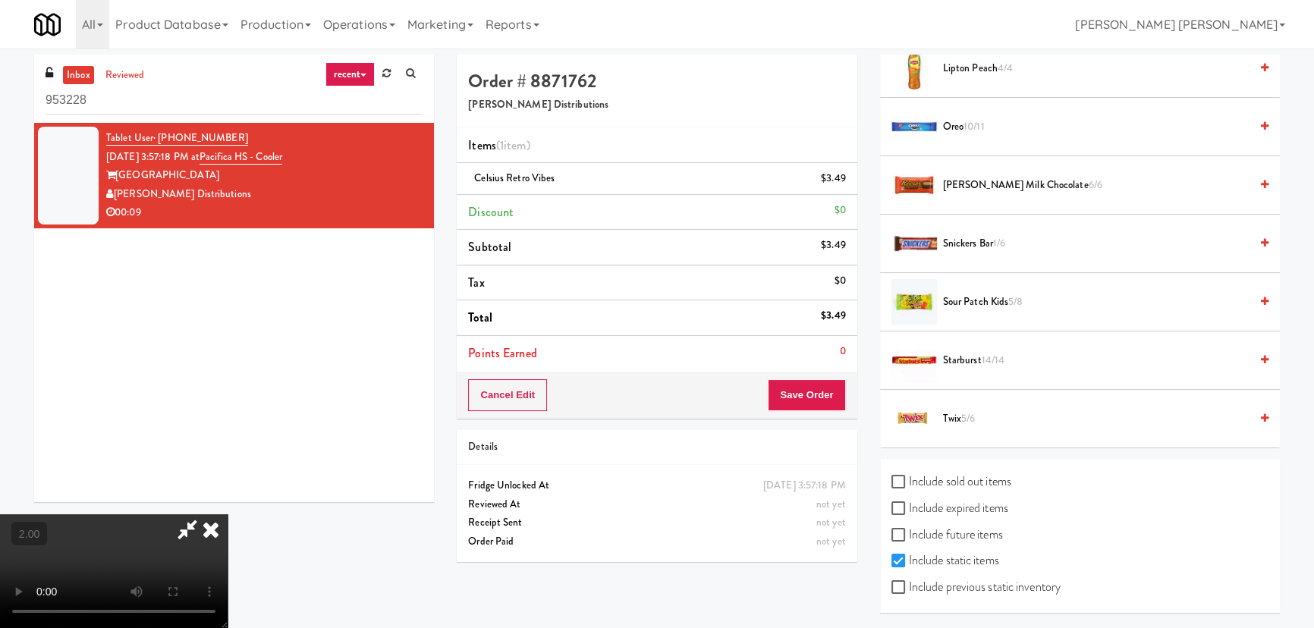
click at [943, 482] on label "Include sold out items" at bounding box center [951, 481] width 120 height 23
click at [909, 482] on input "Include sold out items" at bounding box center [899, 482] width 17 height 12
checkbox input "true"
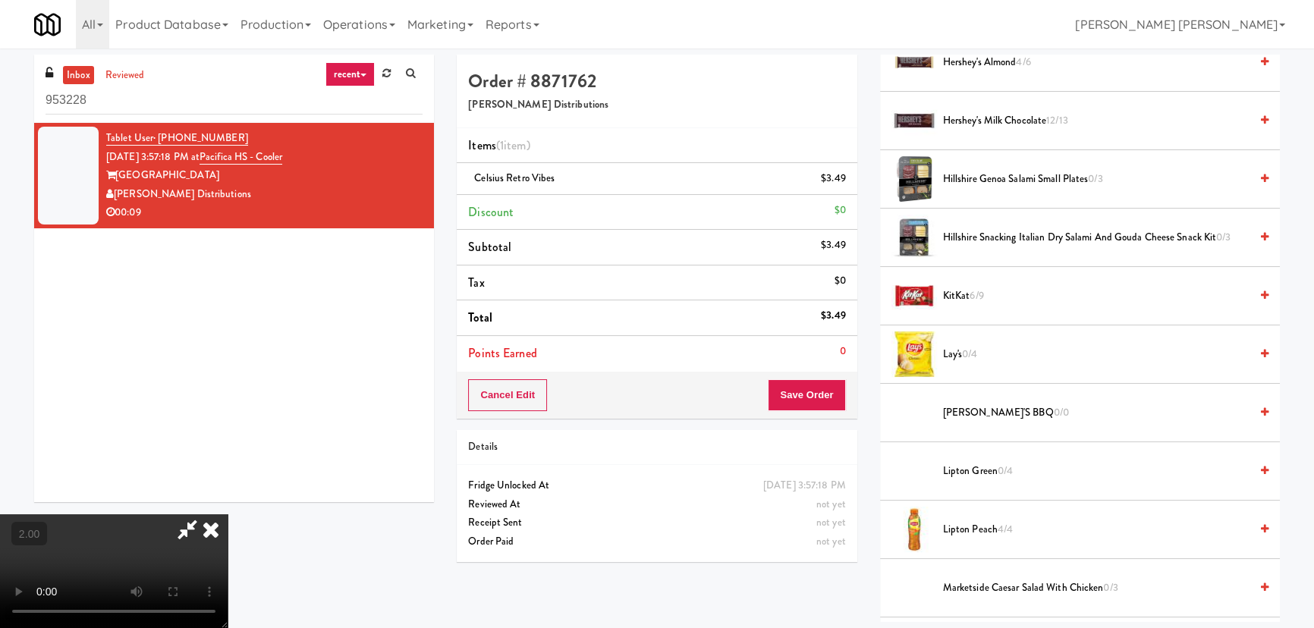
scroll to position [1011, 0]
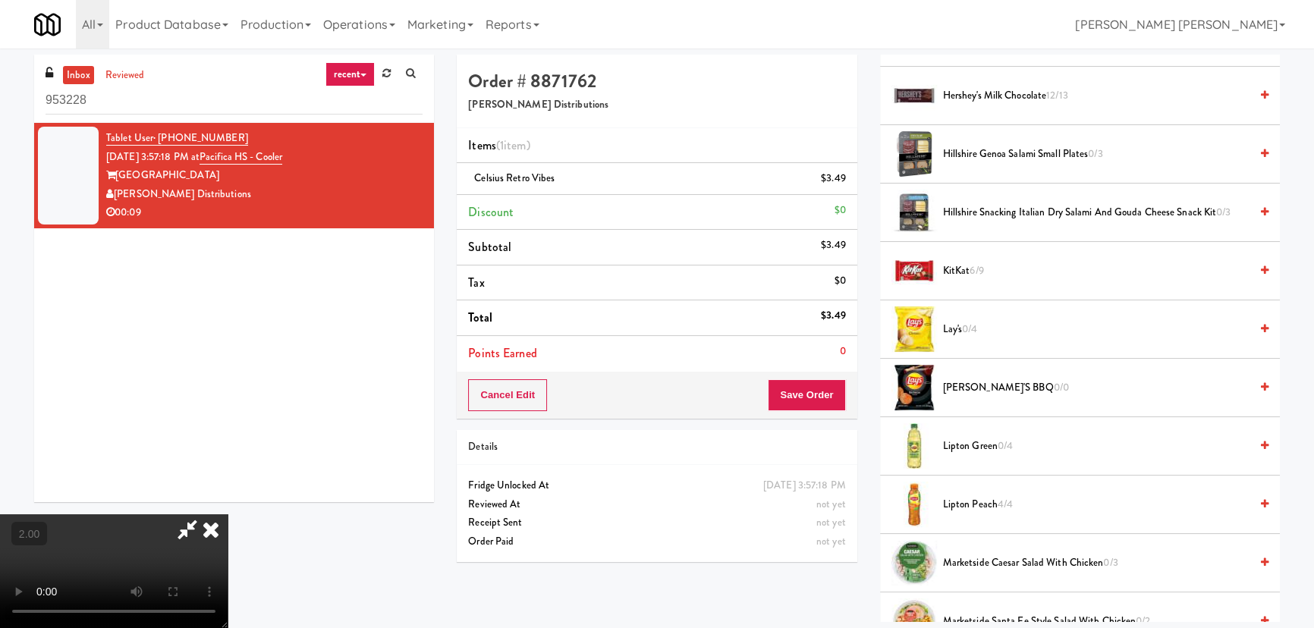
click at [956, 325] on span "Lay's 0/4" at bounding box center [1096, 329] width 307 height 19
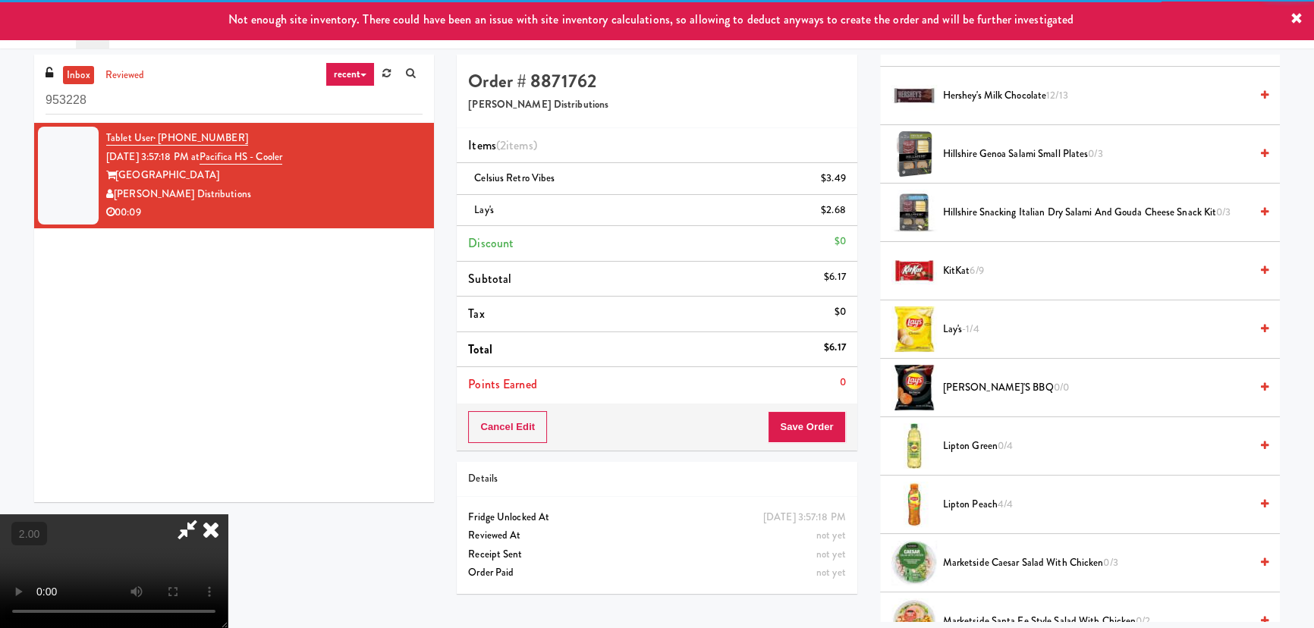
scroll to position [0, 0]
click at [228, 514] on icon at bounding box center [210, 529] width 33 height 30
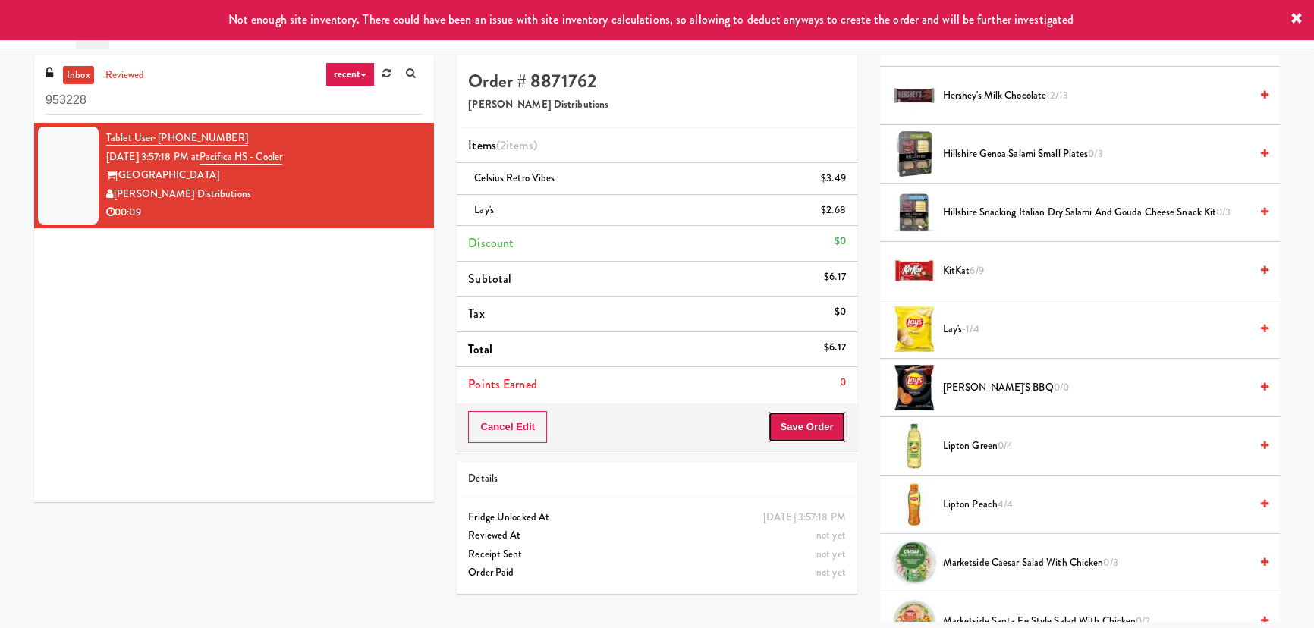
click at [816, 429] on button "Save Order" at bounding box center [806, 427] width 77 height 32
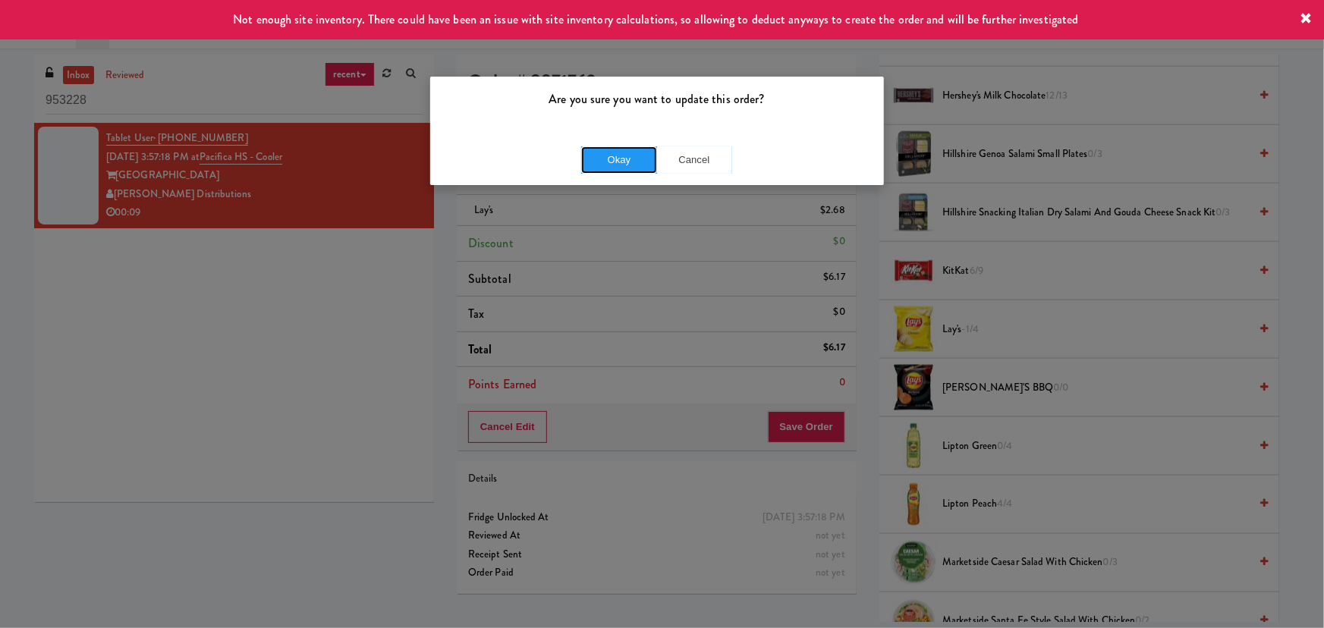
drag, startPoint x: 636, startPoint y: 159, endPoint x: 382, endPoint y: 11, distance: 293.0
click at [635, 159] on button "Okay" at bounding box center [619, 159] width 76 height 27
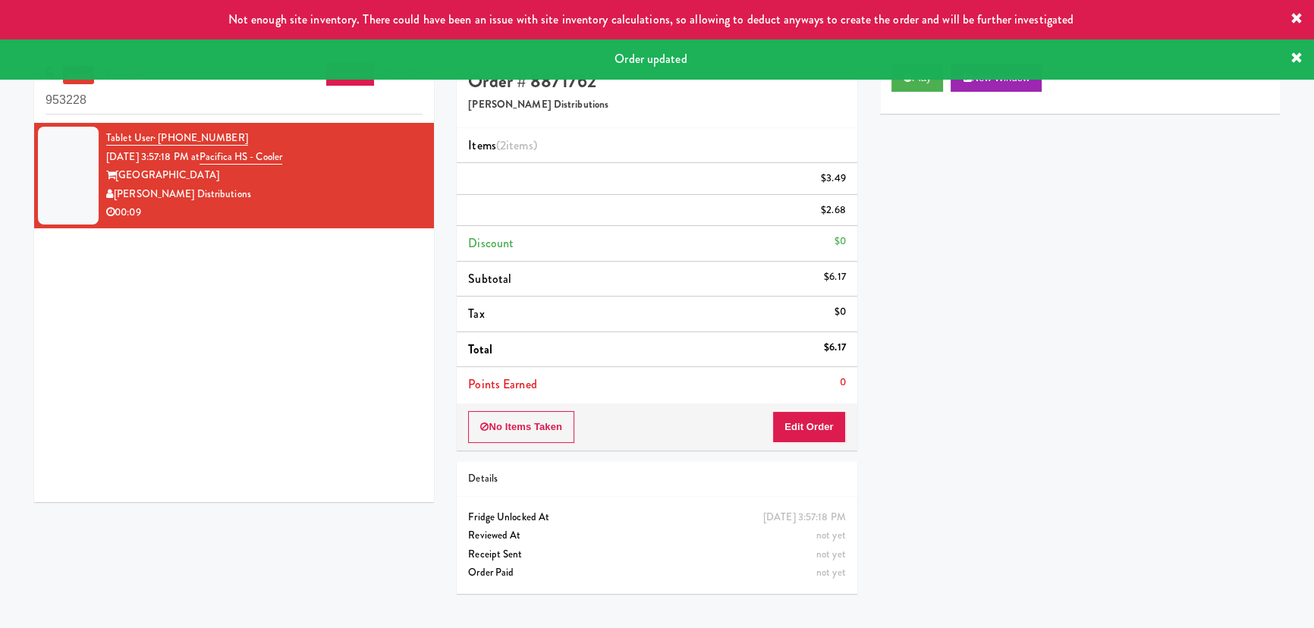
scroll to position [41, 0]
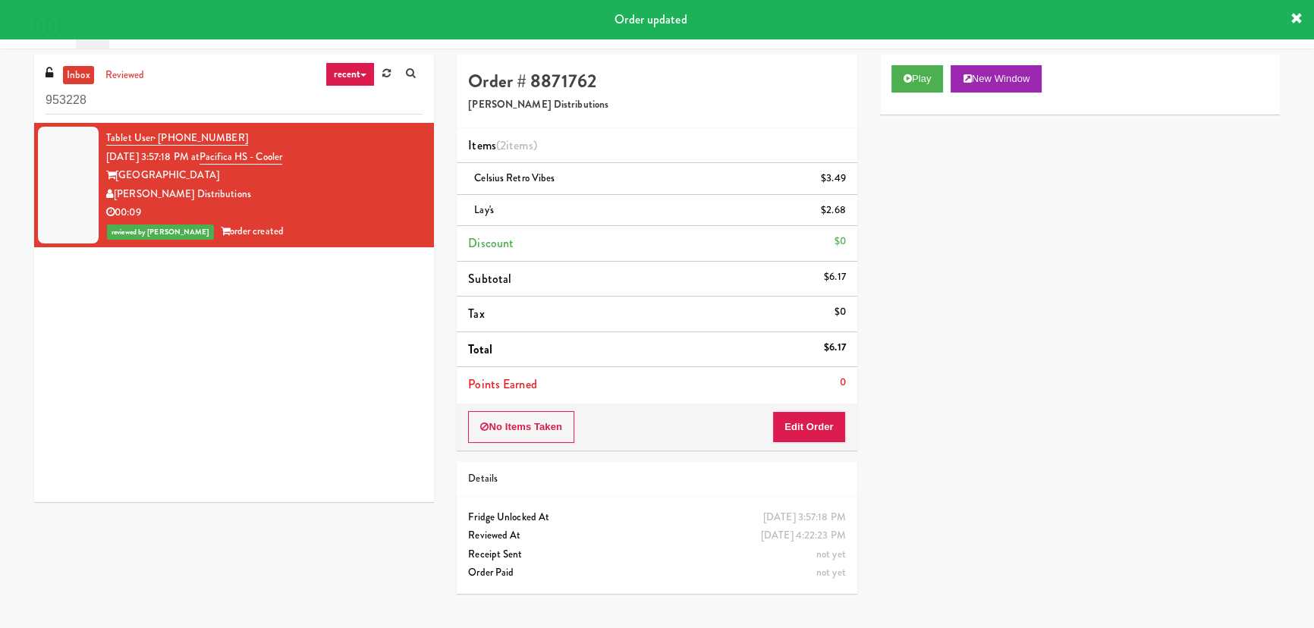
drag, startPoint x: 89, startPoint y: 73, endPoint x: 171, endPoint y: 3, distance: 108.2
click at [89, 73] on link "inbox" at bounding box center [78, 75] width 31 height 19
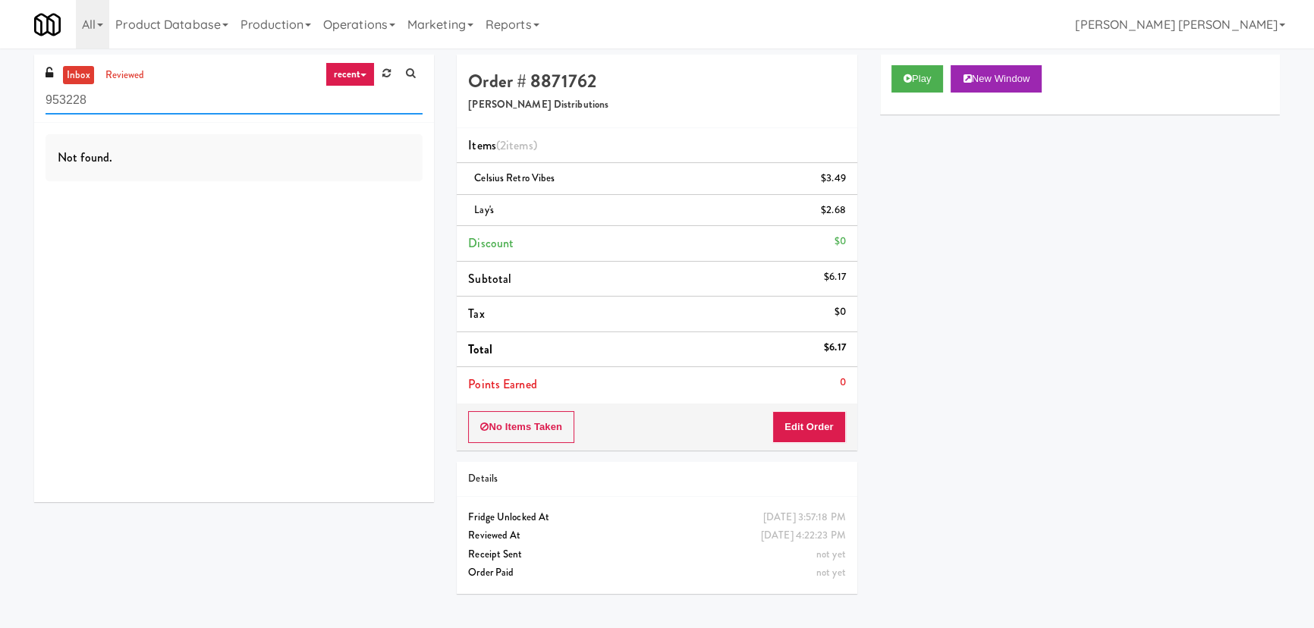
drag, startPoint x: 129, startPoint y: 105, endPoint x: -85, endPoint y: 112, distance: 214.0
click at [0, 112] on html "Are you sure you want to update this order? Okay Cancel Okay Are you sure you w…" at bounding box center [657, 314] width 1314 height 628
paste input "Gallery 64 - Cooler - Left"
type input "Gallery 64 - Cooler - Left"
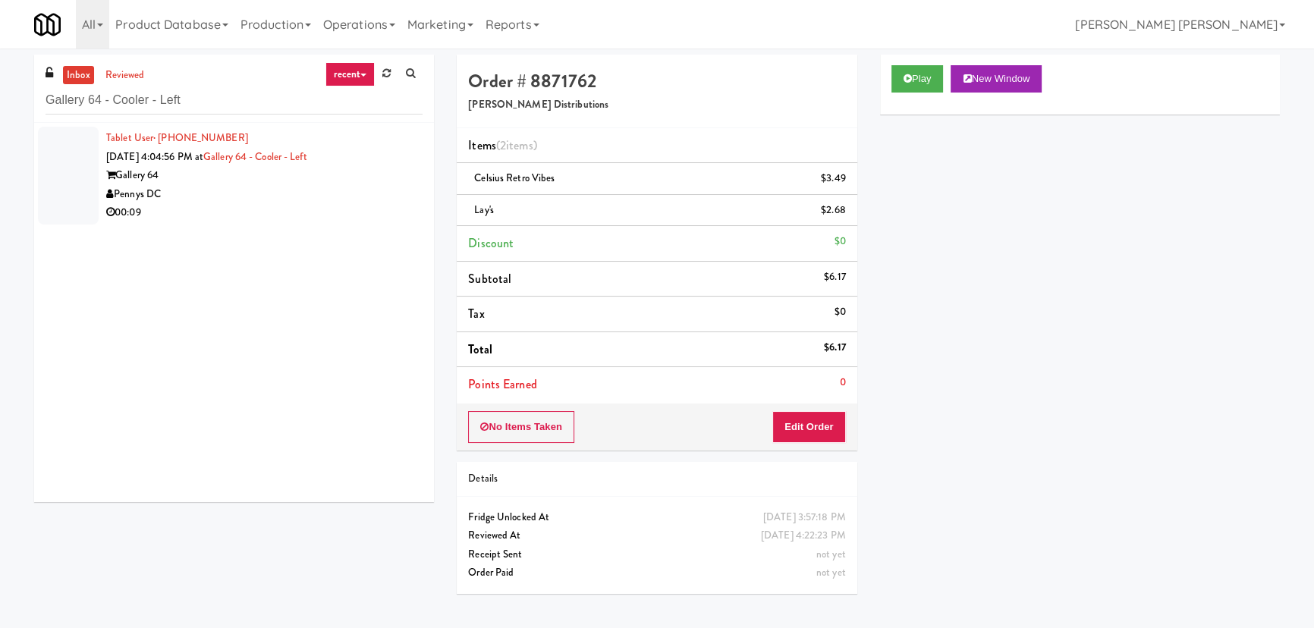
click at [275, 193] on div "Pennys DC" at bounding box center [264, 194] width 316 height 19
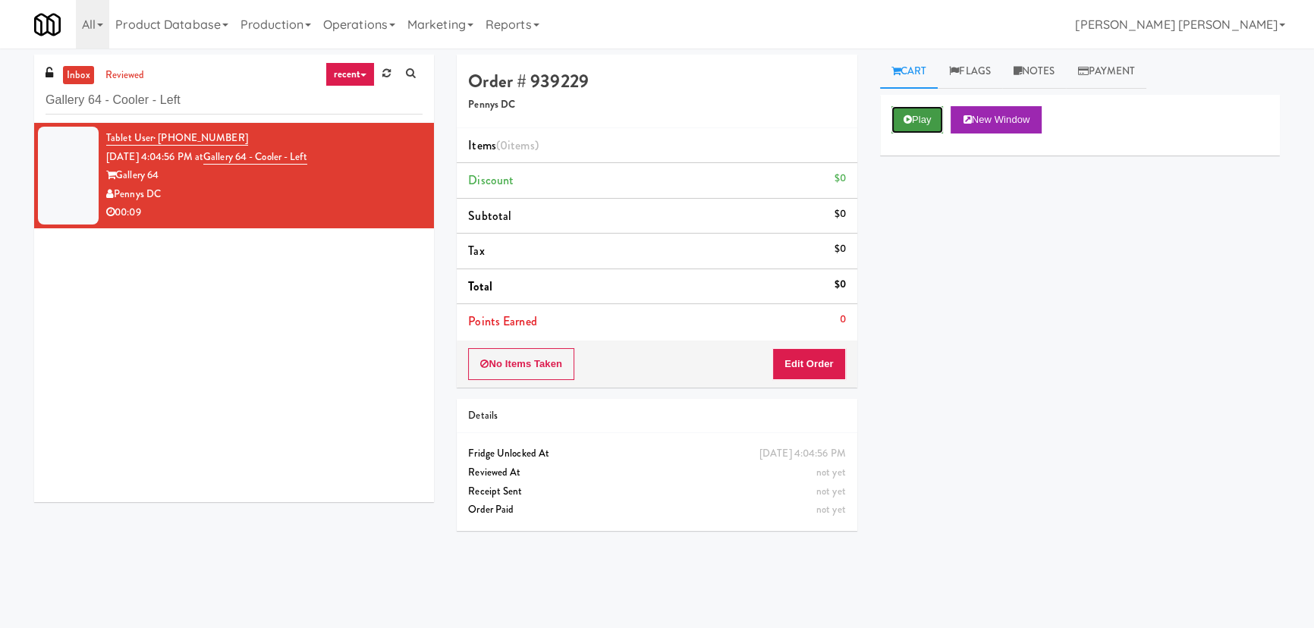
click at [922, 122] on button "Play" at bounding box center [917, 119] width 52 height 27
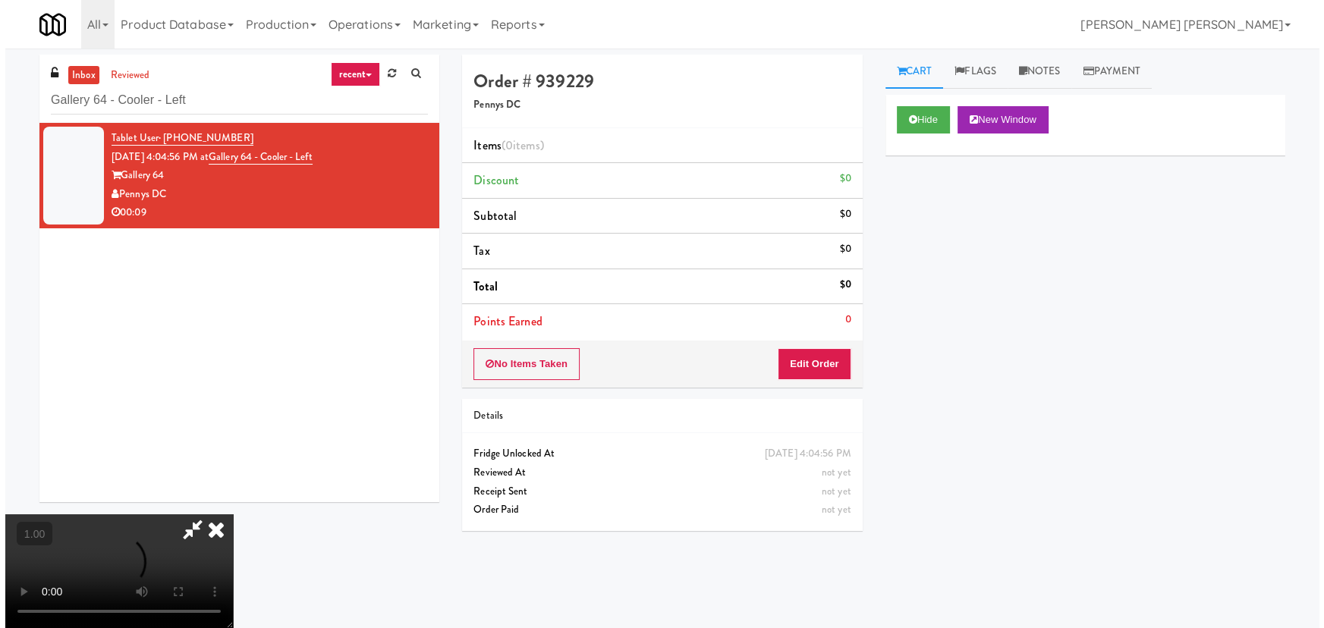
scroll to position [31, 0]
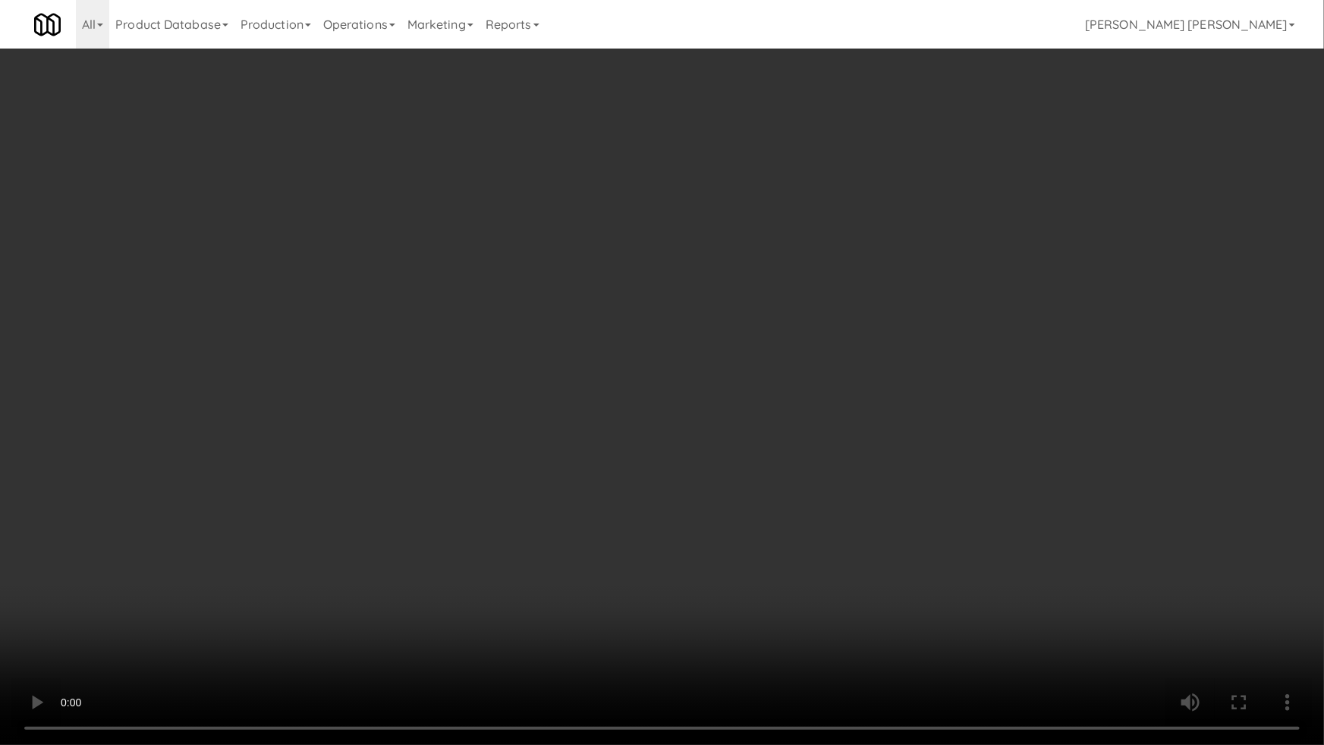
click at [395, 627] on video at bounding box center [662, 372] width 1324 height 745
click at [1174, 494] on video at bounding box center [662, 372] width 1324 height 745
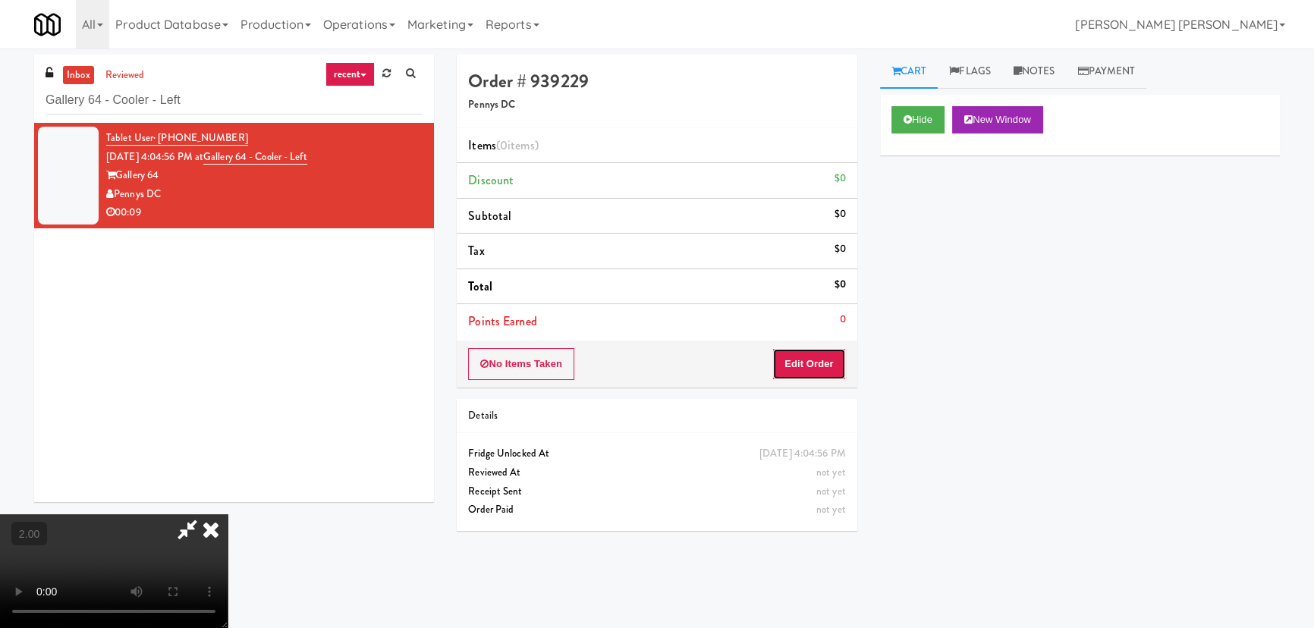
click at [825, 365] on button "Edit Order" at bounding box center [809, 364] width 74 height 32
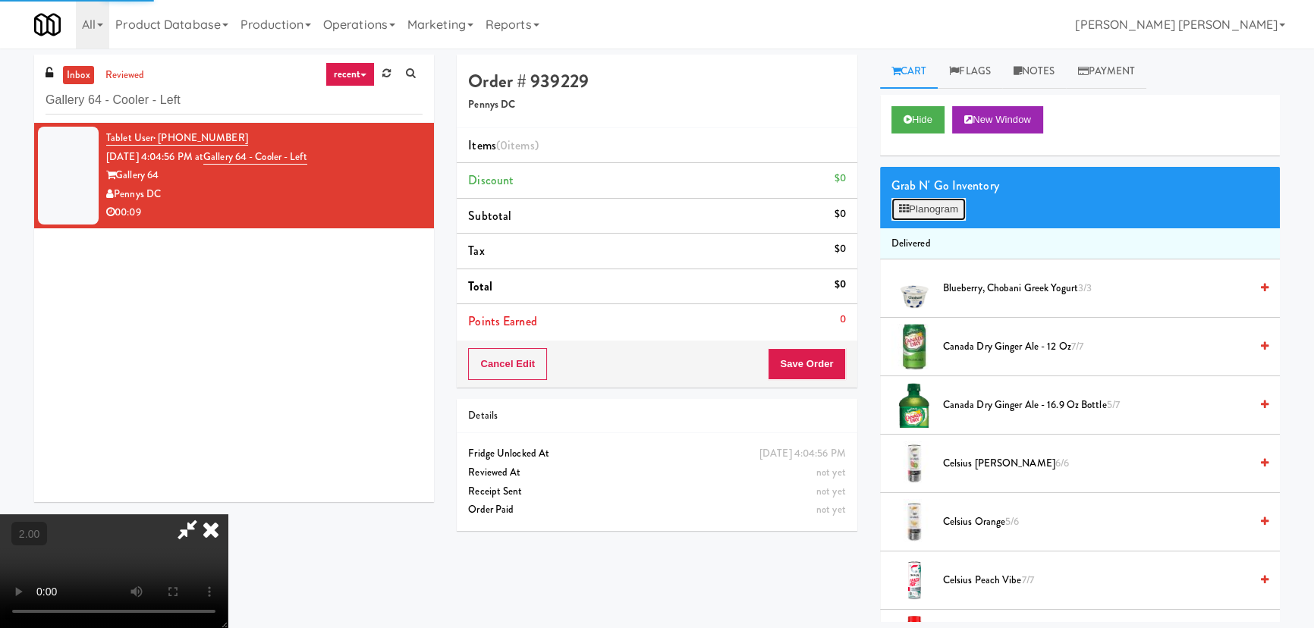
click at [948, 212] on button "Planogram" at bounding box center [928, 209] width 74 height 23
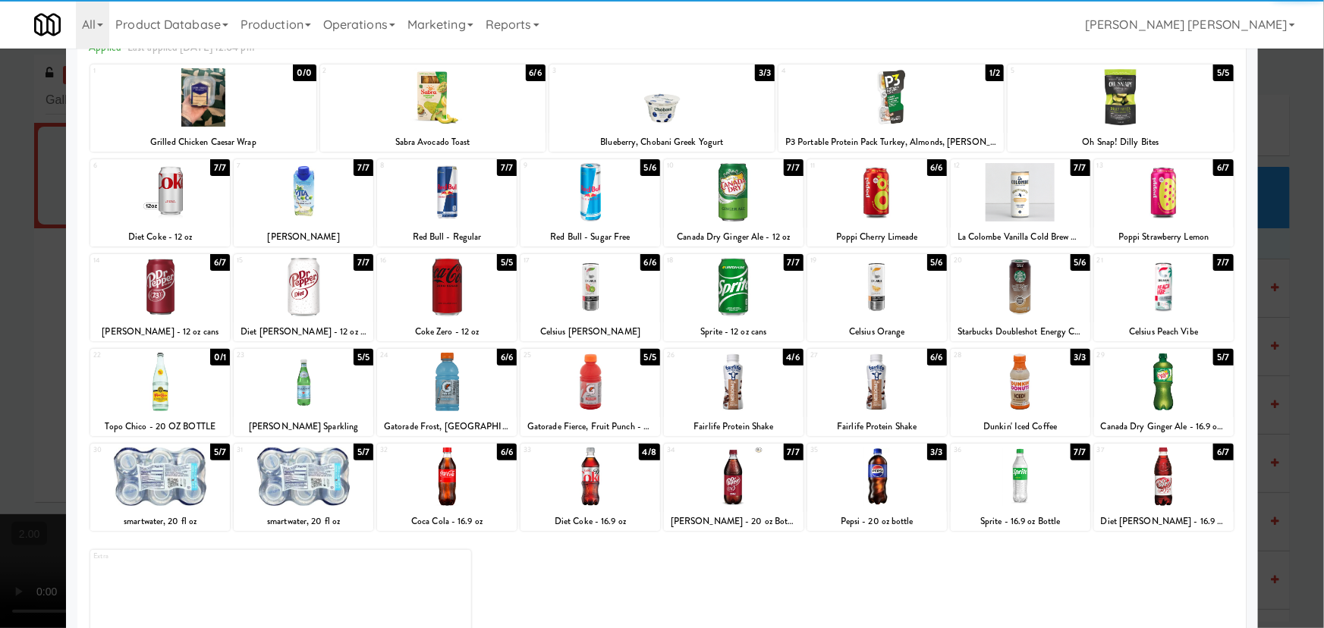
scroll to position [116, 0]
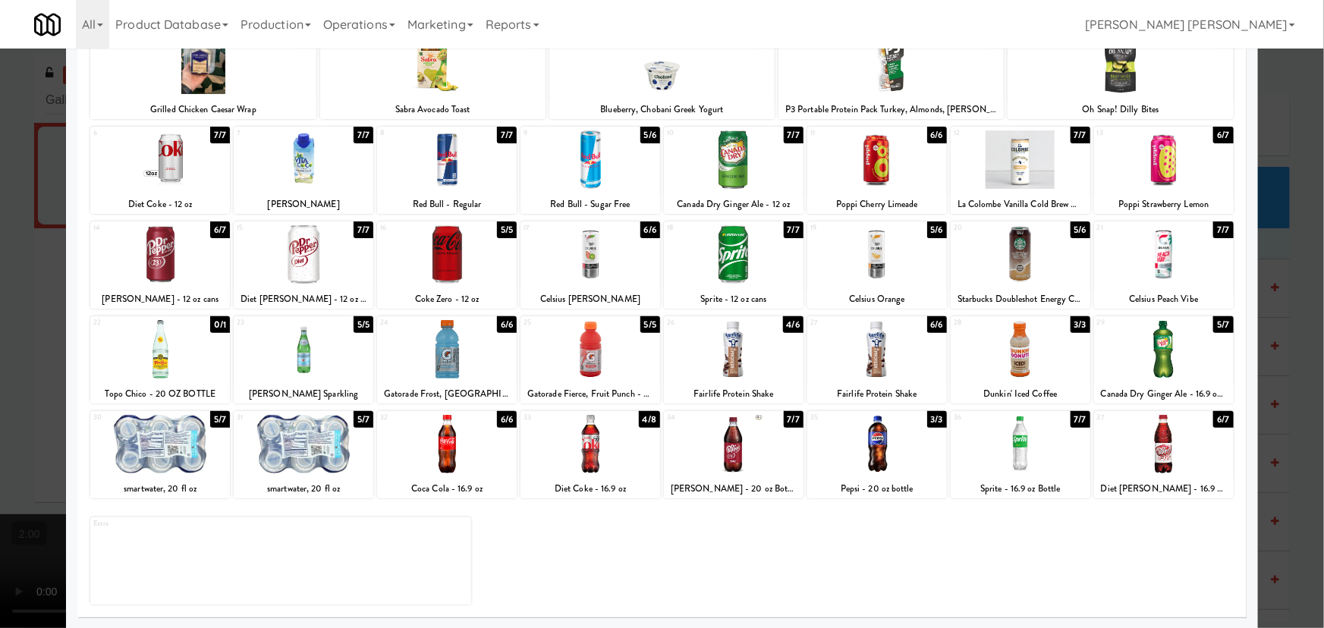
click at [1155, 461] on div at bounding box center [1164, 444] width 140 height 58
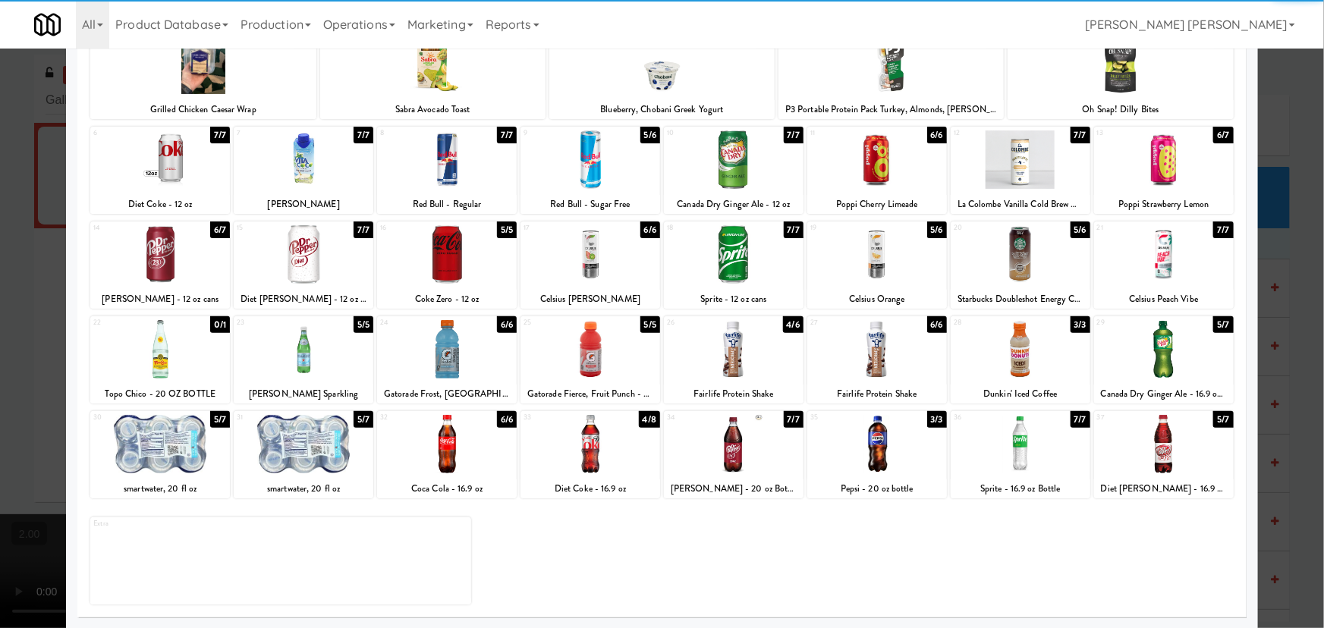
click at [577, 353] on div at bounding box center [590, 349] width 140 height 58
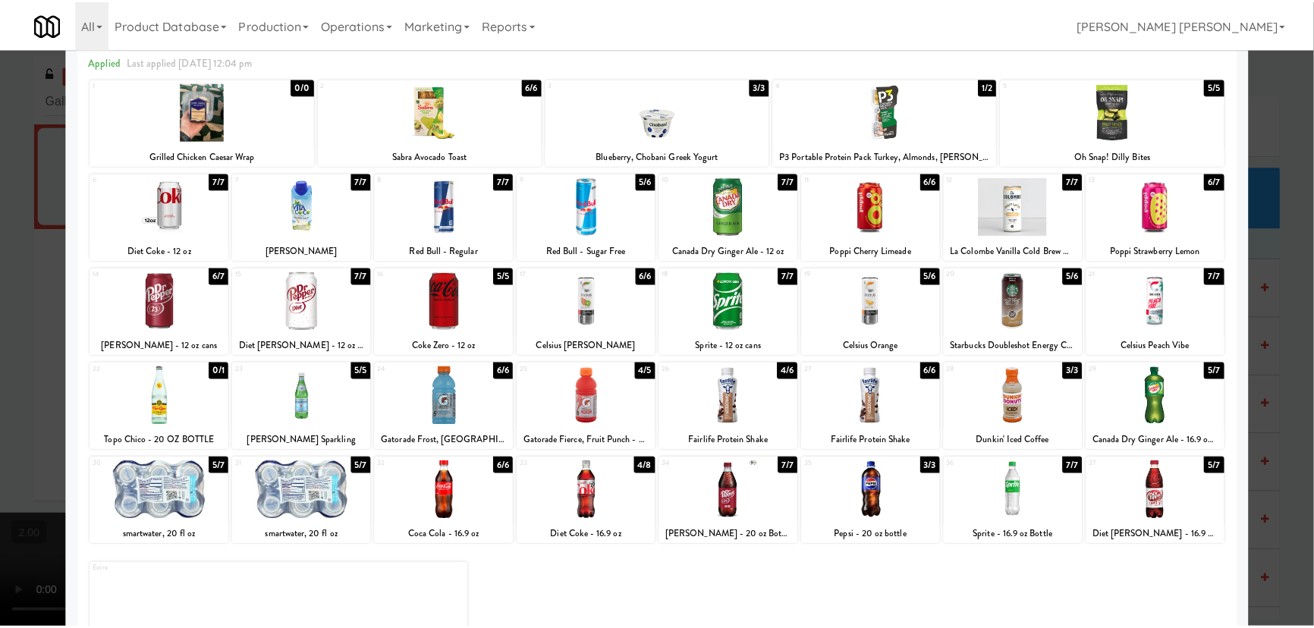
scroll to position [0, 0]
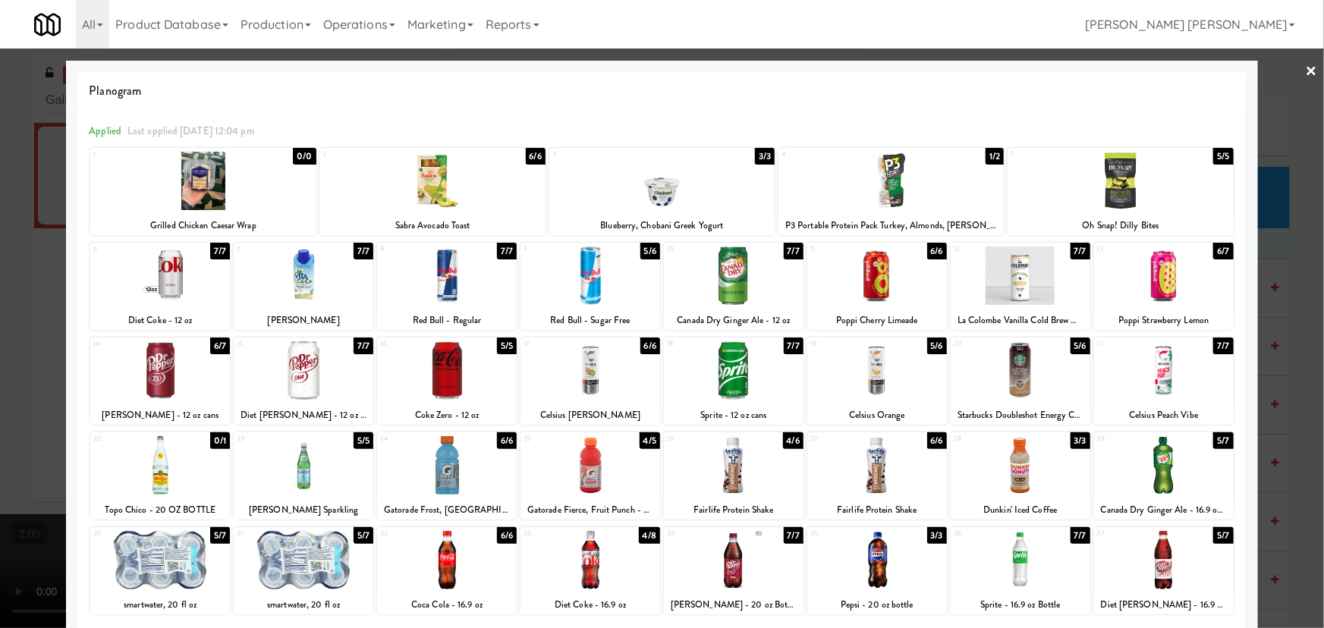
click at [1306, 71] on link "×" at bounding box center [1312, 72] width 12 height 47
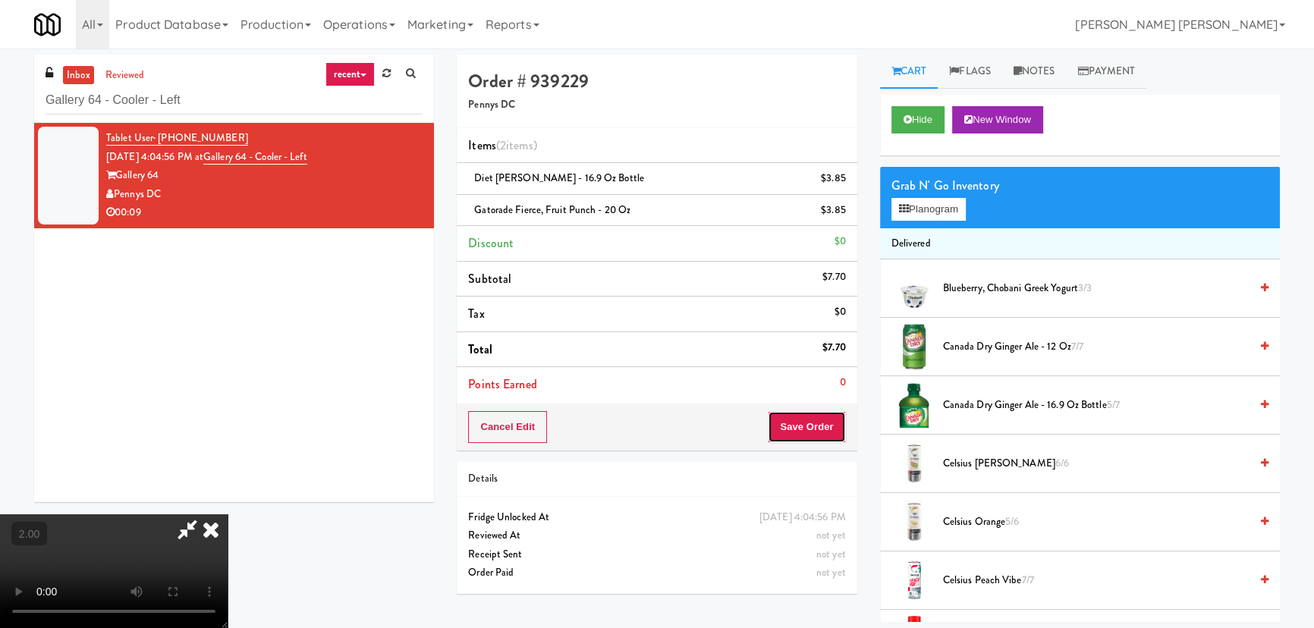
click at [806, 420] on button "Save Order" at bounding box center [806, 427] width 77 height 32
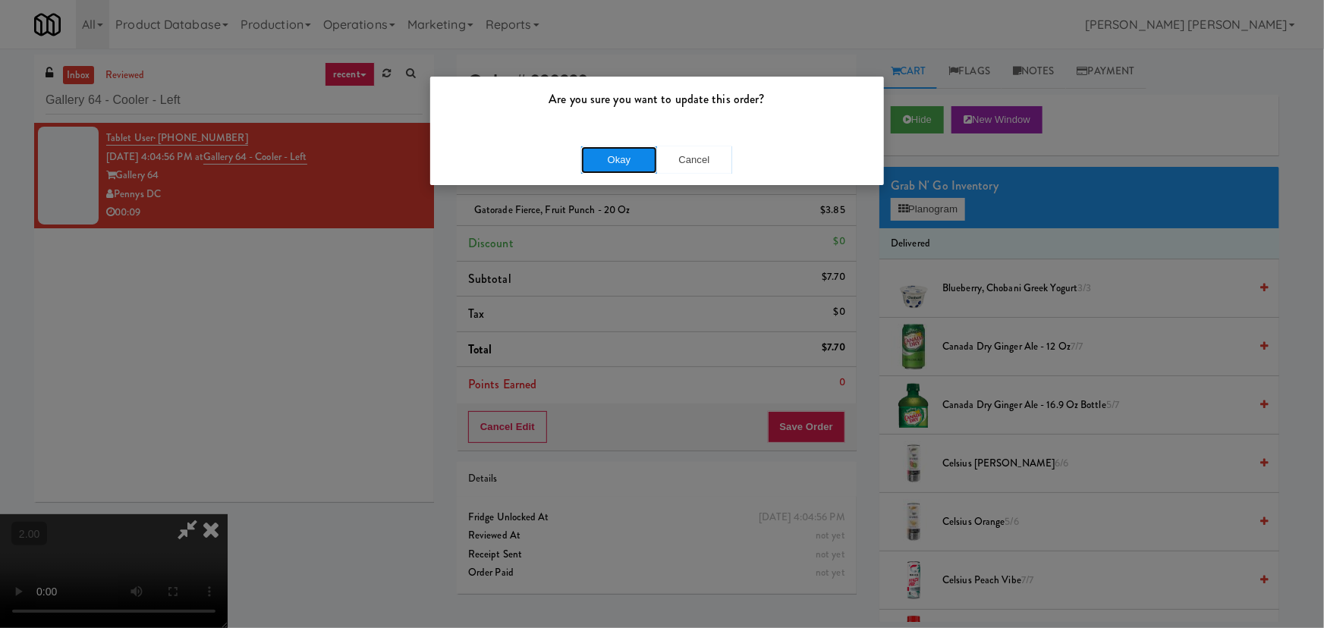
click at [621, 153] on button "Okay" at bounding box center [619, 159] width 76 height 27
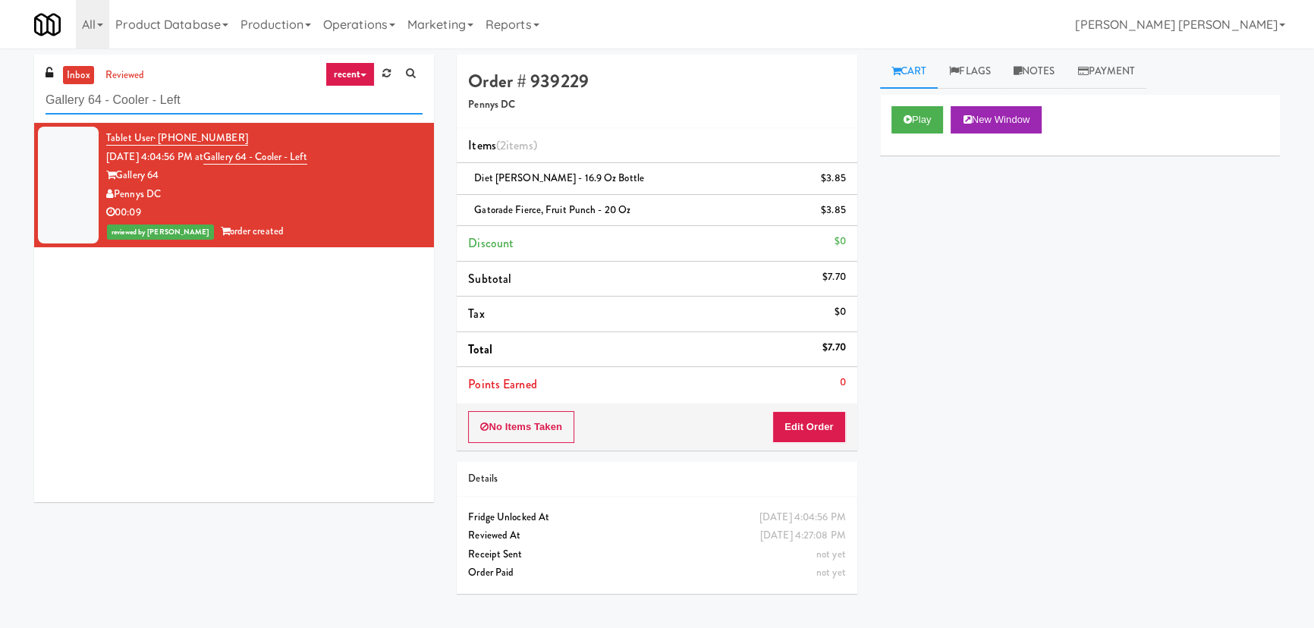
drag, startPoint x: -84, startPoint y: 112, endPoint x: -181, endPoint y: 118, distance: 97.3
click at [0, 118] on html "Are you sure you want to update this order? Okay Cancel Okay Are you sure you w…" at bounding box center [657, 314] width 1314 height 628
paste input "Herbert - Fridge"
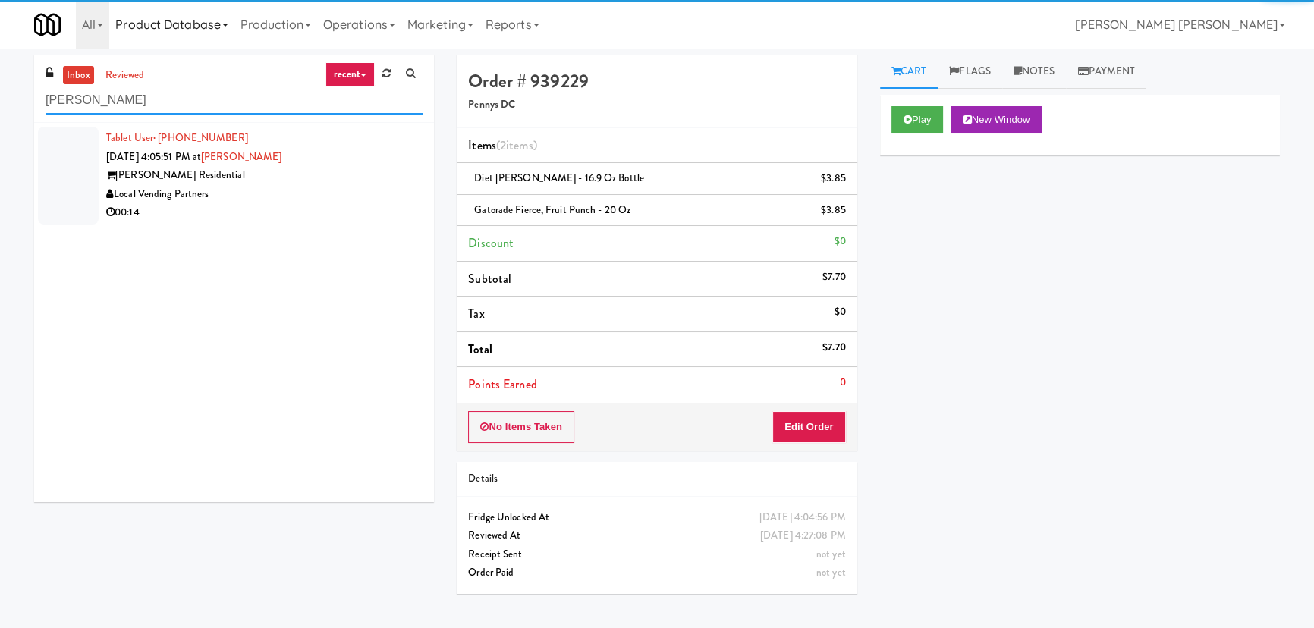
type input "Herbert - Fridge"
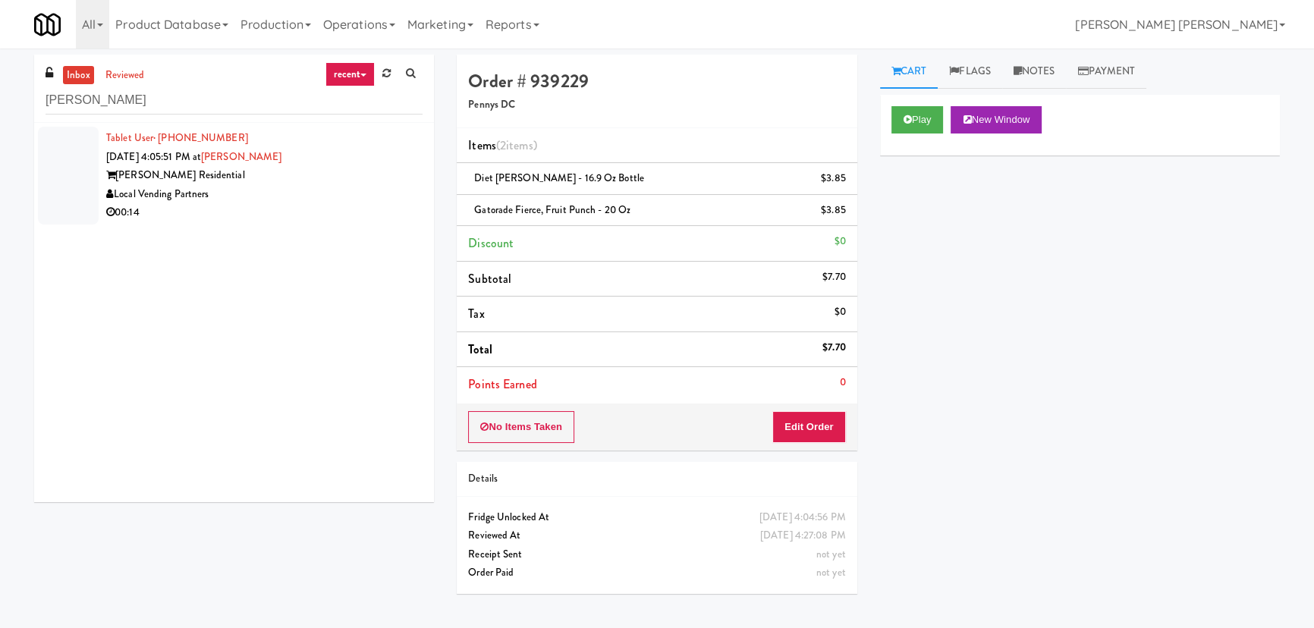
click at [263, 189] on div "Local Vending Partners" at bounding box center [264, 194] width 316 height 19
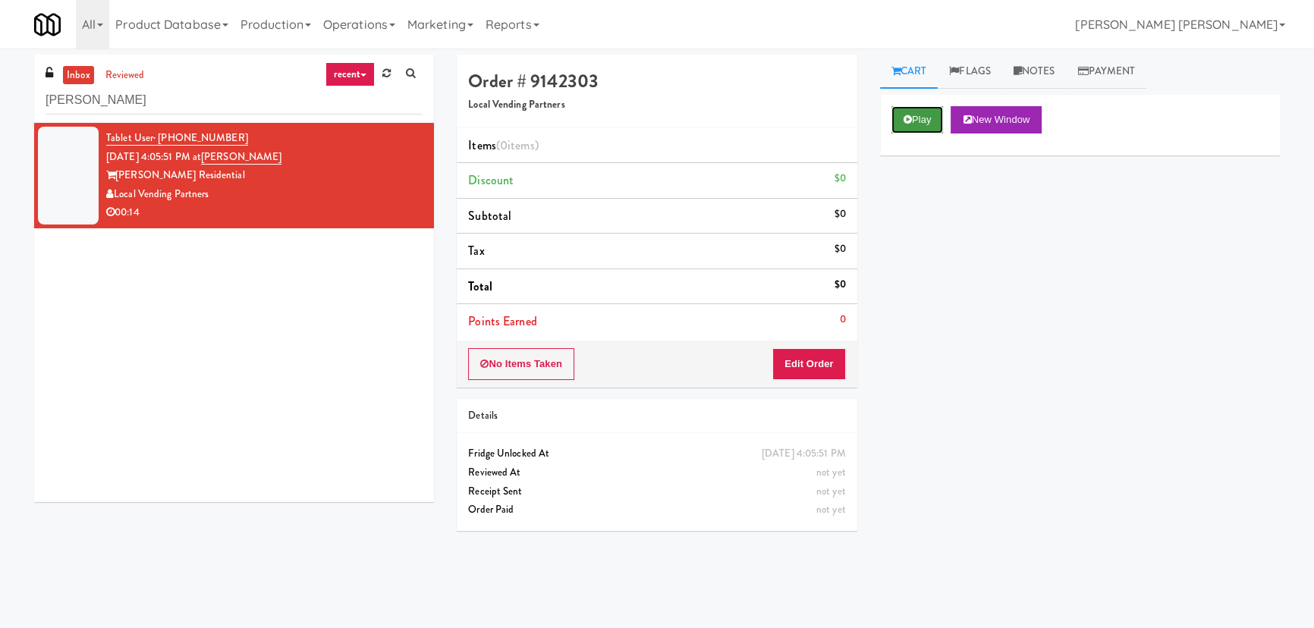
click at [930, 114] on button "Play" at bounding box center [917, 119] width 52 height 27
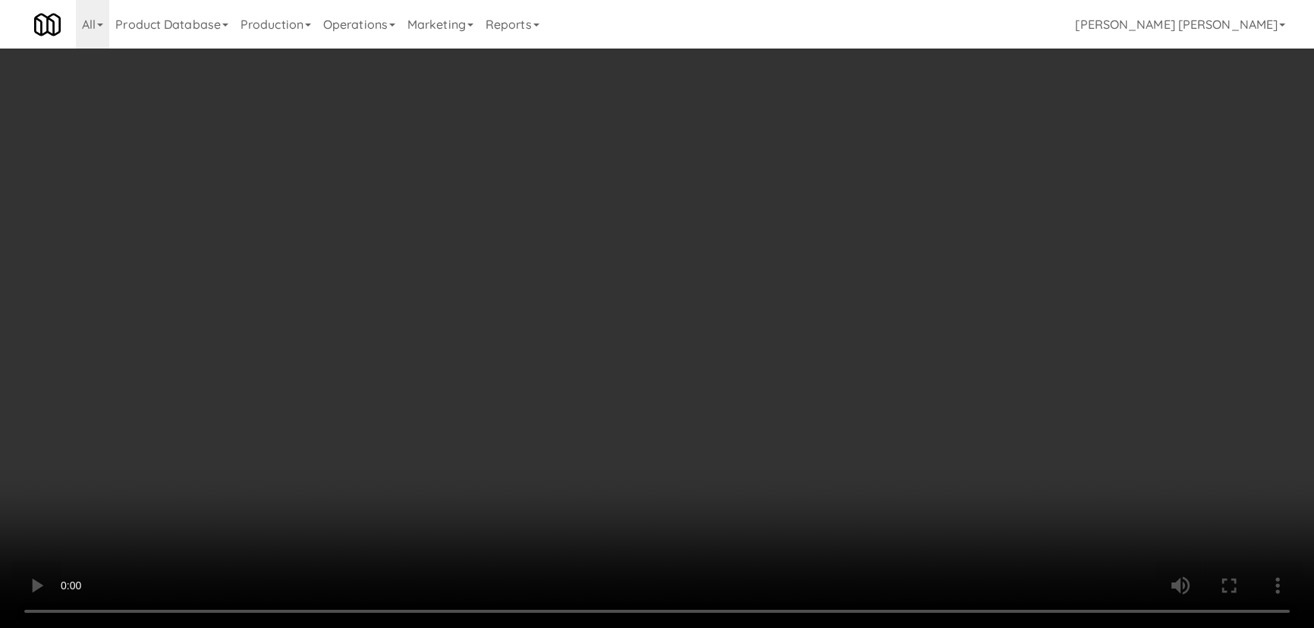
click at [885, 627] on video at bounding box center [657, 314] width 1314 height 628
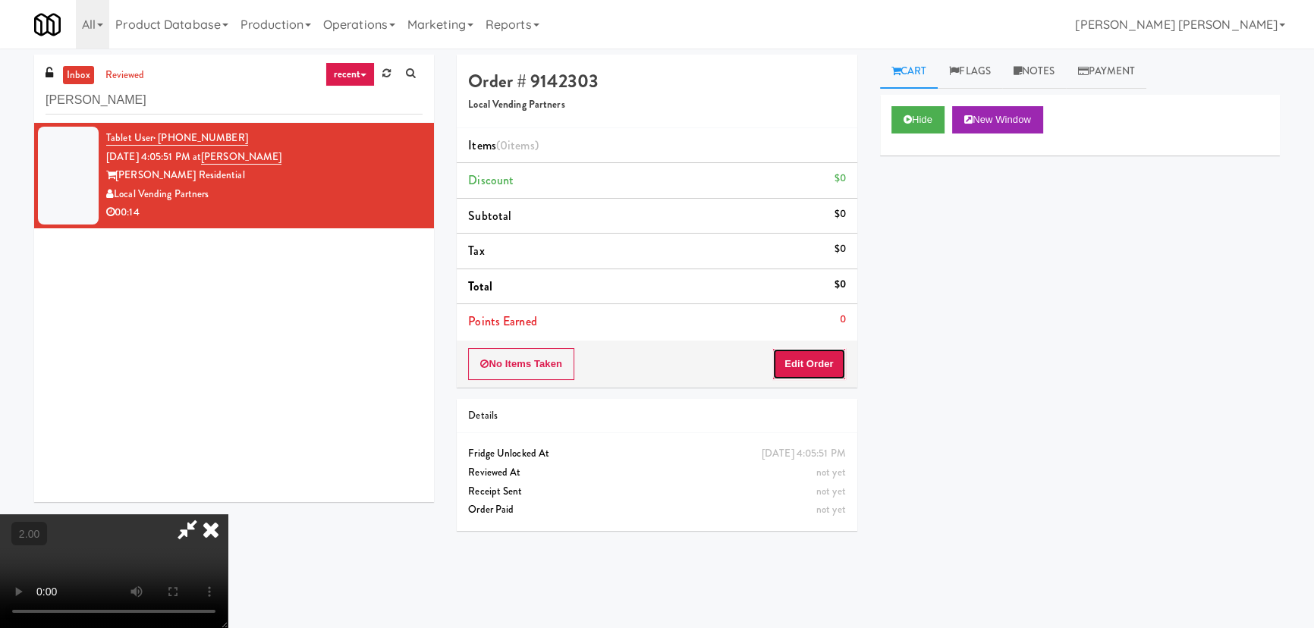
click at [838, 356] on button "Edit Order" at bounding box center [809, 364] width 74 height 32
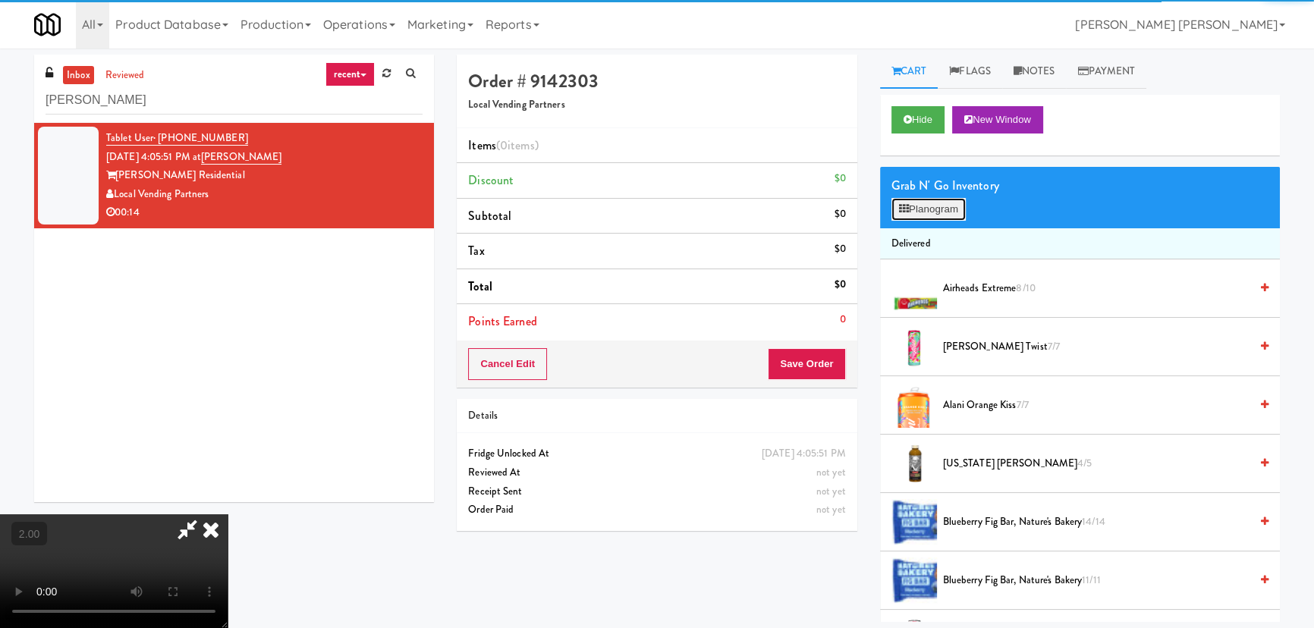
click at [935, 206] on button "Planogram" at bounding box center [928, 209] width 74 height 23
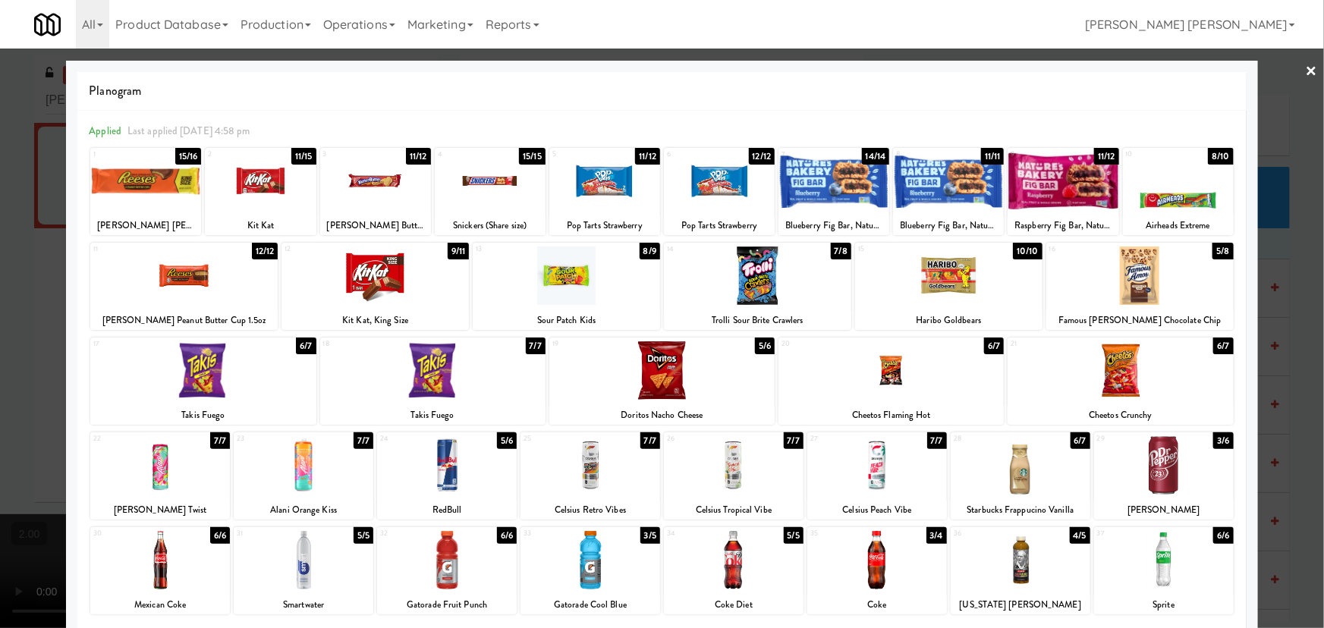
click at [592, 575] on div at bounding box center [590, 560] width 140 height 58
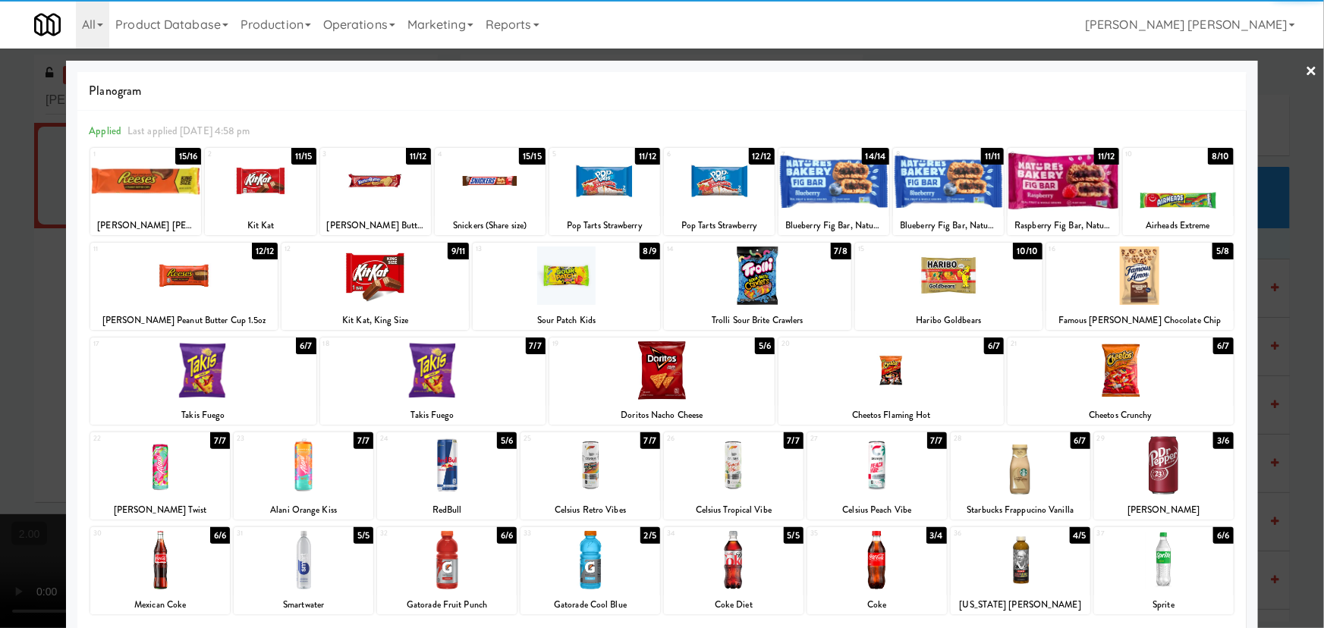
click at [1306, 68] on link "×" at bounding box center [1312, 72] width 12 height 47
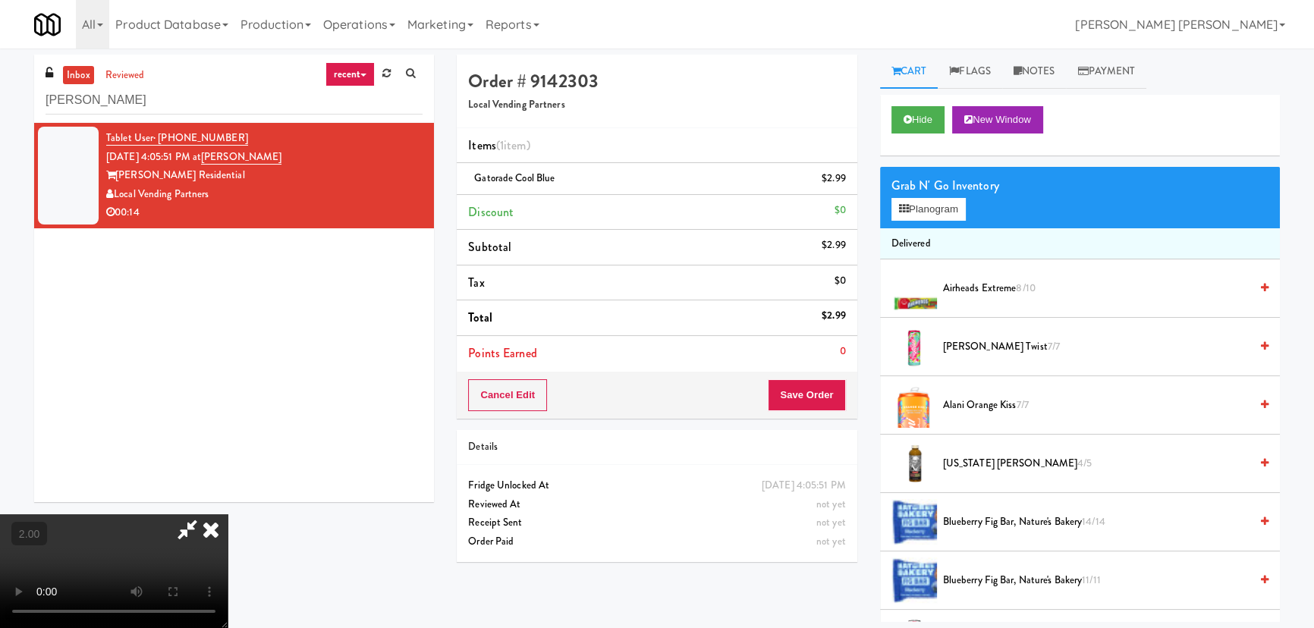
click at [228, 514] on icon at bounding box center [210, 529] width 33 height 30
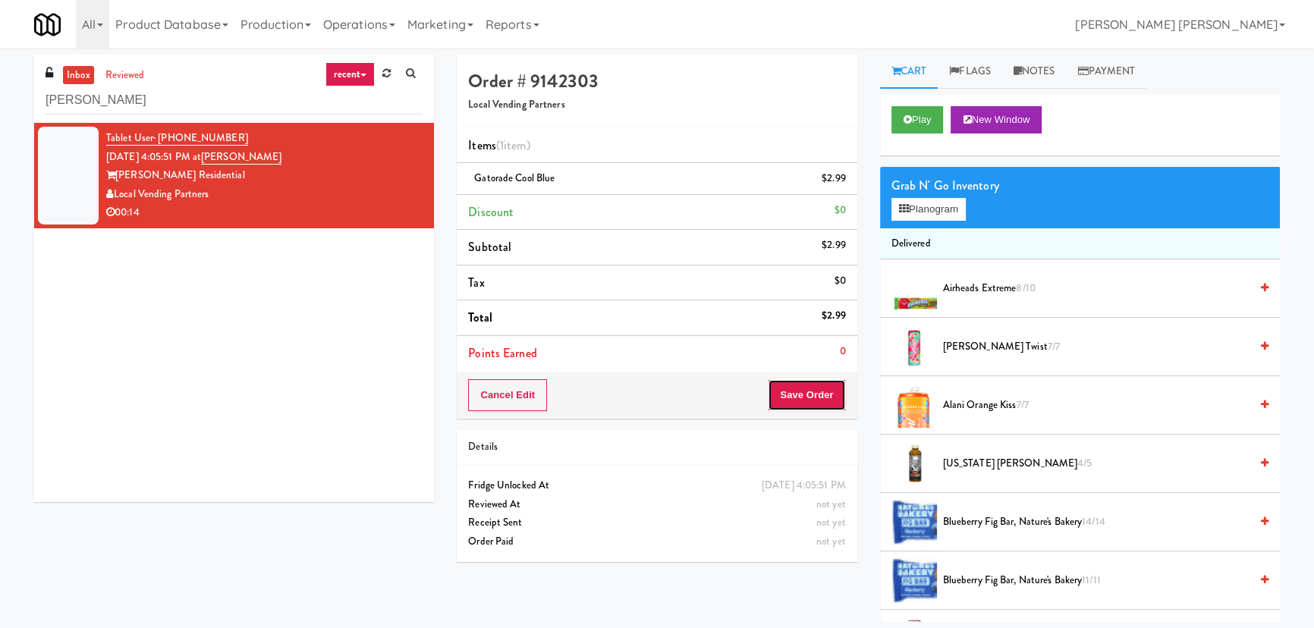
click at [801, 392] on button "Save Order" at bounding box center [806, 395] width 77 height 32
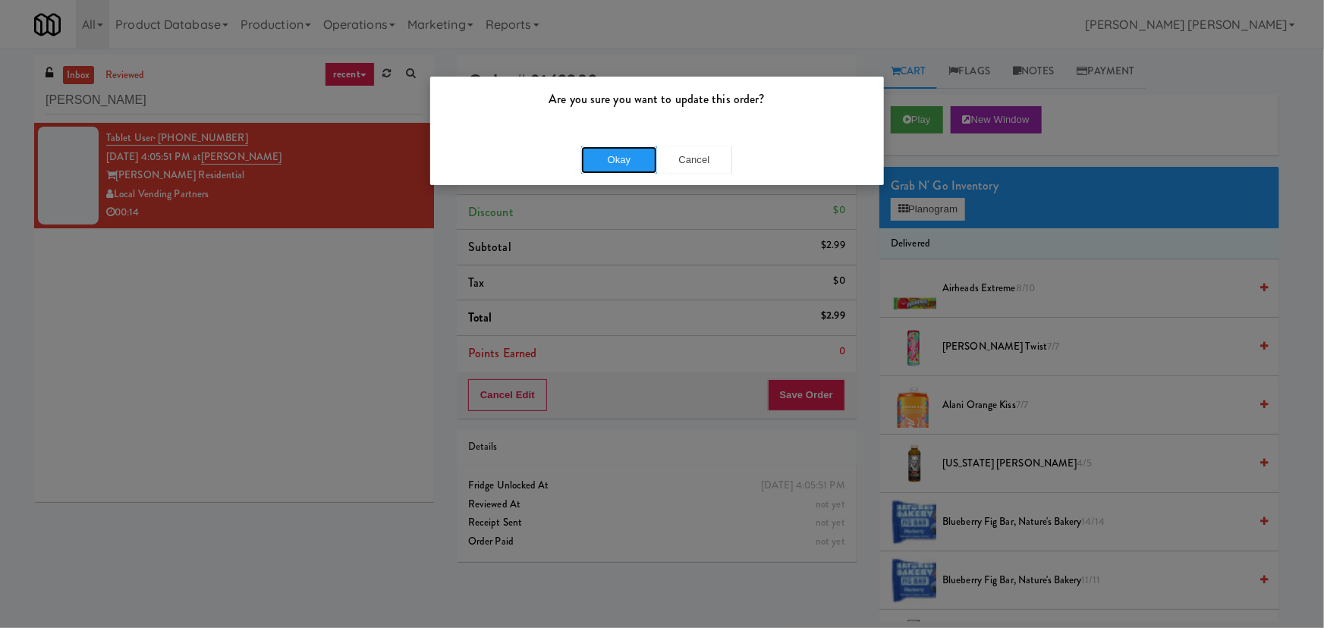
drag, startPoint x: 635, startPoint y: 162, endPoint x: 501, endPoint y: 62, distance: 167.1
click at [635, 161] on button "Okay" at bounding box center [619, 159] width 76 height 27
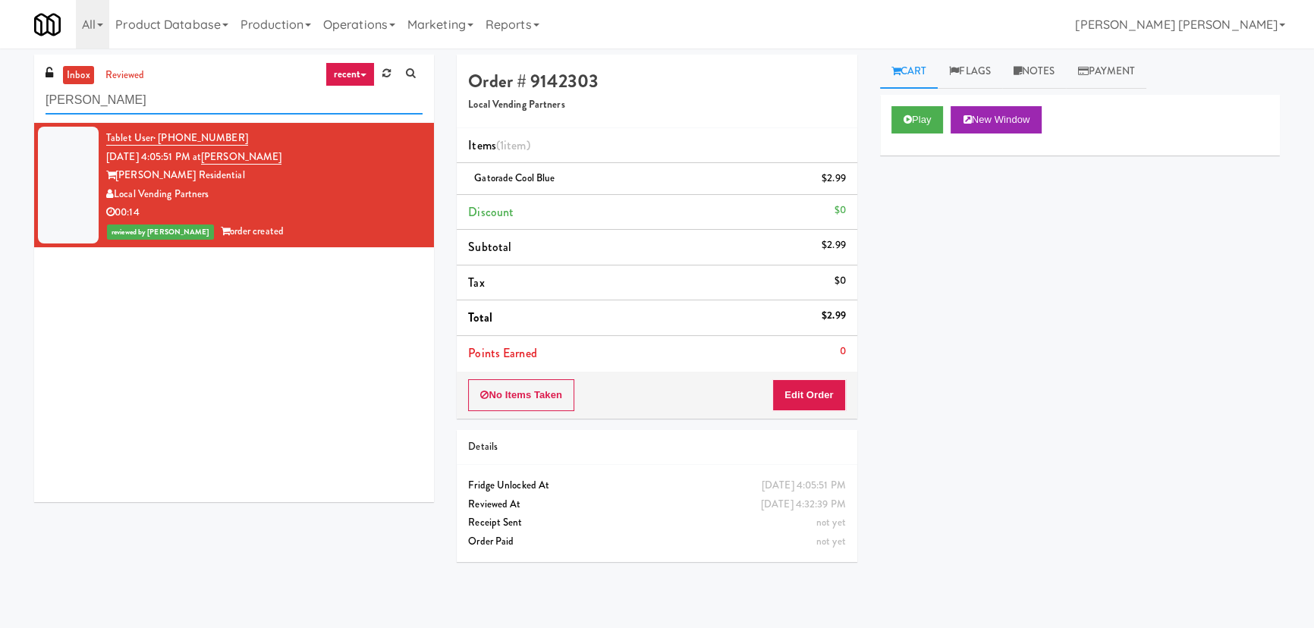
drag, startPoint x: 156, startPoint y: 99, endPoint x: -100, endPoint y: 112, distance: 256.8
click at [0, 112] on html "Are you sure you want to update this order? Okay Cancel Okay Are you sure you w…" at bounding box center [657, 314] width 1314 height 628
paste input "IKEA Burlington Store"
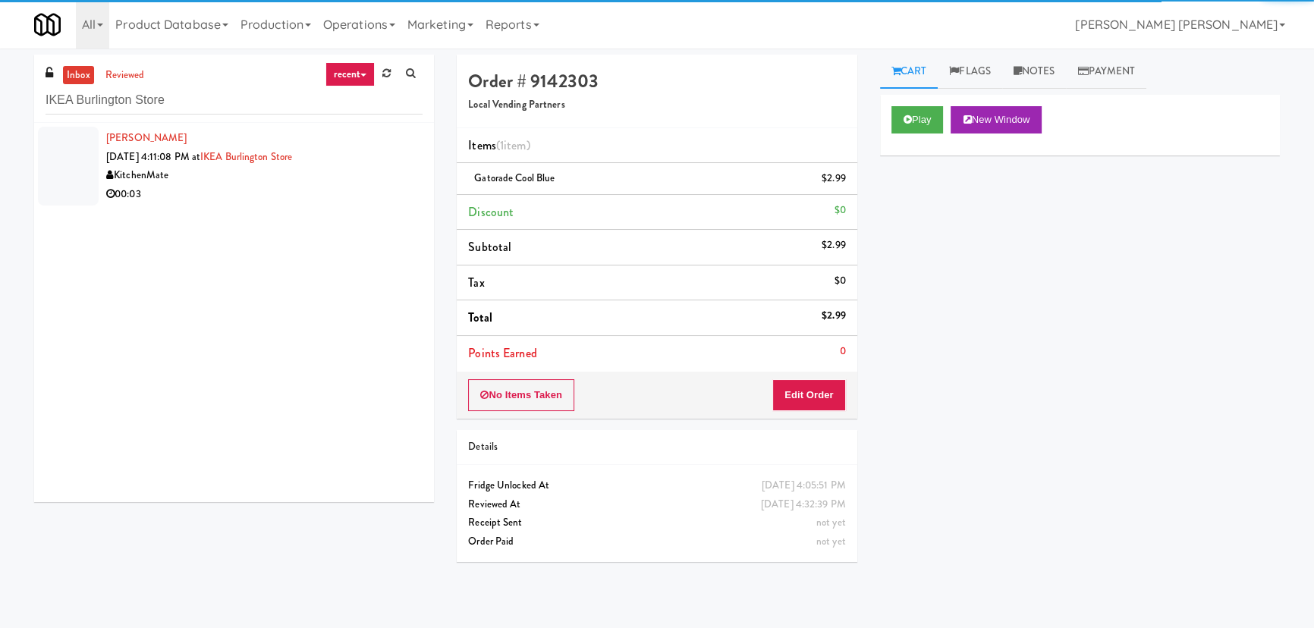
click at [267, 192] on div "00:03" at bounding box center [264, 194] width 316 height 19
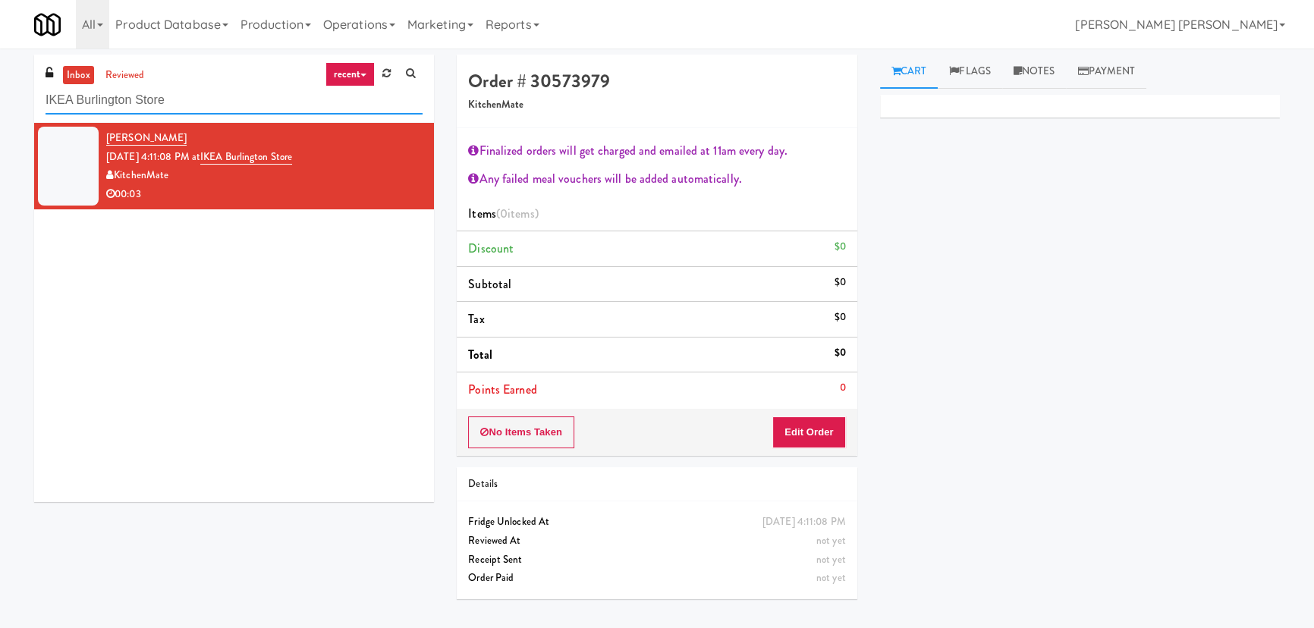
drag, startPoint x: 189, startPoint y: 95, endPoint x: -61, endPoint y: 103, distance: 249.7
click at [0, 103] on html "Are you sure you want to update this order? Okay Cancel Okay Are you sure you w…" at bounding box center [657, 314] width 1314 height 628
paste input "Vasara - Pantry - Right"
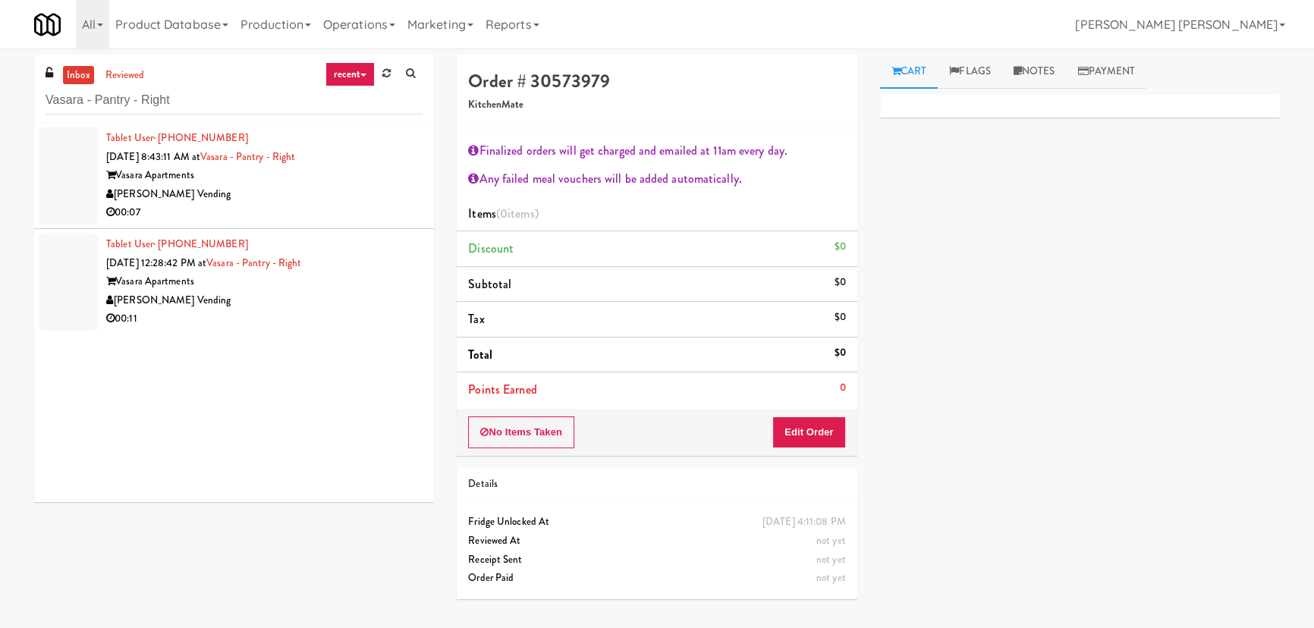
click at [319, 200] on div "[PERSON_NAME] Vending" at bounding box center [264, 194] width 316 height 19
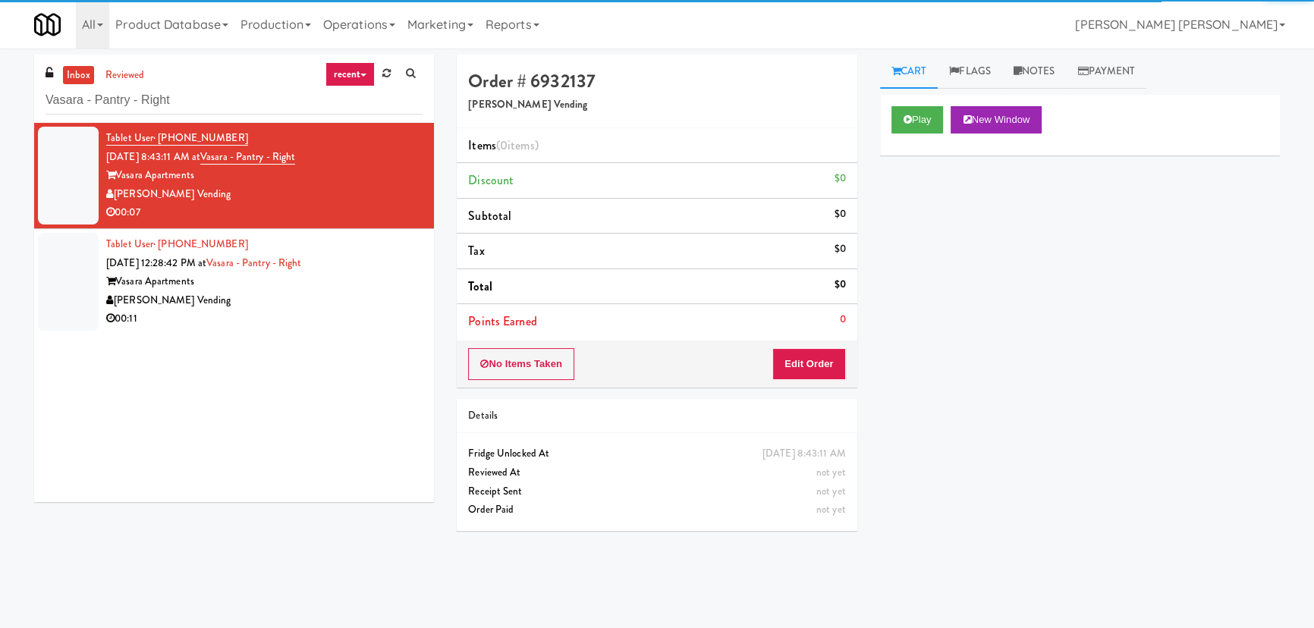
click at [349, 284] on div "Vasara Apartments" at bounding box center [264, 281] width 316 height 19
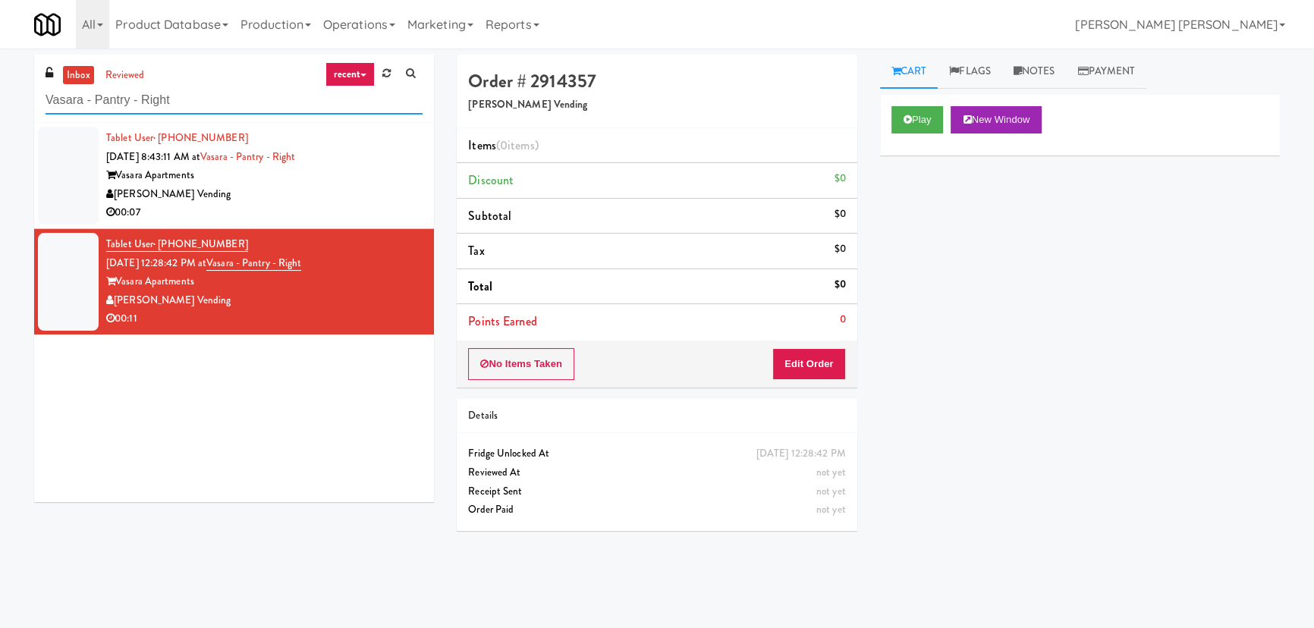
drag, startPoint x: 181, startPoint y: 106, endPoint x: 43, endPoint y: 112, distance: 138.2
click at [43, 112] on div "inbox reviewed recent all unclear take inventory issue suspicious failed recent…" at bounding box center [234, 89] width 400 height 68
paste input "HaNoBe - w/out Gym"
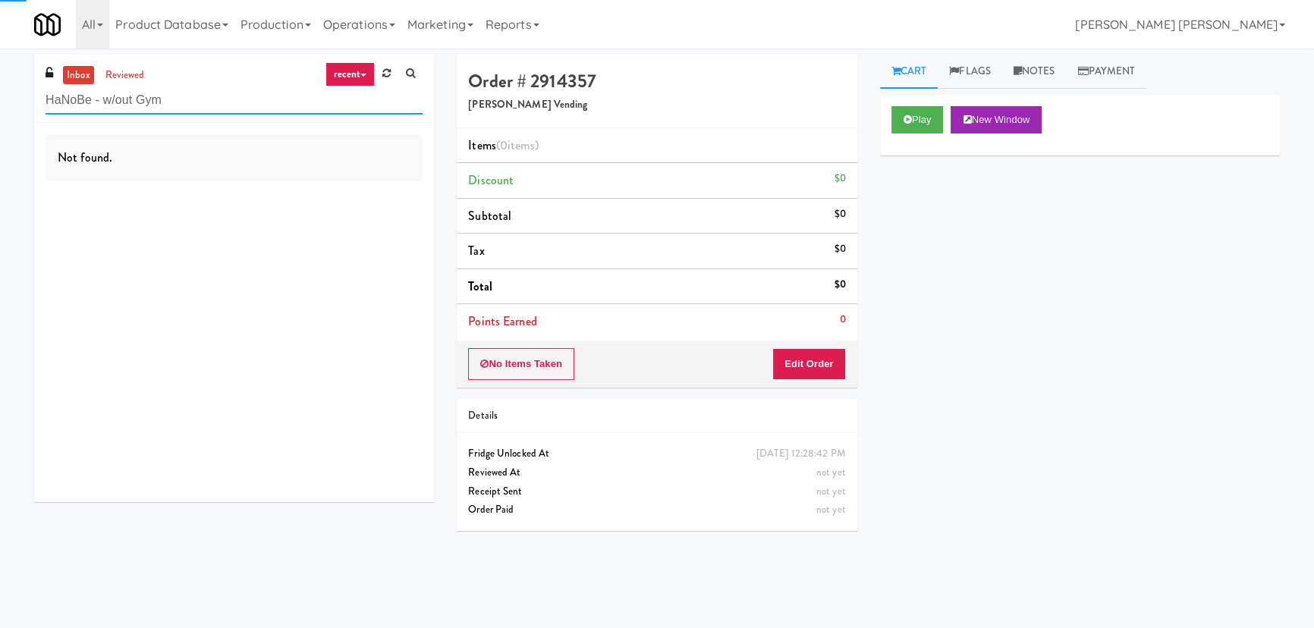
type input "HaNoBe - w/out Gym"
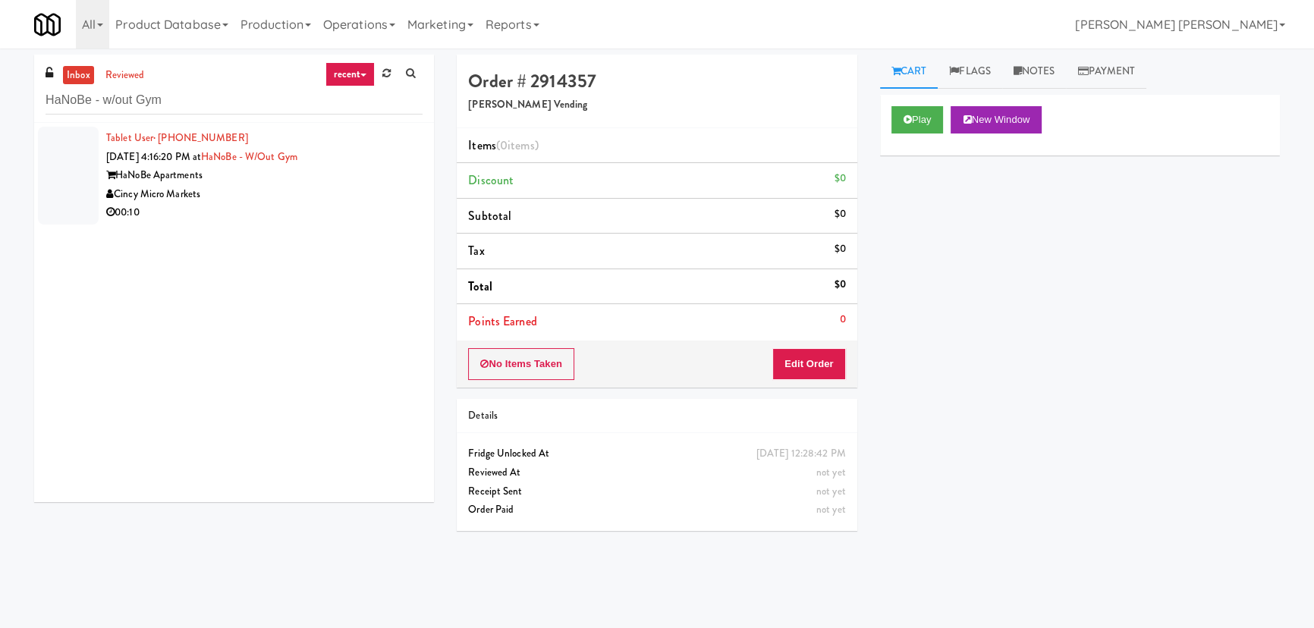
click at [283, 206] on div "00:10" at bounding box center [264, 212] width 316 height 19
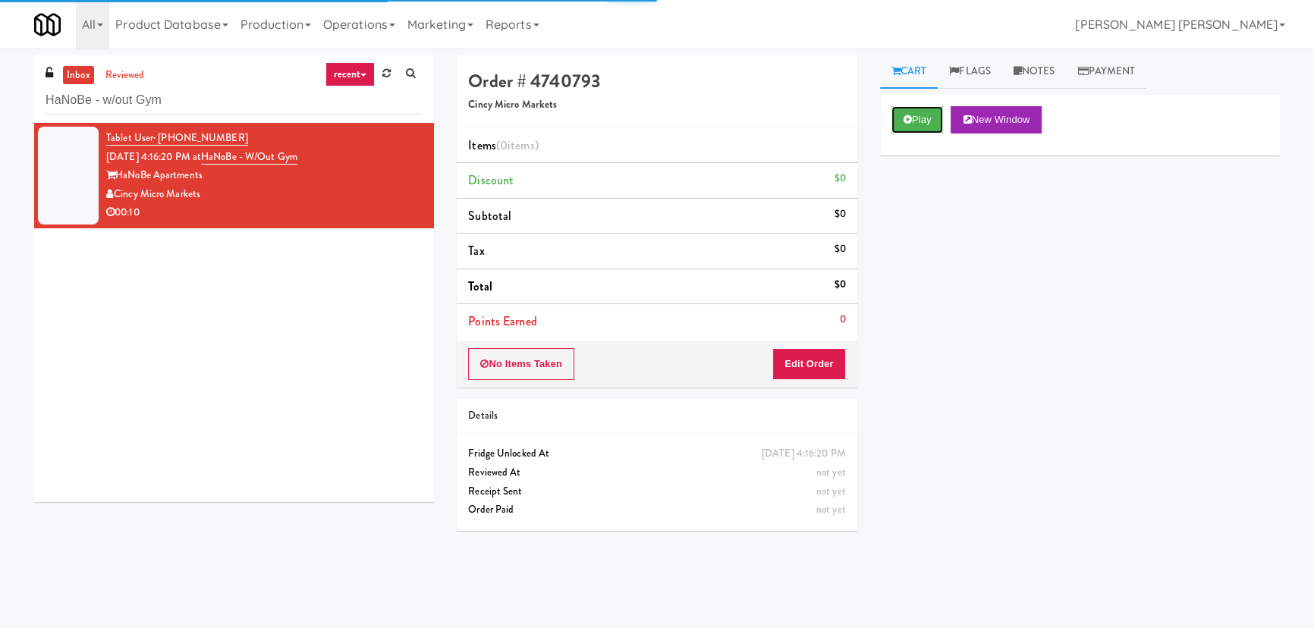
click at [910, 112] on button "Play" at bounding box center [917, 119] width 52 height 27
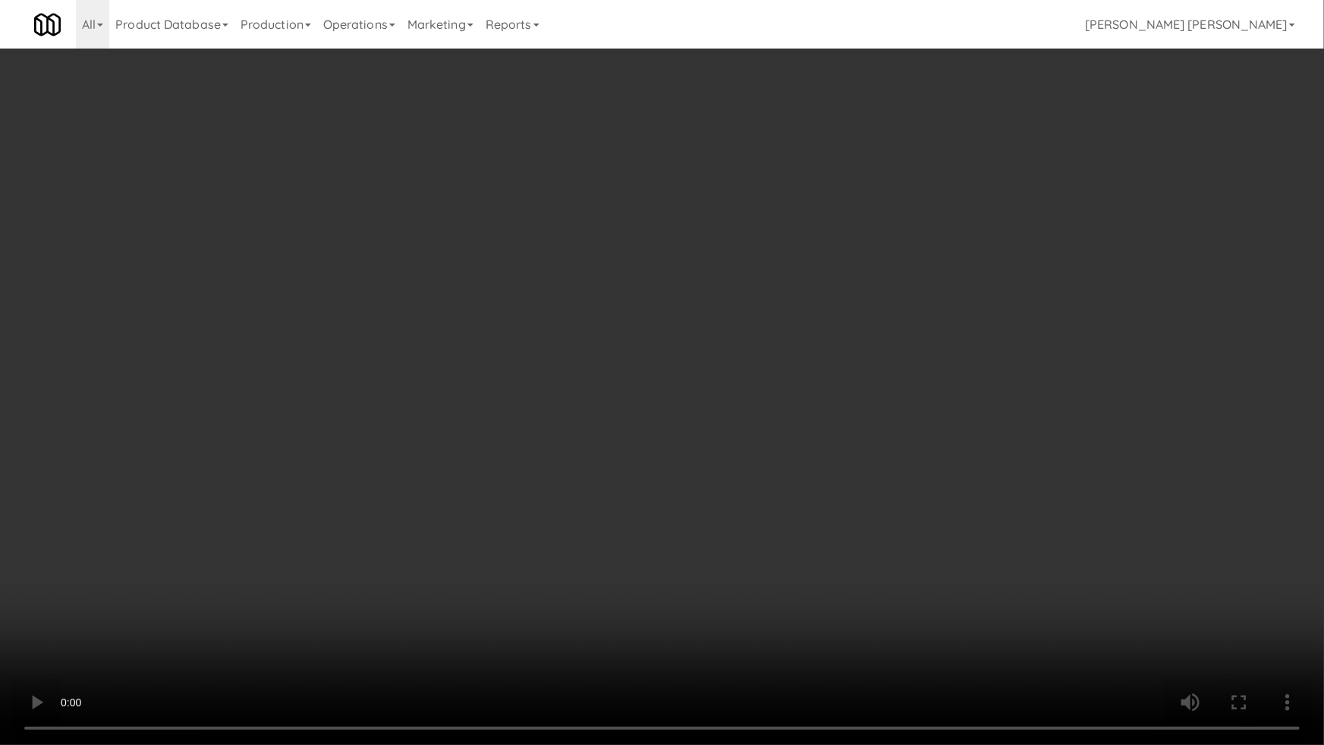
click at [788, 627] on video at bounding box center [662, 372] width 1324 height 745
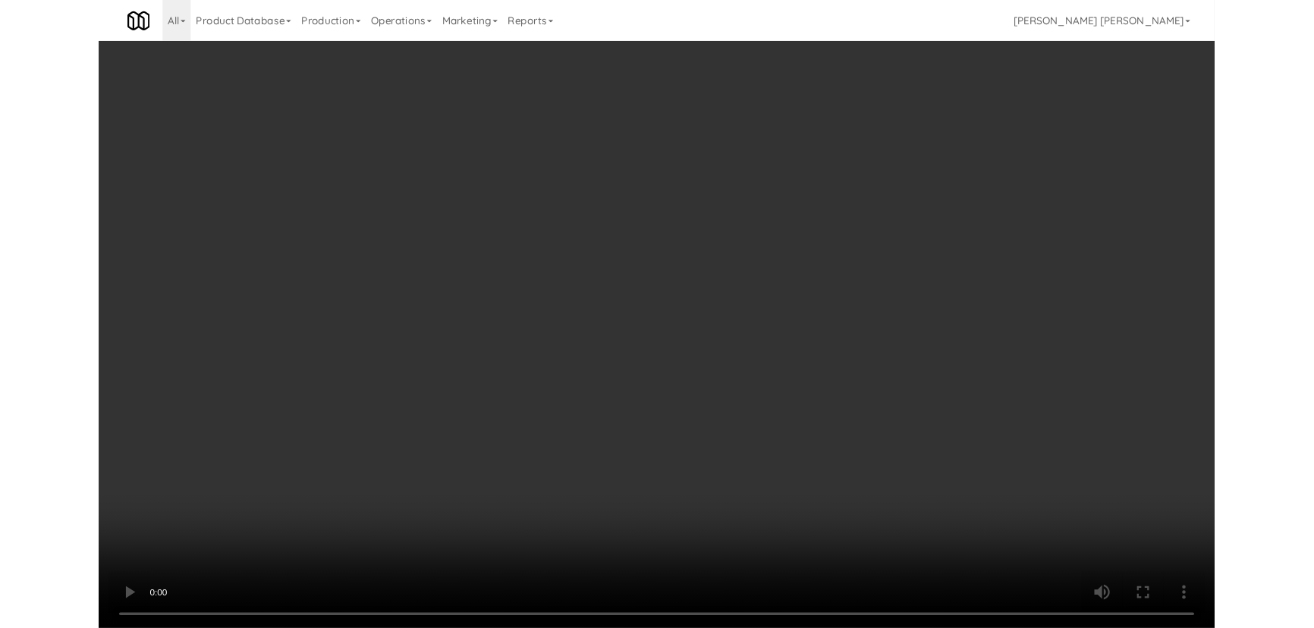
scroll to position [31, 0]
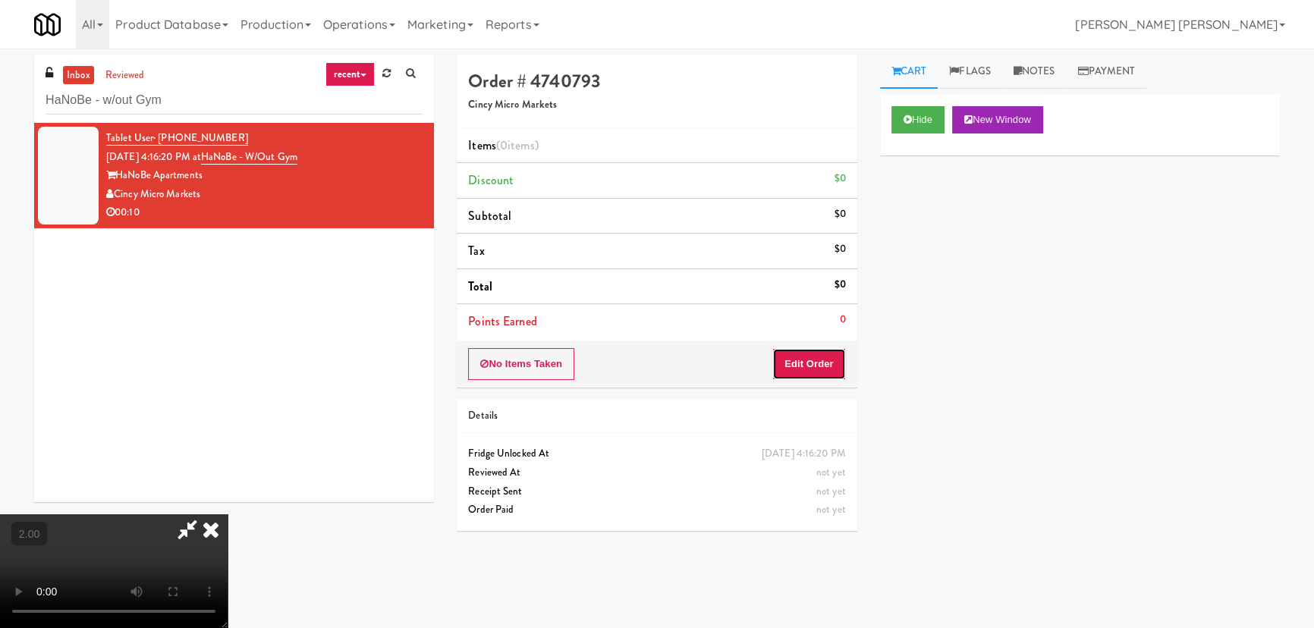
click at [842, 356] on button "Edit Order" at bounding box center [809, 364] width 74 height 32
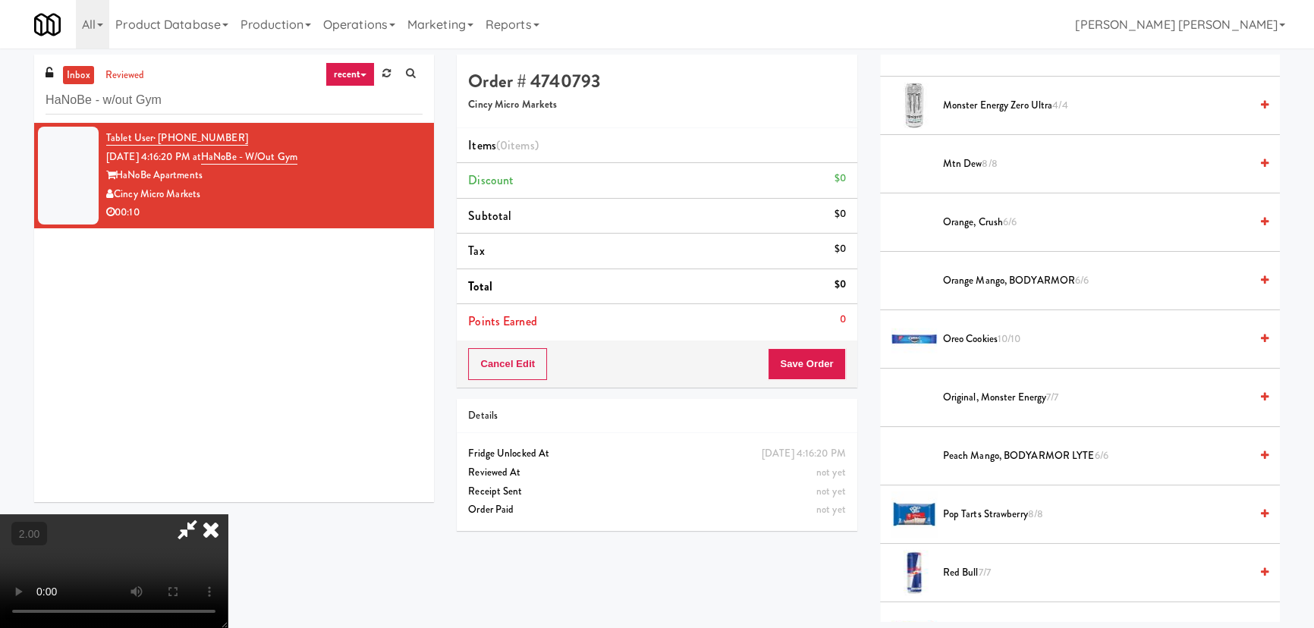
scroll to position [1034, 0]
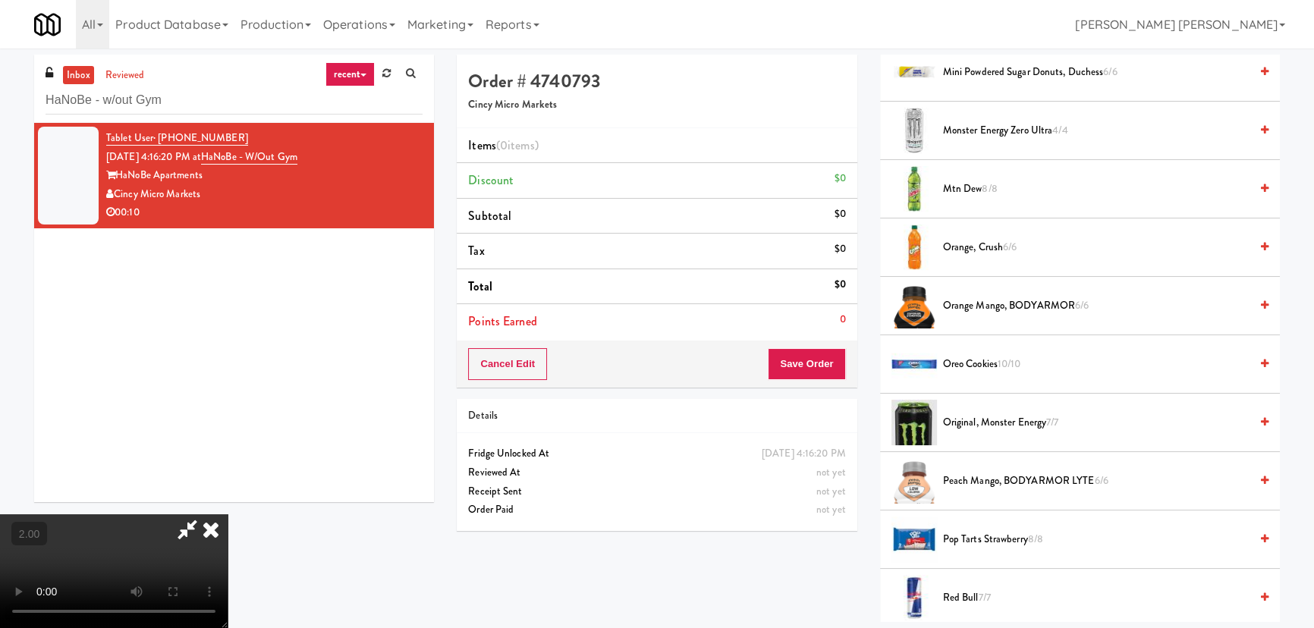
click at [979, 131] on span "Monster Energy Zero Ultra 4/4" at bounding box center [1096, 130] width 307 height 19
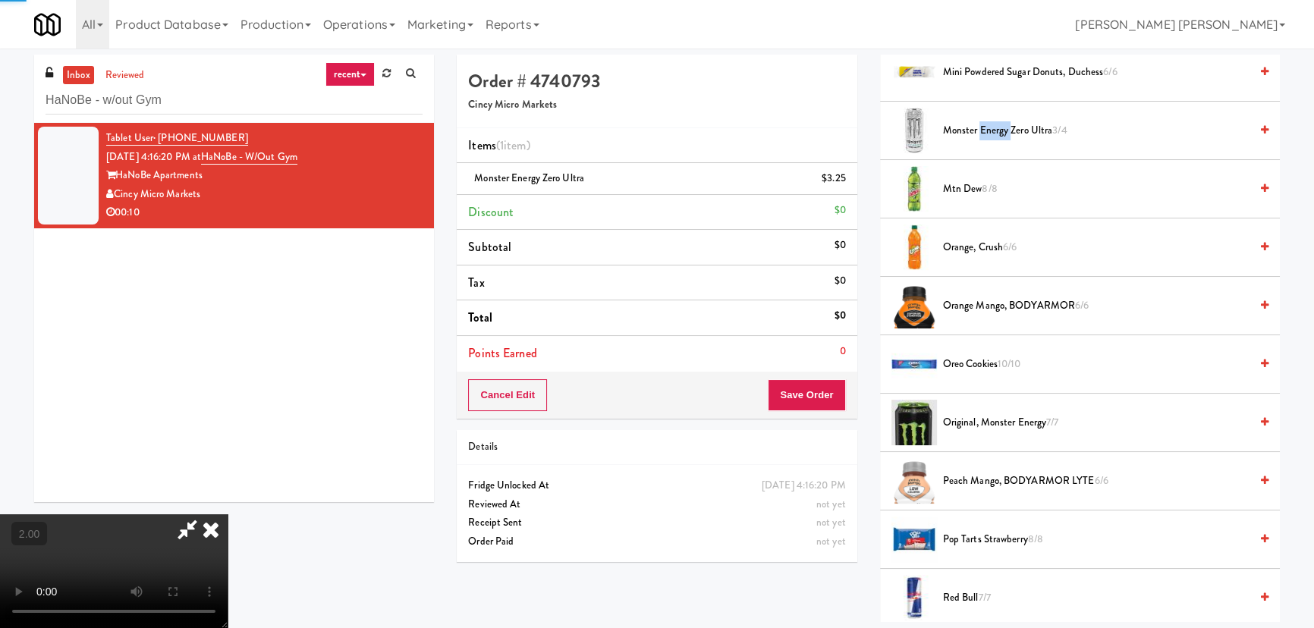
click at [979, 131] on span "Monster Energy Zero Ultra 3/4" at bounding box center [1096, 130] width 307 height 19
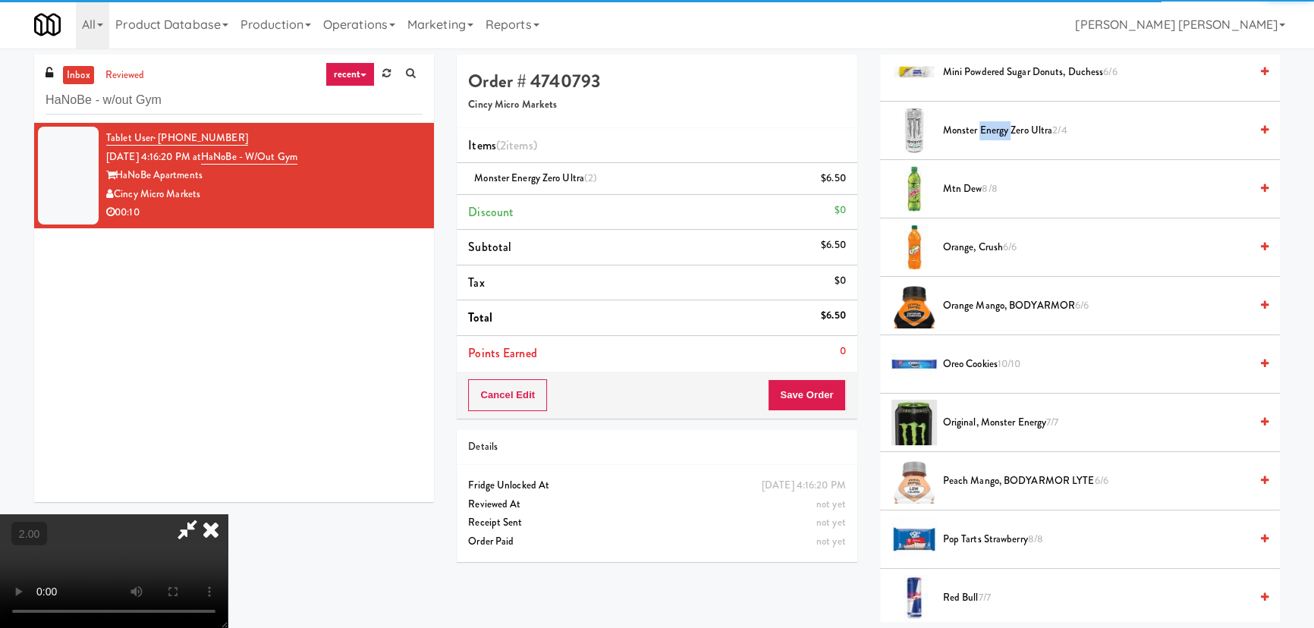
scroll to position [0, 0]
click at [228, 514] on icon at bounding box center [210, 529] width 33 height 30
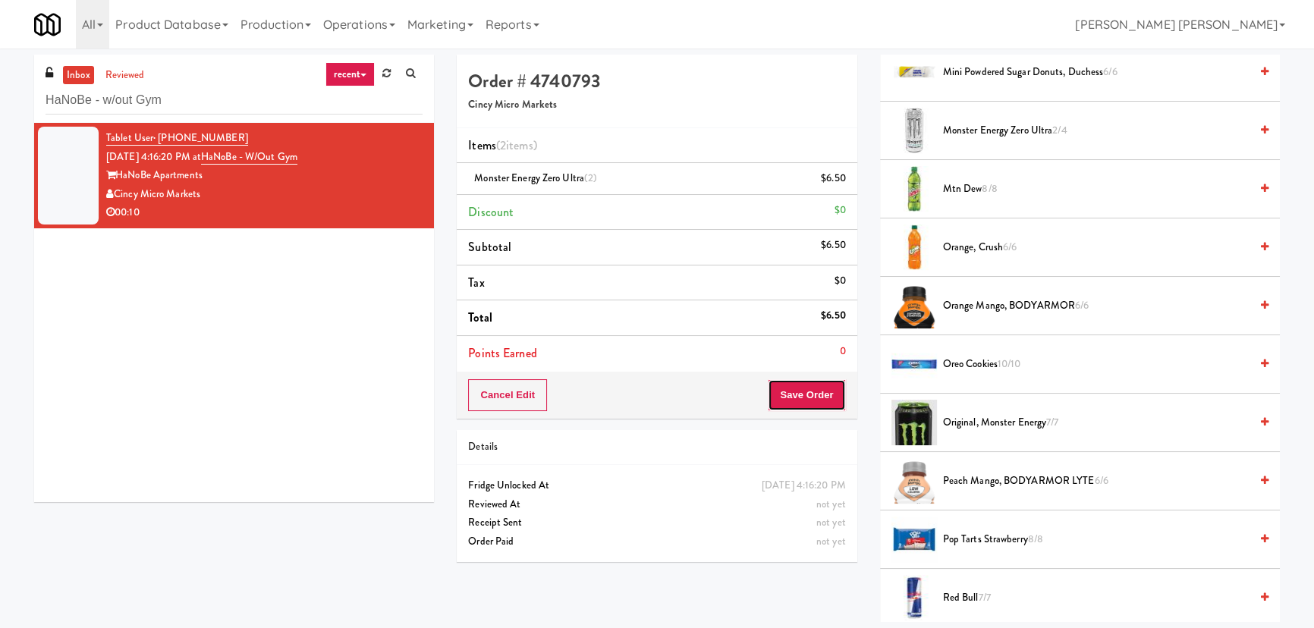
click at [811, 393] on button "Save Order" at bounding box center [806, 395] width 77 height 32
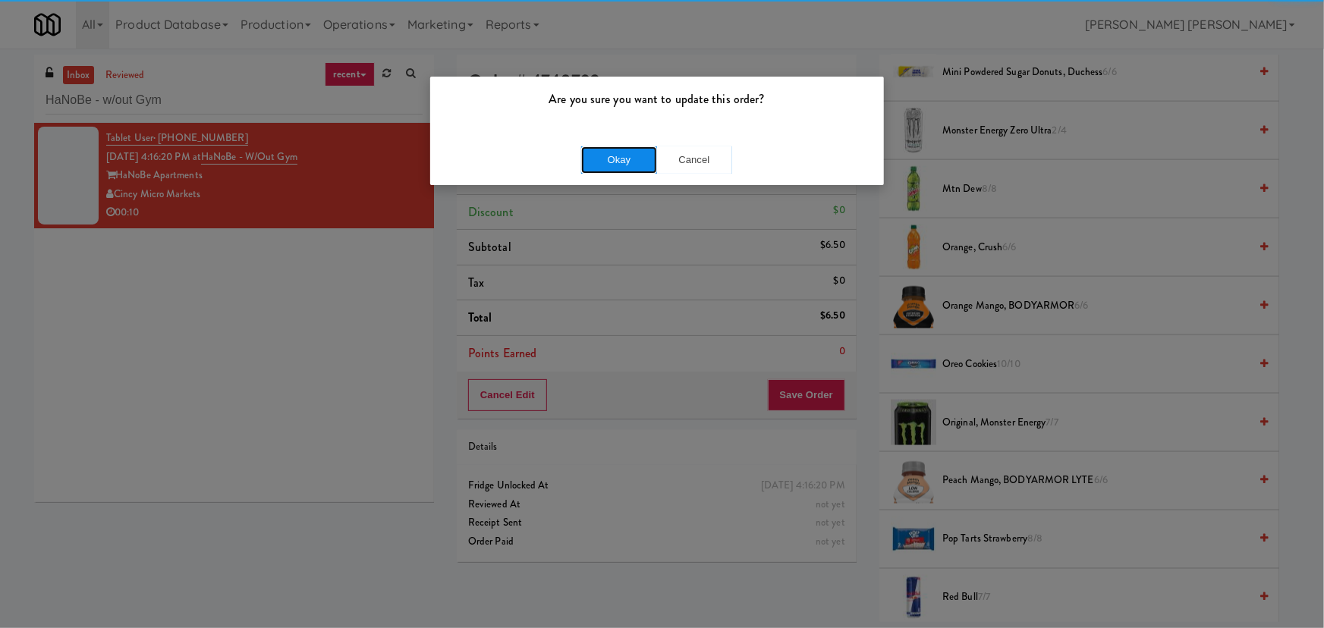
click at [651, 149] on button "Okay" at bounding box center [619, 159] width 76 height 27
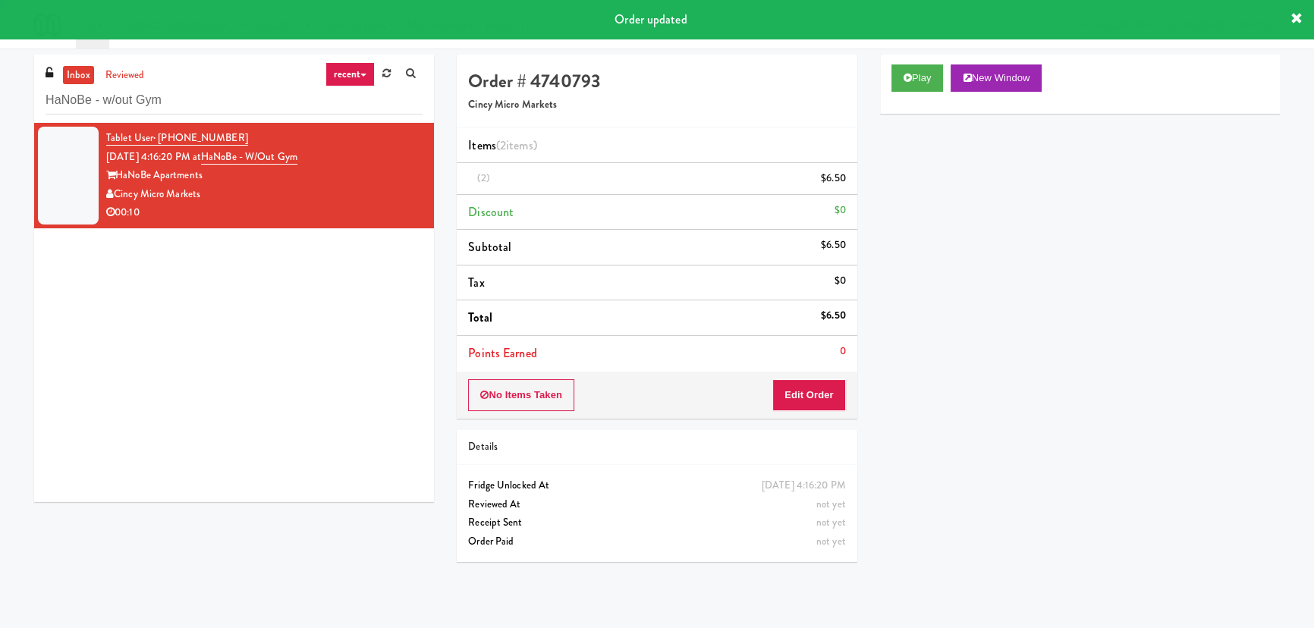
scroll to position [41, 0]
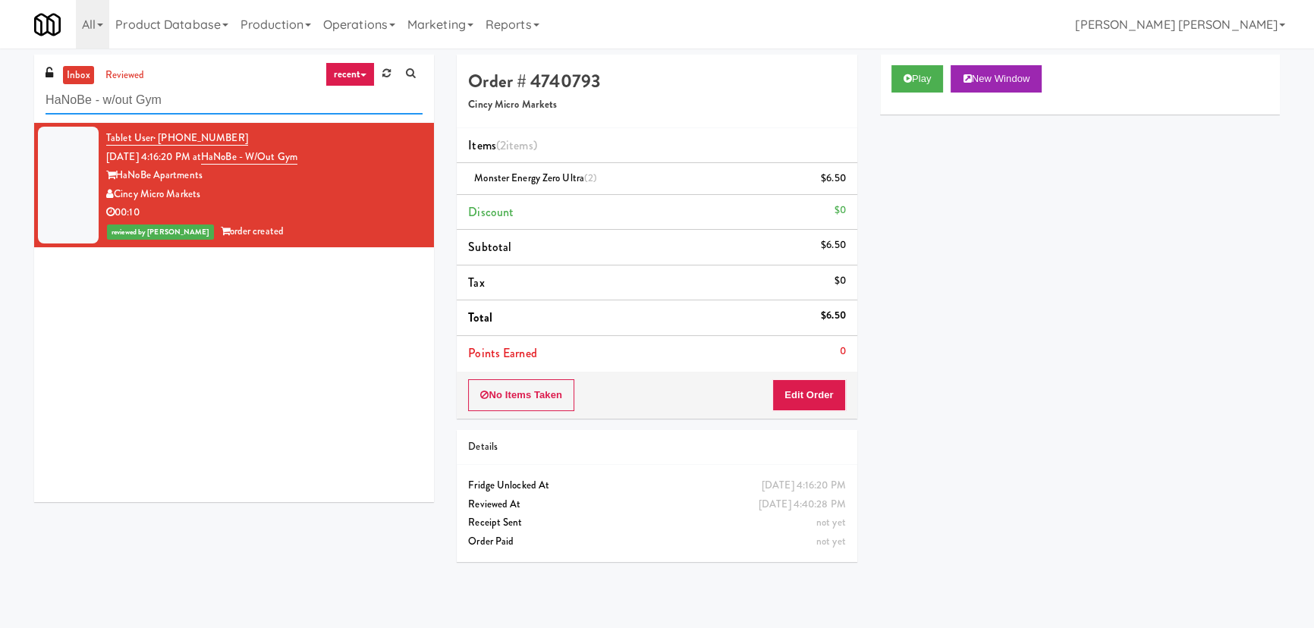
drag, startPoint x: 96, startPoint y: 107, endPoint x: -178, endPoint y: 118, distance: 274.9
click at [0, 118] on html "Are you sure you want to update this order? Okay Cancel Okay Are you sure you w…" at bounding box center [657, 314] width 1314 height 628
paste input "(Food, Snack & Drink) South Brunswick Police Department"
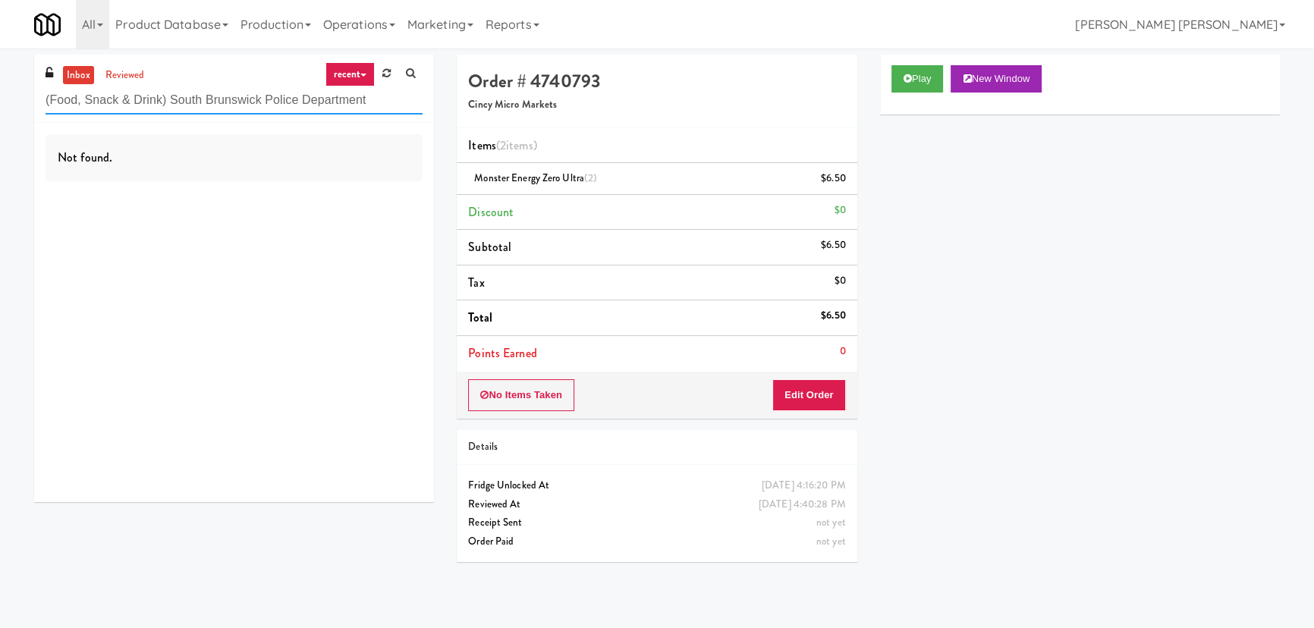
drag, startPoint x: 385, startPoint y: 96, endPoint x: -93, endPoint y: 95, distance: 478.0
click at [0, 95] on html "Are you sure you want to update this order? Okay Cancel Okay Are you sure you w…" at bounding box center [657, 314] width 1314 height 628
paste input "Greenvue Apartments - Cooler"
drag, startPoint x: 228, startPoint y: 108, endPoint x: -281, endPoint y: 91, distance: 509.4
click at [0, 91] on html "Are you sure you want to update this order? Okay Cancel Okay Are you sure you w…" at bounding box center [657, 314] width 1314 height 628
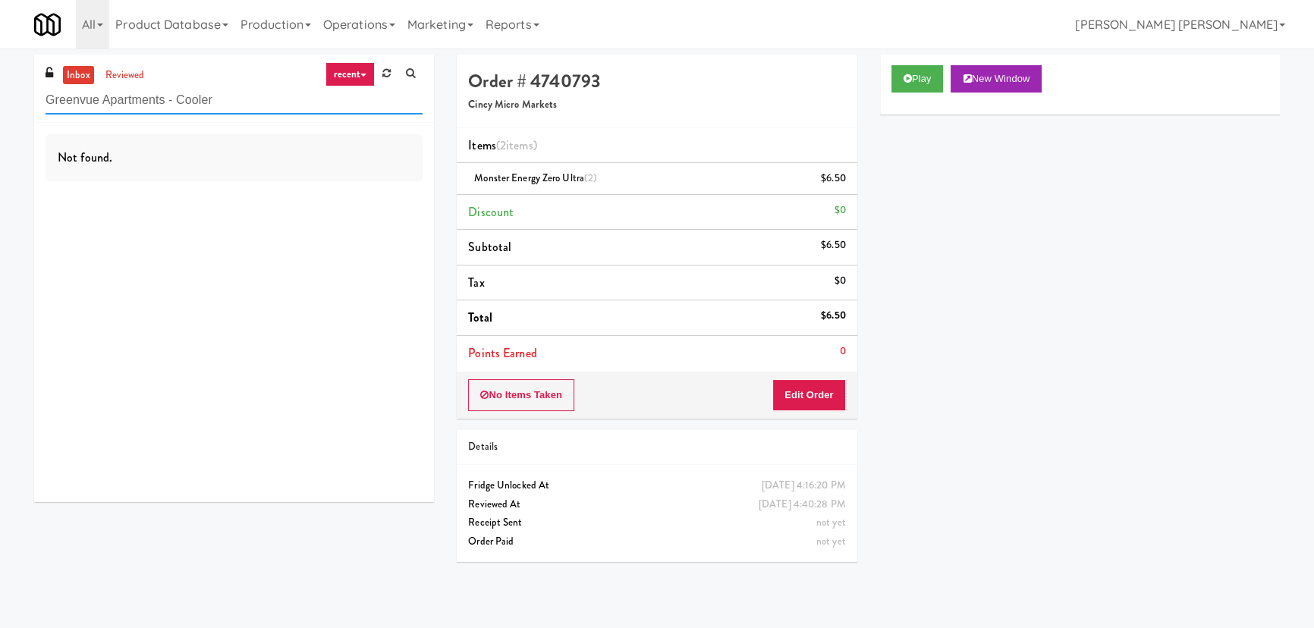
paste input "HP Employee Lounge Pantry"
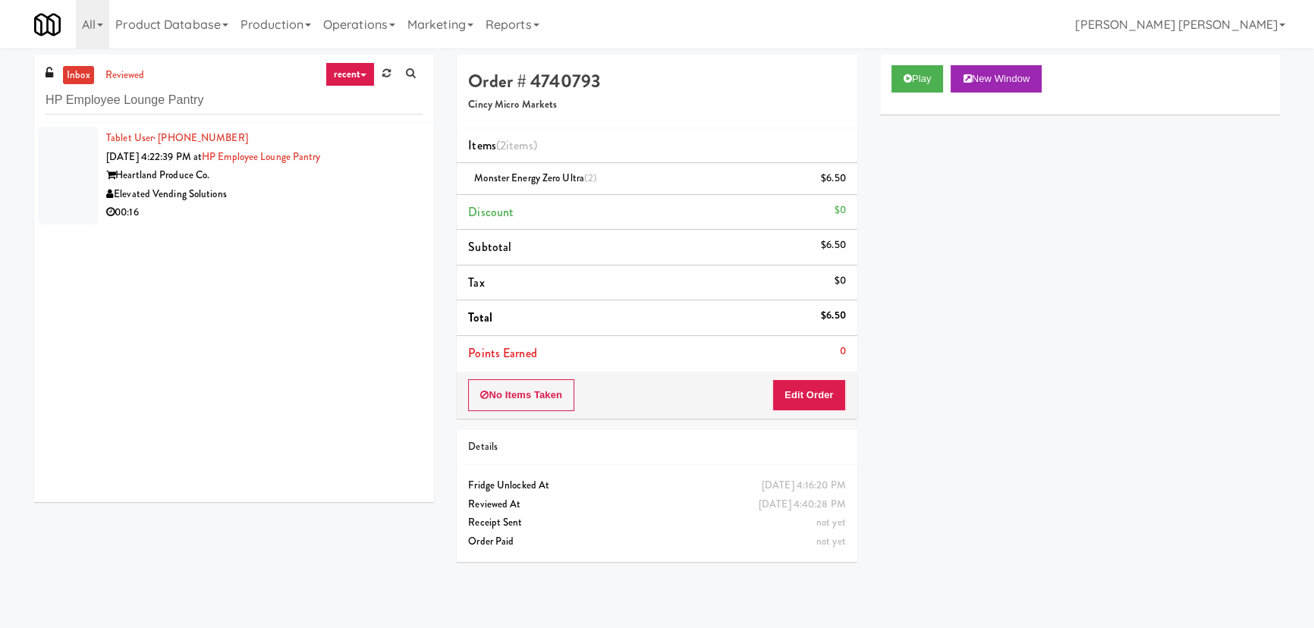
click at [297, 204] on div "00:16" at bounding box center [264, 212] width 316 height 19
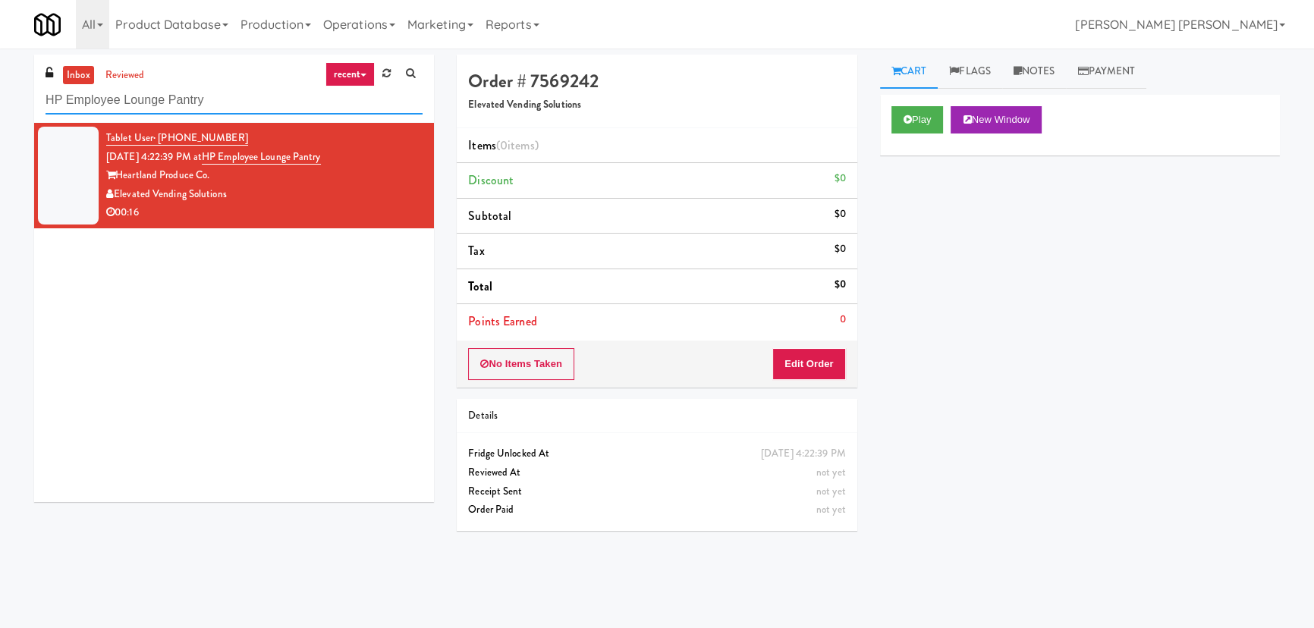
drag, startPoint x: 178, startPoint y: 99, endPoint x: -27, endPoint y: 96, distance: 204.1
click at [0, 96] on html "Are you sure you want to update this order? Okay Cancel Okay Are you sure you w…" at bounding box center [657, 314] width 1314 height 628
paste input "Cambridge Memorial Hospital - A-Wing, Level 0"
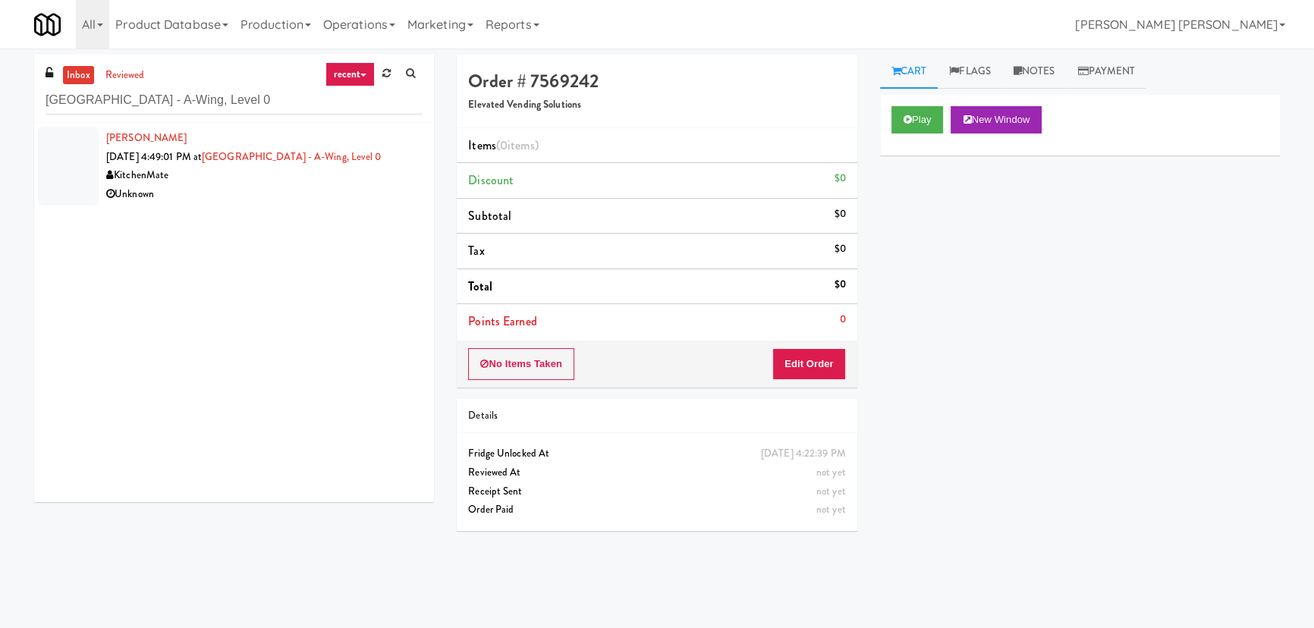
click at [305, 185] on div "KitchenMate" at bounding box center [264, 175] width 316 height 19
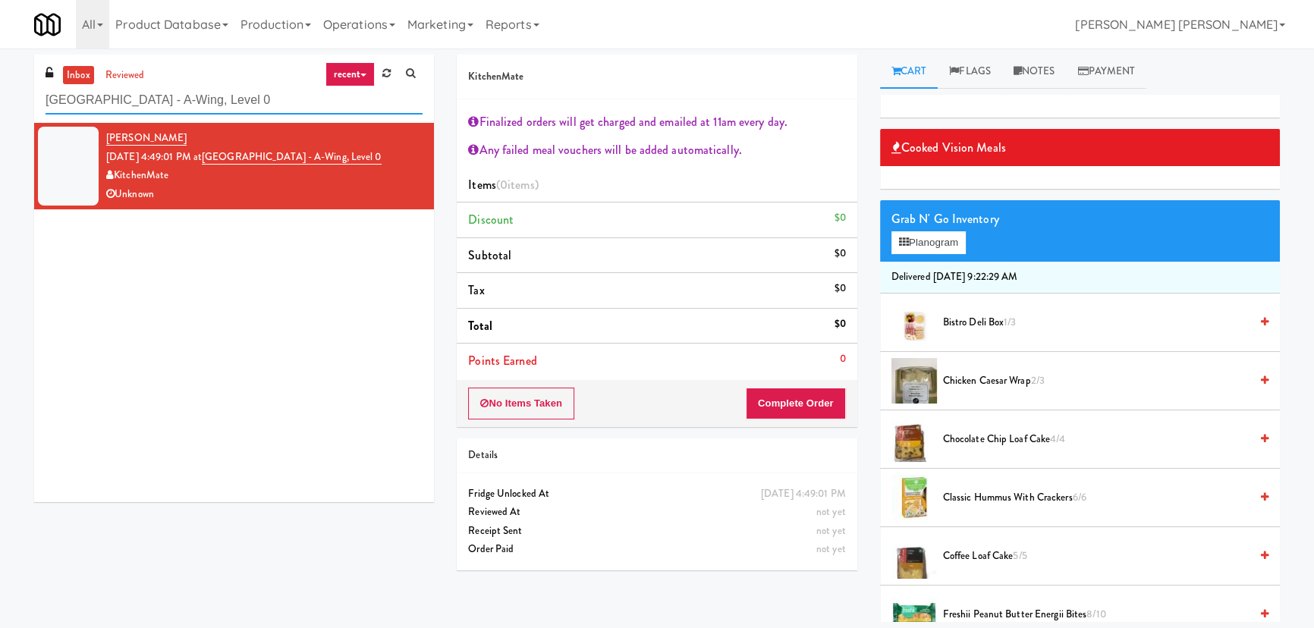
drag, startPoint x: 334, startPoint y: 105, endPoint x: 27, endPoint y: 124, distance: 307.1
click at [27, 124] on div "inbox reviewed recent all unclear take inventory issue suspicious failed recent…" at bounding box center [234, 284] width 423 height 459
paste input "Park Place - Cooler - Right"
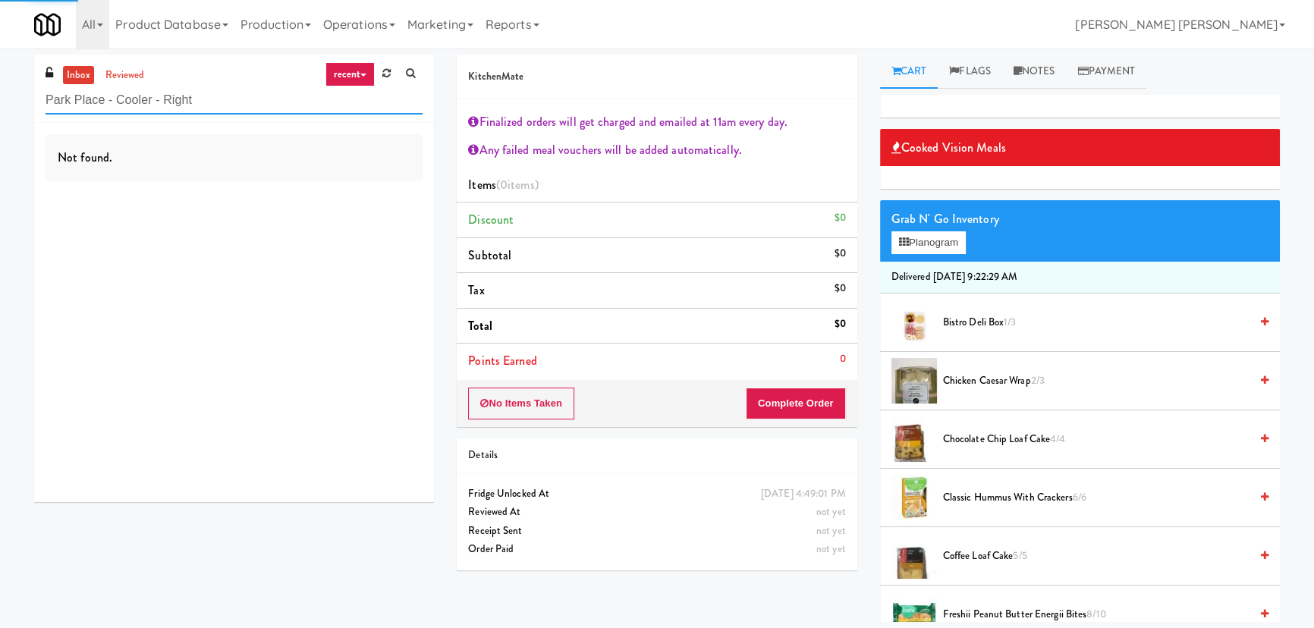
type input "Park Place - Cooler - Right"
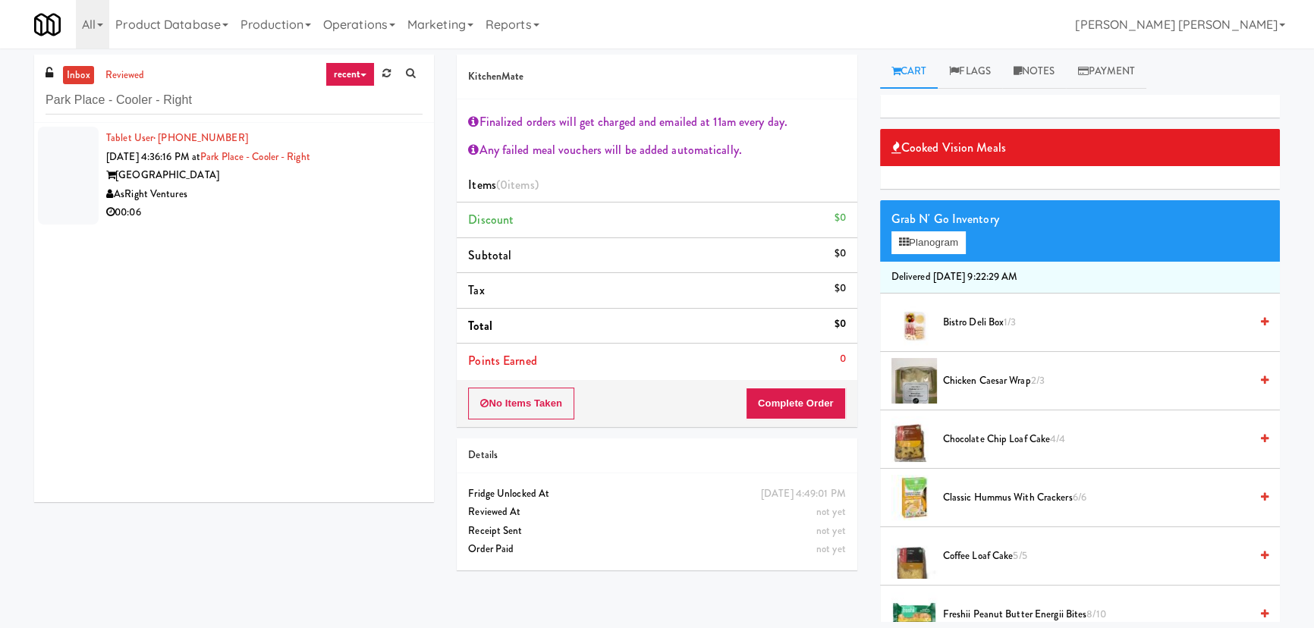
click at [256, 196] on div "AsRight Ventures" at bounding box center [264, 194] width 316 height 19
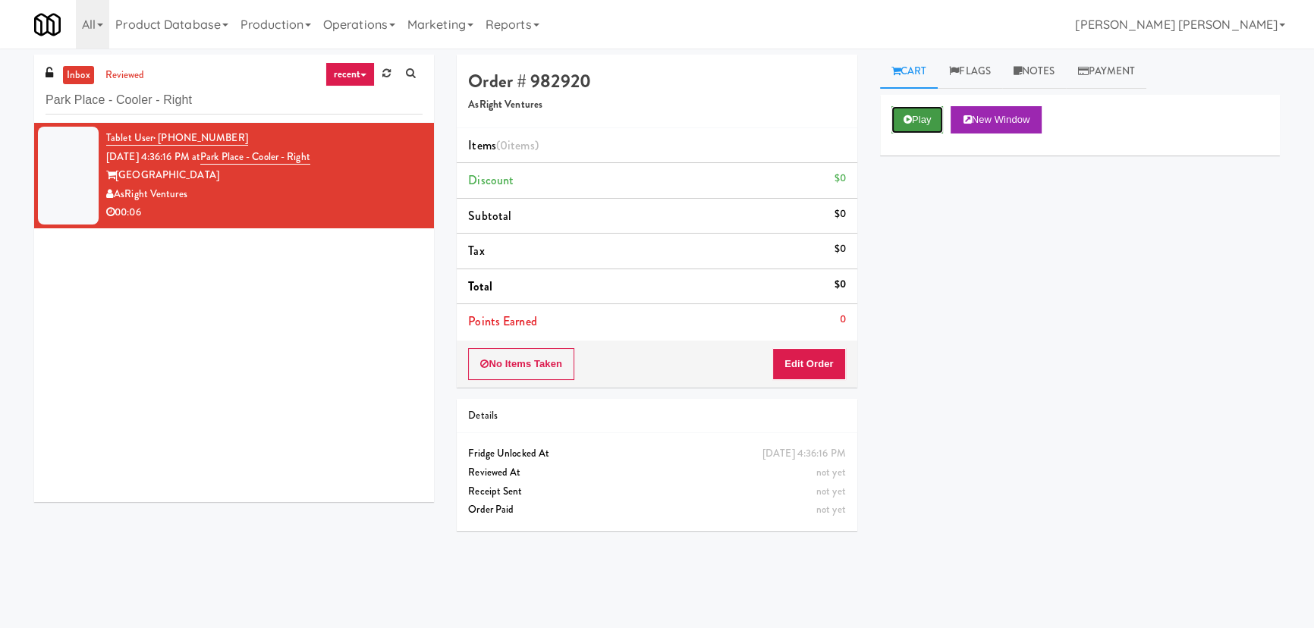
click at [926, 125] on button "Play" at bounding box center [917, 119] width 52 height 27
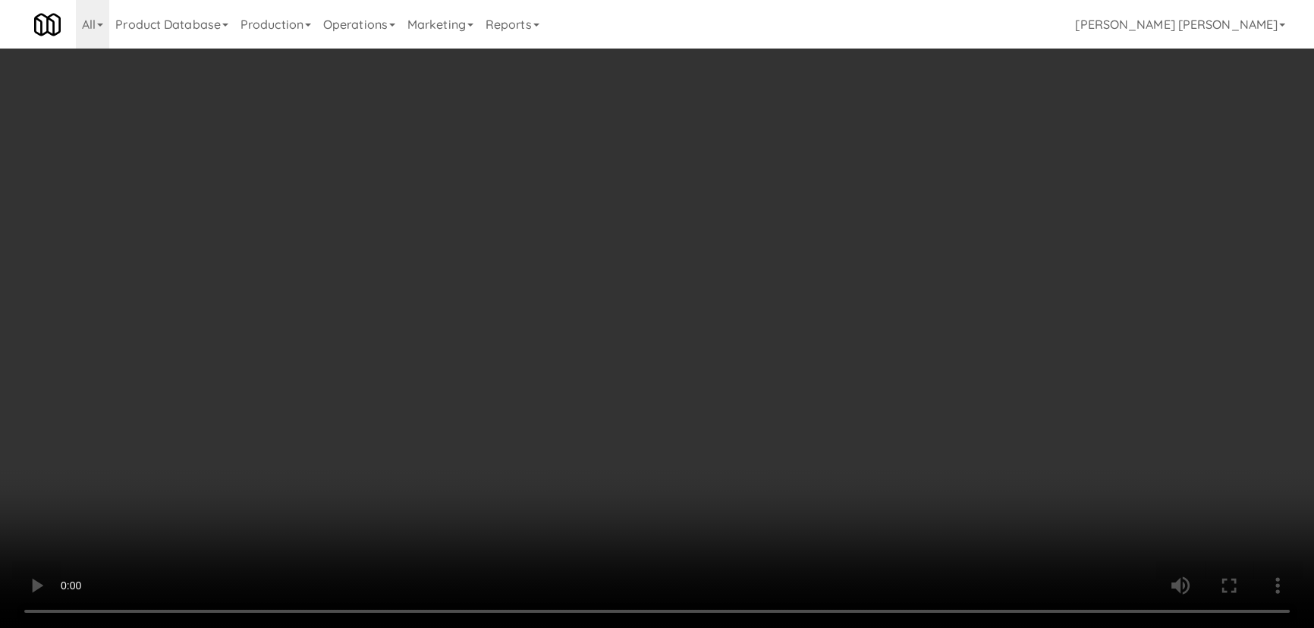
click at [835, 627] on video at bounding box center [657, 314] width 1314 height 628
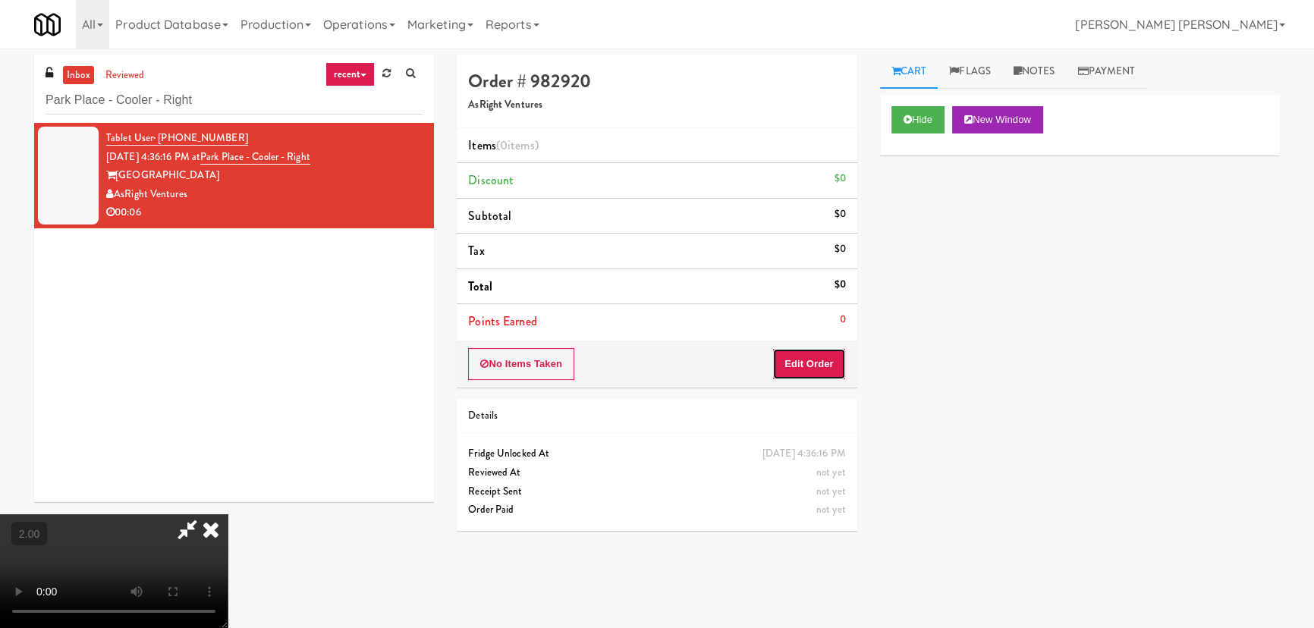
click at [808, 363] on button "Edit Order" at bounding box center [809, 364] width 74 height 32
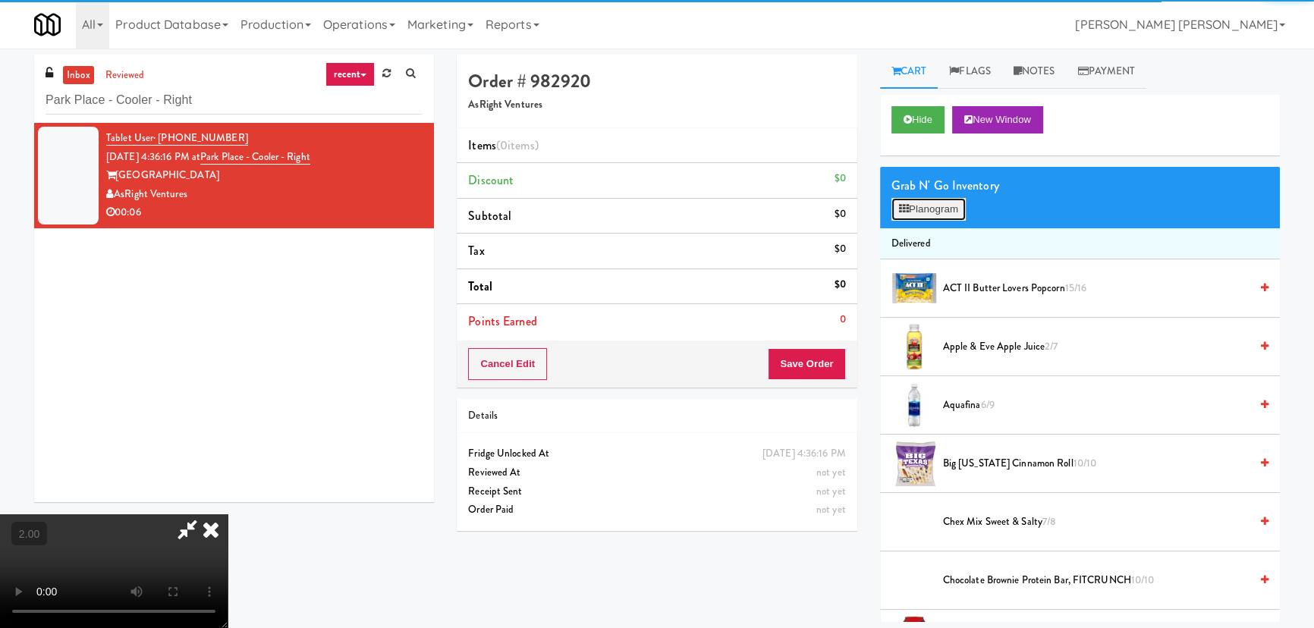
click at [942, 201] on button "Planogram" at bounding box center [928, 209] width 74 height 23
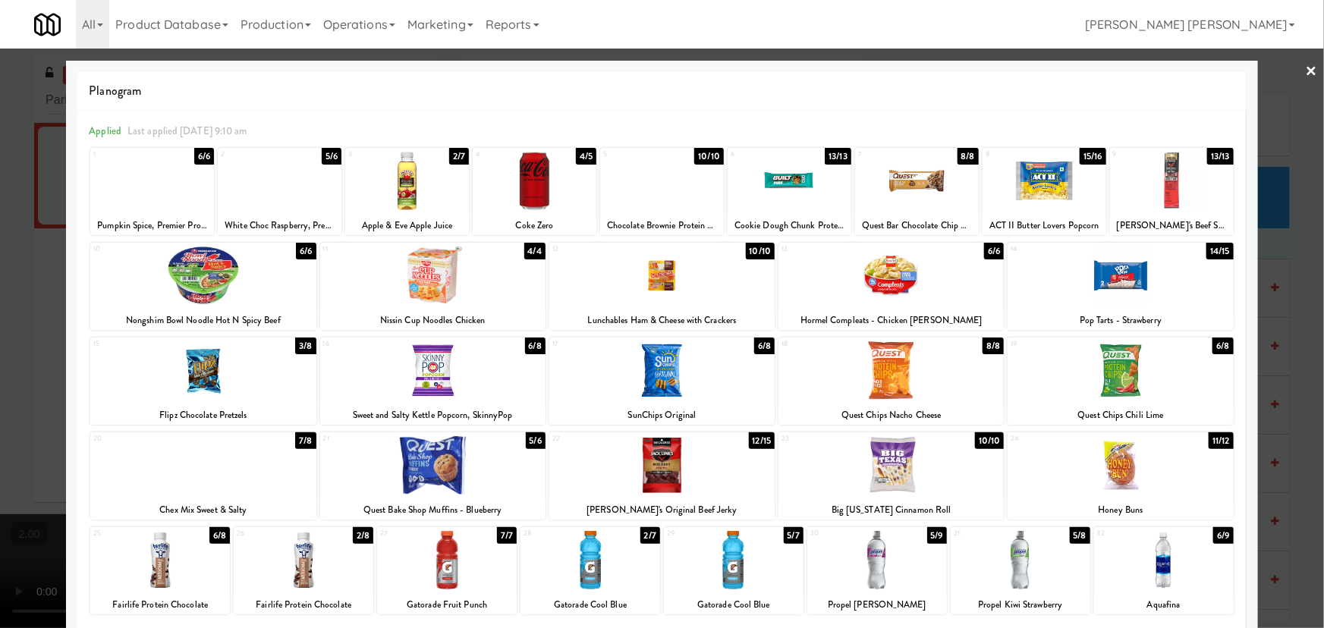
click at [592, 558] on div at bounding box center [590, 560] width 140 height 58
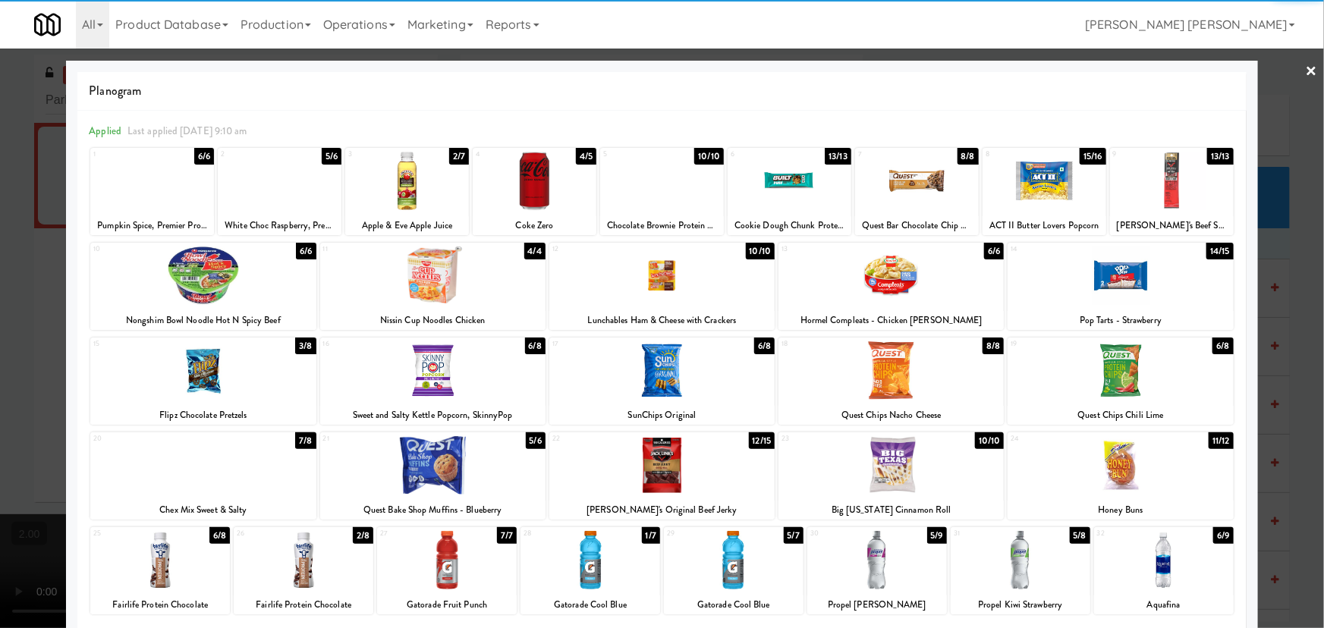
click at [727, 572] on div at bounding box center [734, 560] width 140 height 58
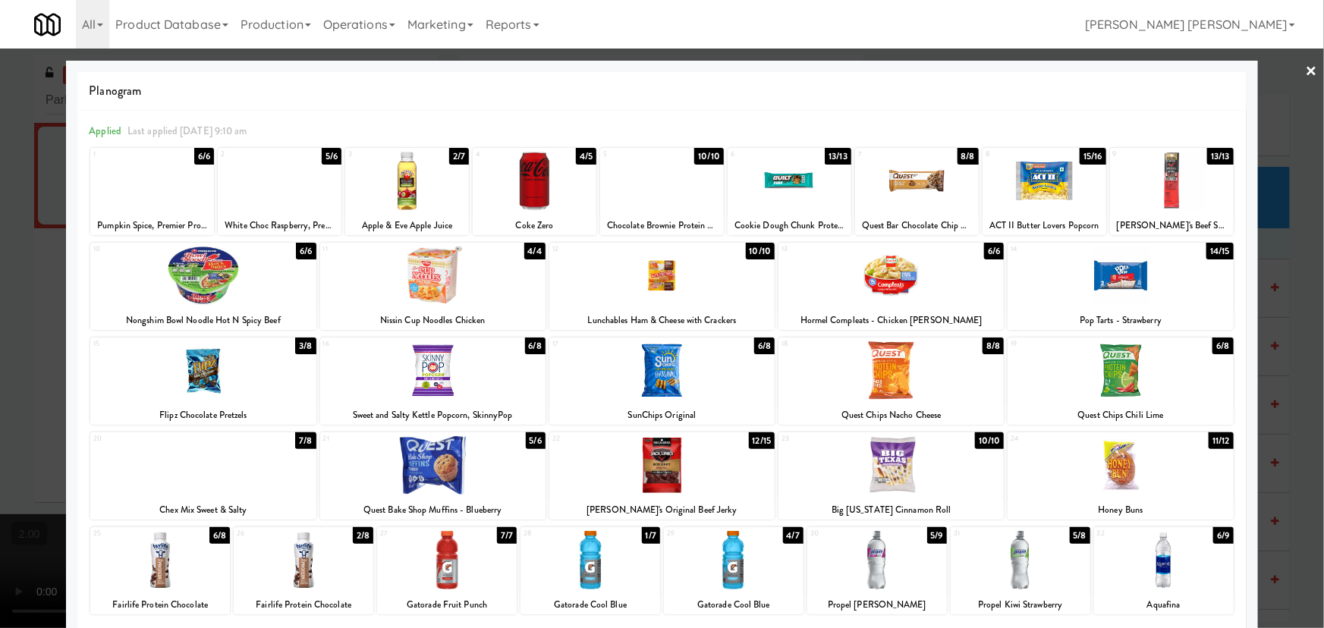
click at [1306, 68] on link "×" at bounding box center [1312, 72] width 12 height 47
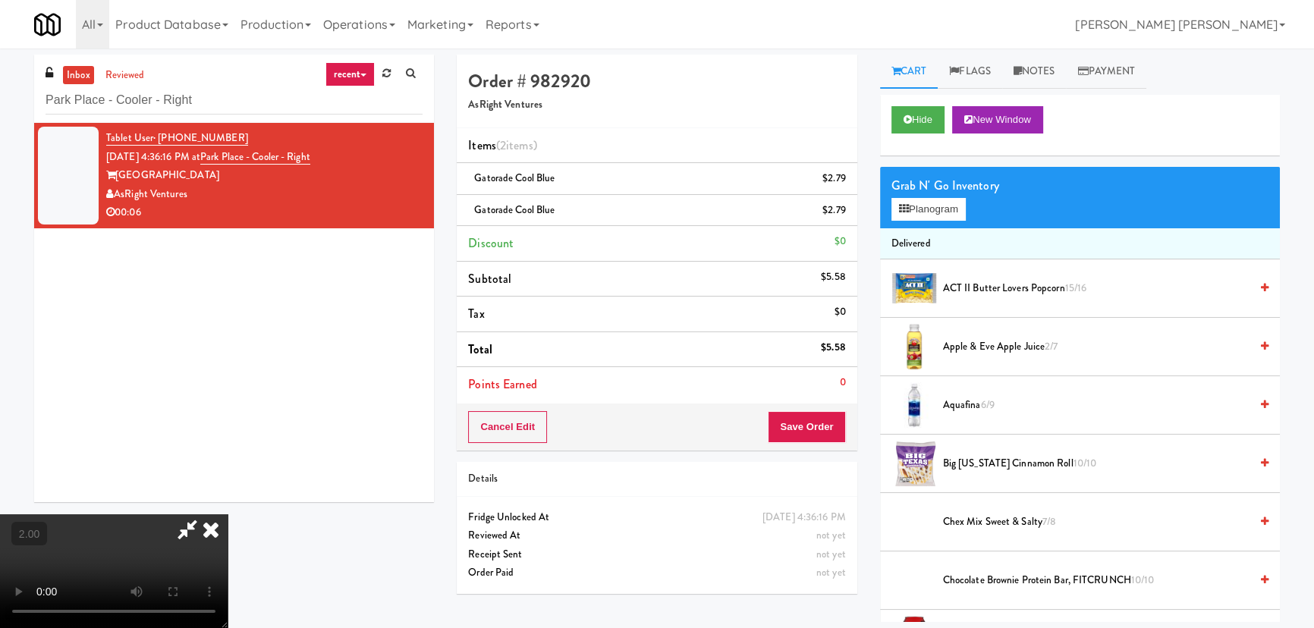
drag, startPoint x: 773, startPoint y: 202, endPoint x: 797, endPoint y: 239, distance: 44.0
click at [228, 514] on icon at bounding box center [210, 529] width 33 height 30
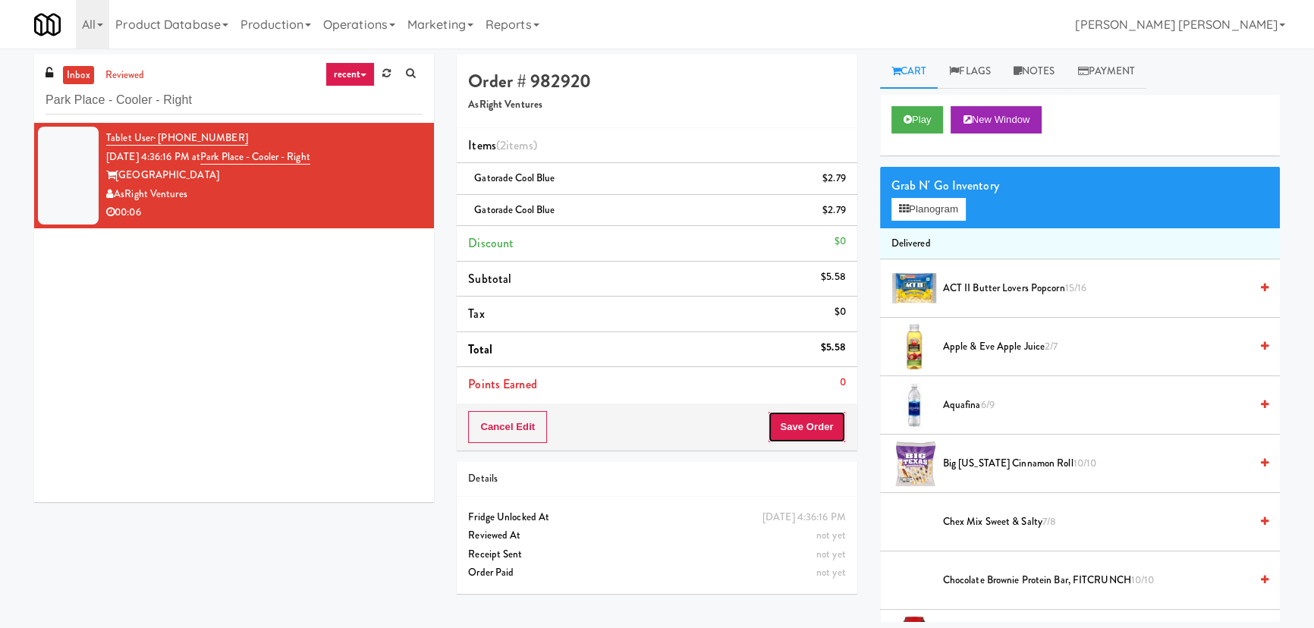
click at [812, 413] on button "Save Order" at bounding box center [806, 427] width 77 height 32
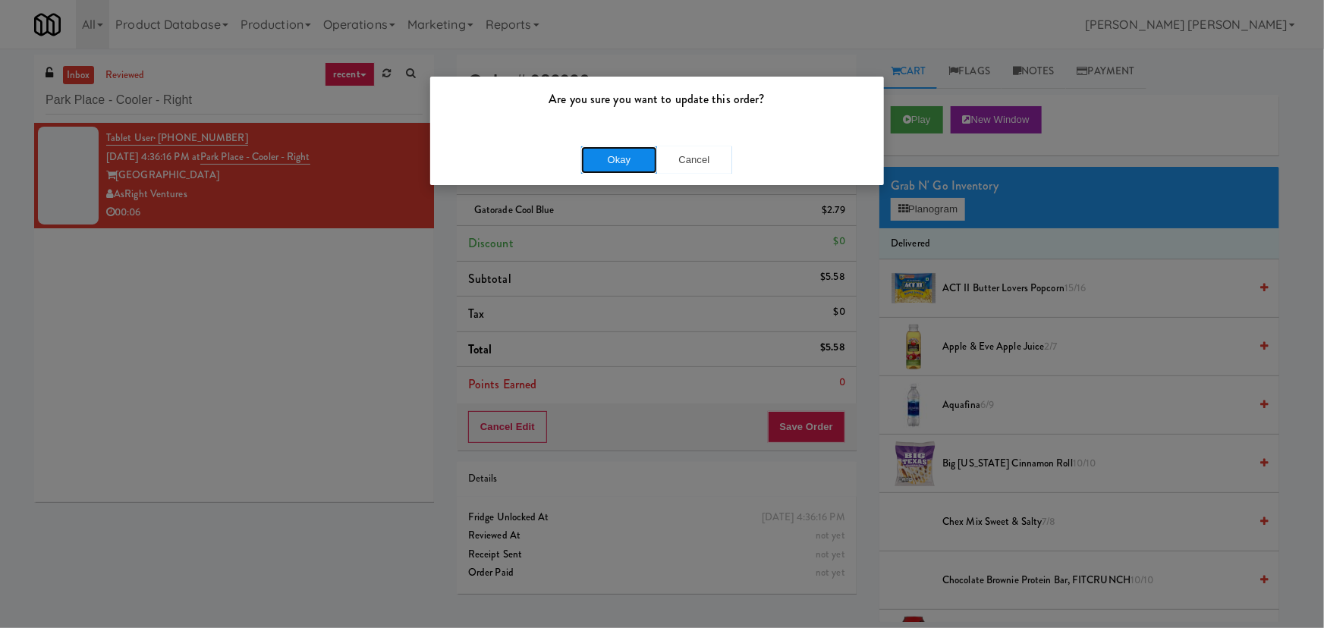
click at [626, 159] on button "Okay" at bounding box center [619, 159] width 76 height 27
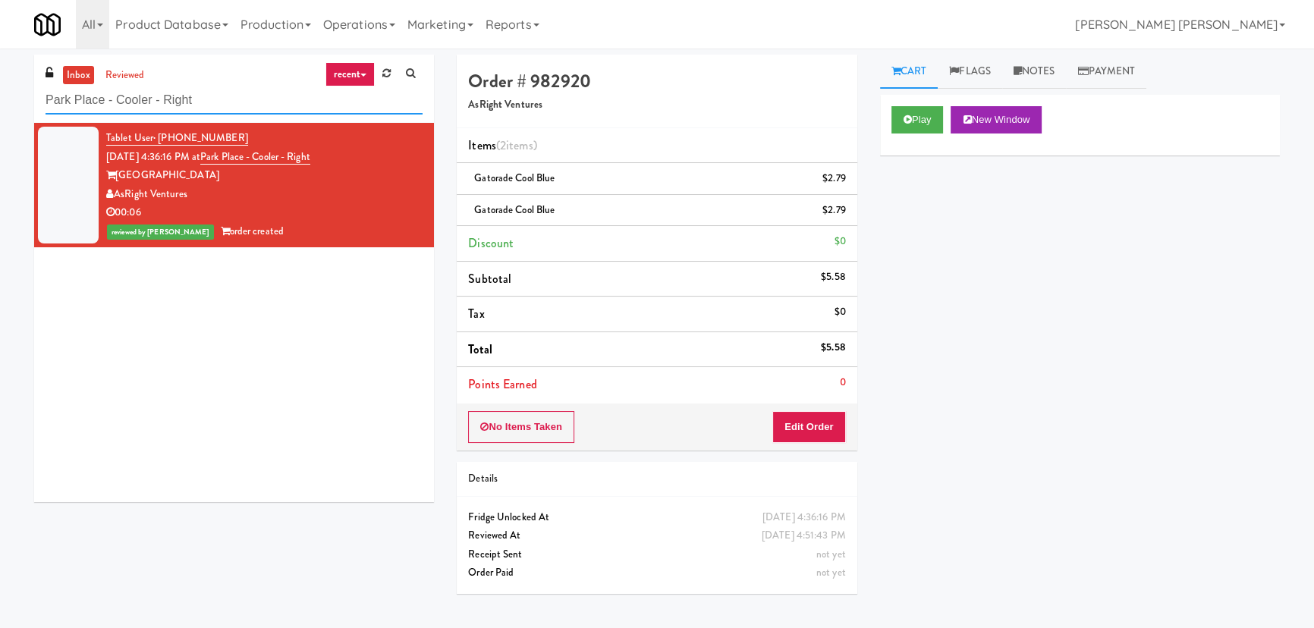
drag, startPoint x: -2, startPoint y: 112, endPoint x: -12, endPoint y: 112, distance: 10.6
click at [0, 112] on html "Are you sure you want to update this order? Okay Cancel Okay Are you sure you w…" at bounding box center [657, 314] width 1314 height 628
paste input "Revology Cars"
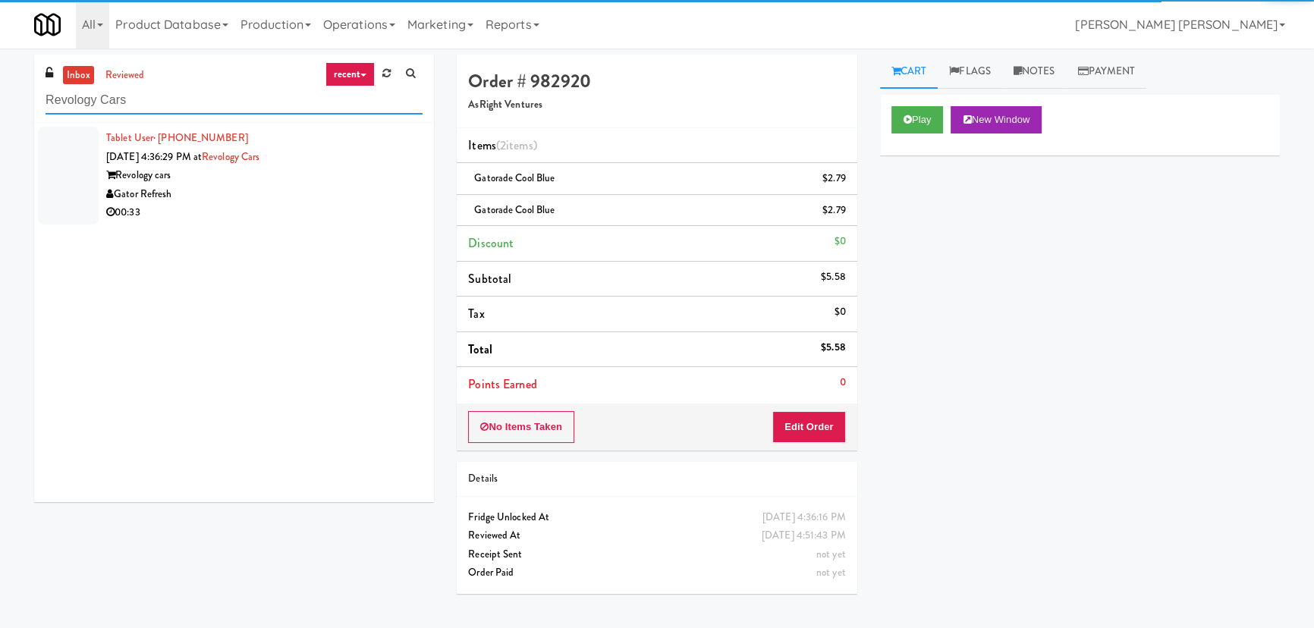
type input "Revology Cars"
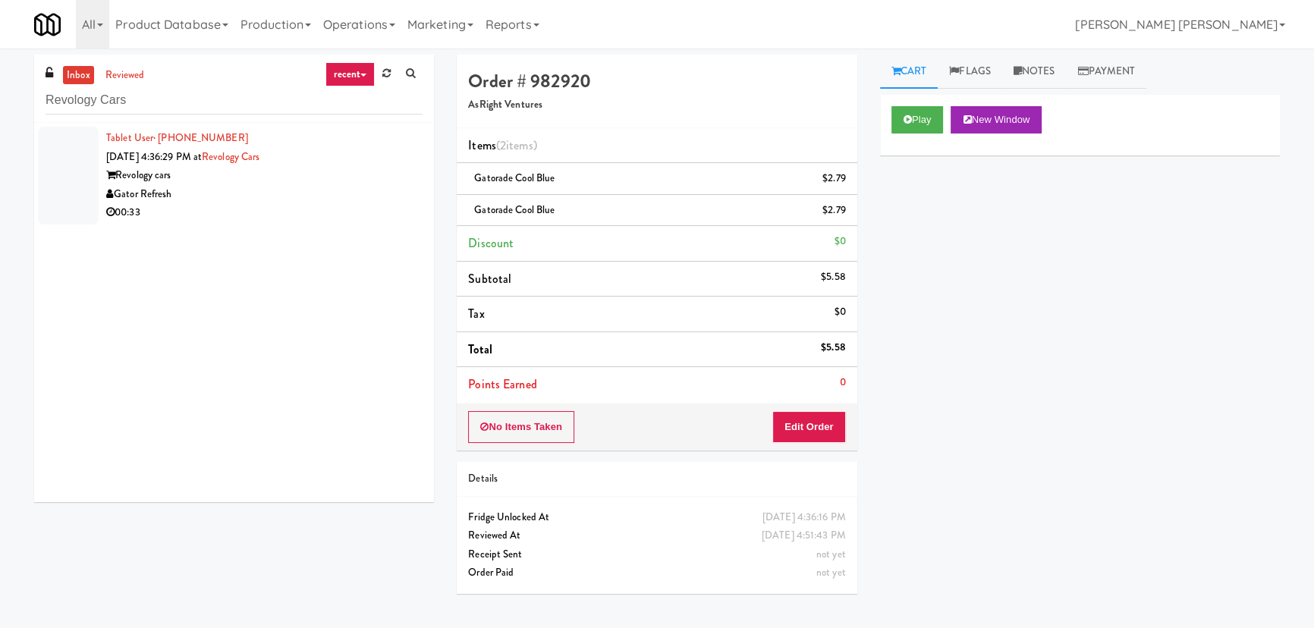
click at [260, 183] on div "Revology cars" at bounding box center [264, 175] width 316 height 19
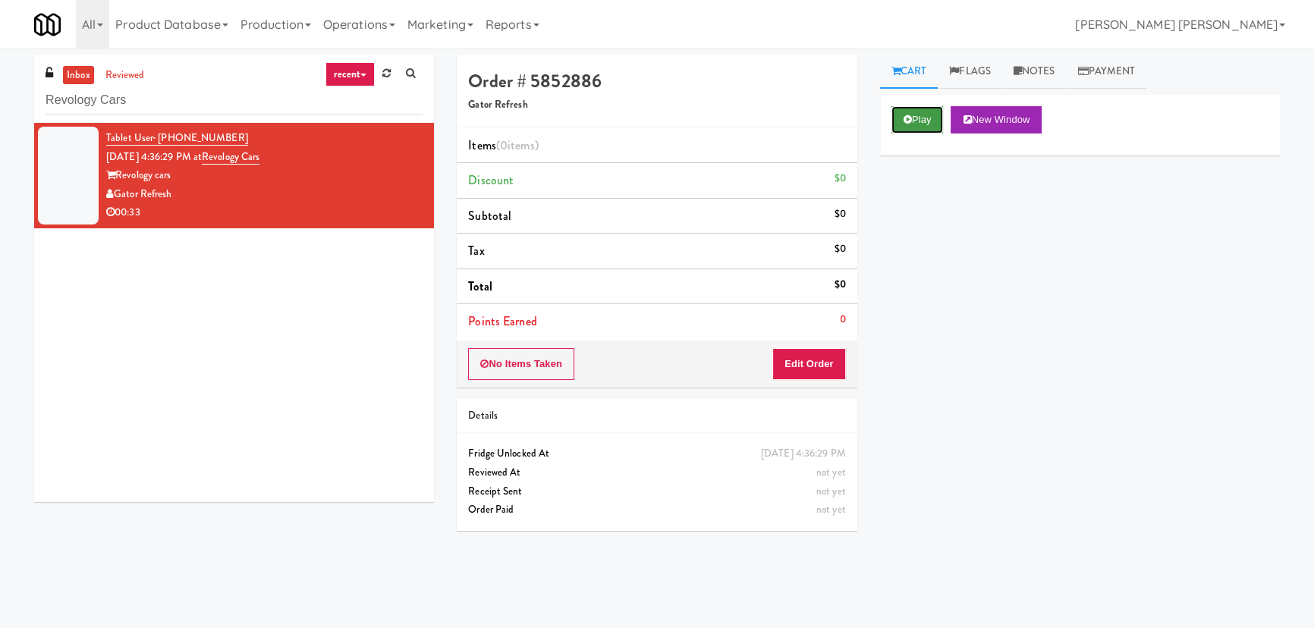
click at [903, 112] on button "Play" at bounding box center [917, 119] width 52 height 27
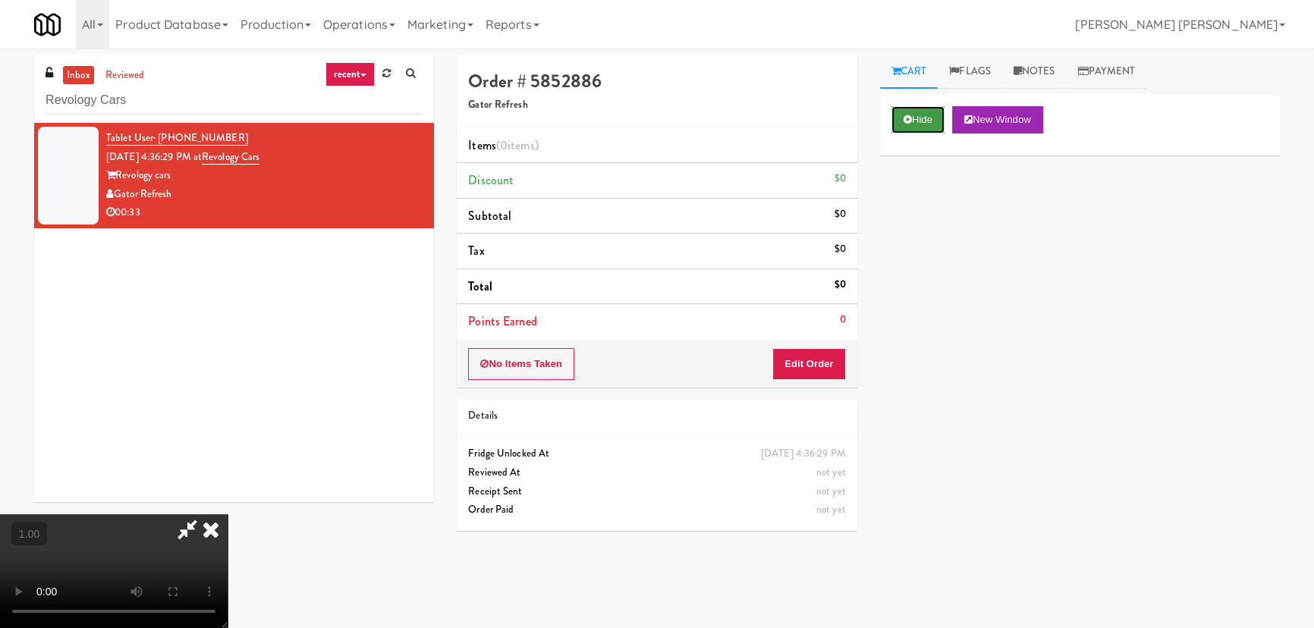
click at [913, 123] on button "Hide" at bounding box center [917, 119] width 53 height 27
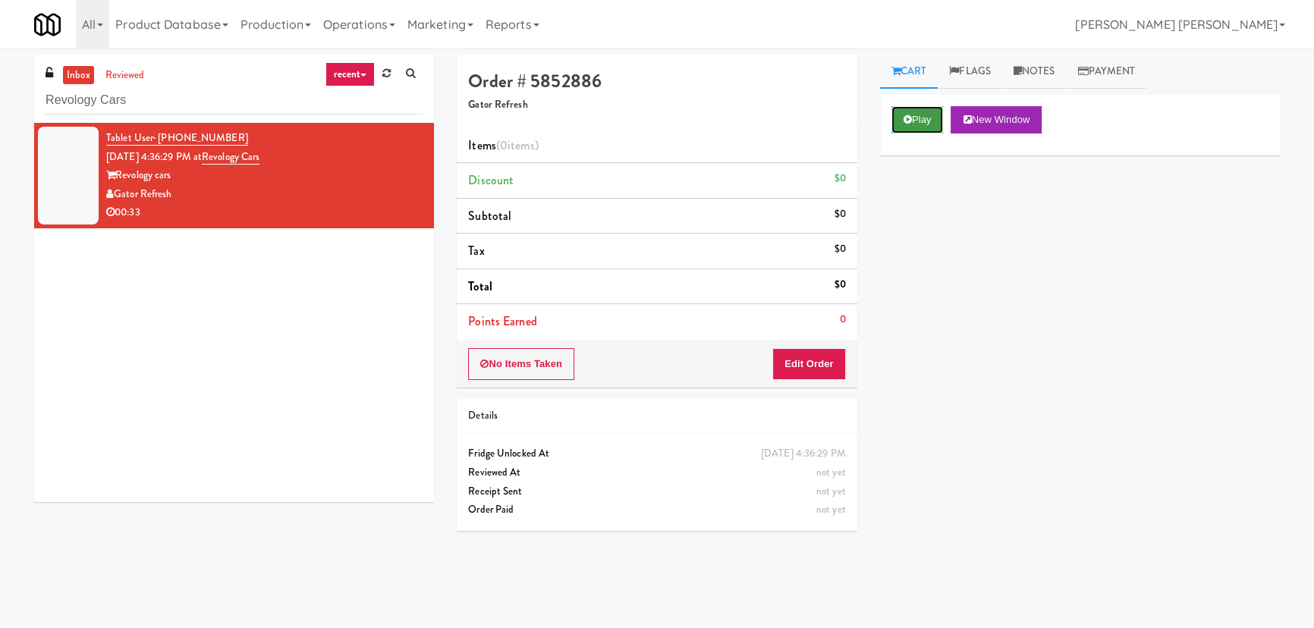
click at [913, 123] on button "Play" at bounding box center [917, 119] width 52 height 27
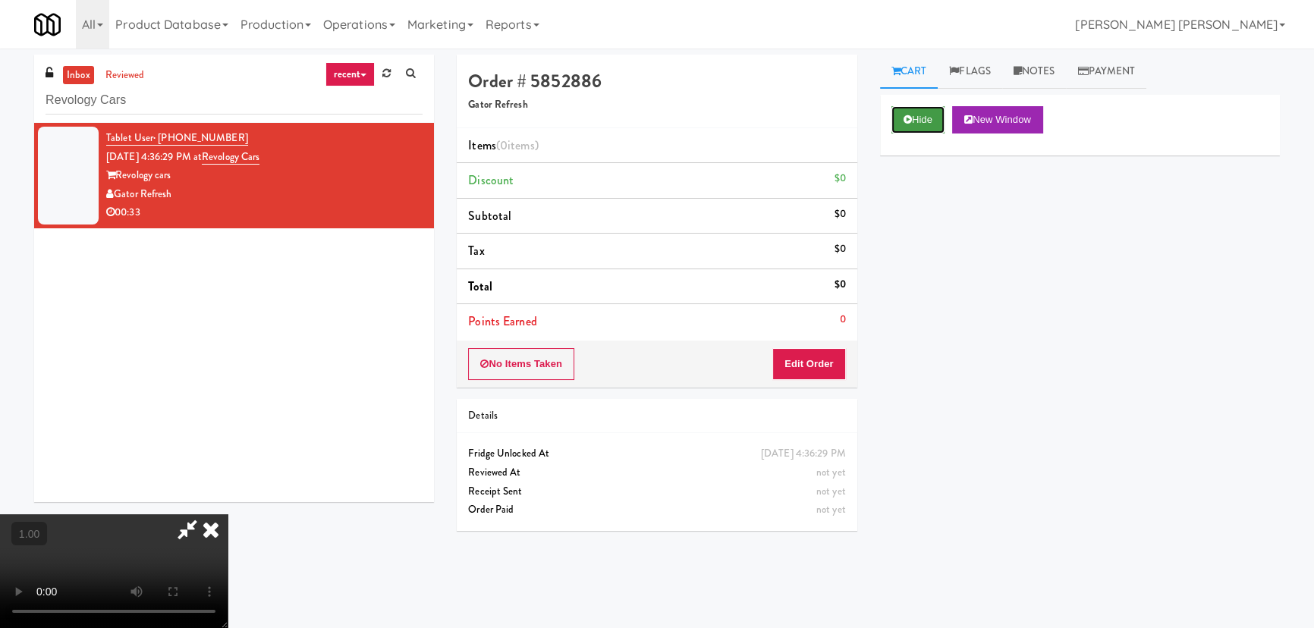
click at [918, 122] on button "Hide" at bounding box center [917, 119] width 53 height 27
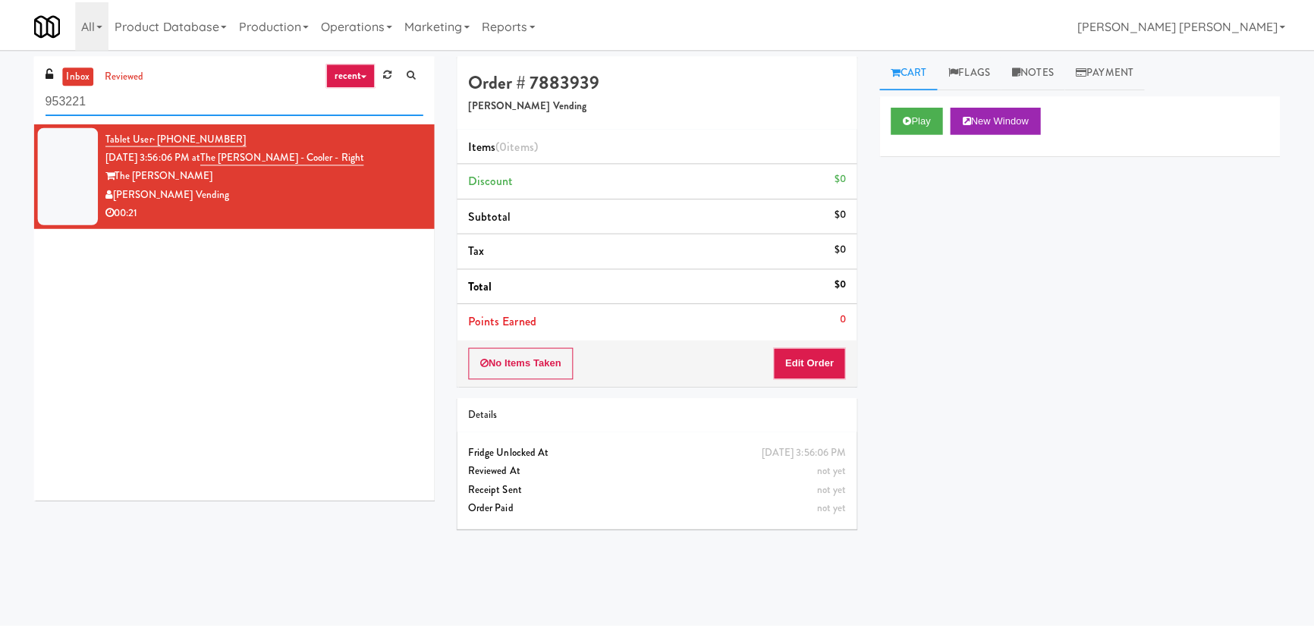
scroll to position [48, 0]
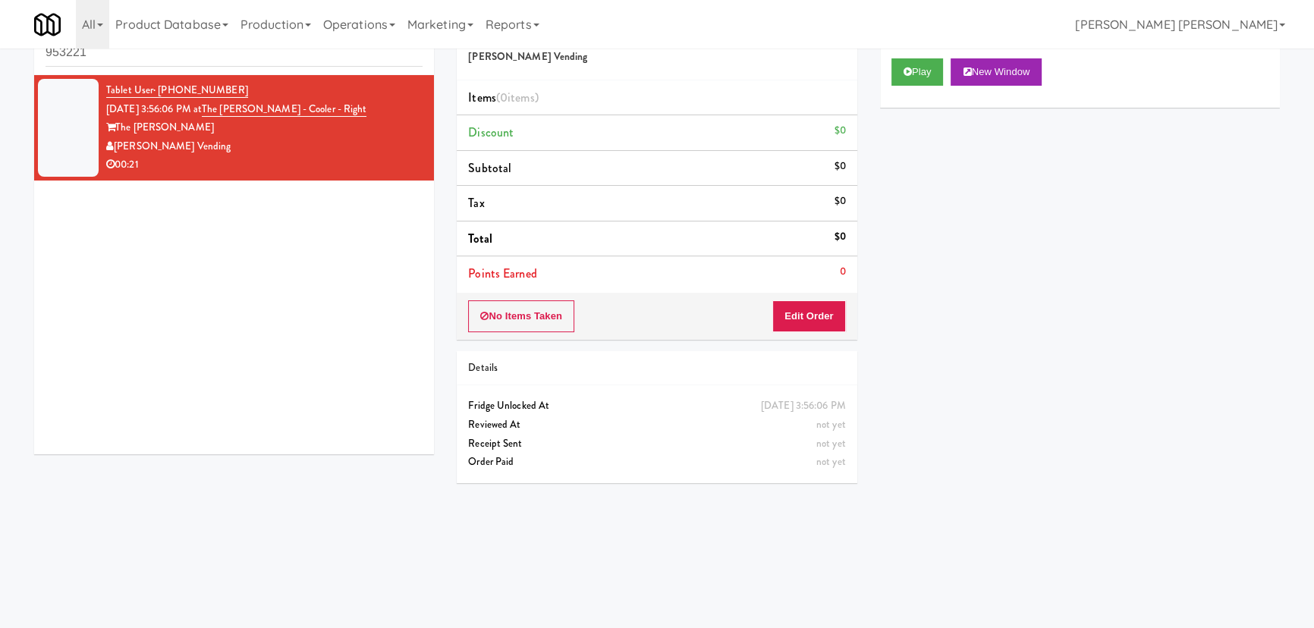
click at [286, 141] on div "[PERSON_NAME] Vending" at bounding box center [264, 146] width 316 height 19
click at [917, 76] on button "Play" at bounding box center [917, 71] width 52 height 27
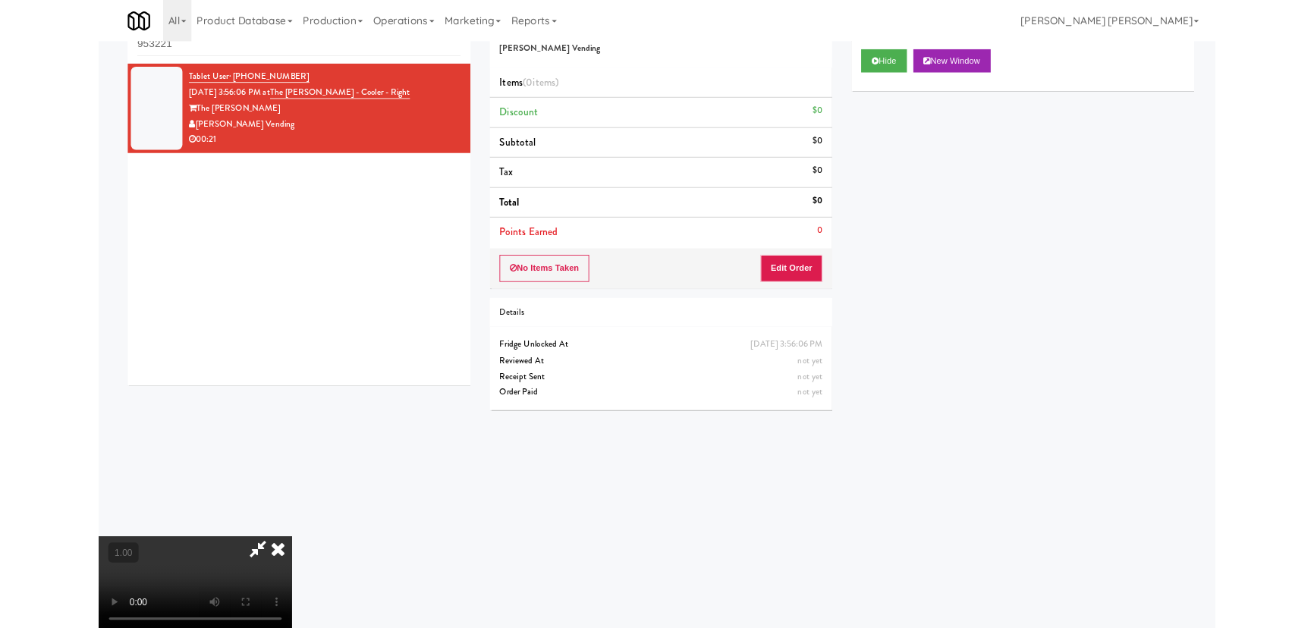
scroll to position [31, 0]
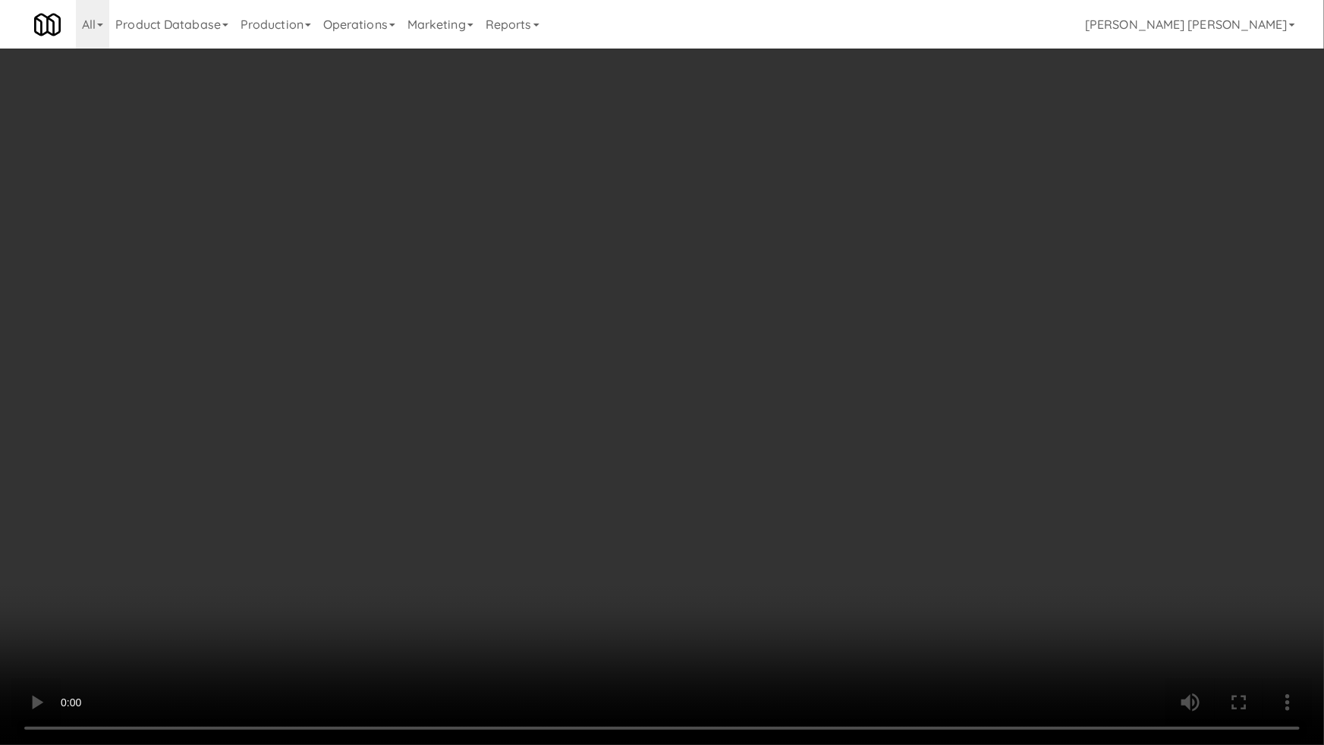
drag, startPoint x: 863, startPoint y: 629, endPoint x: 487, endPoint y: 607, distance: 376.2
click at [855, 627] on video at bounding box center [662, 372] width 1324 height 745
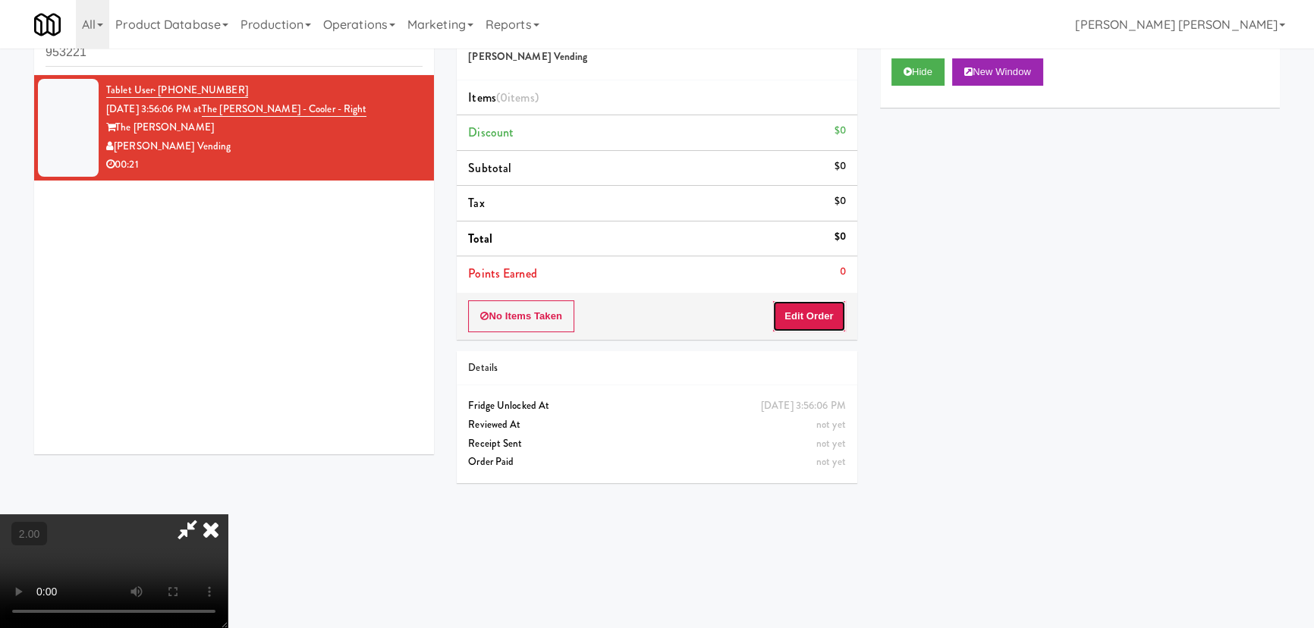
click at [833, 319] on button "Edit Order" at bounding box center [809, 316] width 74 height 32
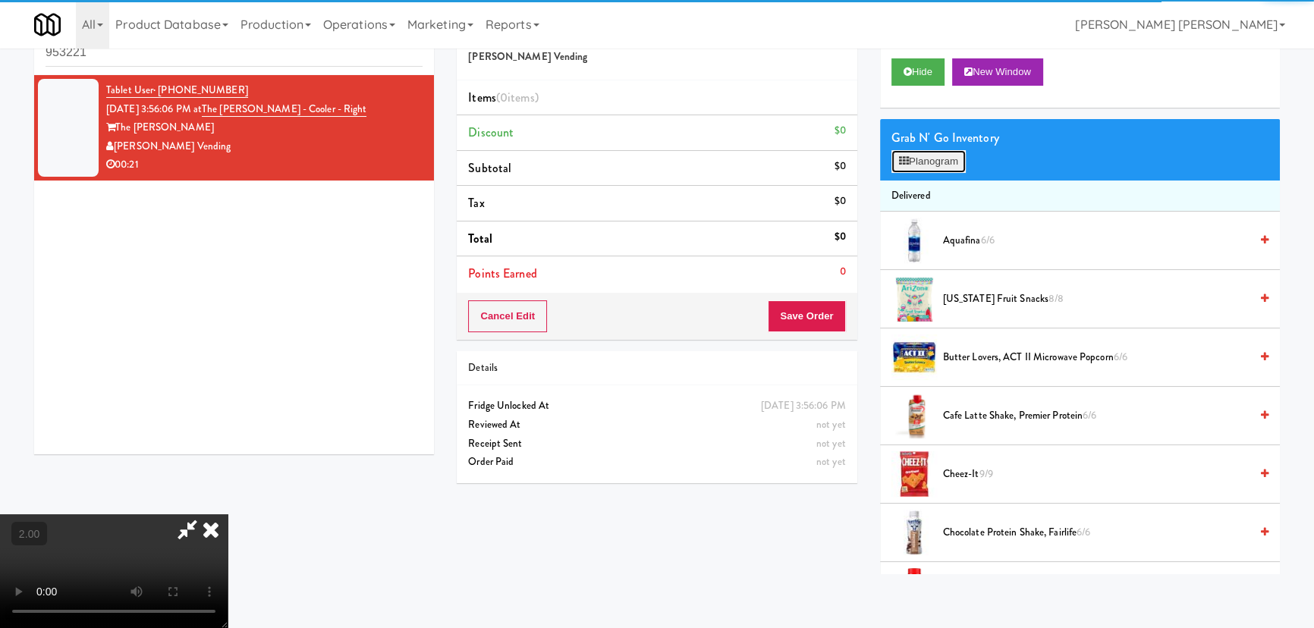
click at [945, 161] on button "Planogram" at bounding box center [928, 161] width 74 height 23
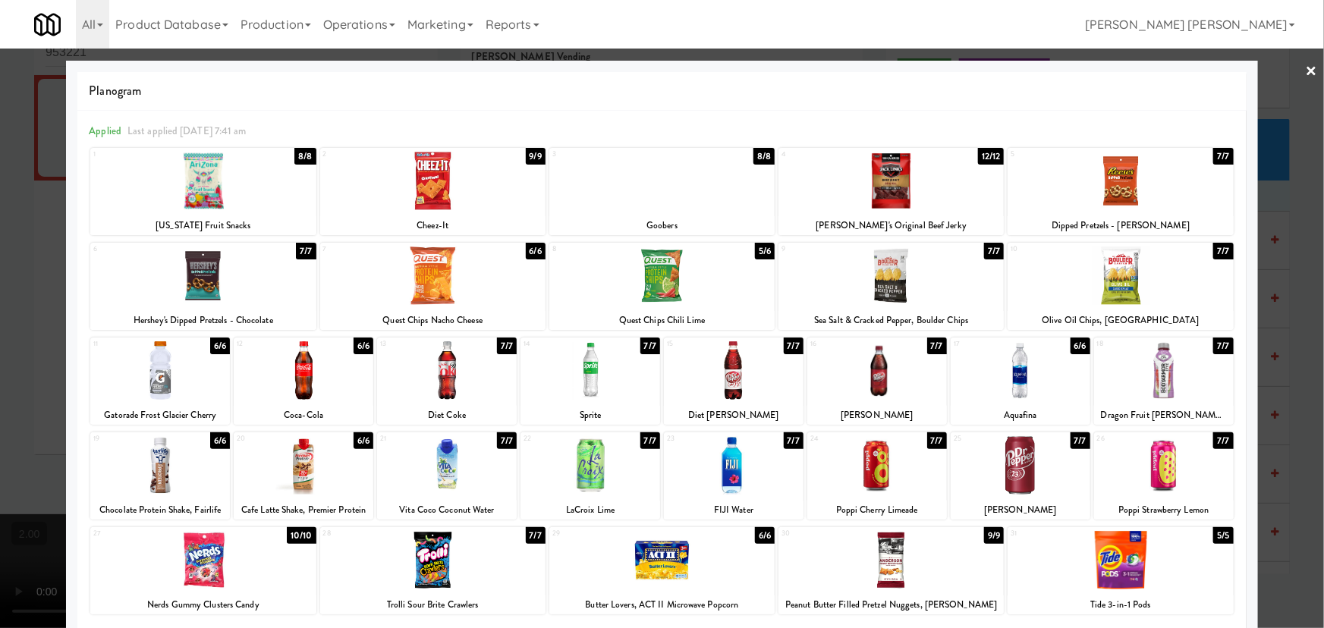
click at [885, 273] on div at bounding box center [890, 276] width 225 height 58
click at [866, 392] on div at bounding box center [877, 370] width 140 height 58
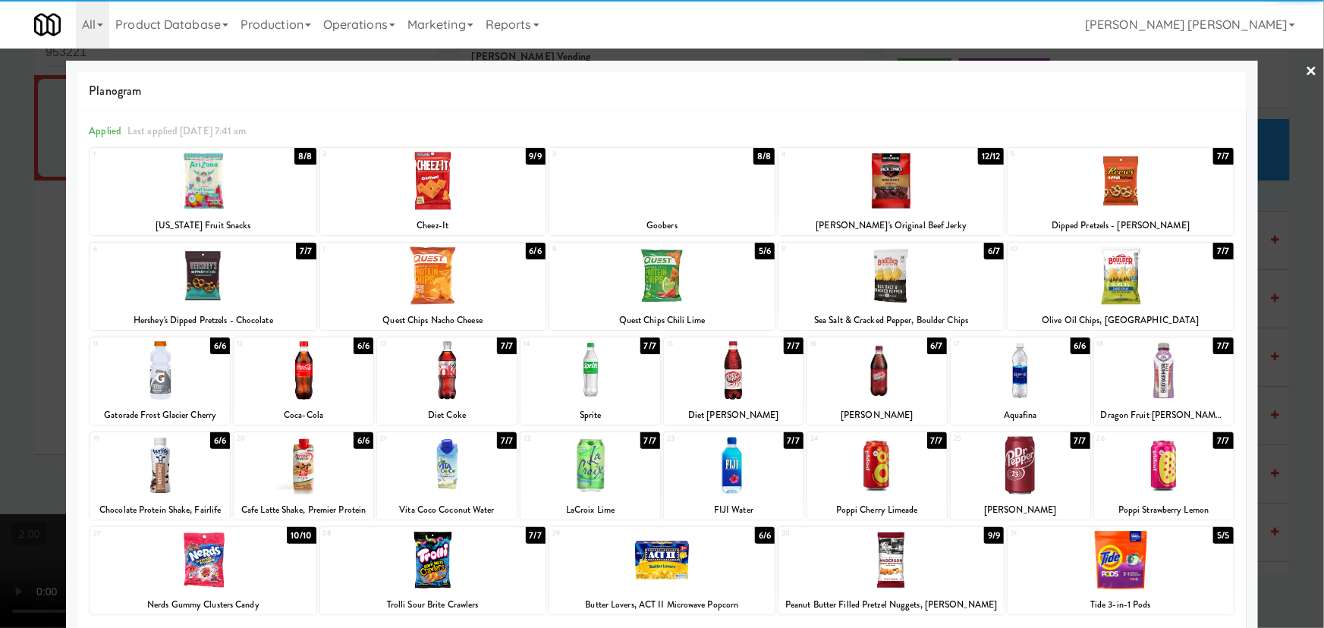
click at [1306, 68] on link "×" at bounding box center [1312, 72] width 12 height 47
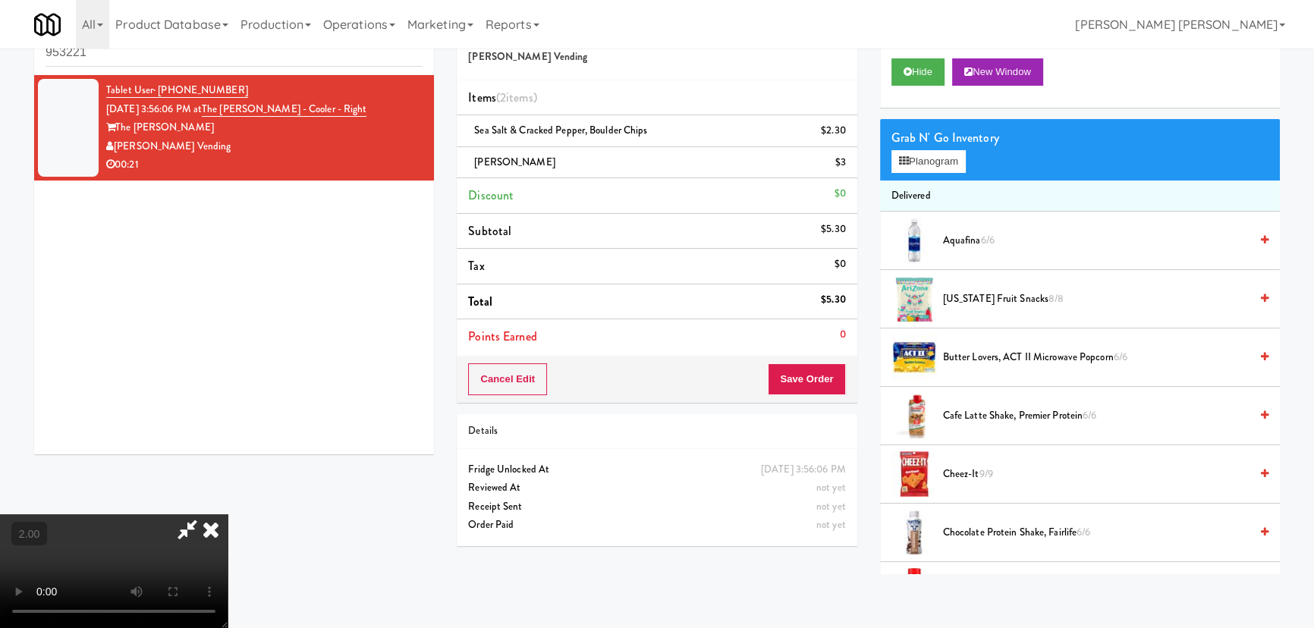
drag, startPoint x: 757, startPoint y: 63, endPoint x: 758, endPoint y: 75, distance: 12.2
click at [228, 514] on icon at bounding box center [210, 529] width 33 height 30
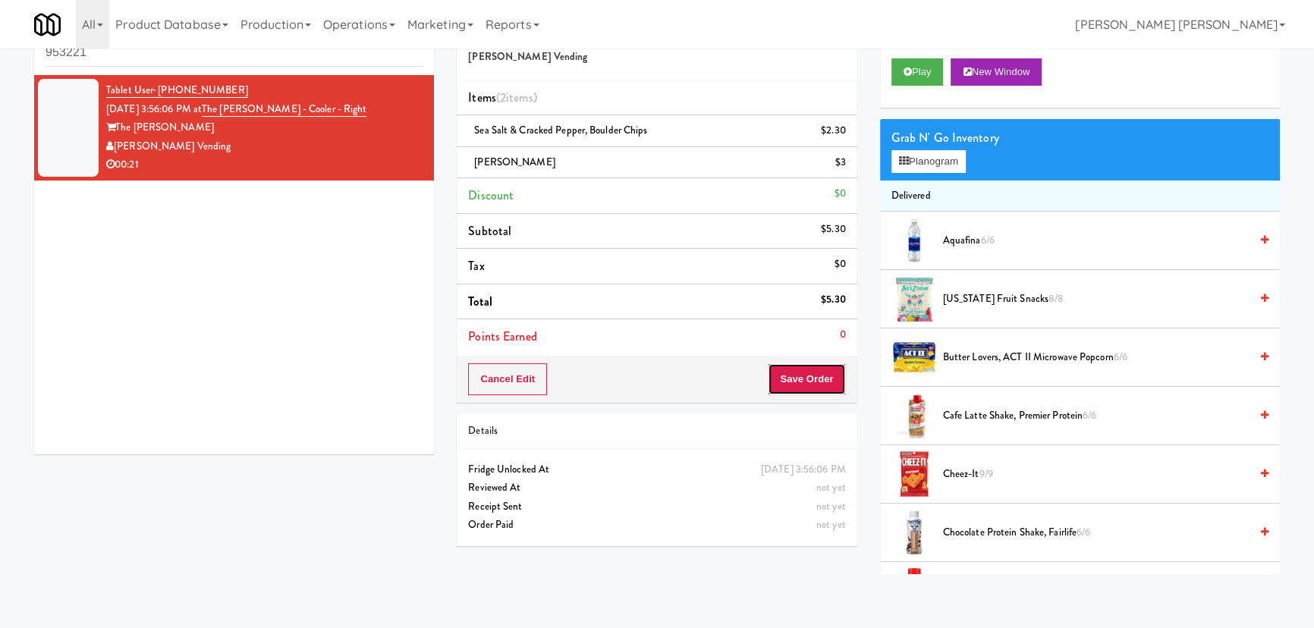
click at [812, 364] on button "Save Order" at bounding box center [806, 379] width 77 height 32
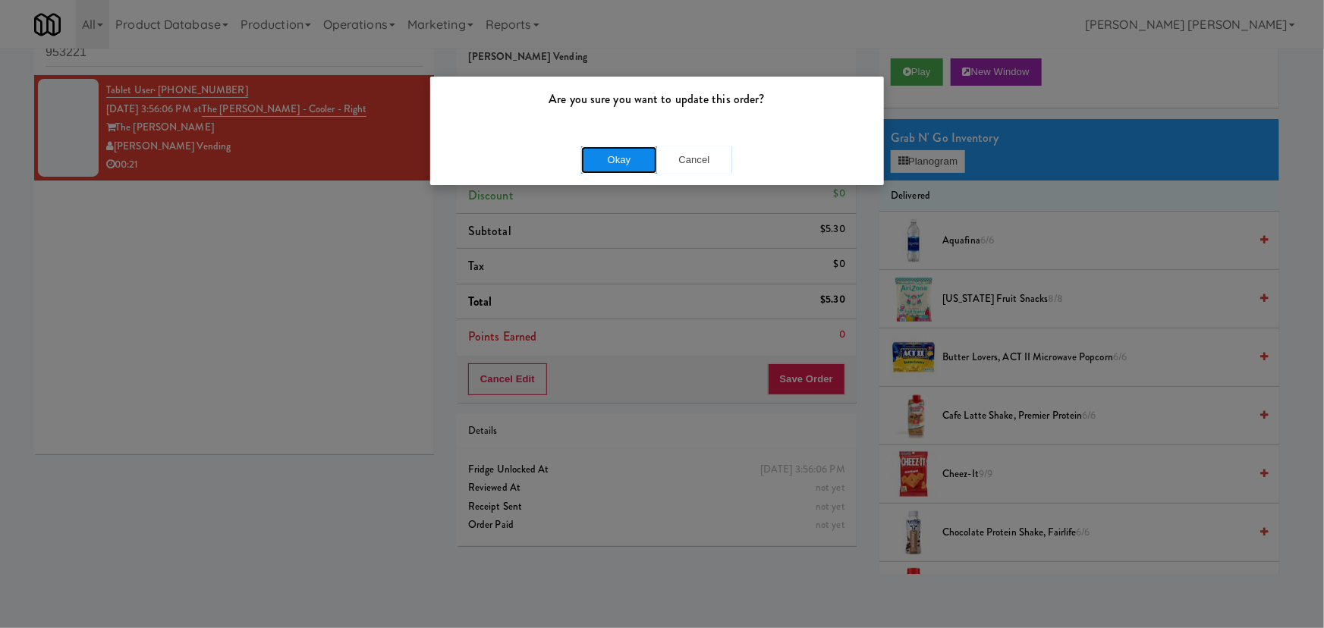
click at [636, 159] on button "Okay" at bounding box center [619, 159] width 76 height 27
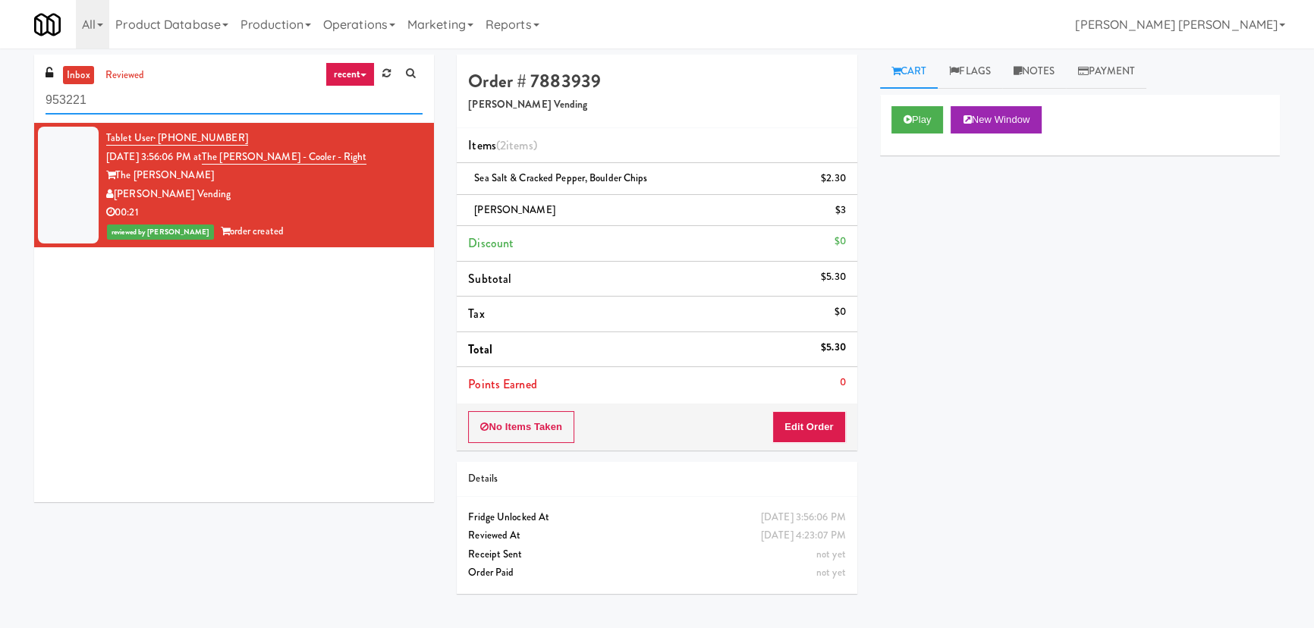
drag, startPoint x: 102, startPoint y: 98, endPoint x: -8, endPoint y: 105, distance: 111.0
click at [0, 105] on html "Are you sure you want to update this order? Okay Cancel Okay Are you sure you w…" at bounding box center [657, 314] width 1314 height 628
paste input "Crystal Flats - Cooler #2"
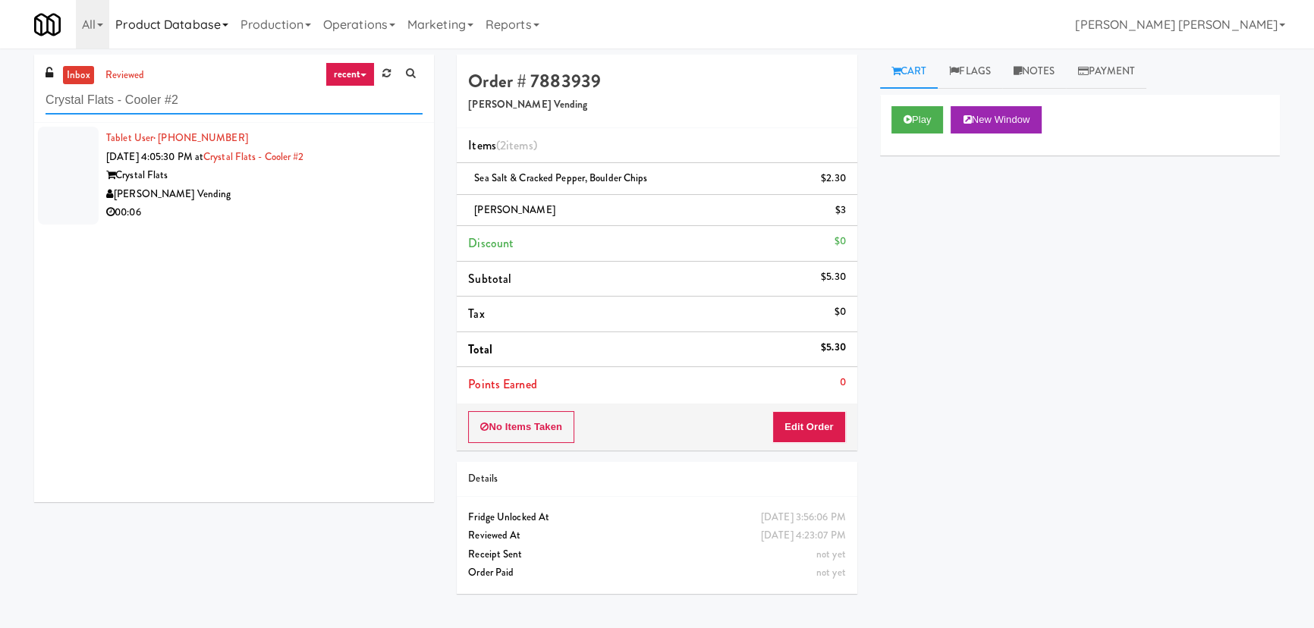
type input "Crystal Flats - Cooler #2"
click at [334, 200] on div "[PERSON_NAME] Vending" at bounding box center [264, 194] width 316 height 19
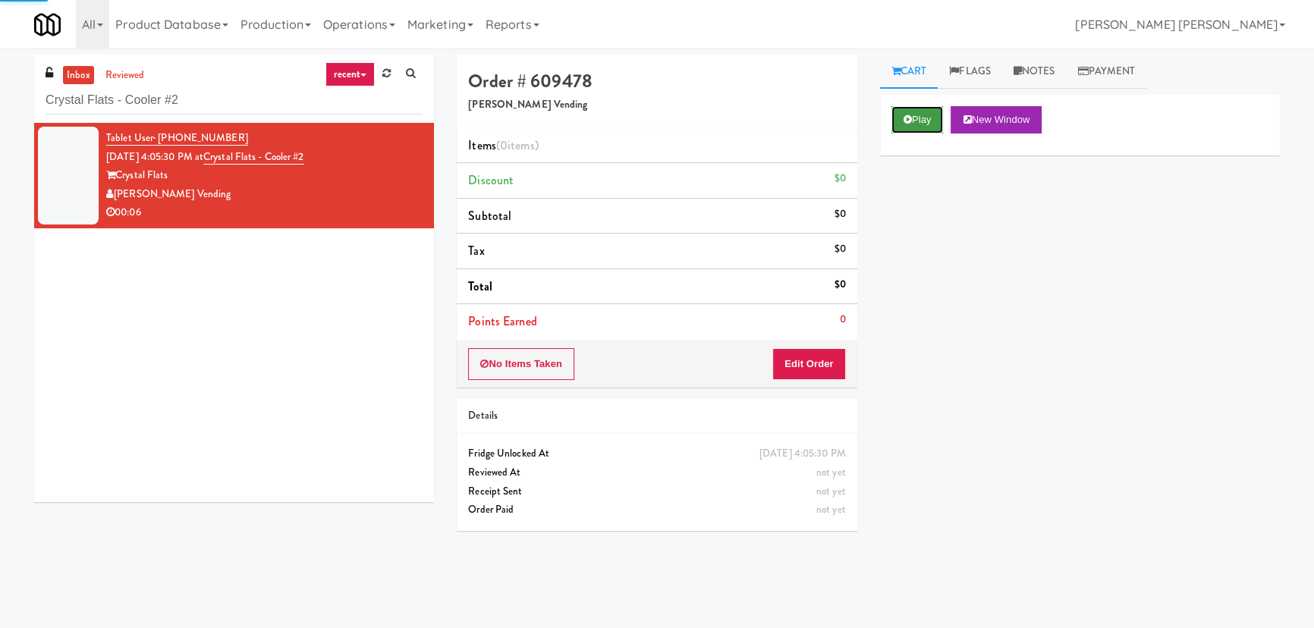
click at [917, 124] on button "Play" at bounding box center [917, 119] width 52 height 27
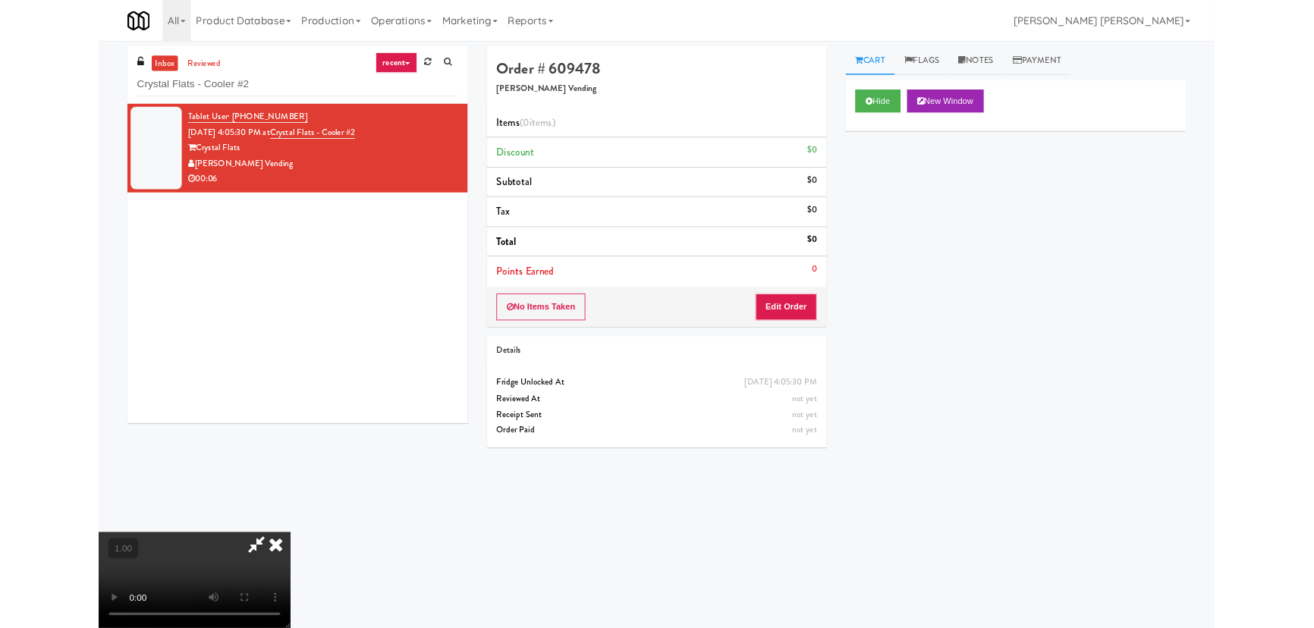
scroll to position [31, 0]
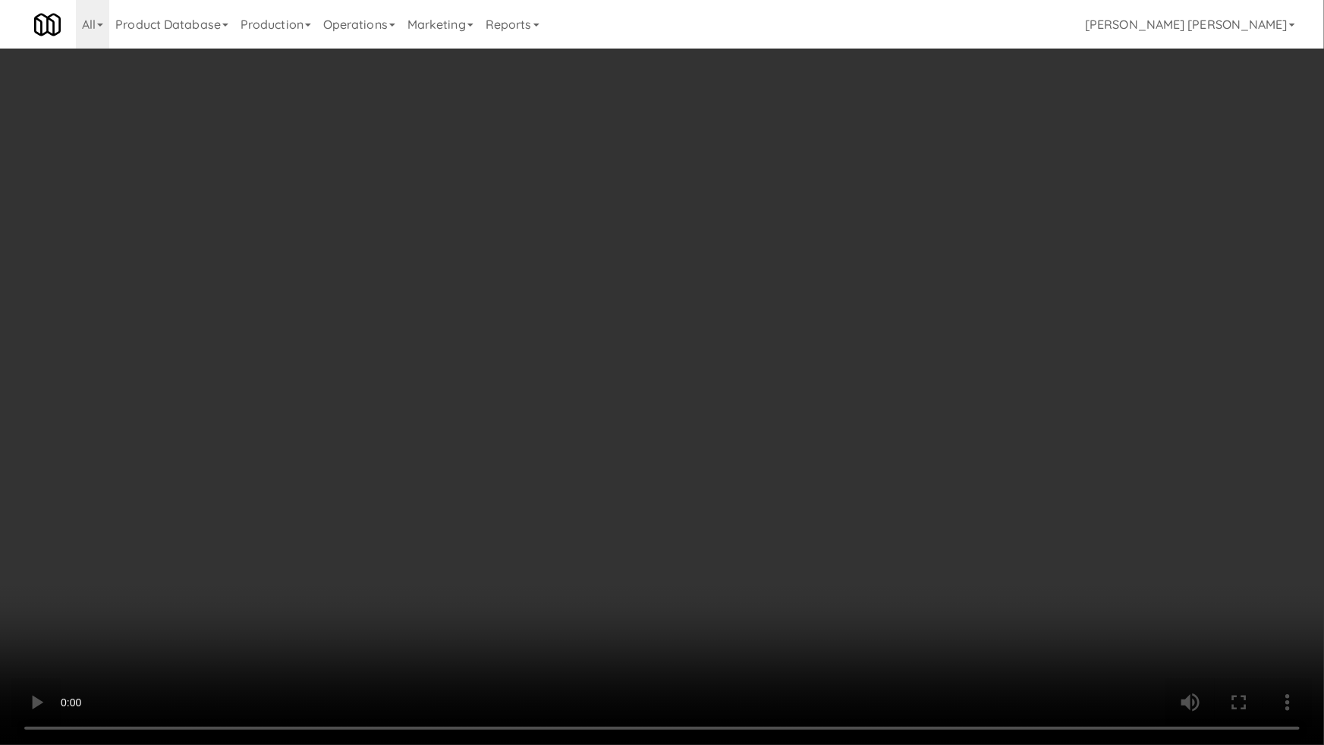
drag, startPoint x: 740, startPoint y: 593, endPoint x: 504, endPoint y: 518, distance: 248.1
click at [740, 592] on video at bounding box center [662, 372] width 1324 height 745
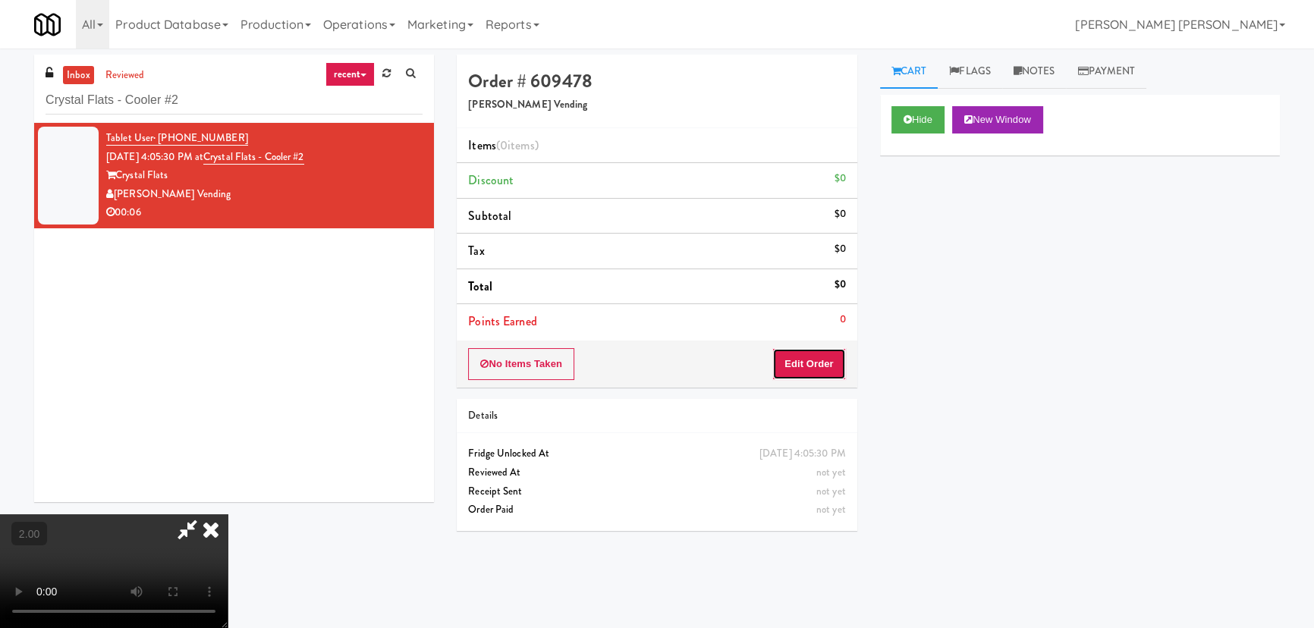
click at [800, 357] on button "Edit Order" at bounding box center [809, 364] width 74 height 32
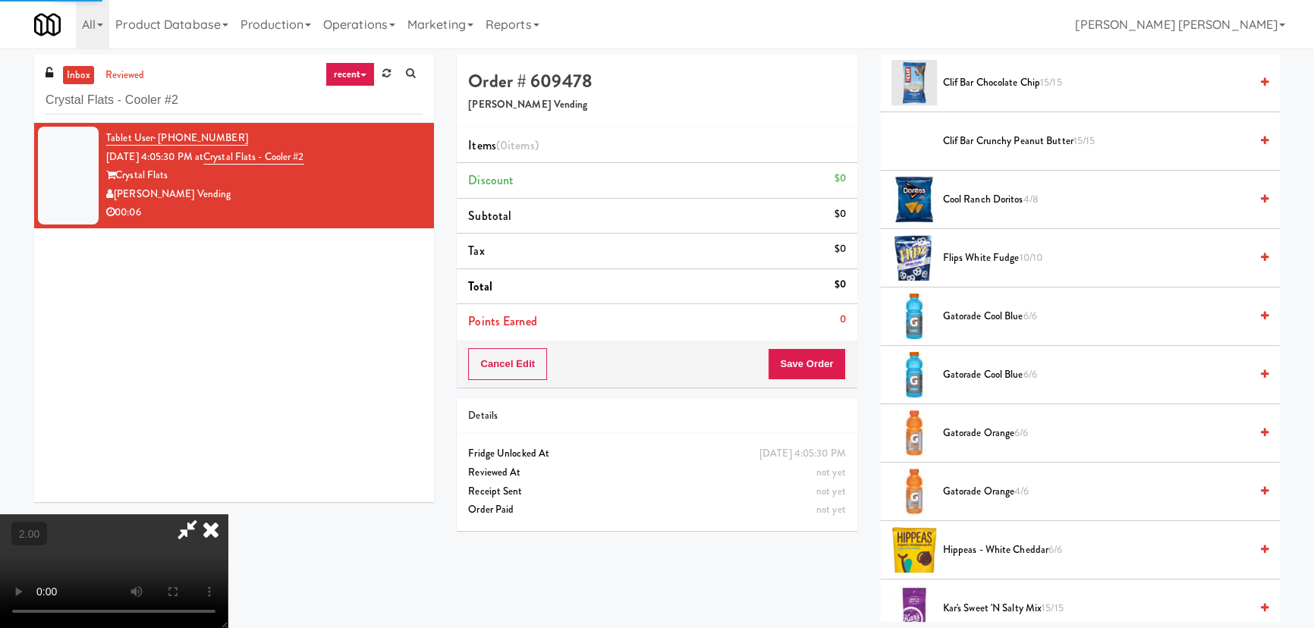
scroll to position [483, 0]
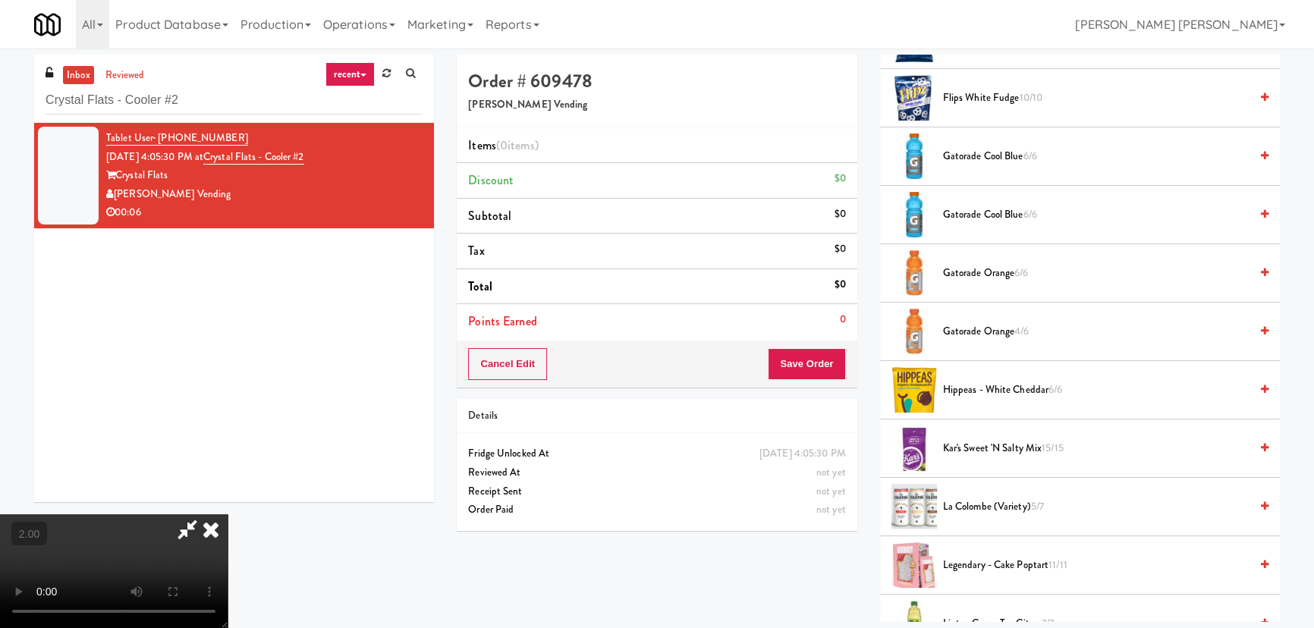
click at [975, 149] on span "Gatorade Cool Blue 6/6" at bounding box center [1096, 156] width 307 height 19
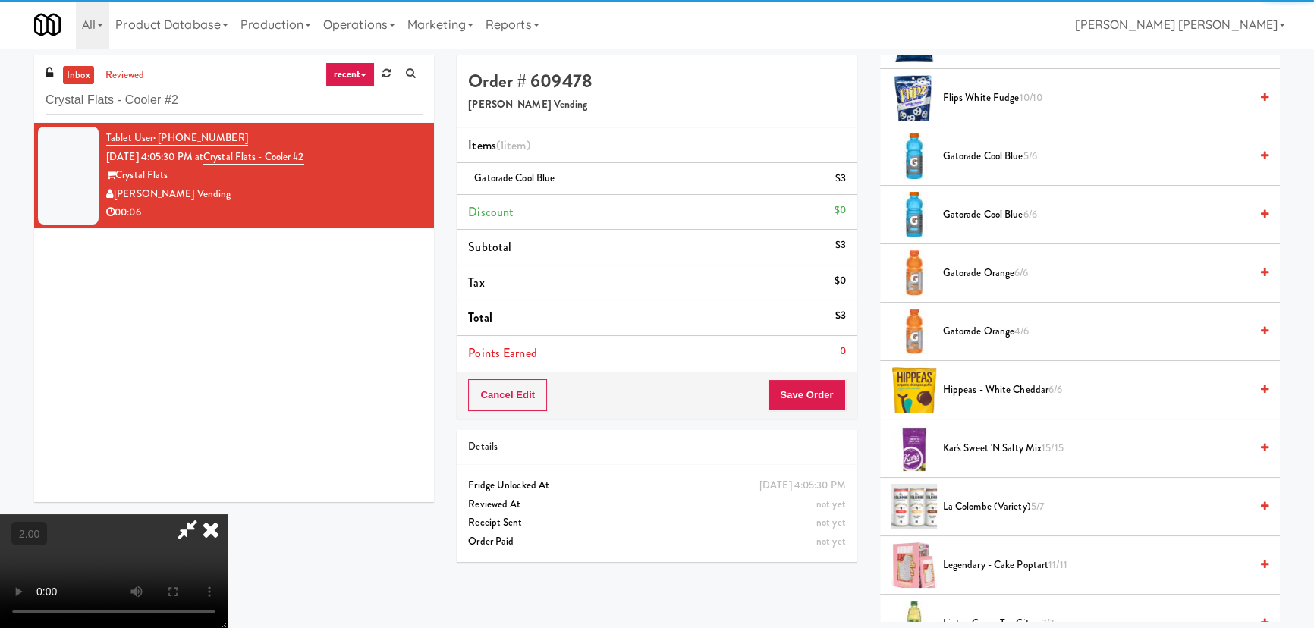
scroll to position [0, 0]
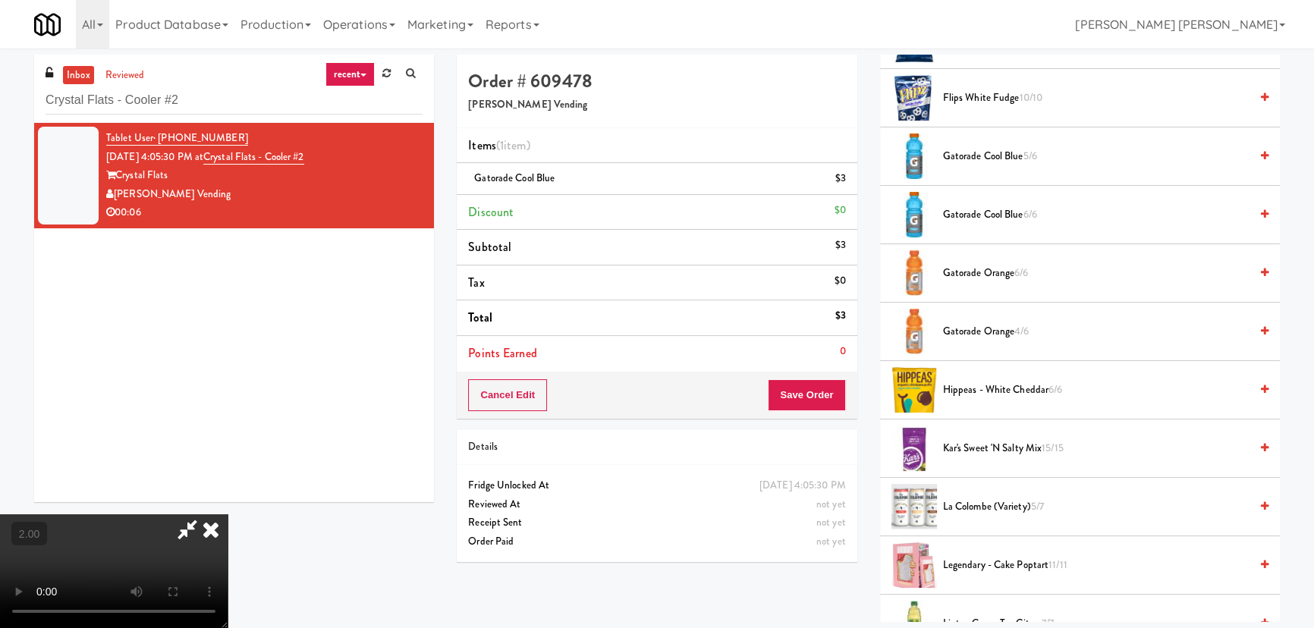
drag, startPoint x: 762, startPoint y: 55, endPoint x: 805, endPoint y: 270, distance: 219.6
click at [228, 514] on icon at bounding box center [210, 529] width 33 height 30
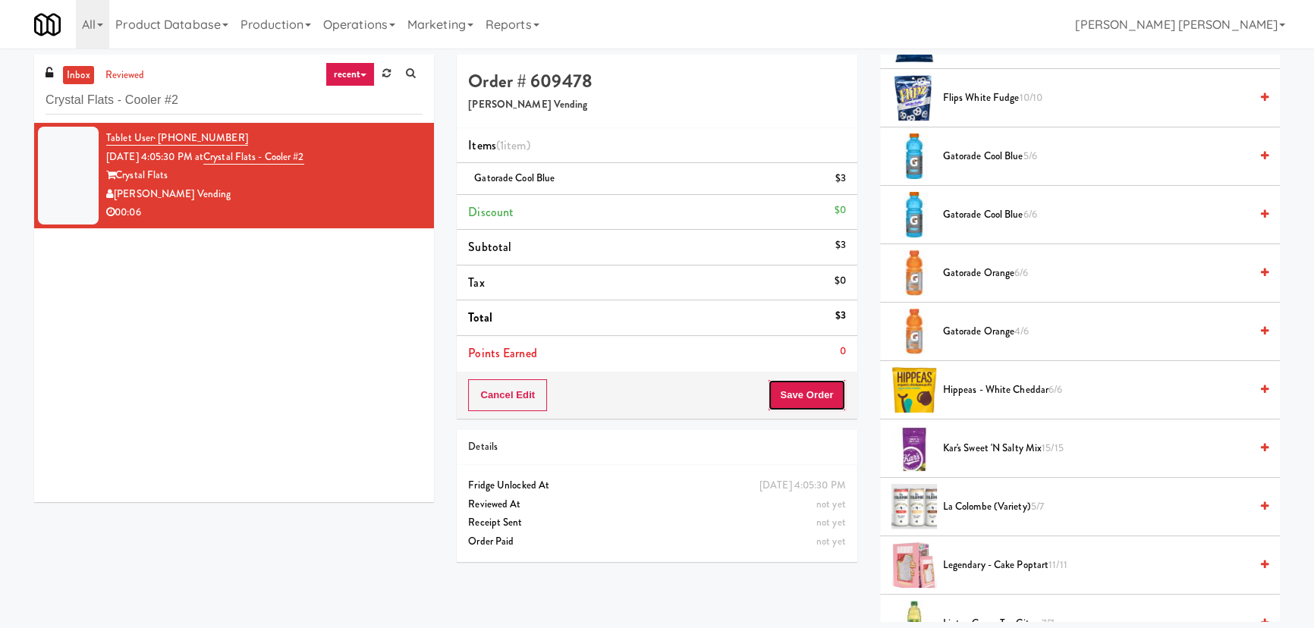
click at [808, 395] on button "Save Order" at bounding box center [806, 395] width 77 height 32
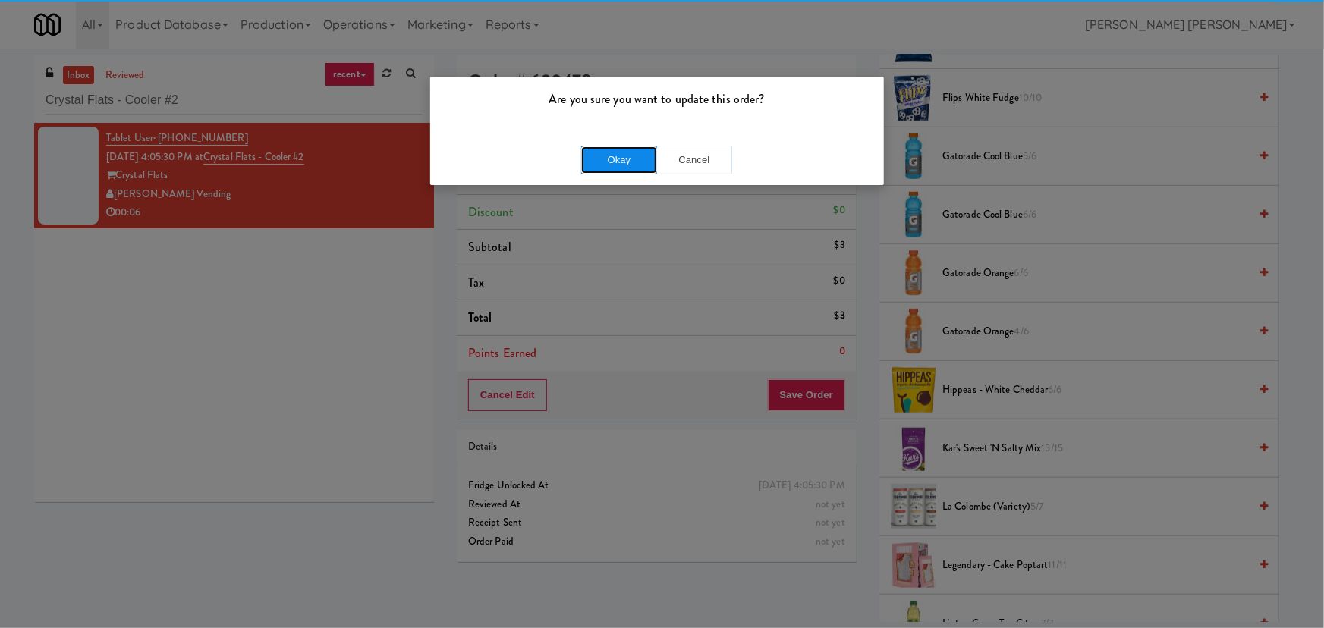
click at [615, 156] on button "Okay" at bounding box center [619, 159] width 76 height 27
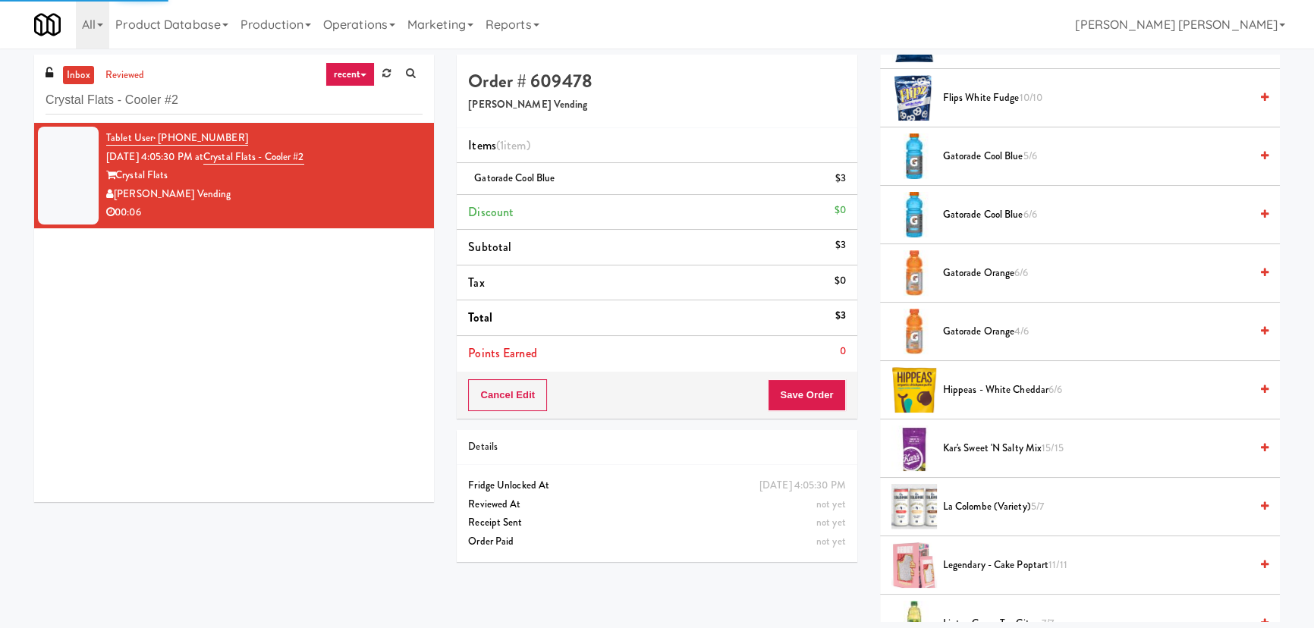
scroll to position [41, 0]
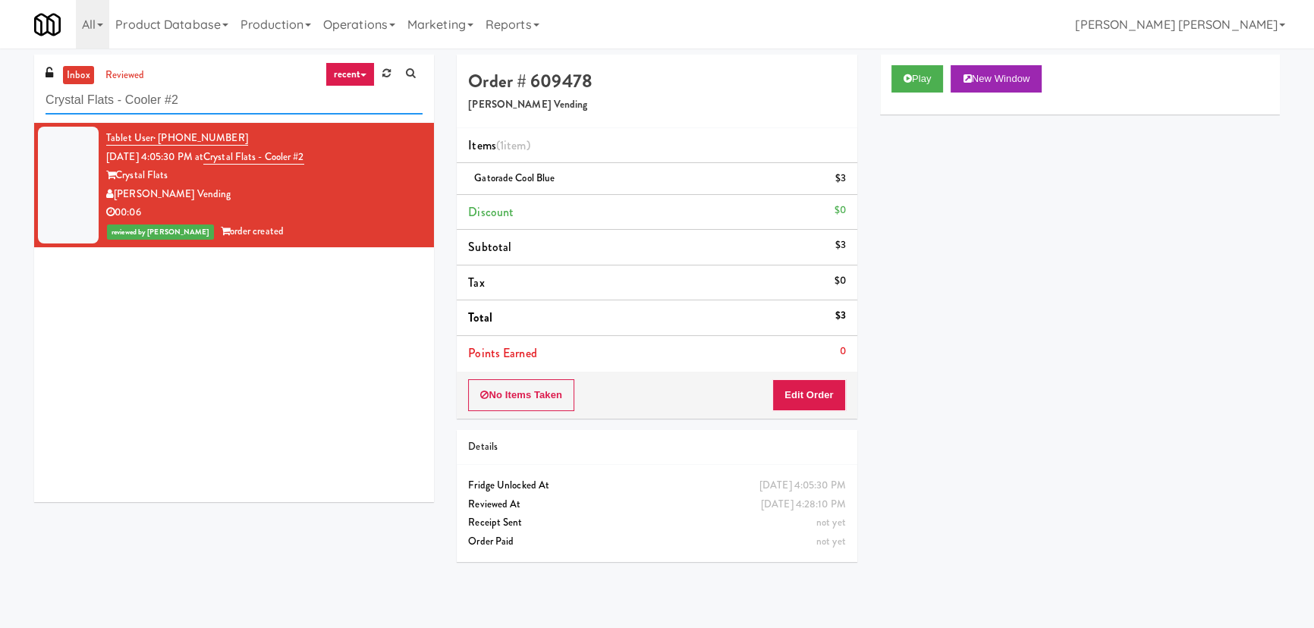
drag, startPoint x: 200, startPoint y: 107, endPoint x: -82, endPoint y: 103, distance: 281.5
click at [0, 103] on html "Are you sure you want to update this order? Okay Cancel Okay Are you sure you w…" at bounding box center [657, 314] width 1314 height 628
paste input "Eight80 - Main Cooler Right"
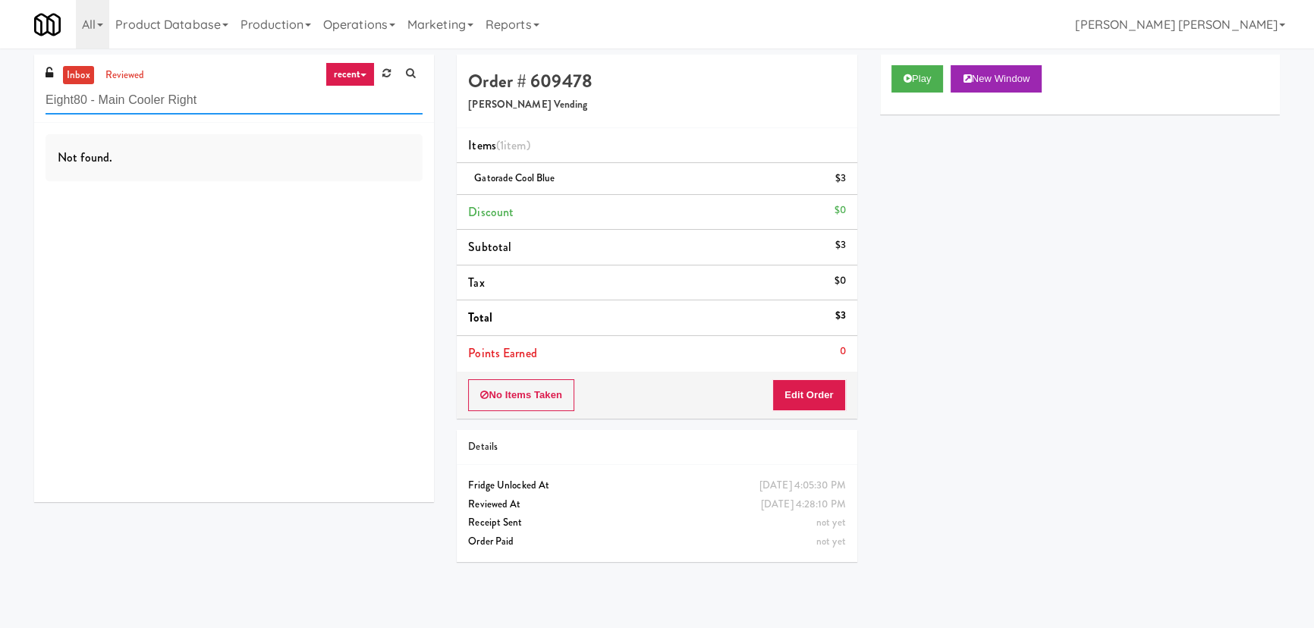
drag, startPoint x: 231, startPoint y: 108, endPoint x: -241, endPoint y: 105, distance: 472.7
click at [0, 105] on html "Are you sure you want to update this order? Okay Cancel Okay Are you sure you w…" at bounding box center [657, 314] width 1314 height 628
paste input "The [PERSON_NAME] - Lef"
drag, startPoint x: 234, startPoint y: 99, endPoint x: -149, endPoint y: 112, distance: 382.6
click at [0, 112] on html "Are you sure you want to update this order? Okay Cancel Okay Are you sure you w…" at bounding box center [657, 314] width 1314 height 628
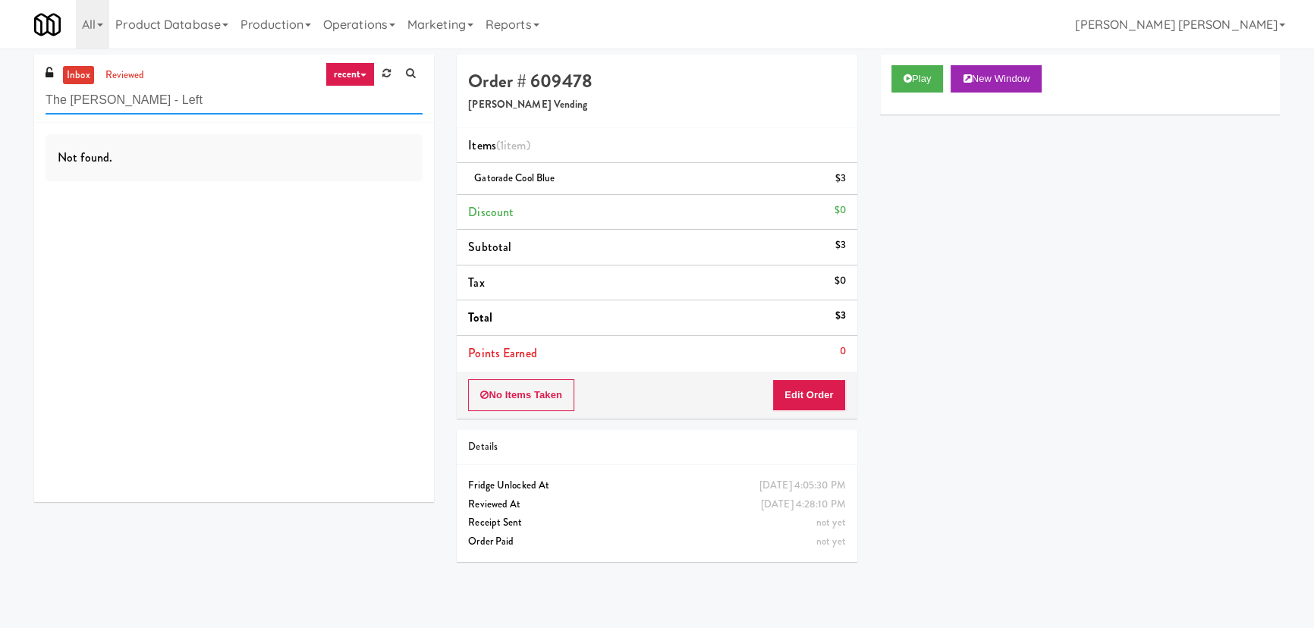
paste input "Fridge - 3000 Huron"
drag, startPoint x: 178, startPoint y: 97, endPoint x: -69, endPoint y: 108, distance: 247.6
click at [0, 108] on html "Are you sure you want to update this order? Okay Cancel Okay Are you sure you w…" at bounding box center [657, 314] width 1314 height 628
paste input "The Mo - Fridge"
drag, startPoint x: 199, startPoint y: 110, endPoint x: -53, endPoint y: 103, distance: 252.0
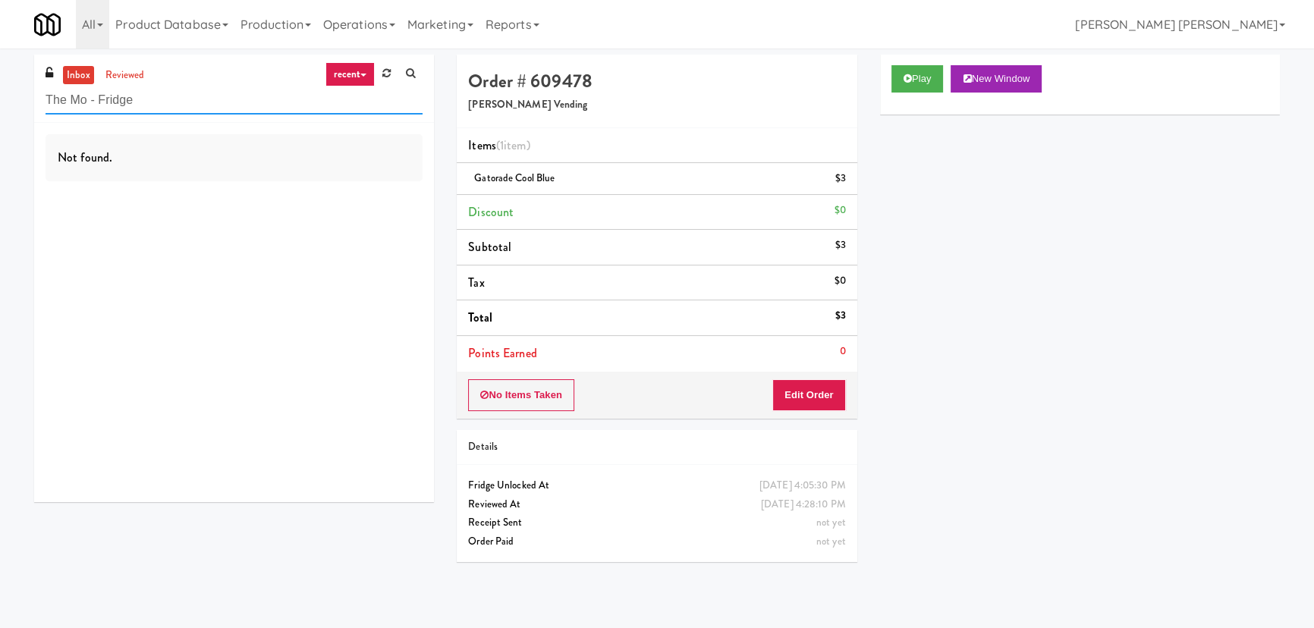
click at [0, 103] on html "Are you sure you want to update this order? Okay Cancel Okay Are you sure you w…" at bounding box center [657, 314] width 1314 height 628
paste input "Parkside GYM Cooler"
type input "Parkside GYM Cooler"
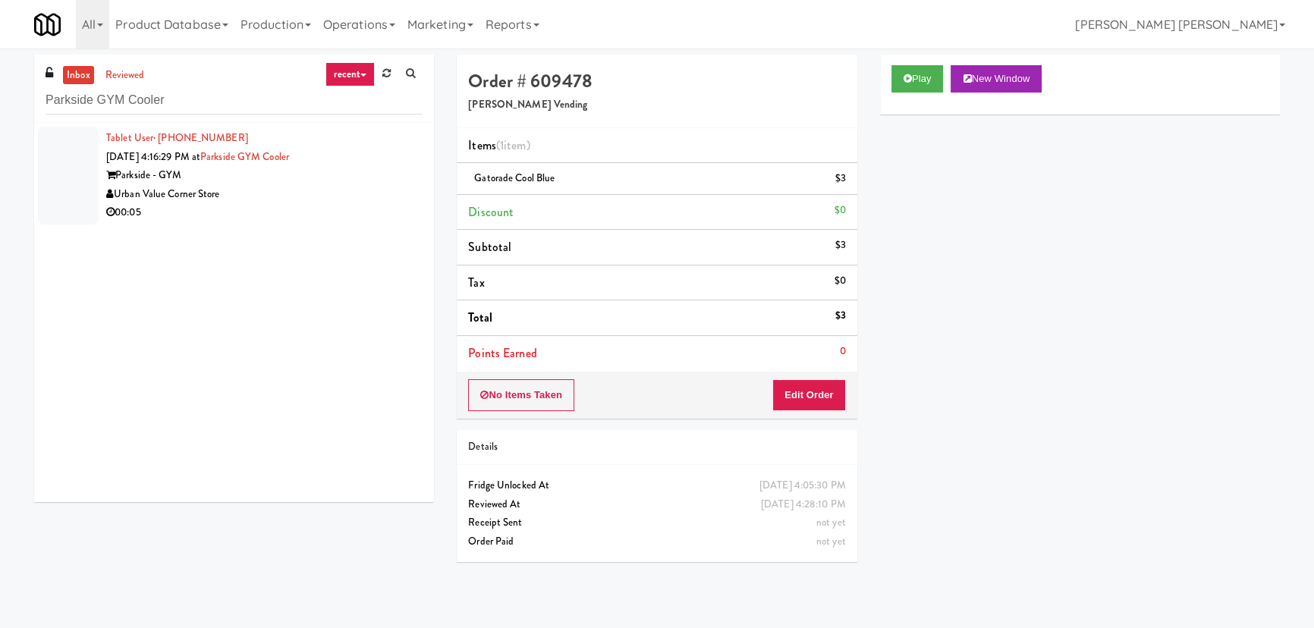
click at [335, 202] on div "Urban Value Corner Store" at bounding box center [264, 194] width 316 height 19
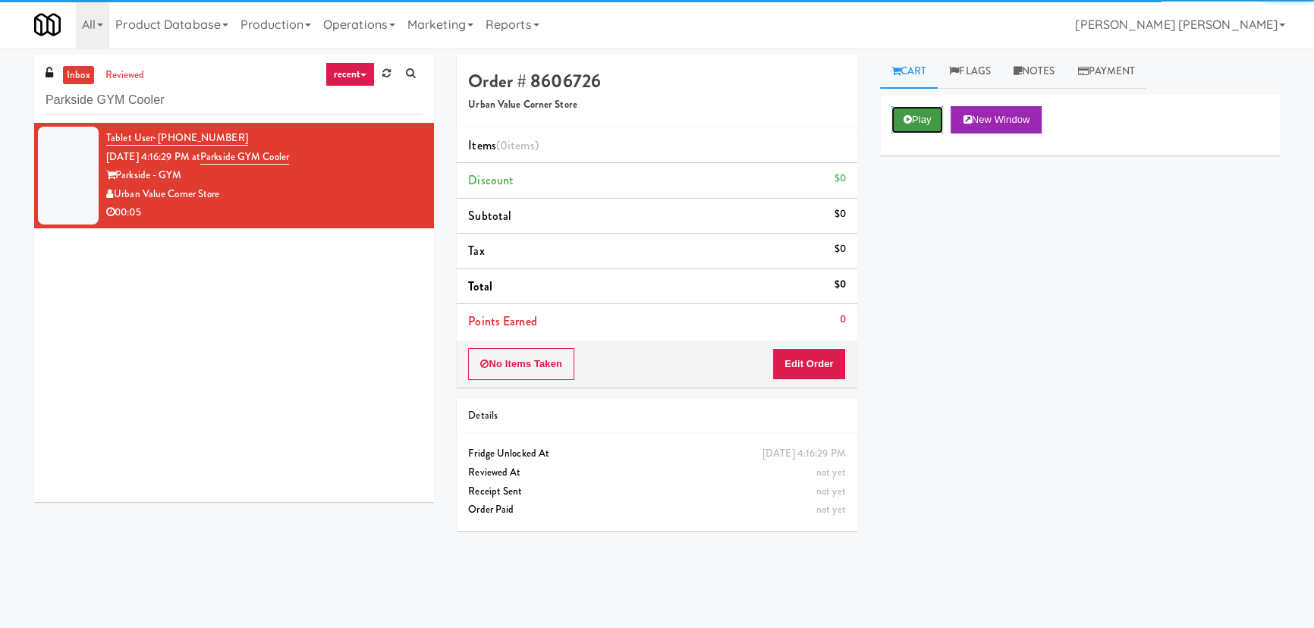
click at [915, 116] on button "Play" at bounding box center [917, 119] width 52 height 27
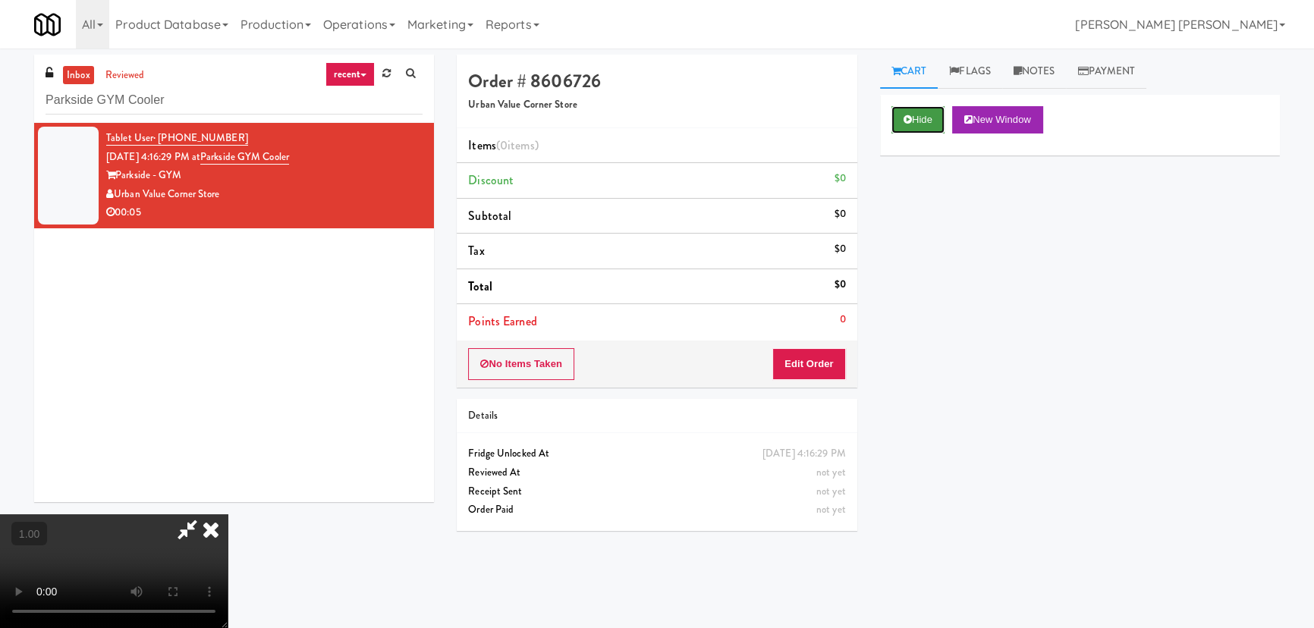
click at [916, 115] on button "Hide" at bounding box center [917, 119] width 53 height 27
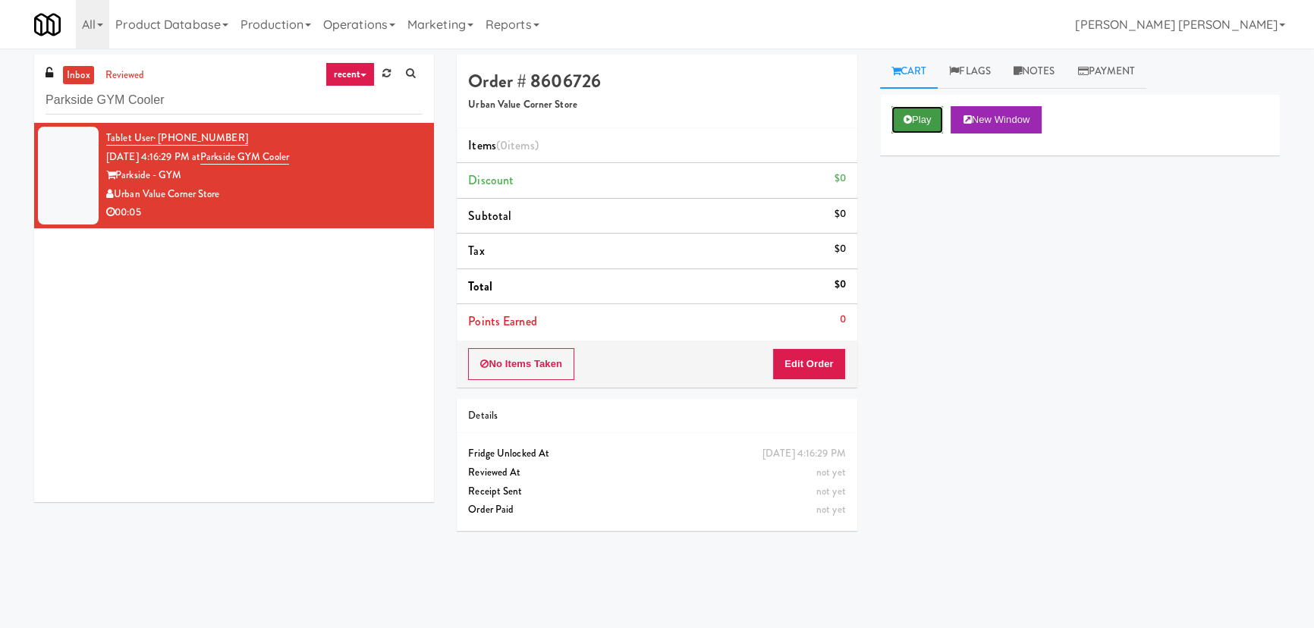
click at [914, 129] on button "Play" at bounding box center [917, 119] width 52 height 27
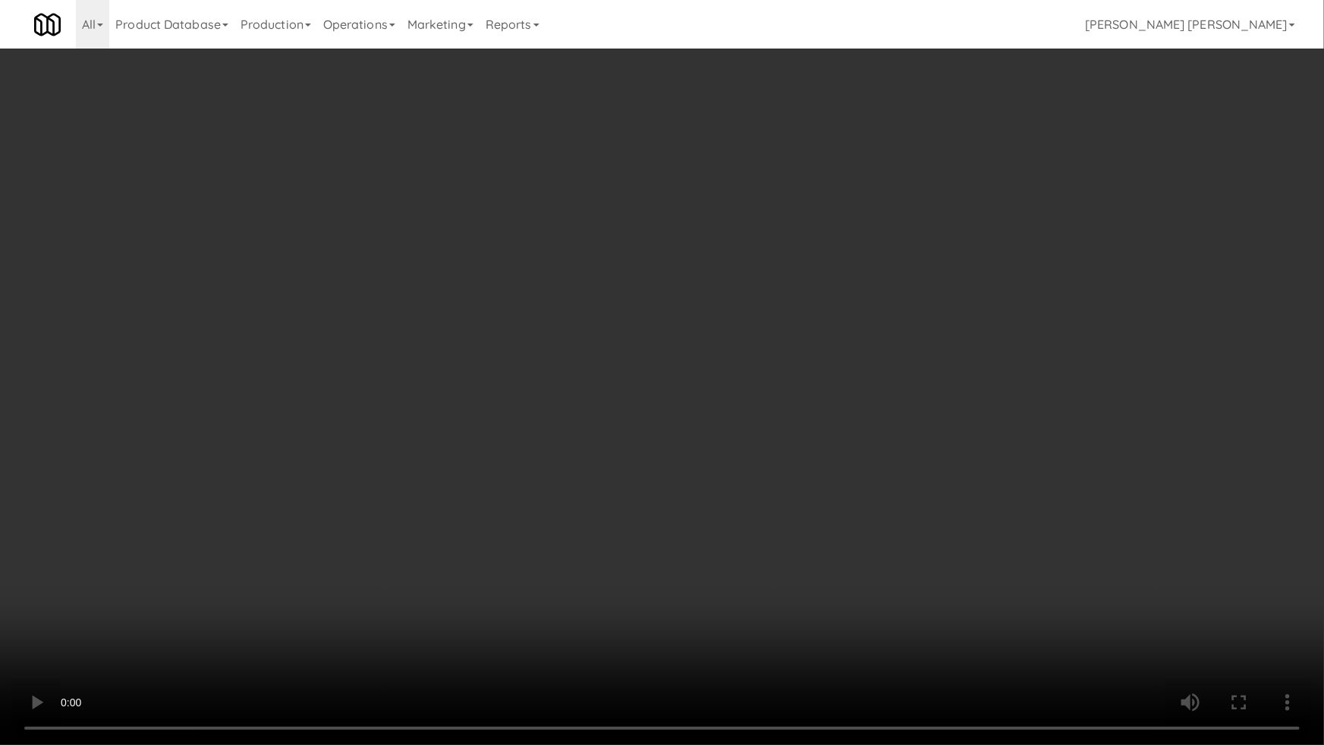
drag, startPoint x: 734, startPoint y: 673, endPoint x: 1323, endPoint y: 659, distance: 589.6
click at [750, 627] on video at bounding box center [662, 372] width 1324 height 745
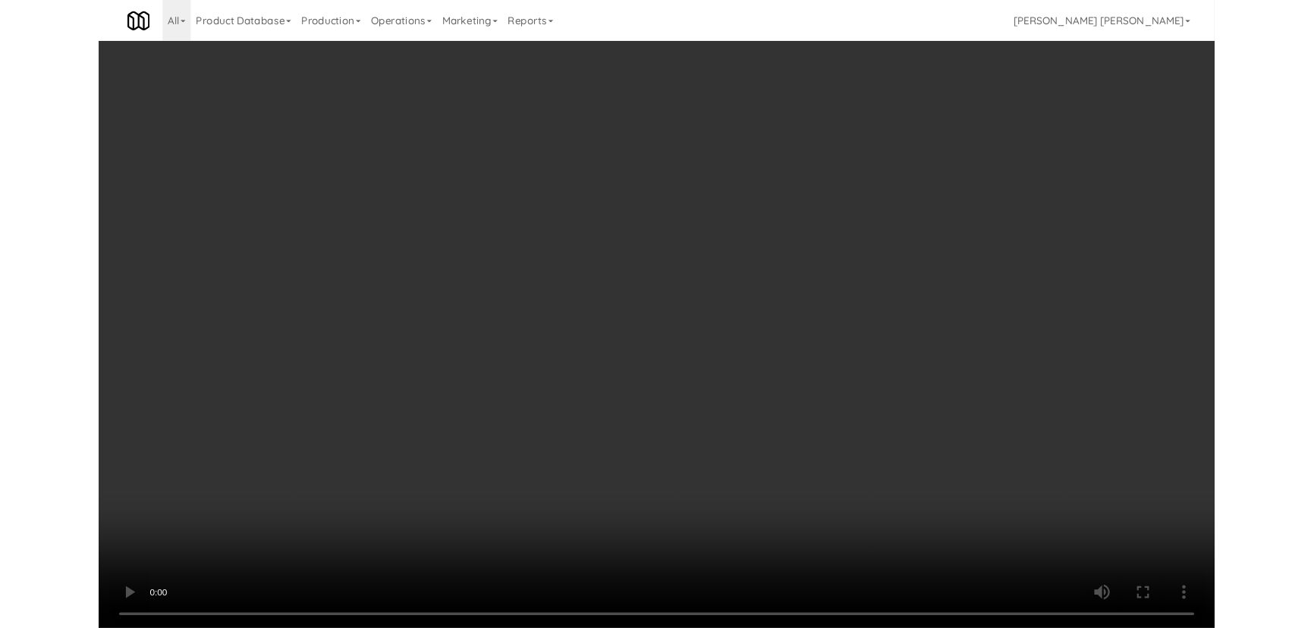
scroll to position [31, 0]
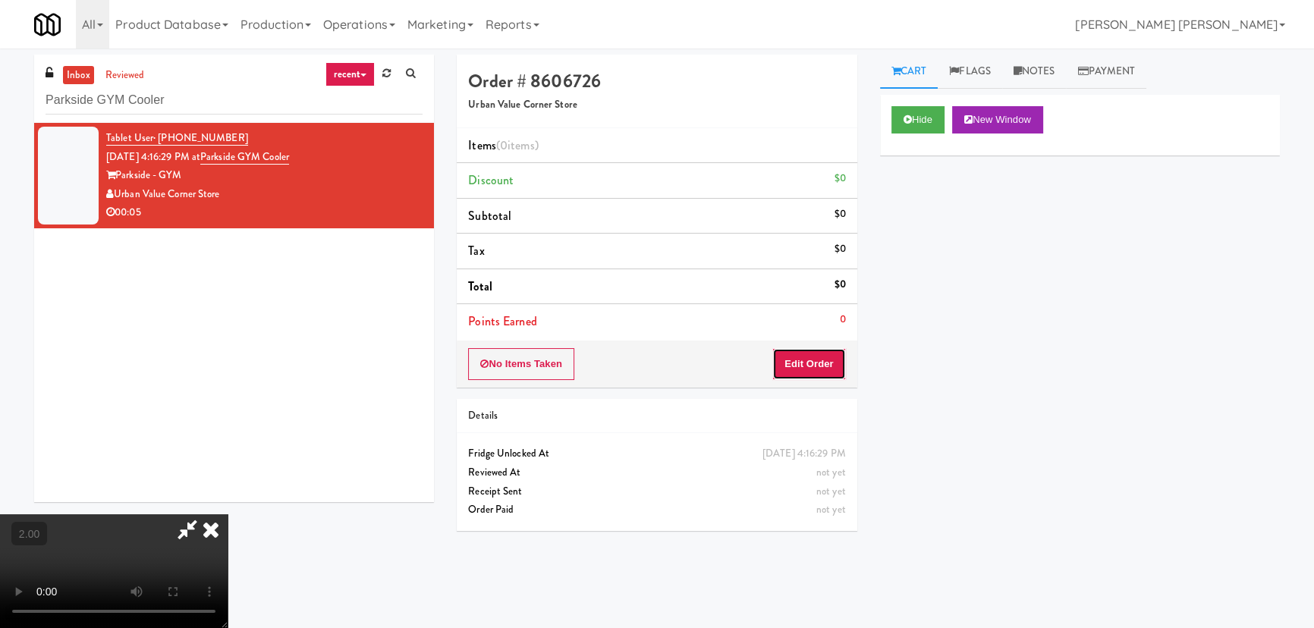
click at [822, 351] on button "Edit Order" at bounding box center [809, 364] width 74 height 32
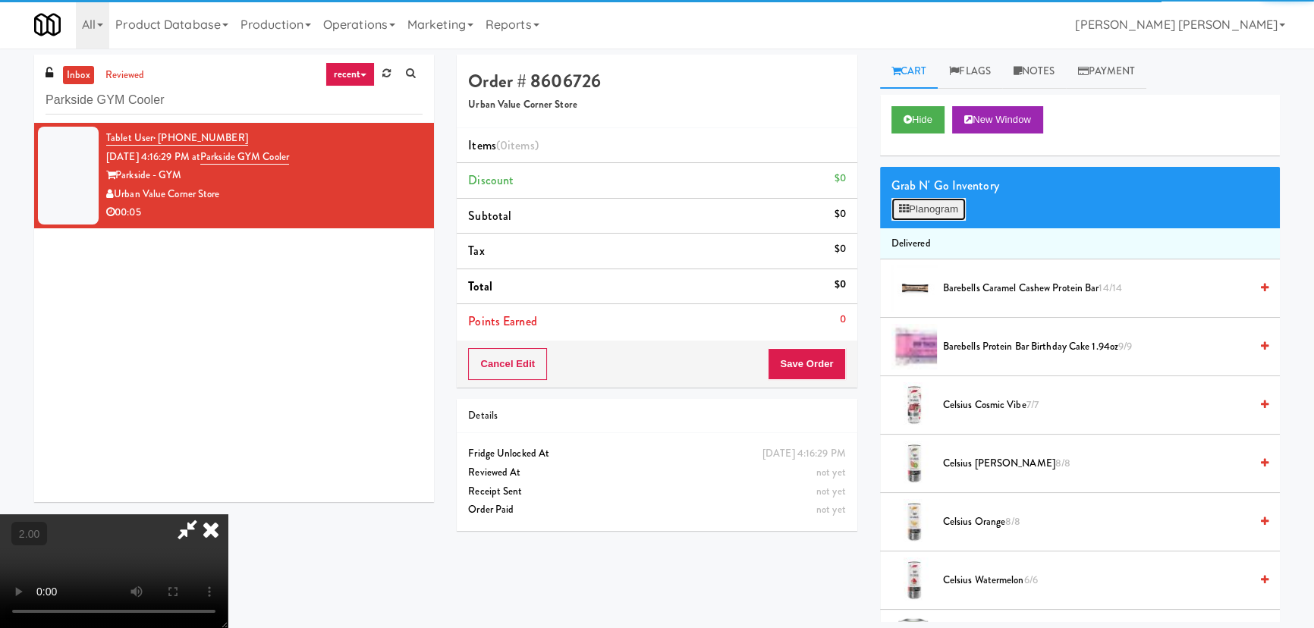
click at [941, 211] on button "Planogram" at bounding box center [928, 209] width 74 height 23
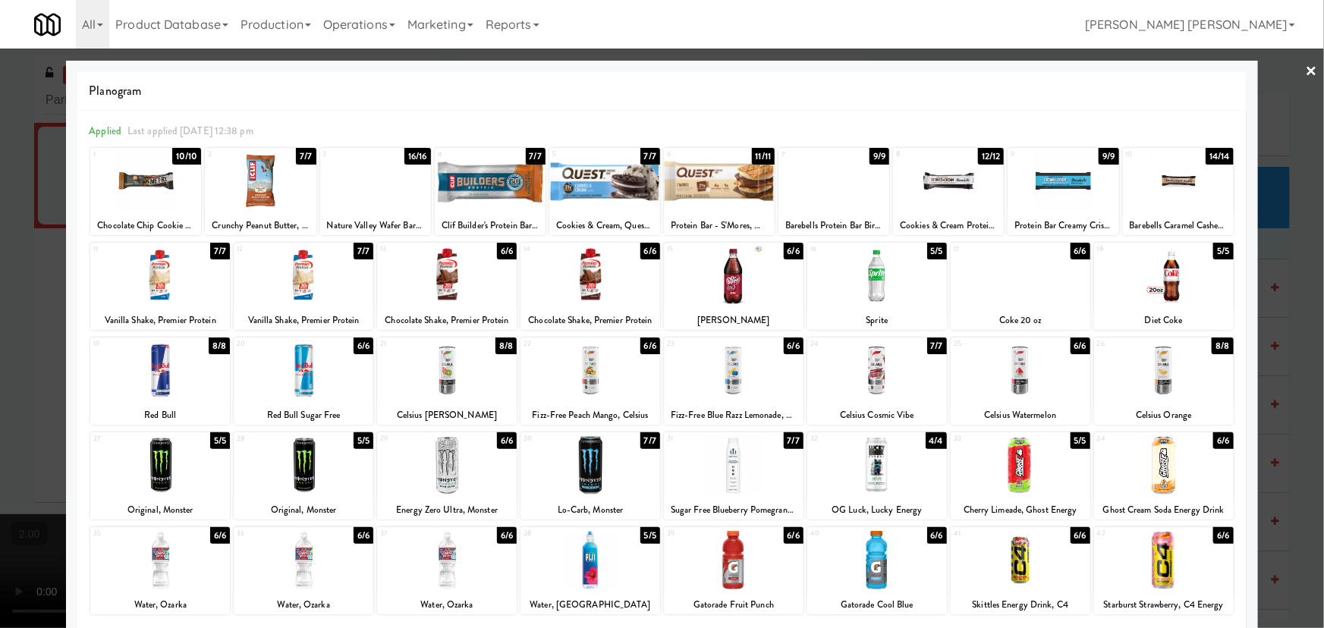
drag, startPoint x: 294, startPoint y: 282, endPoint x: 1323, endPoint y: 89, distance: 1047.5
click at [294, 282] on div at bounding box center [304, 276] width 140 height 58
drag, startPoint x: 1299, startPoint y: 65, endPoint x: 1285, endPoint y: 64, distance: 13.7
click at [1306, 67] on link "×" at bounding box center [1312, 72] width 12 height 47
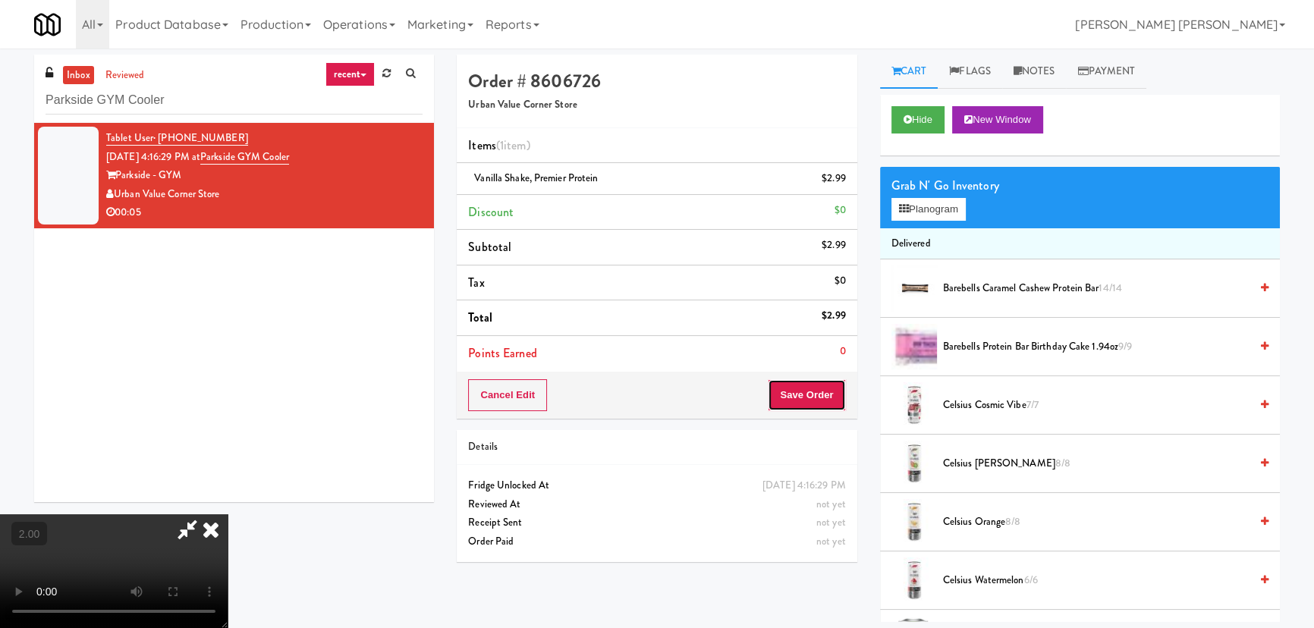
click at [825, 391] on button "Save Order" at bounding box center [806, 395] width 77 height 32
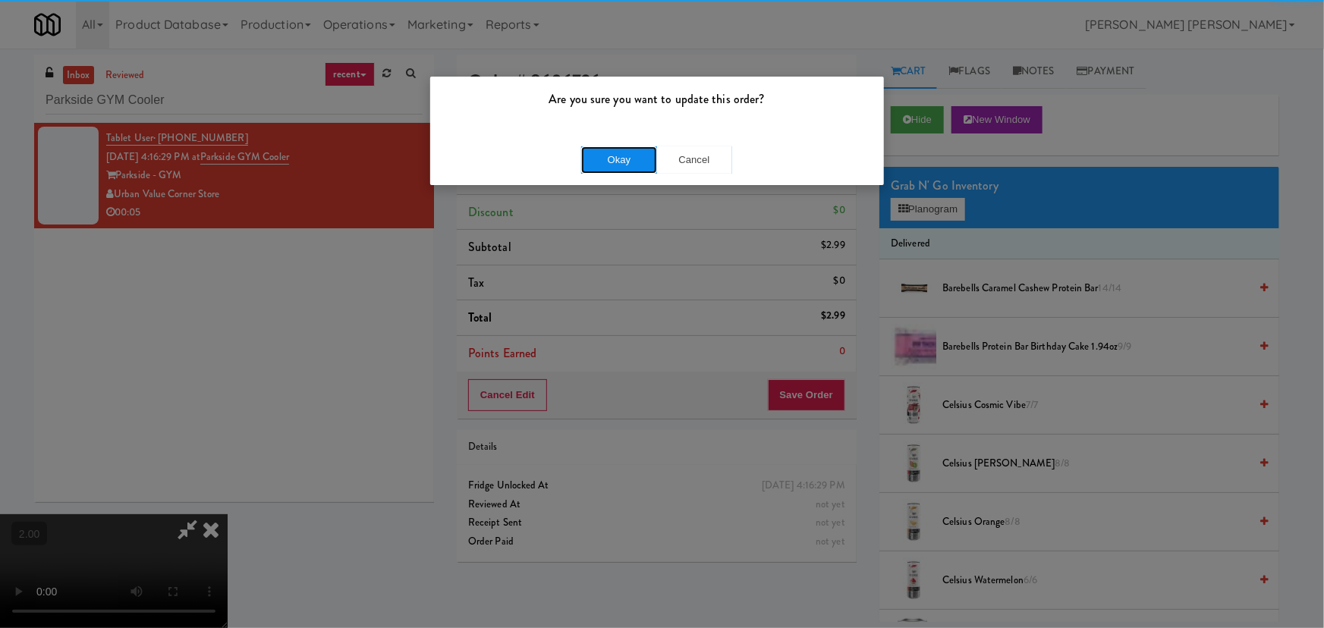
click at [630, 155] on button "Okay" at bounding box center [619, 159] width 76 height 27
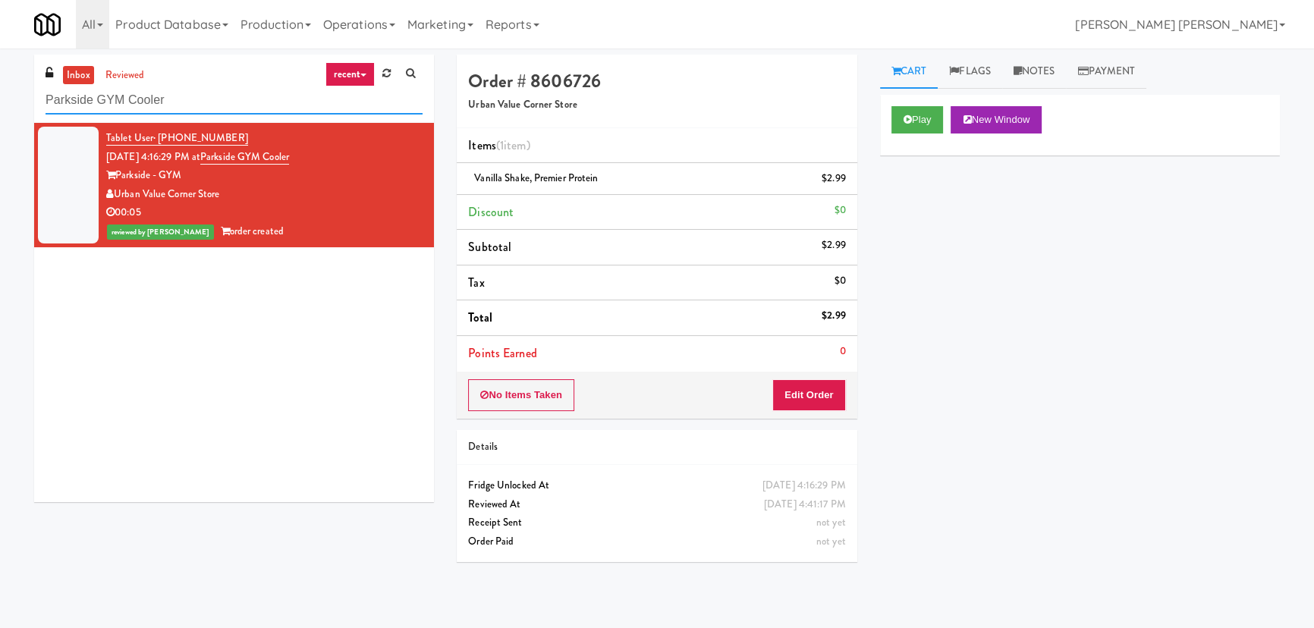
drag, startPoint x: 168, startPoint y: 97, endPoint x: -128, endPoint y: 97, distance: 296.6
click at [0, 97] on html "Are you sure you want to update this order? Okay Cancel Okay Are you sure you w…" at bounding box center [657, 314] width 1314 height 628
paste input "Slade - Cooler - Left"
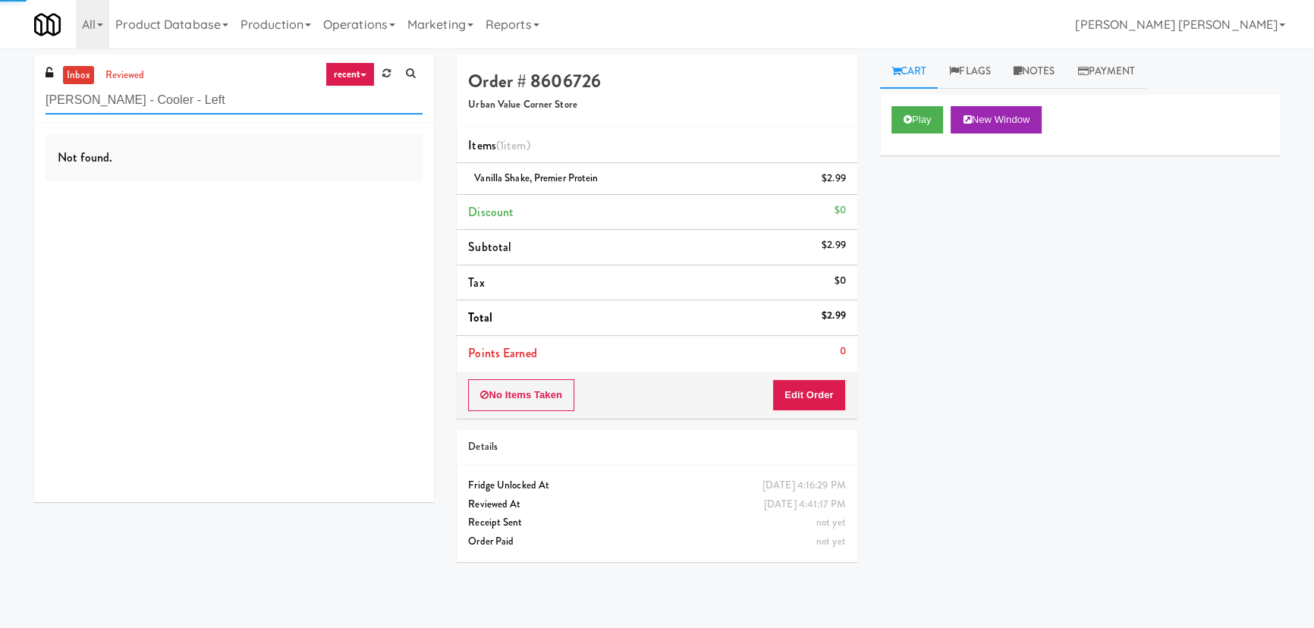
type input "Slade - Cooler - Left"
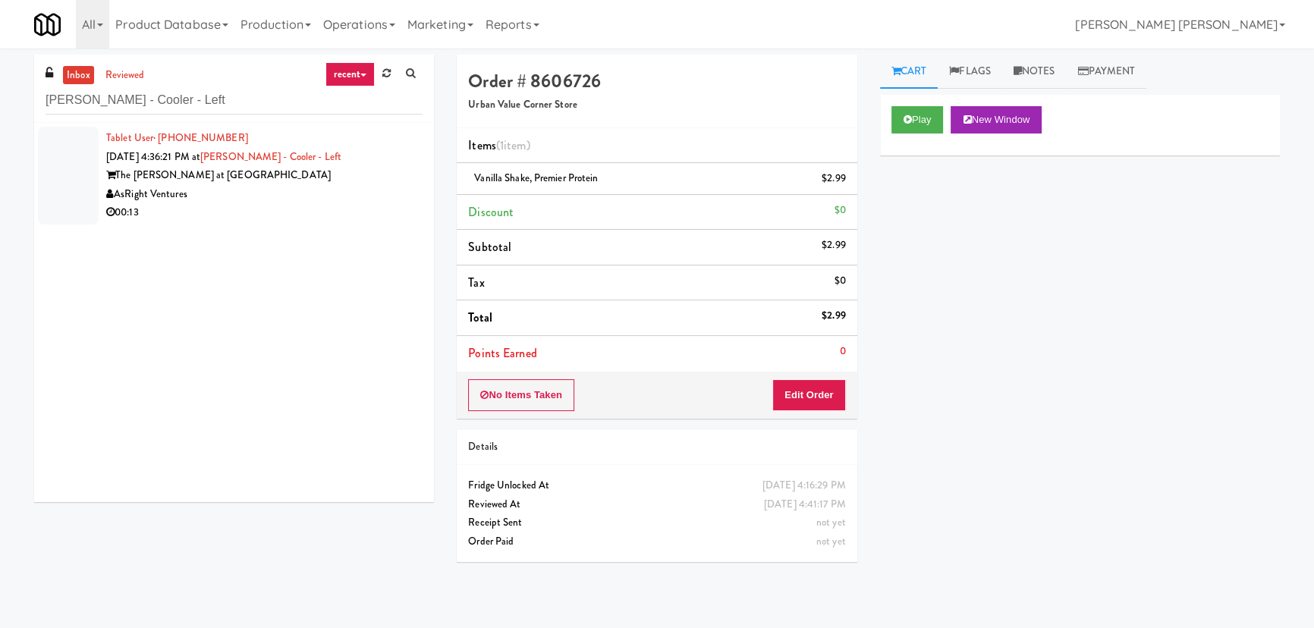
click at [272, 190] on div "AsRight Ventures" at bounding box center [264, 194] width 316 height 19
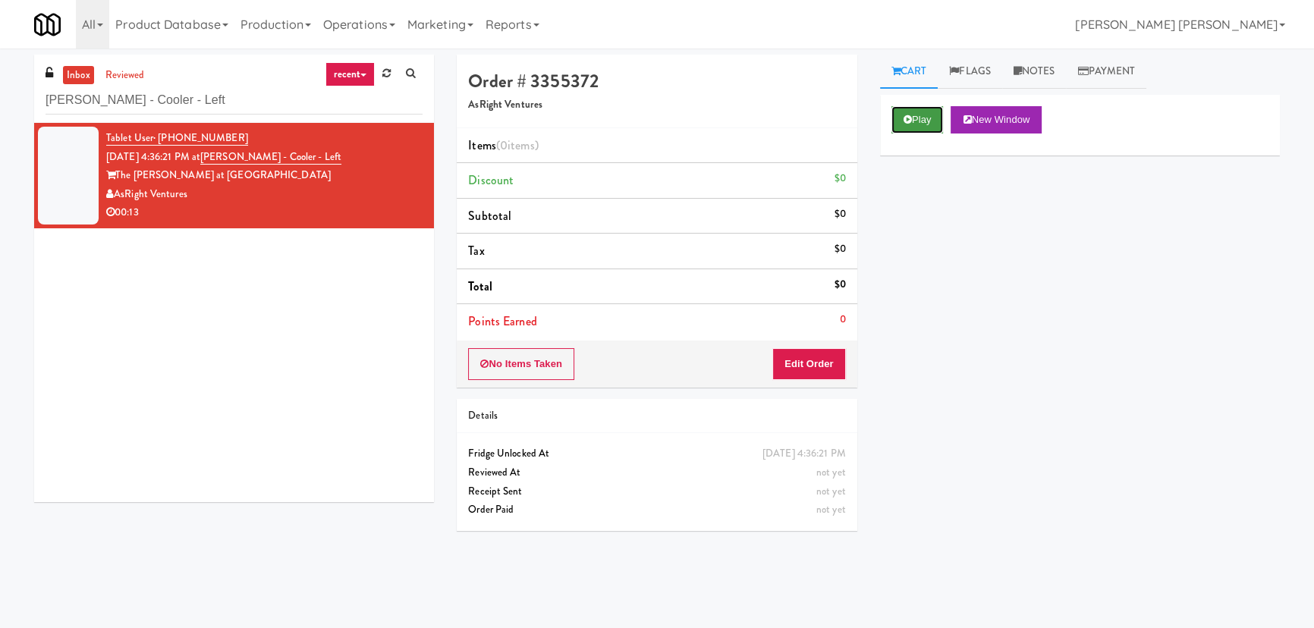
click at [922, 119] on button "Play" at bounding box center [917, 119] width 52 height 27
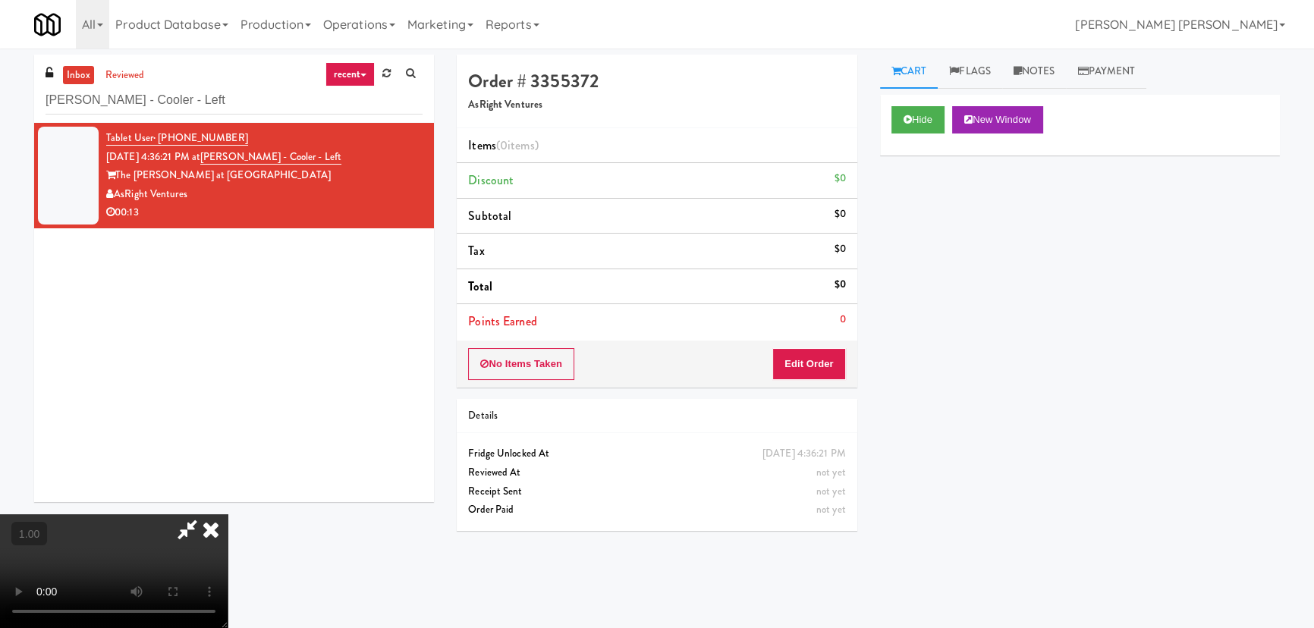
scroll to position [31, 0]
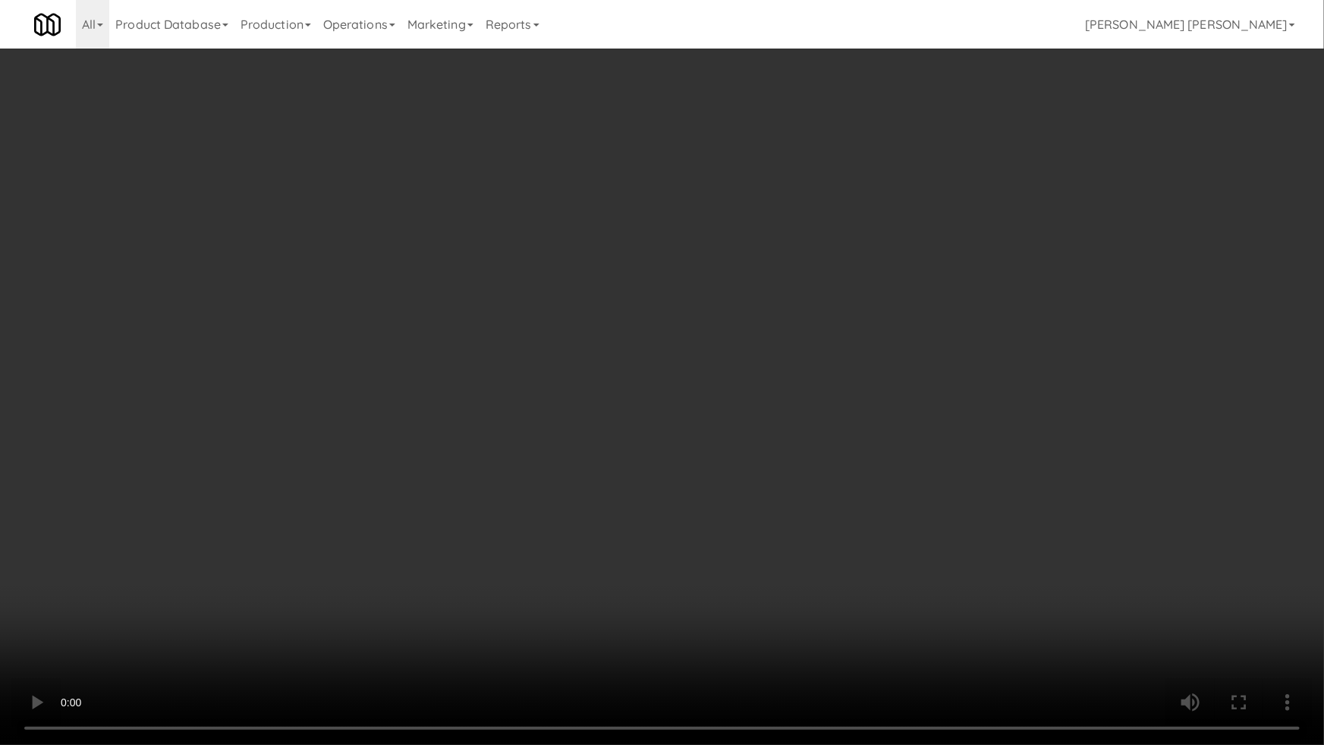
drag, startPoint x: 945, startPoint y: 613, endPoint x: 518, endPoint y: 564, distance: 430.0
click at [943, 613] on video at bounding box center [662, 372] width 1324 height 745
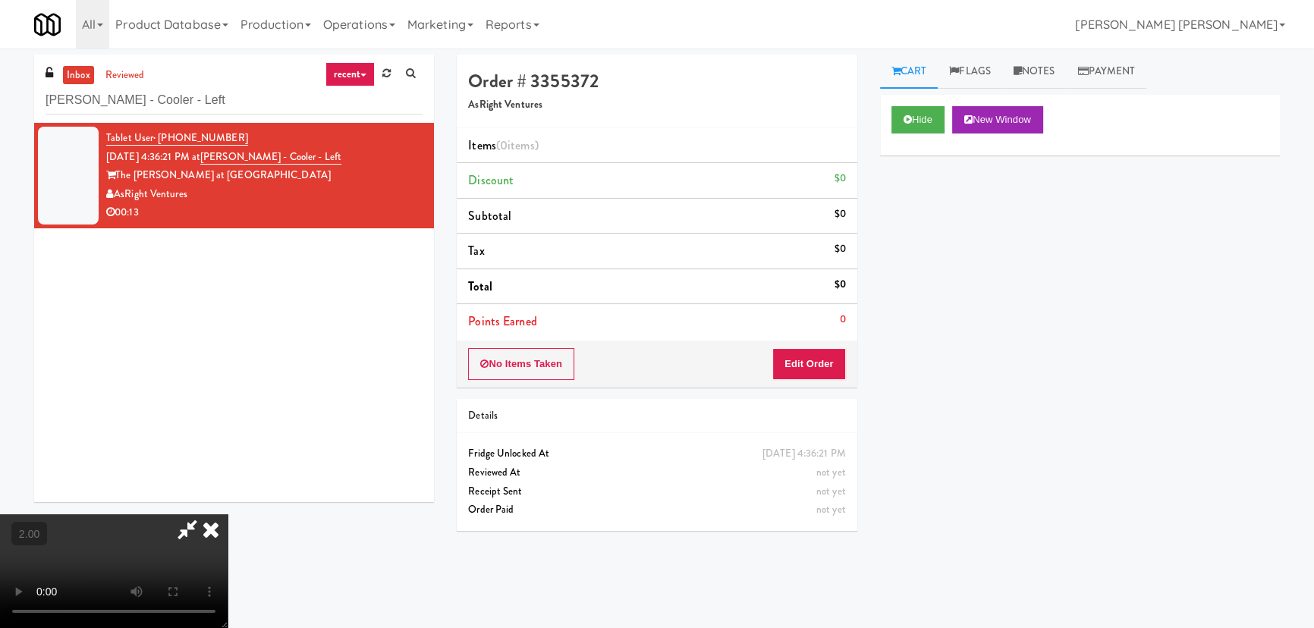
click at [228, 514] on video at bounding box center [114, 571] width 228 height 114
click at [834, 354] on button "Edit Order" at bounding box center [809, 364] width 74 height 32
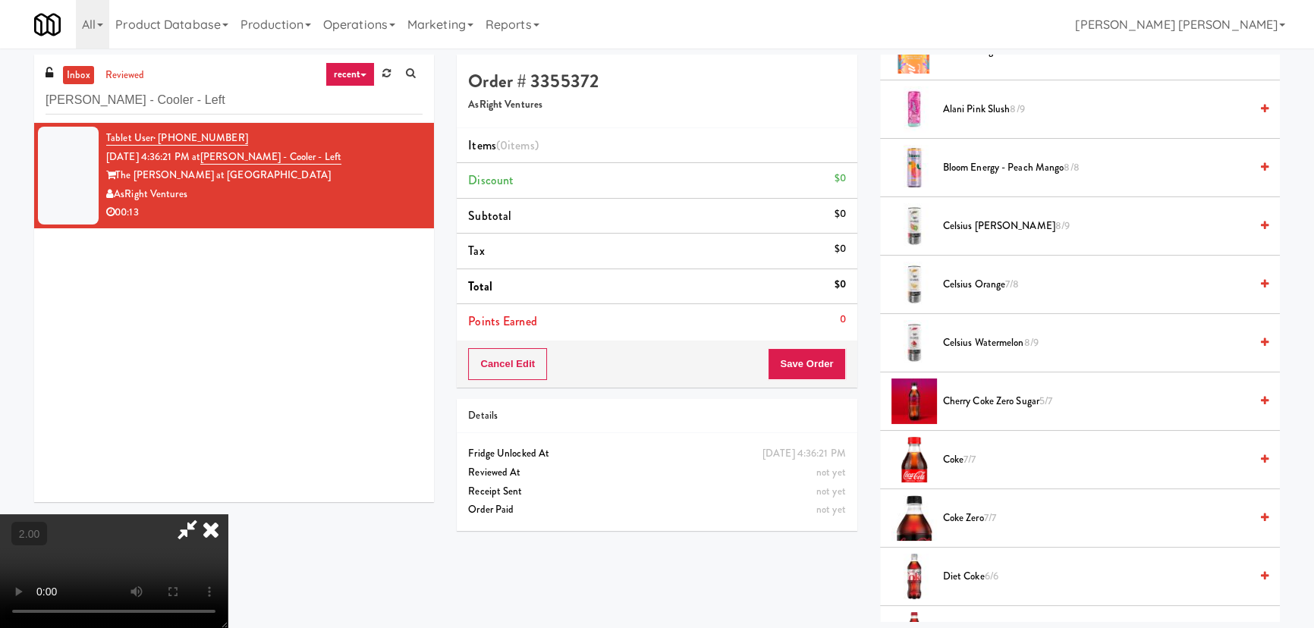
scroll to position [413, 0]
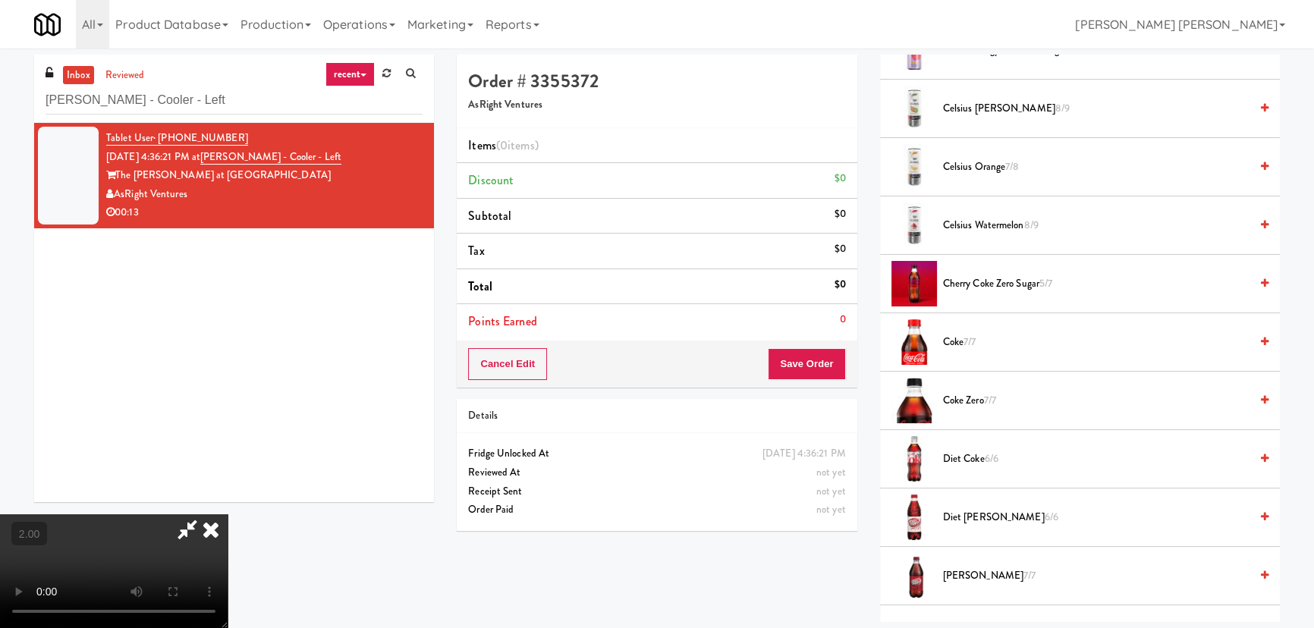
click at [962, 571] on span "Dr. Pepper 7/7" at bounding box center [1096, 576] width 307 height 19
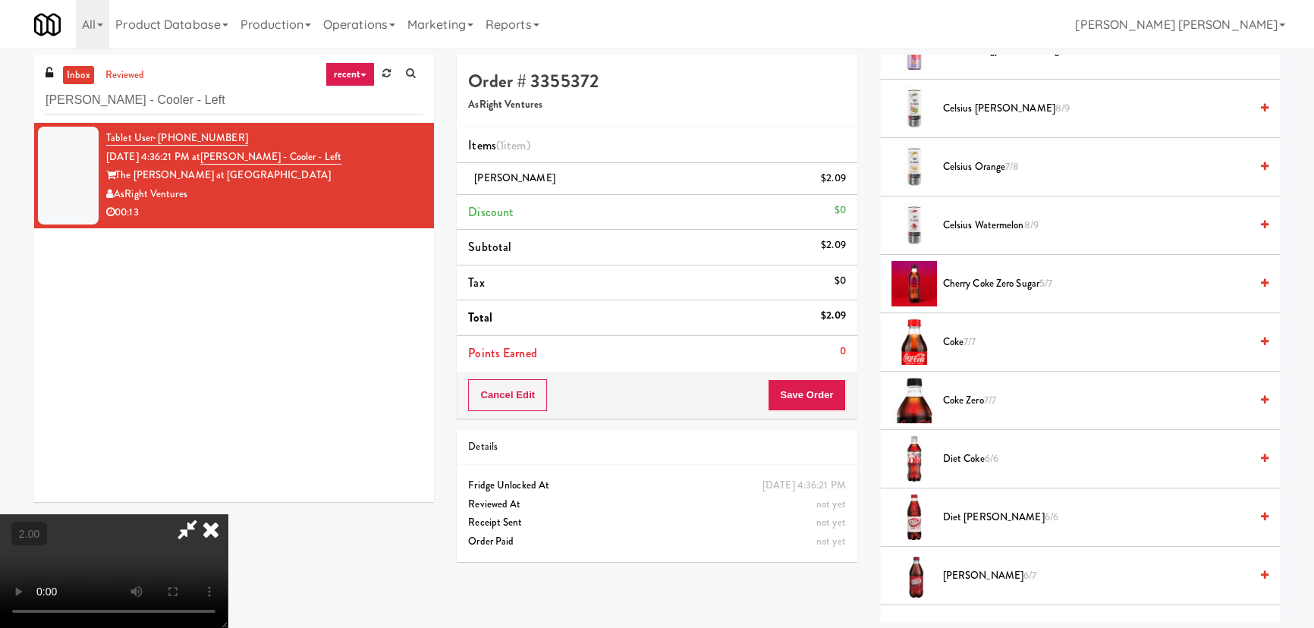
scroll to position [241, 0]
click at [228, 520] on video at bounding box center [114, 571] width 228 height 114
click at [964, 398] on span "Coke Zero 7/7" at bounding box center [1096, 400] width 307 height 19
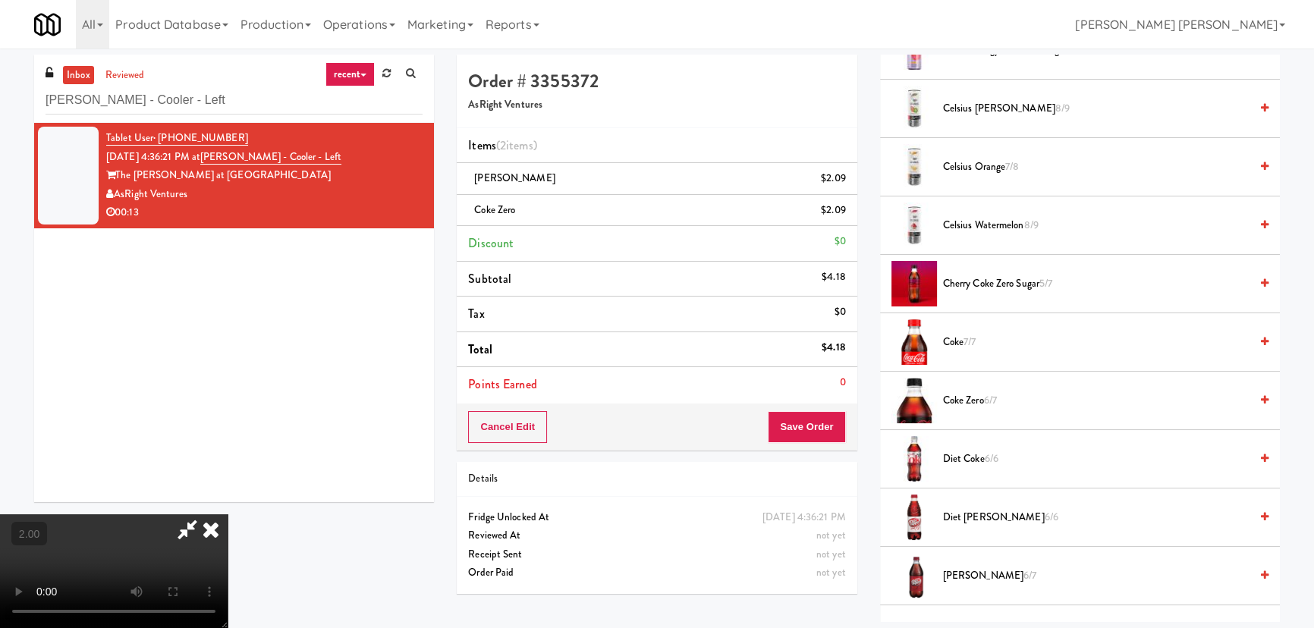
scroll to position [0, 0]
drag, startPoint x: 756, startPoint y: 60, endPoint x: 754, endPoint y: 68, distance: 8.5
click at [228, 514] on icon at bounding box center [210, 529] width 33 height 30
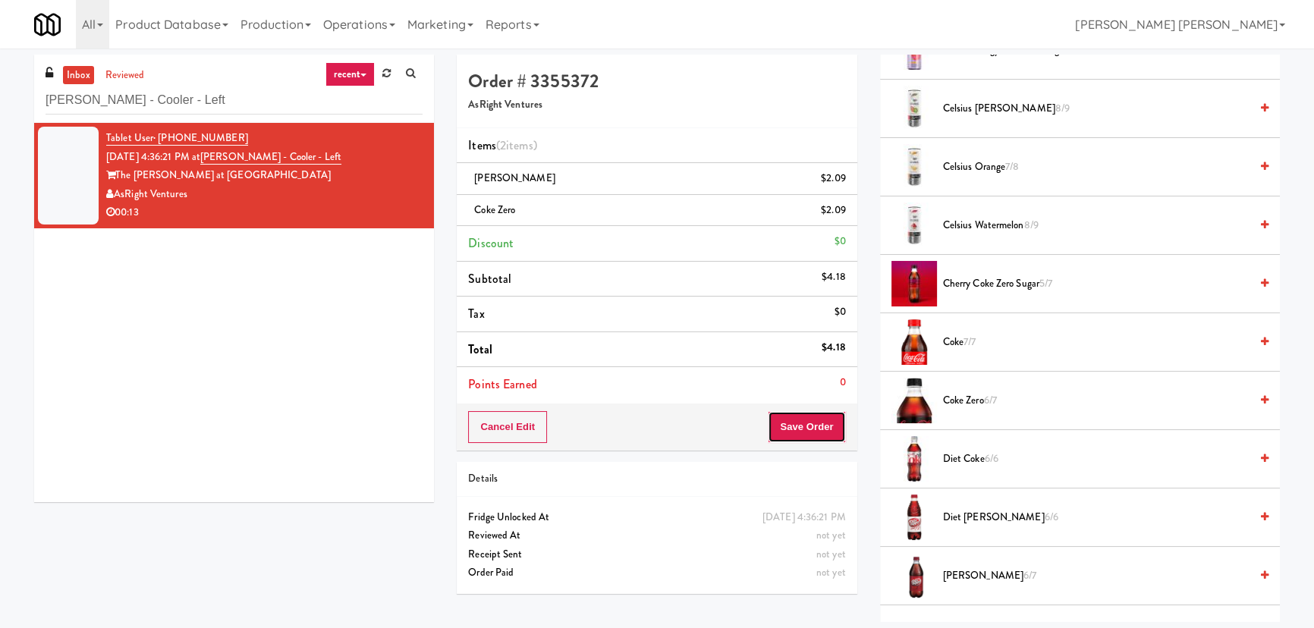
click at [796, 431] on button "Save Order" at bounding box center [806, 427] width 77 height 32
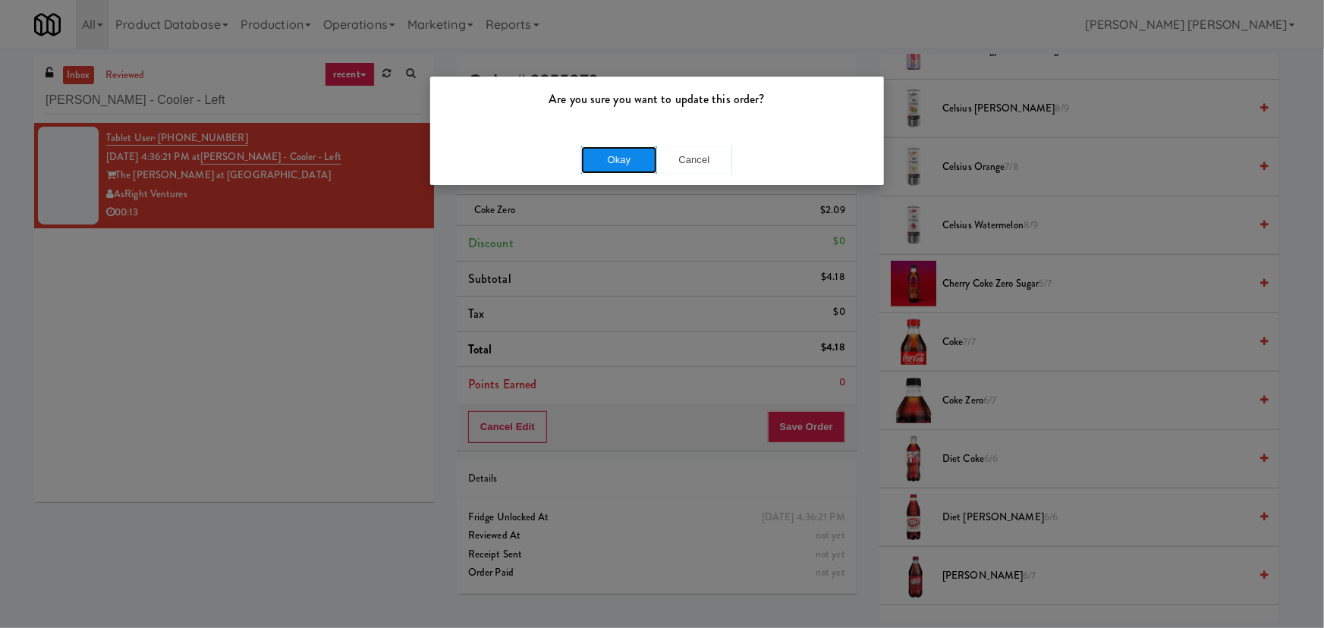
click at [601, 159] on button "Okay" at bounding box center [619, 159] width 76 height 27
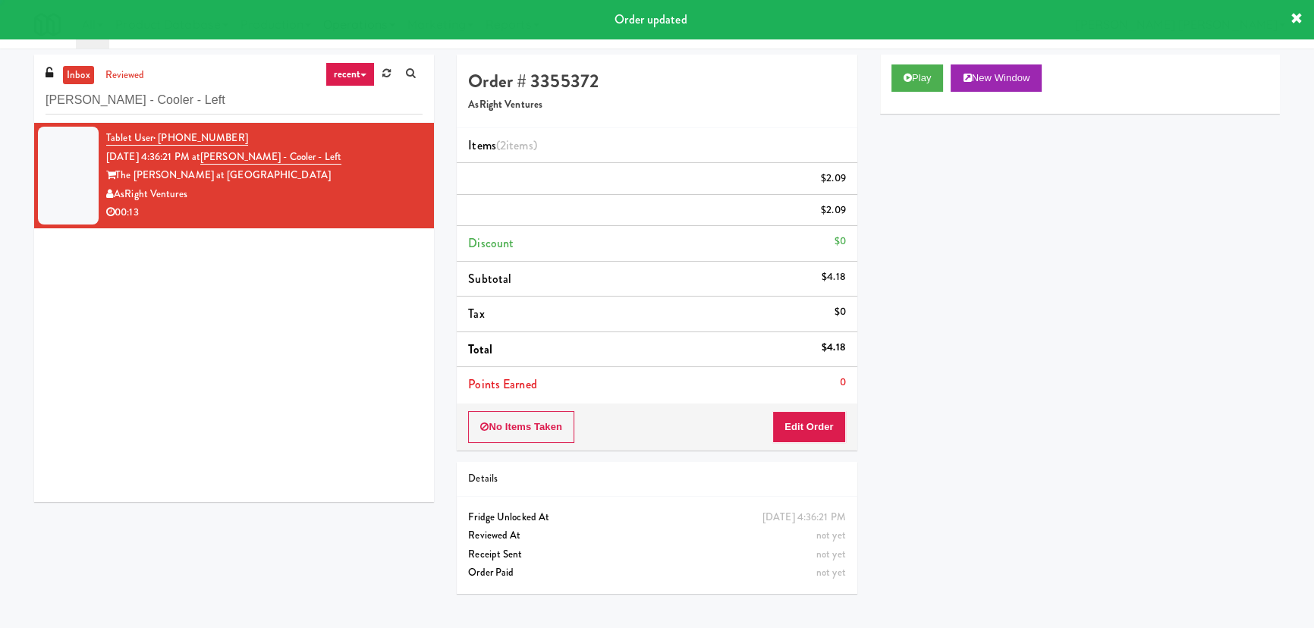
scroll to position [41, 0]
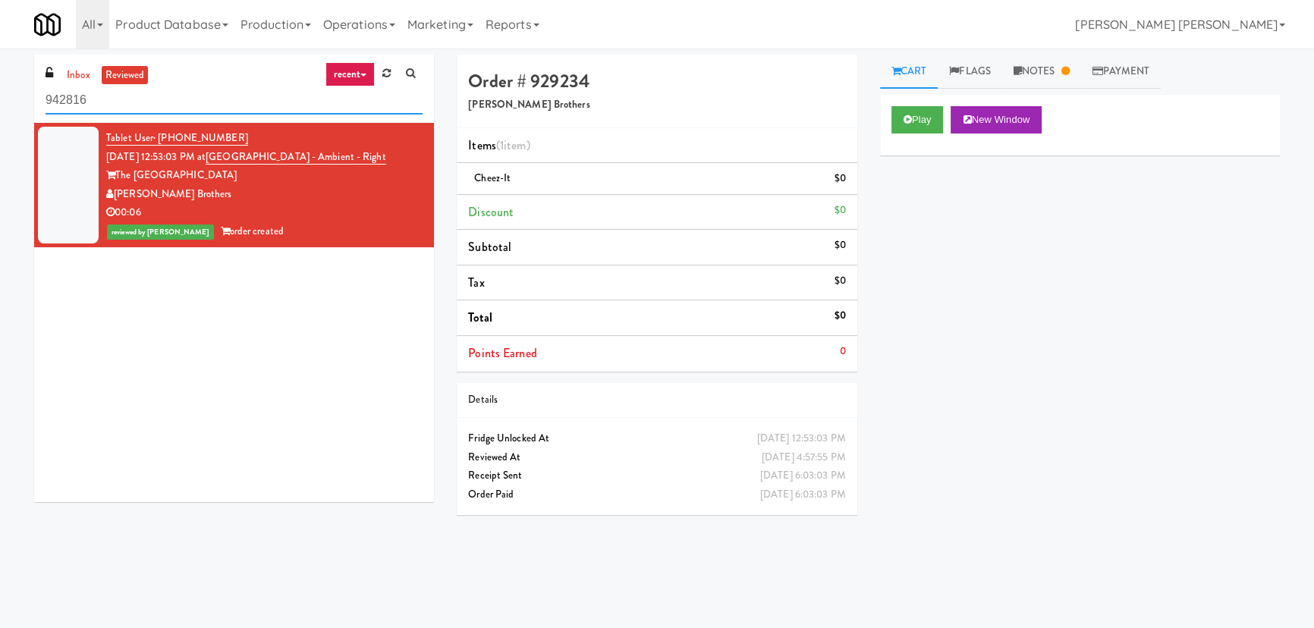
drag, startPoint x: 0, startPoint y: 0, endPoint x: -8, endPoint y: 100, distance: 100.4
click at [0, 100] on html "Okay Okay Select date: previous 2025-Aug next Su Mo Tu We Th Fr Sa 27 28 29 30 …" at bounding box center [657, 314] width 1314 height 628
paste input "Vasara - Pantry - Right"
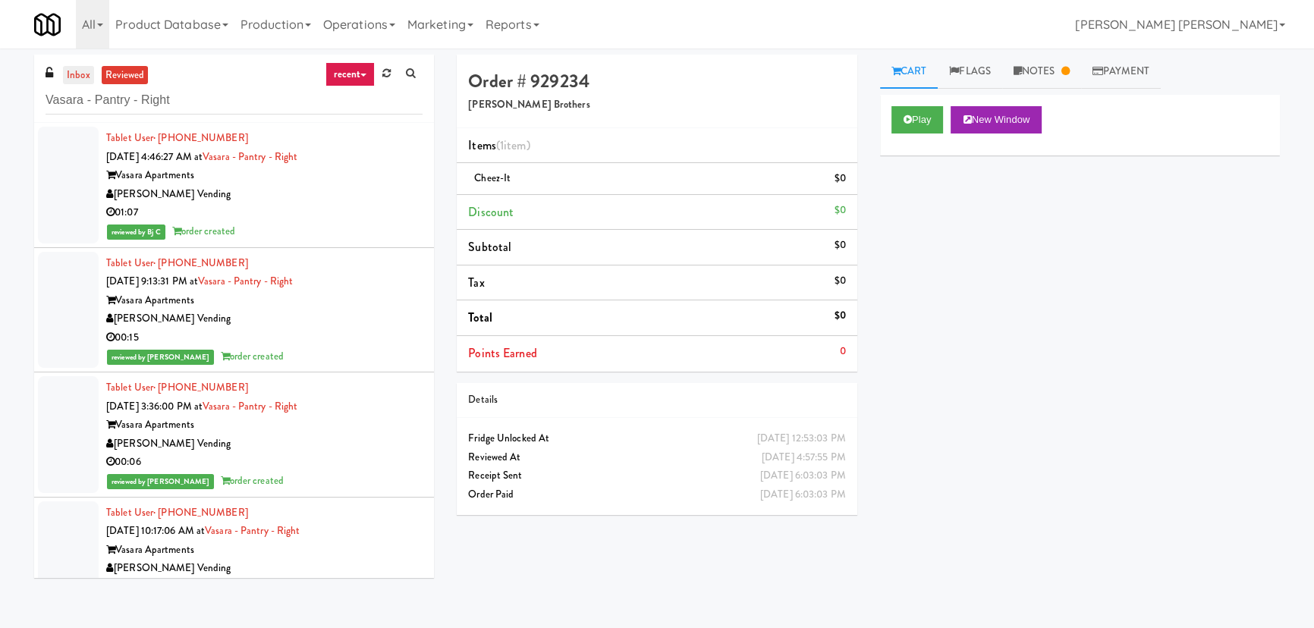
click at [83, 76] on link "inbox" at bounding box center [78, 75] width 31 height 19
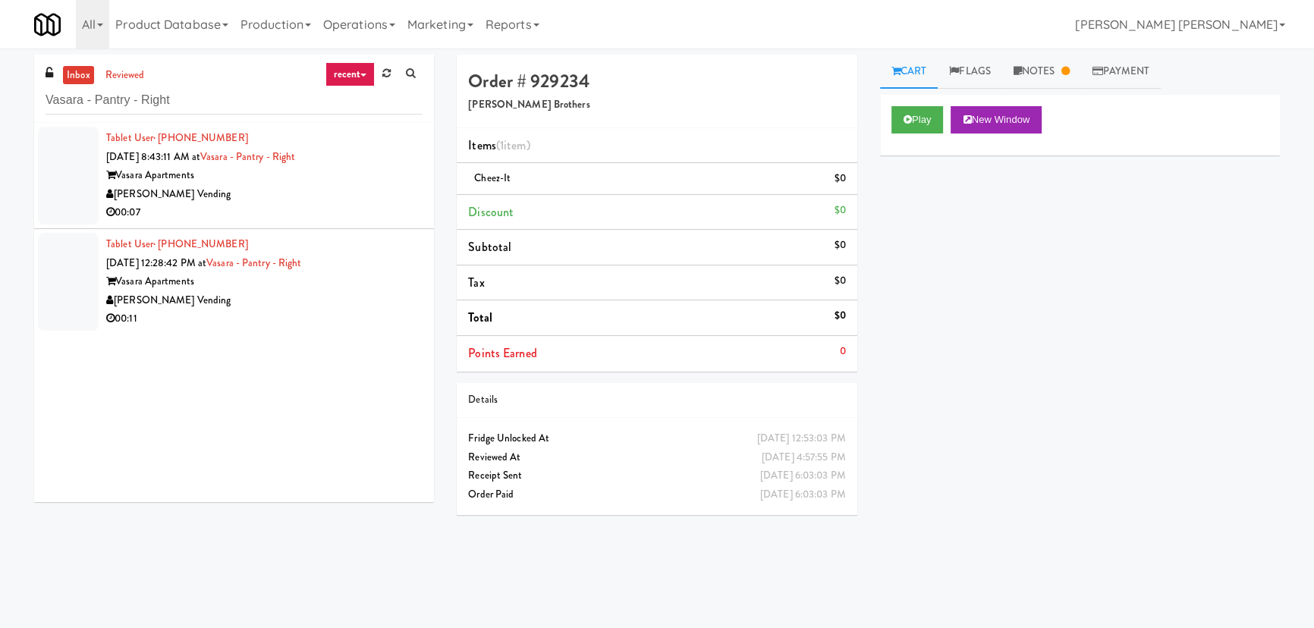
click at [281, 187] on div "[PERSON_NAME] Vending" at bounding box center [264, 194] width 316 height 19
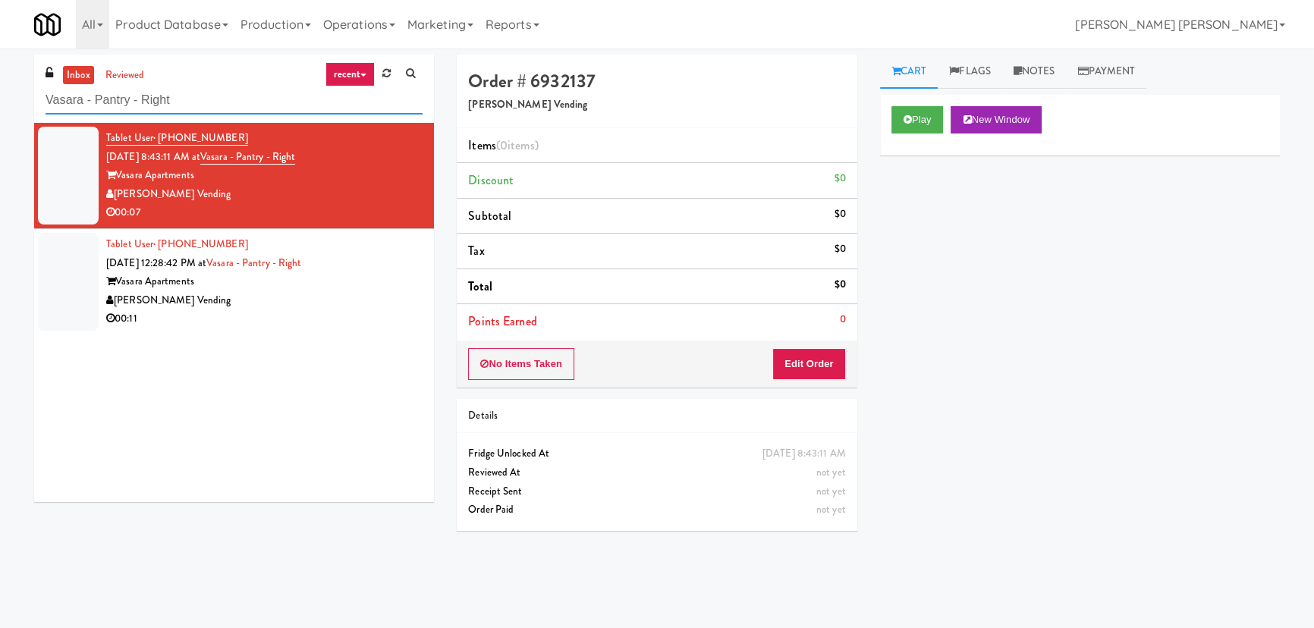
drag, startPoint x: 210, startPoint y: 103, endPoint x: -207, endPoint y: 99, distance: 417.3
click at [0, 99] on html "Okay Okay Select date: previous 2025-Aug next Su Mo Tu We Th Fr Sa 27 28 29 30 …" at bounding box center [657, 314] width 1314 height 628
paste input "Home Depot - 10th Flr Cafe Lef"
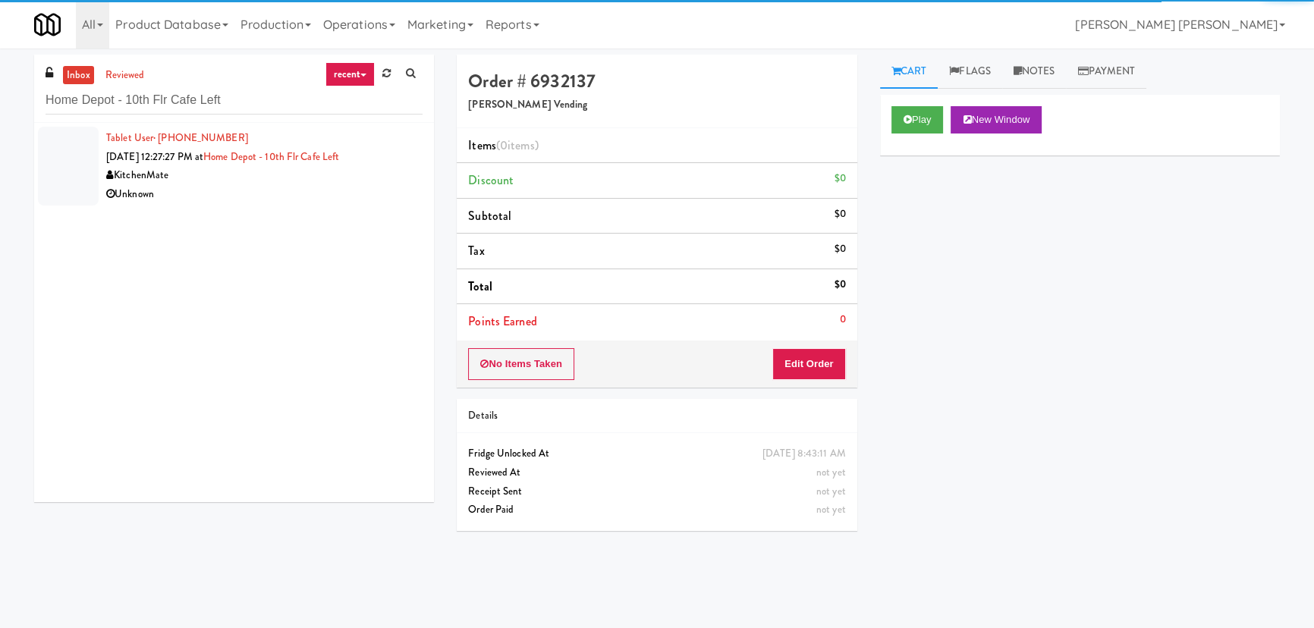
click at [275, 193] on div "Unknown" at bounding box center [264, 194] width 316 height 19
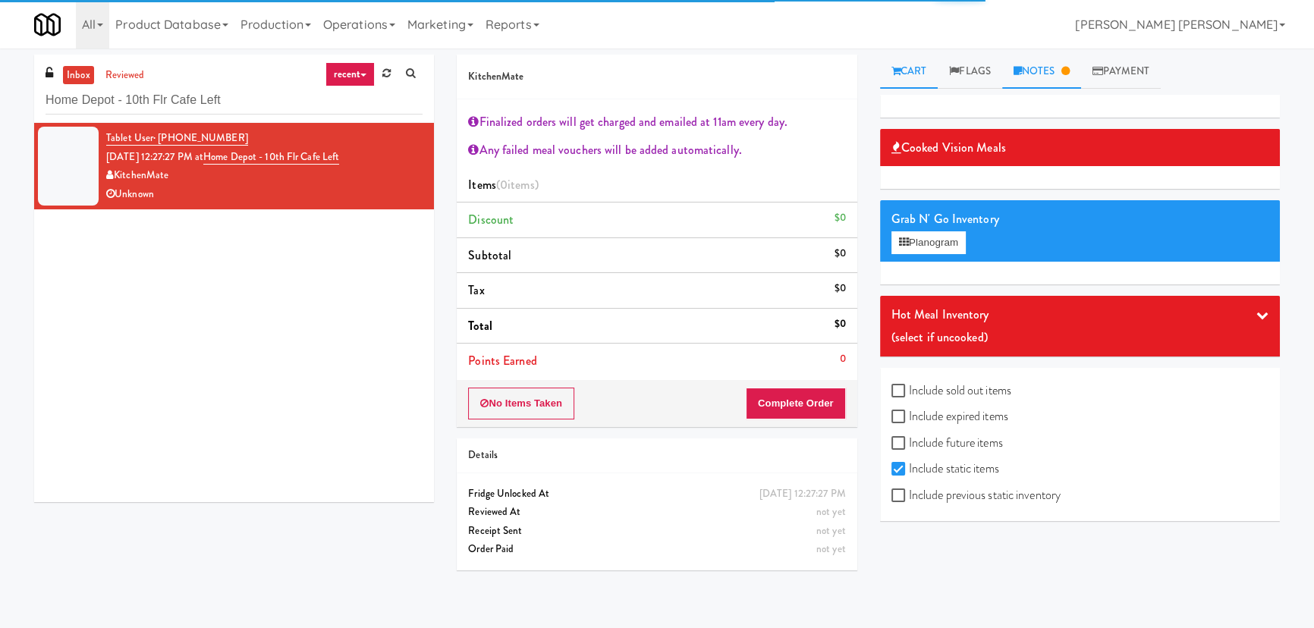
click at [1039, 76] on link "Notes" at bounding box center [1041, 72] width 79 height 34
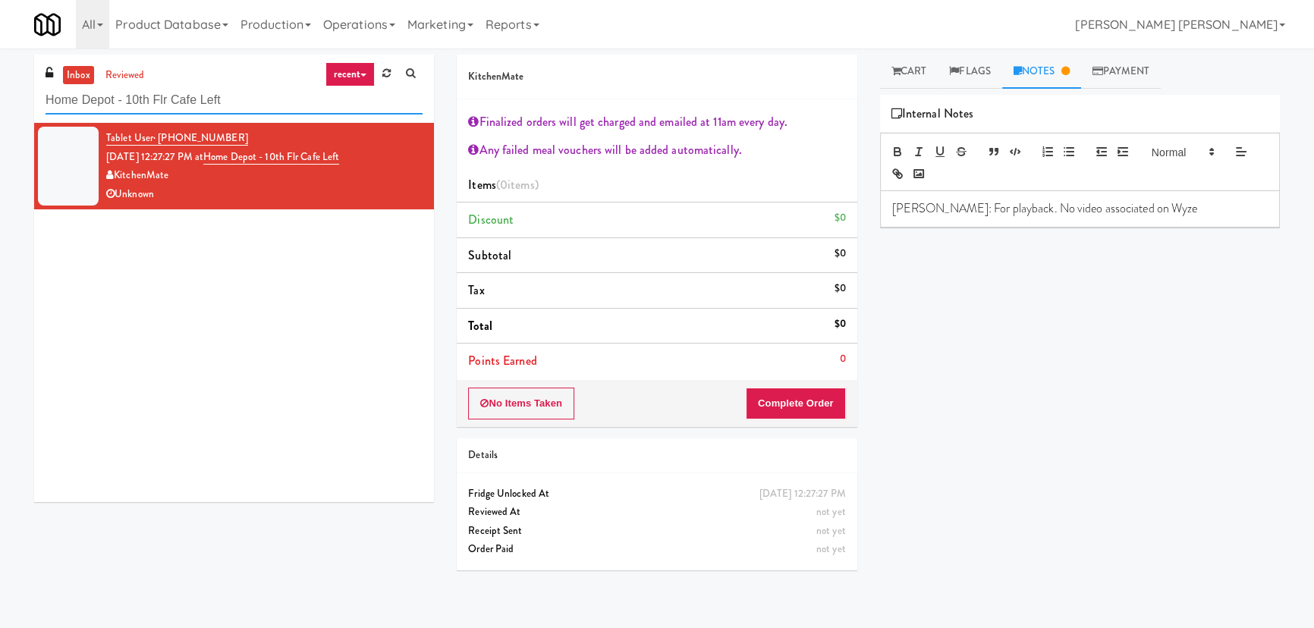
drag, startPoint x: 239, startPoint y: 106, endPoint x: -91, endPoint y: 120, distance: 330.3
click at [0, 120] on html "Okay Okay Select date: previous 2025-Aug next Su Mo Tu We Th Fr Sa 27 28 29 30 …" at bounding box center [657, 314] width 1314 height 628
paste input "CC1 Drinks Cooler"
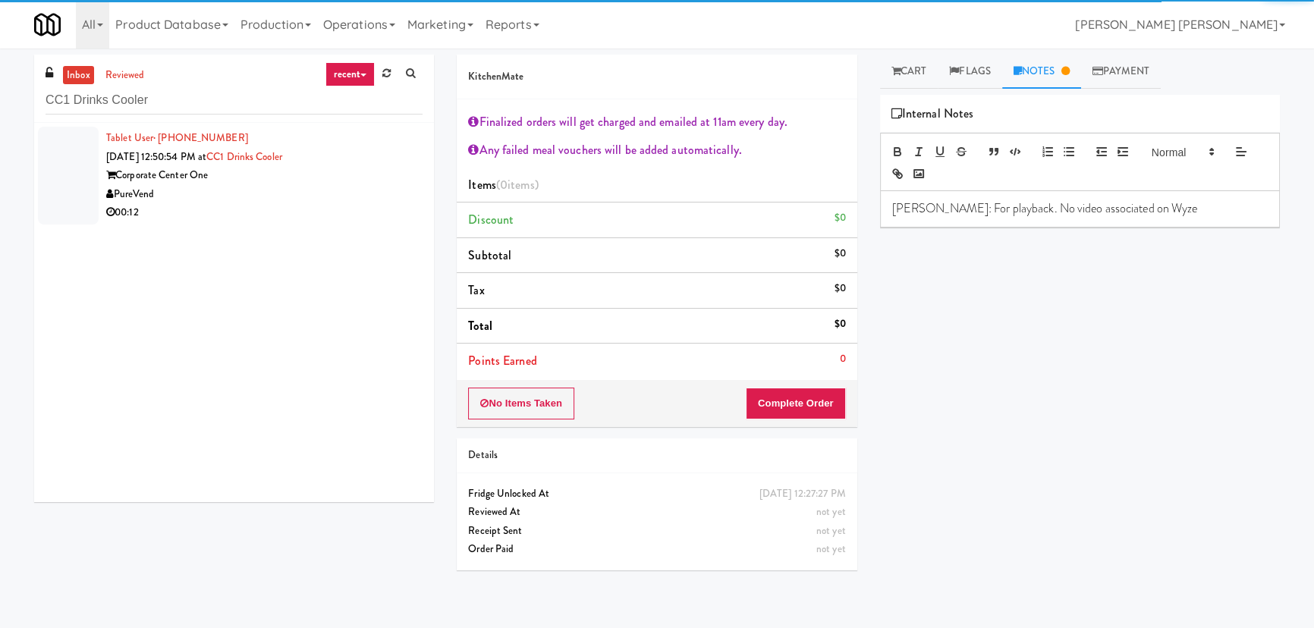
click at [243, 225] on li "Tablet User · (727) 288-3674 [DATE] 12:50:54 PM at CC1 Drinks Cooler Corporate …" at bounding box center [234, 175] width 400 height 105
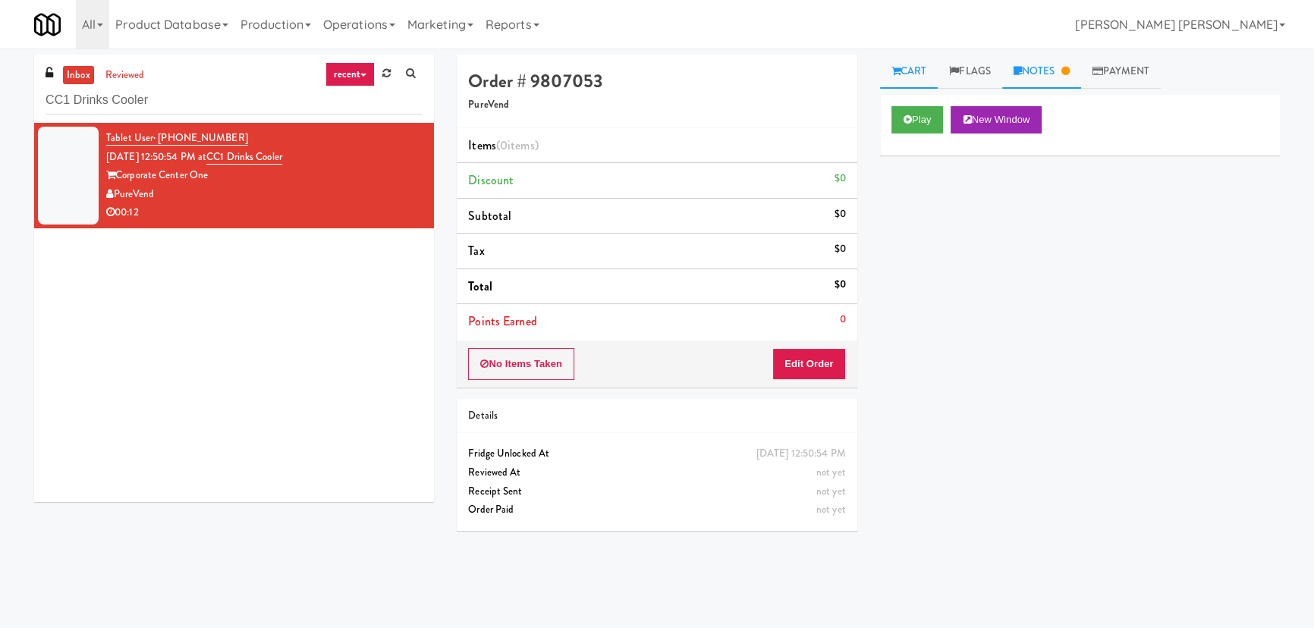
click at [1058, 74] on link "Notes" at bounding box center [1041, 72] width 79 height 34
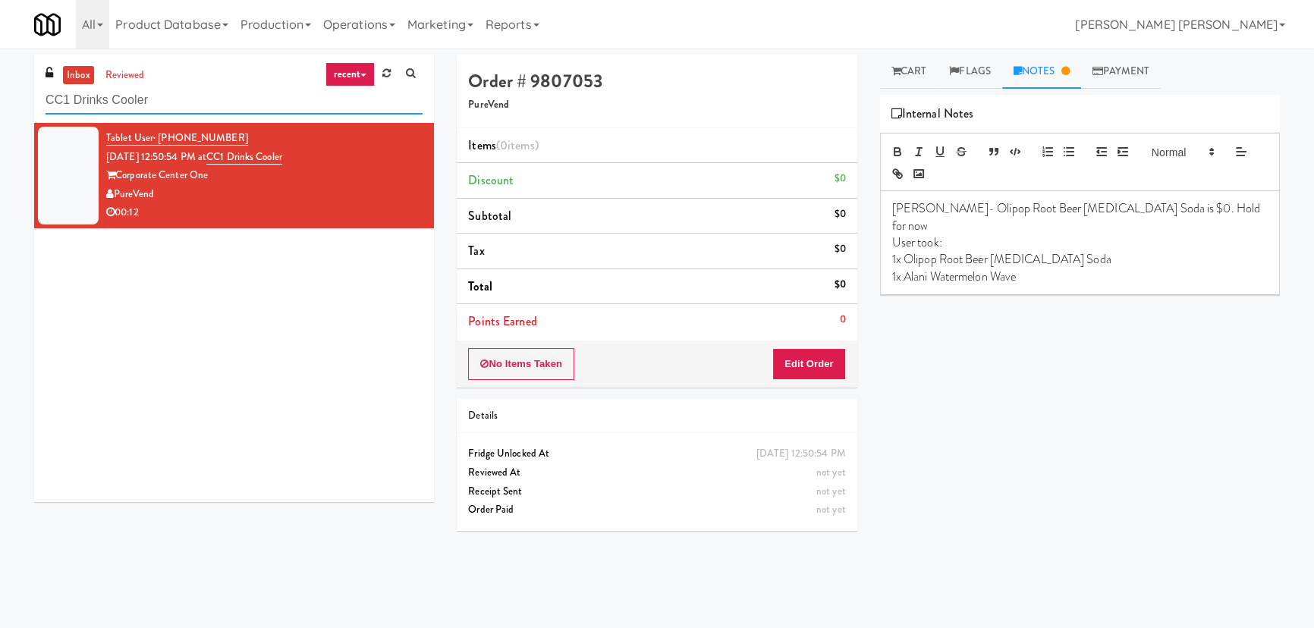
drag, startPoint x: 205, startPoint y: 96, endPoint x: -238, endPoint y: 106, distance: 443.2
click at [0, 106] on html "Okay Okay Select date: previous 2025-Aug next Su Mo Tu We Th Fr Sa 27 28 29 30 …" at bounding box center [657, 314] width 1314 height 628
paste input "Pantry 101 @ [GEOGRAPHIC_DATA]"
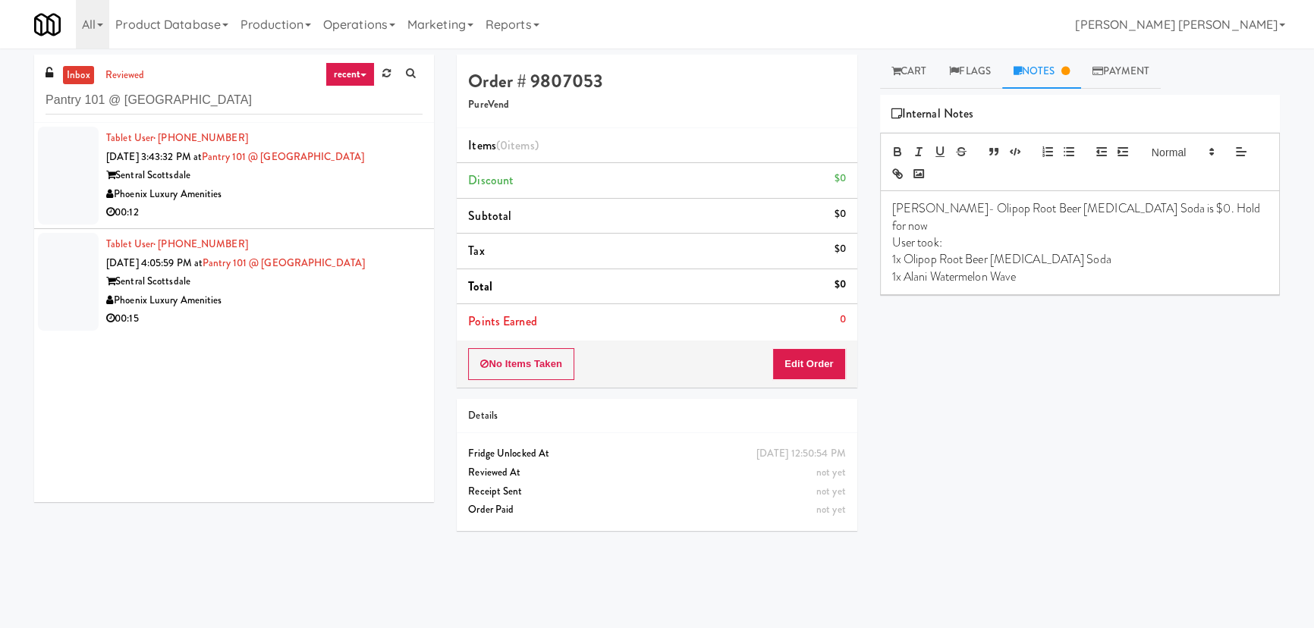
click at [373, 196] on div "Phoenix Luxury Amenities" at bounding box center [264, 194] width 316 height 19
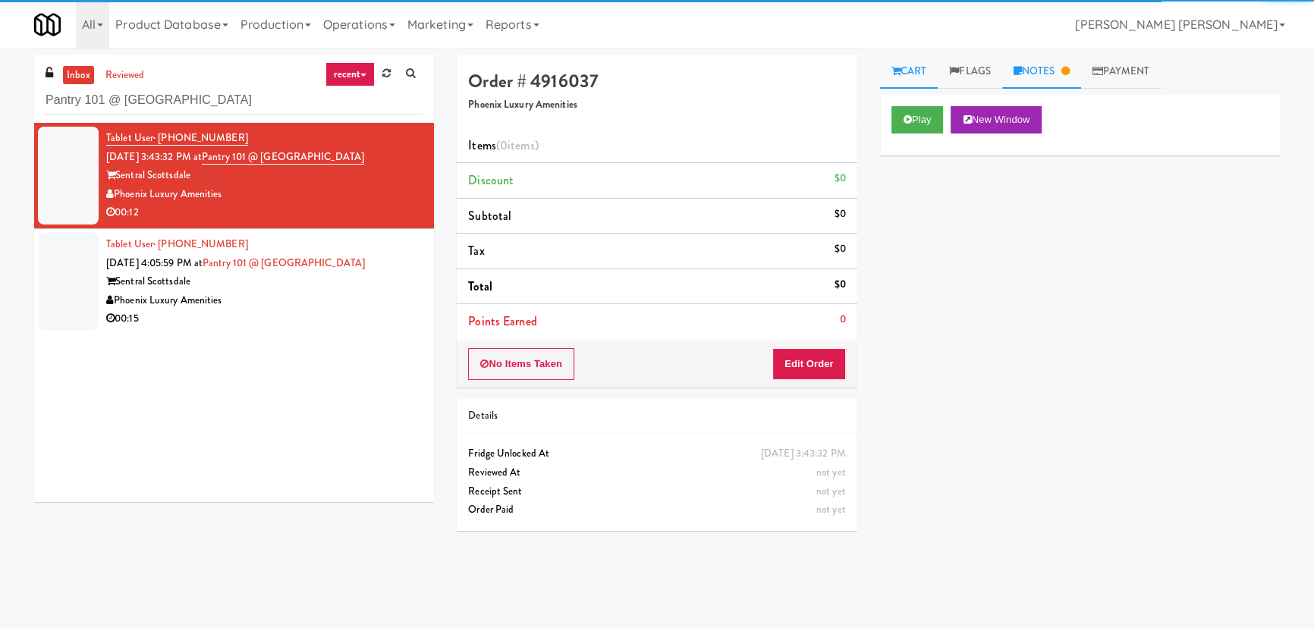
click at [1041, 70] on link "Notes" at bounding box center [1041, 72] width 79 height 34
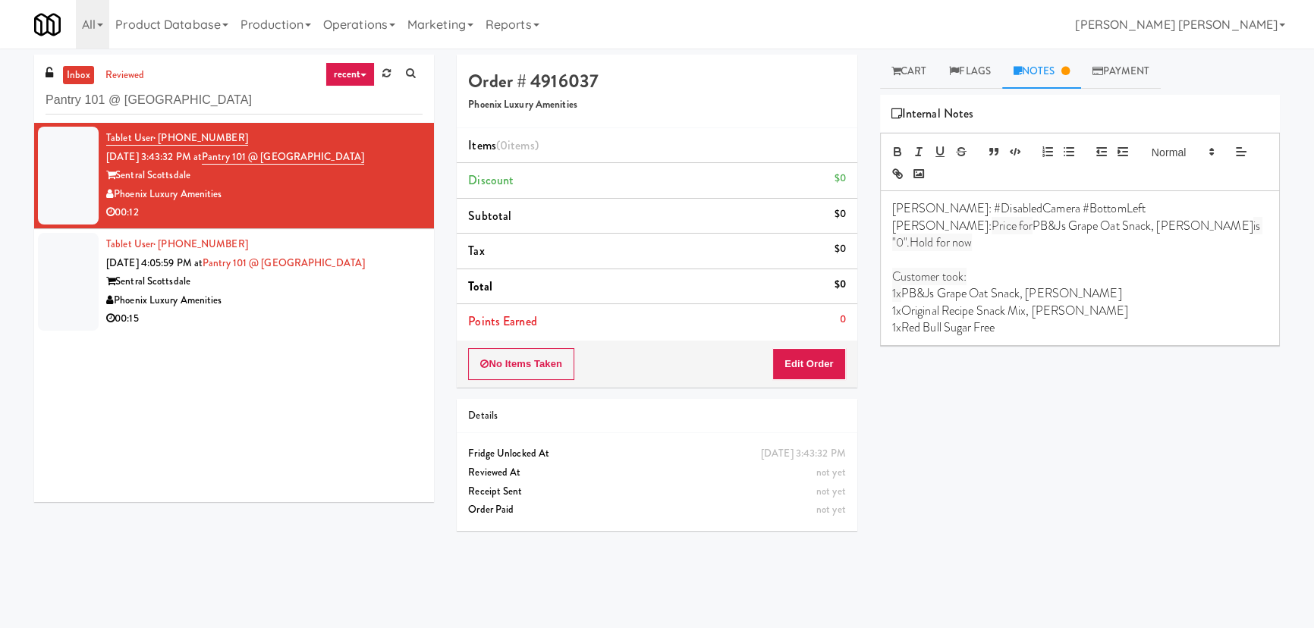
click at [281, 297] on div "Phoenix Luxury Amenities" at bounding box center [264, 300] width 316 height 19
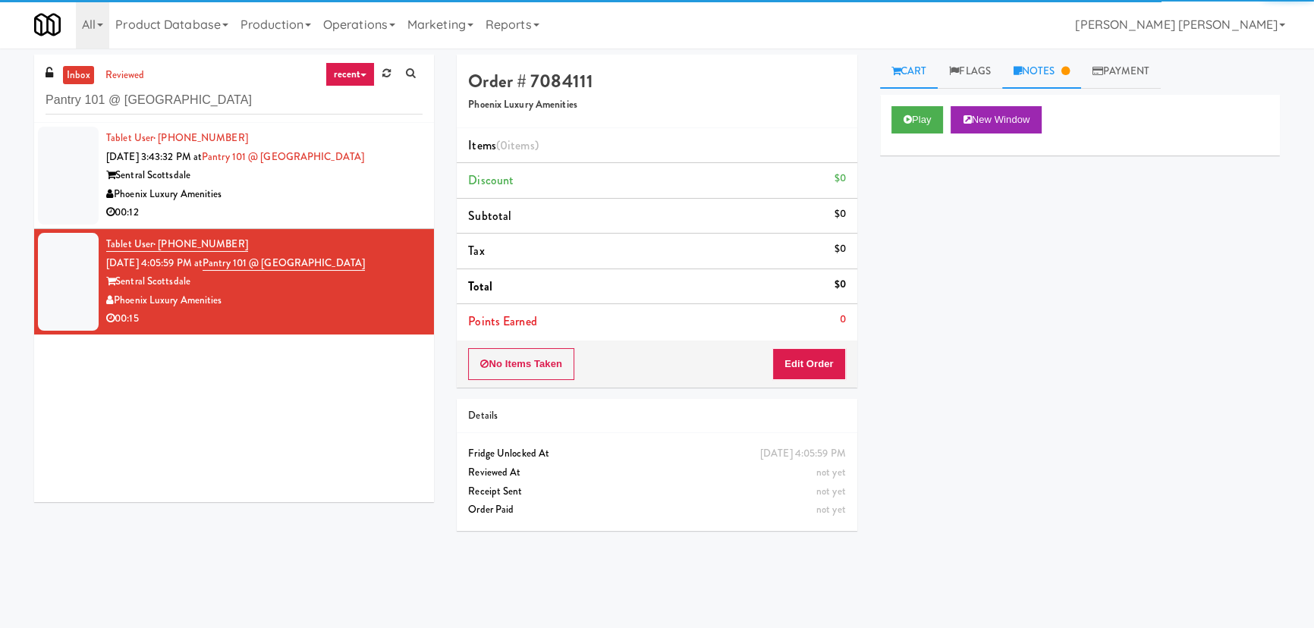
click at [1033, 76] on link "Notes" at bounding box center [1041, 72] width 79 height 34
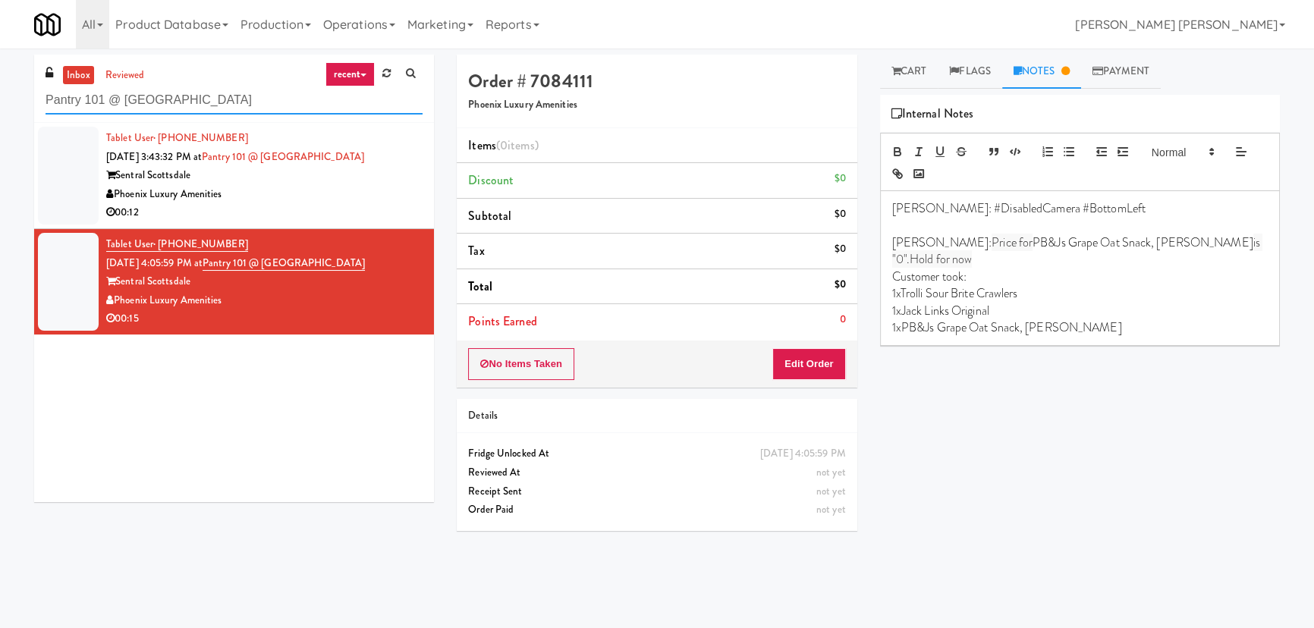
drag, startPoint x: 272, startPoint y: 108, endPoint x: -192, endPoint y: 114, distance: 464.3
click at [0, 114] on html "Okay Okay Select date: previous 2025-Aug next Su Mo Tu We Th Fr Sa 27 28 29 30 …" at bounding box center [657, 314] width 1314 height 628
paste input "rk on First - Mailroom 2 - Cooler"
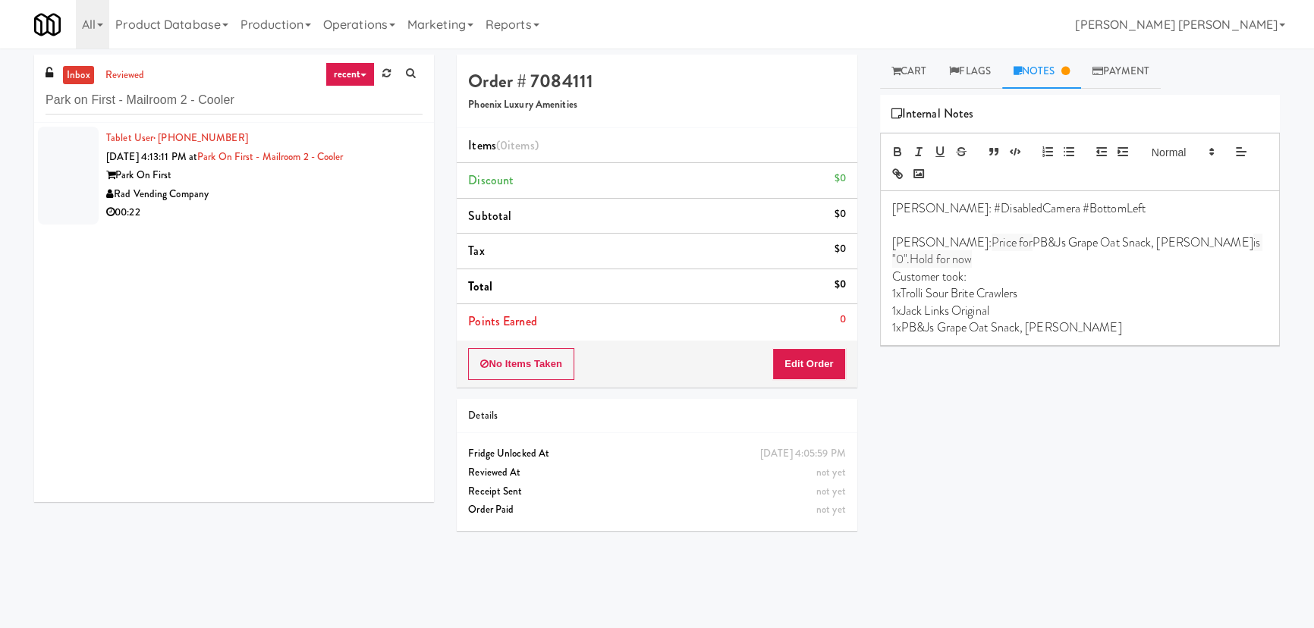
click at [308, 216] on div "00:22" at bounding box center [264, 212] width 316 height 19
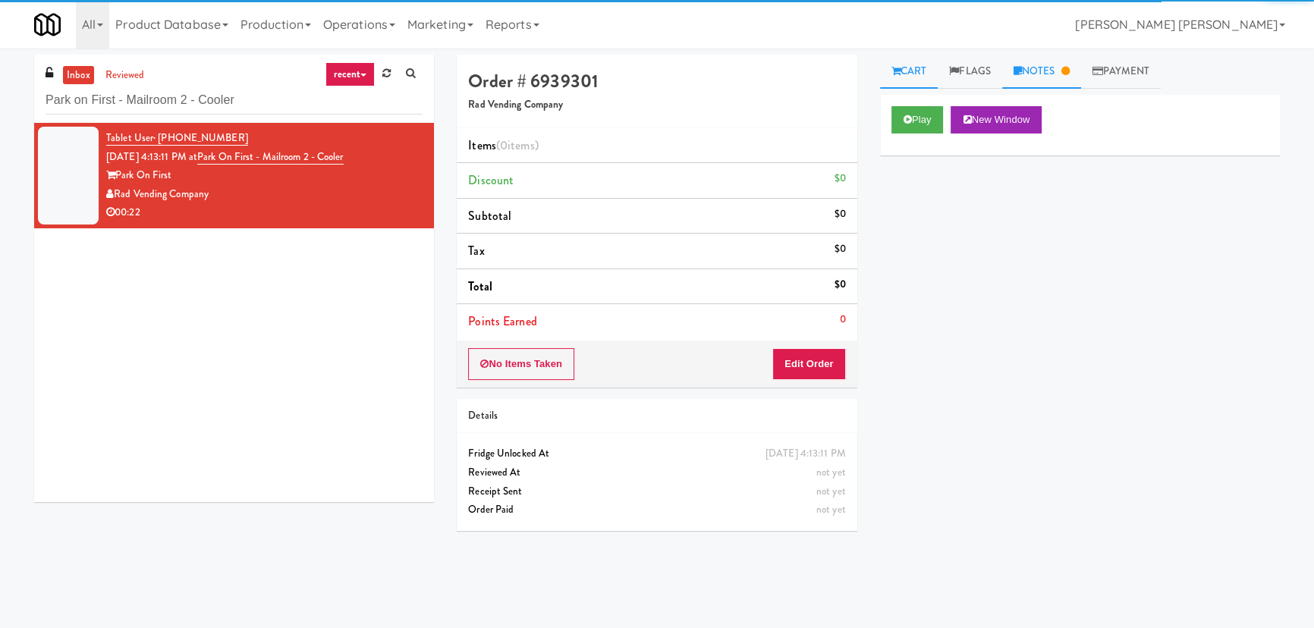
click at [1045, 71] on link "Notes" at bounding box center [1041, 72] width 79 height 34
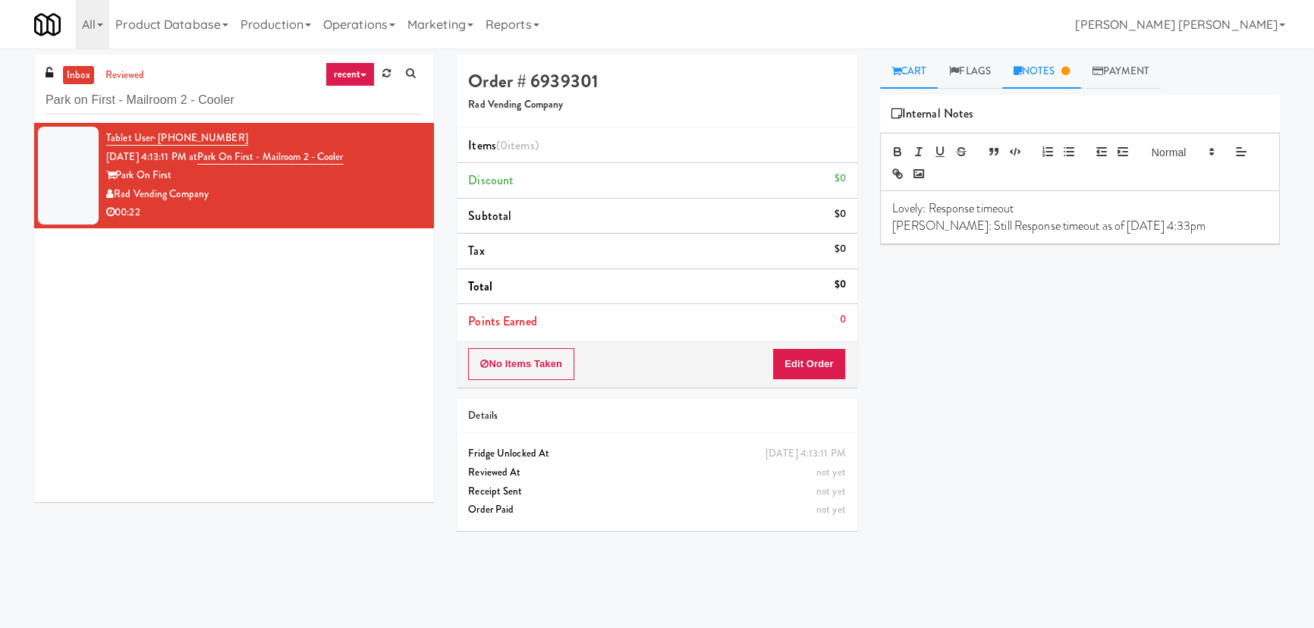
click at [920, 71] on link "Cart" at bounding box center [909, 72] width 58 height 34
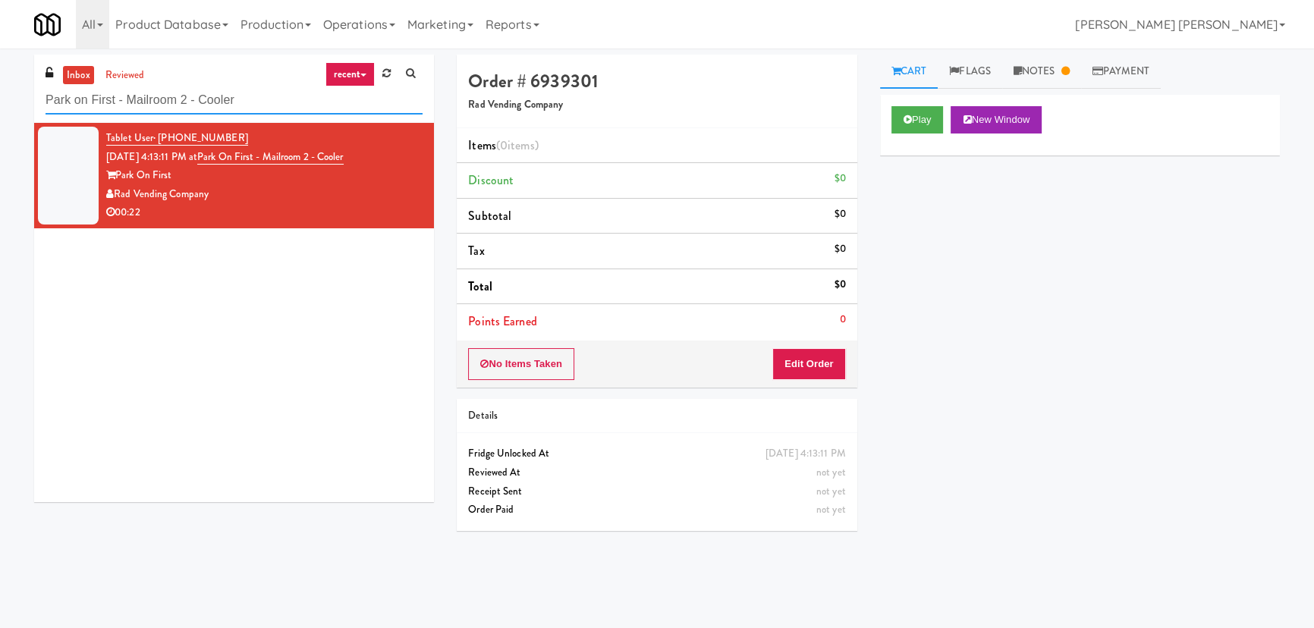
drag, startPoint x: 213, startPoint y: 98, endPoint x: -151, endPoint y: 105, distance: 364.2
click at [0, 105] on html "Okay Okay Select date: previous 2025-Aug next Su Mo Tu We Th Fr Sa 27 28 29 30 …" at bounding box center [657, 314] width 1314 height 628
paste input "1114 W [PERSON_NAME] - Left - Fridge"
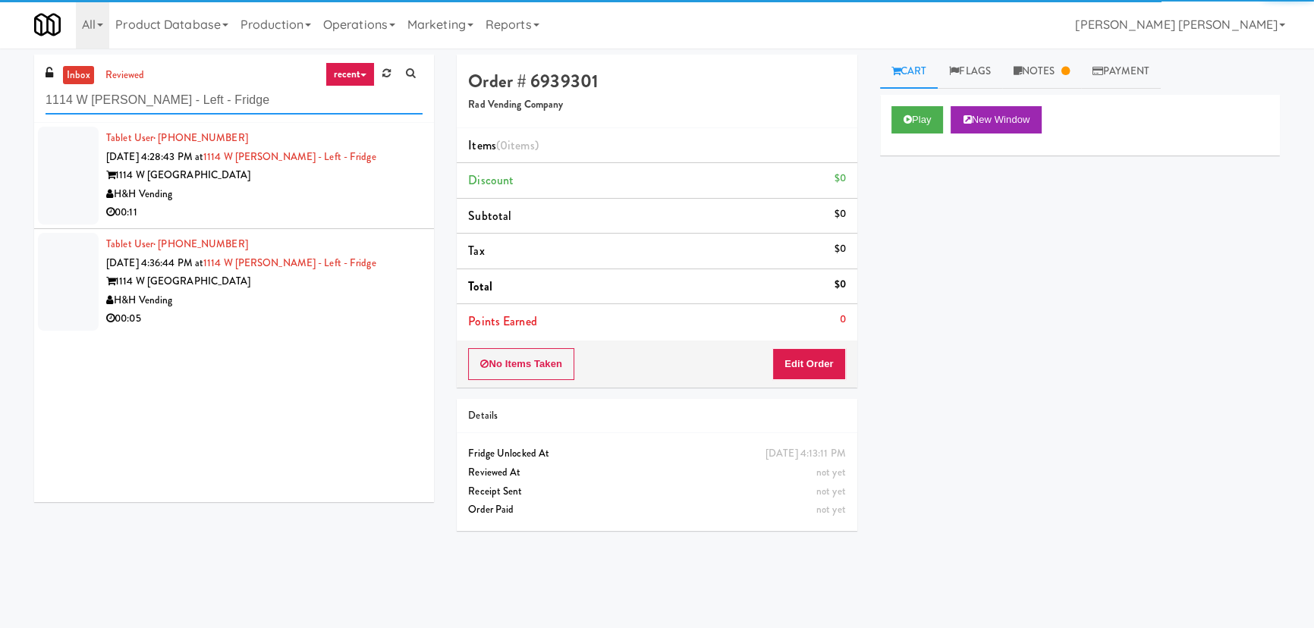
type input "1114 W [PERSON_NAME] - Left - Fridge"
click at [266, 201] on div "H&H Vending" at bounding box center [264, 194] width 316 height 19
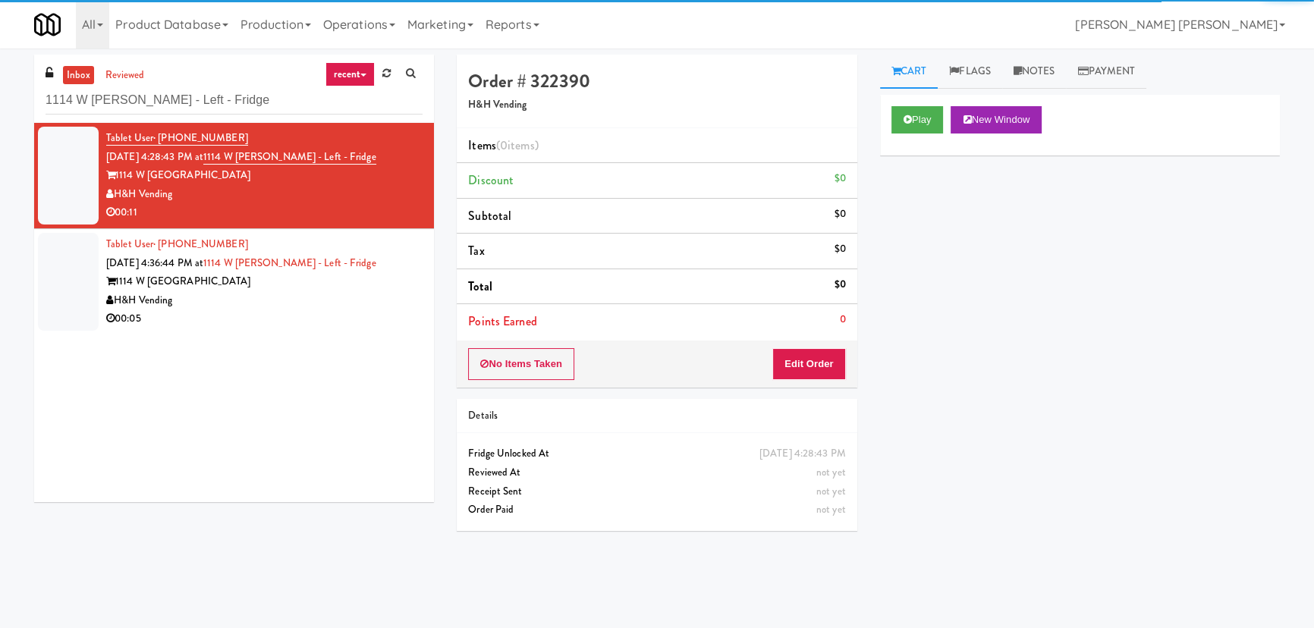
click at [263, 296] on div "H&H Vending" at bounding box center [264, 300] width 316 height 19
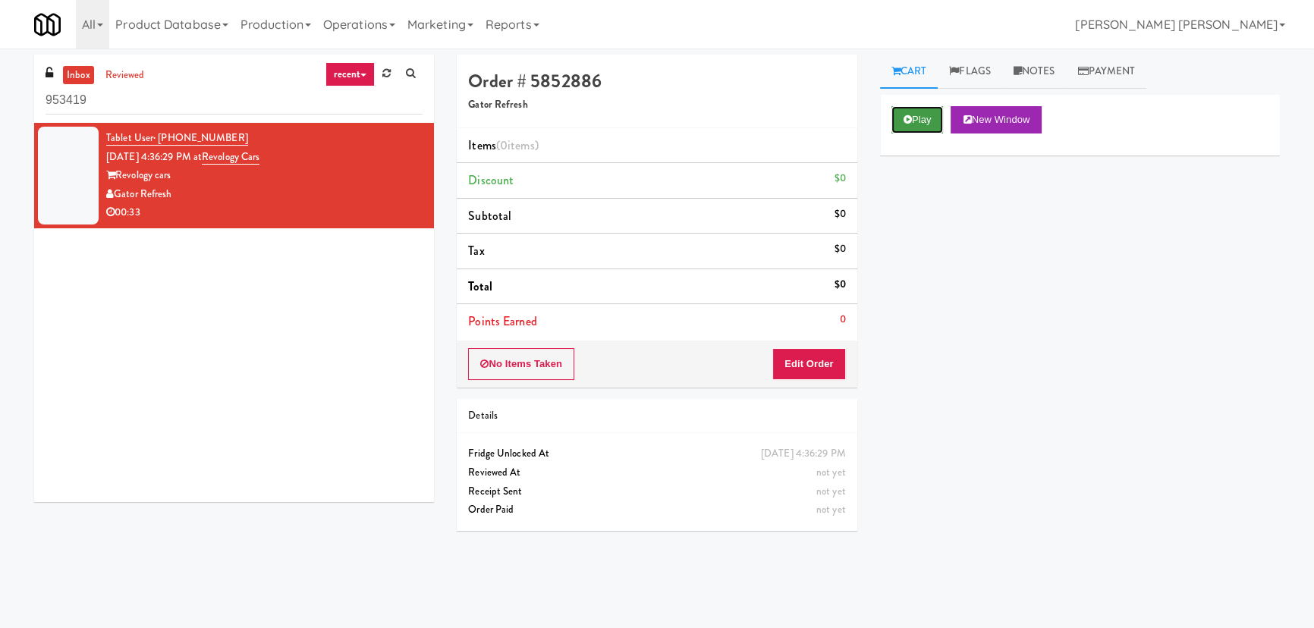
click at [933, 127] on button "Play" at bounding box center [917, 119] width 52 height 27
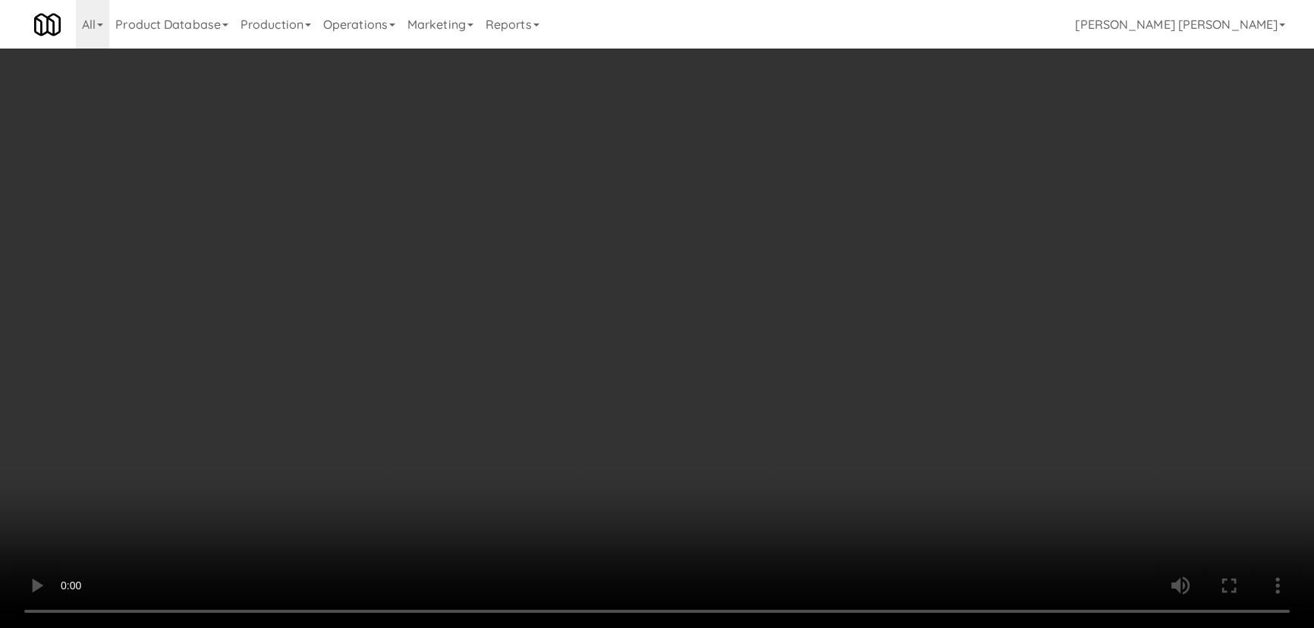
click at [822, 627] on video at bounding box center [657, 314] width 1314 height 628
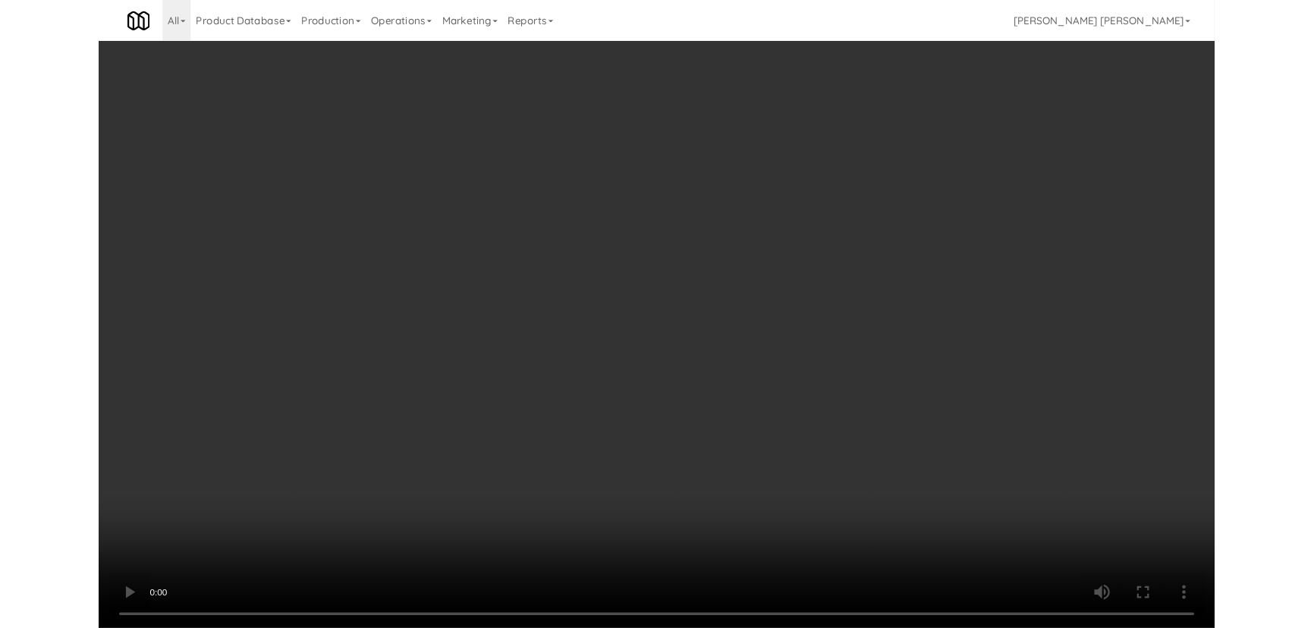
scroll to position [31, 0]
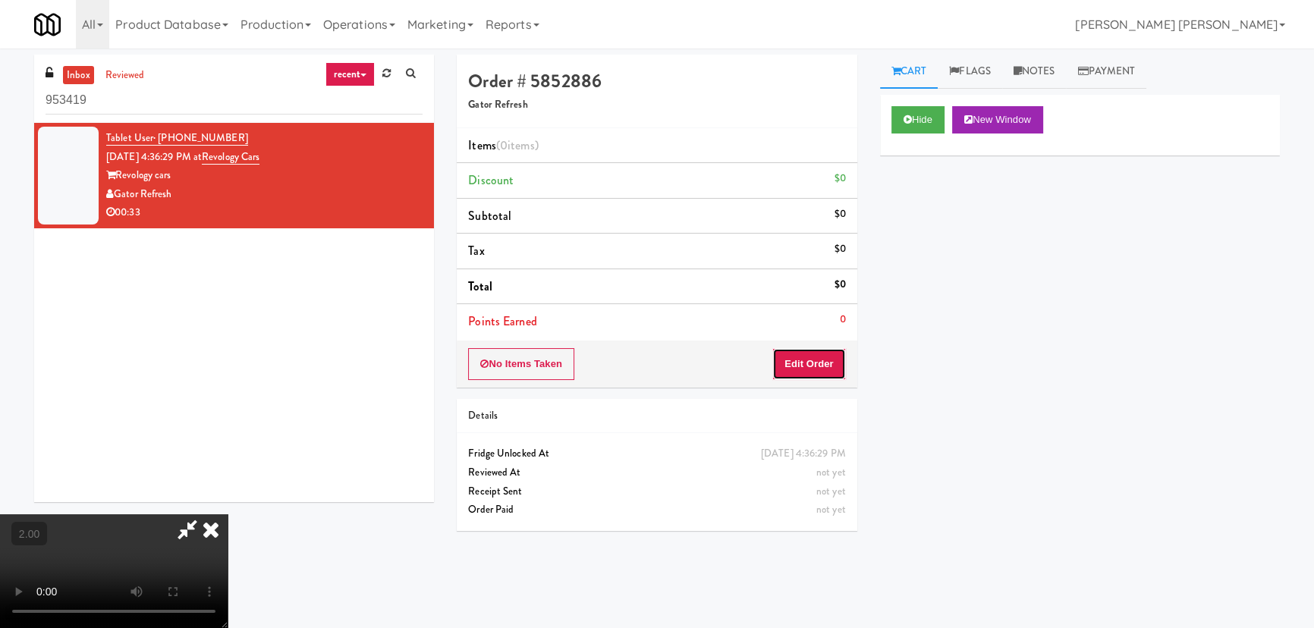
click at [820, 367] on button "Edit Order" at bounding box center [809, 364] width 74 height 32
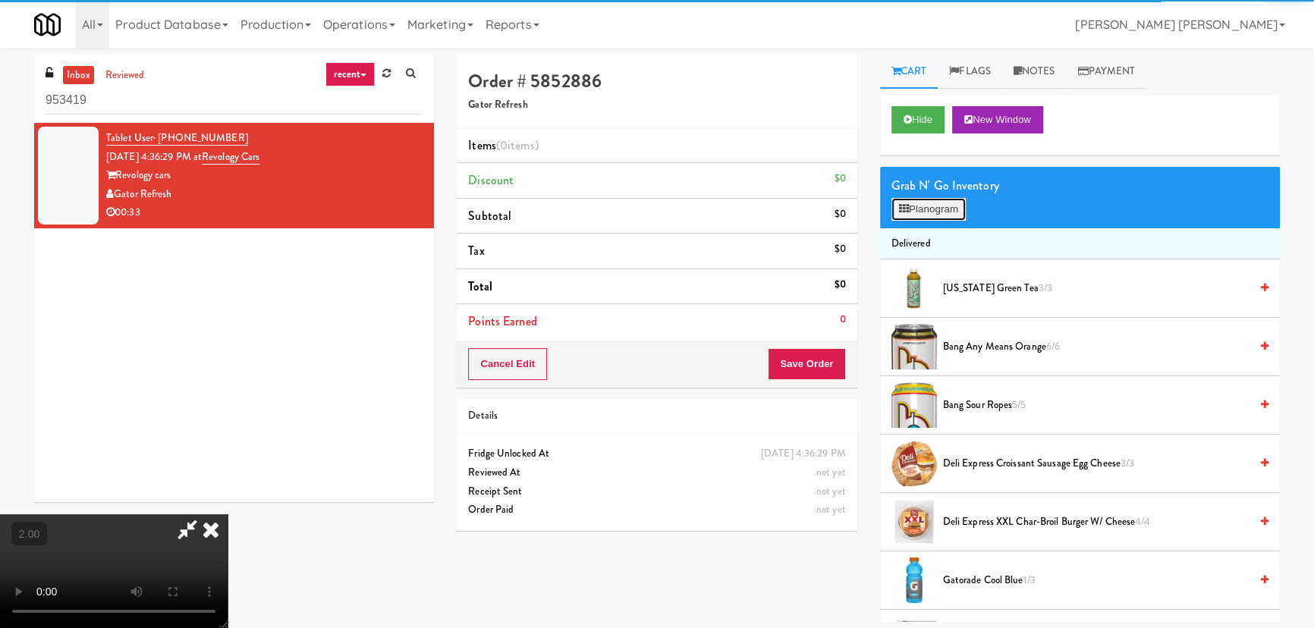
click at [937, 214] on button "Planogram" at bounding box center [928, 209] width 74 height 23
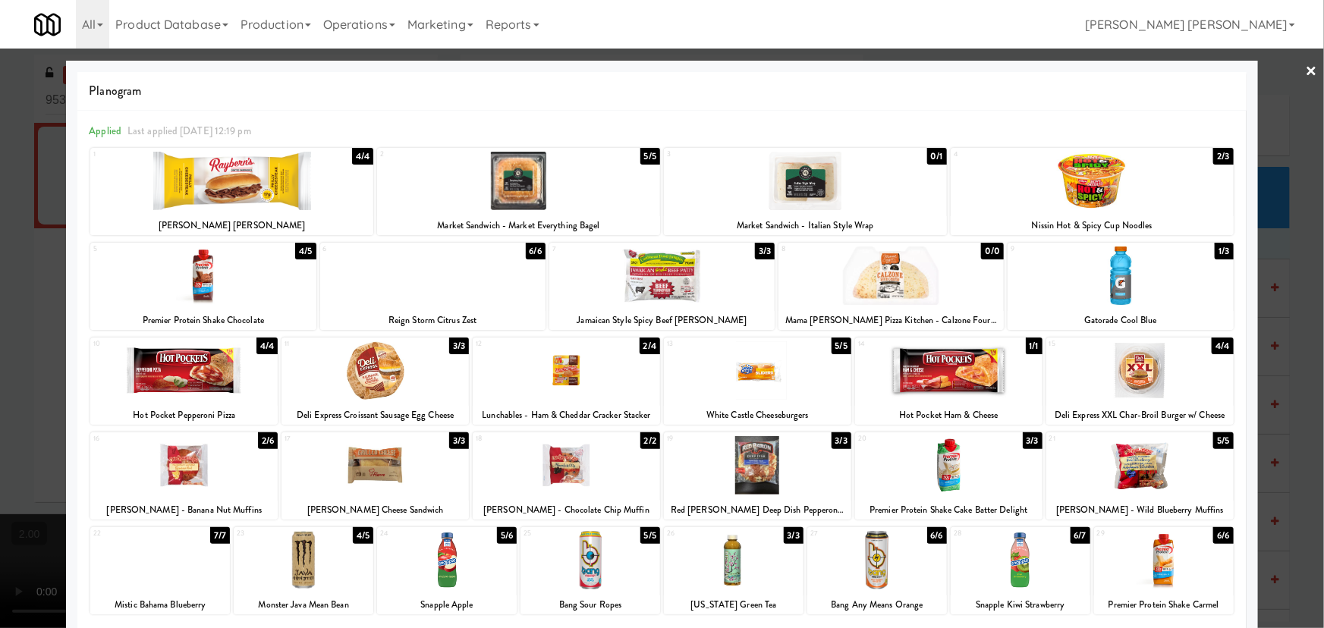
click at [189, 482] on div at bounding box center [183, 465] width 187 height 58
click at [1306, 69] on link "×" at bounding box center [1312, 72] width 12 height 47
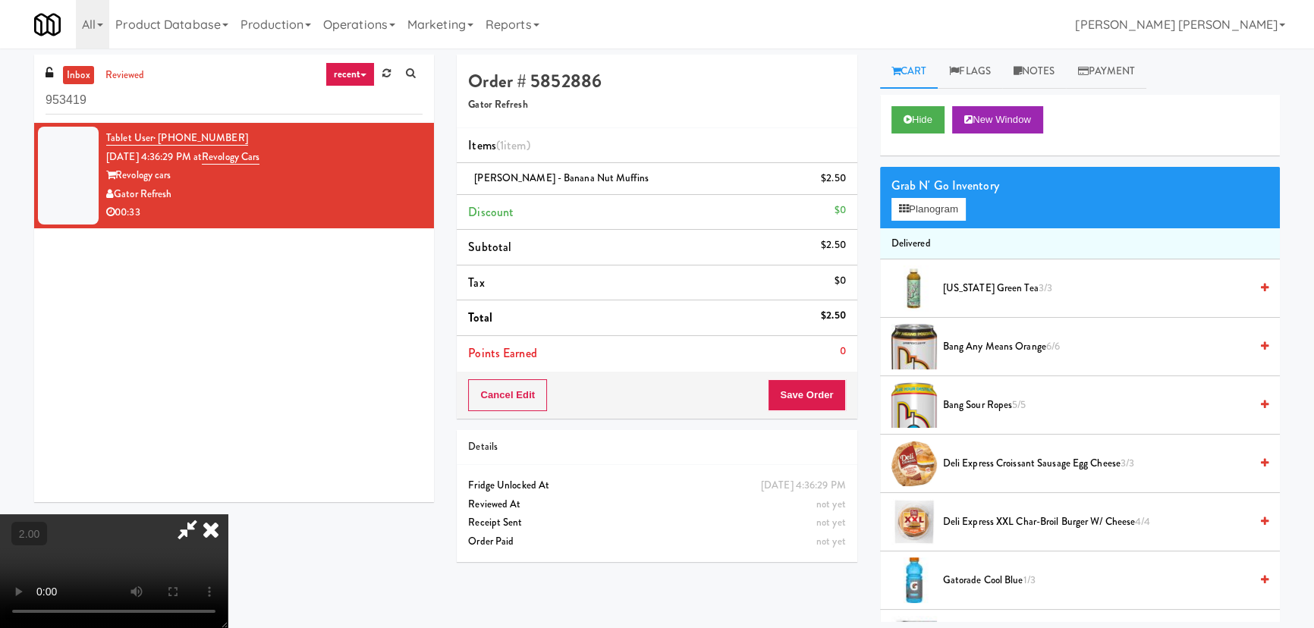
click at [228, 514] on icon at bounding box center [210, 529] width 33 height 30
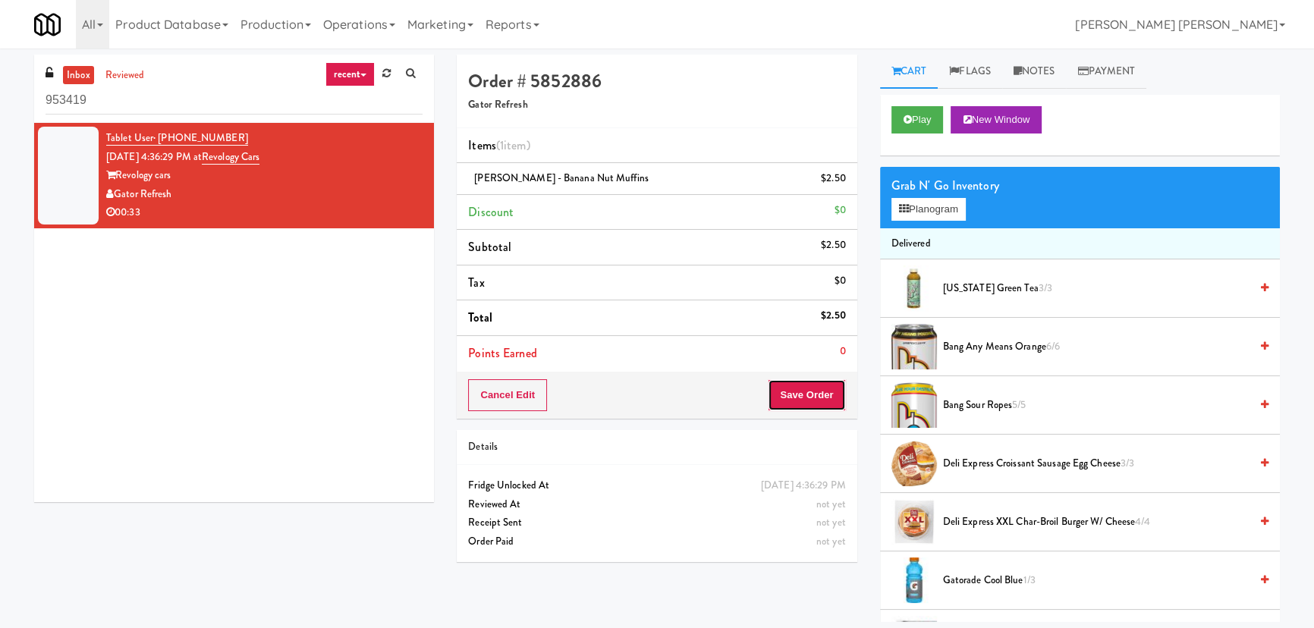
click at [793, 386] on button "Save Order" at bounding box center [806, 395] width 77 height 32
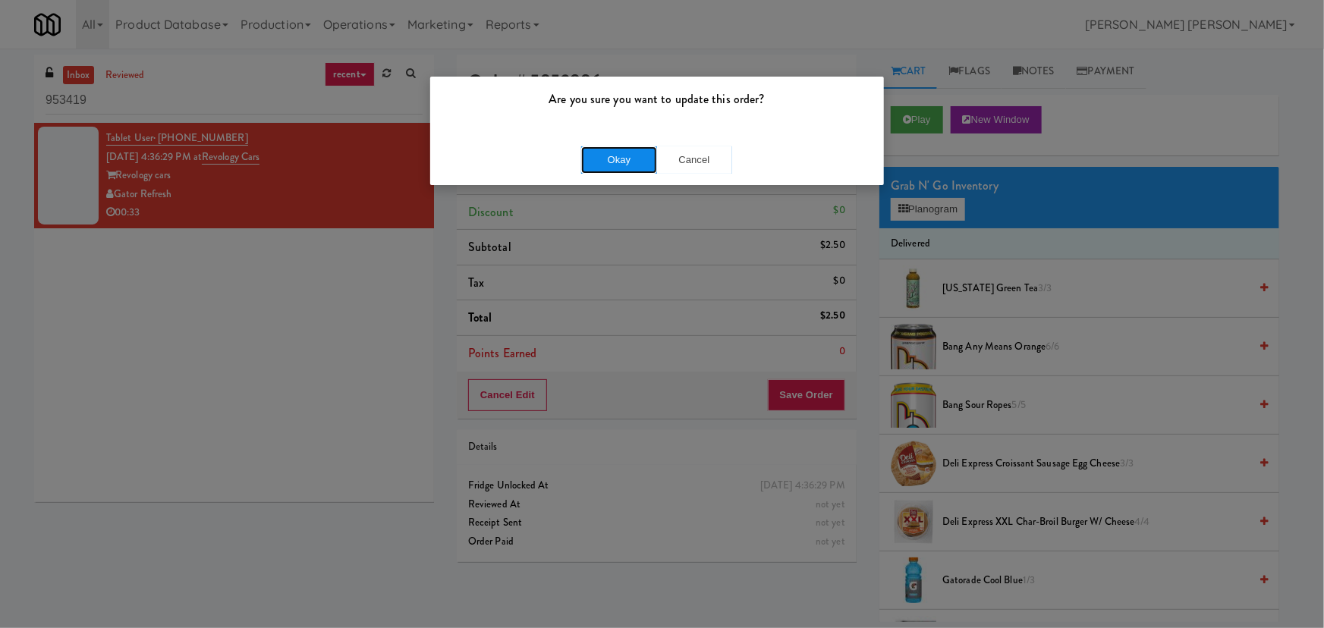
click at [613, 158] on button "Okay" at bounding box center [619, 159] width 76 height 27
